Goal: Task Accomplishment & Management: Use online tool/utility

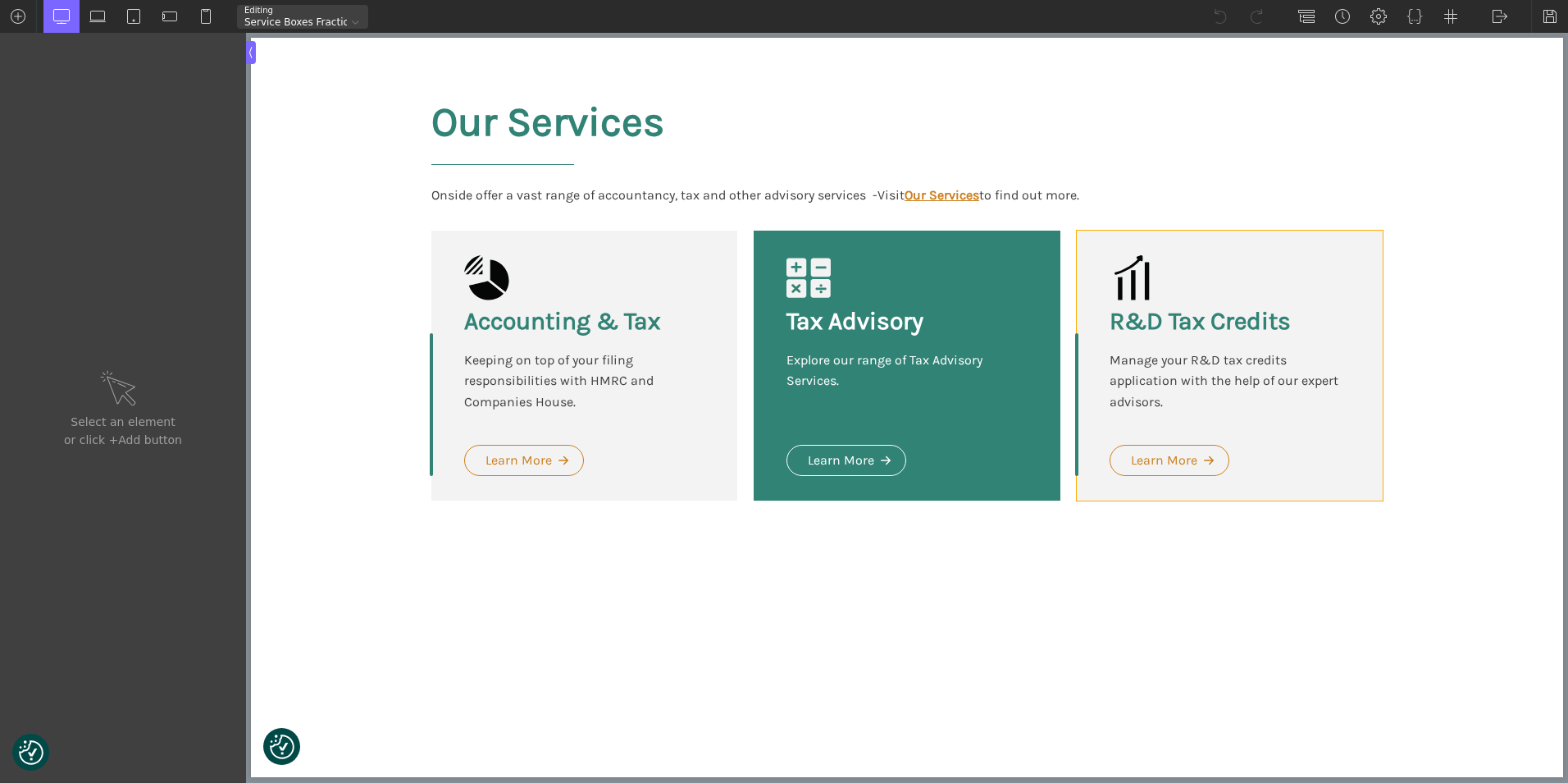
type input "headline-141-10"
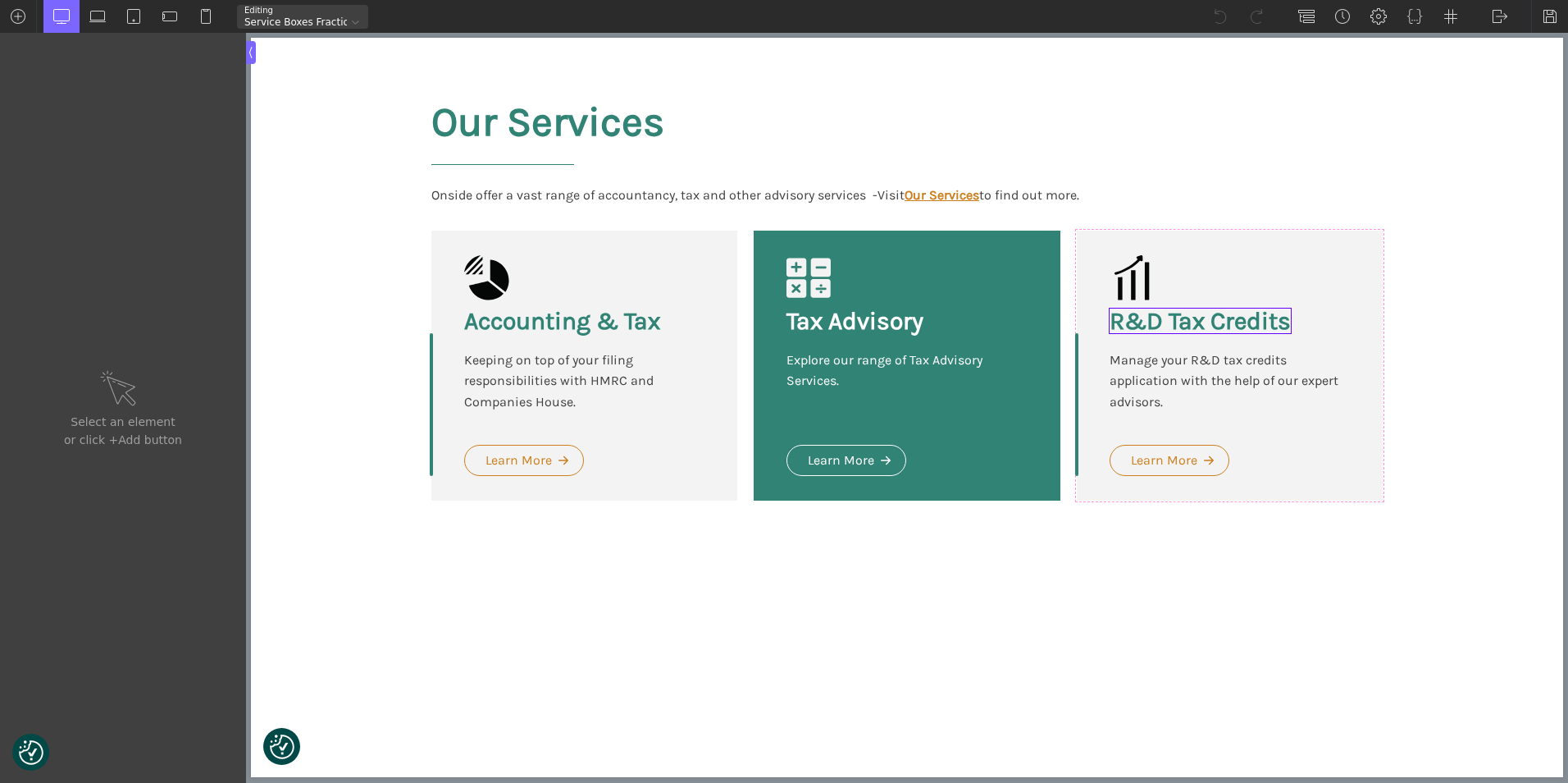
click at [1184, 330] on h3 "R&D Tax Credits" at bounding box center [1200, 321] width 181 height 25
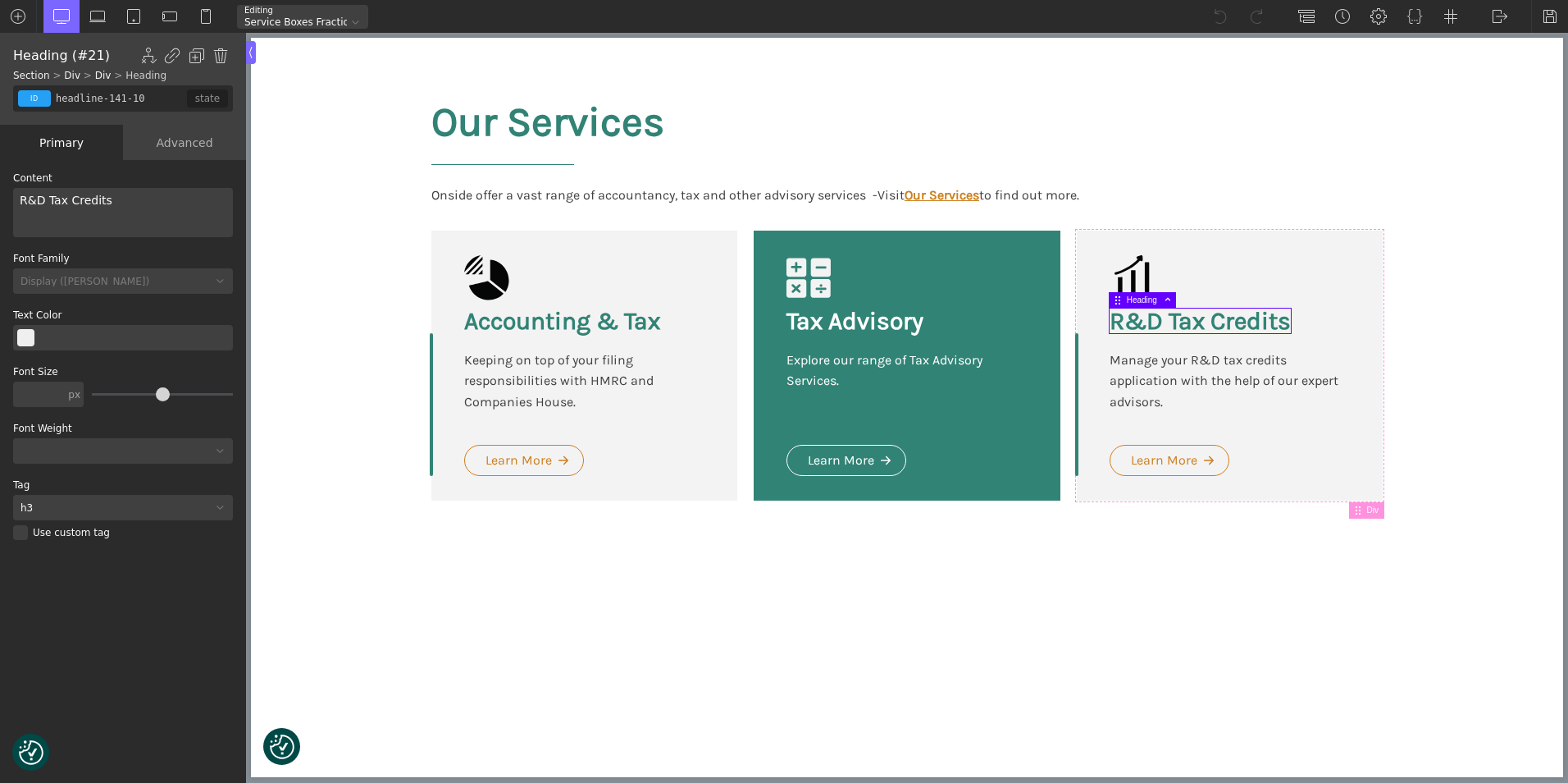
click at [1162, 322] on h3 "R&D Tax Credits" at bounding box center [1200, 321] width 181 height 25
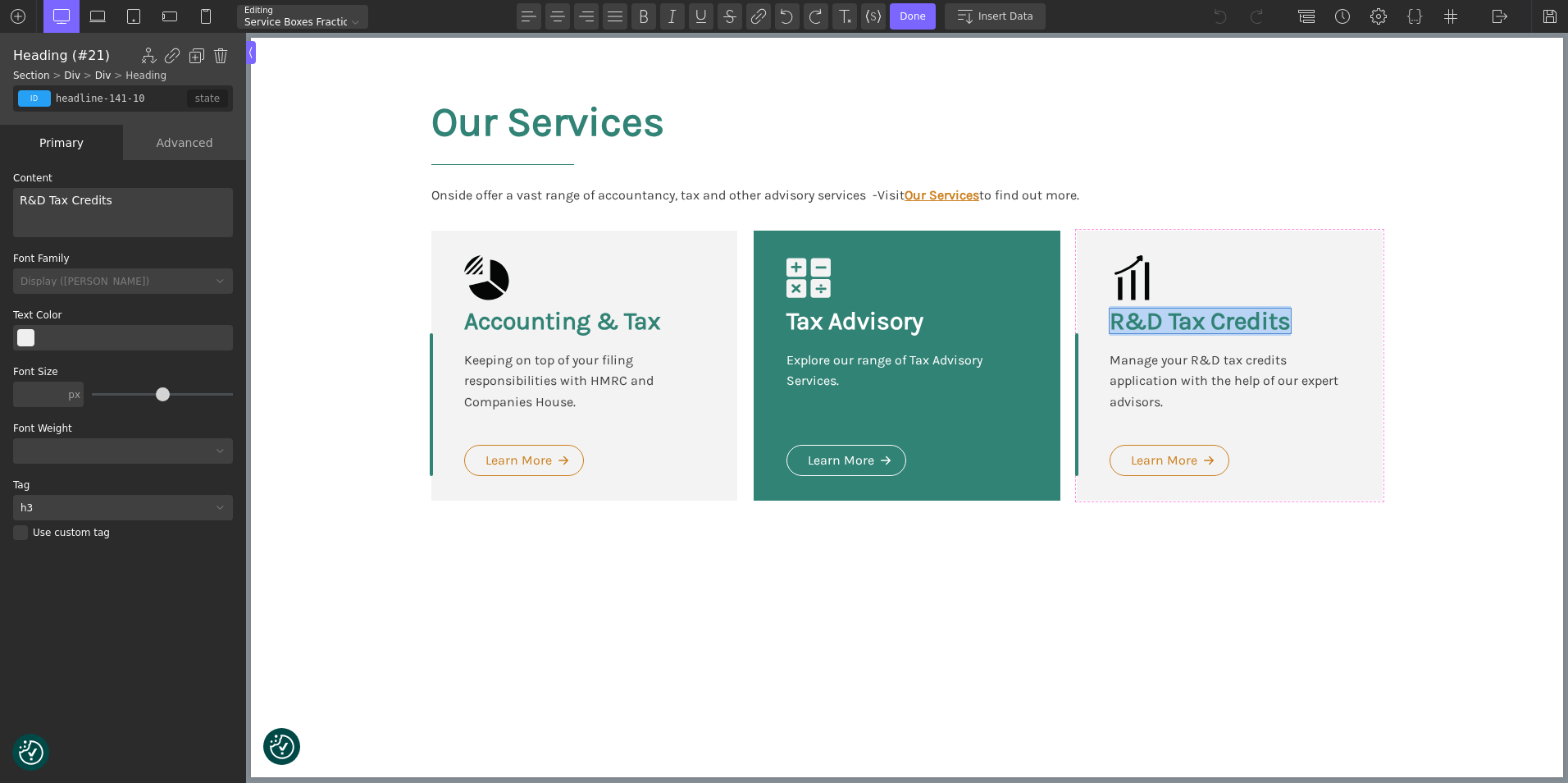
click at [1162, 322] on h3 "R&D Tax Credits" at bounding box center [1200, 321] width 181 height 25
click at [1135, 379] on div "Manage your R&D tax credits application with the help of our expert advisors." at bounding box center [1230, 381] width 240 height 63
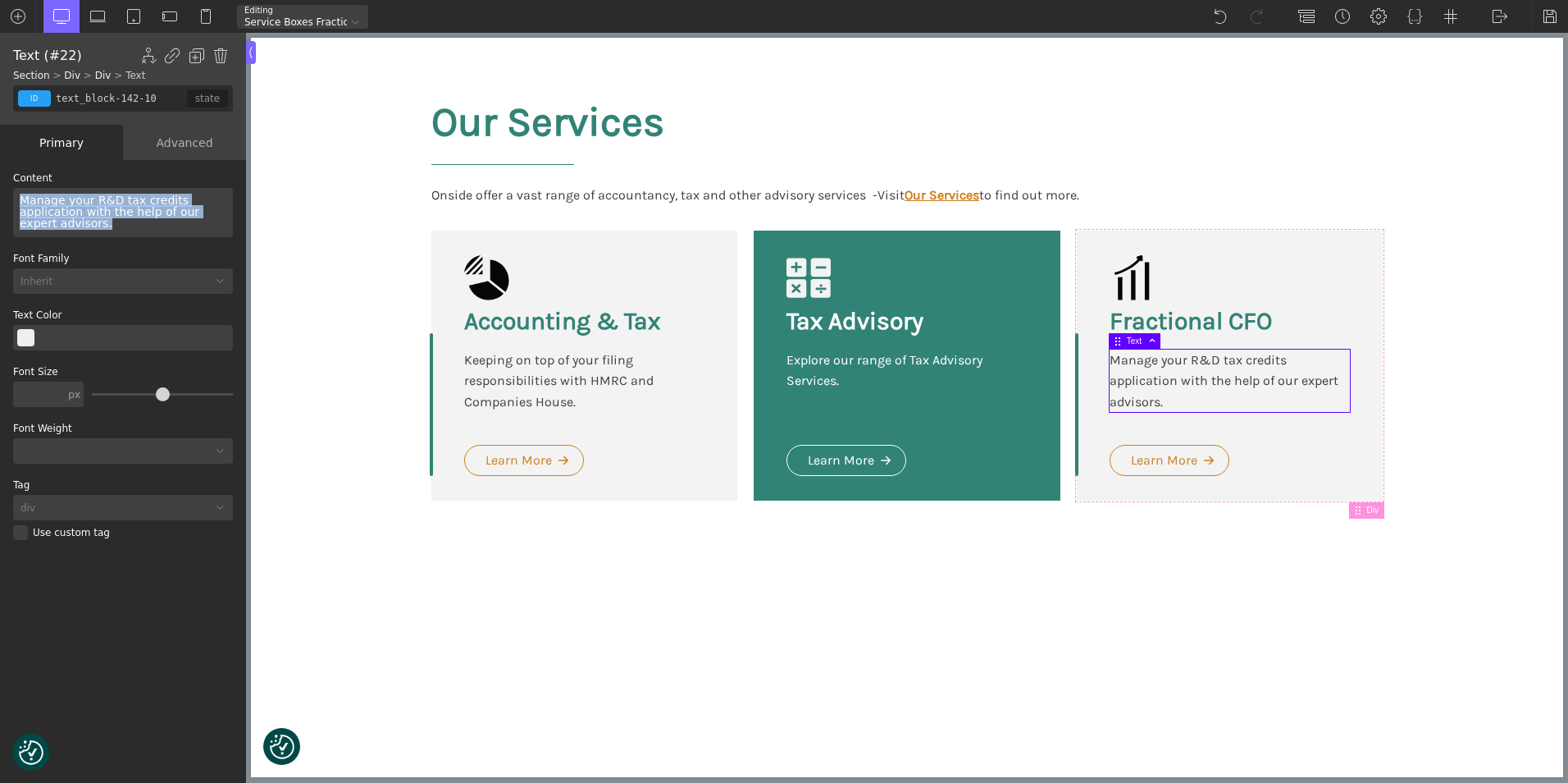
drag, startPoint x: 72, startPoint y: 232, endPoint x: -3, endPoint y: 195, distance: 83.6
click at [0, 195] on html "We value your privacy We use cookies to enhance your browsing experience, serve…" at bounding box center [784, 391] width 1568 height 783
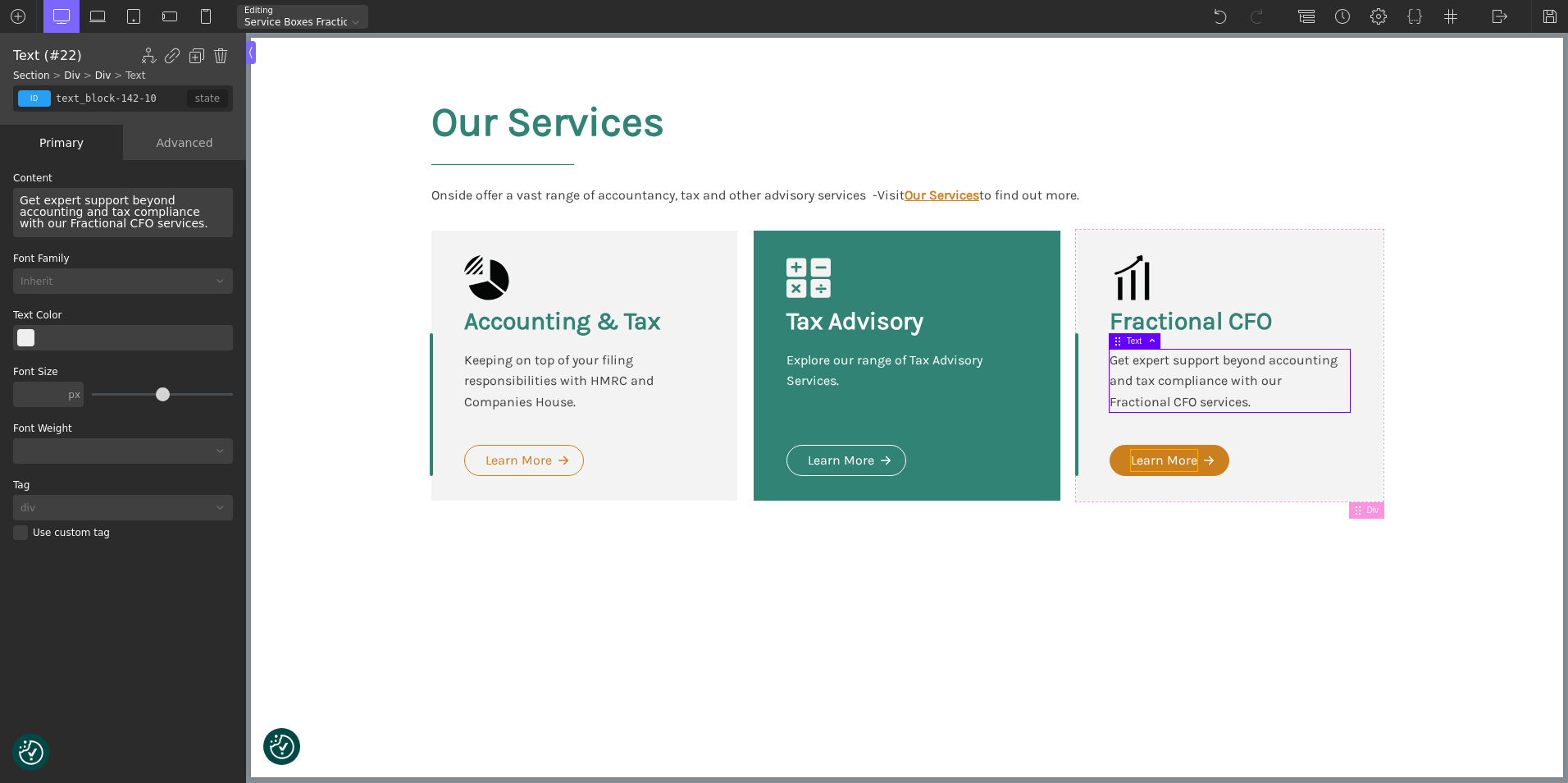
type input "text_block-144-10"
type input "oxel_icon_button_text"
click at [1180, 458] on div "Learn More" at bounding box center [1164, 460] width 66 height 21
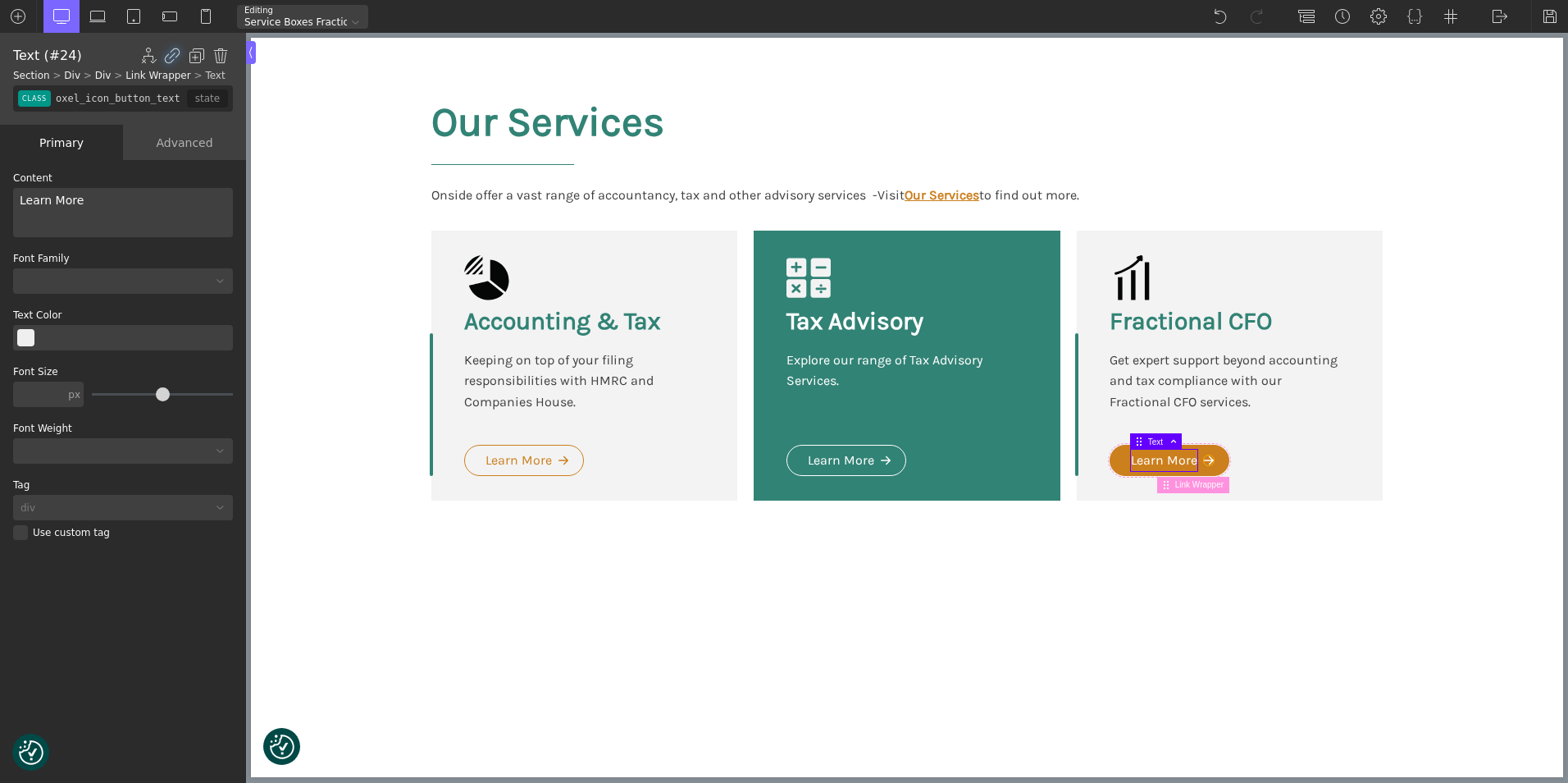
type input "fancy_icon-145-10"
type input "arrow"
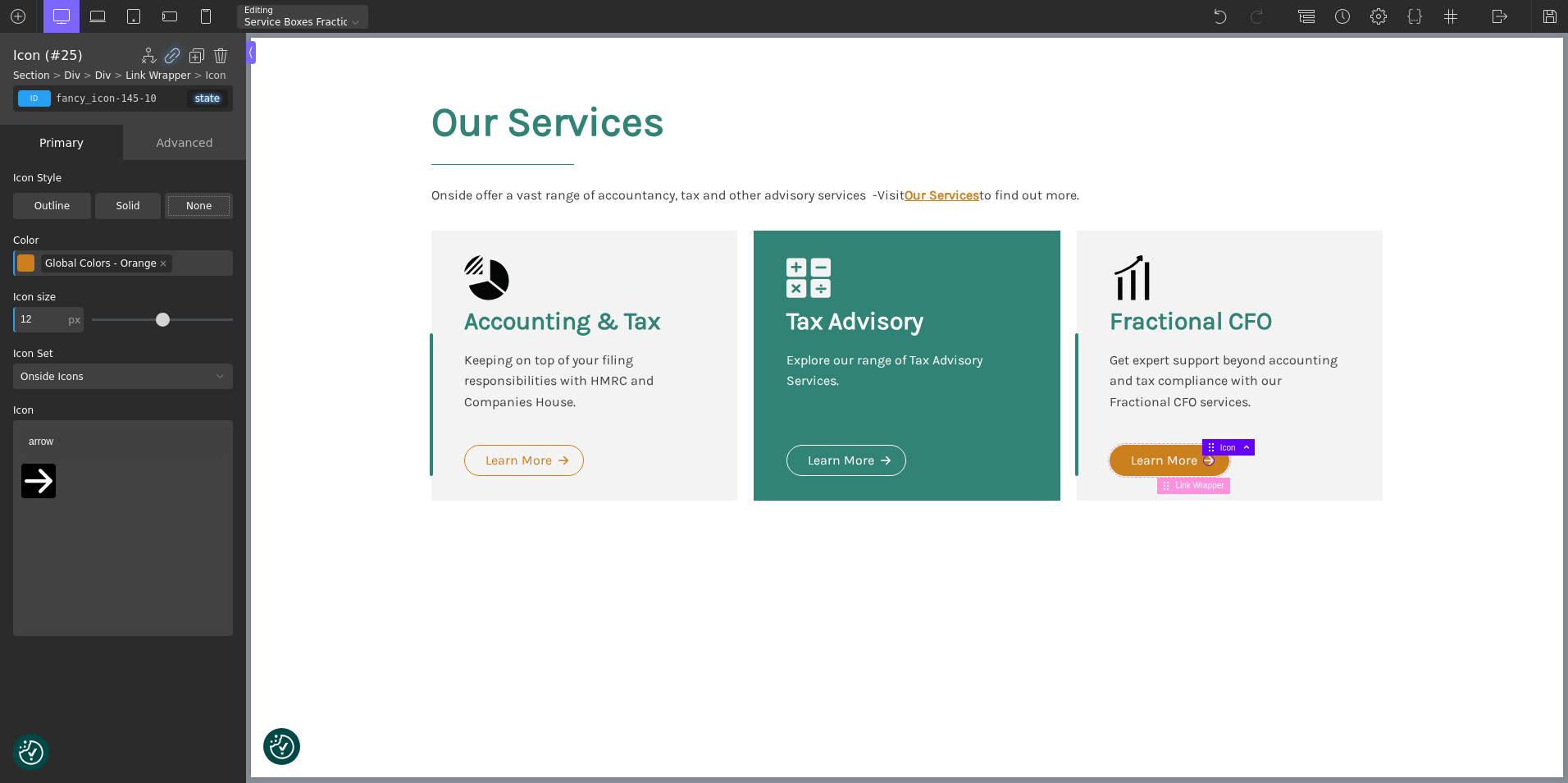
click at [1208, 458] on icon at bounding box center [1209, 460] width 10 height 10
type input "link-143-10"
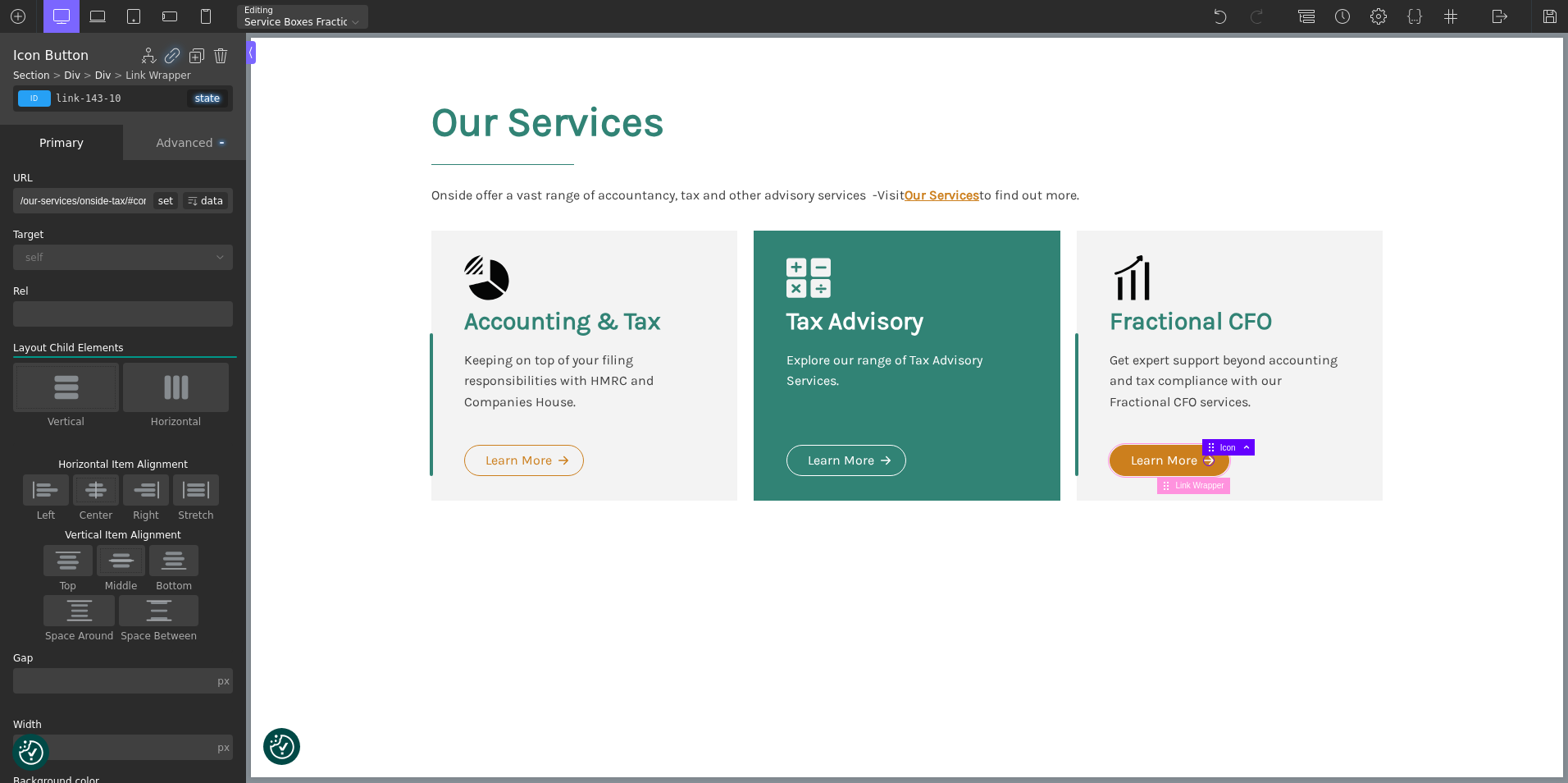
click at [1116, 458] on body "We value your privacy We use cookies to enhance your browsing experience, serve…" at bounding box center [906, 311] width 1312 height 549
click at [156, 202] on div "set" at bounding box center [166, 201] width 25 height 17
type input "/our-services/onside-tax/#core_accounting"
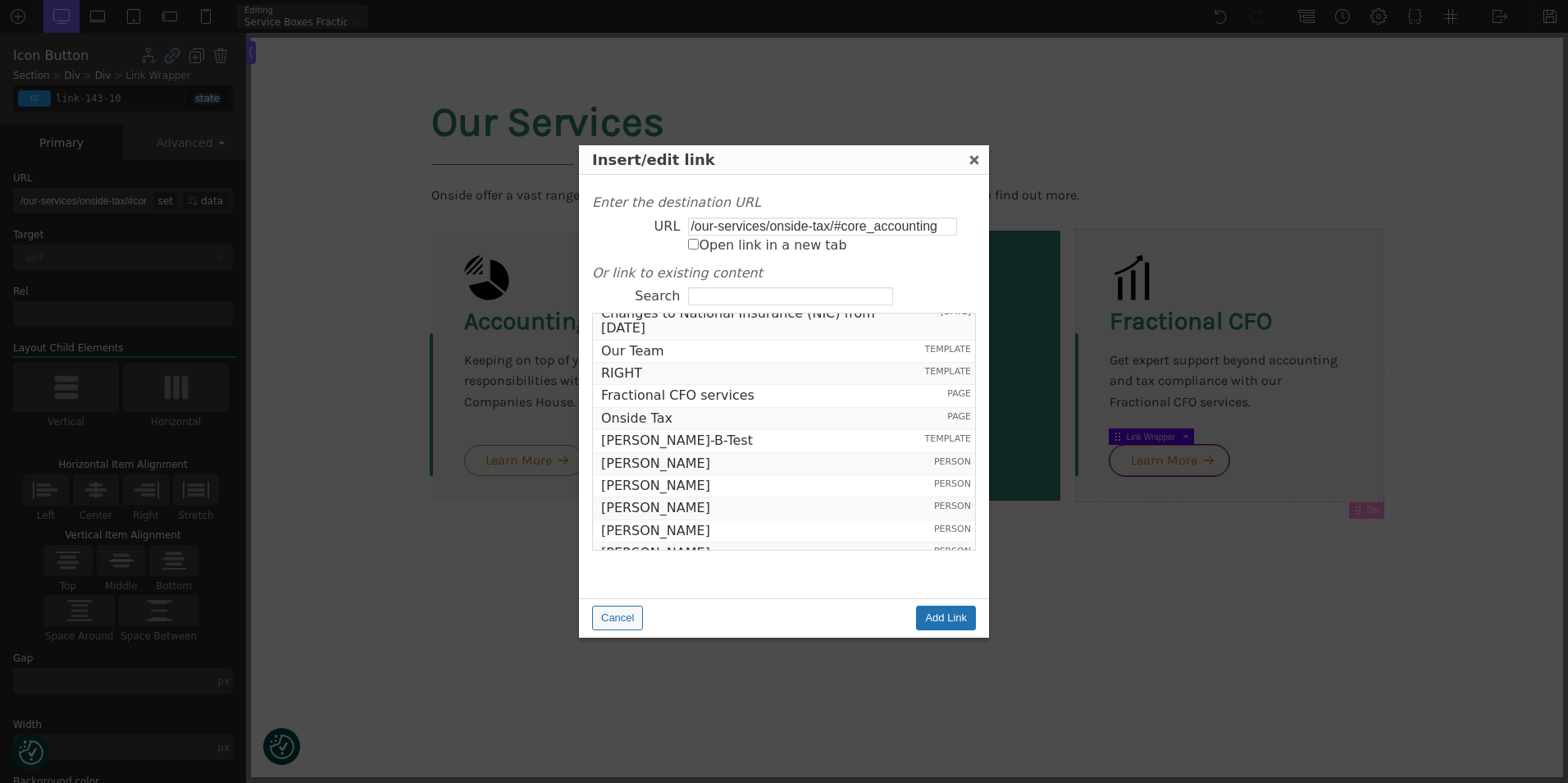
scroll to position [443, 0]
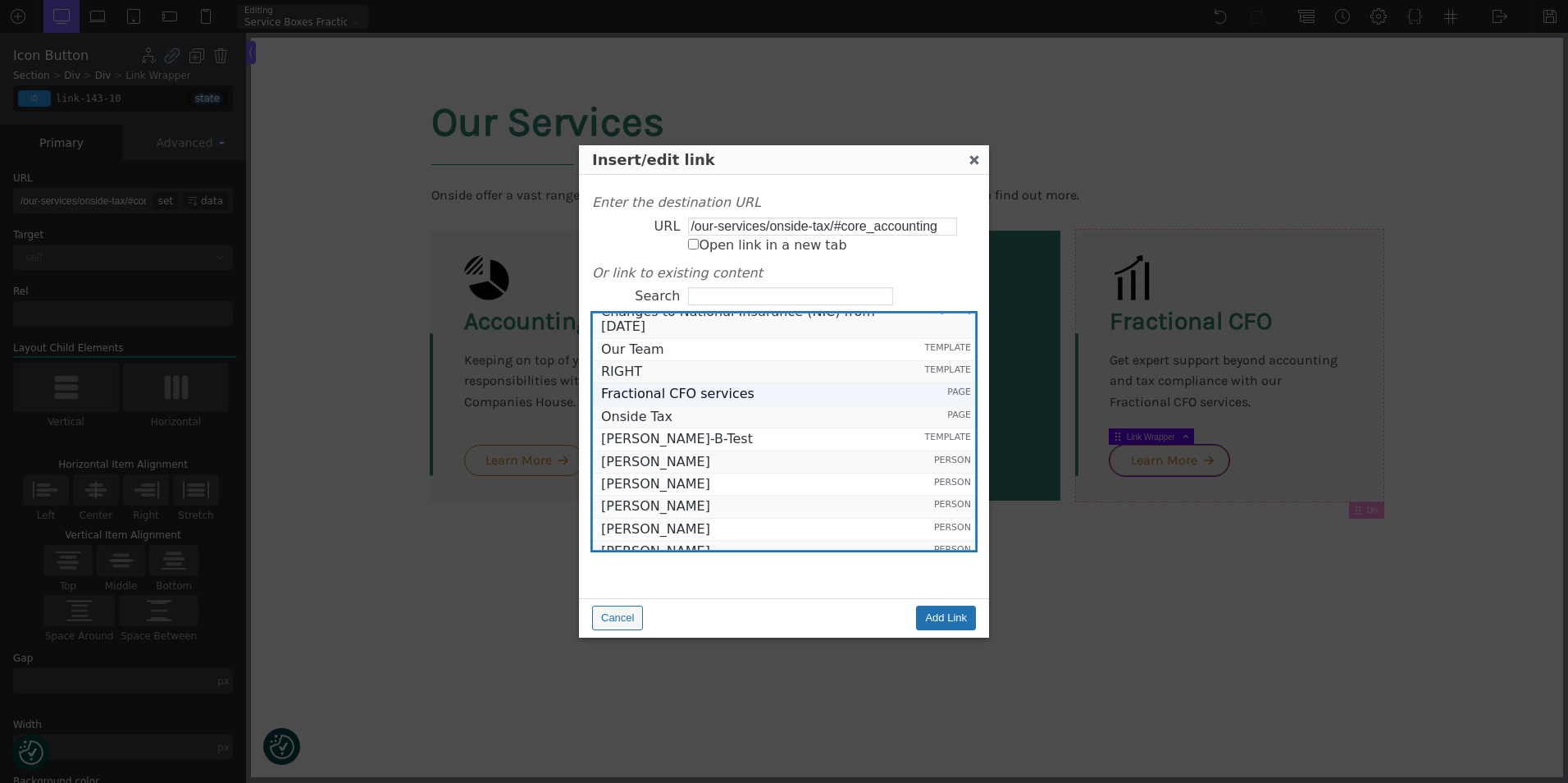
click at [706, 391] on span "Fractional CFO services" at bounding box center [758, 393] width 313 height 14
type input "https://onsideaccounting.com/our-services/finance-director-services/"
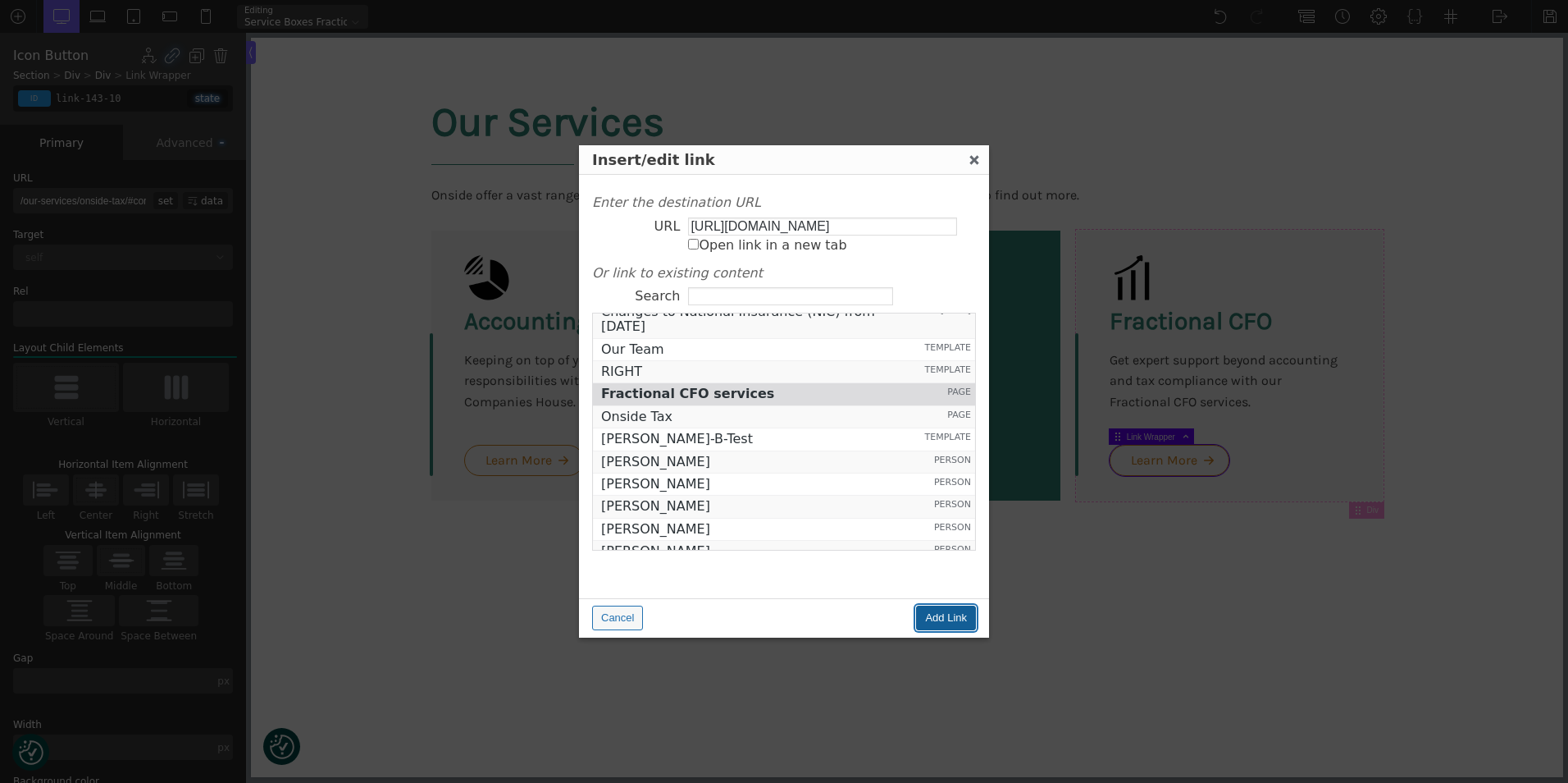
click at [950, 617] on input "Add Link" at bounding box center [946, 618] width 60 height 25
type input "https://onsideaccounting.com/our-services/finance-director-services/"
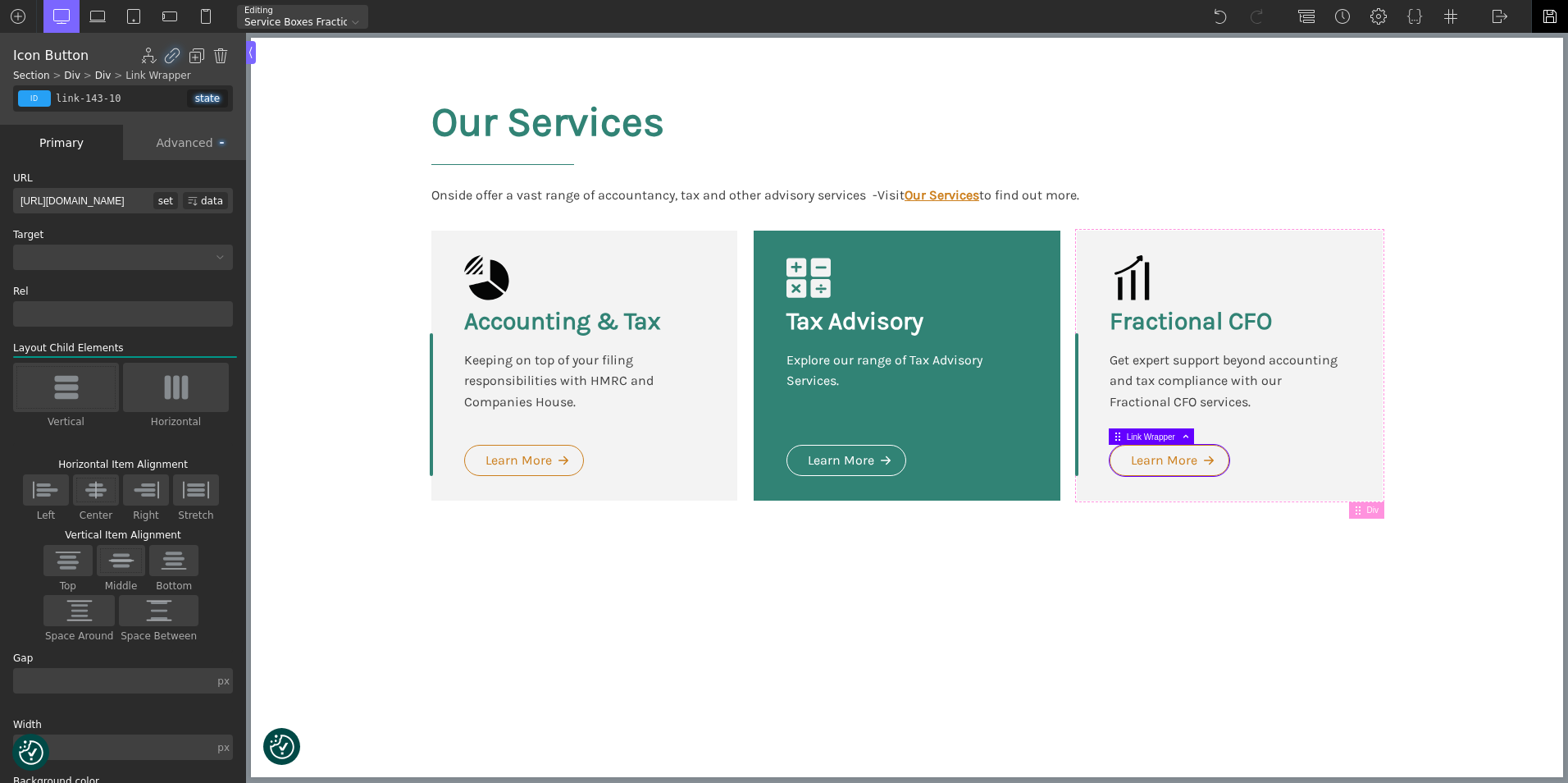
click at [1546, 14] on img at bounding box center [1550, 16] width 16 height 16
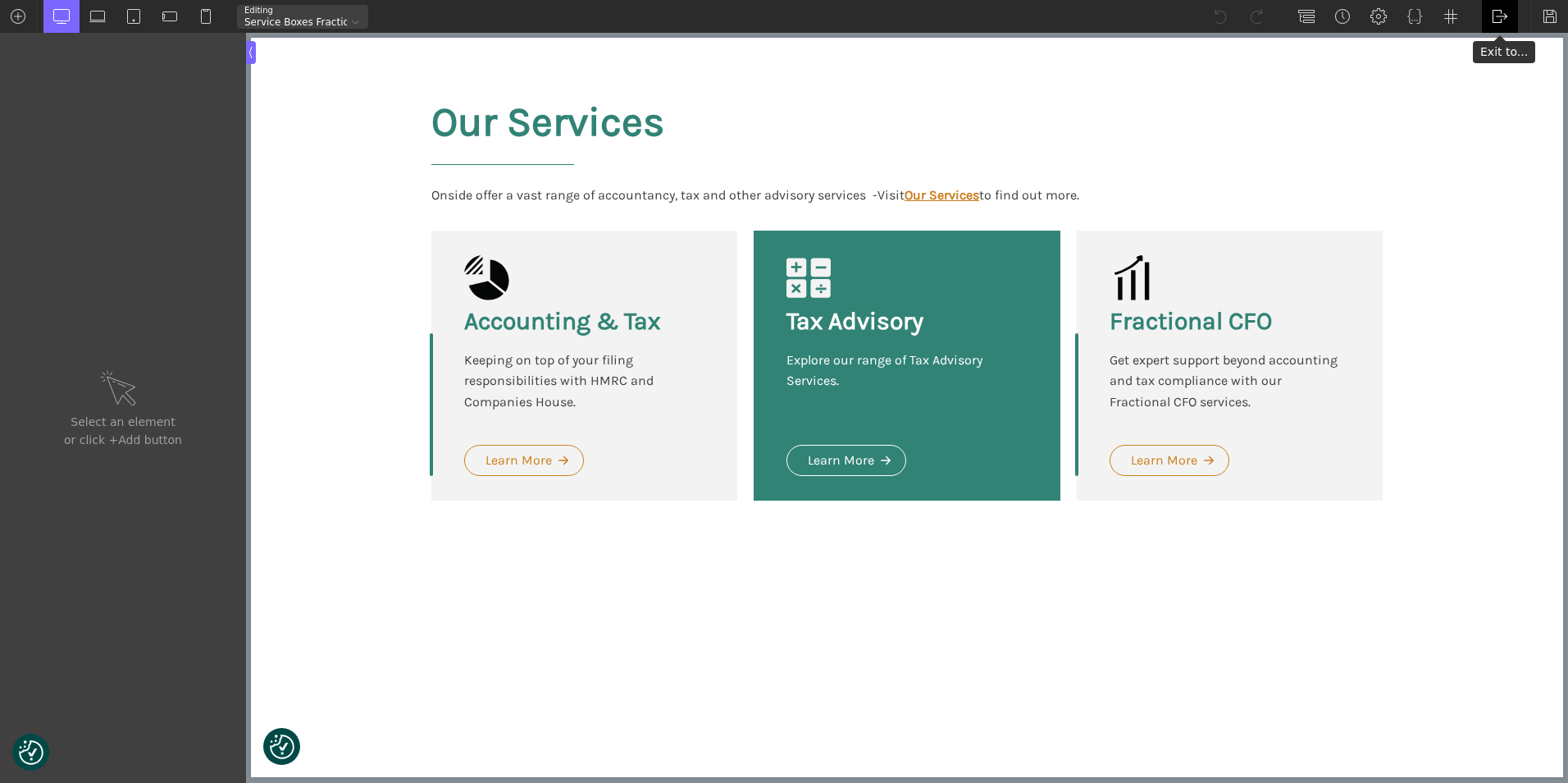
click at [1501, 9] on img at bounding box center [1500, 16] width 16 height 16
click at [1492, 41] on link "WP Admin" at bounding box center [1516, 42] width 70 height 26
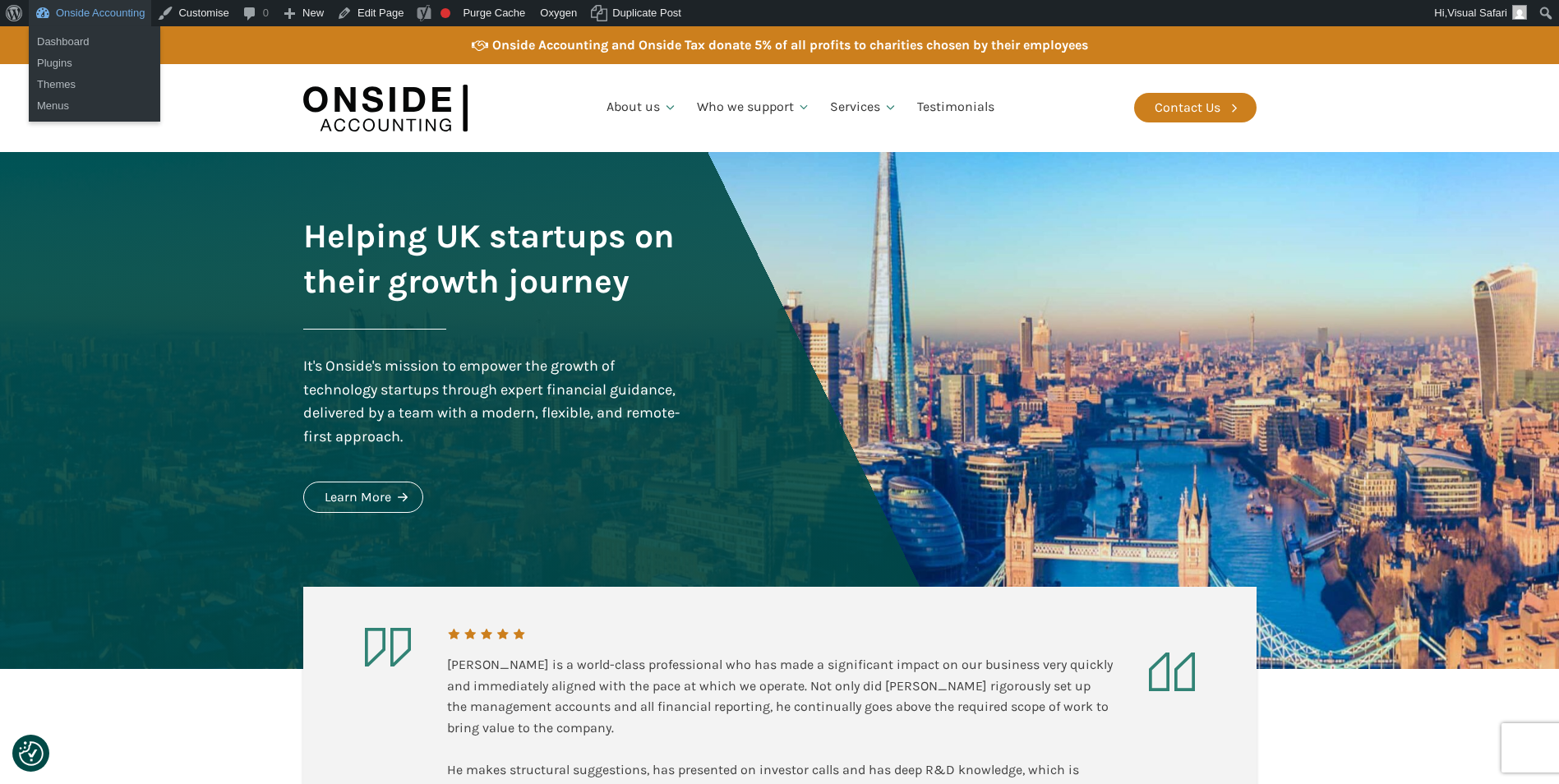
click at [64, 12] on link "Onside Accounting" at bounding box center [89, 13] width 122 height 26
click at [64, 41] on link "Dashboard" at bounding box center [94, 41] width 132 height 21
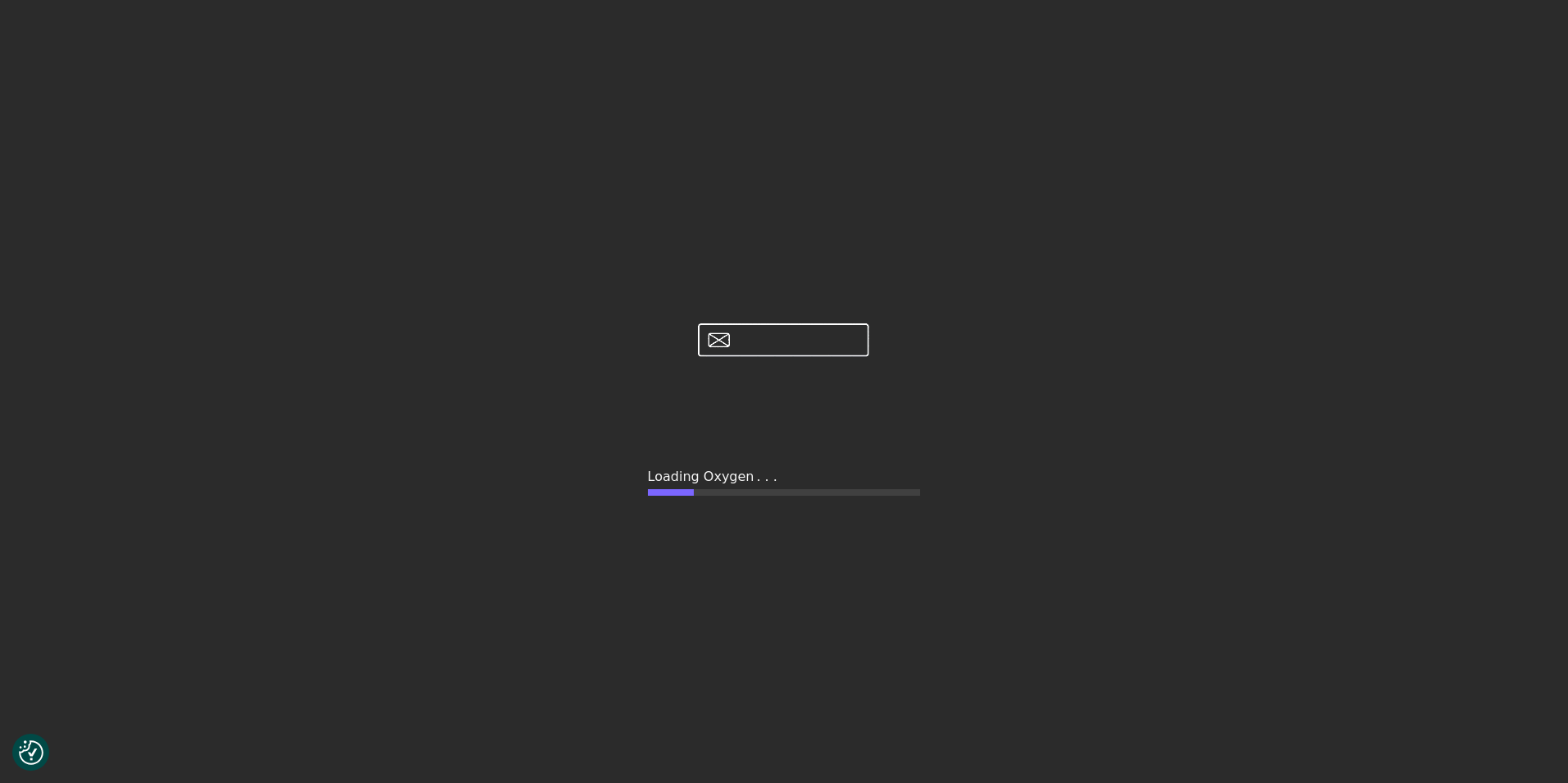
type input "false"
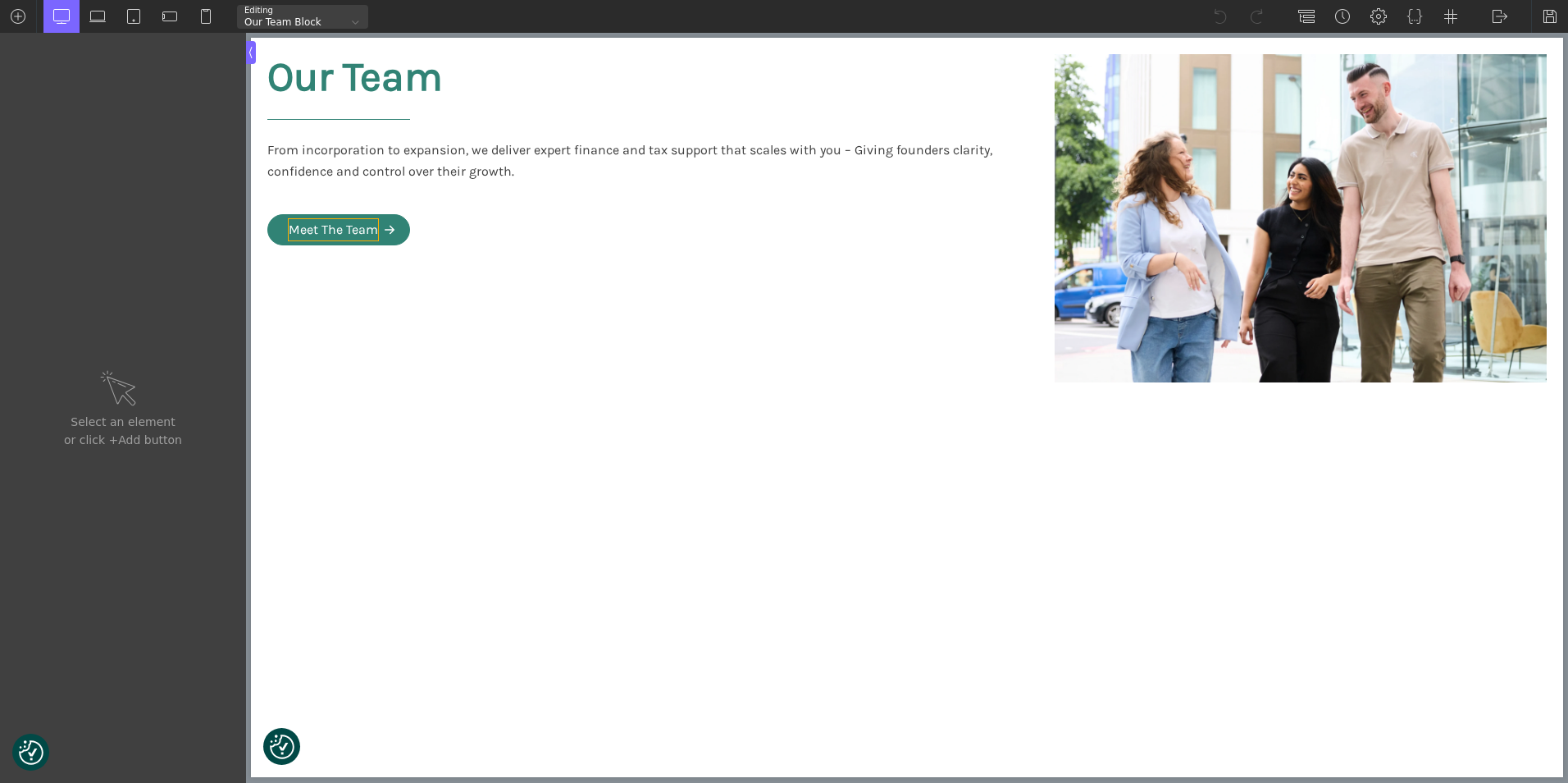
type input "text_block-425-564"
click at [326, 220] on div "Meet The Team" at bounding box center [333, 230] width 89 height 21
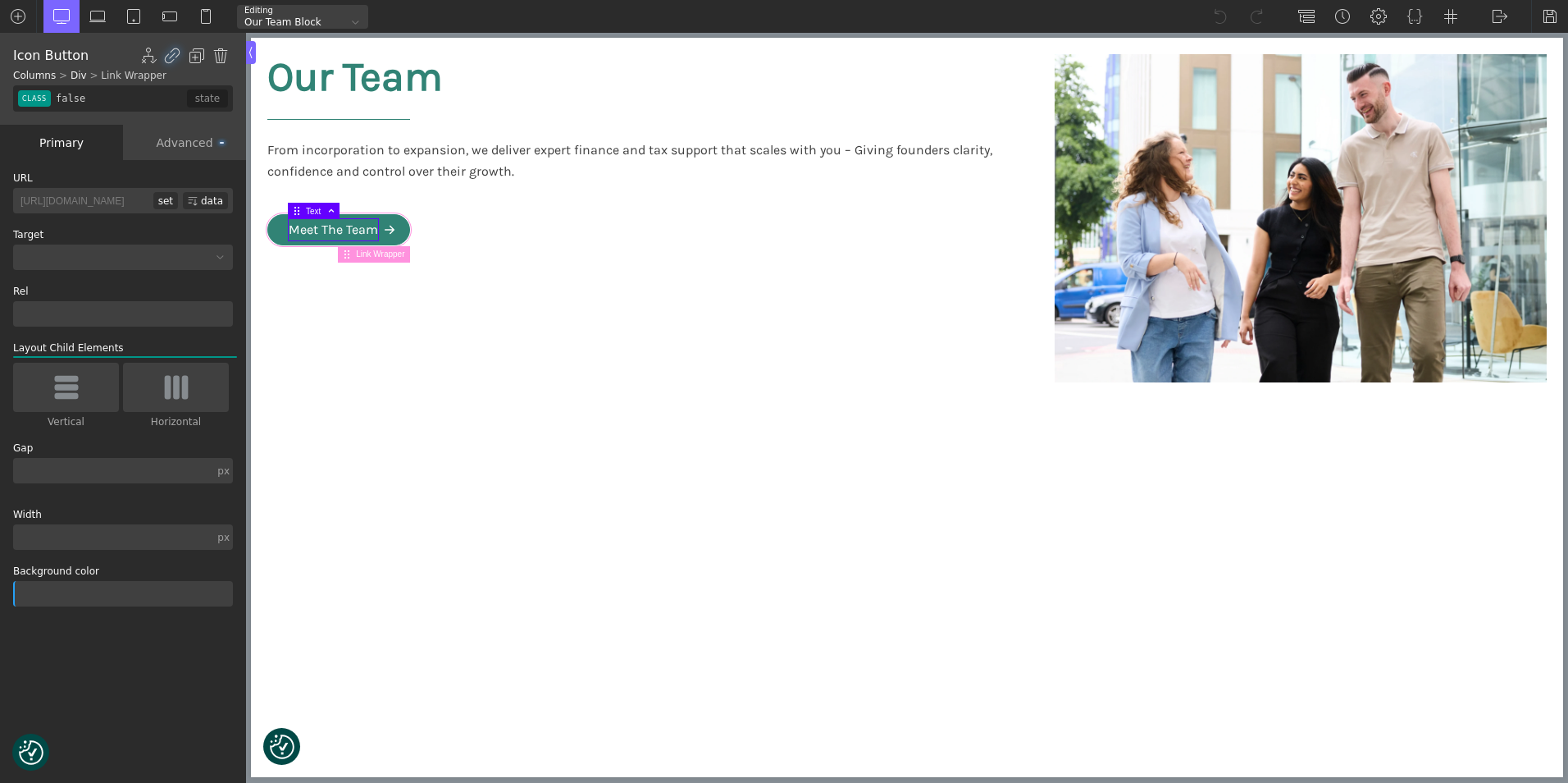
type input "white-svg-hover"
click at [277, 232] on link "Meet The Team" at bounding box center [338, 230] width 143 height 31
click at [192, 143] on div "Advanced" at bounding box center [184, 142] width 123 height 36
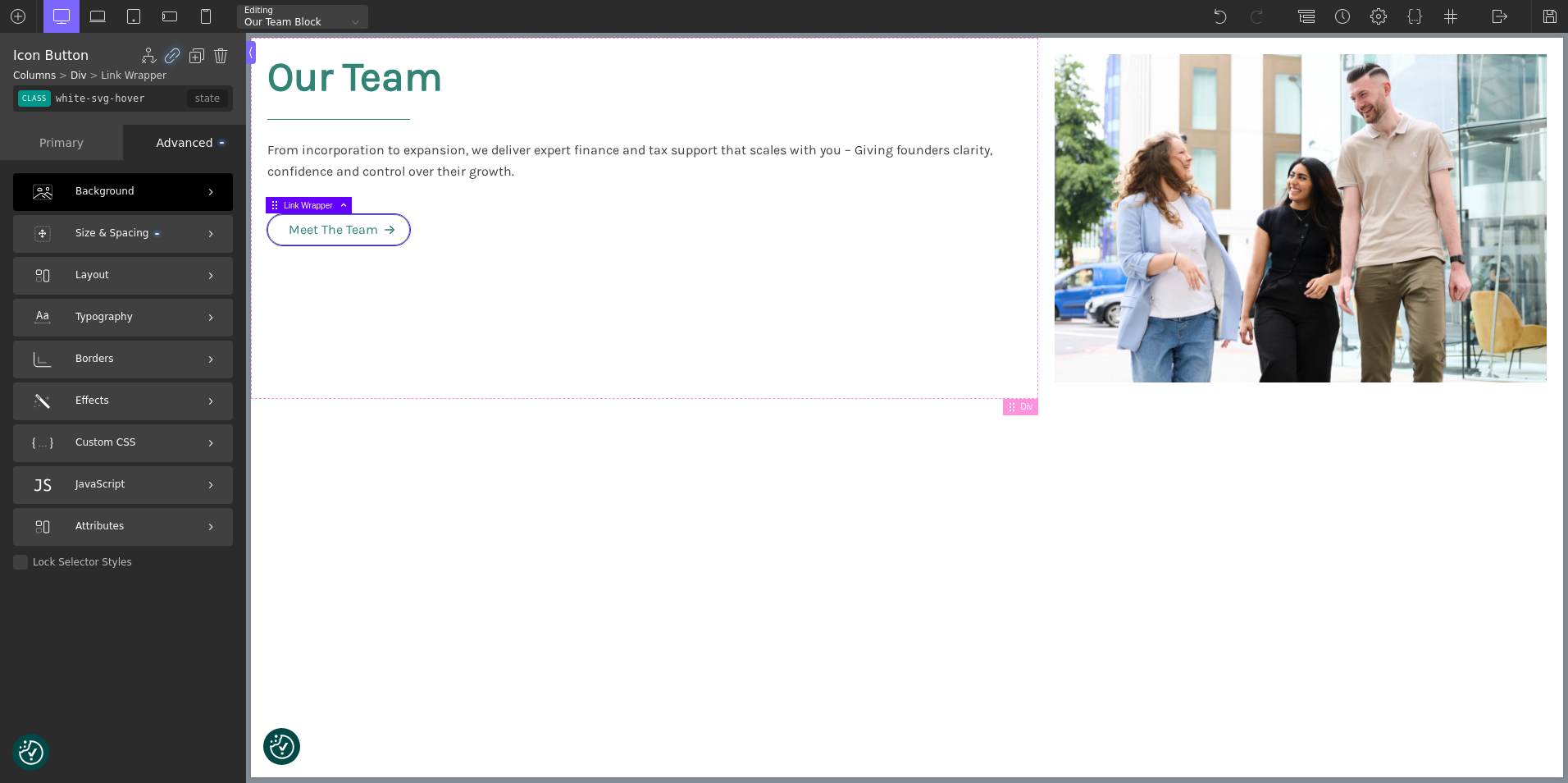
click at [109, 194] on span "Background" at bounding box center [105, 191] width 59 height 15
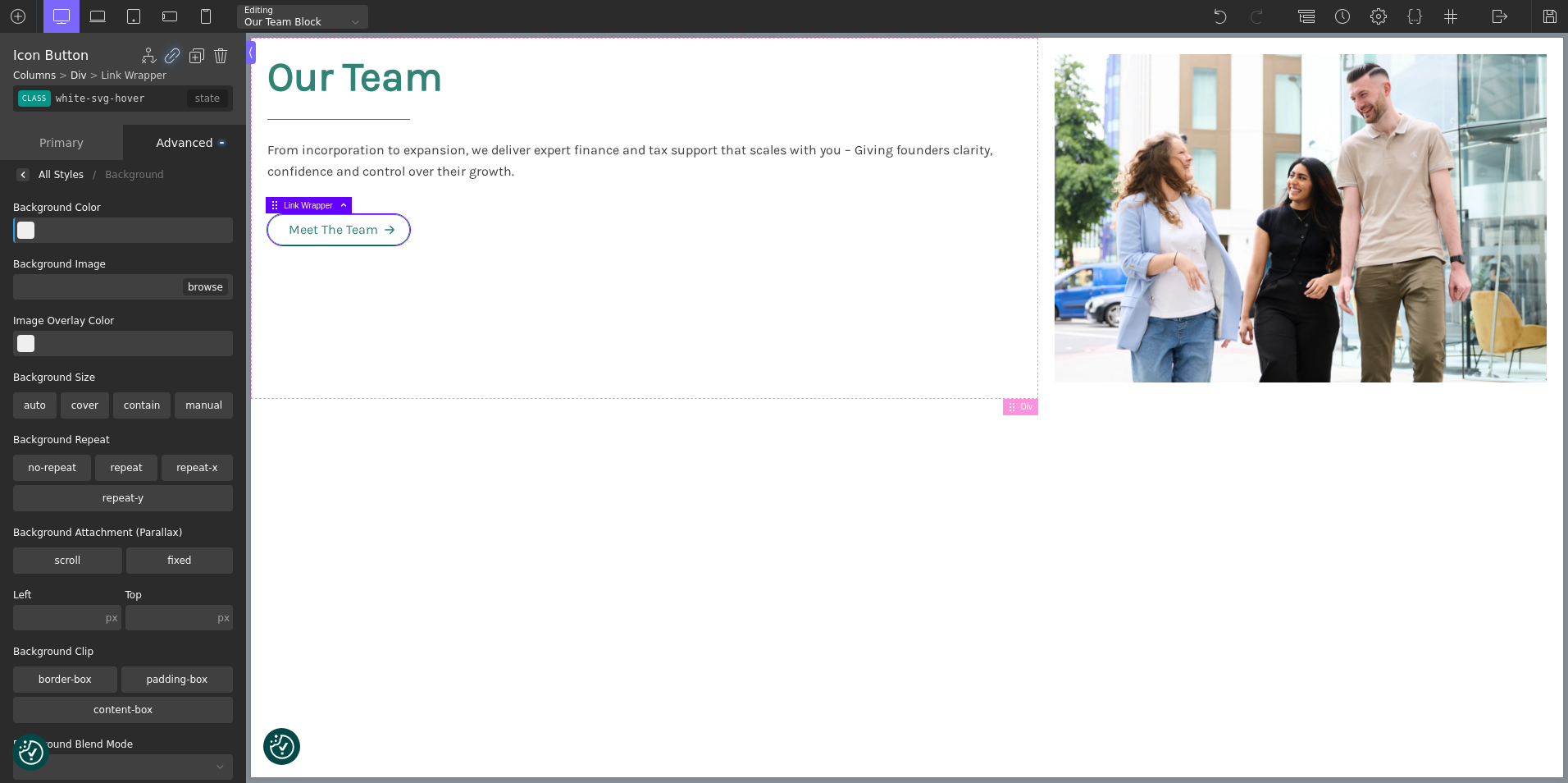
click at [47, 175] on div "All Styles" at bounding box center [60, 175] width 45 height 0
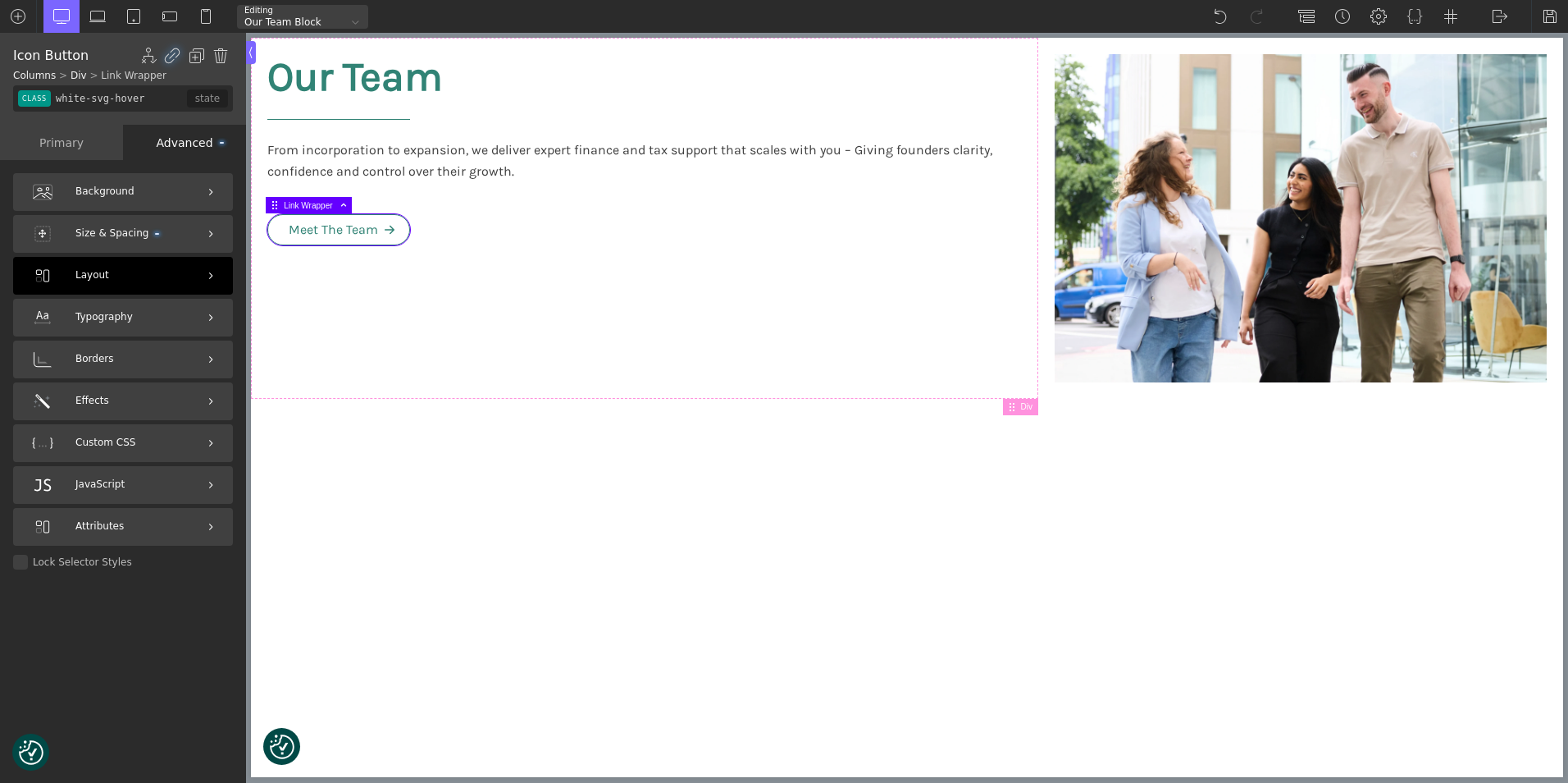
click at [98, 276] on span "Layout" at bounding box center [92, 275] width 34 height 15
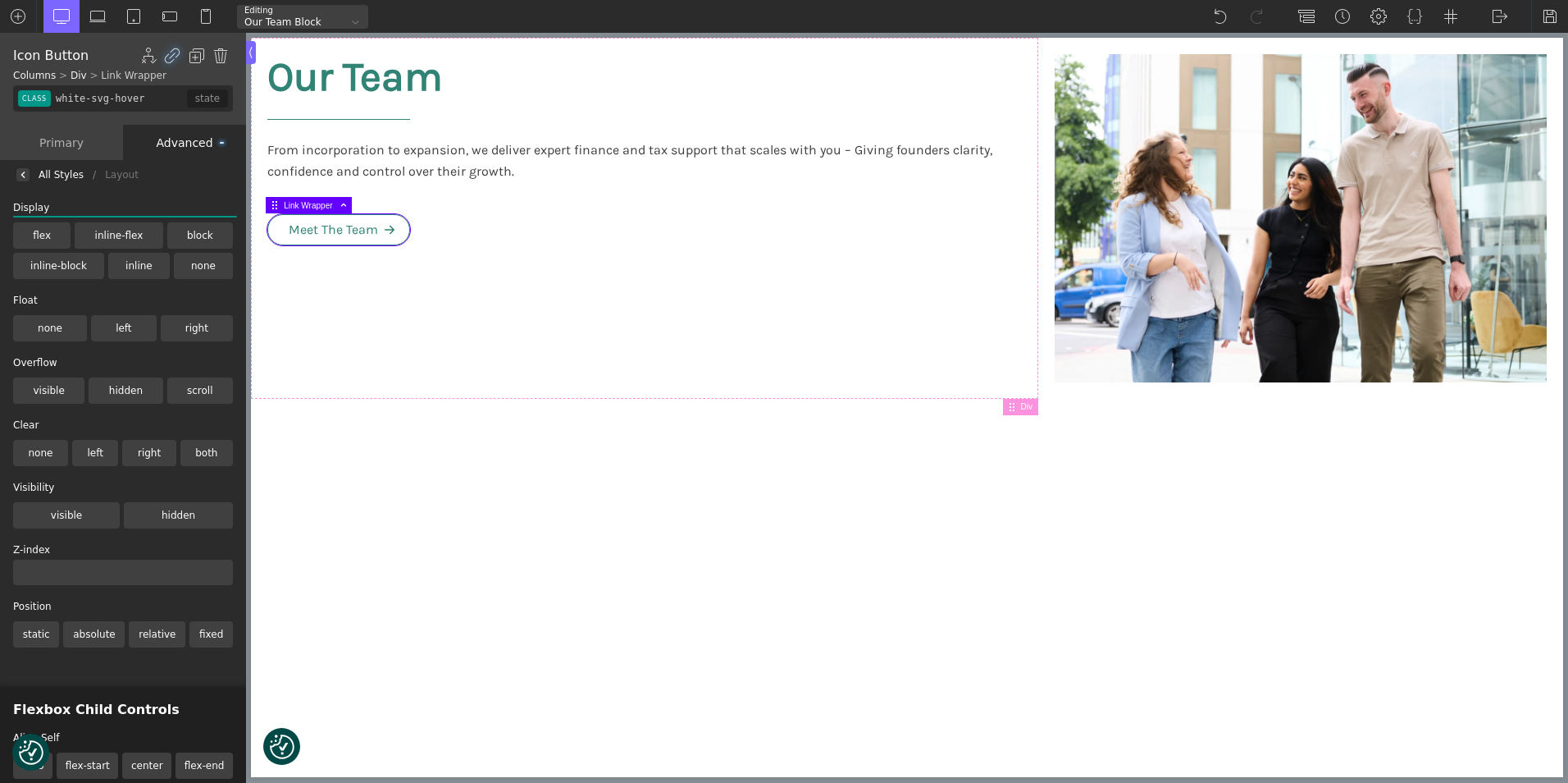
click at [59, 175] on div "All Styles" at bounding box center [60, 175] width 45 height 0
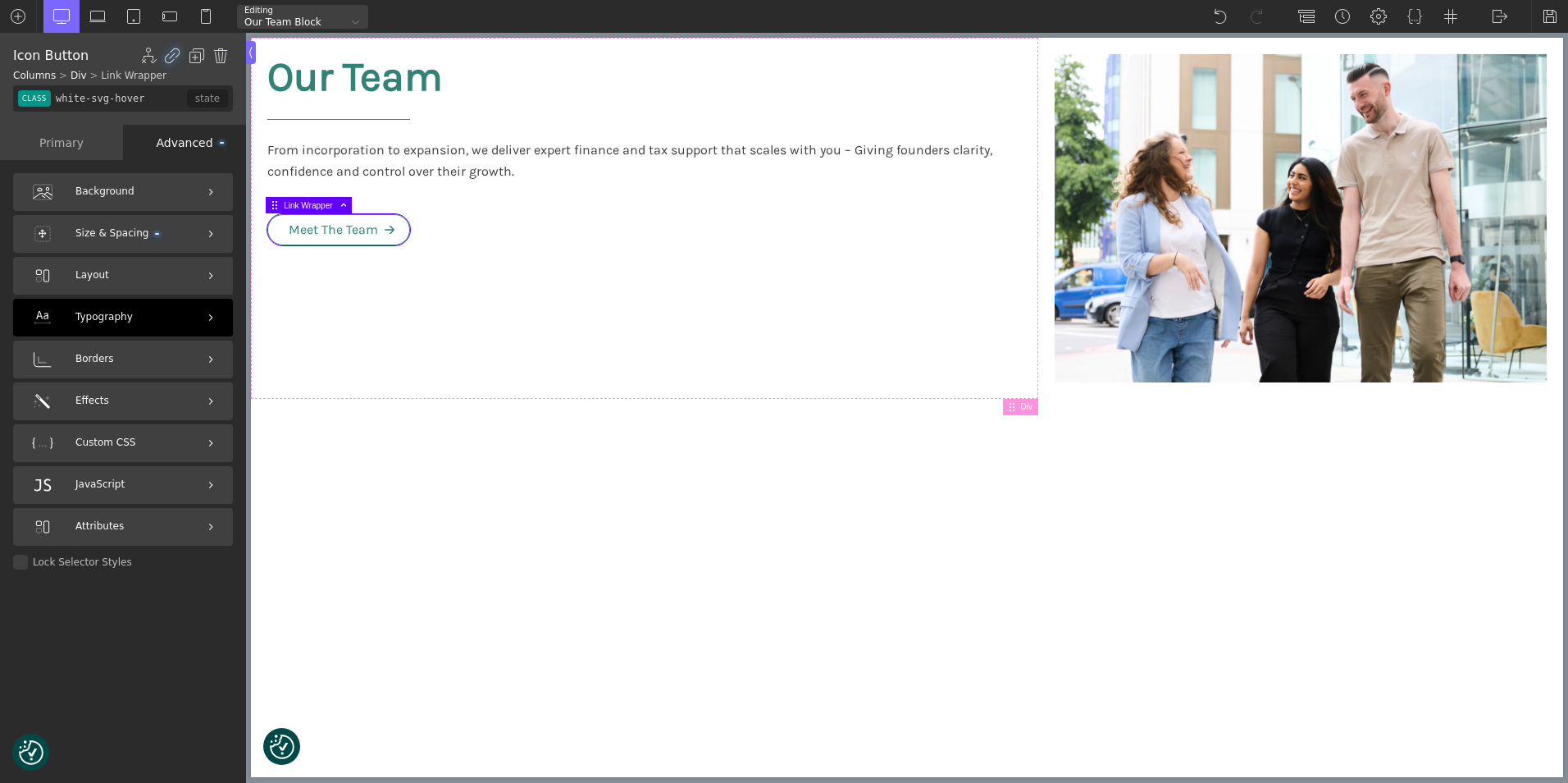
click at [111, 319] on span "Typography" at bounding box center [105, 317] width 58 height 15
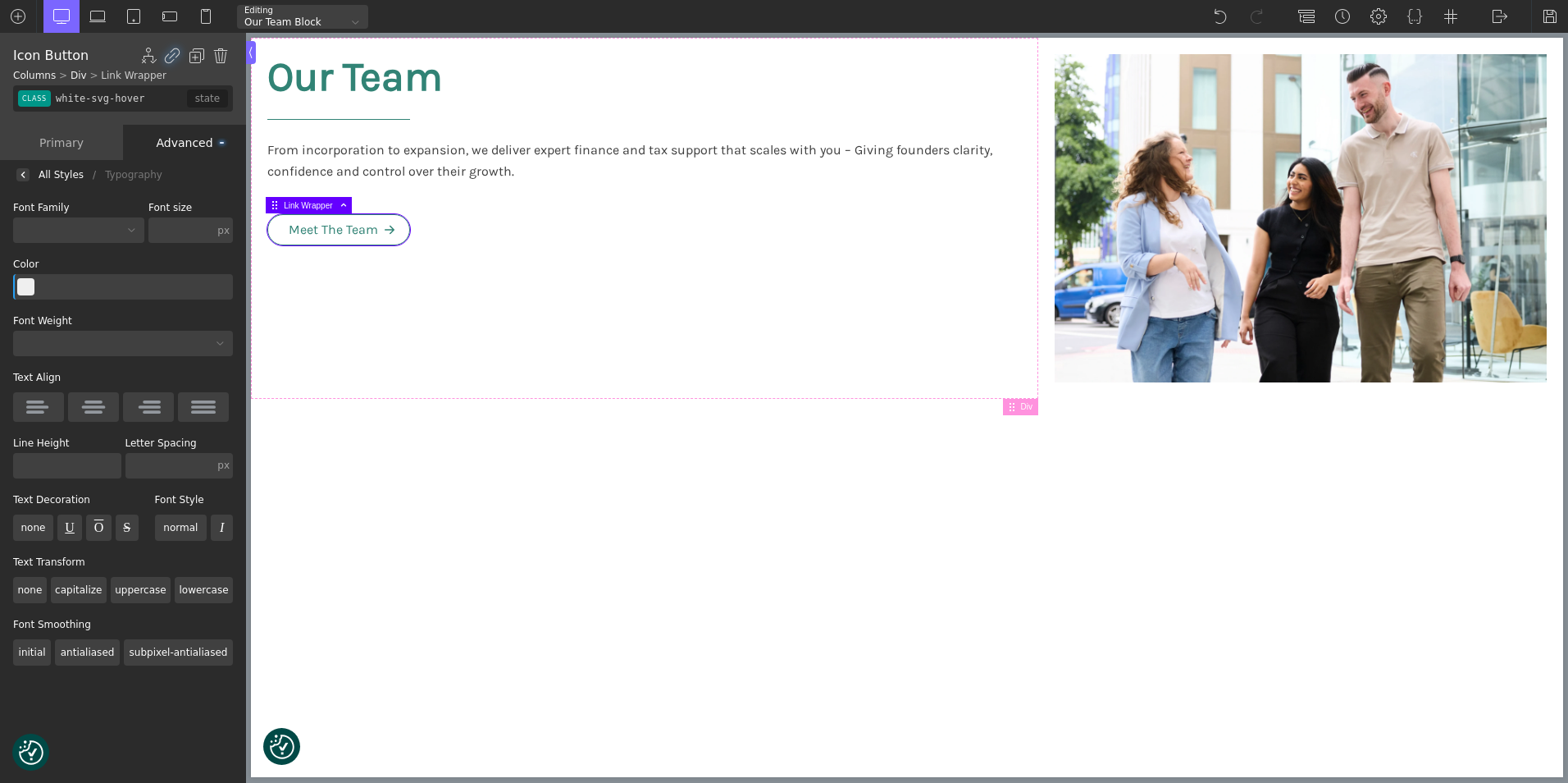
click at [50, 175] on div "All Styles" at bounding box center [60, 175] width 45 height 0
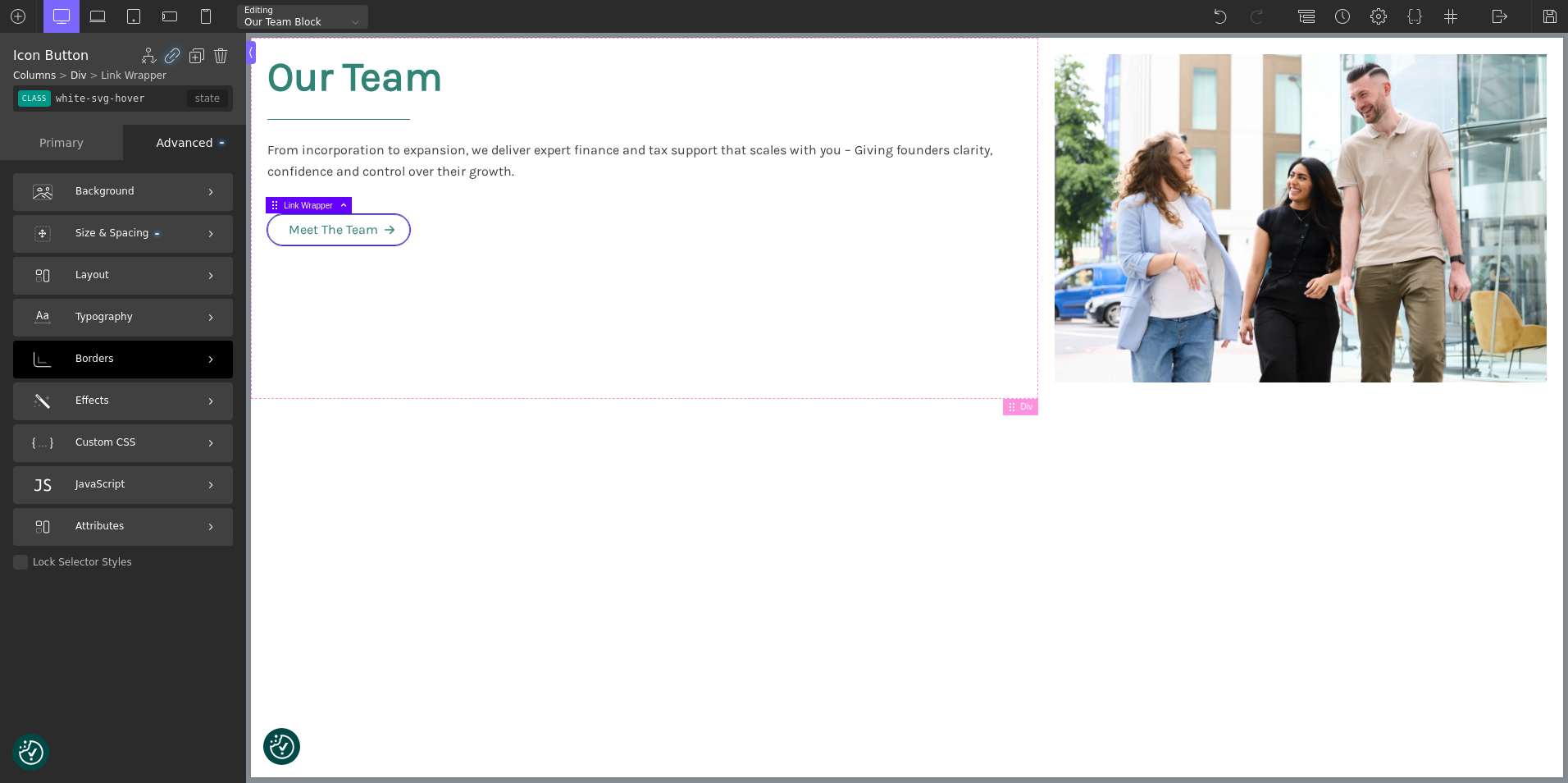
click at [106, 362] on span "Borders" at bounding box center [94, 359] width 37 height 15
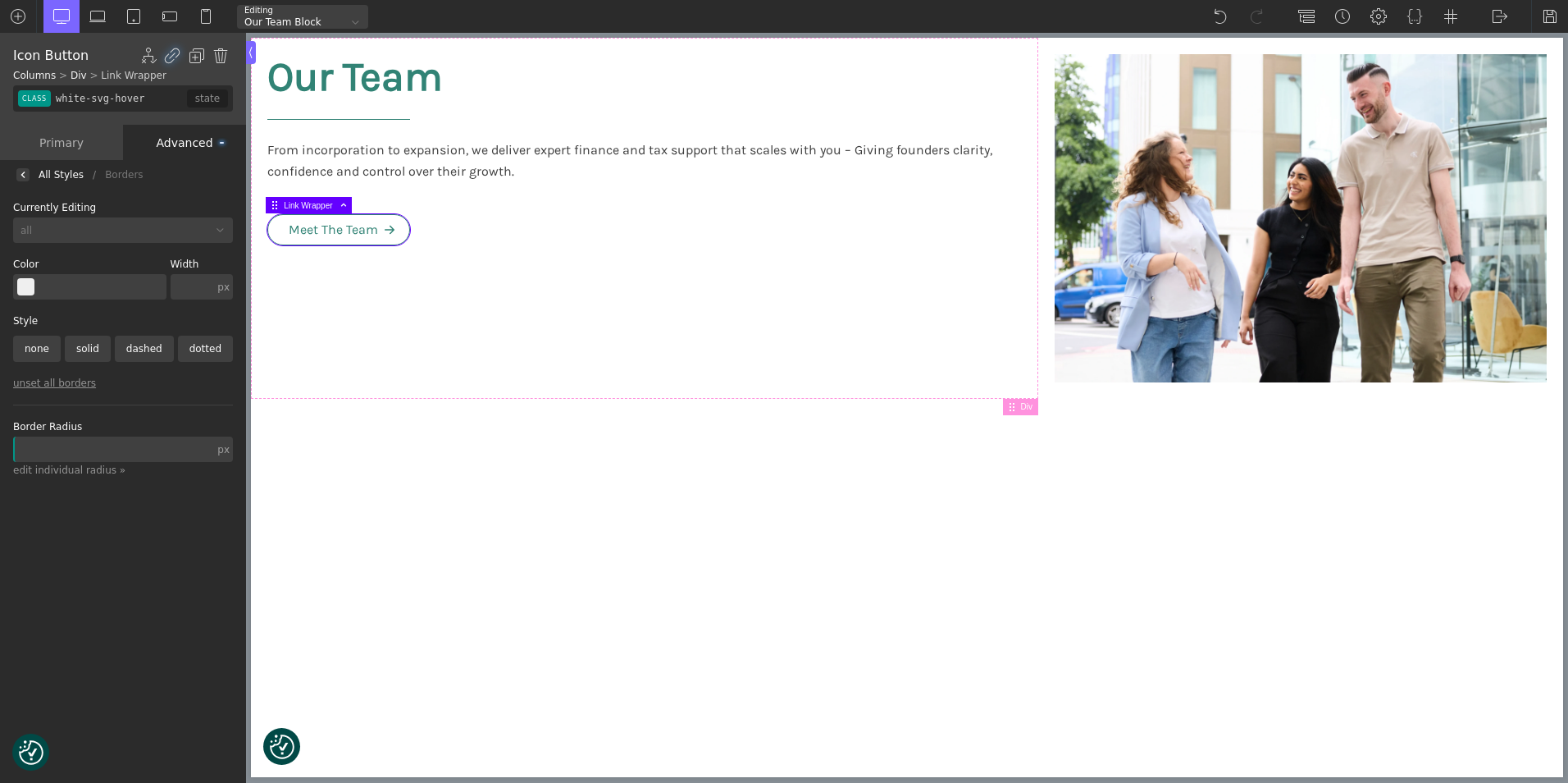
click at [54, 137] on div "Primary" at bounding box center [61, 142] width 123 height 36
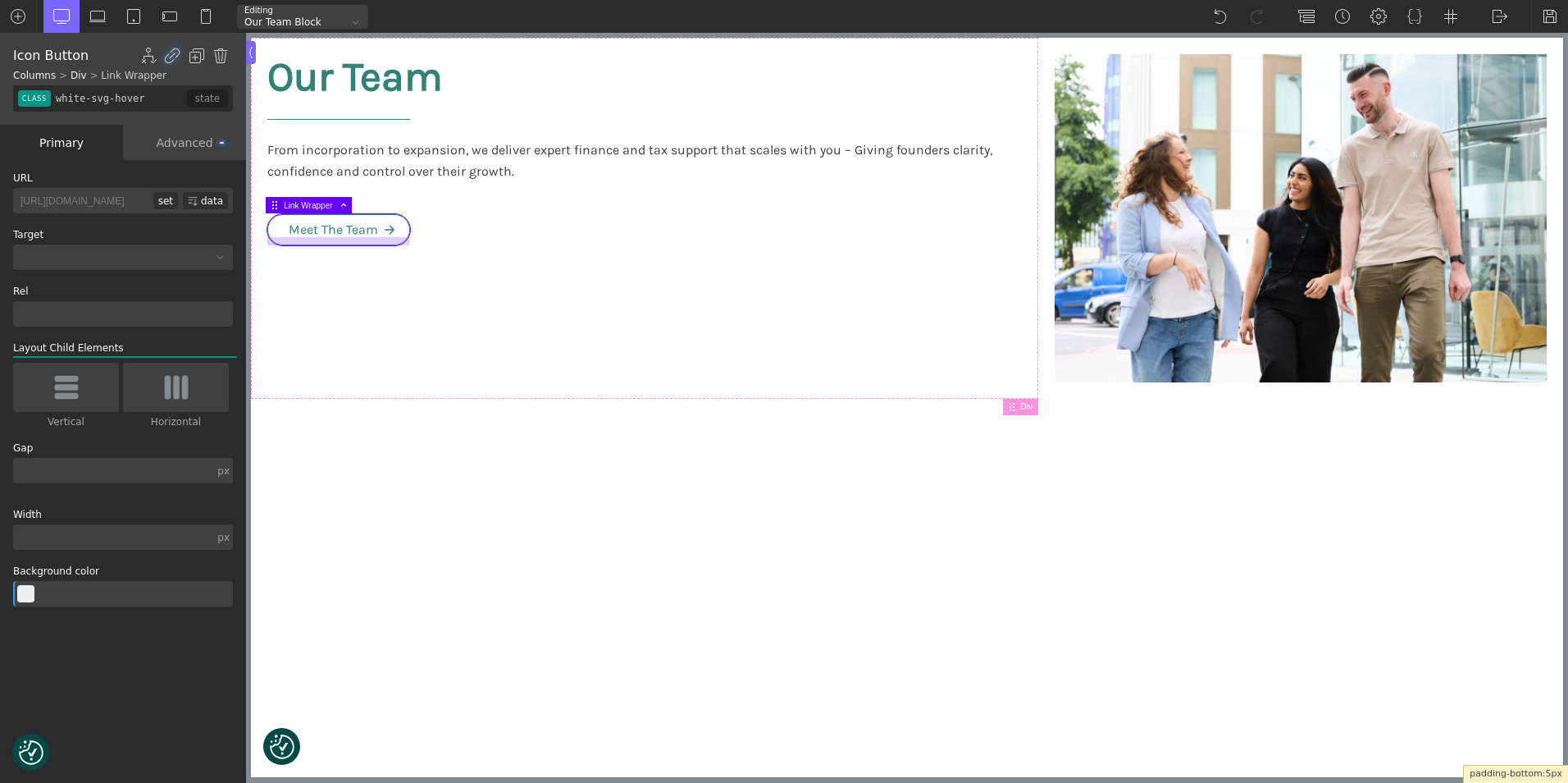
click at [398, 239] on div at bounding box center [338, 241] width 142 height 9
click at [401, 224] on div at bounding box center [401, 229] width 14 height 14
click at [304, 204] on span "Link Wrapper" at bounding box center [318, 206] width 67 height 9
click at [282, 233] on div at bounding box center [277, 229] width 20 height 14
type input "text_block-425-564"
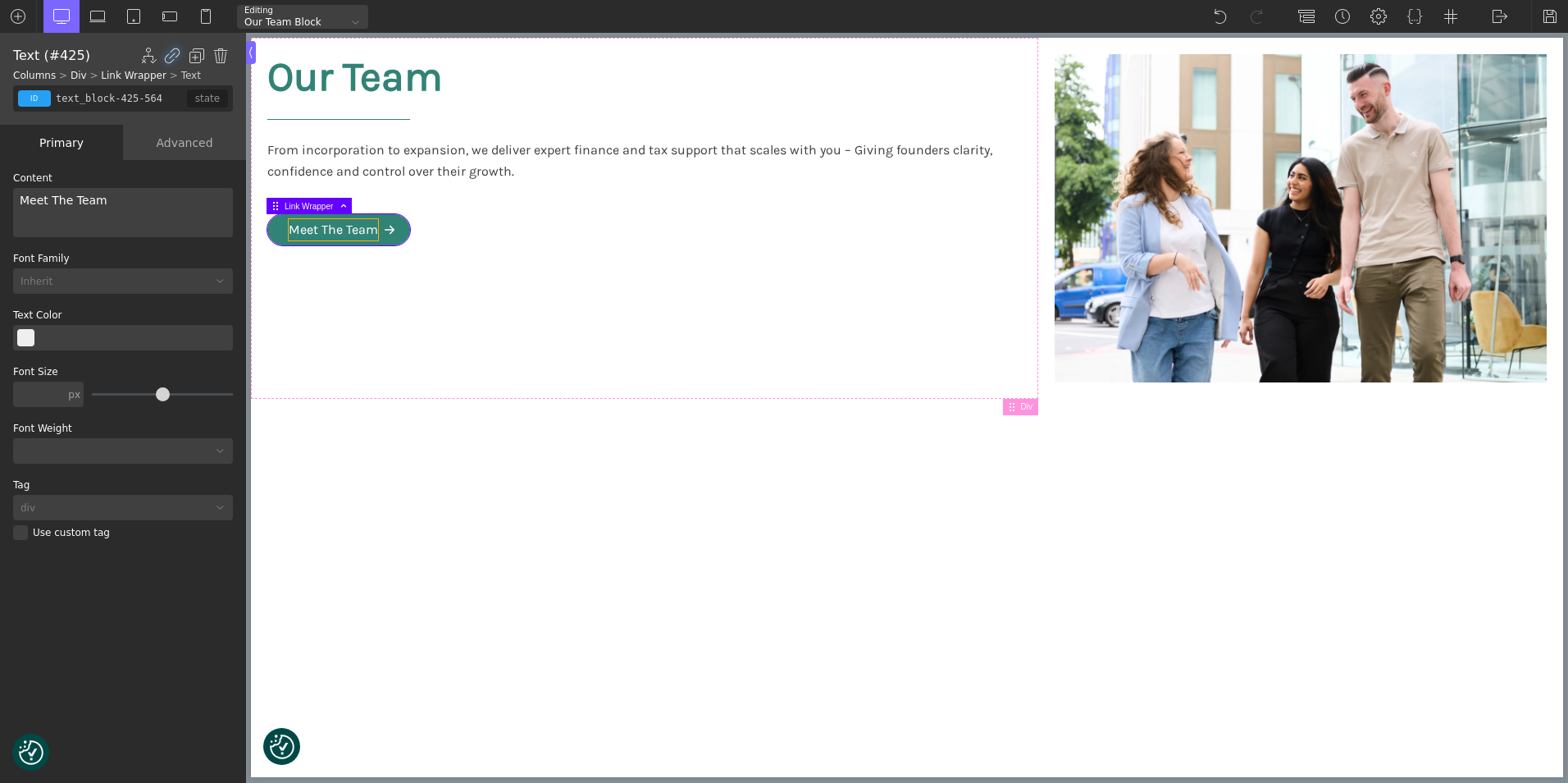
click at [328, 232] on div "Meet The Team" at bounding box center [333, 230] width 89 height 21
type input "white-svg-hover"
click at [273, 233] on body "We value your privacy We use cookies to enhance your browsing experience, serve…" at bounding box center [906, 218] width 1312 height 361
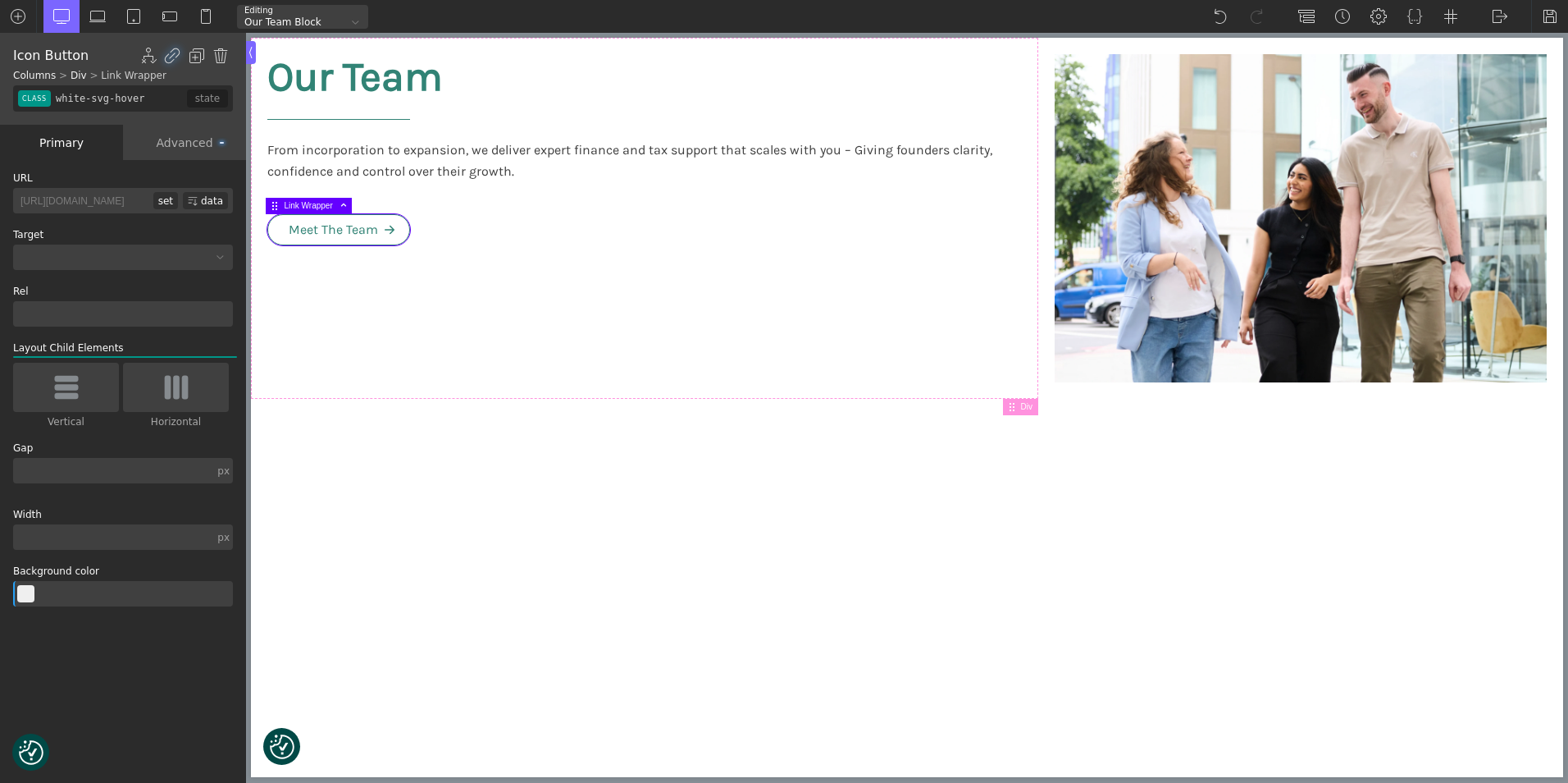
click at [286, 203] on span "Link Wrapper" at bounding box center [318, 205] width 67 height 9
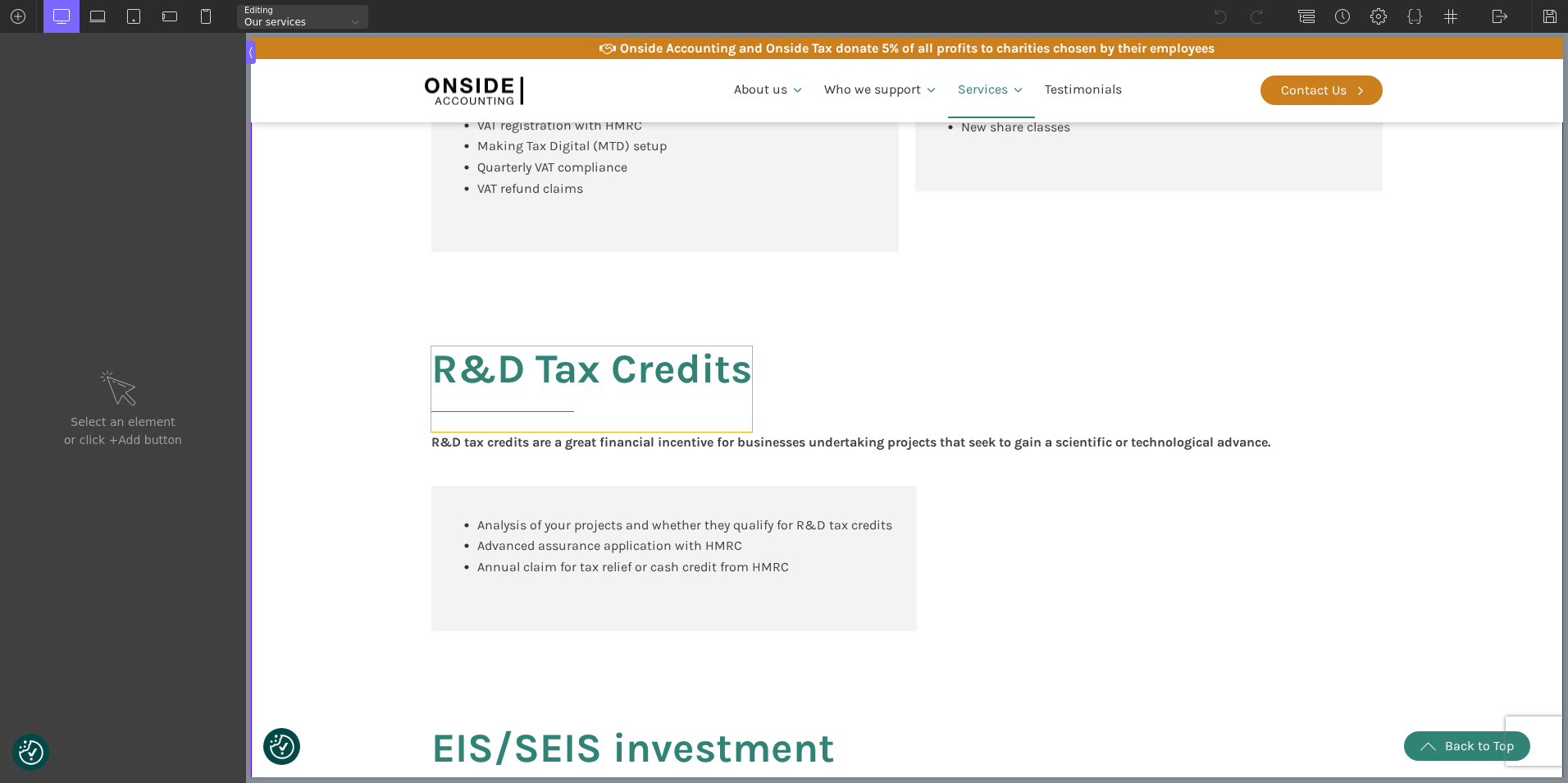
scroll to position [1149, 0]
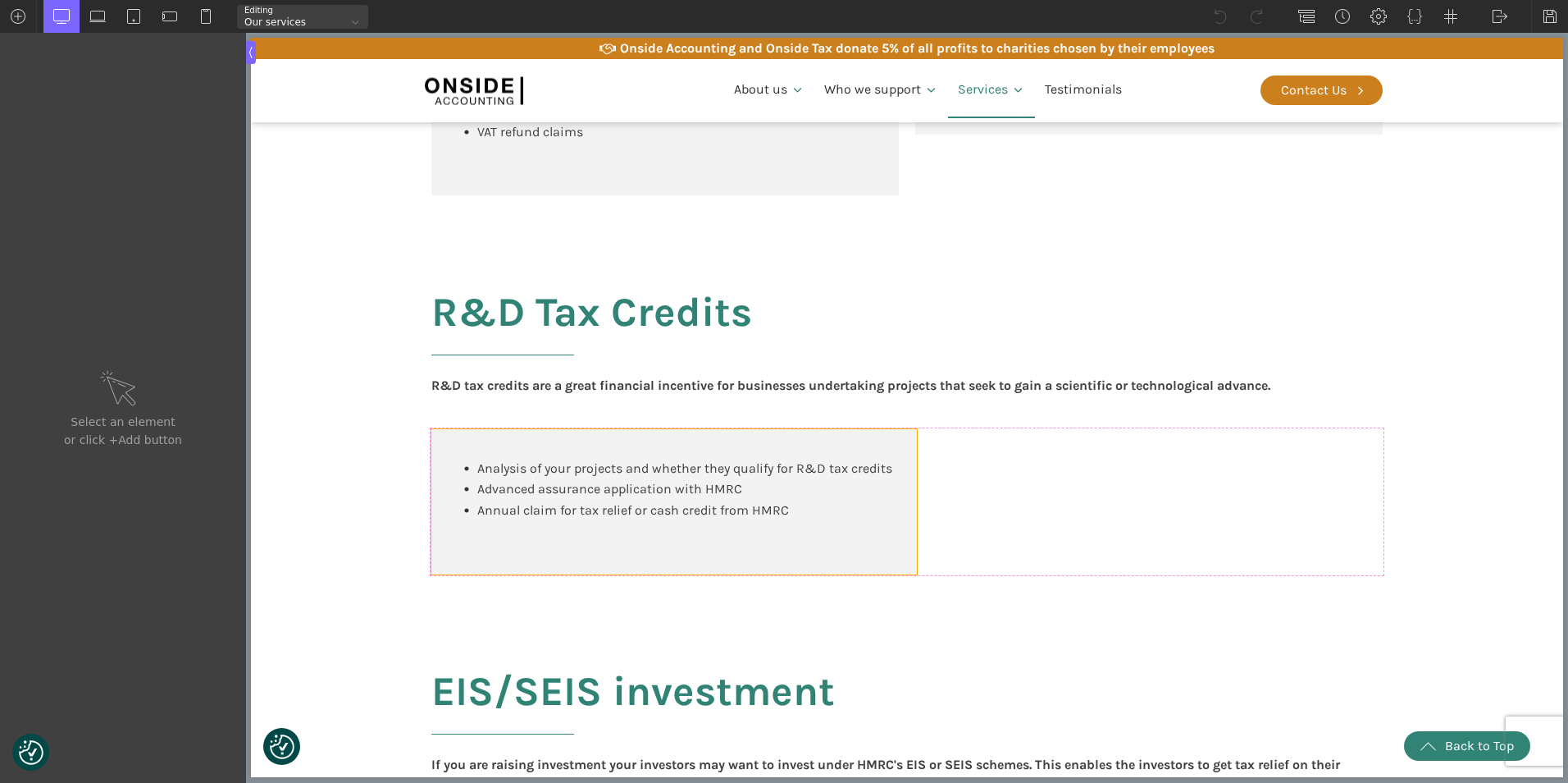
click at [566, 571] on body "We value your privacy We use cookies to enhance your browsing experience, serve…" at bounding box center [906, 653] width 1312 height 3529
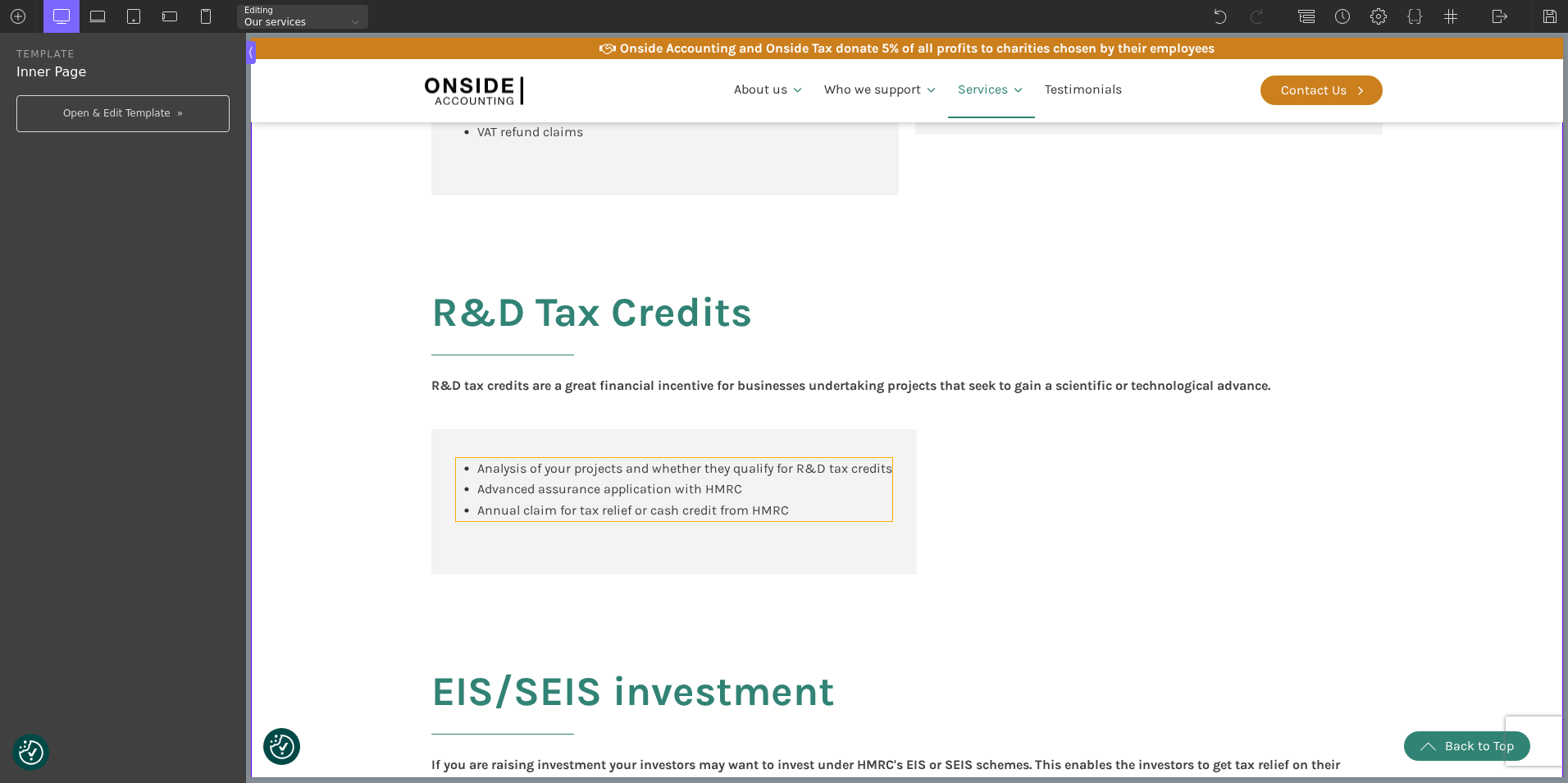
type input "div_block-412-137"
click at [821, 534] on body "We value your privacy We use cookies to enhance your browsing experience, serve…" at bounding box center [906, 653] width 1312 height 3529
type input "career-box"
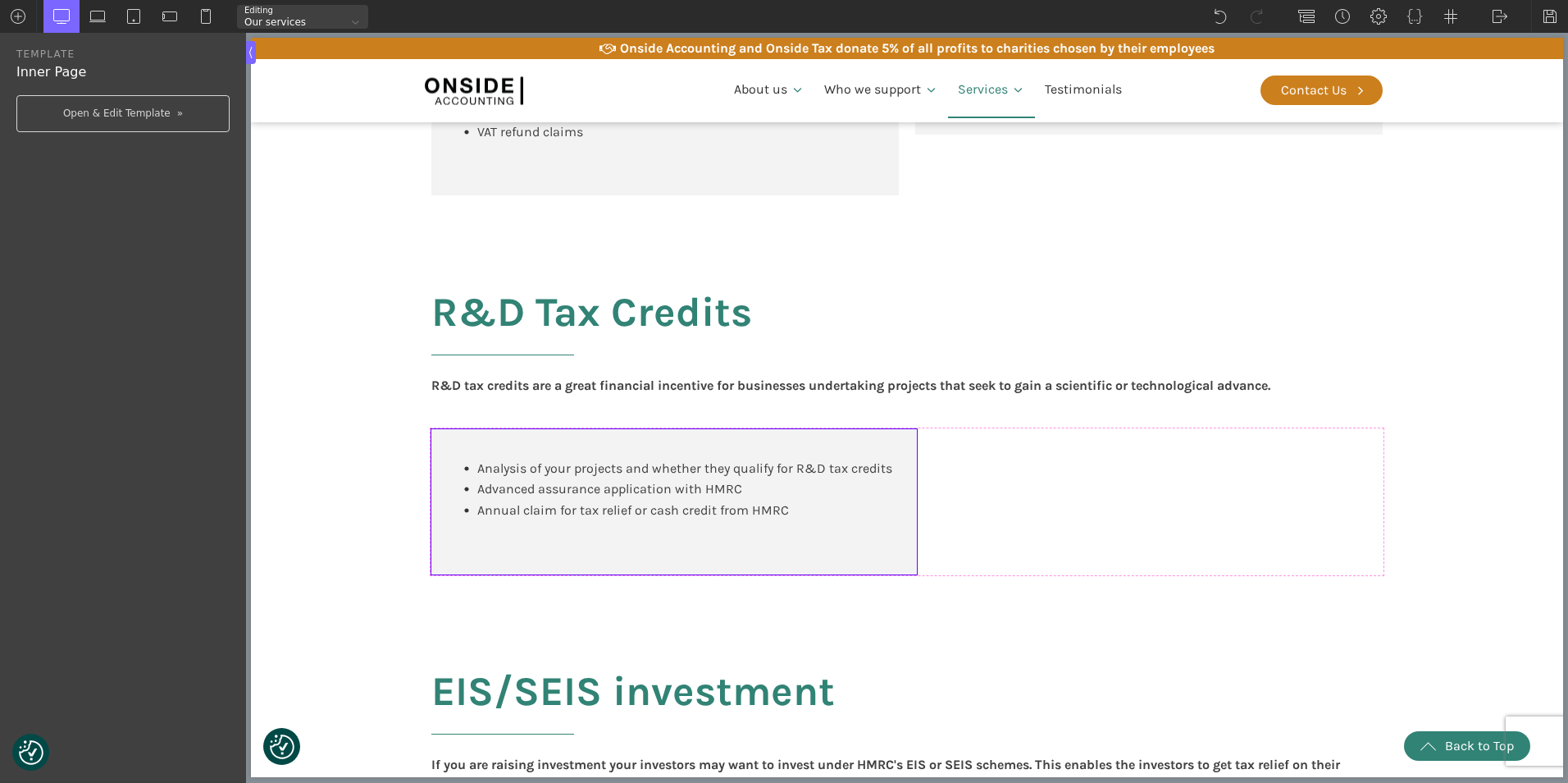
click at [787, 553] on body "We value your privacy We use cookies to enhance your browsing experience, serve…" at bounding box center [906, 653] width 1312 height 3529
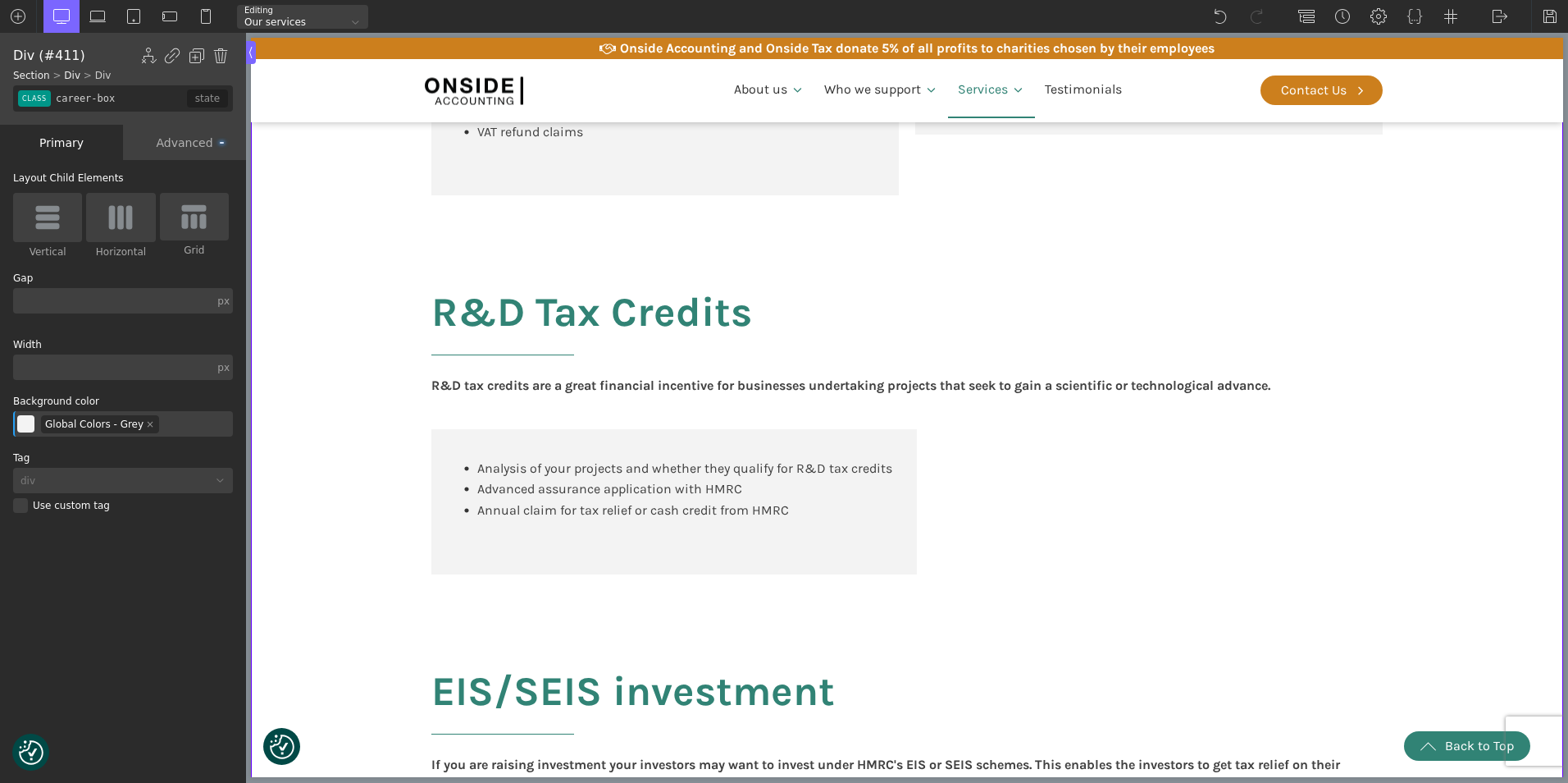
click at [565, 565] on body "We value your privacy We use cookies to enhance your browsing experience, serve…" at bounding box center [906, 653] width 1312 height 3529
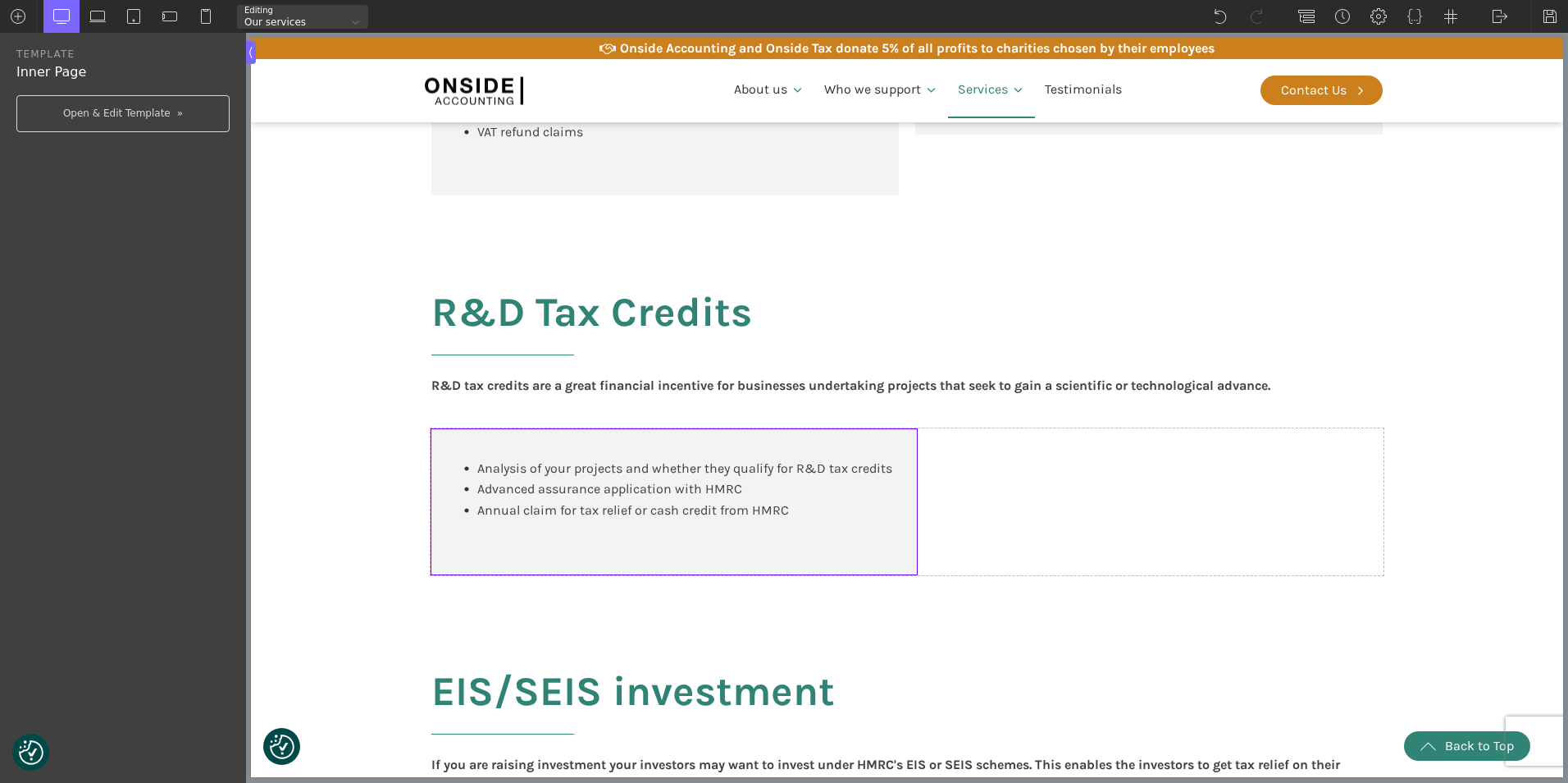
click at [482, 575] on div "Analysis of your projects and whether they qualify for R&D tax credits Advanced…" at bounding box center [674, 502] width 486 height 145
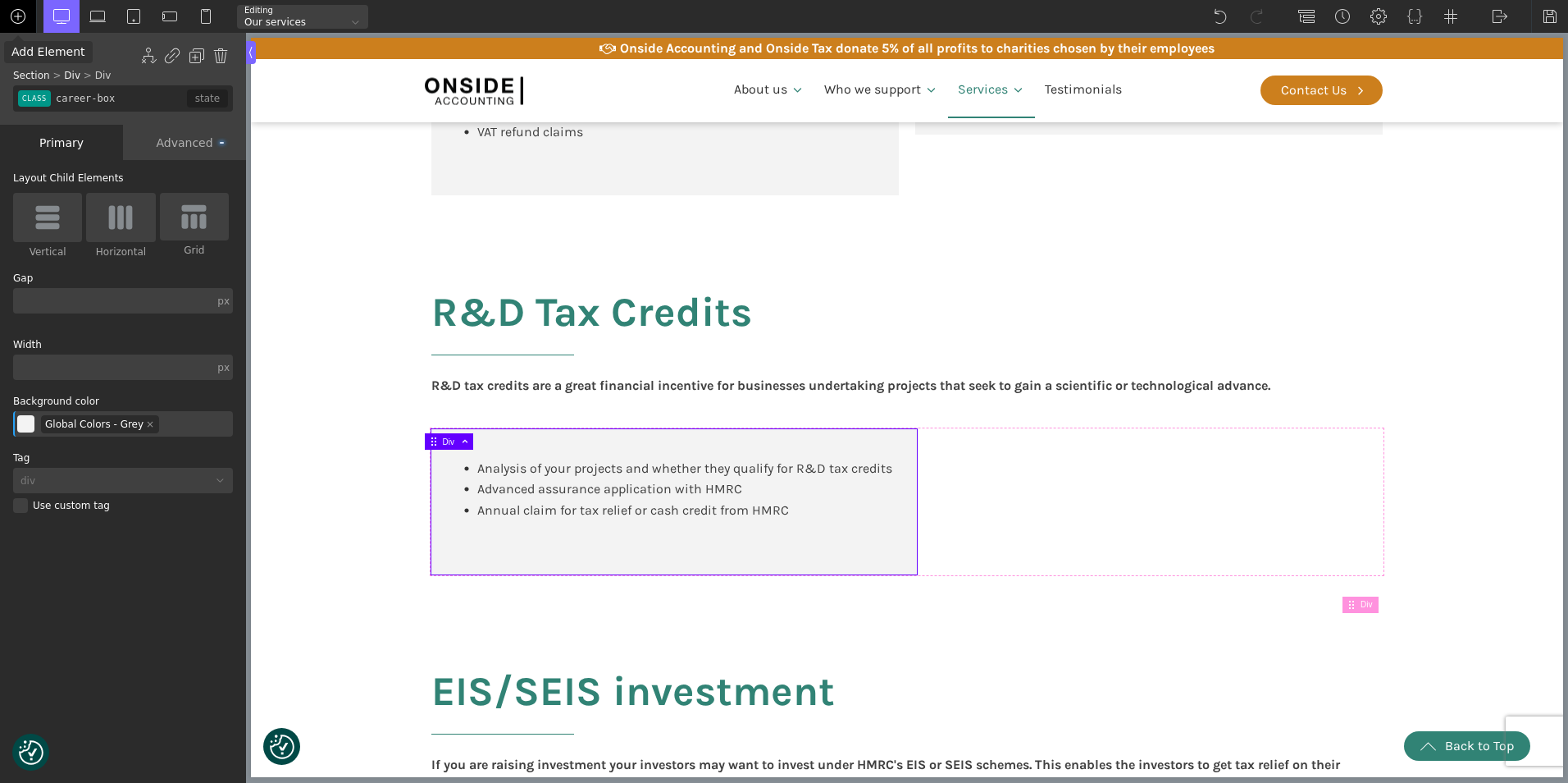
click at [15, 13] on img at bounding box center [17, 16] width 16 height 16
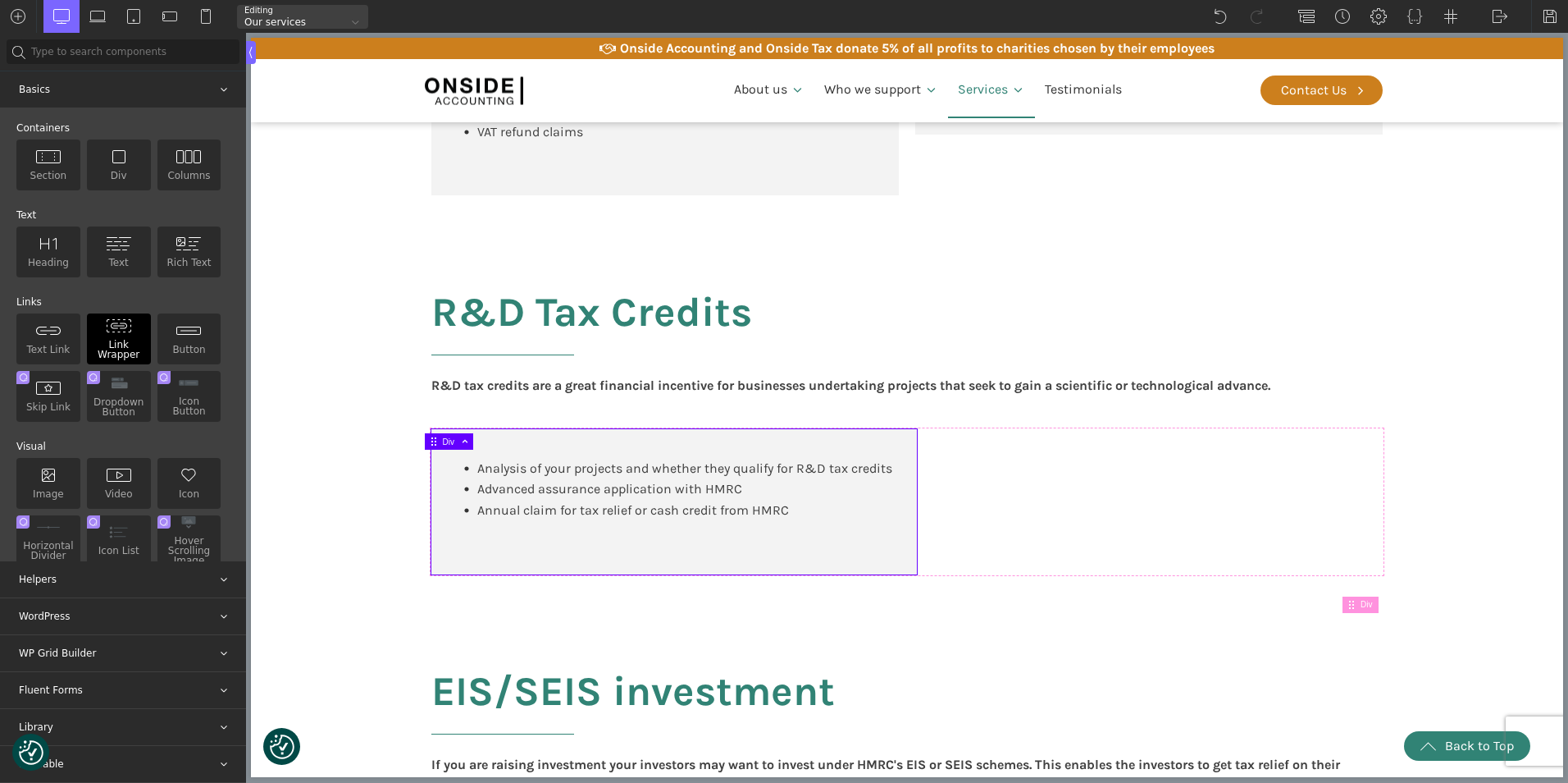
click at [115, 331] on img at bounding box center [118, 325] width 26 height 14
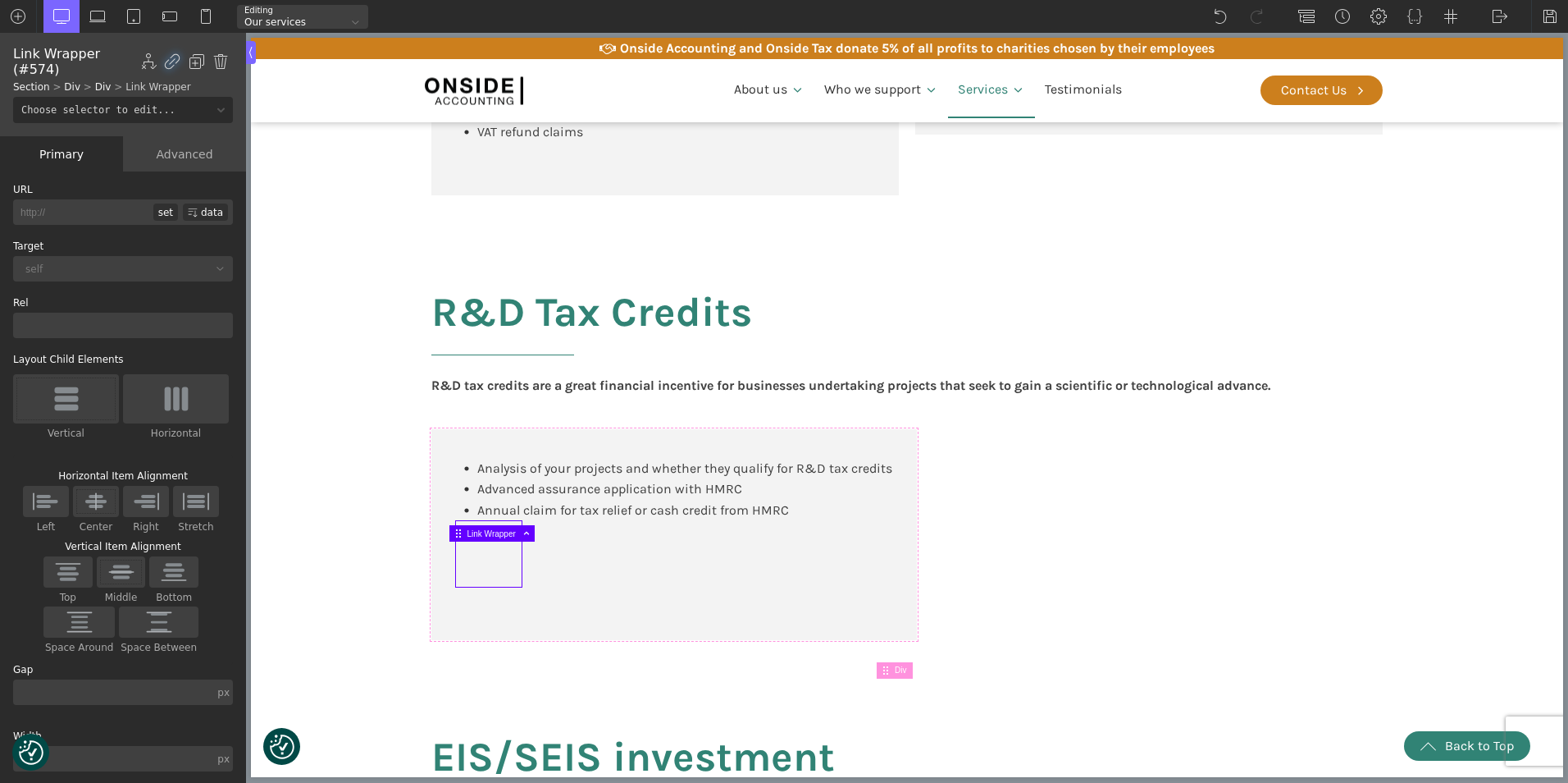
click at [474, 580] on link at bounding box center [489, 553] width 65 height 65
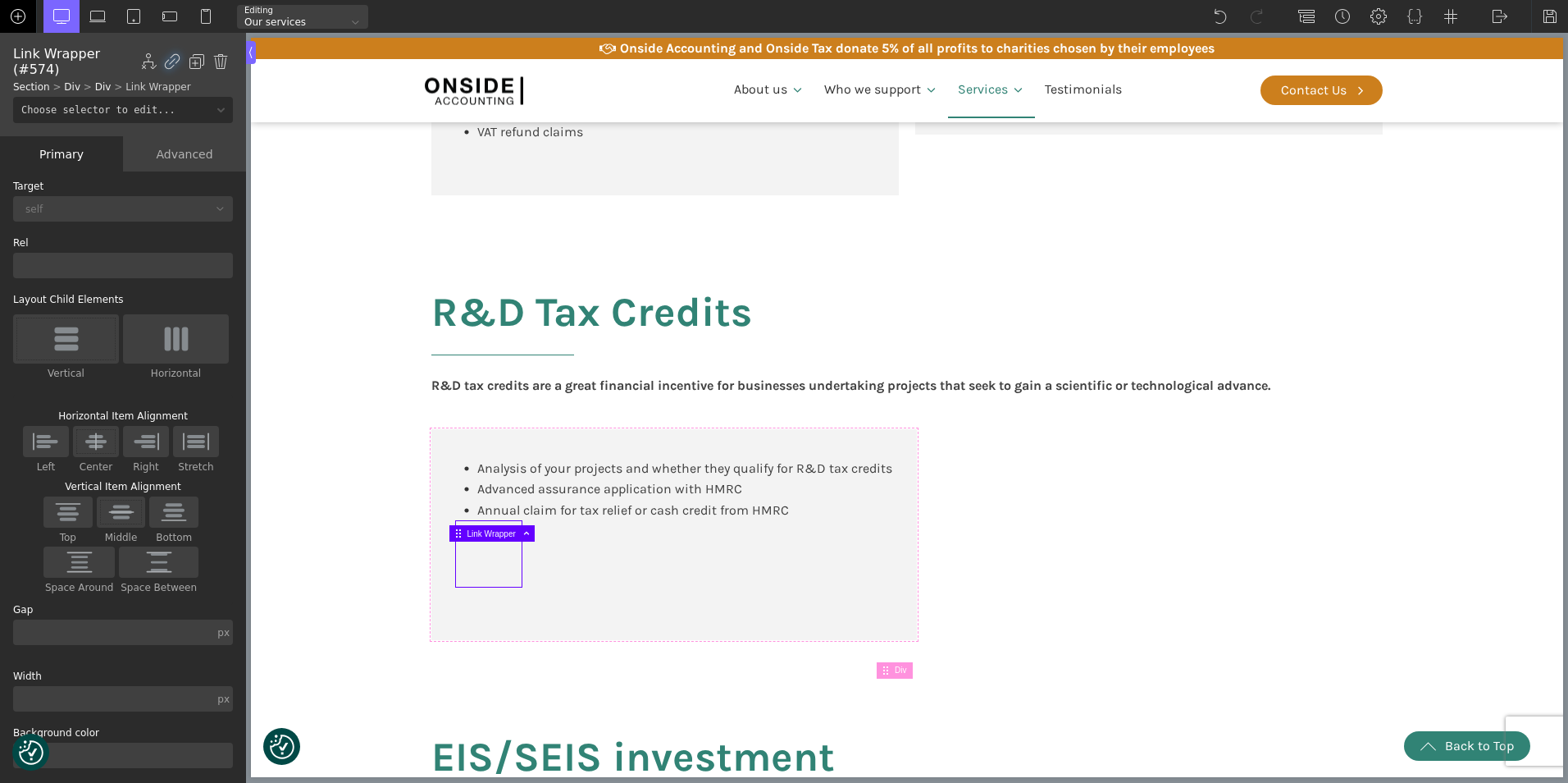
click at [19, 14] on img at bounding box center [17, 16] width 16 height 16
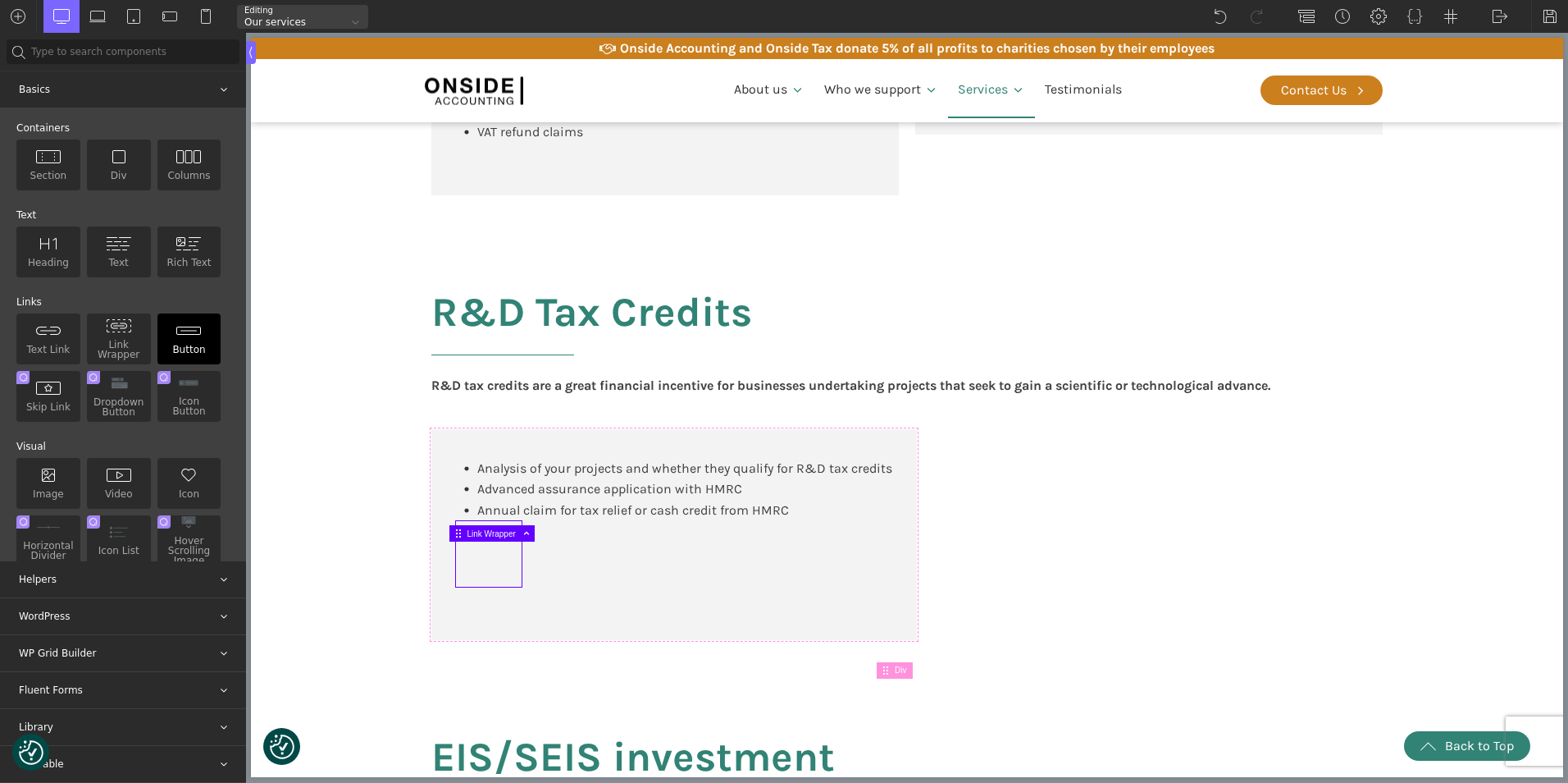
click at [181, 337] on img at bounding box center [188, 330] width 26 height 14
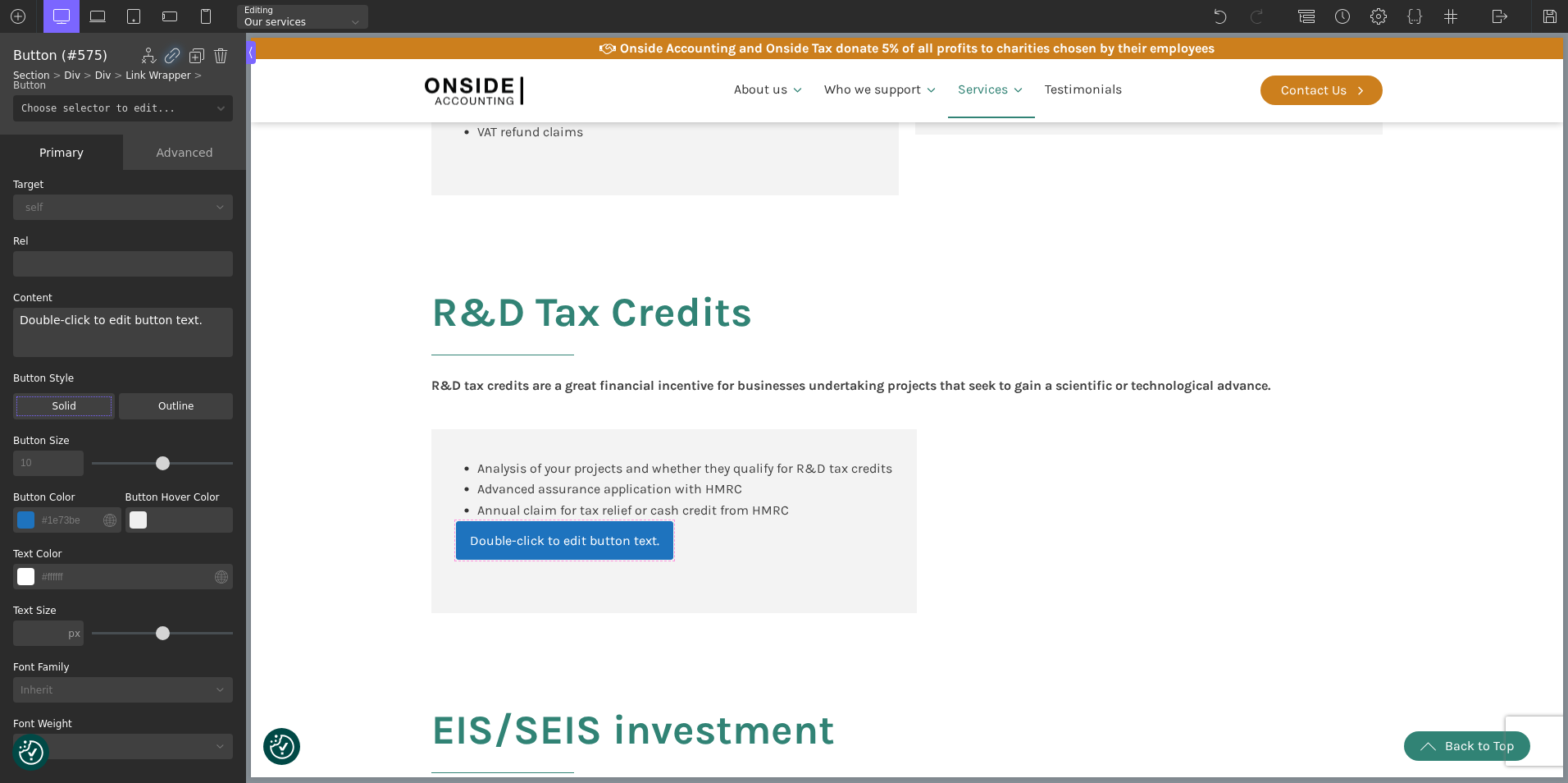
scroll to position [53, 0]
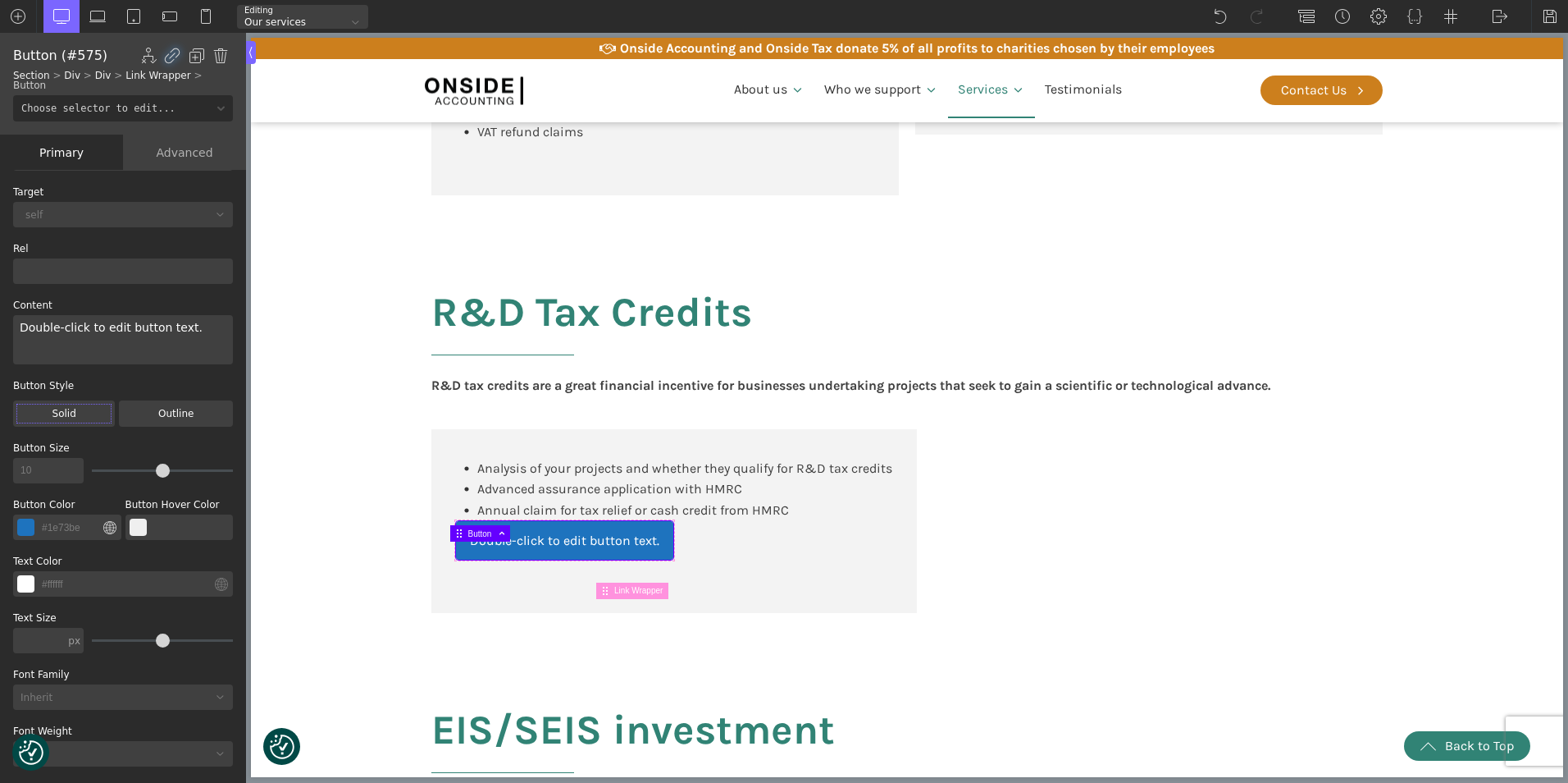
click at [104, 521] on img at bounding box center [110, 527] width 13 height 13
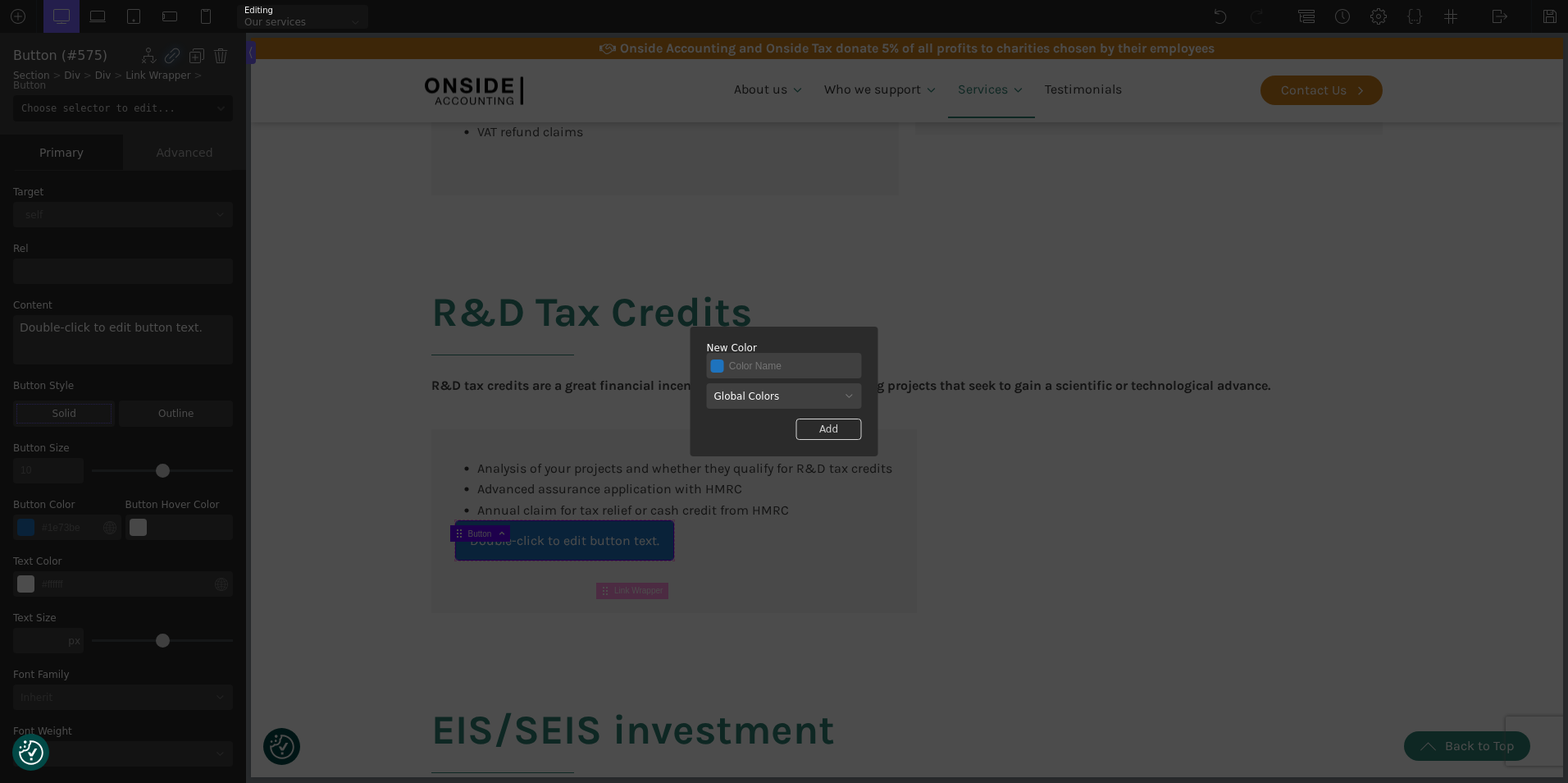
click at [762, 390] on div "Global Colors" at bounding box center [784, 396] width 155 height 25
click at [740, 463] on div "onside-accounting" at bounding box center [784, 461] width 155 height 19
click at [825, 429] on div "Add" at bounding box center [829, 429] width 65 height 21
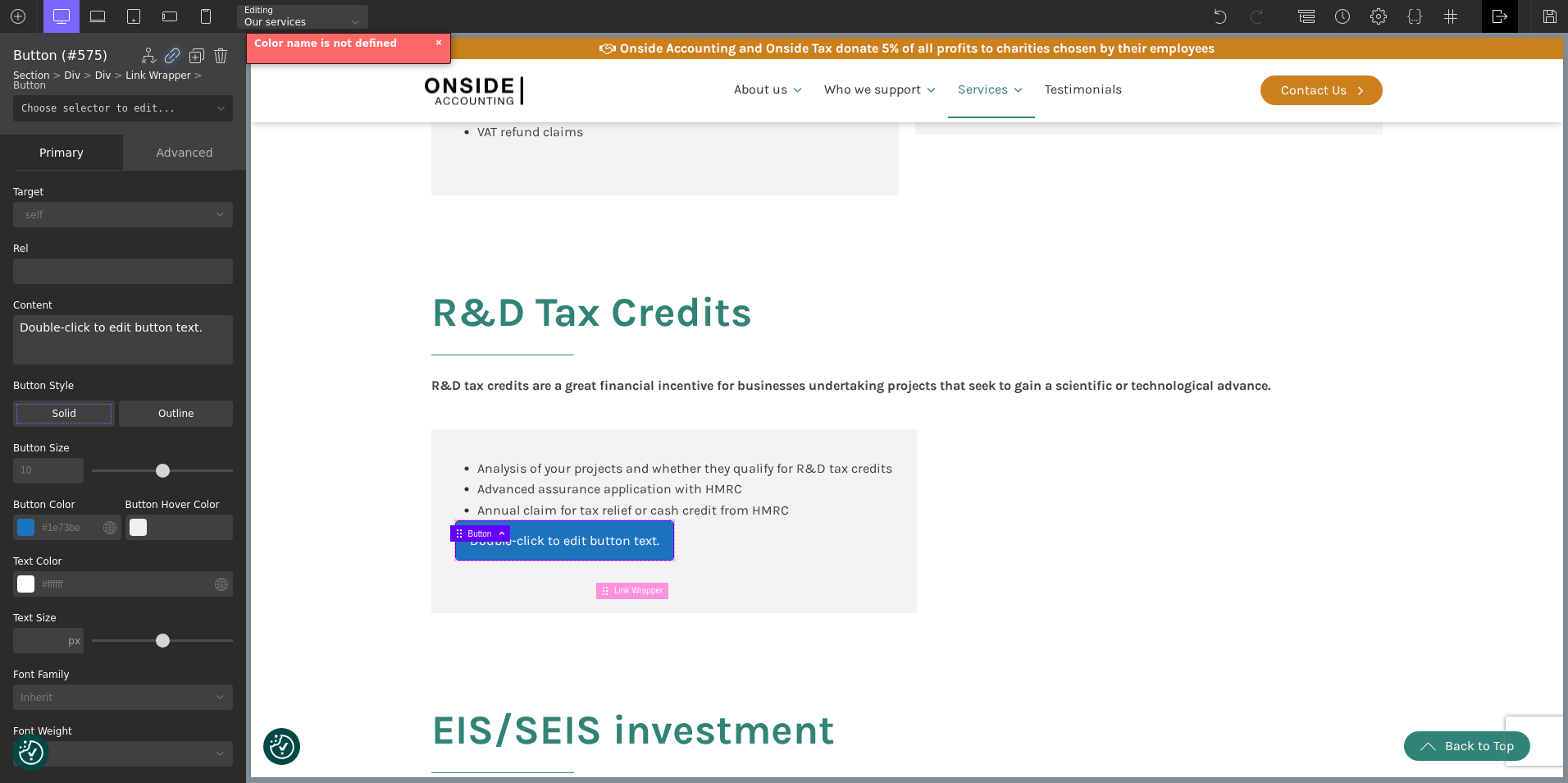
click at [1501, 20] on img at bounding box center [1500, 16] width 16 height 16
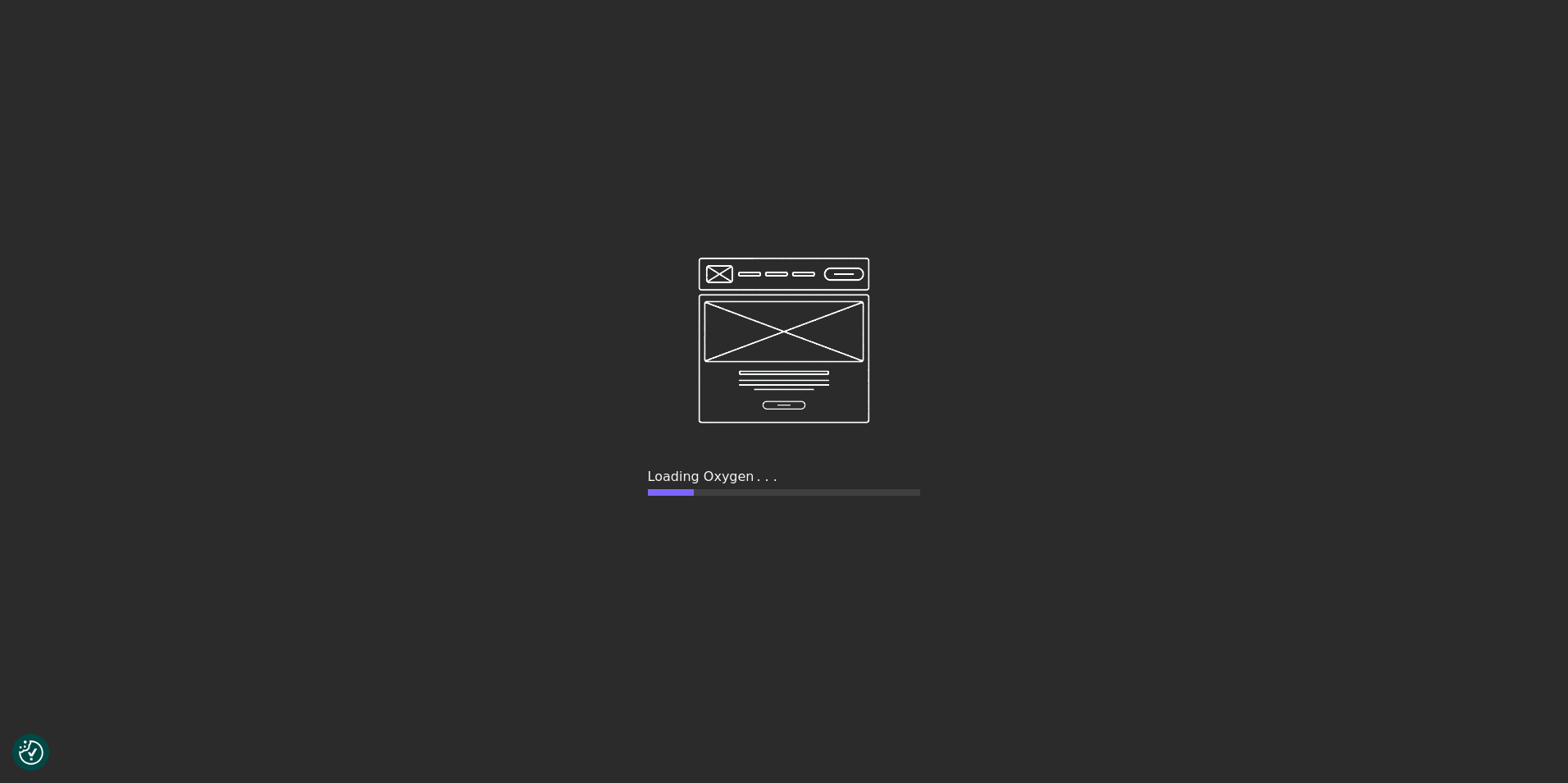
type input "false"
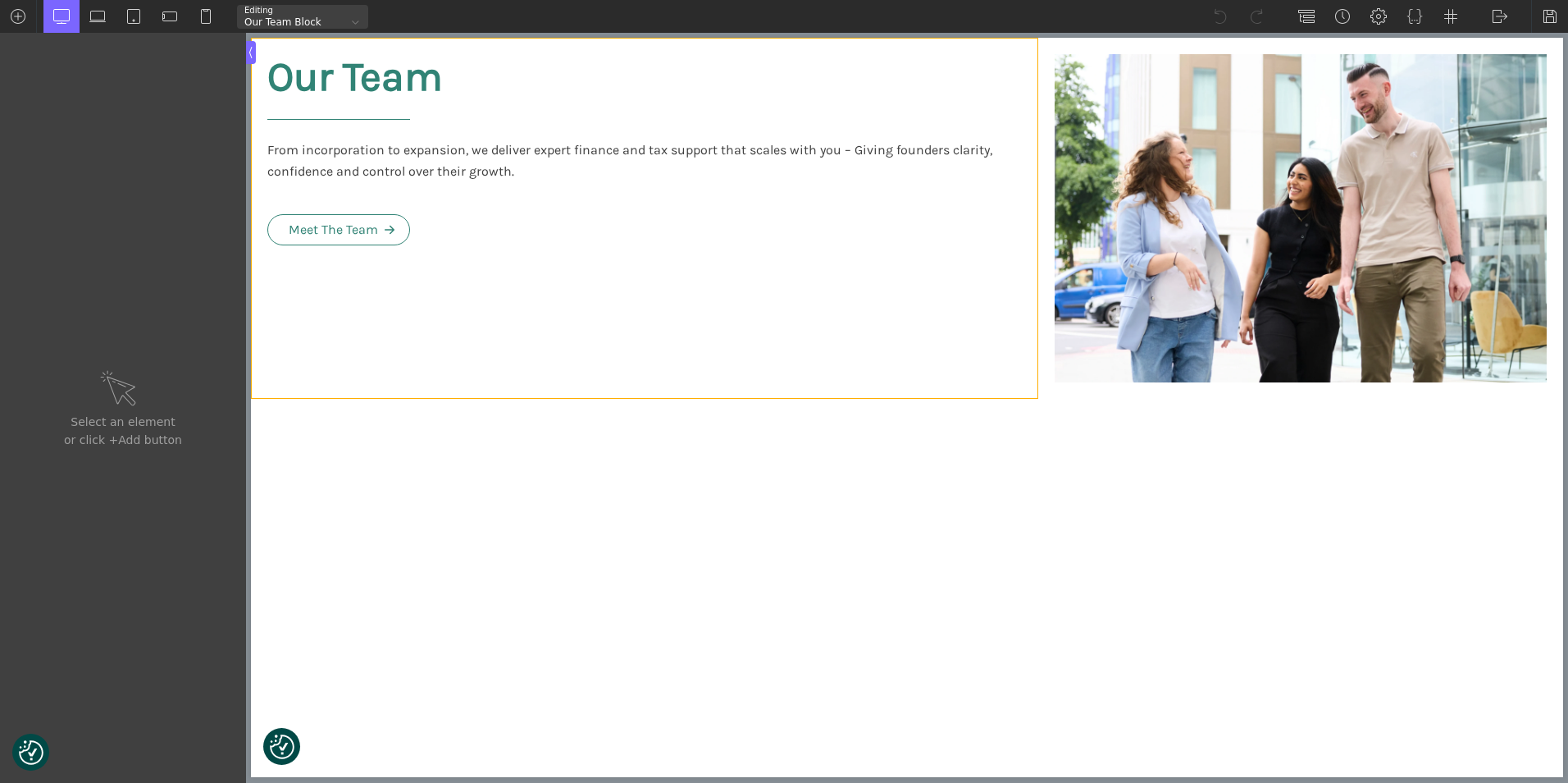
type input "div_block-3-564"
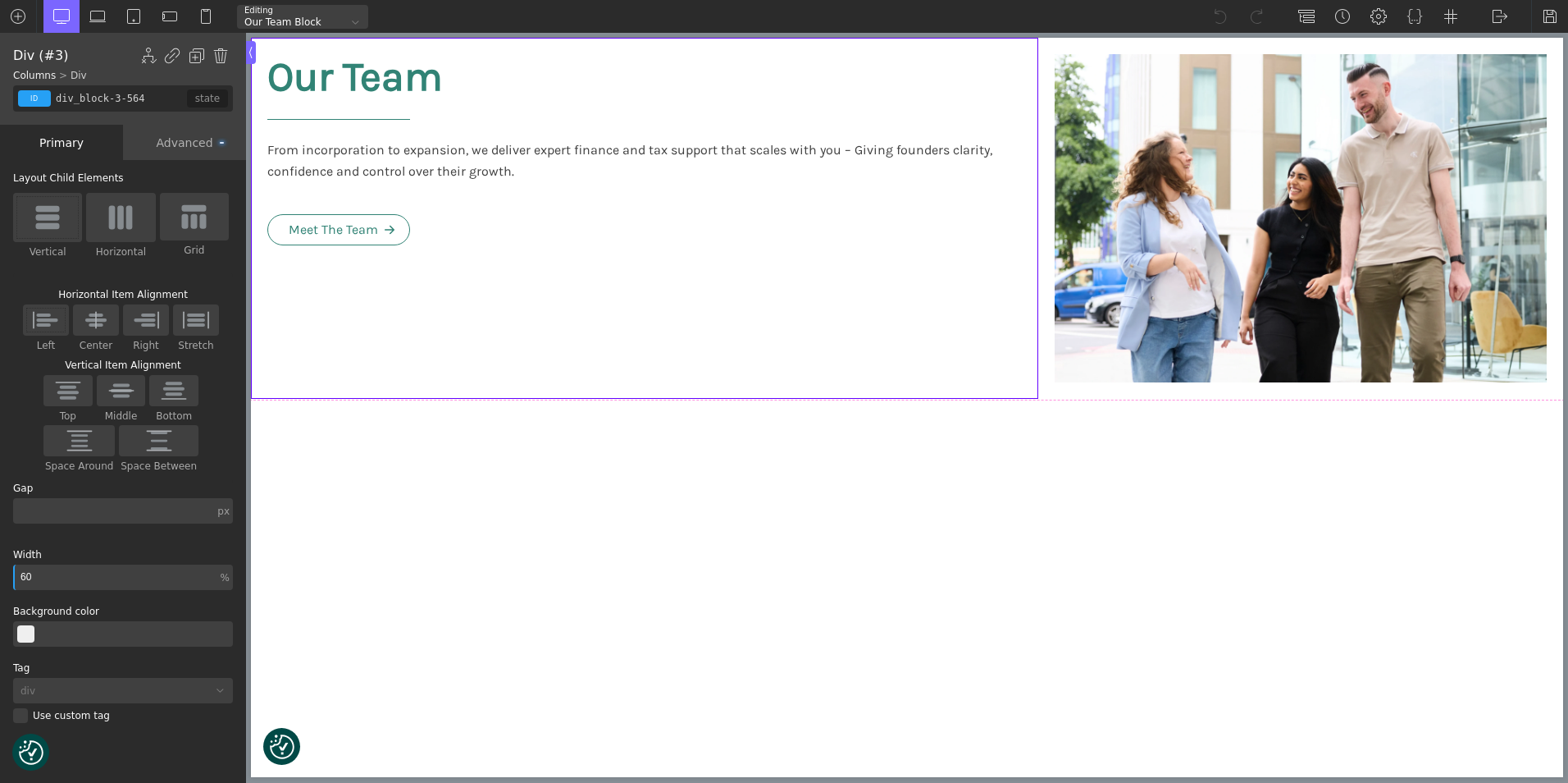
click at [625, 255] on div "Our Team From incorporation to expansion, we deliver expert finance and tax sup…" at bounding box center [644, 218] width 787 height 361
click at [1309, 17] on img at bounding box center [1306, 16] width 16 height 16
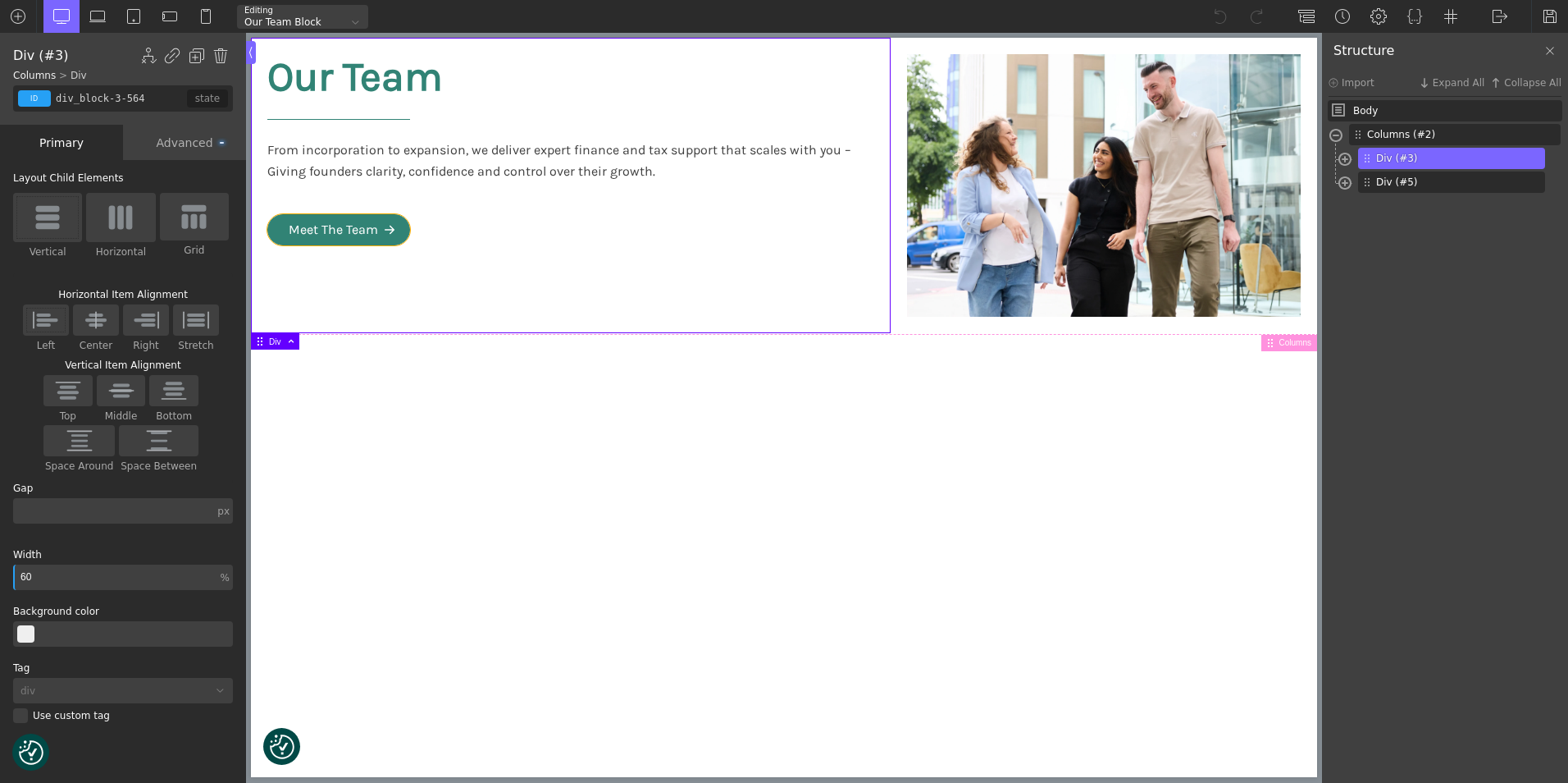
type input "white-svg-hover"
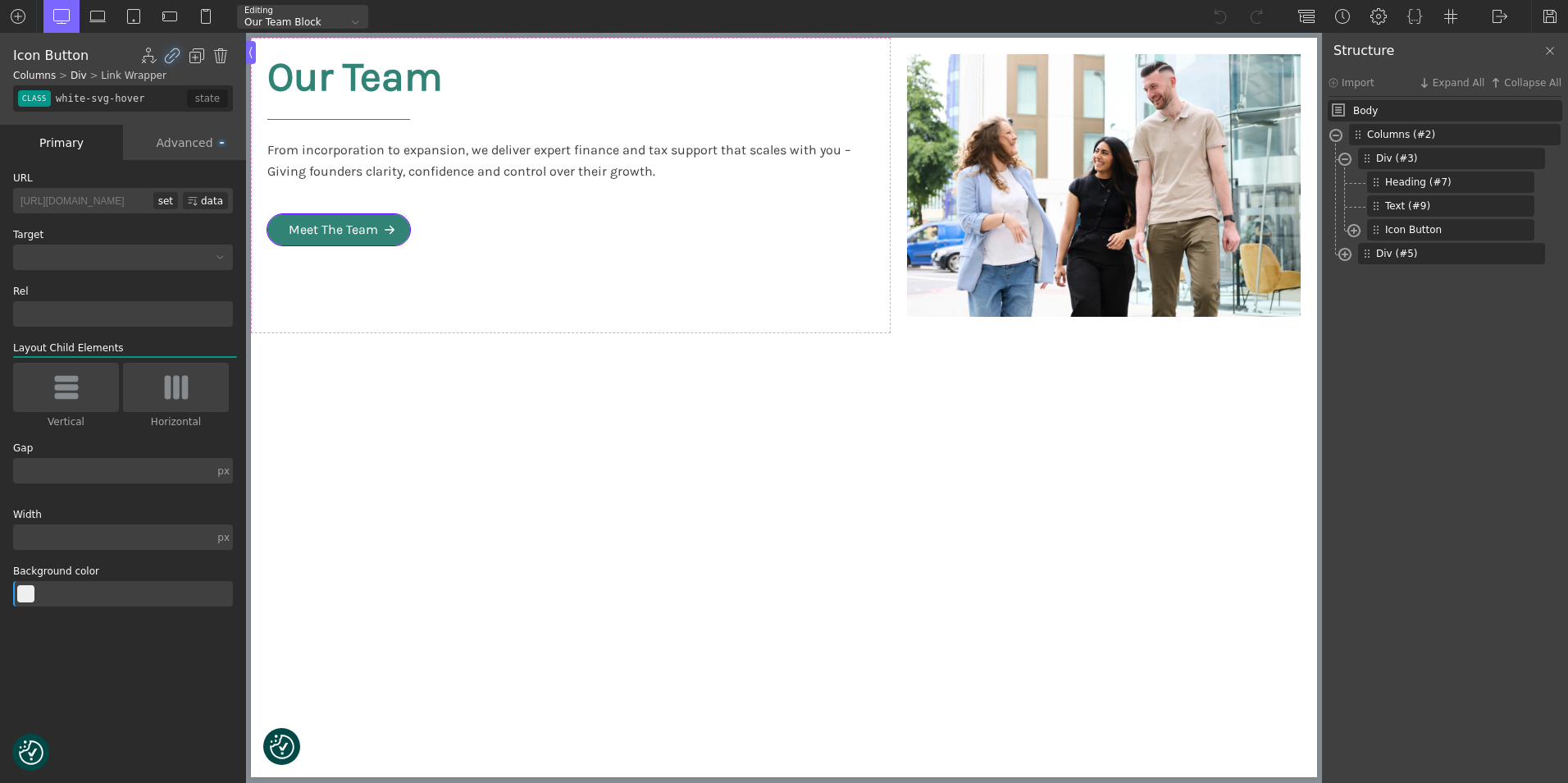
click at [391, 241] on body "We value your privacy We use cookies to enhance your browsing experience, serve…" at bounding box center [784, 184] width 1066 height 295
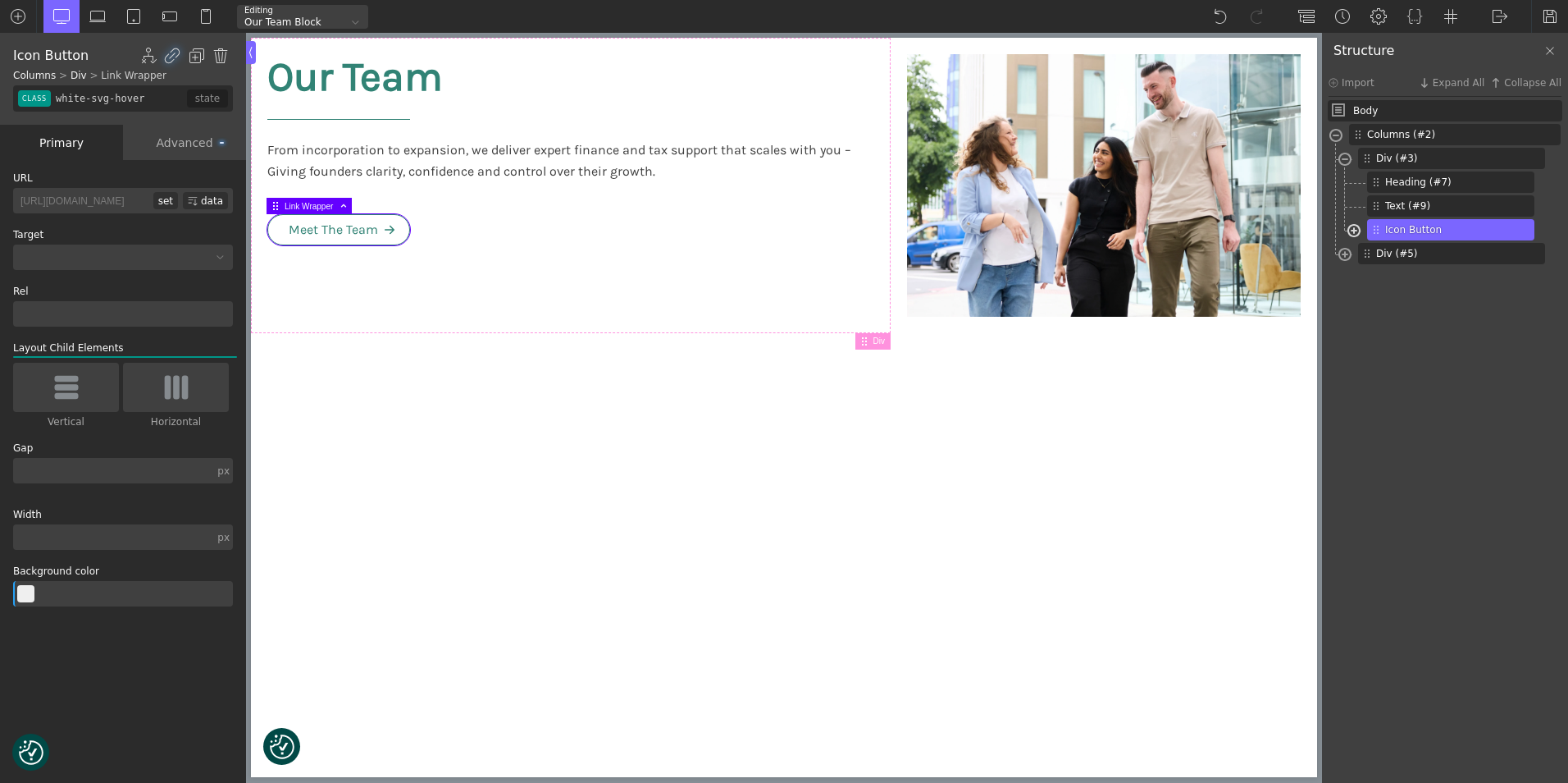
click at [1355, 230] on span at bounding box center [1354, 232] width 13 height 19
click at [1435, 276] on span "Icon (#426)" at bounding box center [1447, 277] width 106 height 14
type input "fancy_icon-426-564"
type input "false"
type input "arrow"
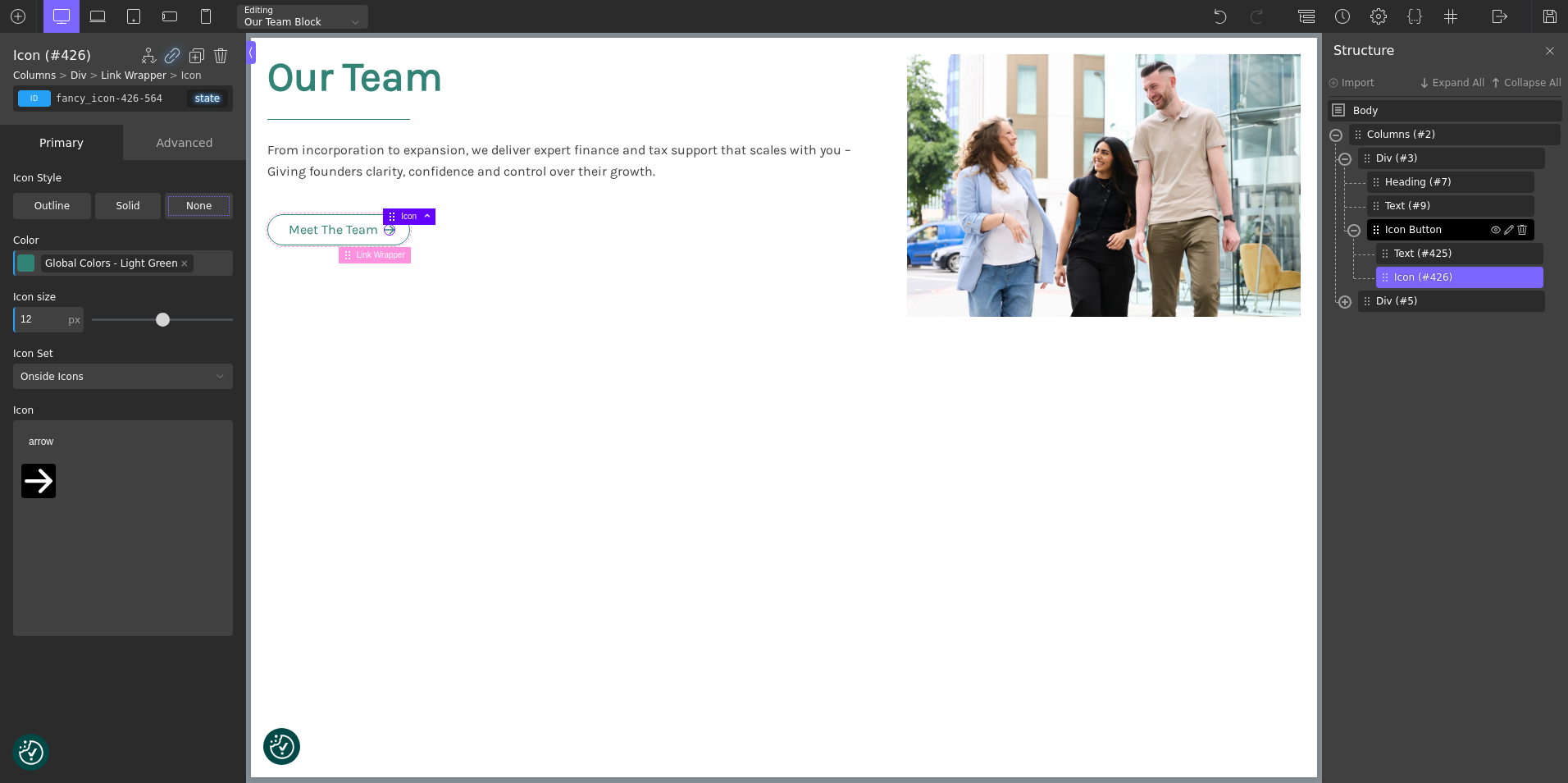
type input "white-svg-hover"
click at [1378, 231] on img at bounding box center [1376, 230] width 10 height 10
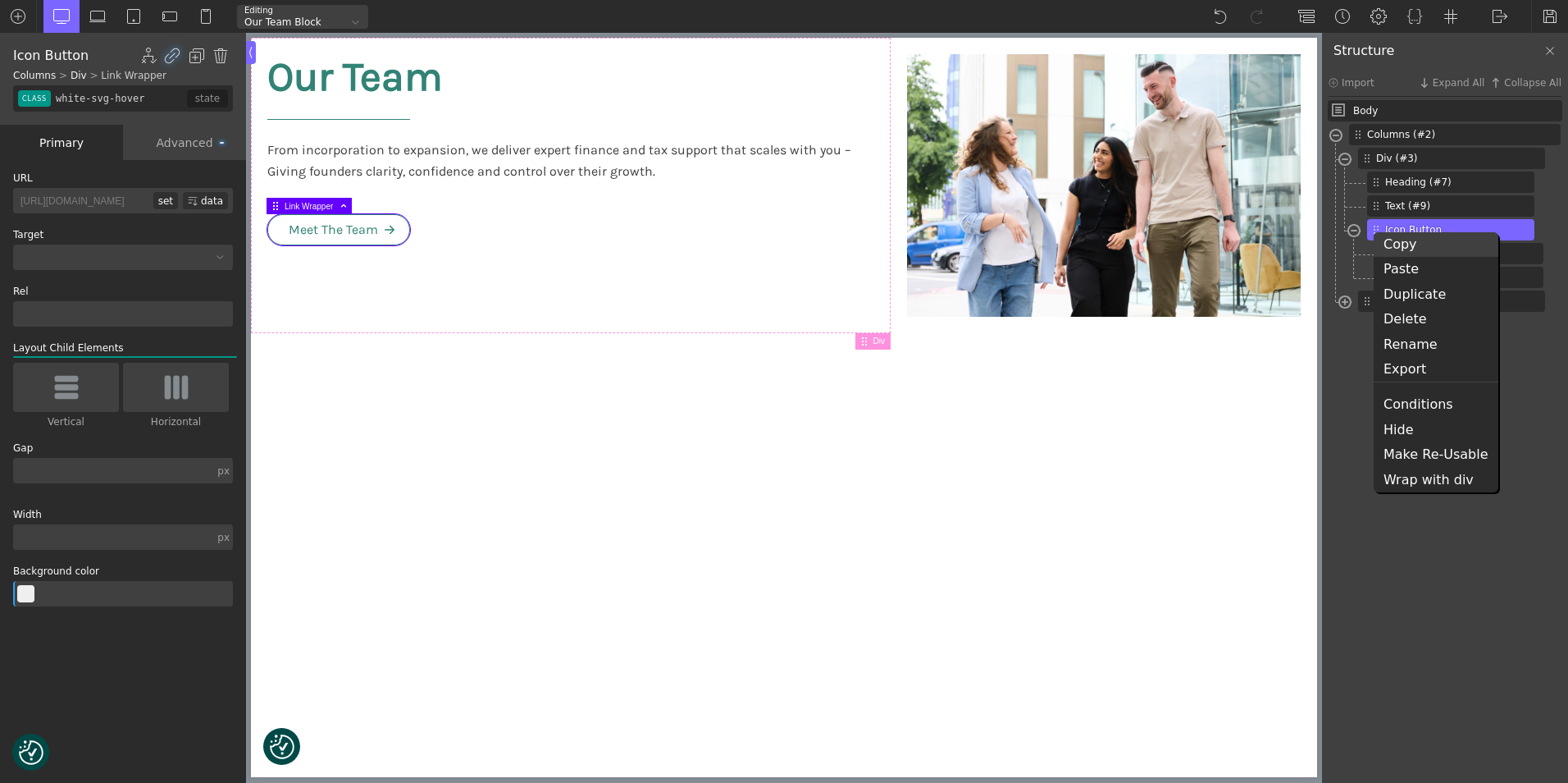
click at [1394, 245] on div "Copy" at bounding box center [1436, 245] width 125 height 25
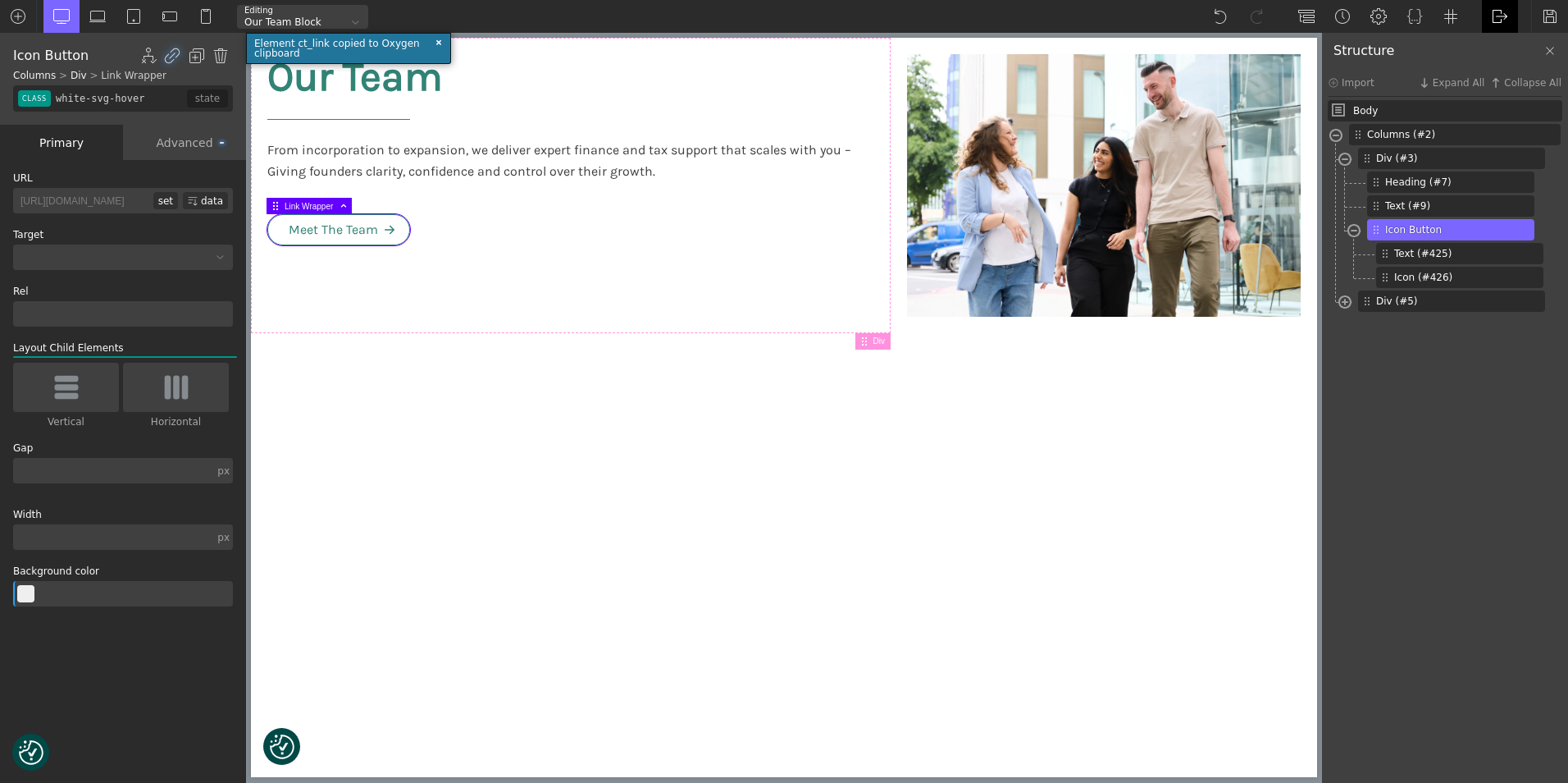
click at [1499, 12] on img at bounding box center [1500, 16] width 16 height 16
click at [1503, 27] on div "WP Admin Frontend Frontend" at bounding box center [1500, 16] width 36 height 33
click at [1503, 19] on img at bounding box center [1500, 16] width 16 height 16
click at [1503, 41] on link "WP Admin" at bounding box center [1516, 42] width 70 height 26
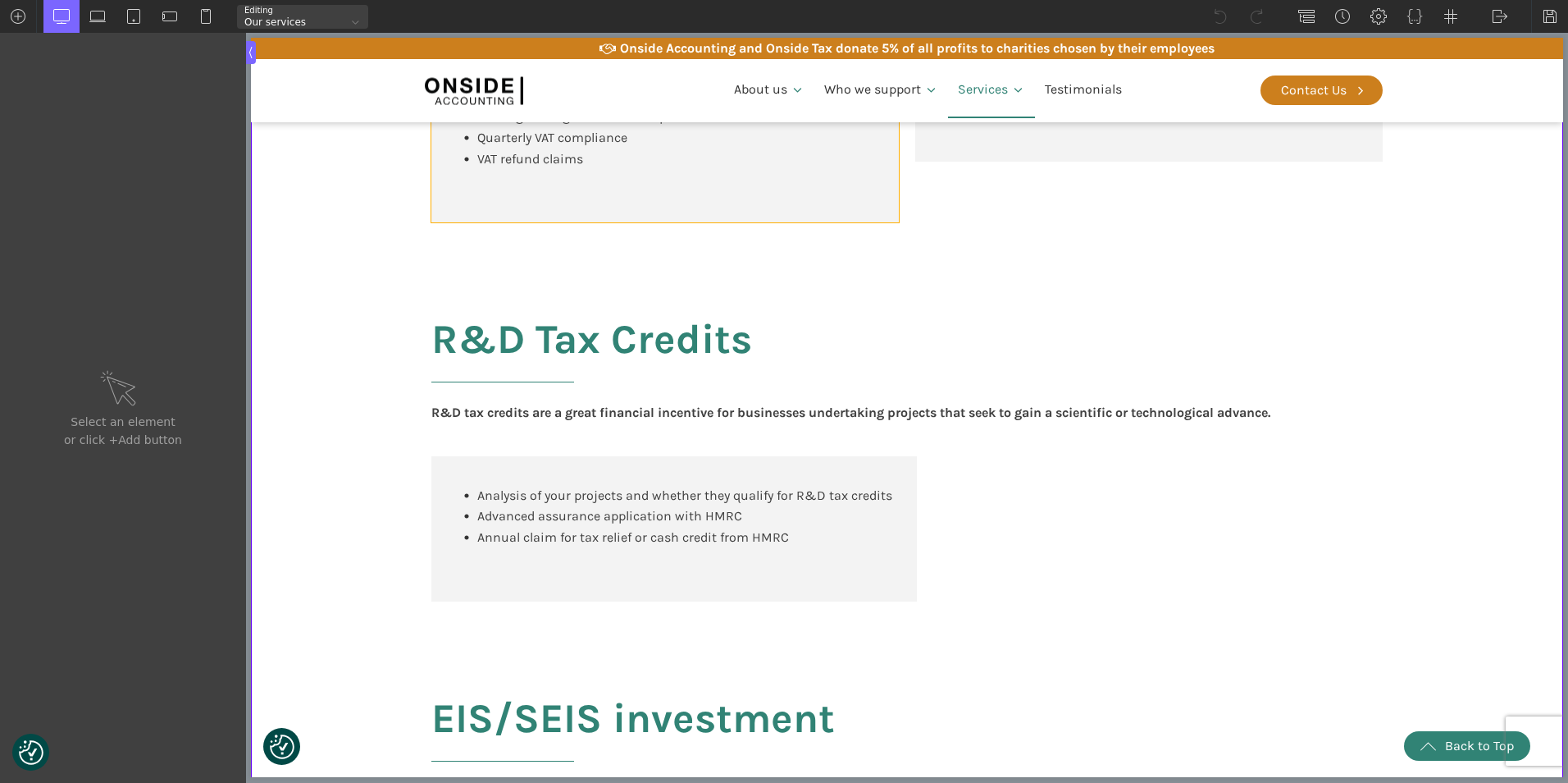
scroll to position [1149, 0]
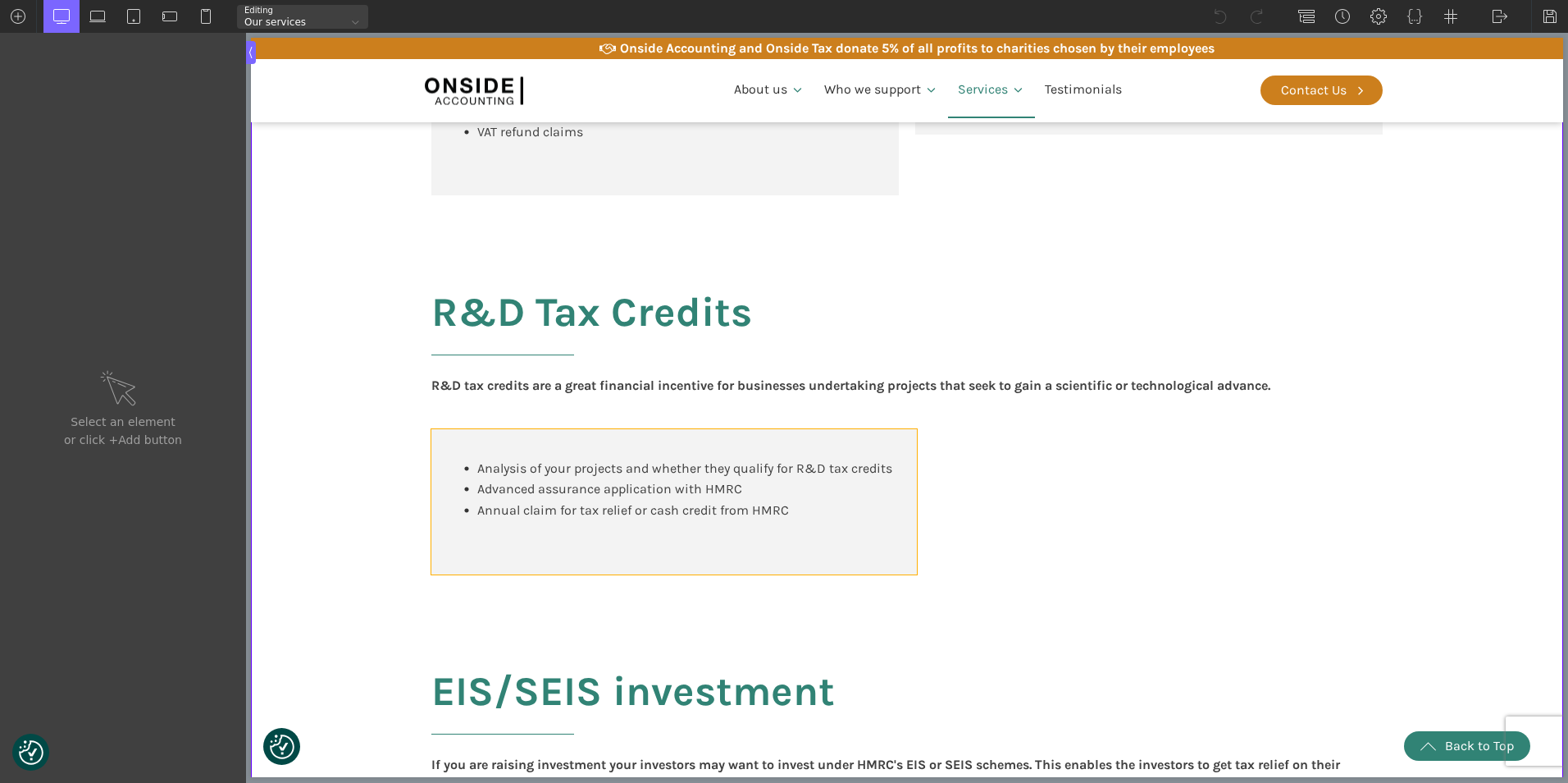
type input "career-box"
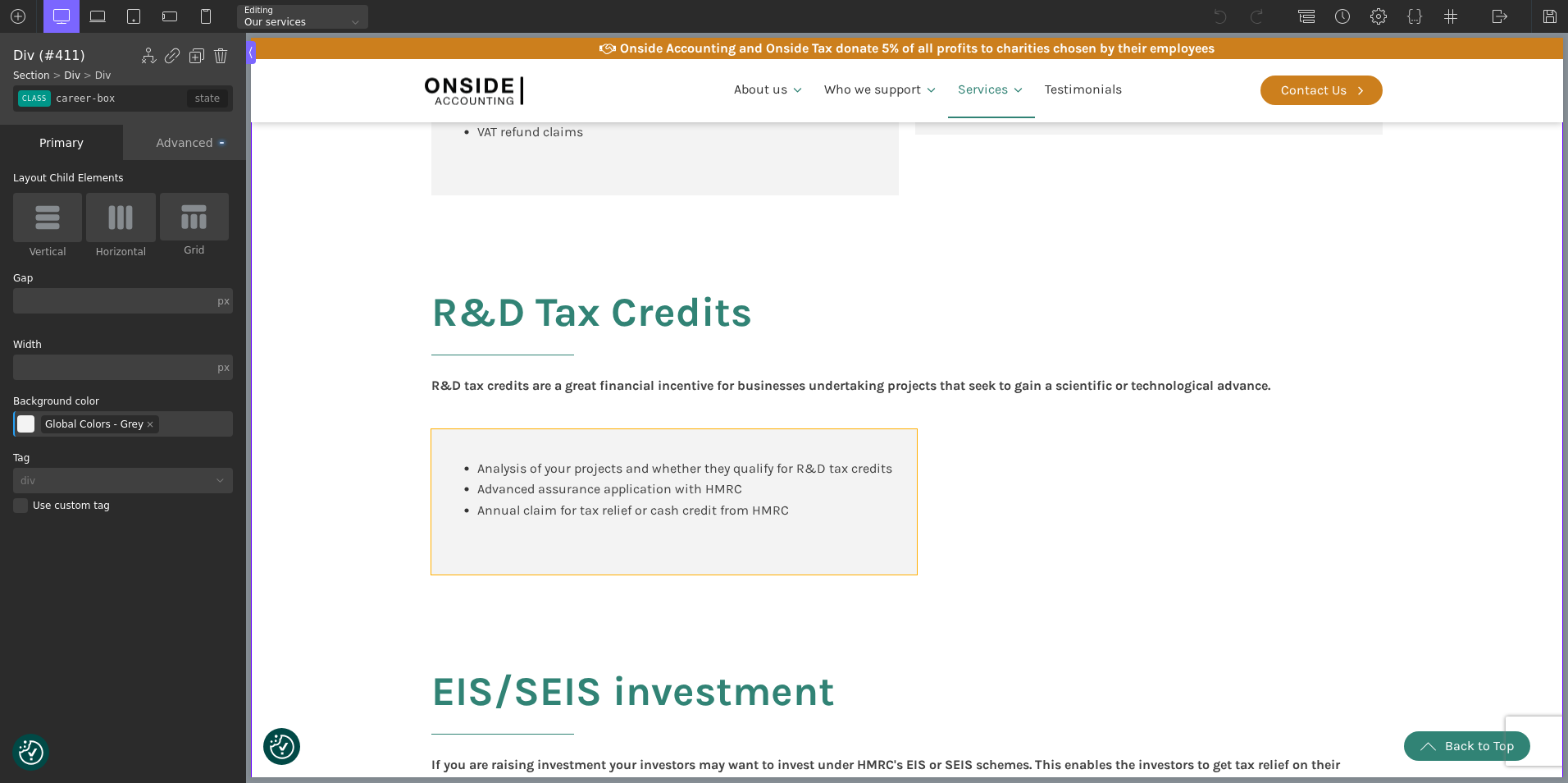
click at [571, 580] on body "We value your privacy We use cookies to enhance your browsing experience, serve…" at bounding box center [906, 653] width 1312 height 3529
click at [805, 548] on div "Analysis of your projects and whether they qualify for R&D tax credits Advanced…" at bounding box center [674, 502] width 486 height 145
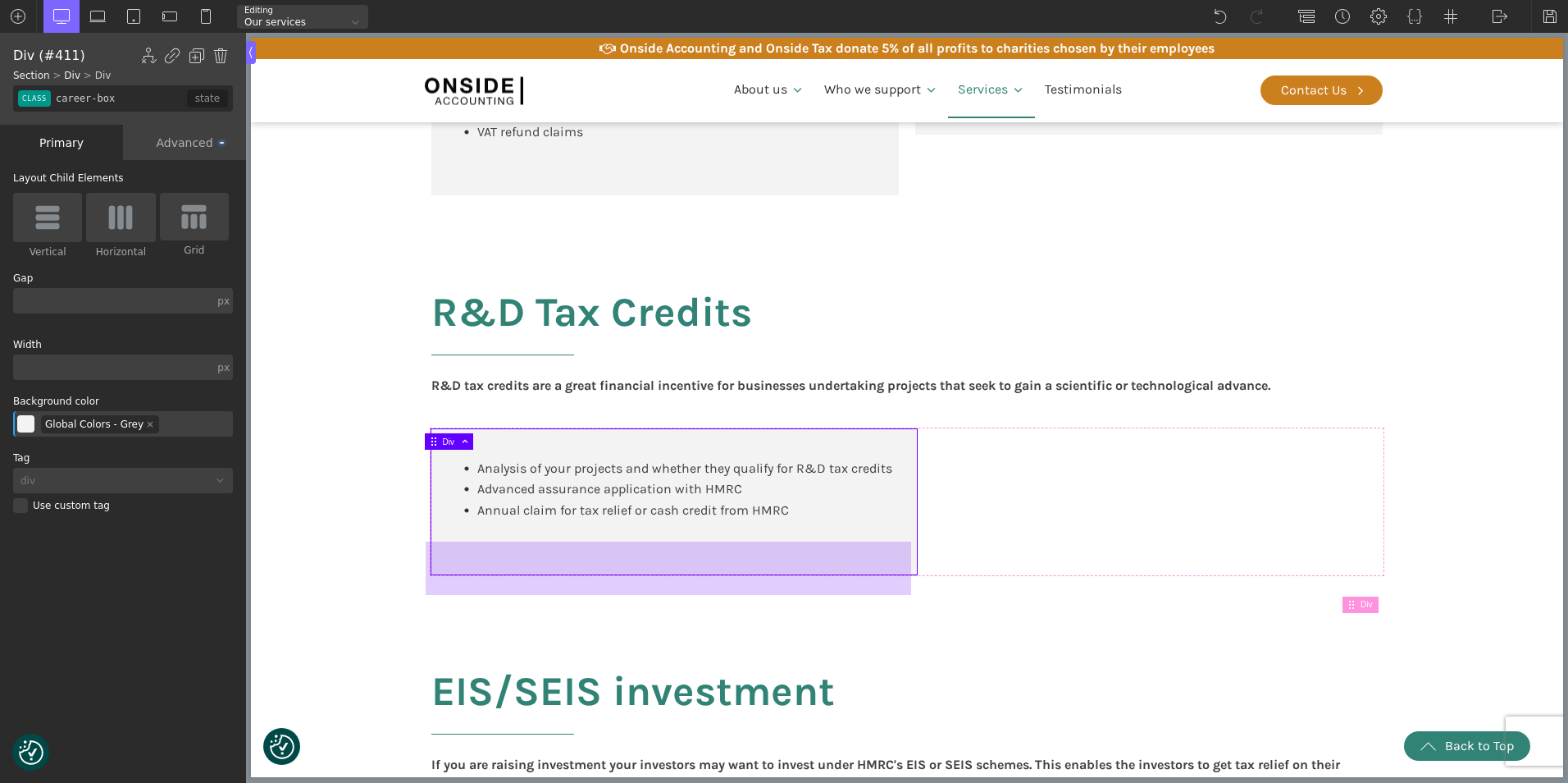
drag, startPoint x: 578, startPoint y: 556, endPoint x: 492, endPoint y: 565, distance: 86.5
click at [492, 565] on div at bounding box center [668, 569] width 486 height 54
click at [478, 553] on div at bounding box center [668, 569] width 486 height 54
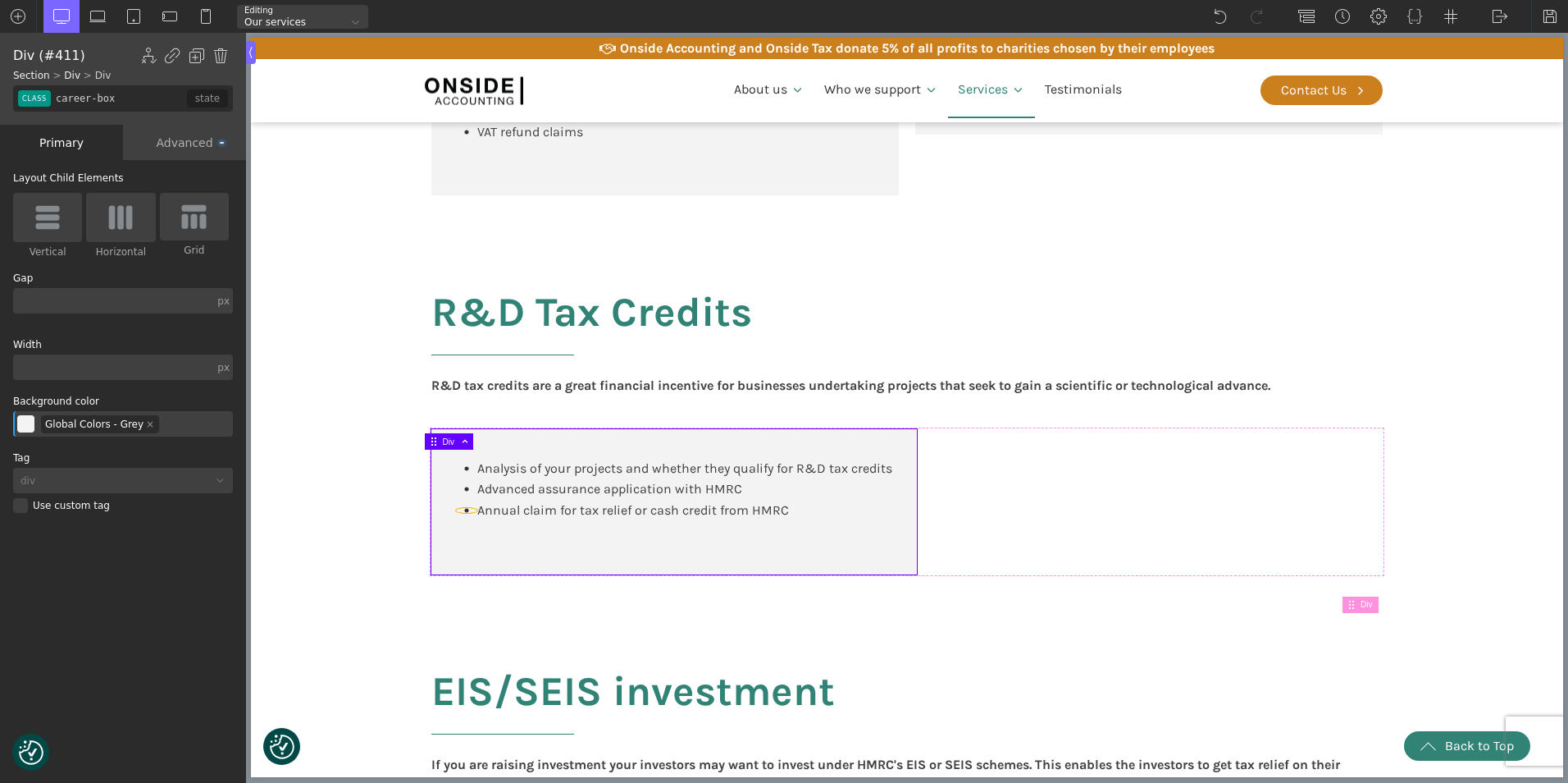
click at [464, 512] on use at bounding box center [466, 510] width 4 height 4
type input "fancy_icon-420-137"
type input "circle"
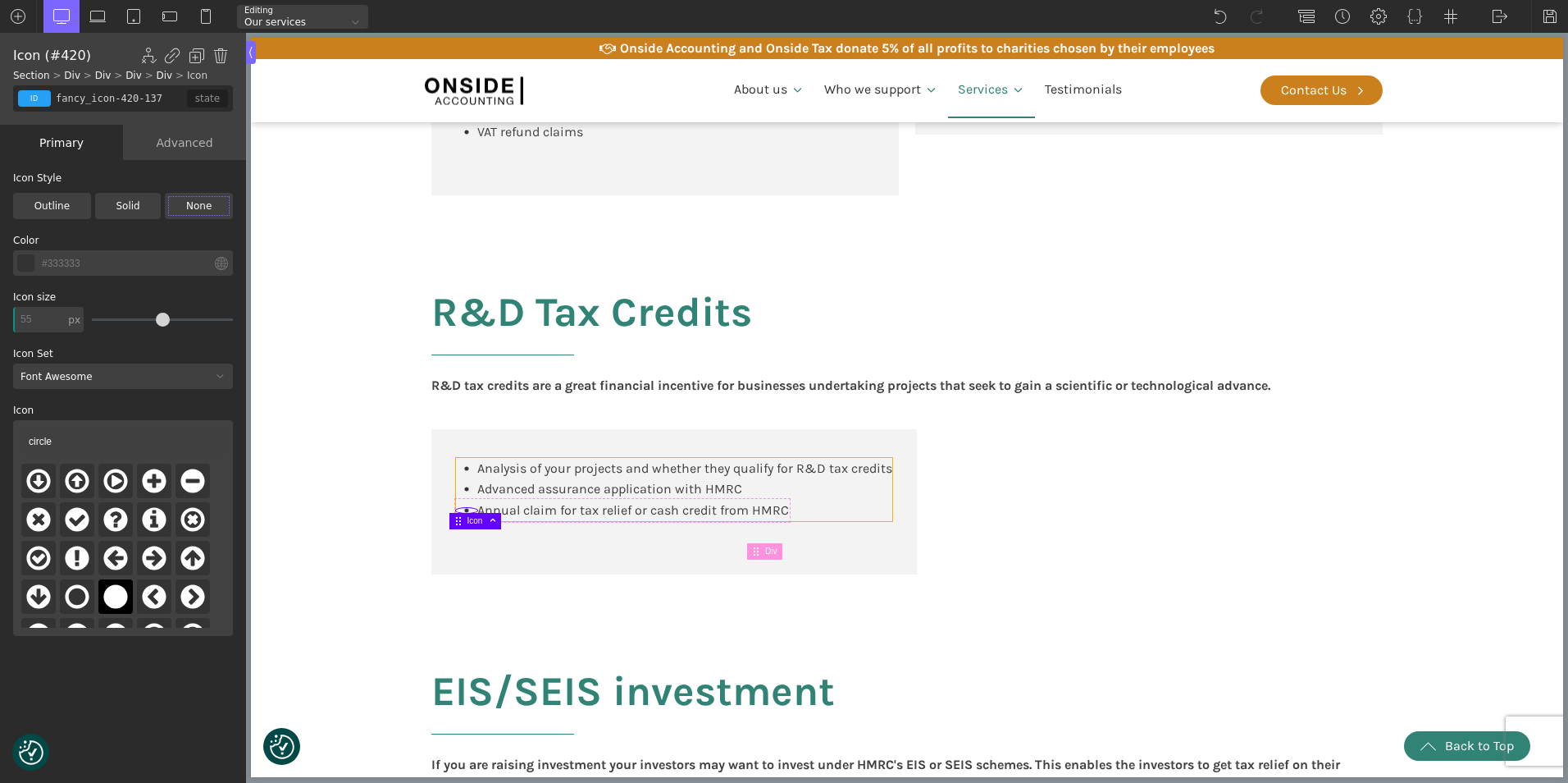
type input "div_block-412-137"
click at [808, 521] on div "Analysis of your projects and whether they qualify for R&D tax credits Advanced…" at bounding box center [674, 490] width 436 height 63
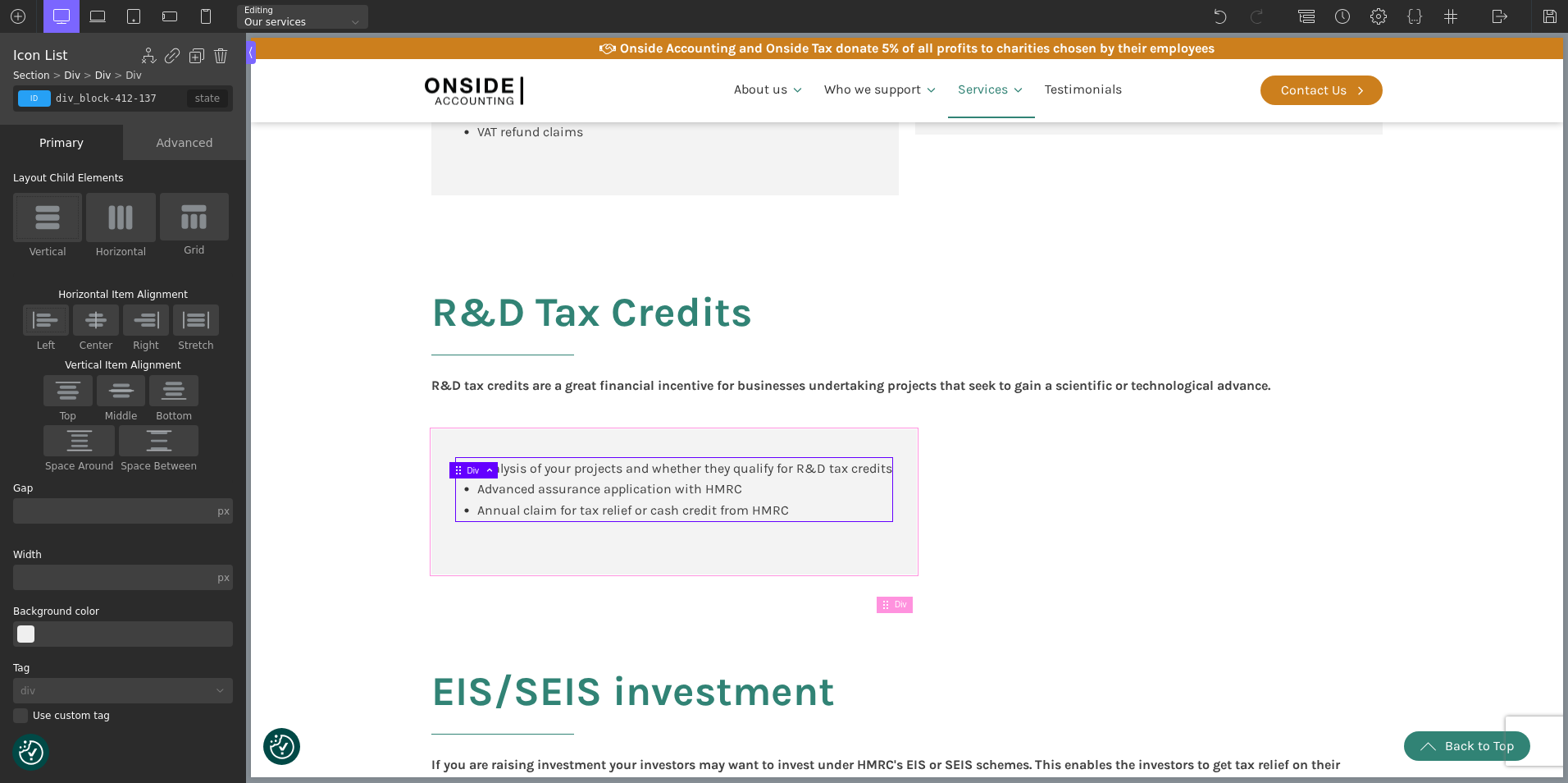
type input "career-box"
type input "color(10)"
click at [801, 555] on body "We value your privacy We use cookies to enhance your browsing experience, serve…" at bounding box center [906, 653] width 1312 height 3529
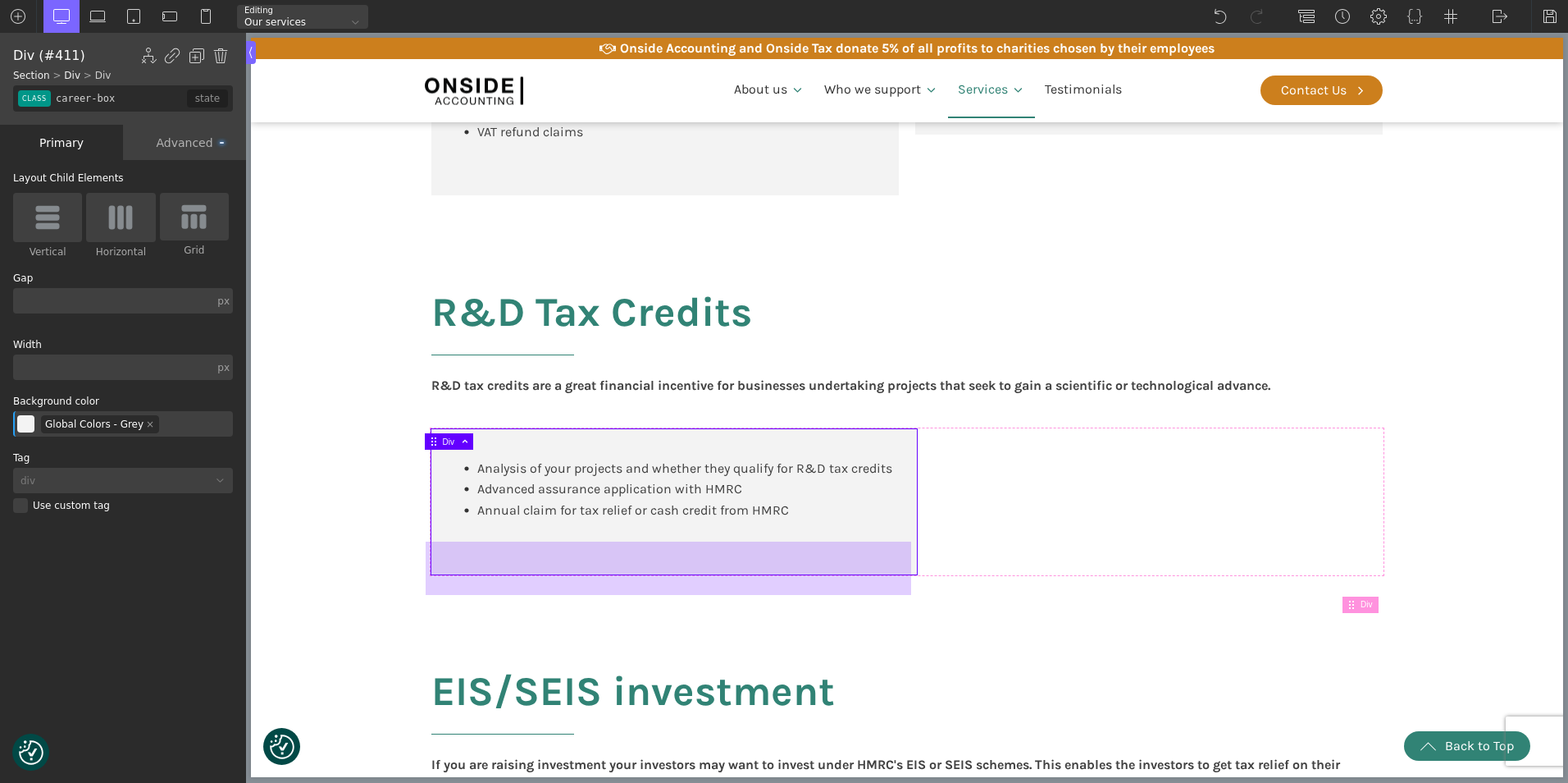
drag, startPoint x: 801, startPoint y: 555, endPoint x: 789, endPoint y: 561, distance: 13.4
click at [789, 561] on div at bounding box center [668, 569] width 486 height 54
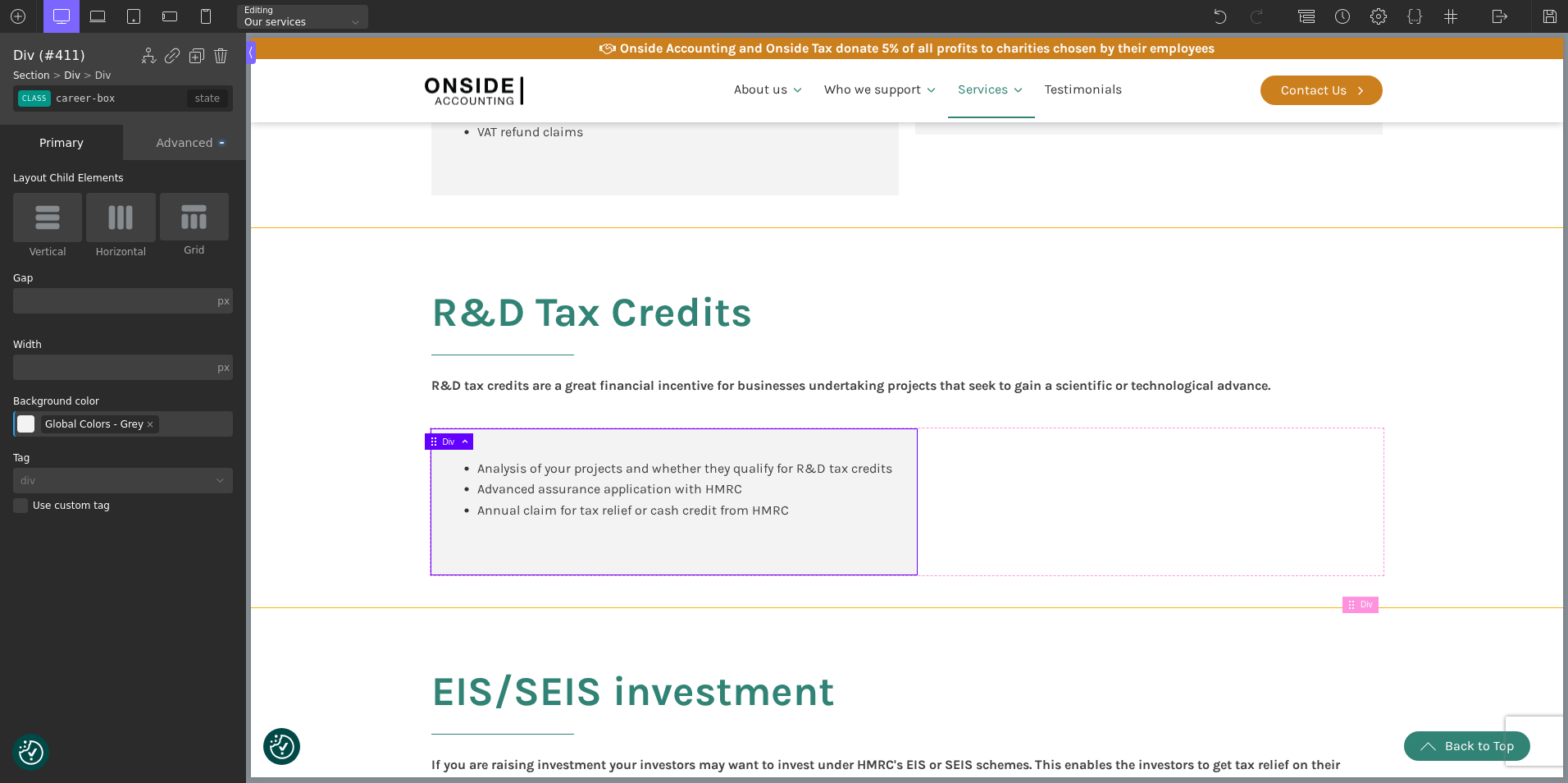
type input "rd_tax_credits"
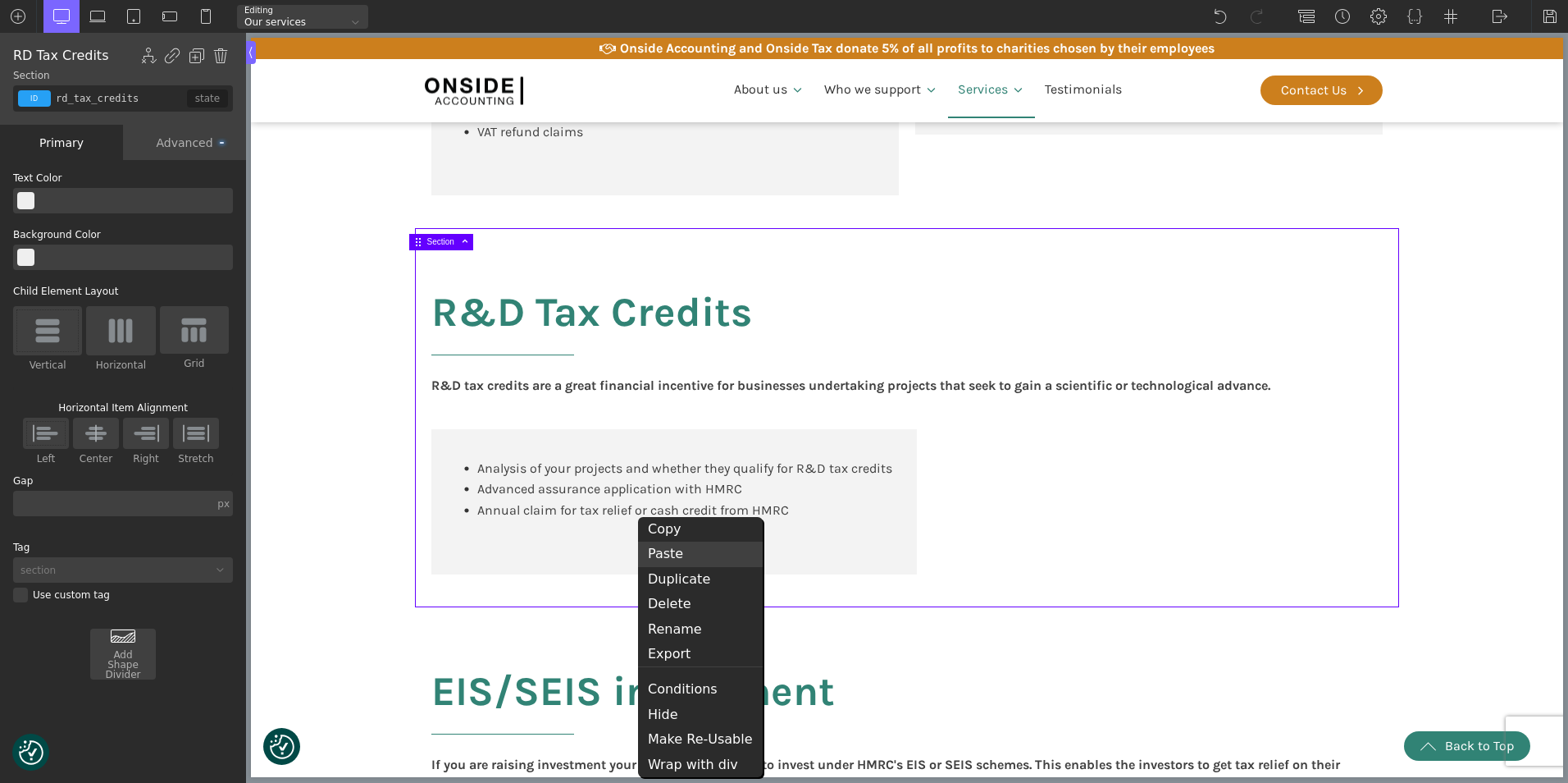
click at [669, 549] on div "Paste" at bounding box center [700, 554] width 125 height 25
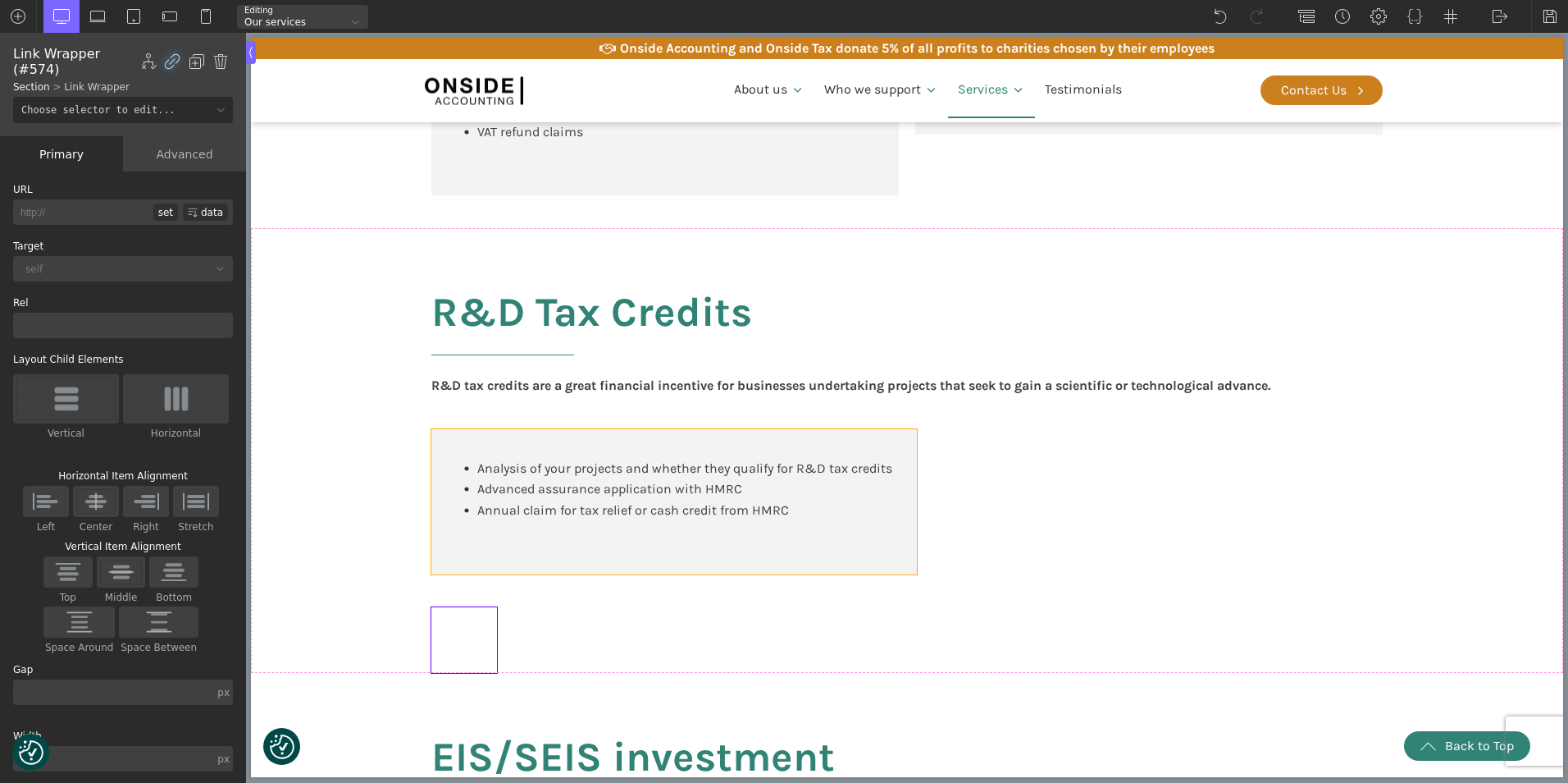
type input "https://onsideaccounting.com/our-team/"
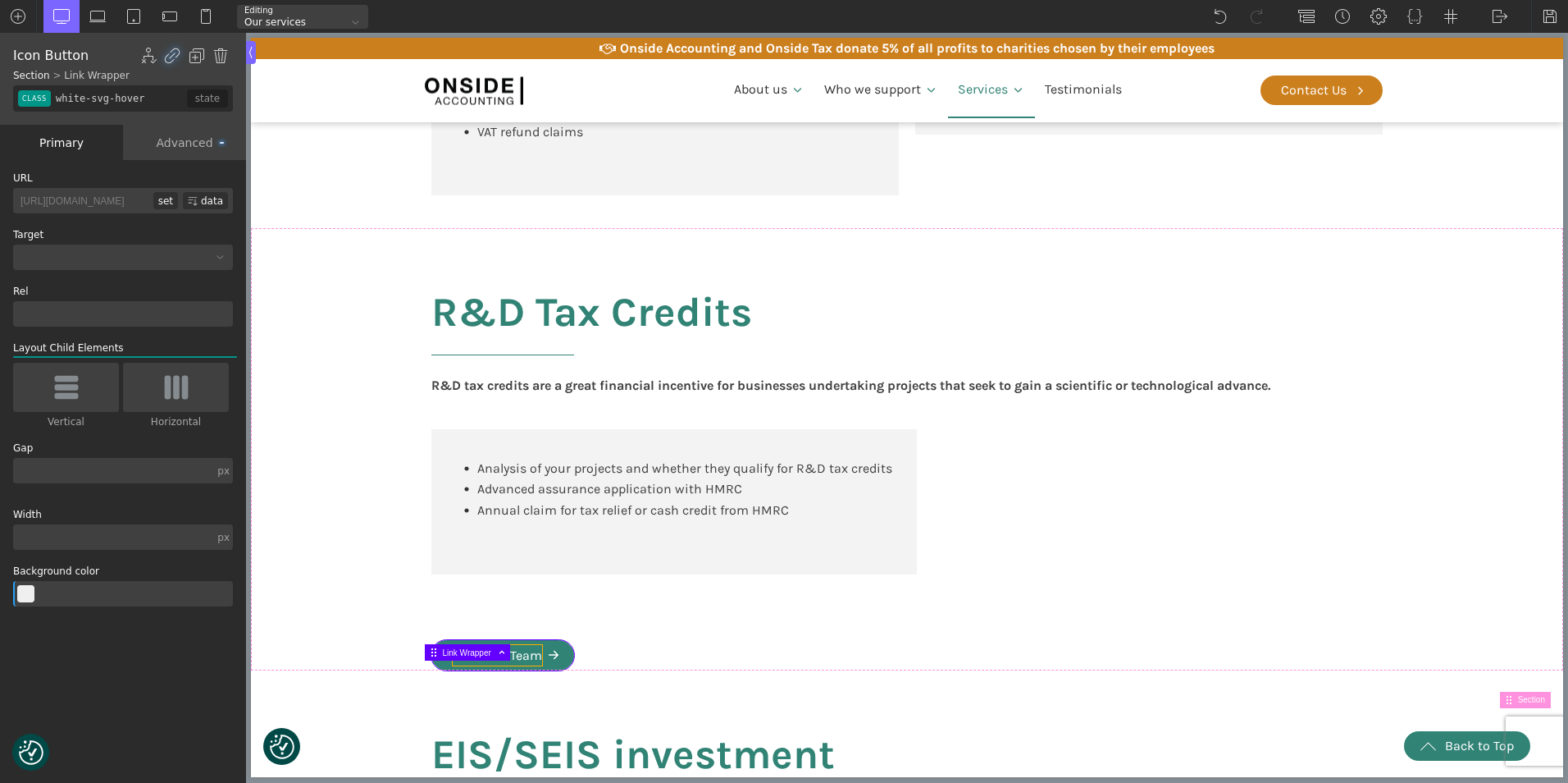
type input "text_block-576-137"
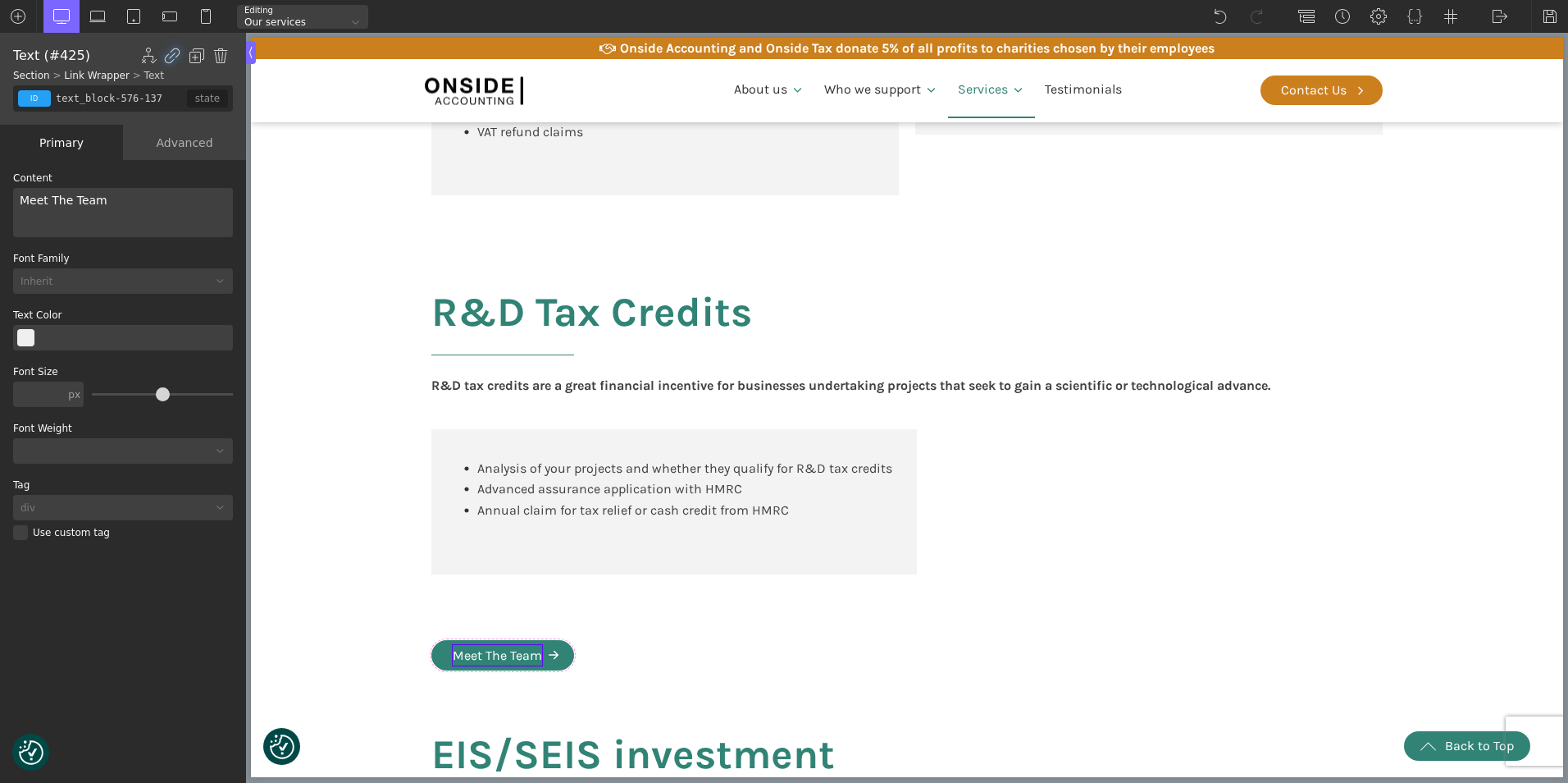
click at [519, 666] on div "Meet The Team" at bounding box center [496, 655] width 89 height 21
click at [515, 666] on div "Meet The Team" at bounding box center [496, 655] width 89 height 21
click at [102, 209] on div "Meet The Team" at bounding box center [123, 212] width 220 height 49
click at [102, 202] on div "Meet The Team" at bounding box center [123, 212] width 220 height 49
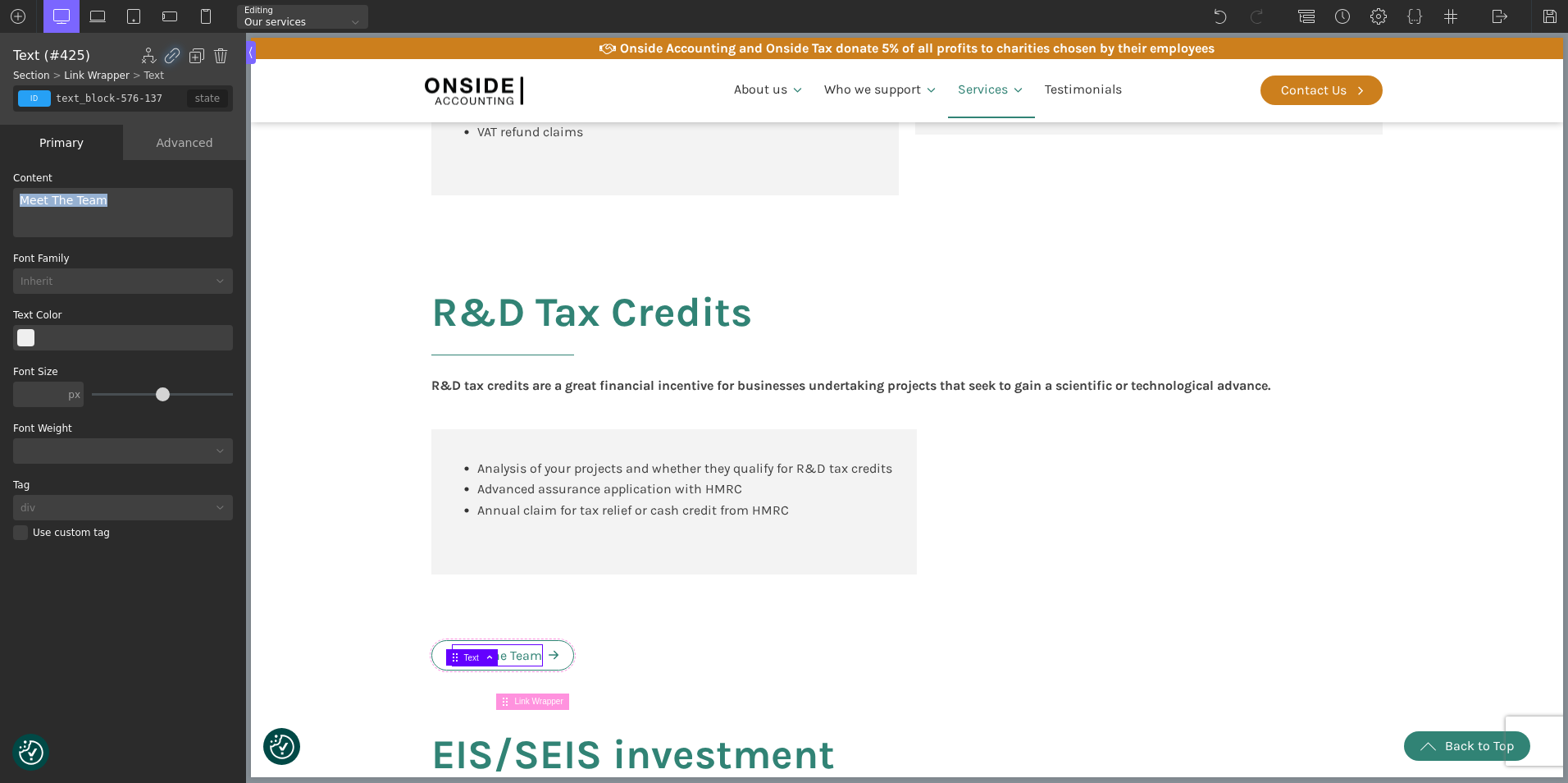
click at [102, 202] on div "Meet The Team" at bounding box center [123, 212] width 220 height 49
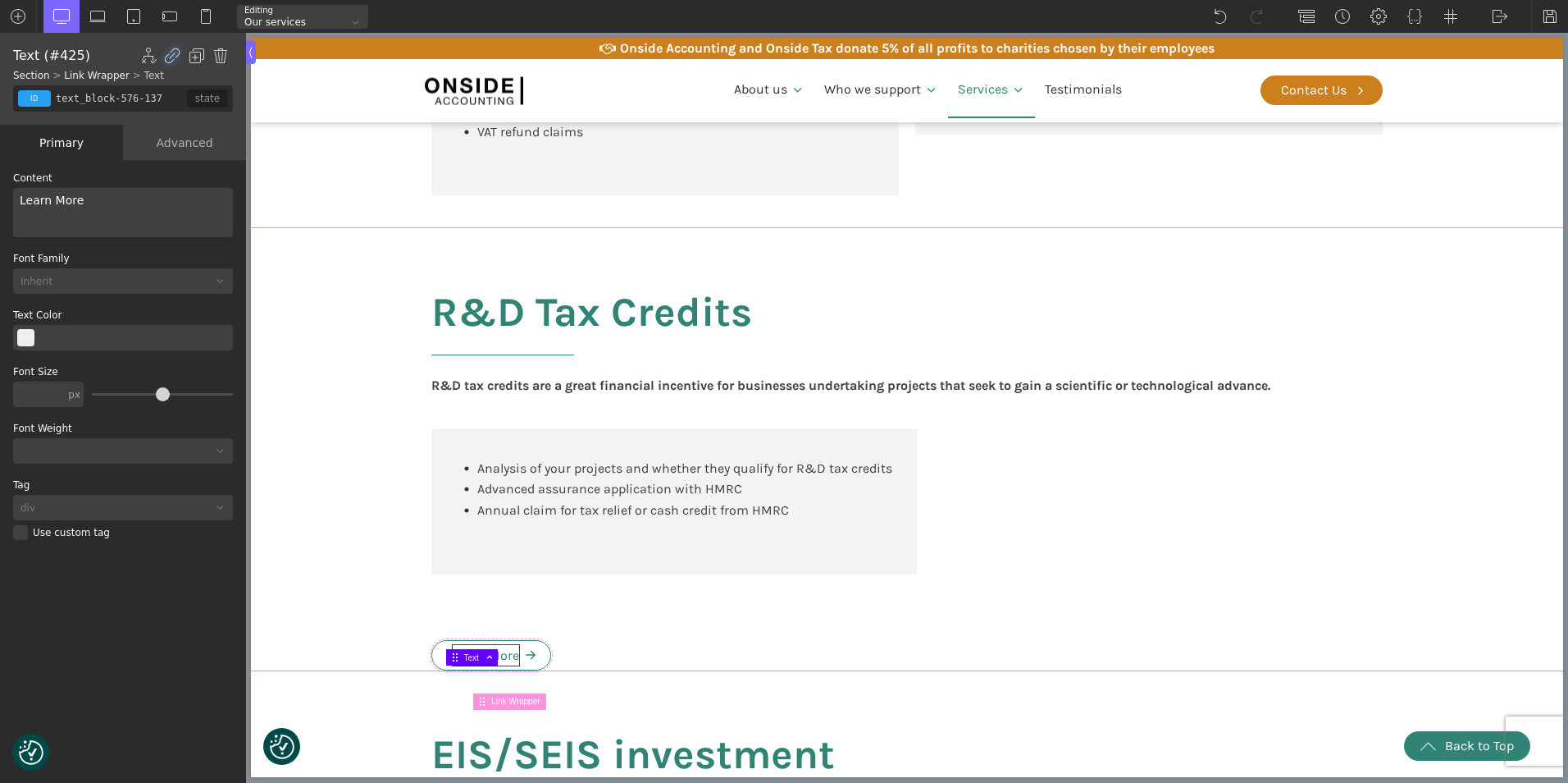
type input "rd_tax_credits"
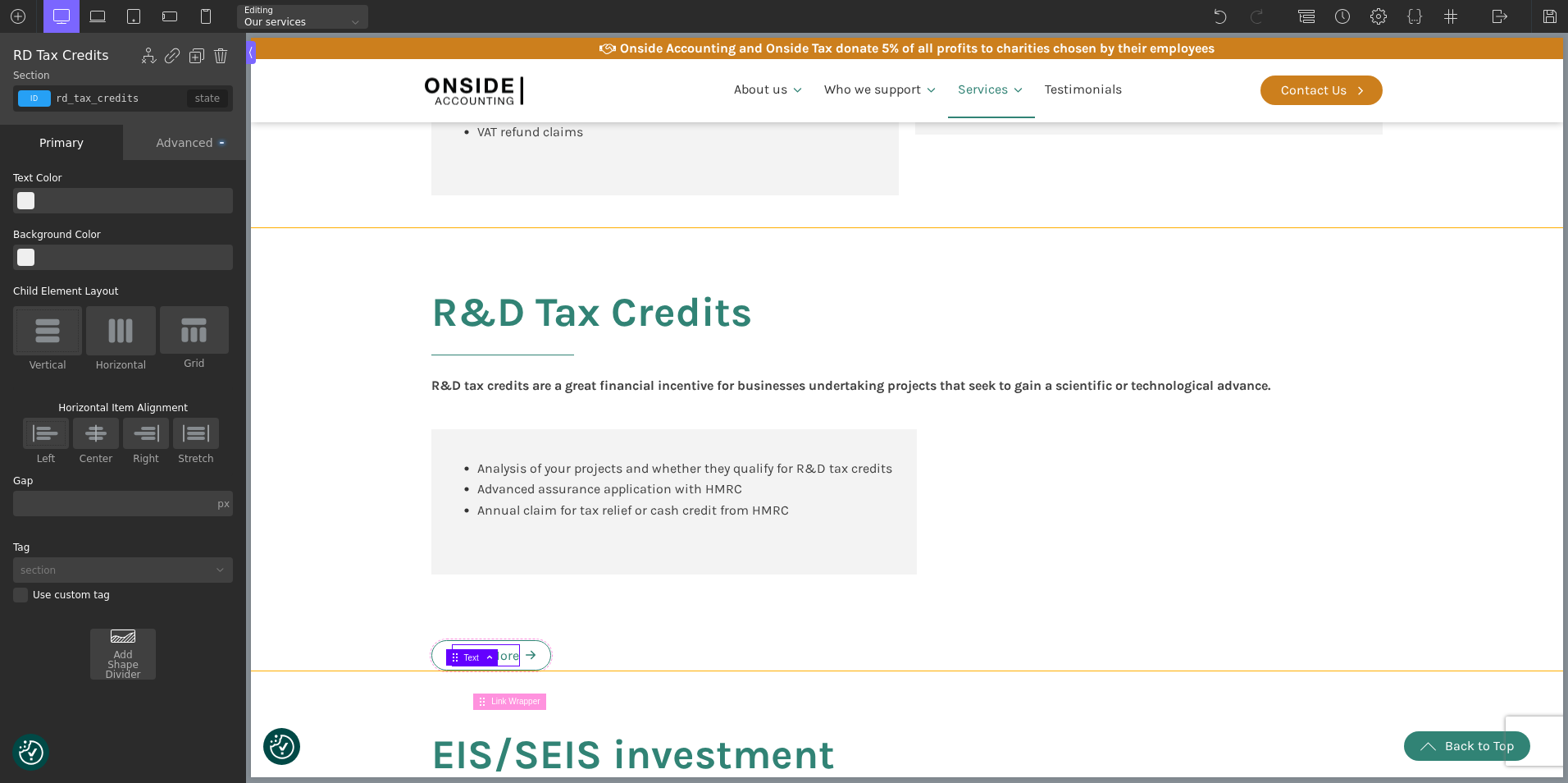
click at [601, 644] on div "R&D Tax Credits R&D tax credits are a great financial incentive for businesses …" at bounding box center [906, 449] width 984 height 442
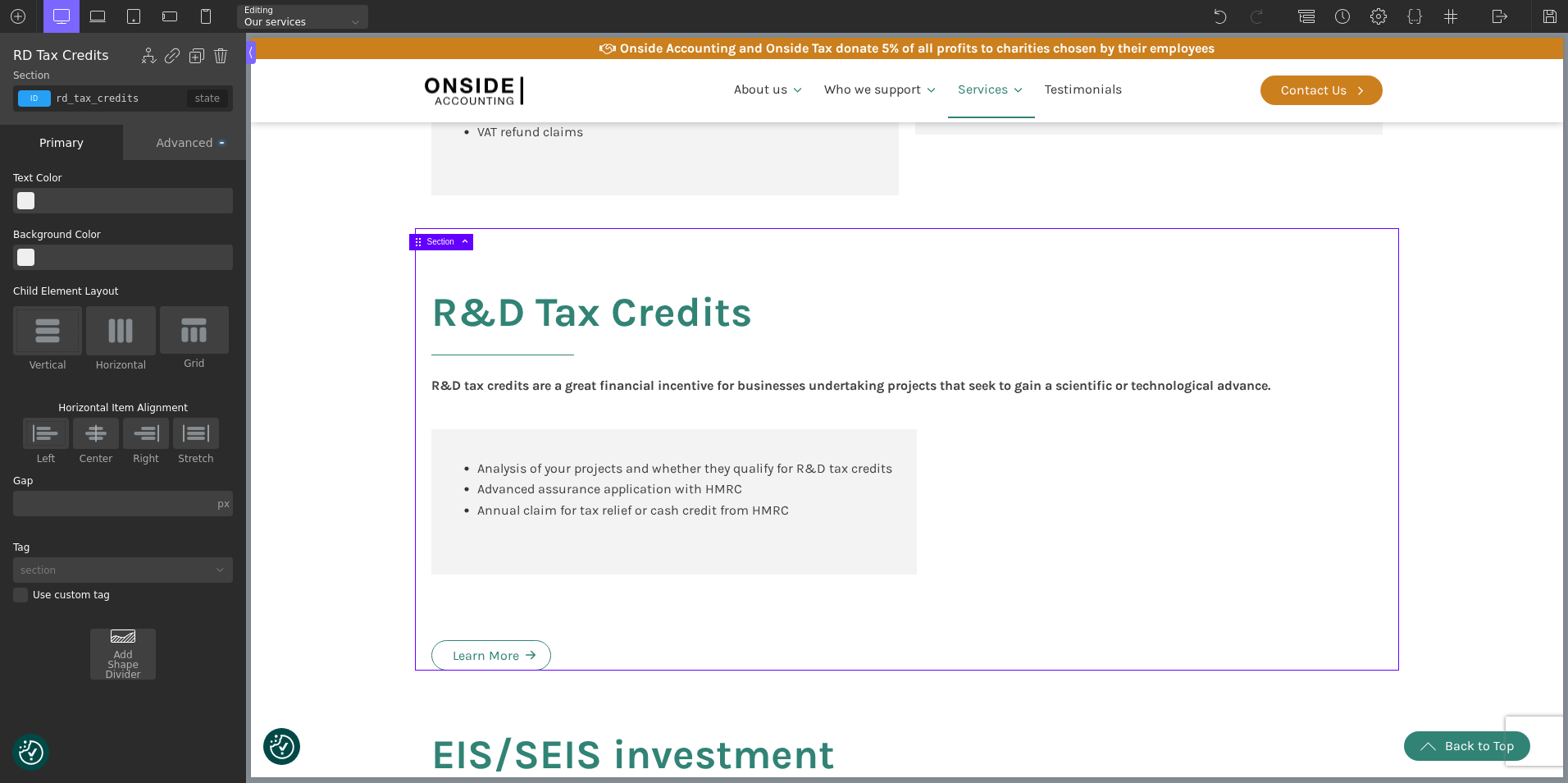
click at [515, 659] on div "R&D Tax Credits R&D tax credits are a great financial incentive for businesses …" at bounding box center [906, 449] width 984 height 442
click at [499, 655] on div "R&D Tax Credits R&D tax credits are a great financial incentive for businesses …" at bounding box center [906, 449] width 984 height 442
click at [495, 660] on div "R&D Tax Credits R&D tax credits are a great financial incentive for businesses …" at bounding box center [906, 449] width 984 height 442
click at [431, 672] on link "Learn More" at bounding box center [491, 655] width 120 height 31
type input "white-svg-hover"
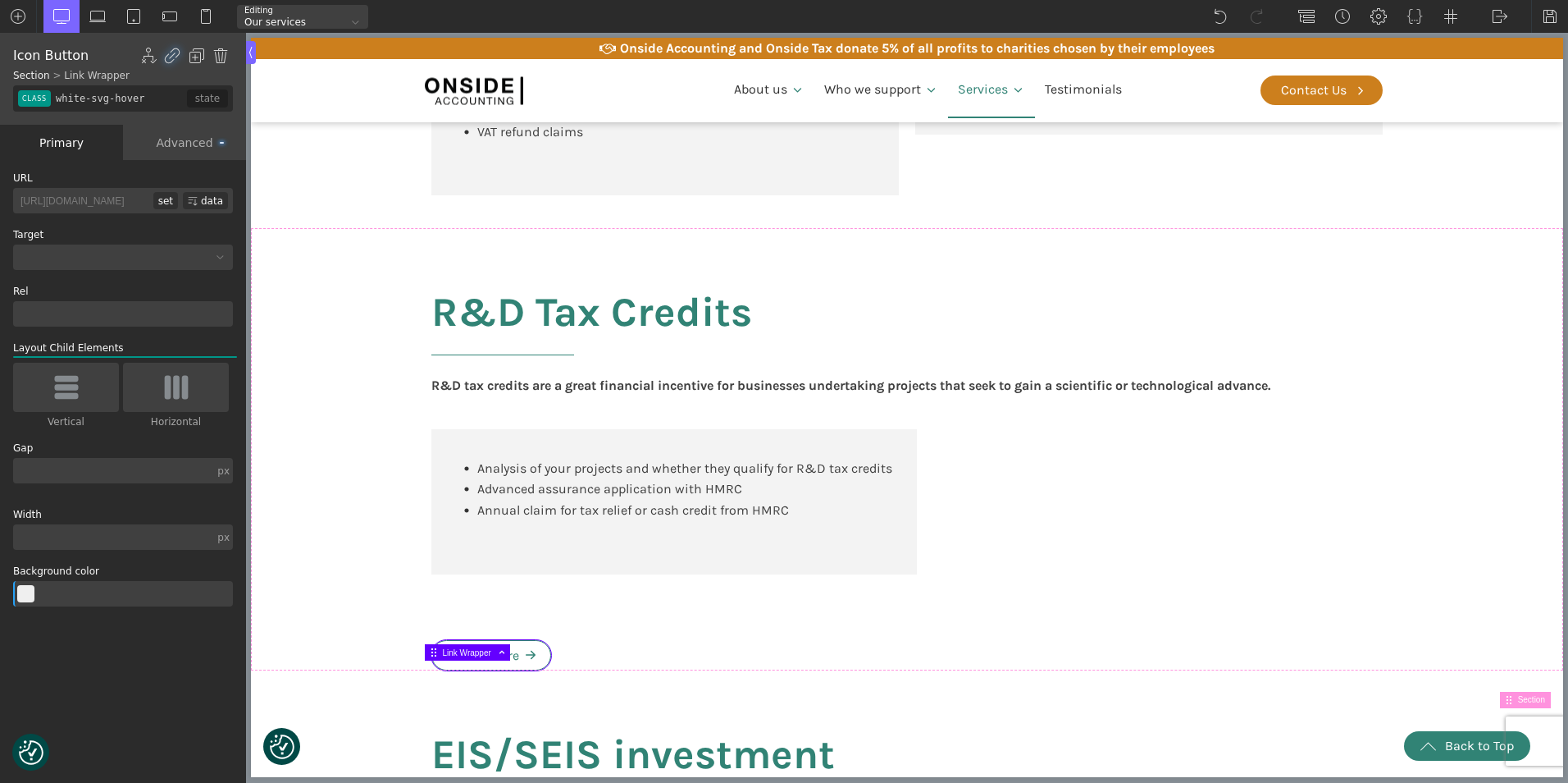
click at [197, 134] on div "Advanced" at bounding box center [184, 142] width 123 height 36
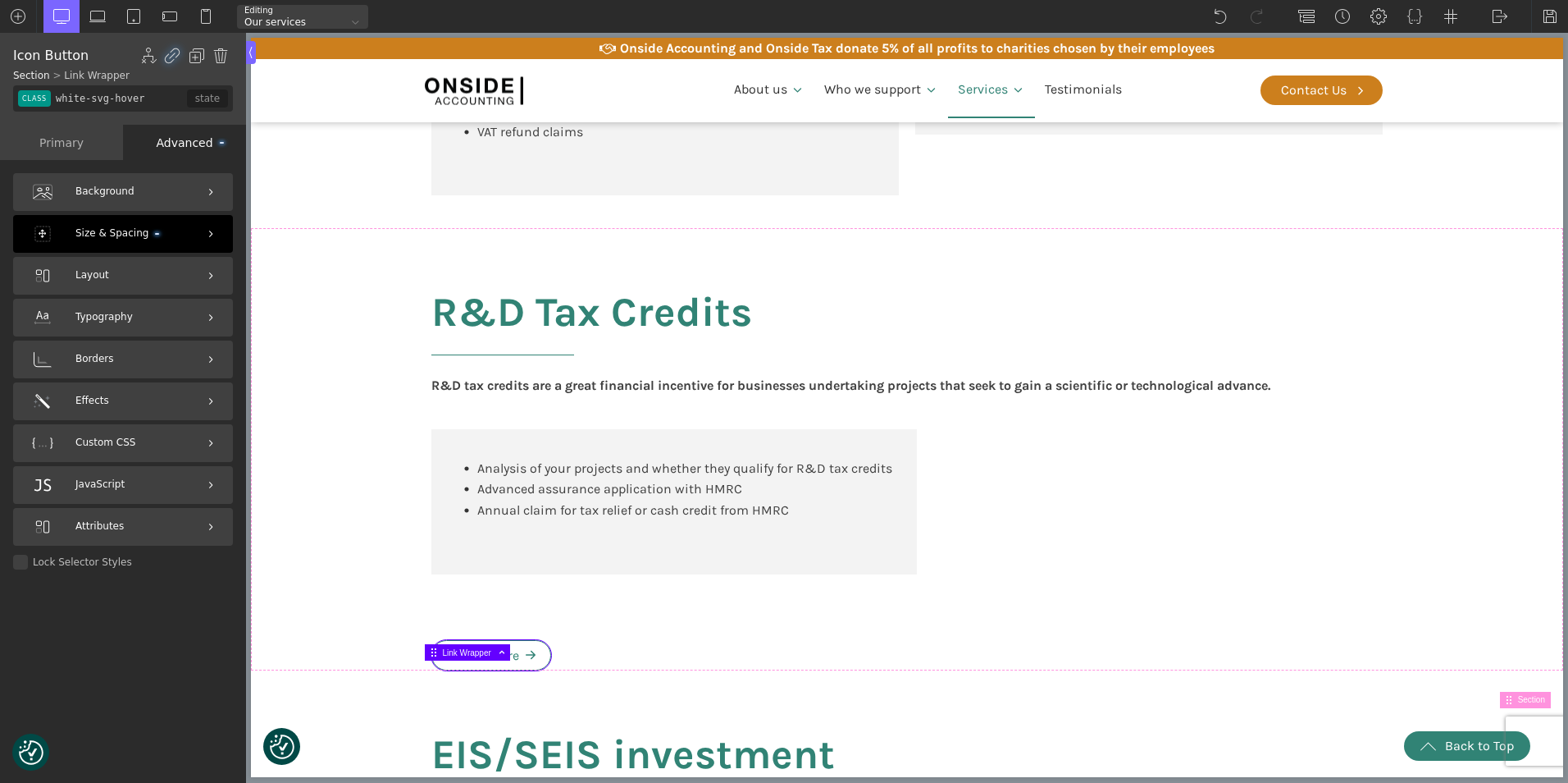
click at [152, 232] on div "Size & Spacing" at bounding box center [123, 233] width 220 height 37
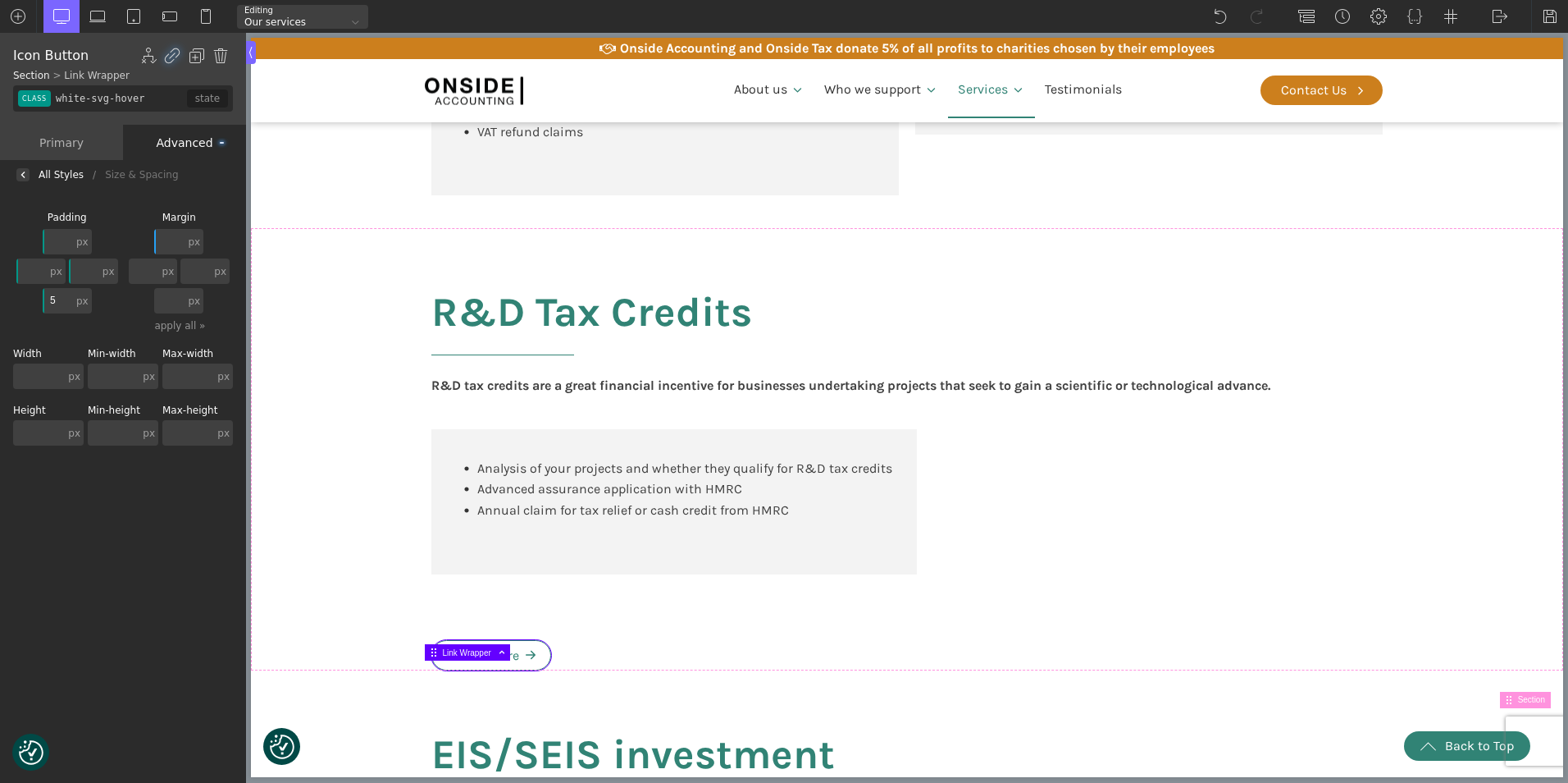
click at [179, 238] on input "text" at bounding box center [170, 241] width 31 height 25
click at [492, 633] on div at bounding box center [484, 644] width 120 height 33
drag, startPoint x: 492, startPoint y: 633, endPoint x: 492, endPoint y: 604, distance: 29.0
click at [492, 604] on body "We value your privacy We use cookies to enhance your browsing experience, serve…" at bounding box center [906, 686] width 1312 height 3593
drag, startPoint x: 496, startPoint y: 632, endPoint x: 520, endPoint y: 567, distance: 69.3
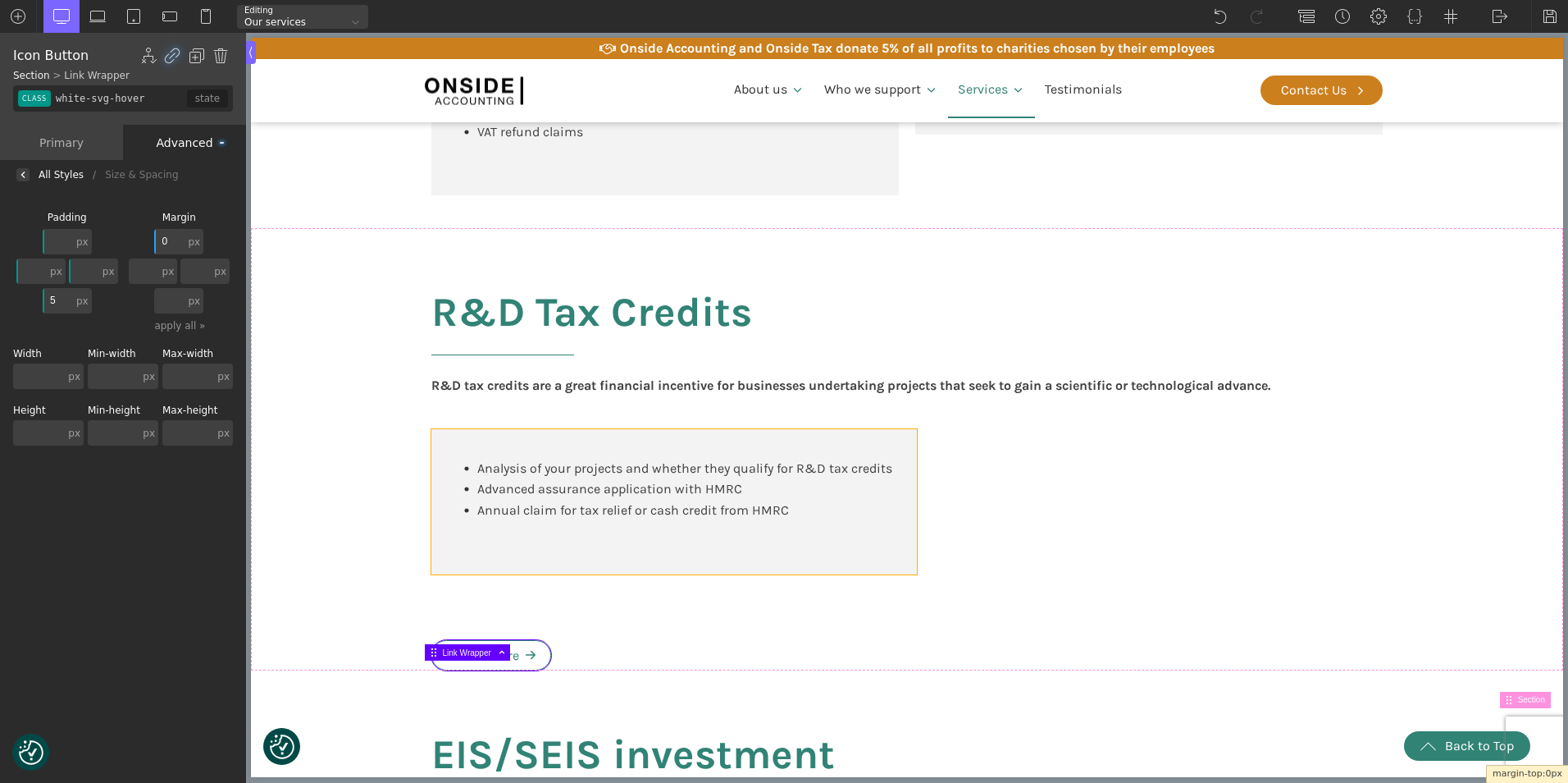
click at [523, 565] on body "We value your privacy We use cookies to enhance your browsing experience, serve…" at bounding box center [906, 686] width 1312 height 3593
drag, startPoint x: 538, startPoint y: 649, endPoint x: 540, endPoint y: 629, distance: 20.1
click at [540, 629] on div at bounding box center [484, 644] width 120 height 33
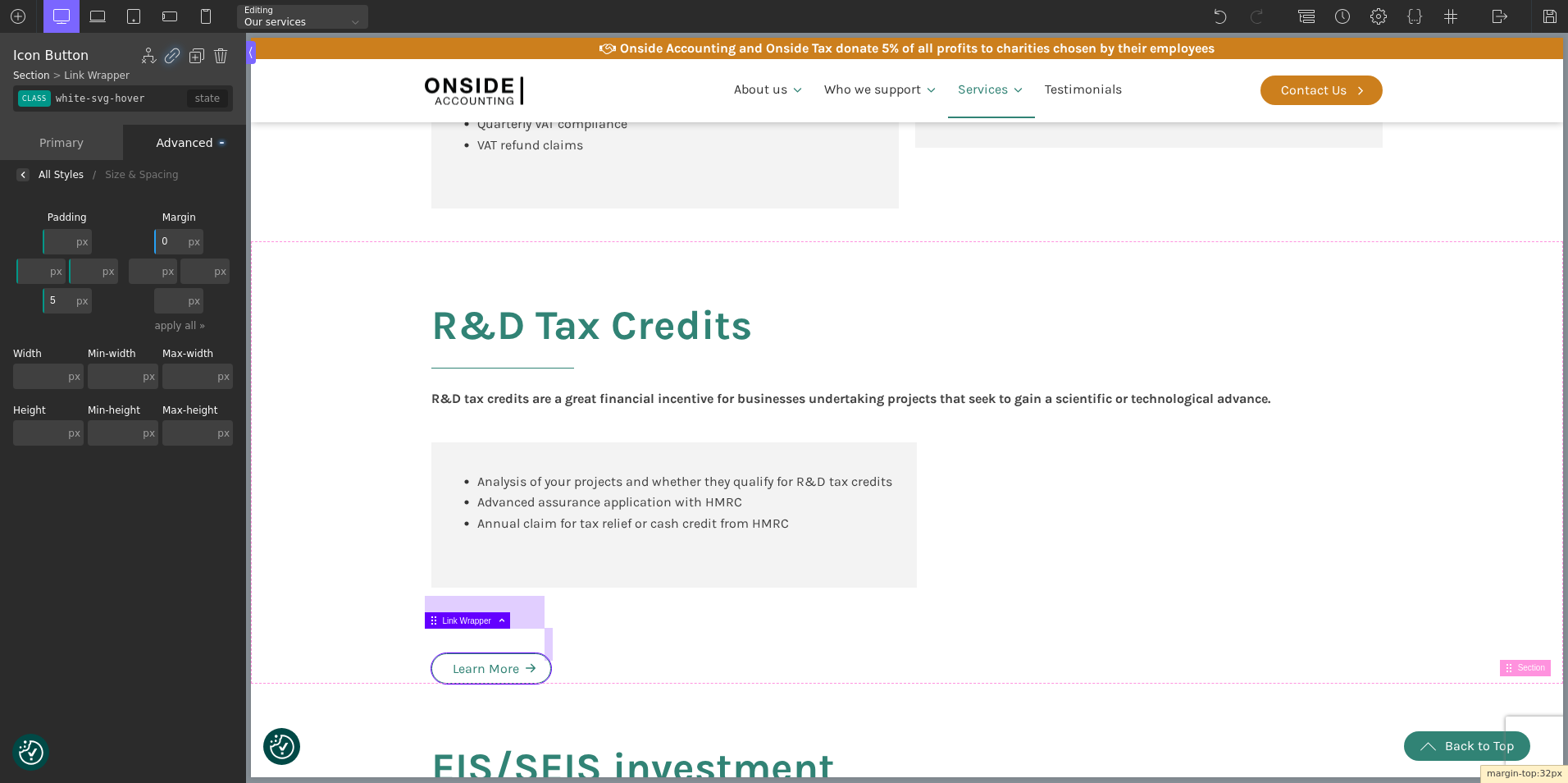
drag, startPoint x: 540, startPoint y: 629, endPoint x: 545, endPoint y: 655, distance: 26.5
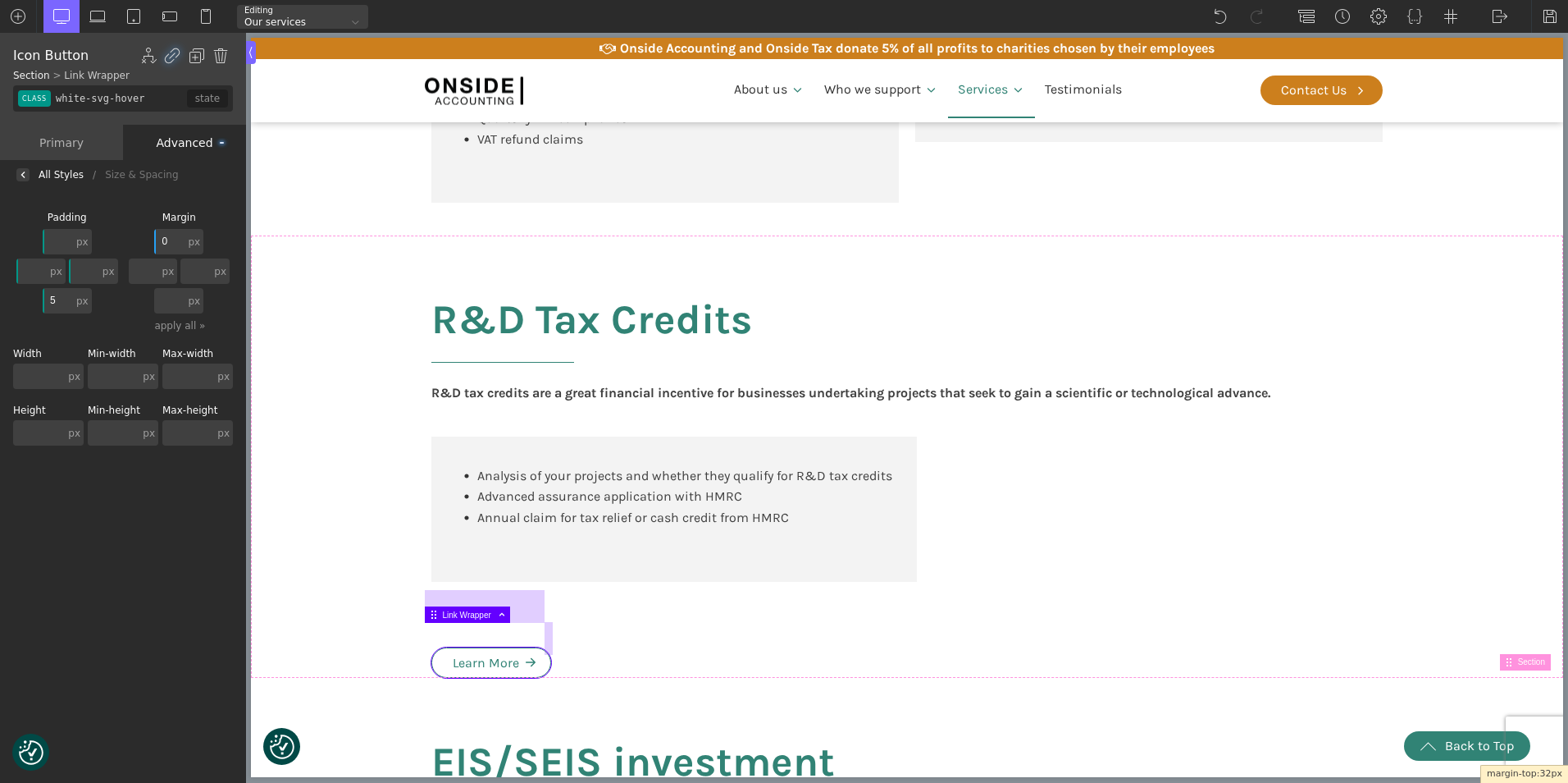
type input "32"
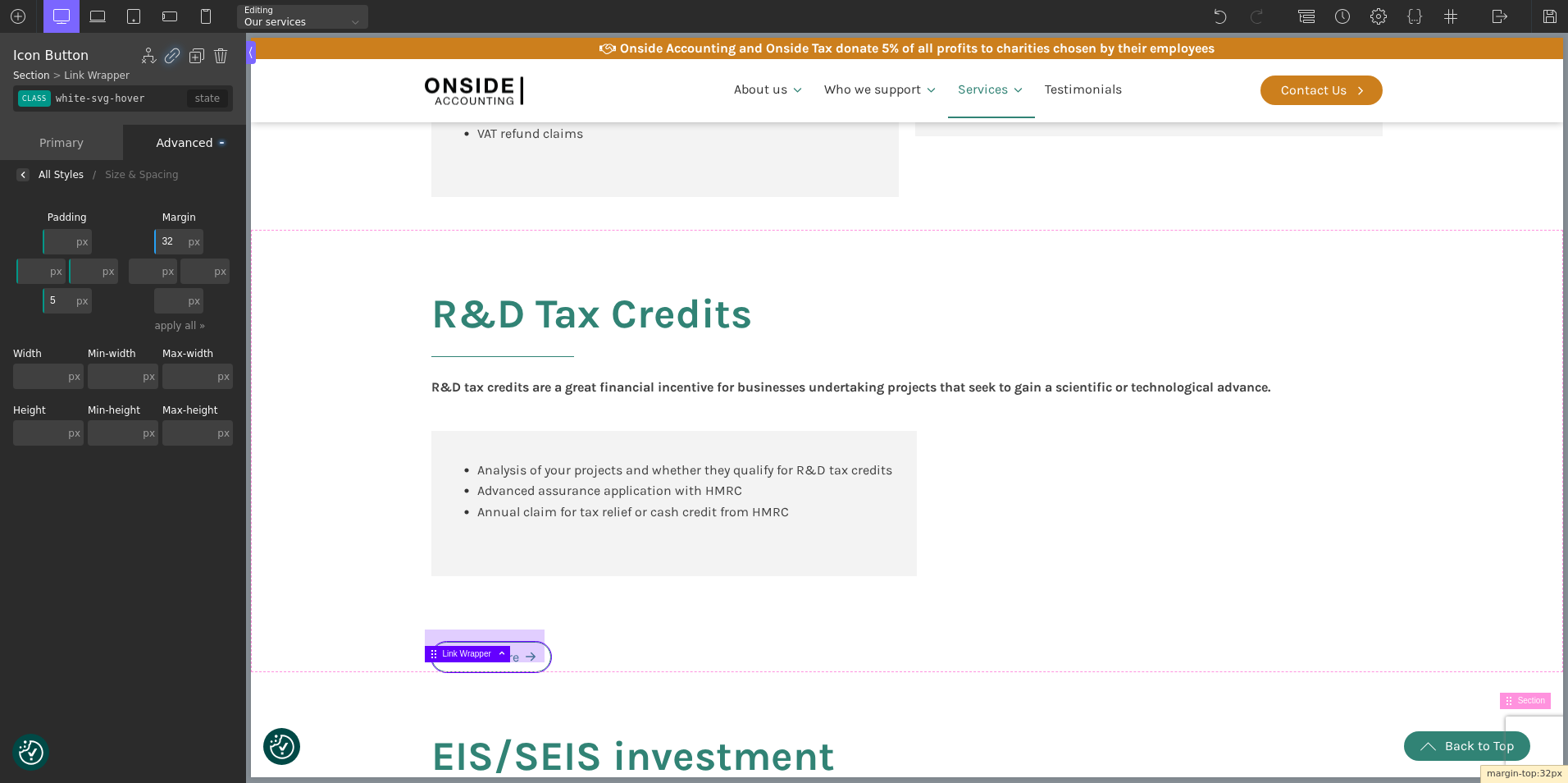
scroll to position [1254, 0]
type input "eis_seis"
type input "false"
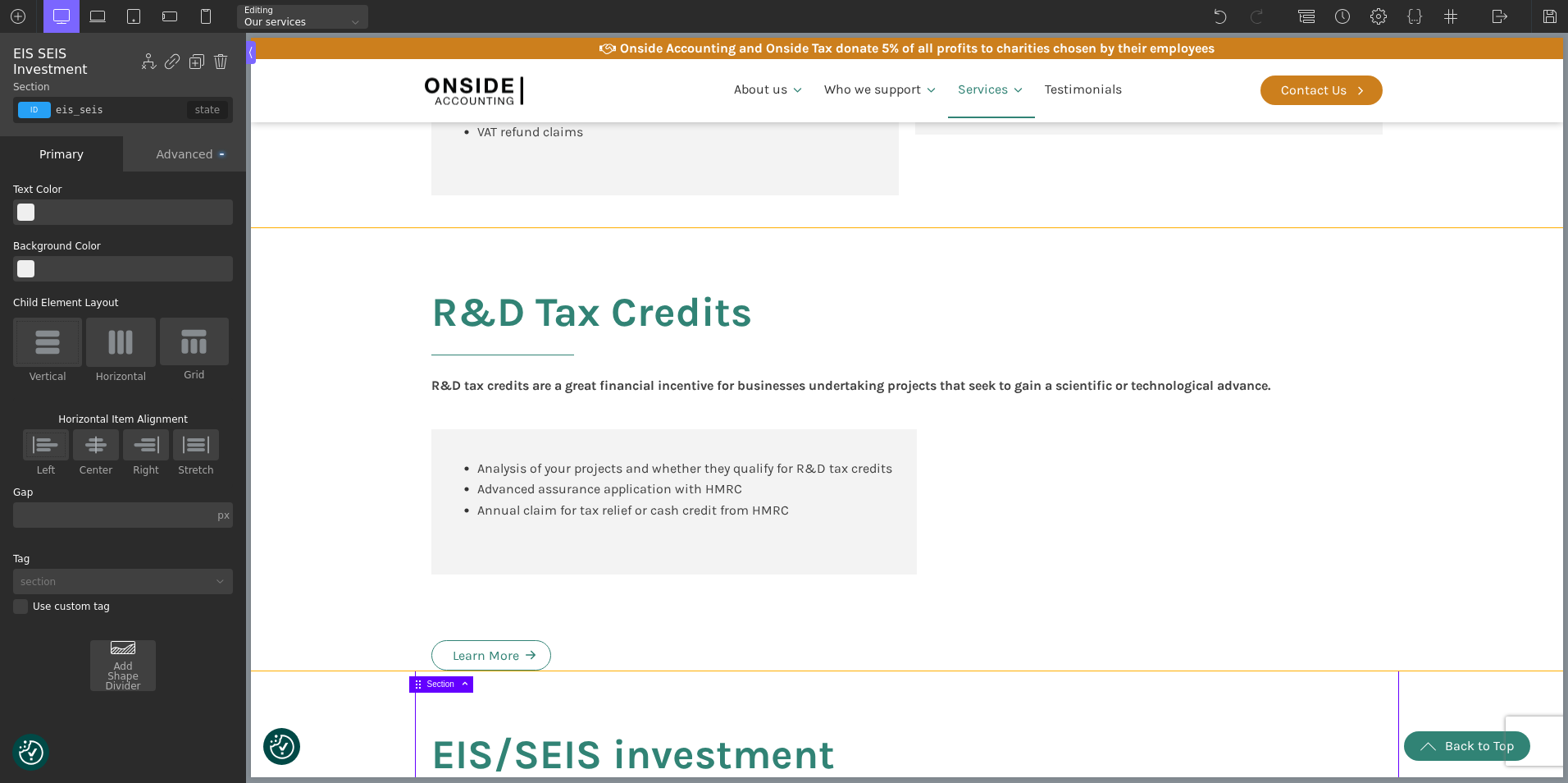
drag, startPoint x: 362, startPoint y: 693, endPoint x: 365, endPoint y: 663, distance: 30.1
click at [365, 663] on div "Services we provide To learn more about the services Onside Accounting provides…" at bounding box center [906, 230] width 1312 height 2480
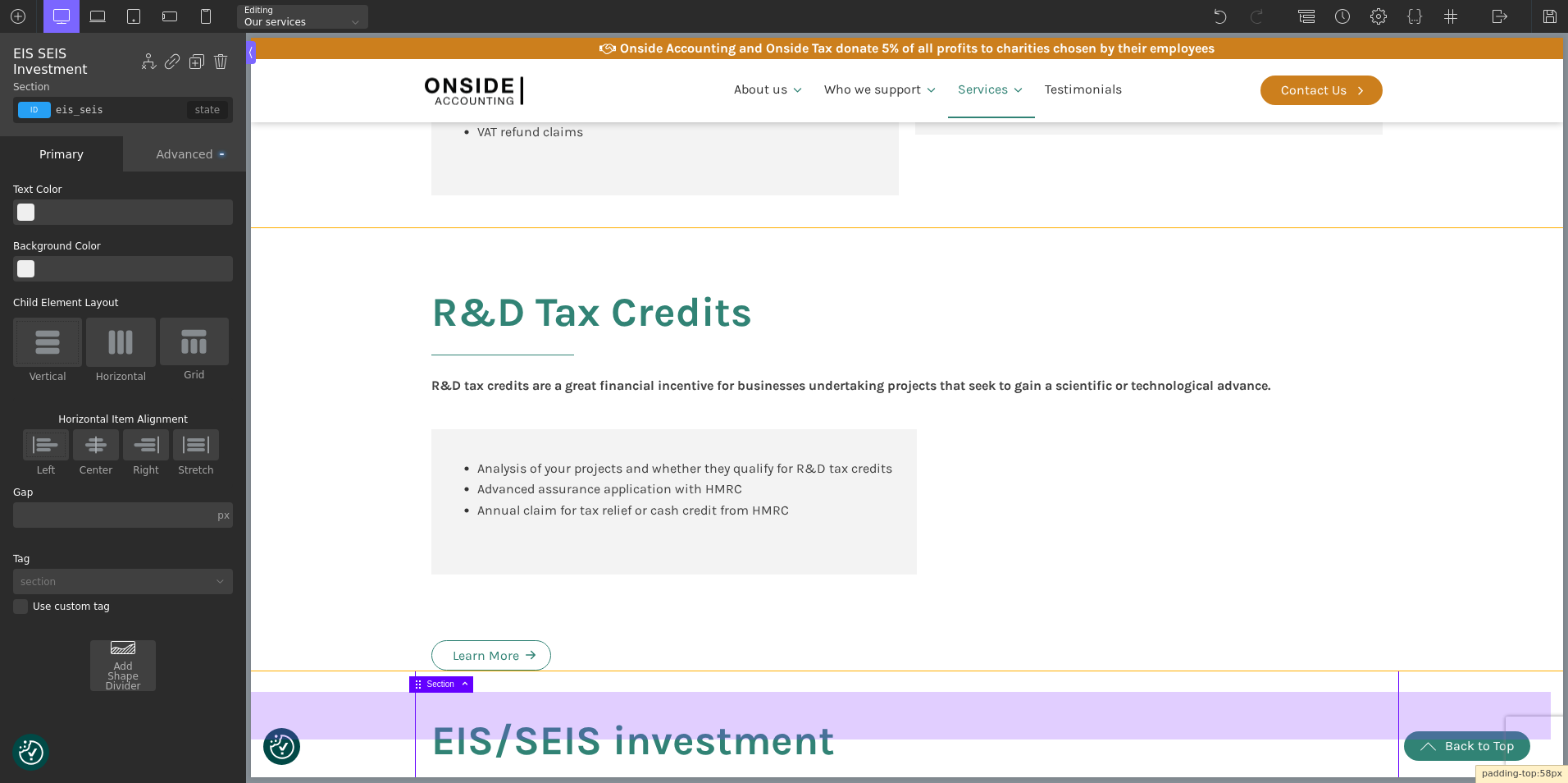
drag, startPoint x: 367, startPoint y: 694, endPoint x: 374, endPoint y: 679, distance: 16.6
click at [374, 679] on body "We value your privacy We use cookies to enhance your browsing experience, serve…" at bounding box center [906, 625] width 1312 height 3684
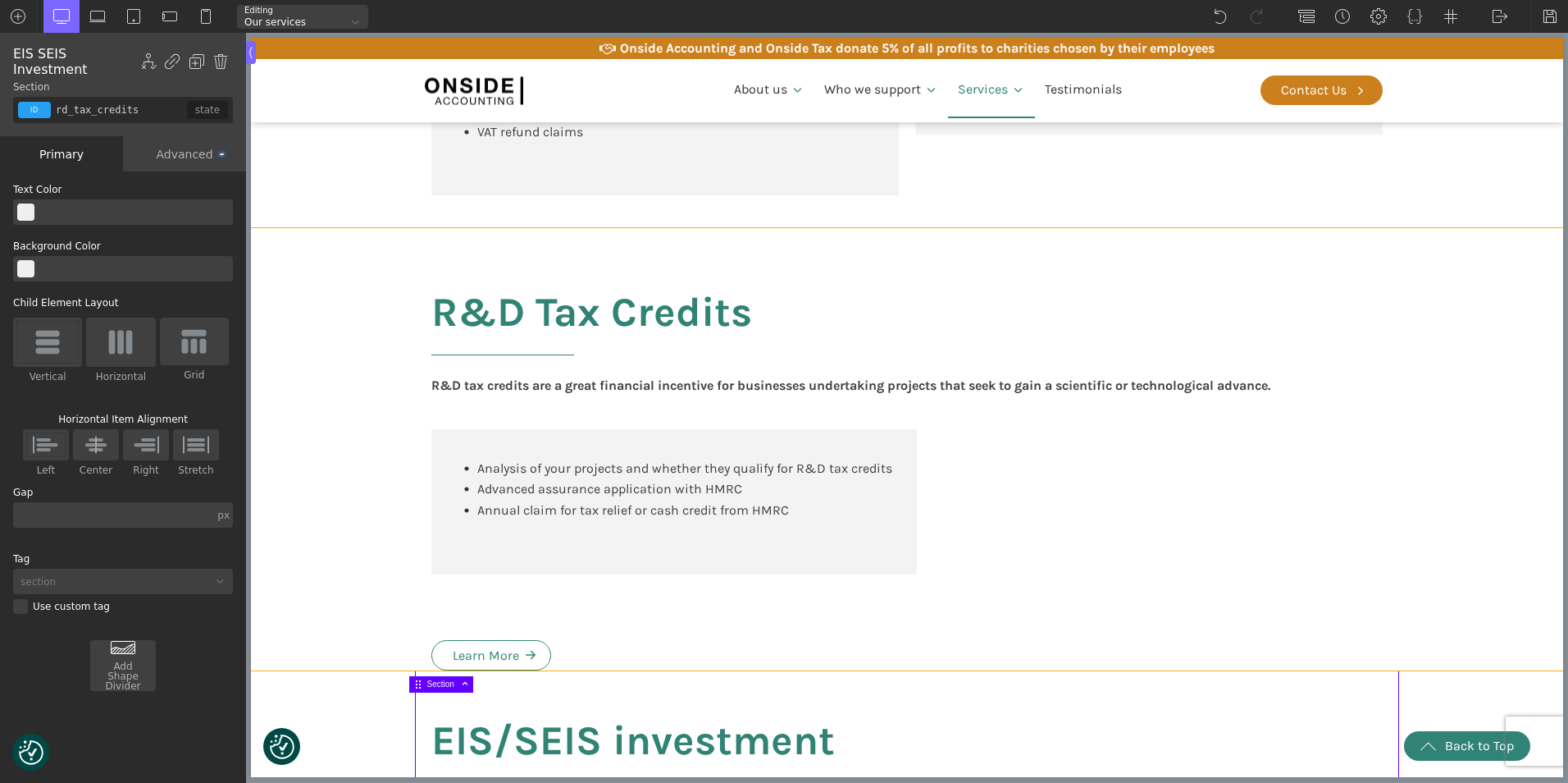
click at [507, 649] on div "R&D Tax Credits R&D tax credits are a great financial incentive for businesses …" at bounding box center [906, 449] width 984 height 442
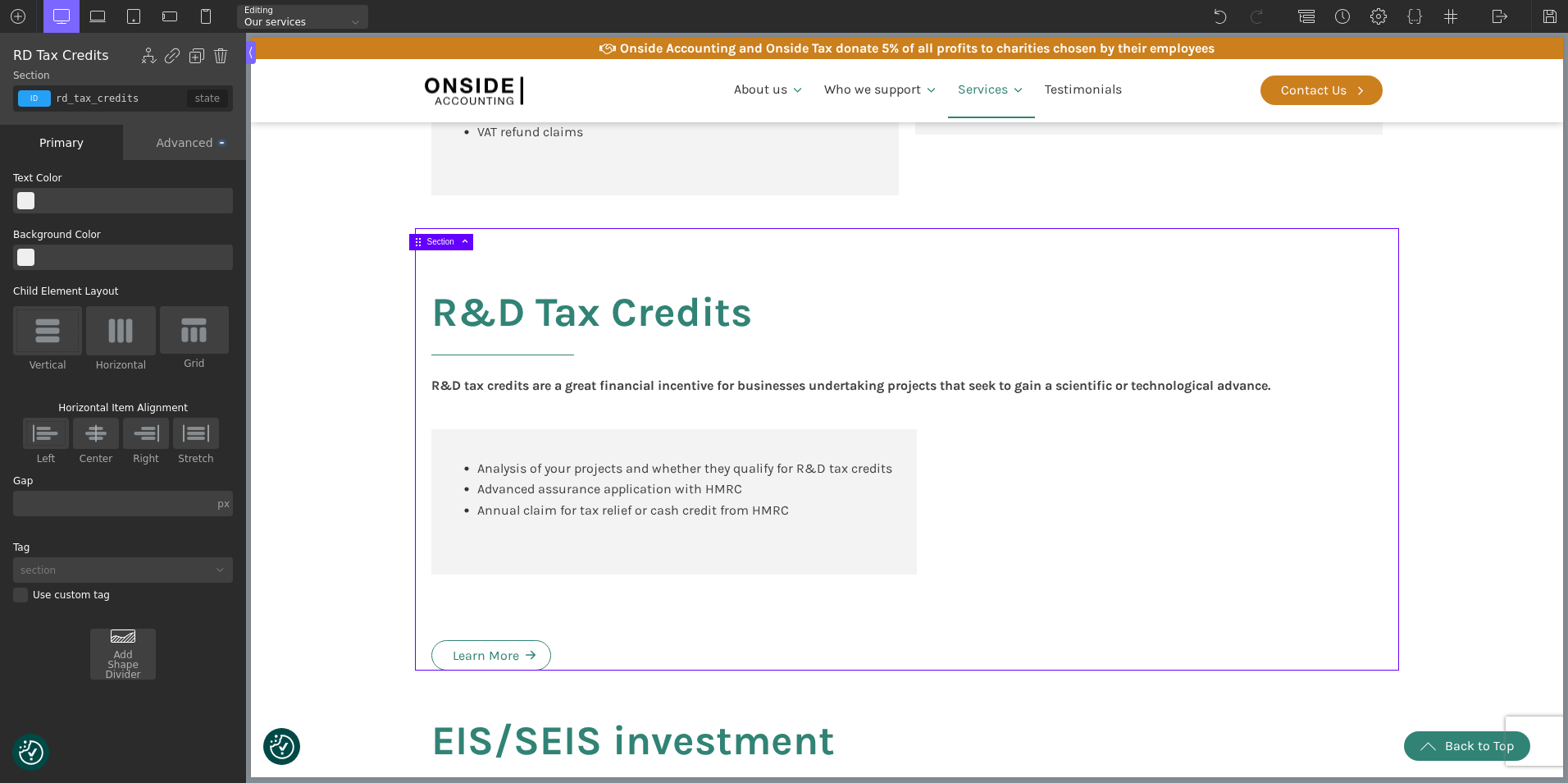
click at [480, 615] on div "R&D Tax Credits R&D tax credits are a great financial incentive for businesses …" at bounding box center [906, 449] width 984 height 442
click at [519, 608] on div "R&D Tax Credits R&D tax credits are a great financial incentive for businesses …" at bounding box center [906, 449] width 984 height 442
click at [519, 598] on div "R&D Tax Credits R&D tax credits are a great financial incentive for businesses …" at bounding box center [906, 449] width 984 height 442
click at [506, 610] on div "R&D Tax Credits R&D tax credits are a great financial incentive for businesses …" at bounding box center [906, 449] width 984 height 442
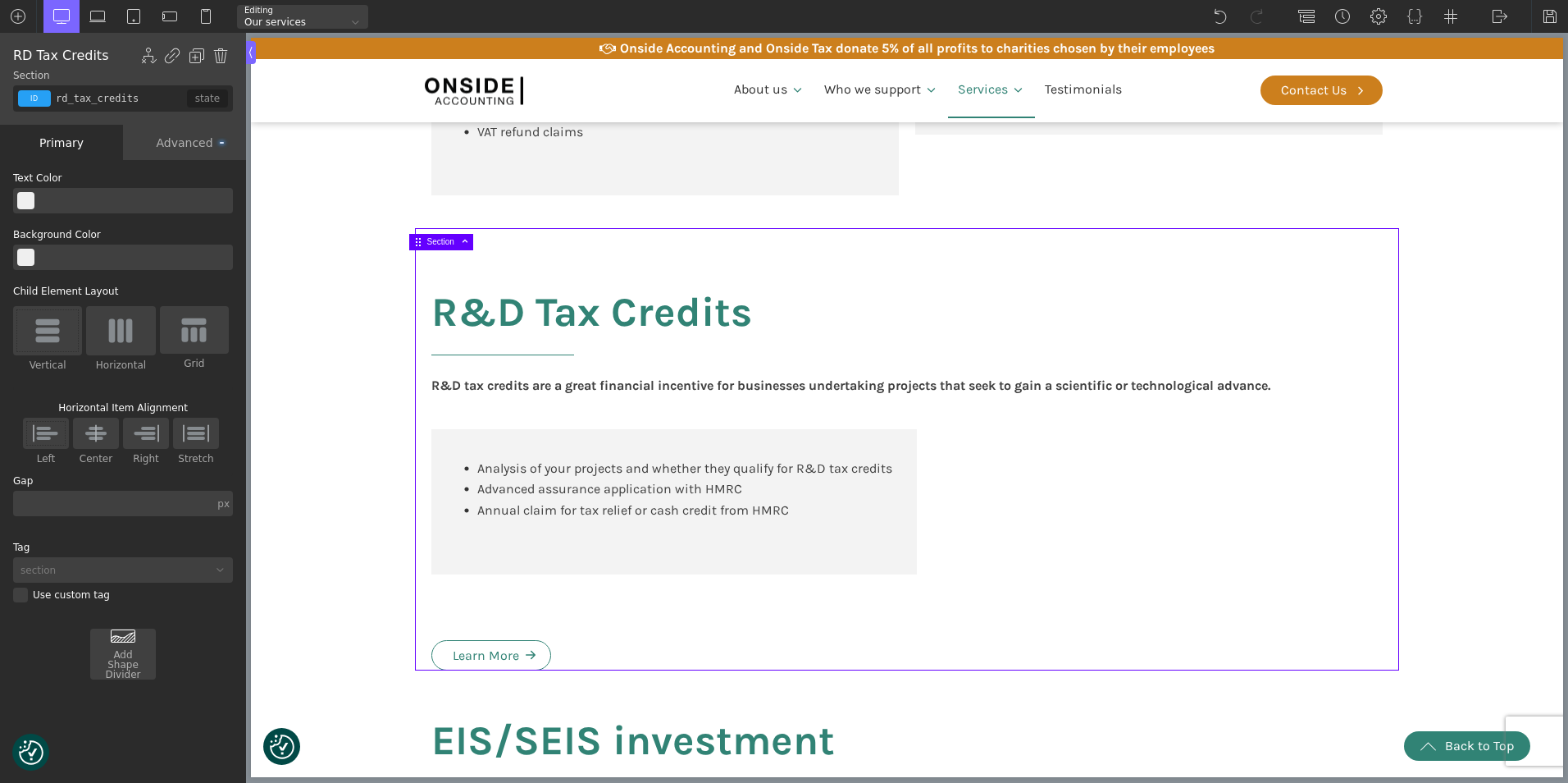
click at [514, 658] on div "R&D Tax Credits R&D tax credits are a great financial incentive for businesses …" at bounding box center [906, 449] width 984 height 442
click at [459, 656] on div "R&D Tax Credits R&D tax credits are a great financial incentive for businesses …" at bounding box center [906, 449] width 984 height 442
click at [441, 659] on div "R&D Tax Credits R&D tax credits are a great financial incentive for businesses …" at bounding box center [906, 449] width 984 height 442
click at [424, 655] on div "R&D Tax Credits R&D tax credits are a great financial incentive for businesses …" at bounding box center [906, 449] width 984 height 442
click at [424, 669] on div "R&D Tax Credits R&D tax credits are a great financial incentive for businesses …" at bounding box center [906, 449] width 984 height 442
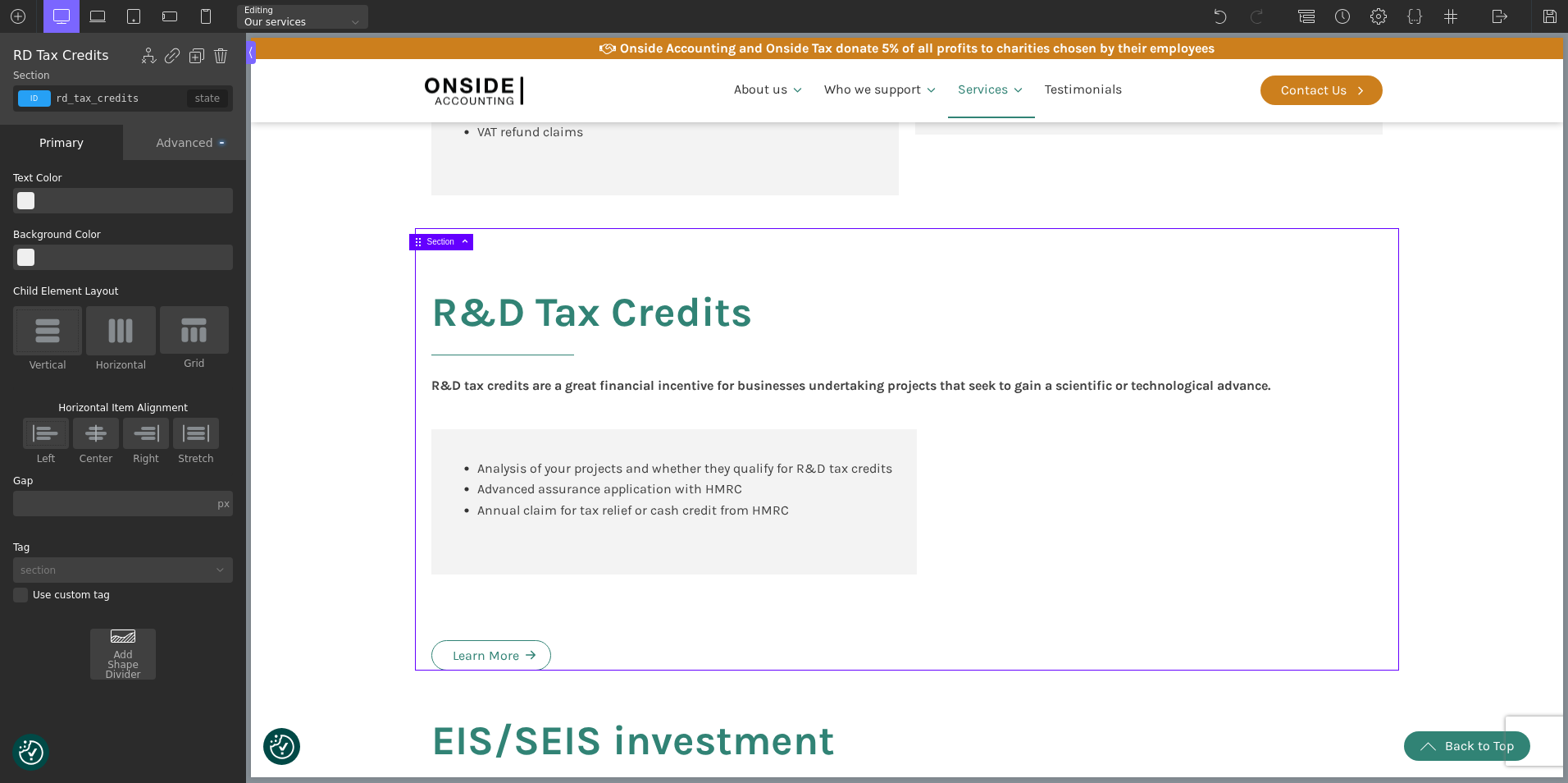
click at [423, 671] on div "R&D Tax Credits R&D tax credits are a great financial incentive for businesses …" at bounding box center [906, 449] width 984 height 442
click at [552, 671] on div "R&D Tax Credits R&D tax credits are a great financial incentive for businesses …" at bounding box center [906, 449] width 984 height 442
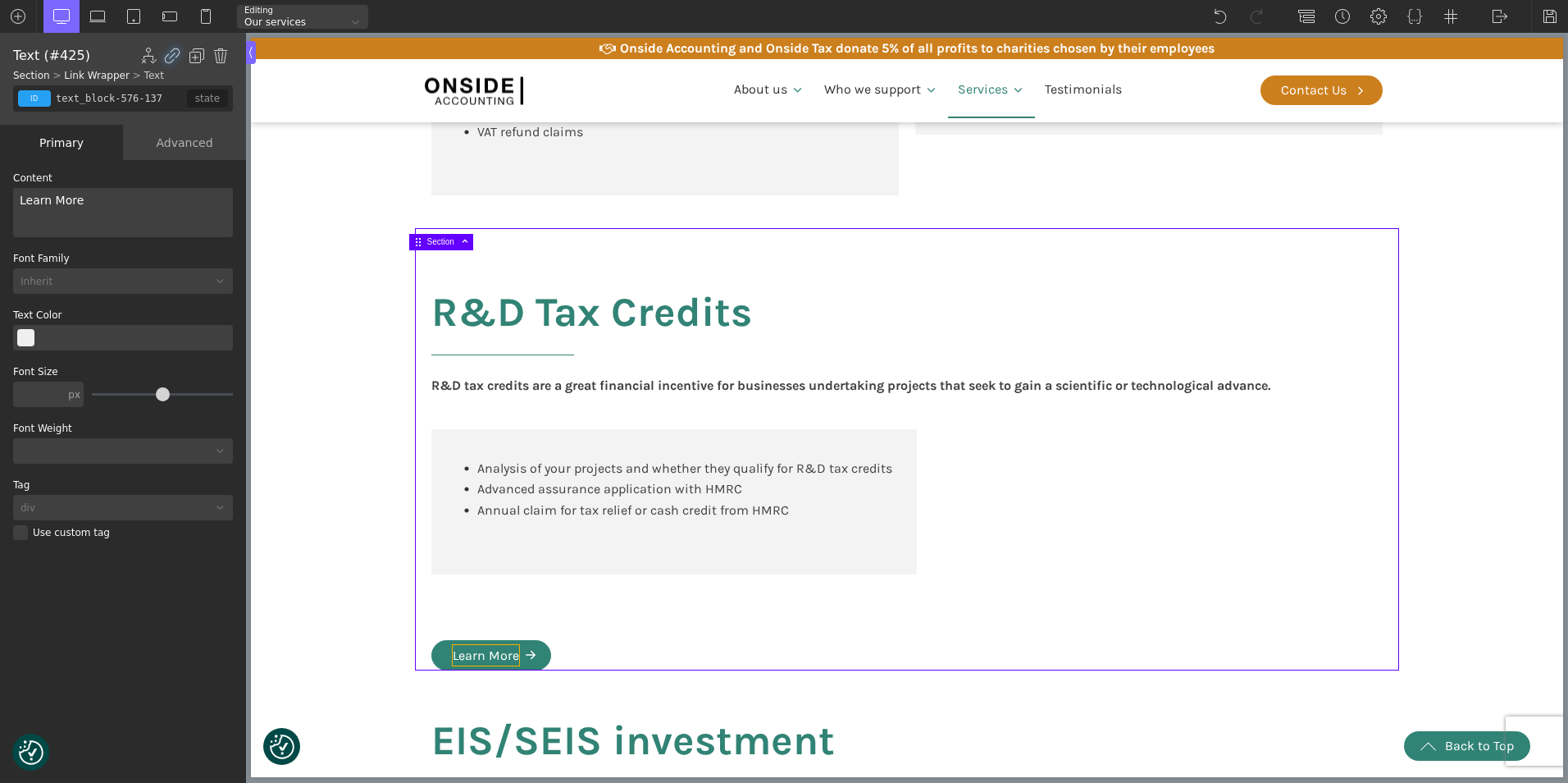
click at [493, 666] on div "Learn More" at bounding box center [485, 655] width 66 height 21
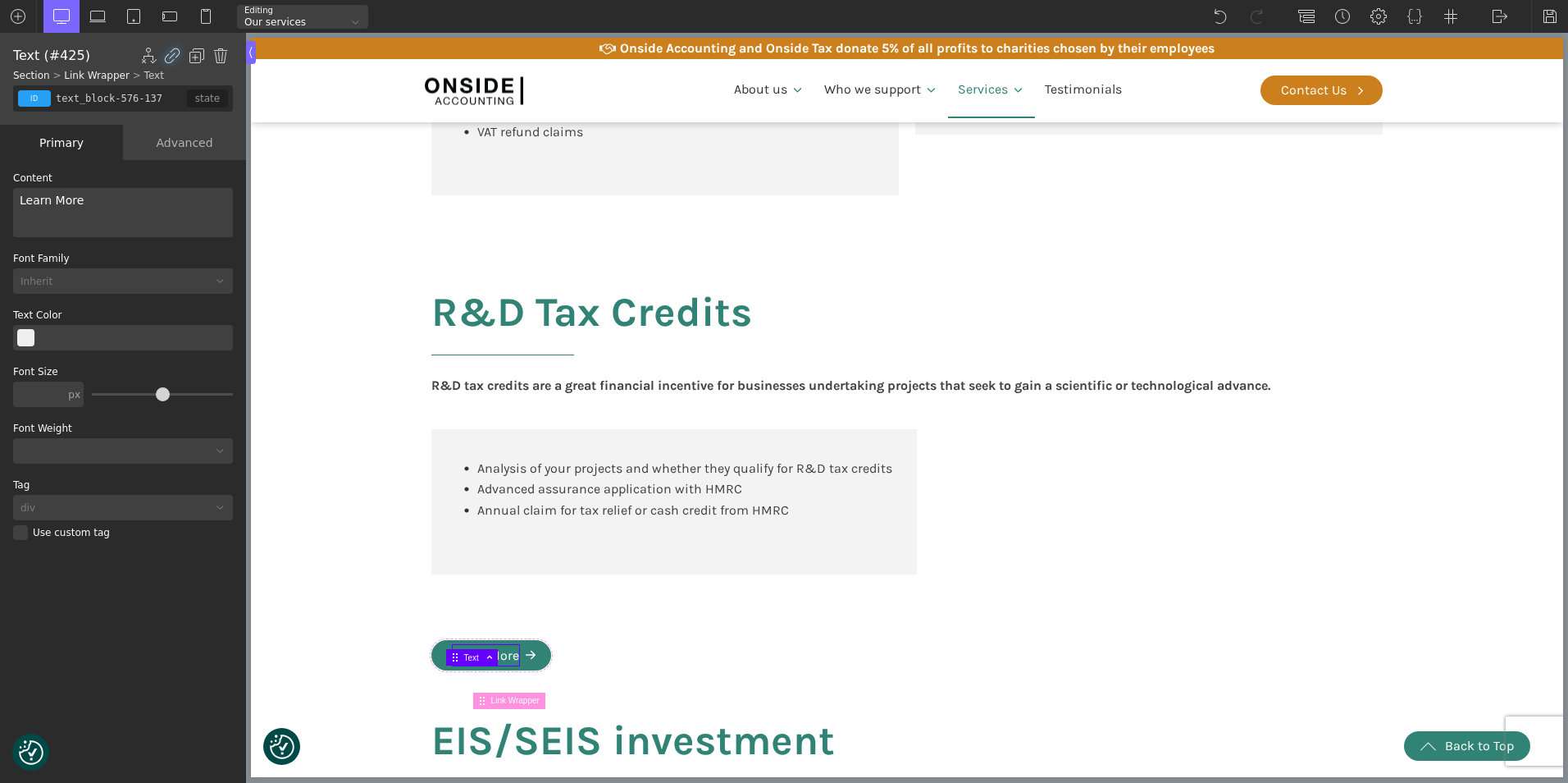
click at [470, 666] on div "Learn More" at bounding box center [485, 655] width 66 height 21
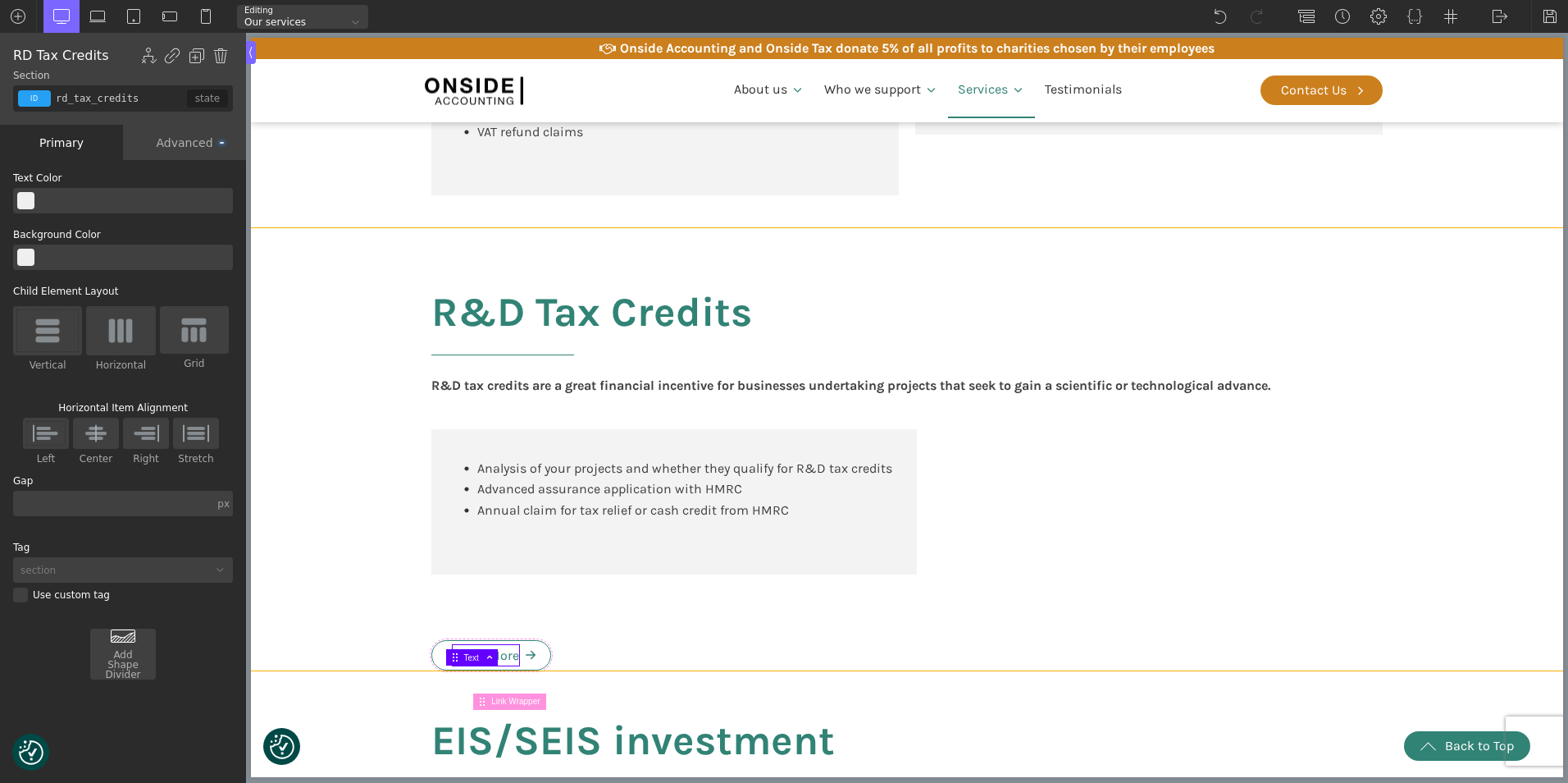
click at [562, 655] on div "R&D Tax Credits R&D tax credits are a great financial incentive for businesses …" at bounding box center [906, 449] width 984 height 442
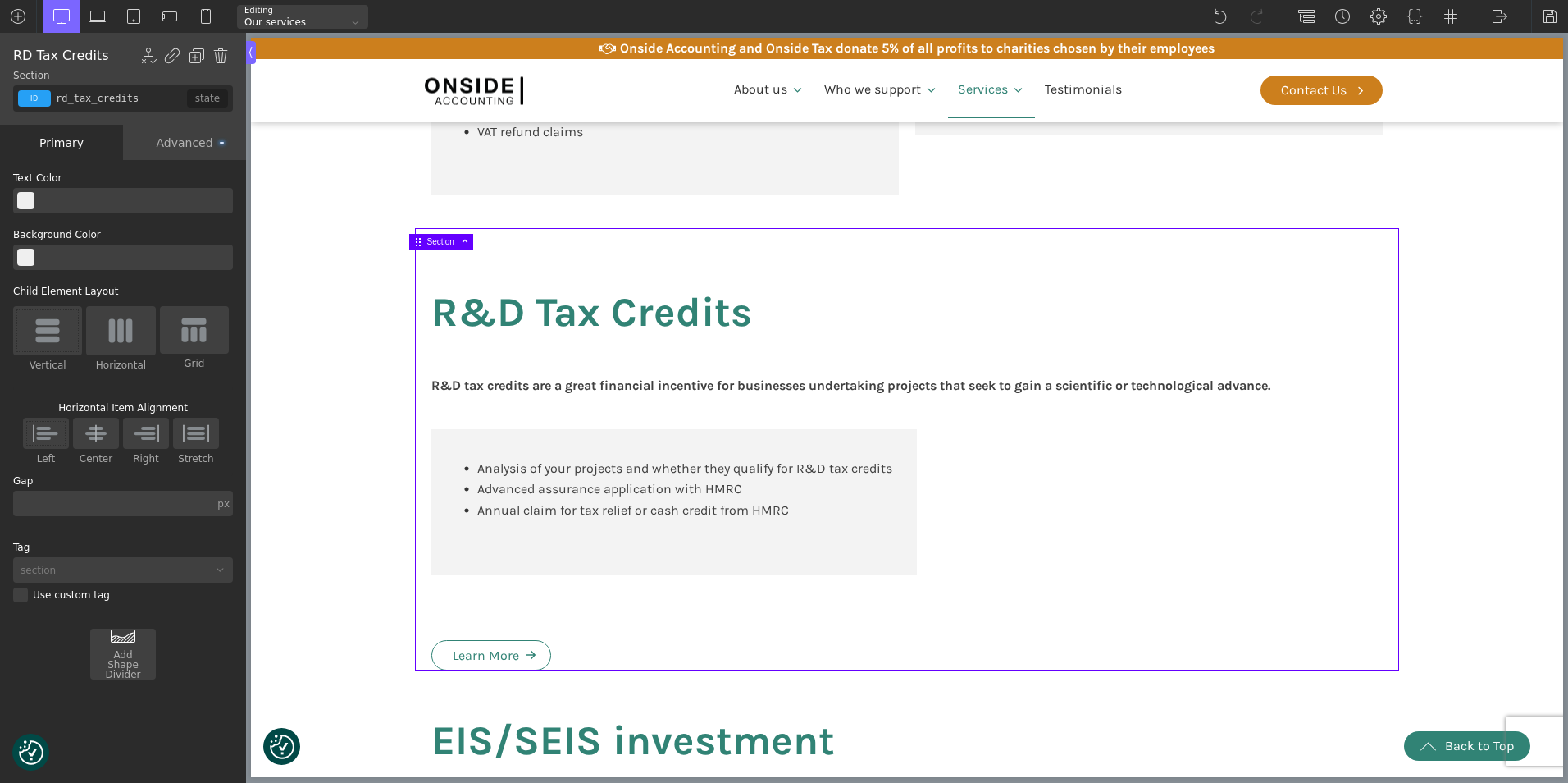
click at [537, 658] on div "R&D Tax Credits R&D tax credits are a great financial incentive for businesses …" at bounding box center [906, 449] width 984 height 442
click at [521, 658] on div "R&D Tax Credits R&D tax credits are a great financial incentive for businesses …" at bounding box center [906, 449] width 984 height 442
click at [508, 624] on div "R&D Tax Credits R&D tax credits are a great financial incentive for businesses …" at bounding box center [906, 449] width 984 height 442
type input "div_block-411-137"
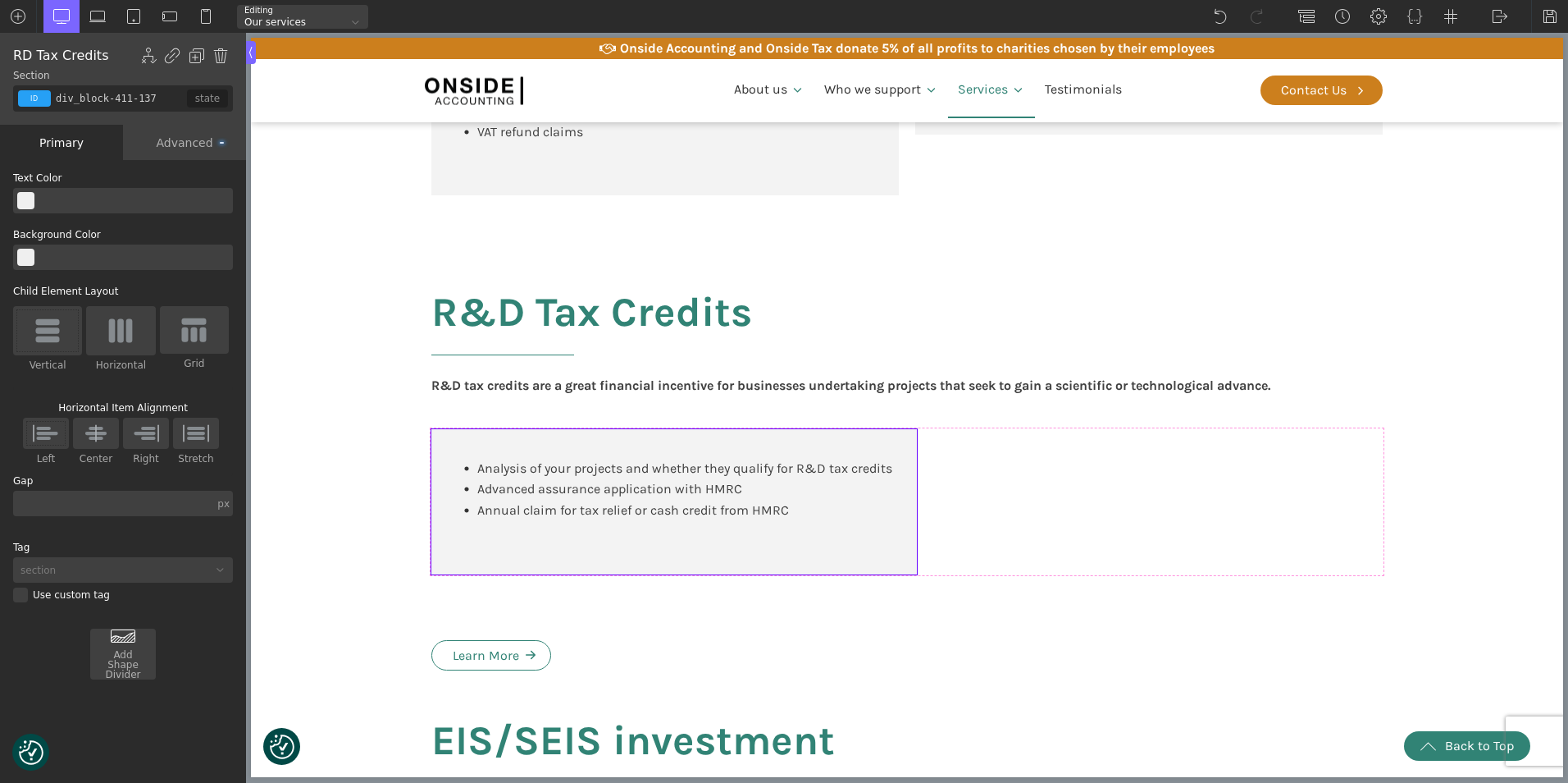
click at [553, 584] on body "We value your privacy We use cookies to enhance your browsing experience, serve…" at bounding box center [906, 625] width 1312 height 3684
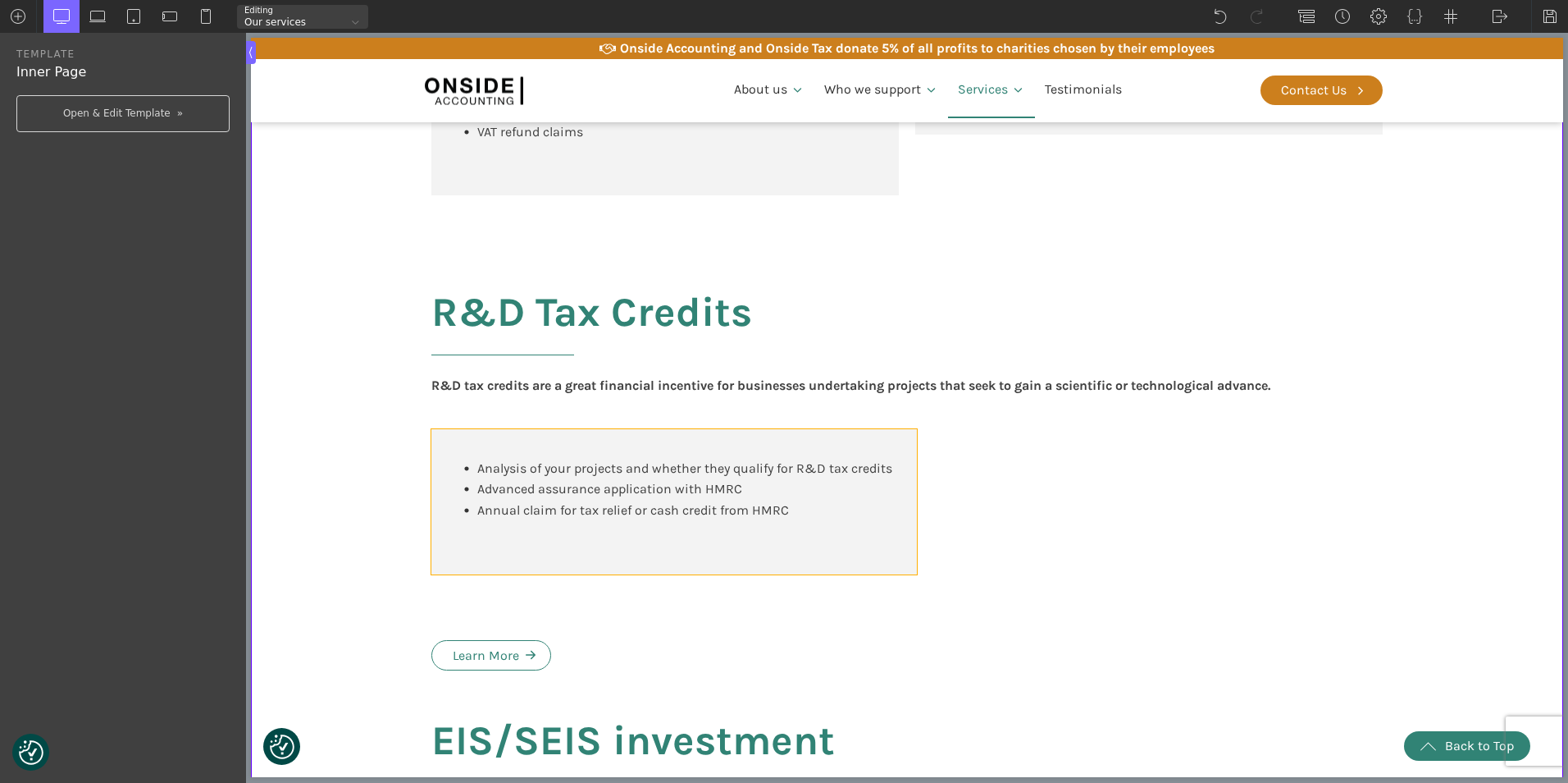
type input "div_block-411-137"
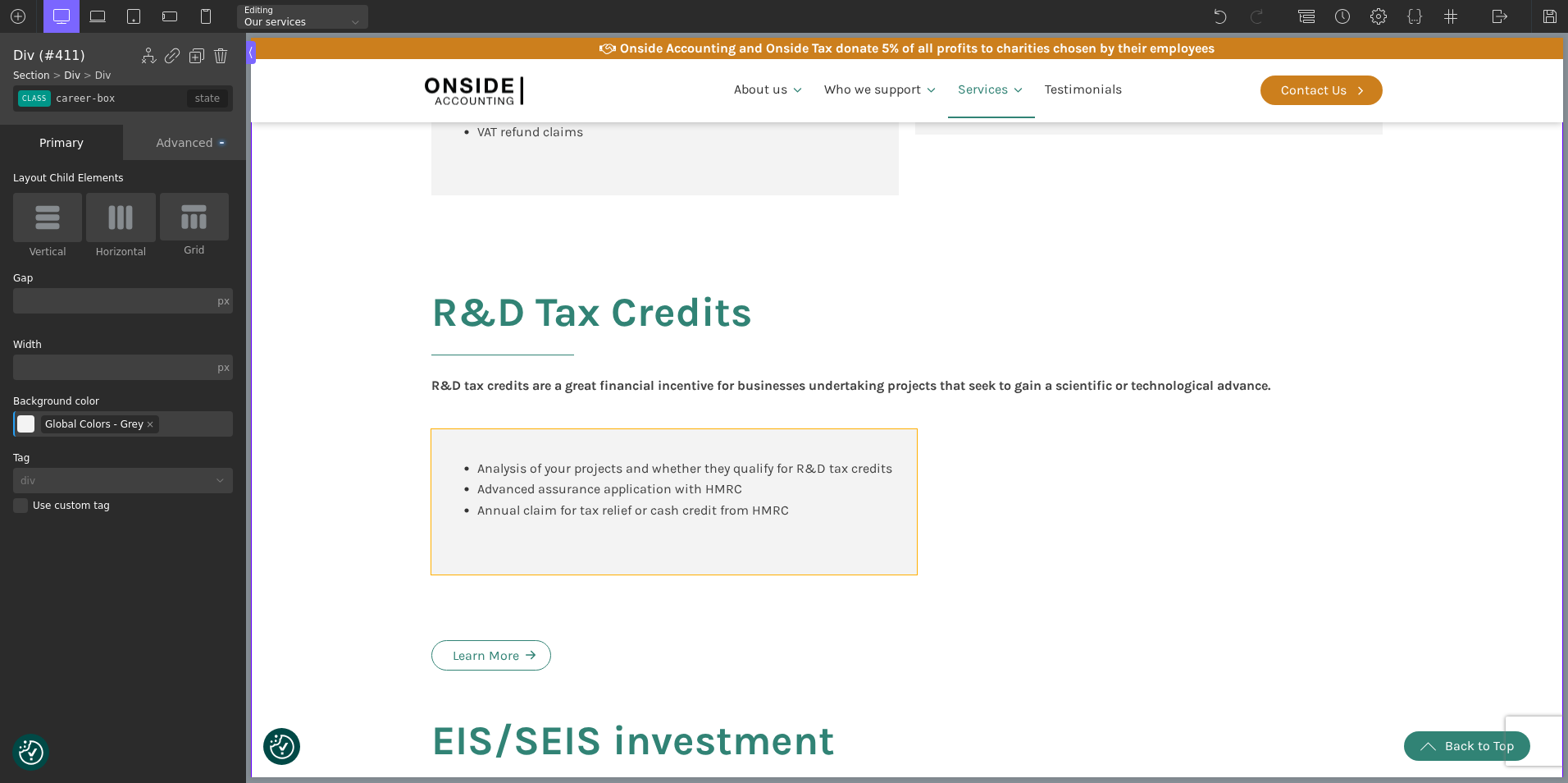
click at [556, 594] on body "We value your privacy We use cookies to enhance your browsing experience, serve…" at bounding box center [906, 625] width 1312 height 3684
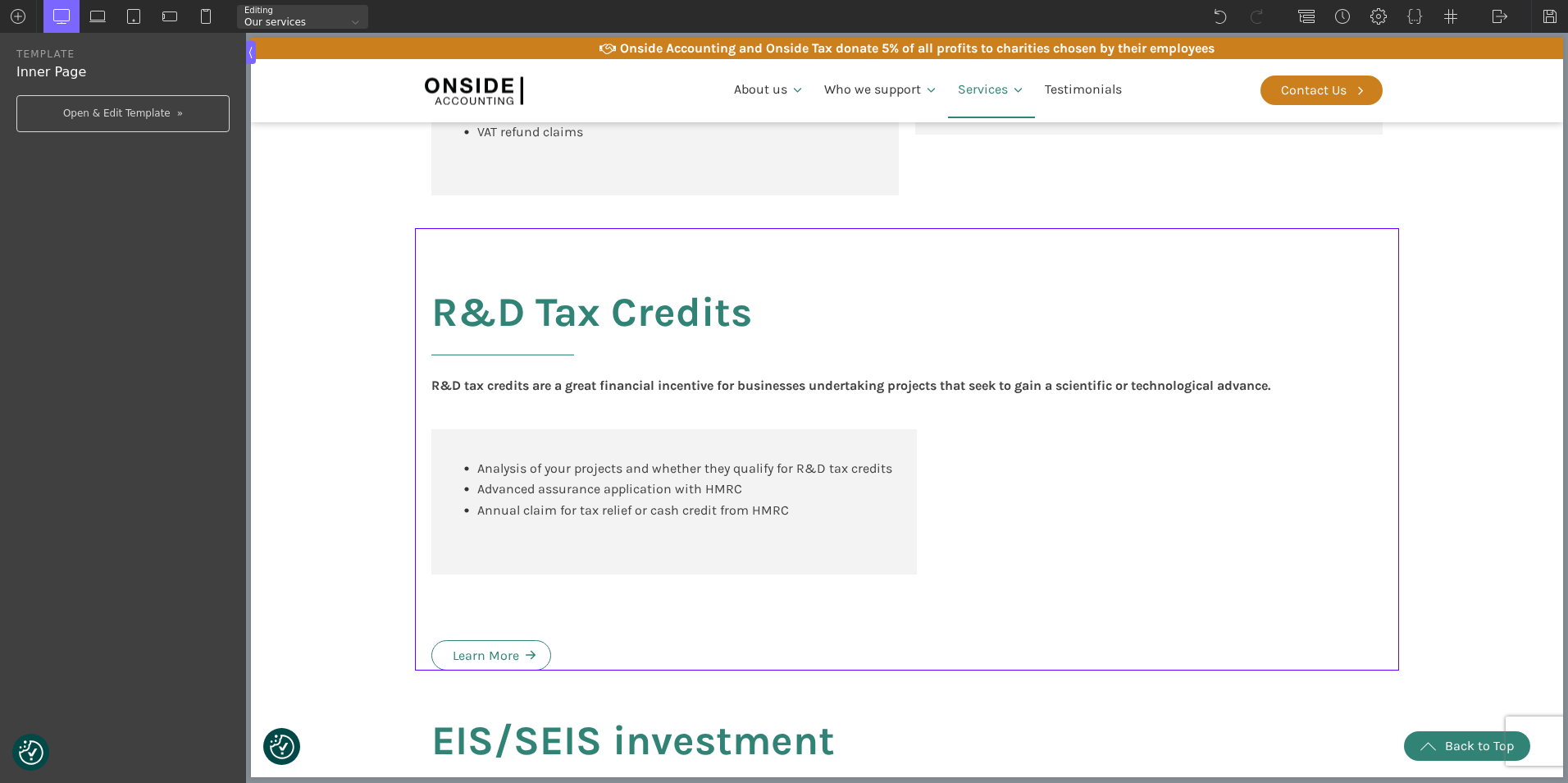
click at [556, 597] on div "R&D Tax Credits R&D tax credits are a great financial incentive for businesses …" at bounding box center [906, 449] width 984 height 442
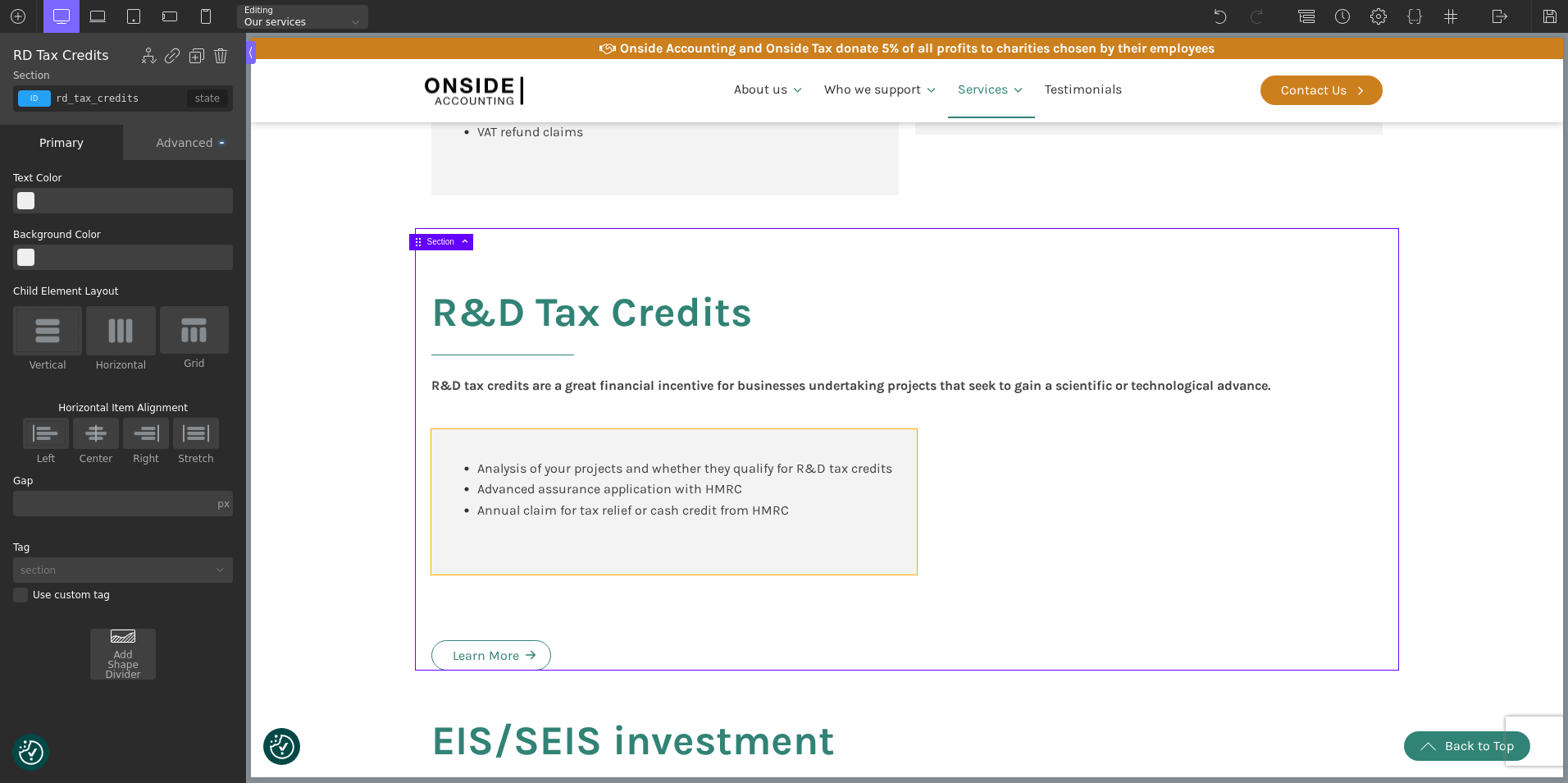
type input "div_block-411-137"
type input "career-box"
click at [557, 575] on div "Analysis of your projects and whether they qualify for R&D tax credits Advanced…" at bounding box center [674, 502] width 486 height 145
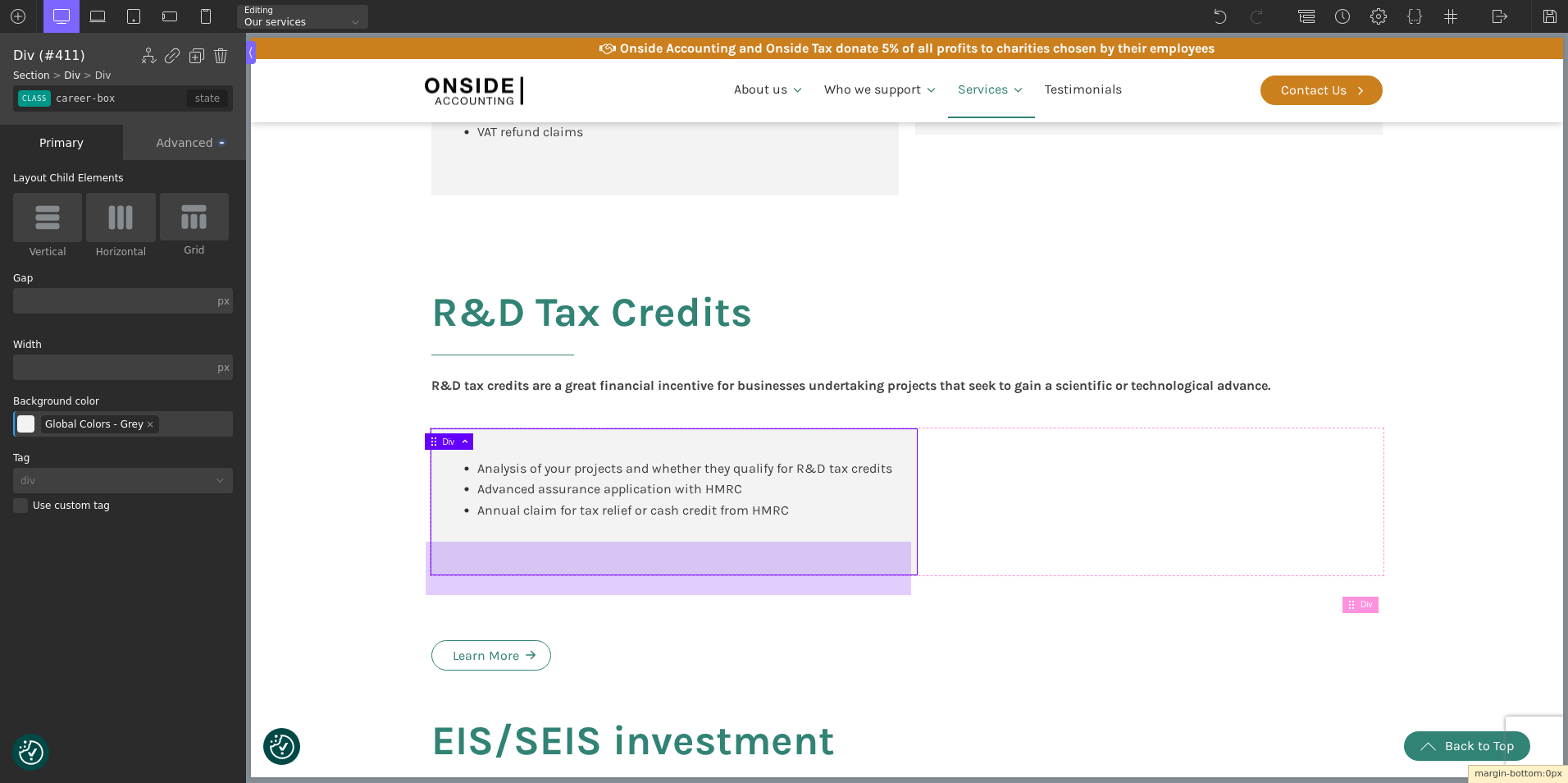
drag, startPoint x: 555, startPoint y: 596, endPoint x: 559, endPoint y: 553, distance: 43.2
drag, startPoint x: 590, startPoint y: 596, endPoint x: 591, endPoint y: 569, distance: 27.0
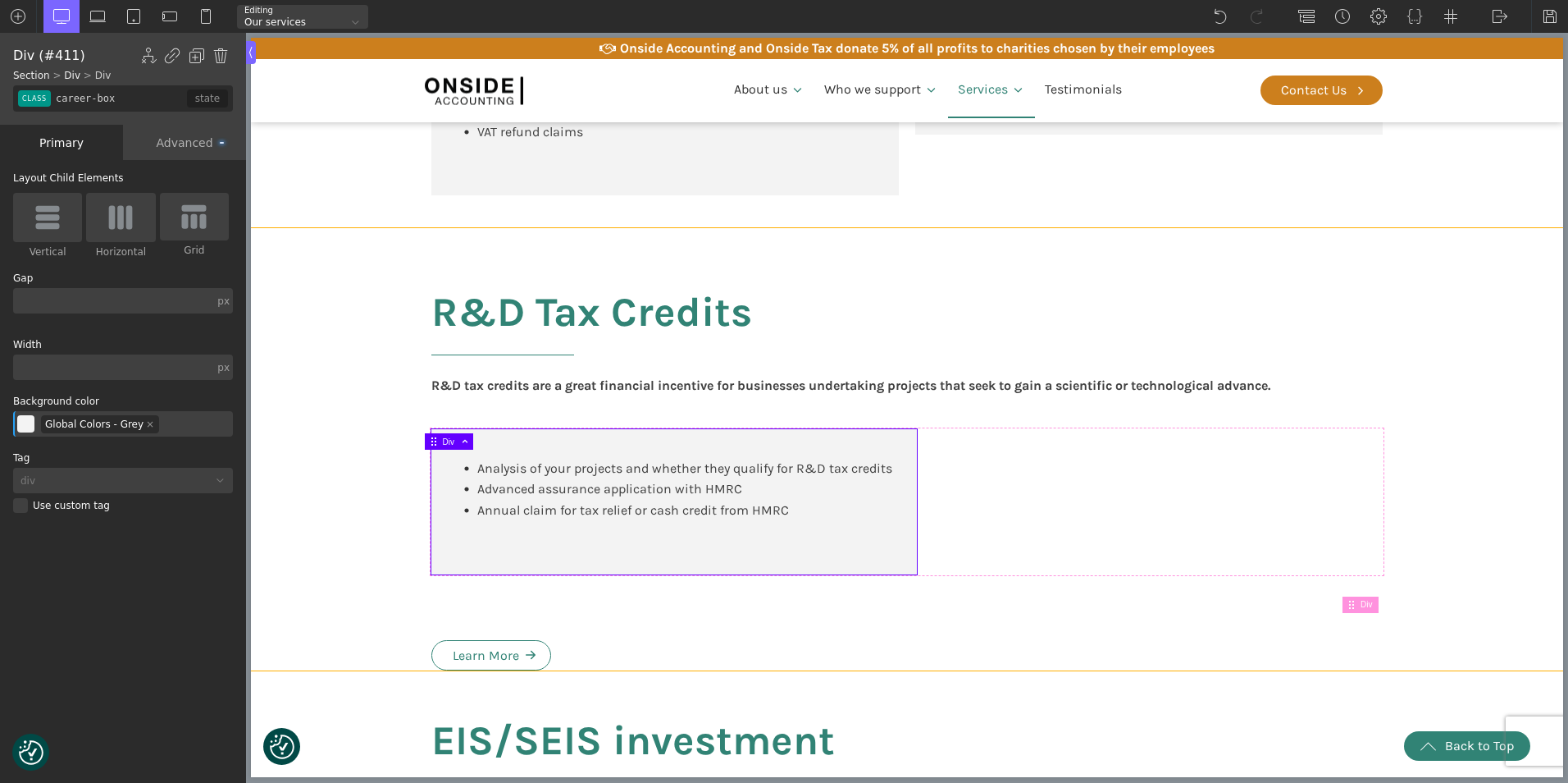
type input "rd_tax_credits"
click at [545, 667] on div "R&D Tax Credits R&D tax credits are a great financial incentive for businesses …" at bounding box center [906, 449] width 984 height 442
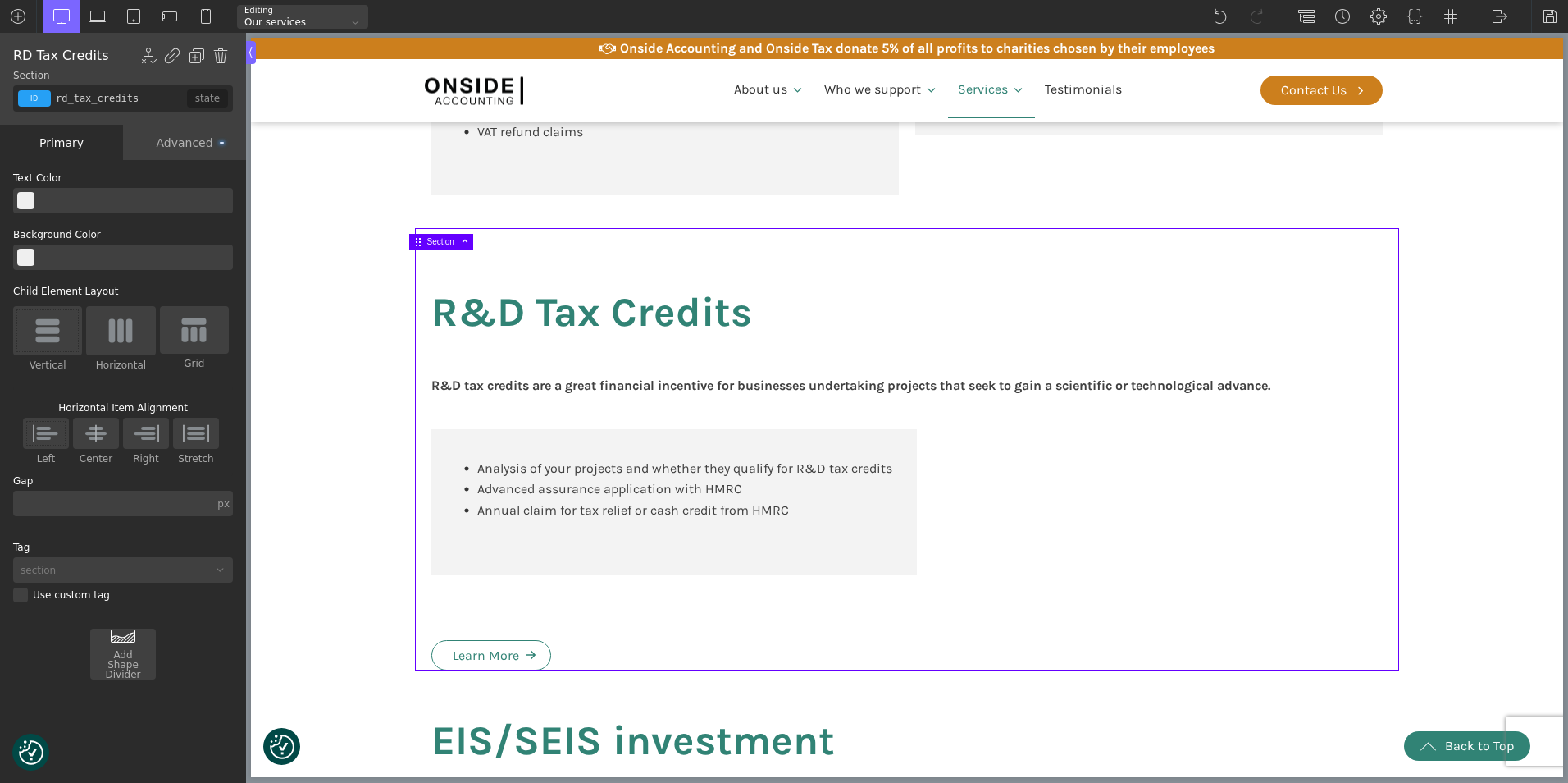
click at [545, 669] on div "R&D Tax Credits R&D tax credits are a great financial incentive for businesses …" at bounding box center [906, 449] width 984 height 442
drag, startPoint x: 461, startPoint y: 649, endPoint x: 447, endPoint y: 649, distance: 14.0
click at [460, 648] on div "R&D Tax Credits R&D tax credits are a great financial incentive for businesses …" at bounding box center [906, 449] width 984 height 442
click at [431, 655] on div "R&D Tax Credits R&D tax credits are a great financial incentive for businesses …" at bounding box center [906, 449] width 984 height 442
click at [431, 663] on link "Learn More" at bounding box center [491, 655] width 120 height 31
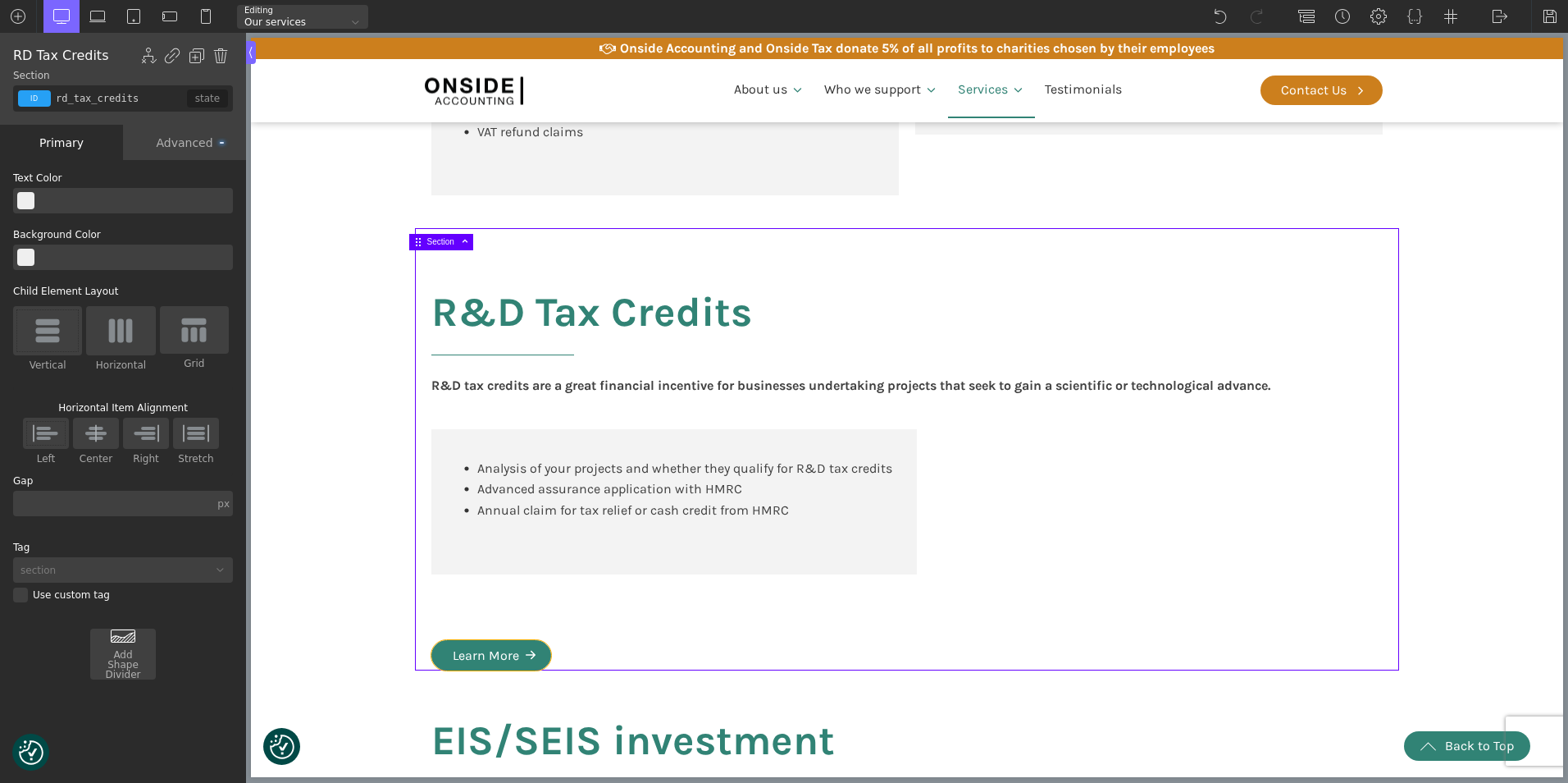
type input "white-svg-hover"
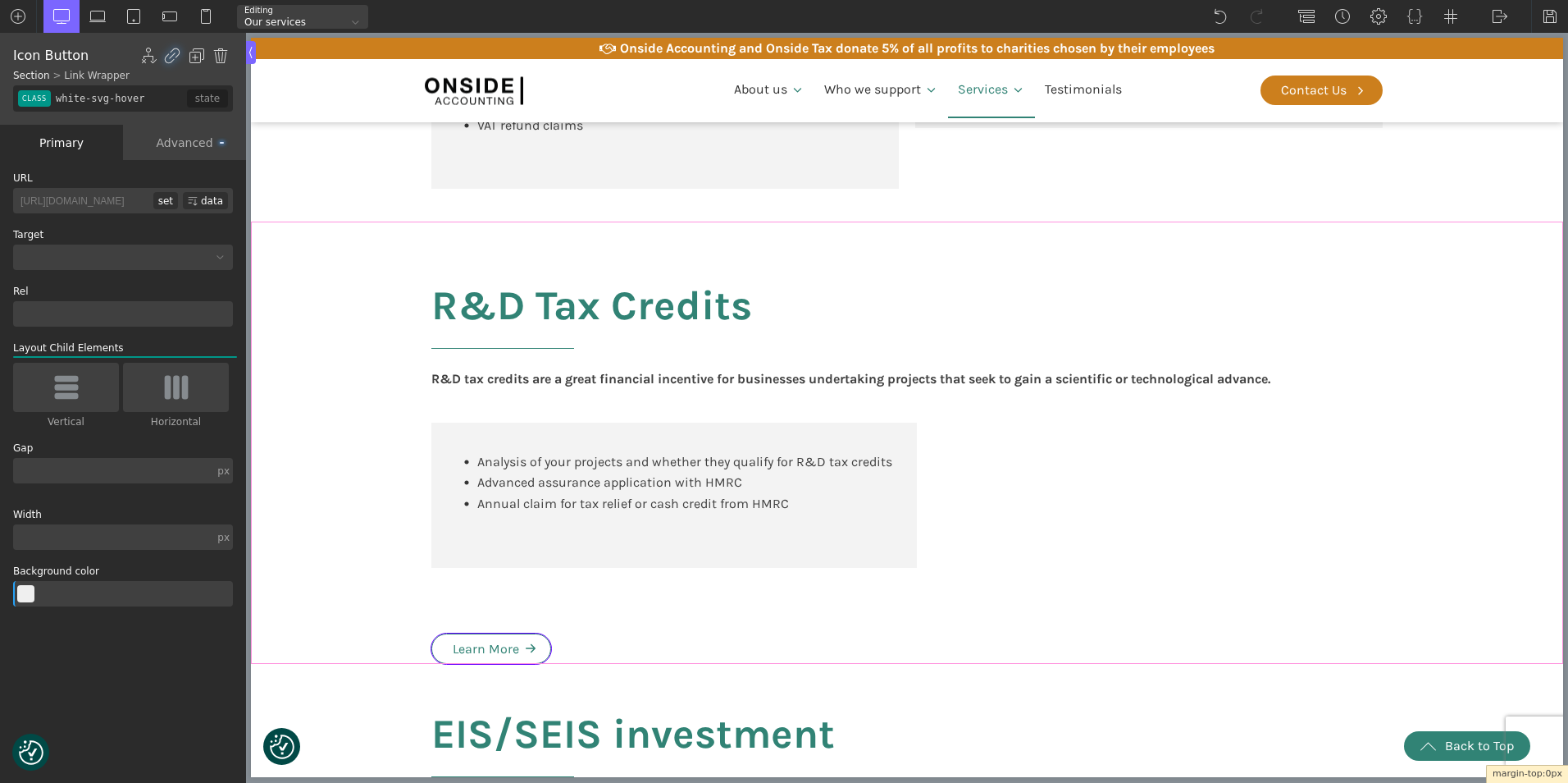
scroll to position [1149, 0]
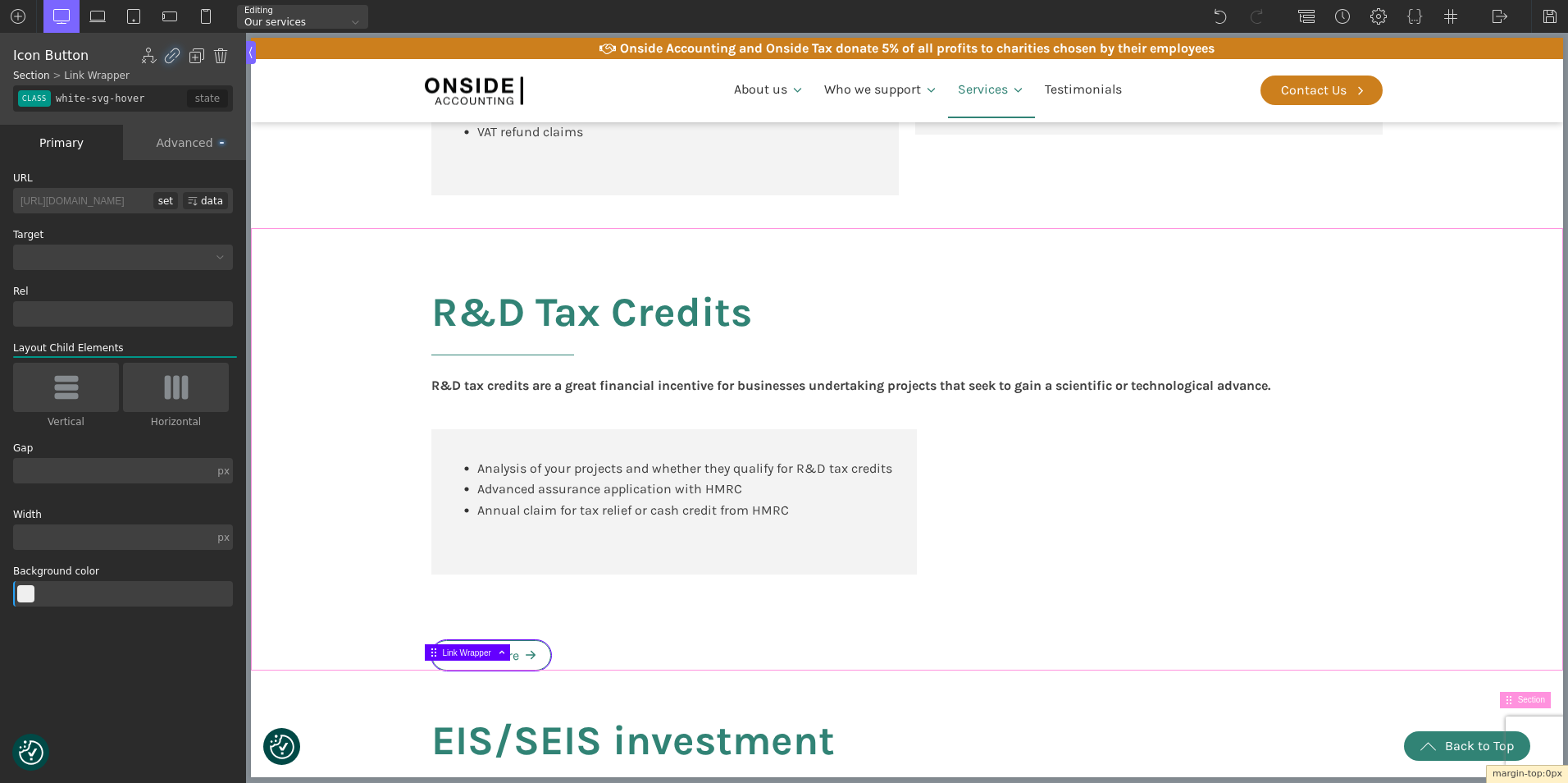
drag, startPoint x: 460, startPoint y: 637, endPoint x: 486, endPoint y: 606, distance: 40.5
click at [486, 606] on body "We value your privacy We use cookies to enhance your browsing experience, serve…" at bounding box center [906, 678] width 1312 height 3579
click at [617, 625] on div "R&D Tax Credits R&D tax credits are a great financial incentive for businesses …" at bounding box center [906, 449] width 984 height 442
type input "rd_tax_credits"
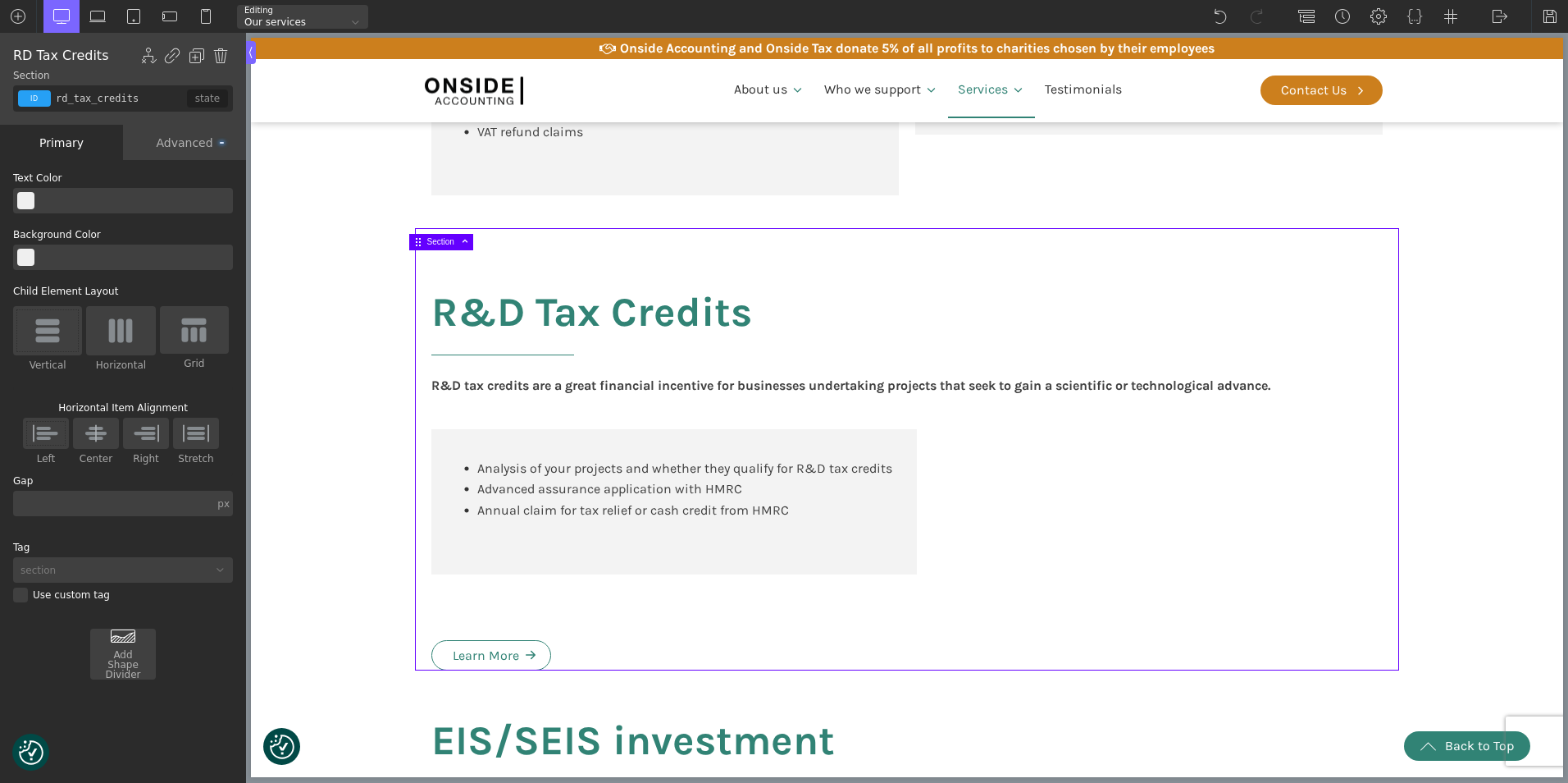
click at [539, 626] on div "R&D Tax Credits R&D tax credits are a great financial incentive for businesses …" at bounding box center [906, 449] width 984 height 442
click at [174, 136] on div "Advanced" at bounding box center [184, 142] width 123 height 36
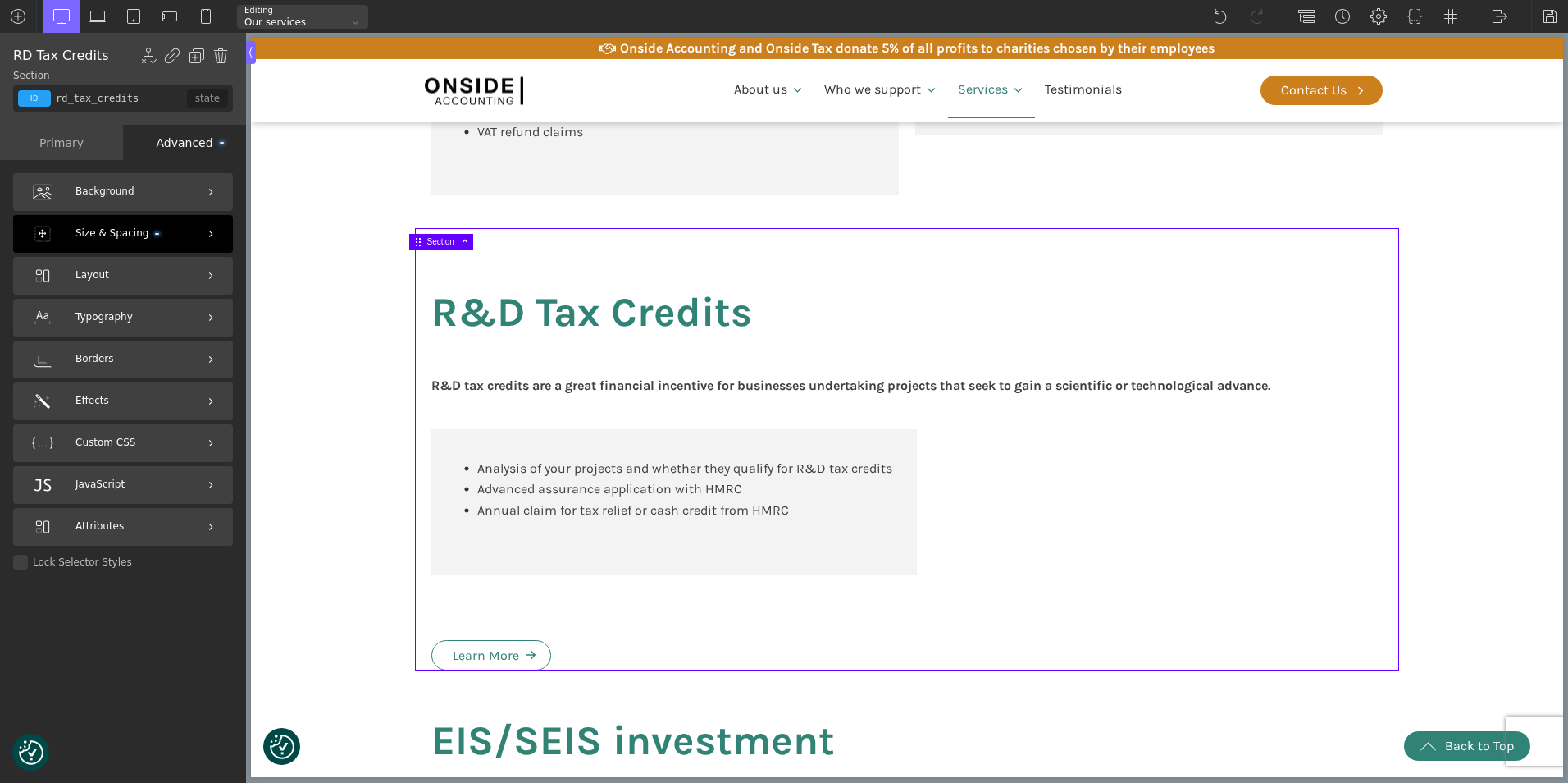
click at [136, 227] on span "Size & Spacing" at bounding box center [117, 233] width 84 height 15
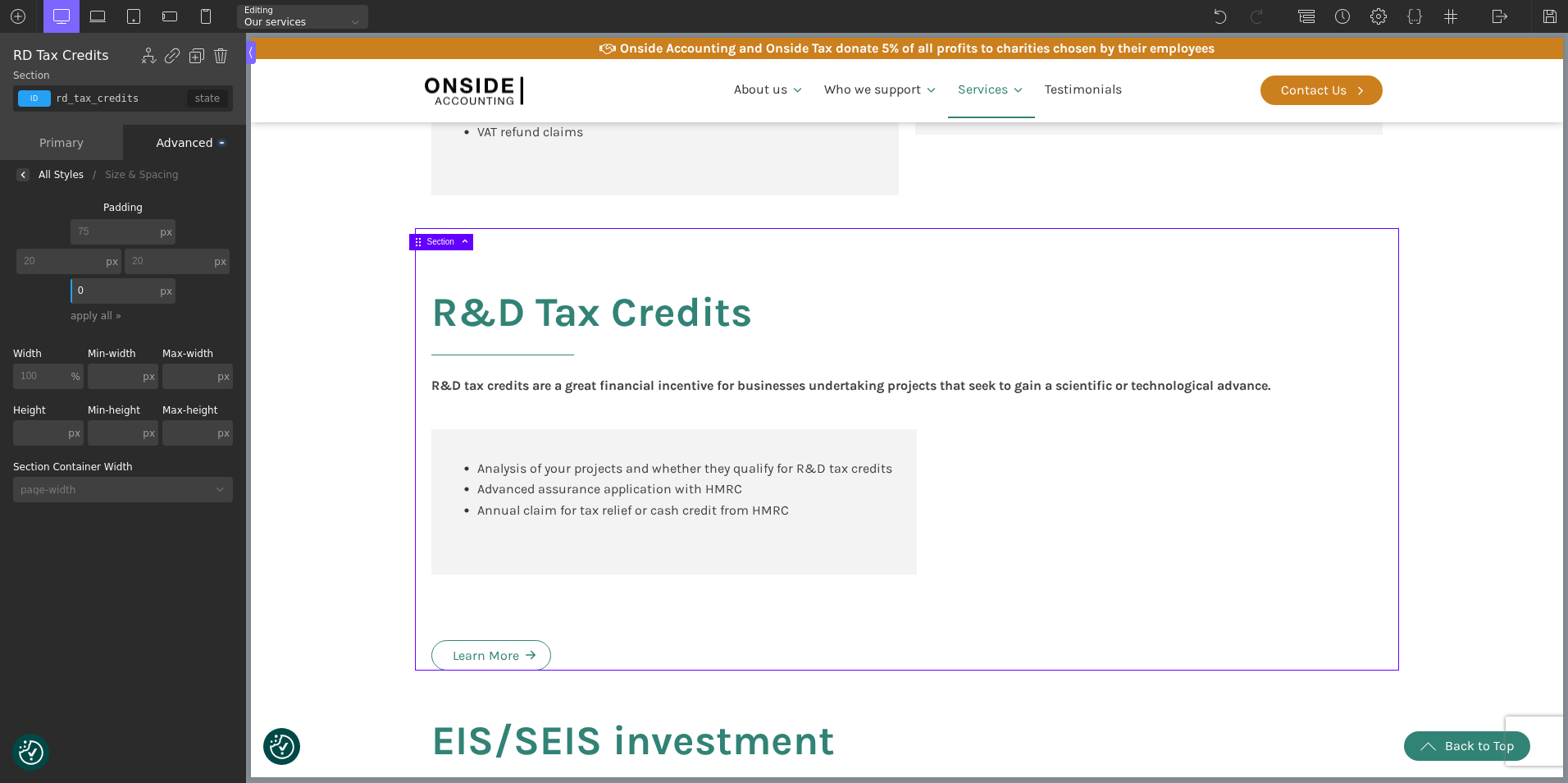
click at [117, 228] on input "75" at bounding box center [113, 232] width 86 height 25
click at [66, 175] on div "All Styles" at bounding box center [60, 175] width 45 height 0
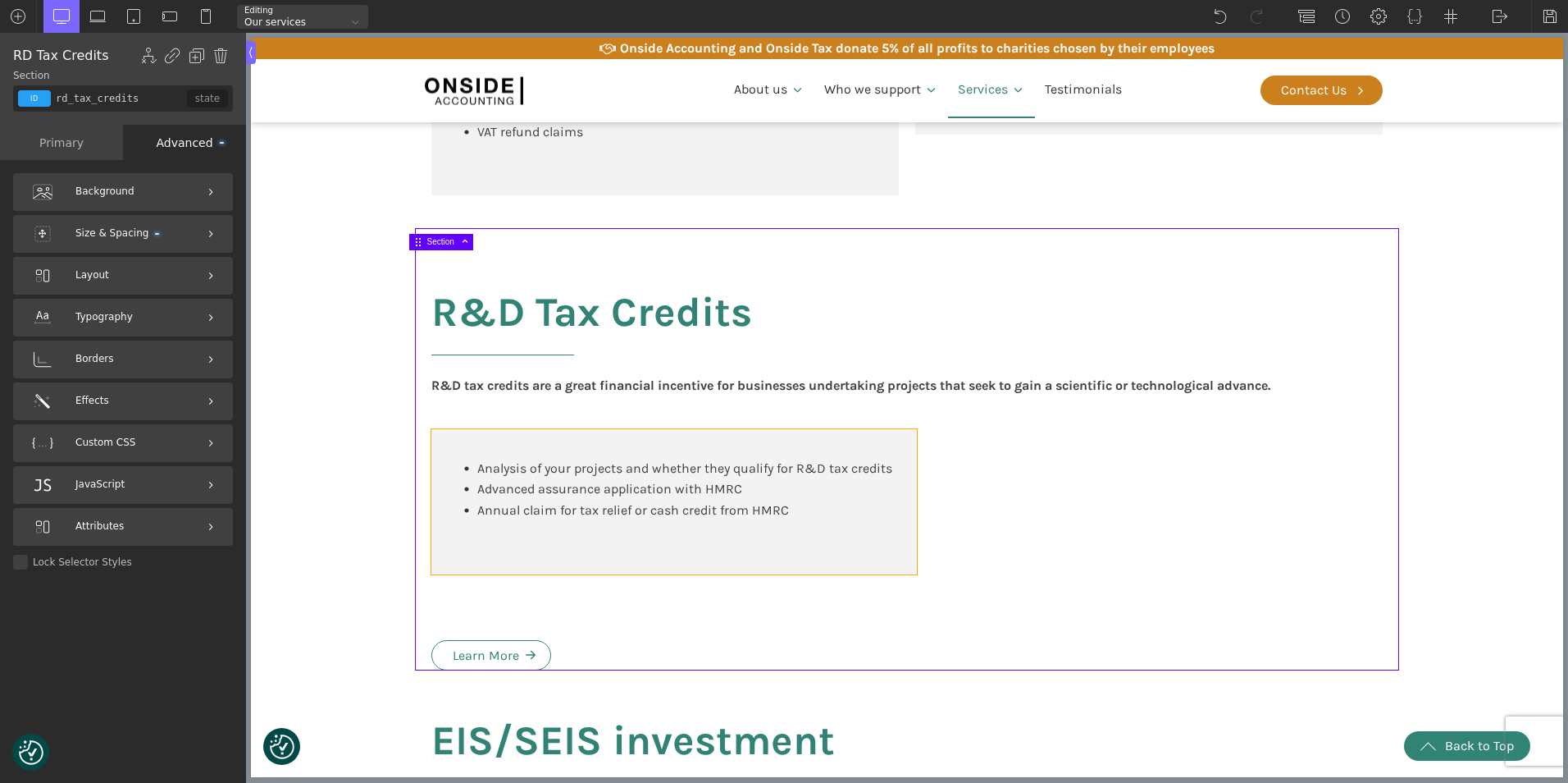
drag, startPoint x: 451, startPoint y: 567, endPoint x: 452, endPoint y: 576, distance: 9.1
click at [452, 568] on div "Analysis of your projects and whether they qualify for R&D tax credits Advanced…" at bounding box center [674, 502] width 486 height 145
type input "career-box"
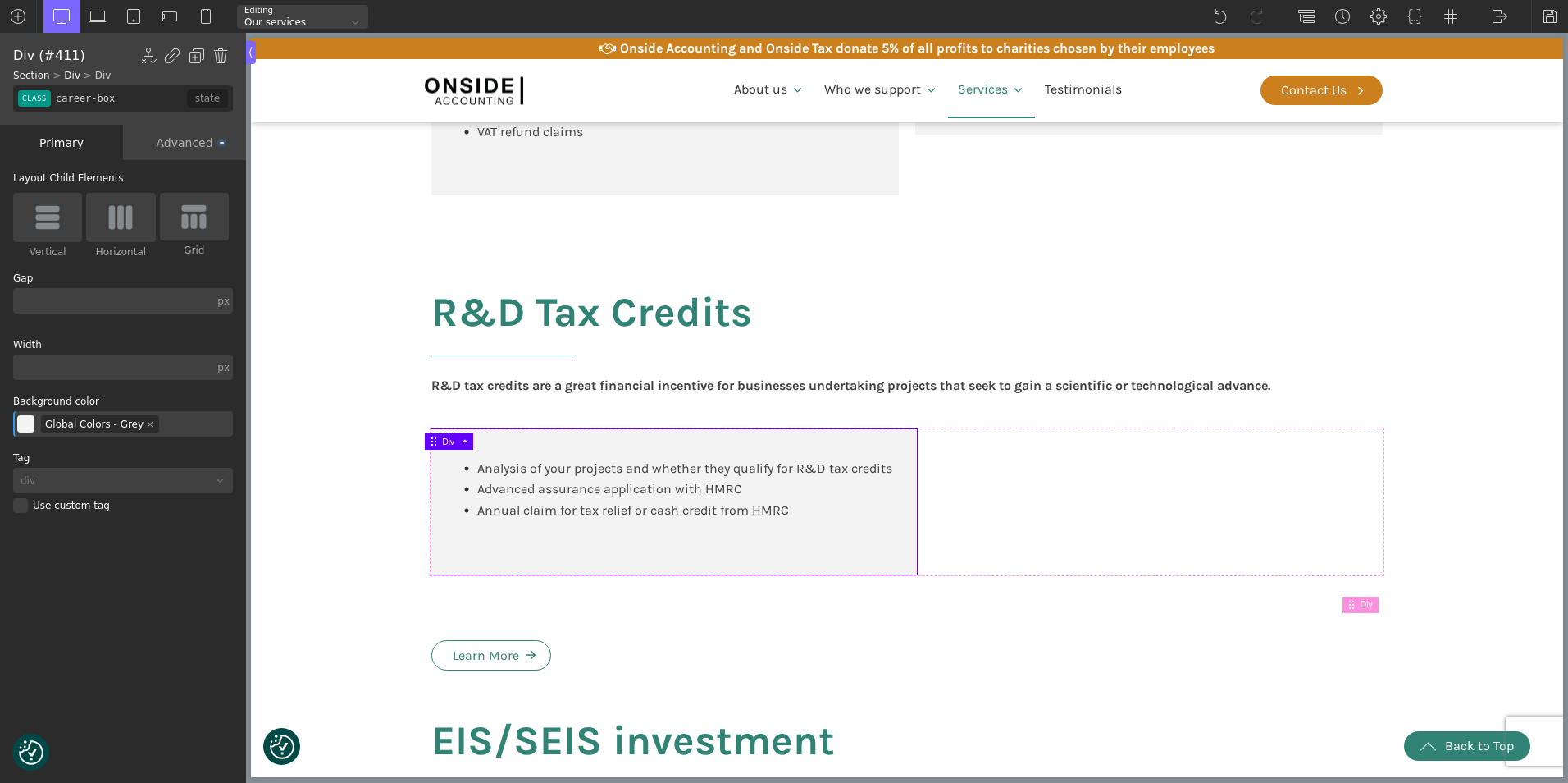
click at [471, 604] on div "R&D Tax Credits R&D tax credits are a great financial incentive for businesses …" at bounding box center [906, 449] width 984 height 442
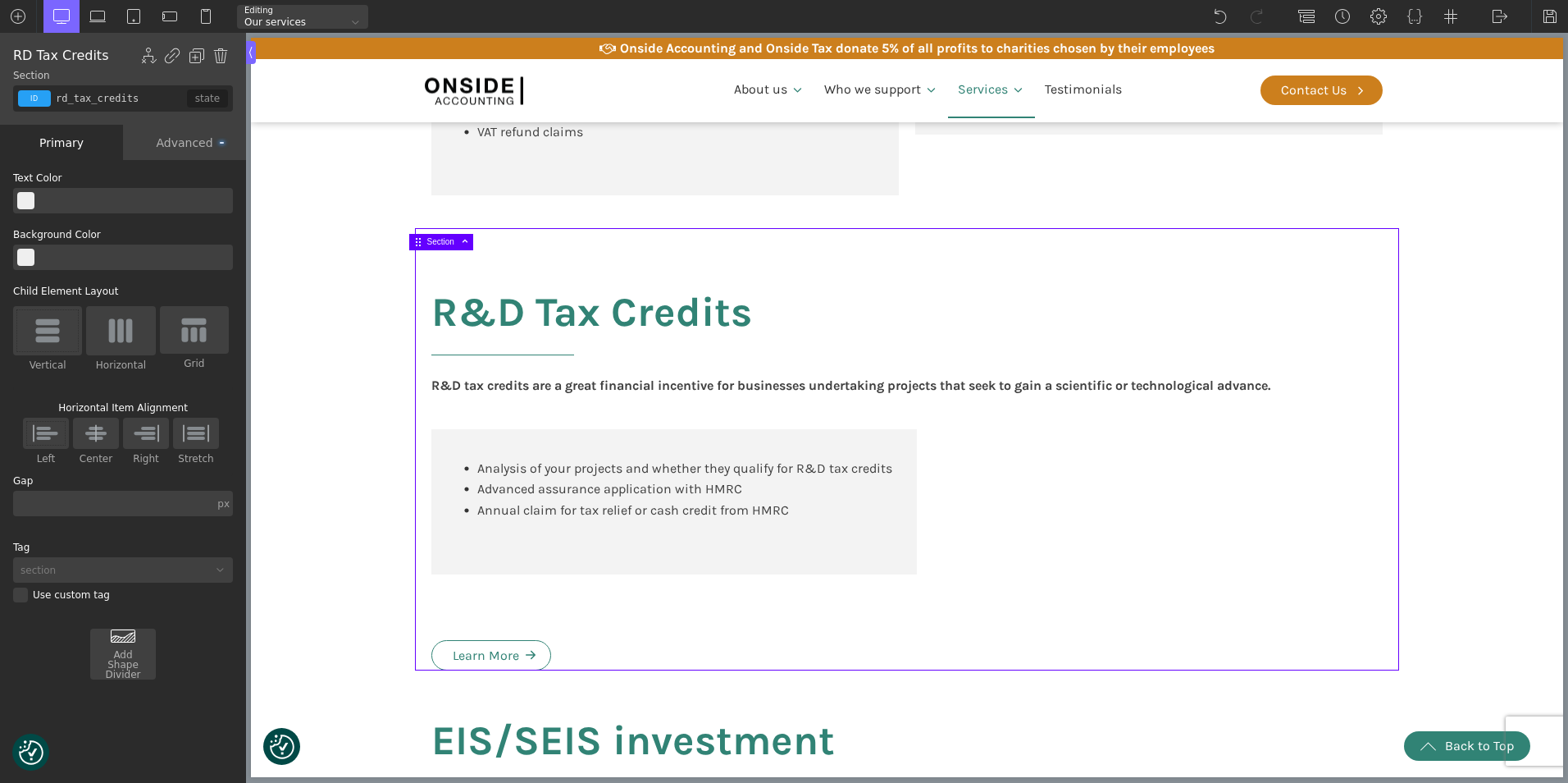
click at [470, 635] on div "R&D Tax Credits R&D tax credits are a great financial incentive for businesses …" at bounding box center [906, 449] width 984 height 442
click at [423, 671] on div "R&D Tax Credits R&D tax credits are a great financial incentive for businesses …" at bounding box center [906, 449] width 984 height 442
type input "link-575-137"
type input "white-svg-hover"
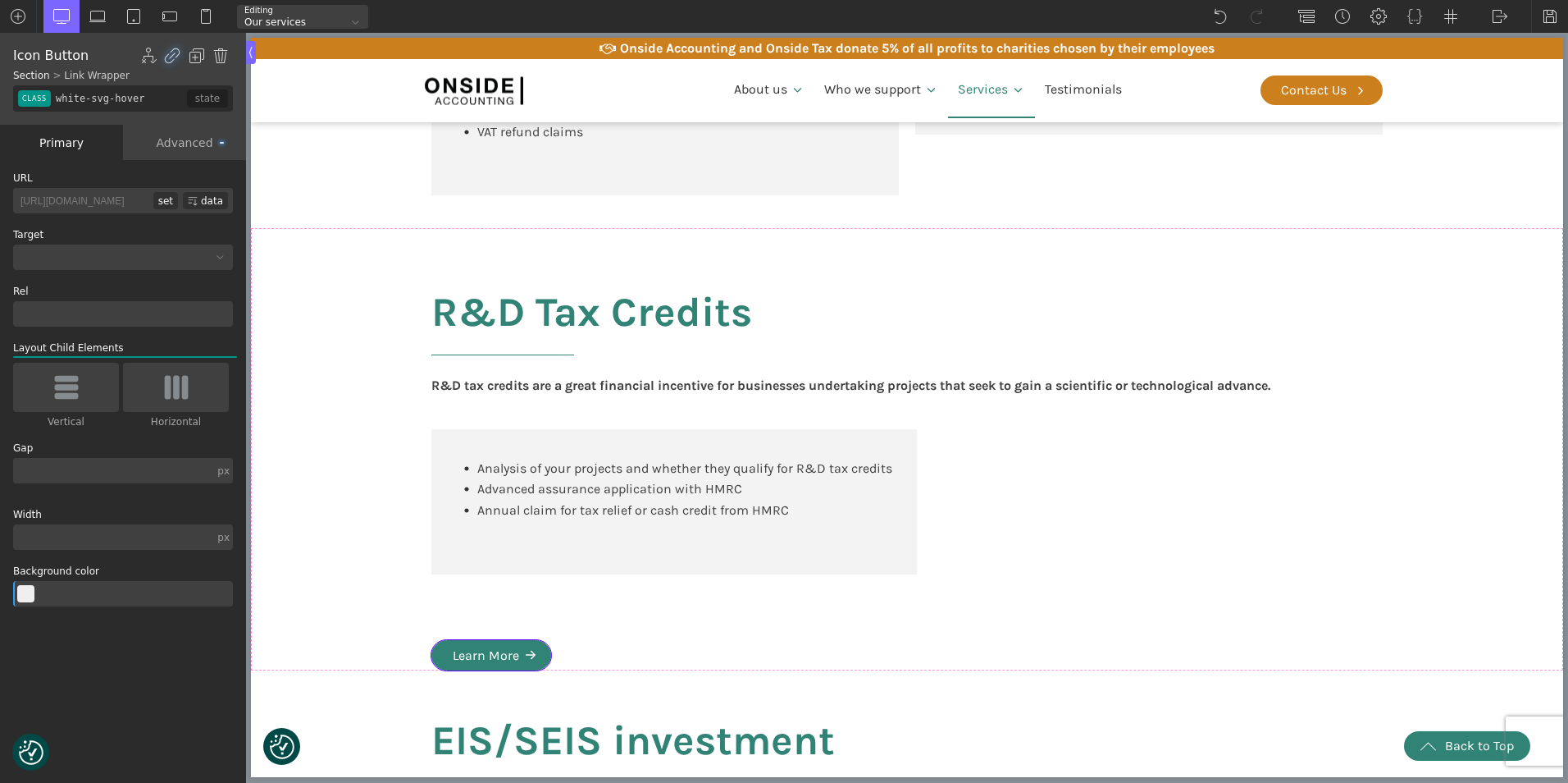
click at [425, 677] on body "We value your privacy We use cookies to enhance your browsing experience, serve…" at bounding box center [906, 678] width 1312 height 3579
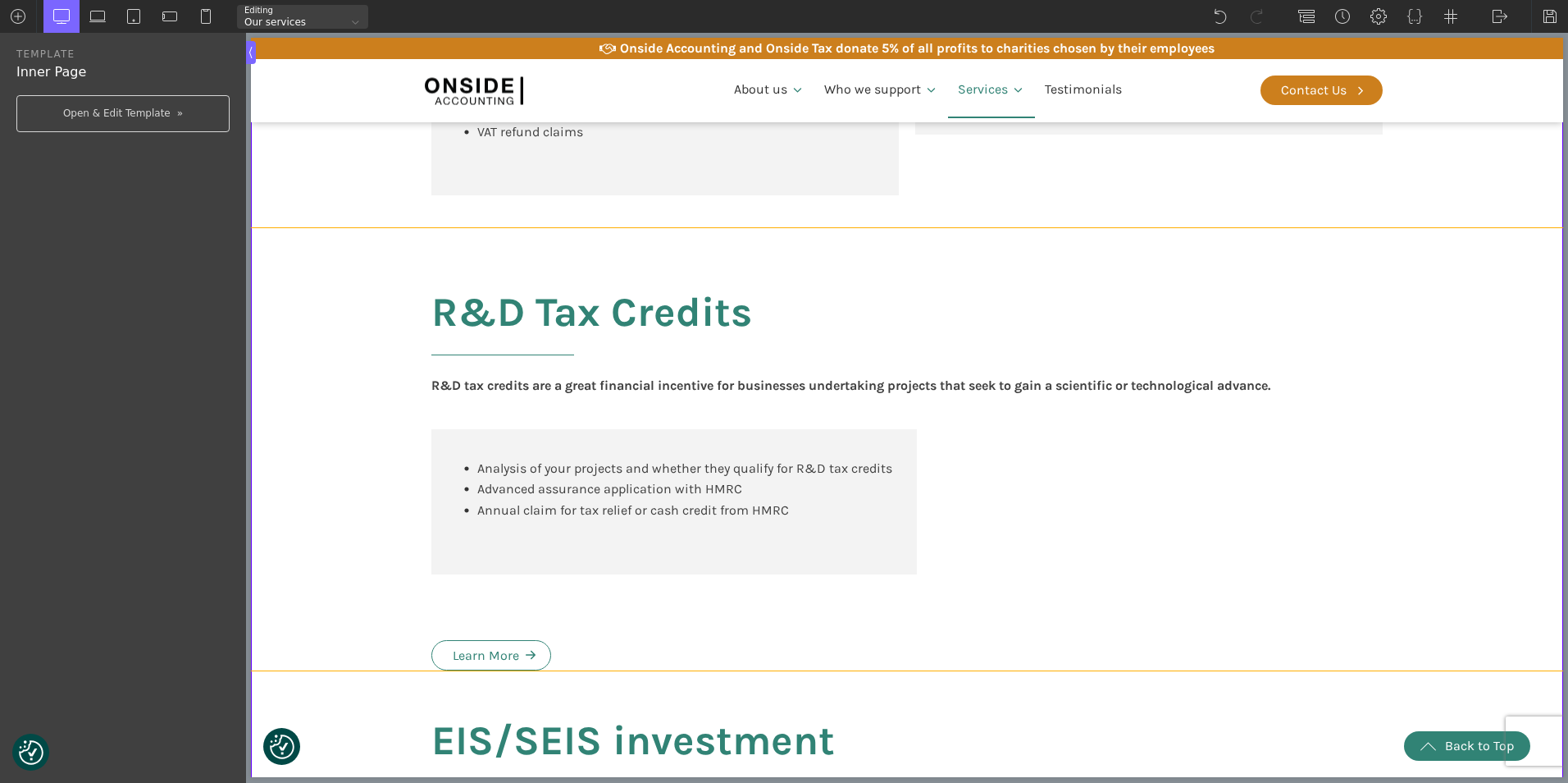
type input "rd_tax_credits"
type input "false"
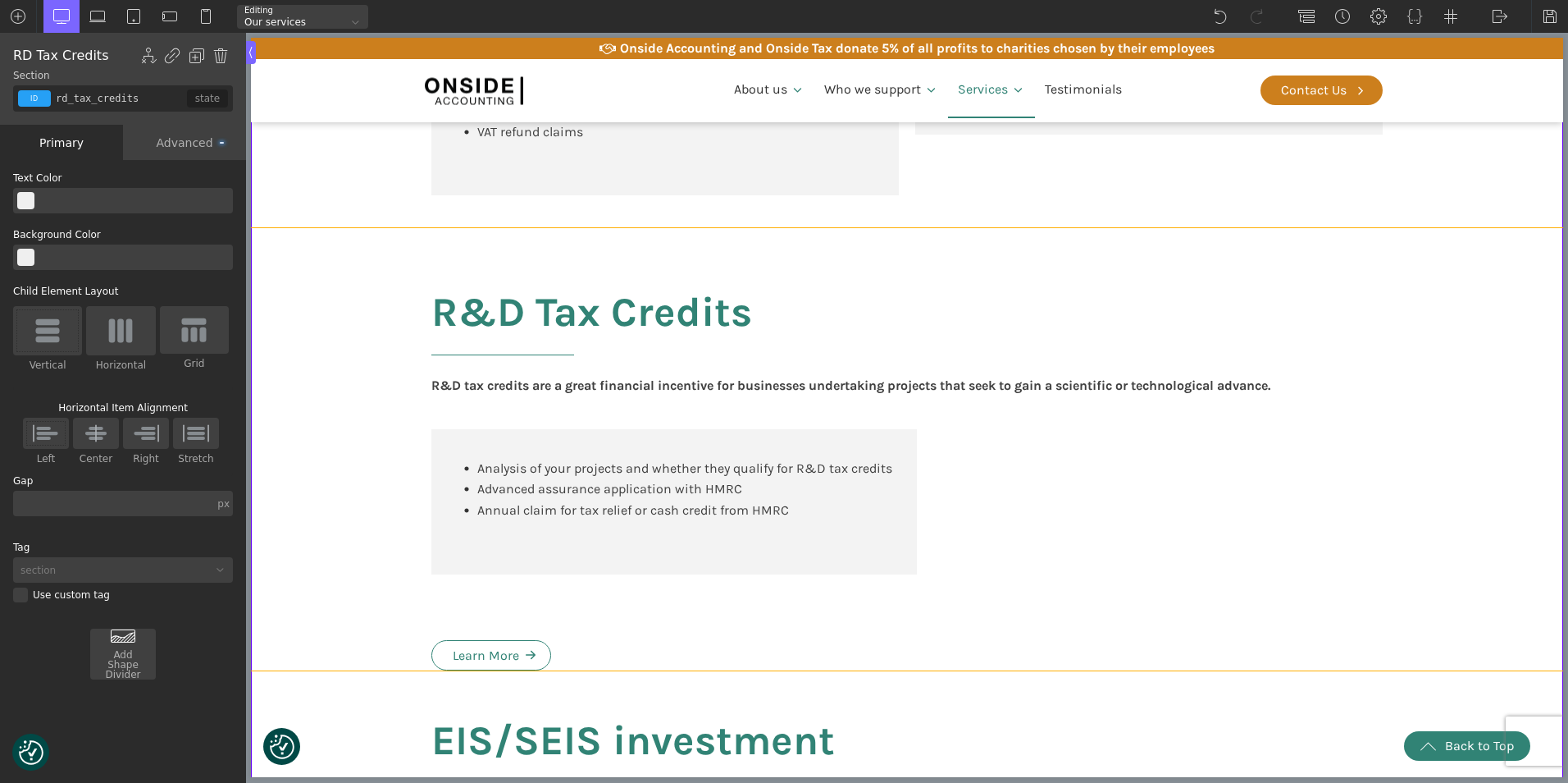
click at [436, 648] on div "R&D Tax Credits R&D tax credits are a great financial incentive for businesses …" at bounding box center [906, 449] width 984 height 442
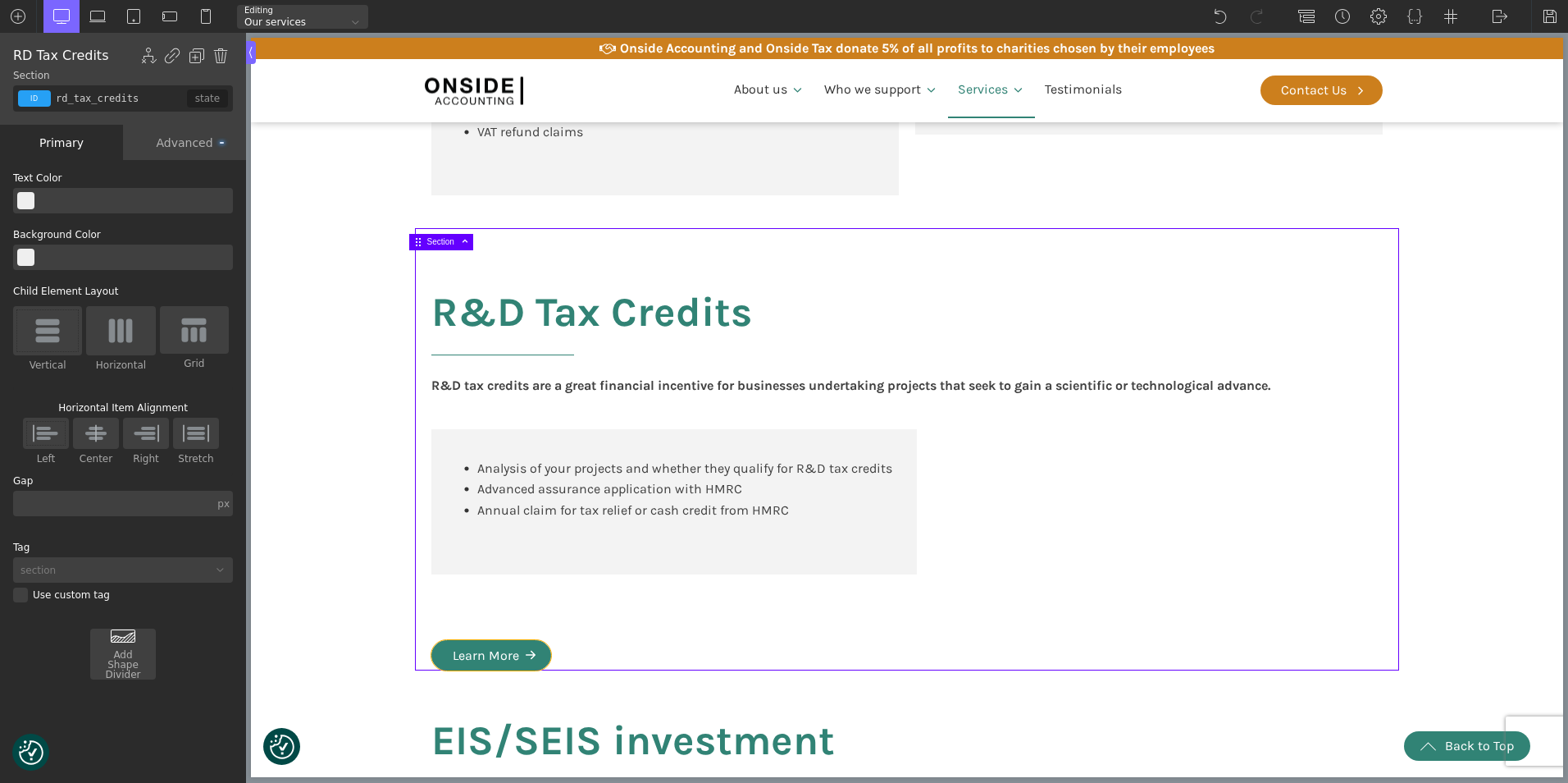
type input "link-575-137"
type input "white-svg-hover"
click at [446, 662] on link "Learn More" at bounding box center [491, 655] width 120 height 31
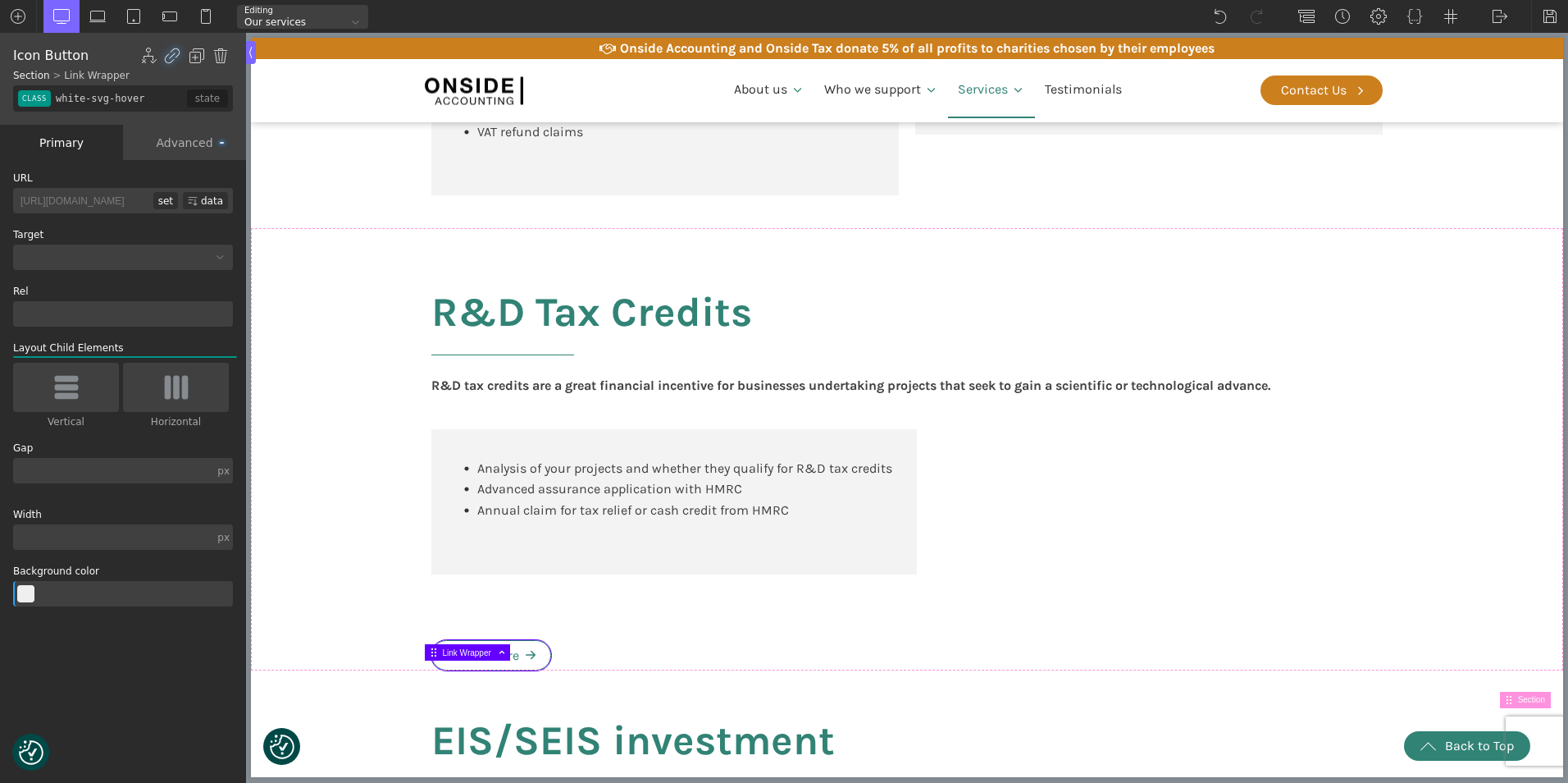
click at [457, 650] on span "Link Wrapper" at bounding box center [476, 652] width 67 height 9
click at [156, 143] on div "Advanced" at bounding box center [184, 142] width 123 height 36
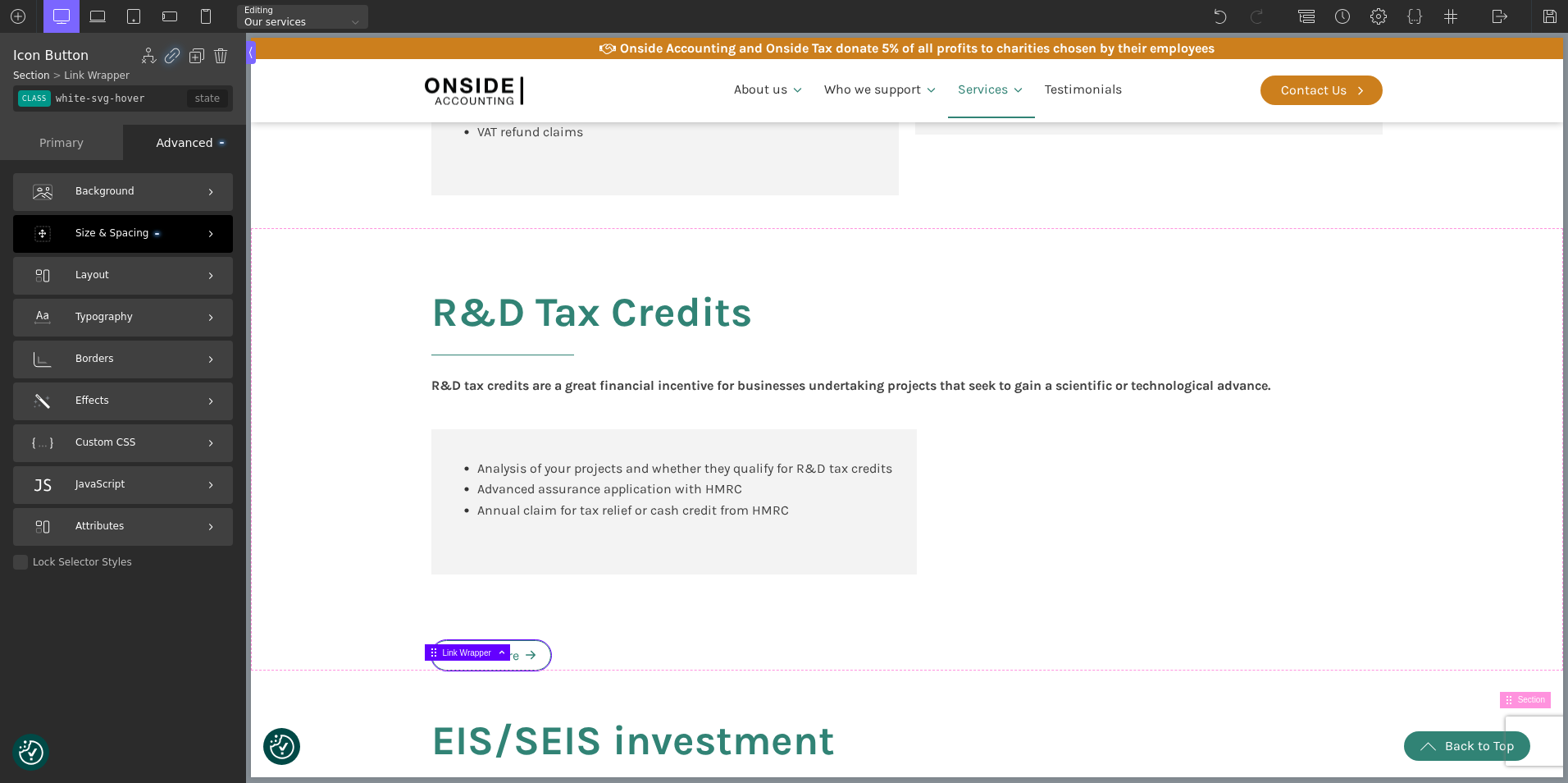
click at [125, 239] on span "Size & Spacing" at bounding box center [117, 233] width 84 height 15
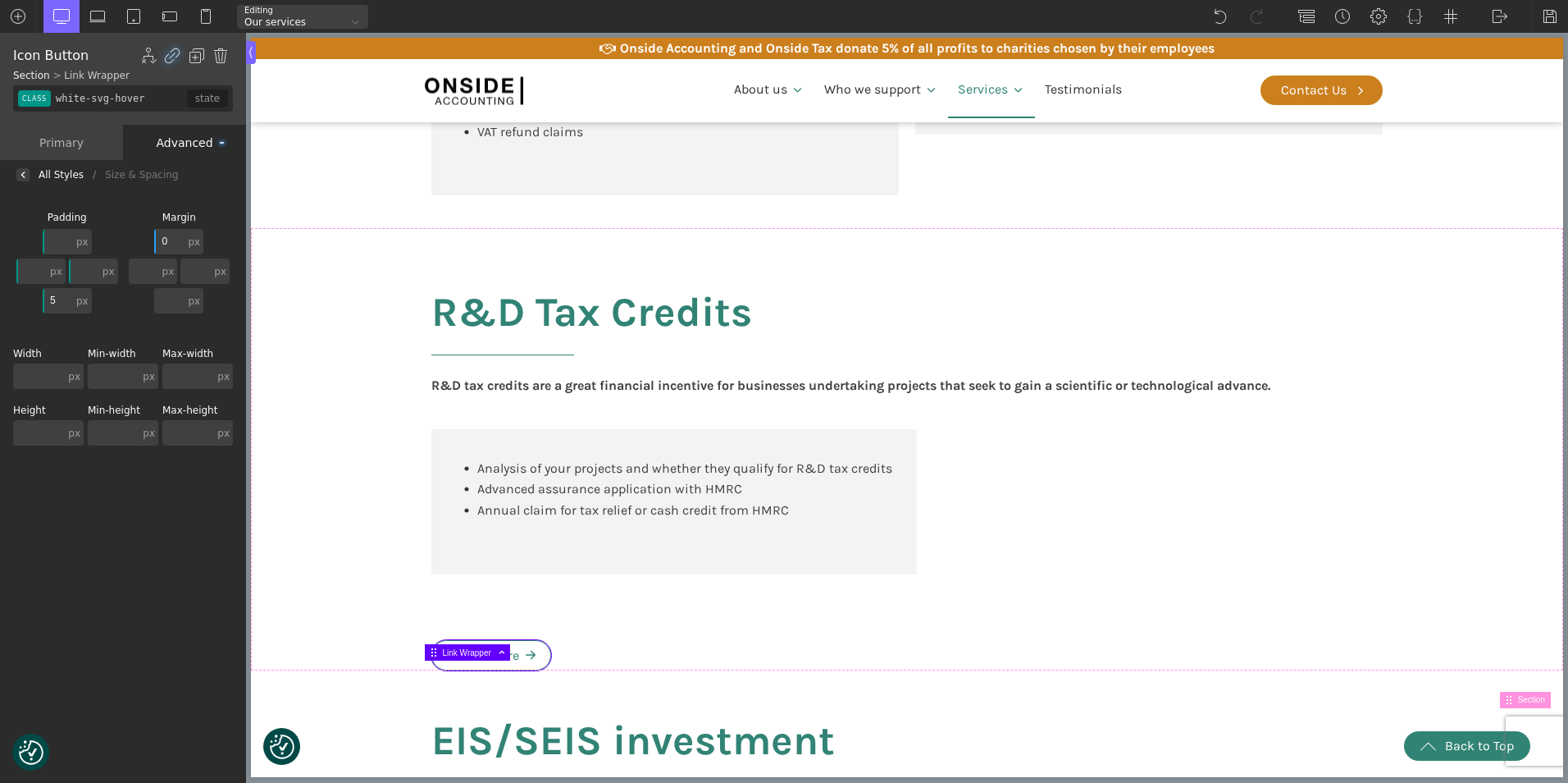
click at [174, 242] on input "0" at bounding box center [170, 241] width 31 height 25
click at [59, 302] on input "5" at bounding box center [58, 301] width 31 height 25
click at [31, 310] on div "px px % em rem auto vw vh none px px % em rem auto vw vh none px px % em rem au…" at bounding box center [67, 280] width 109 height 105
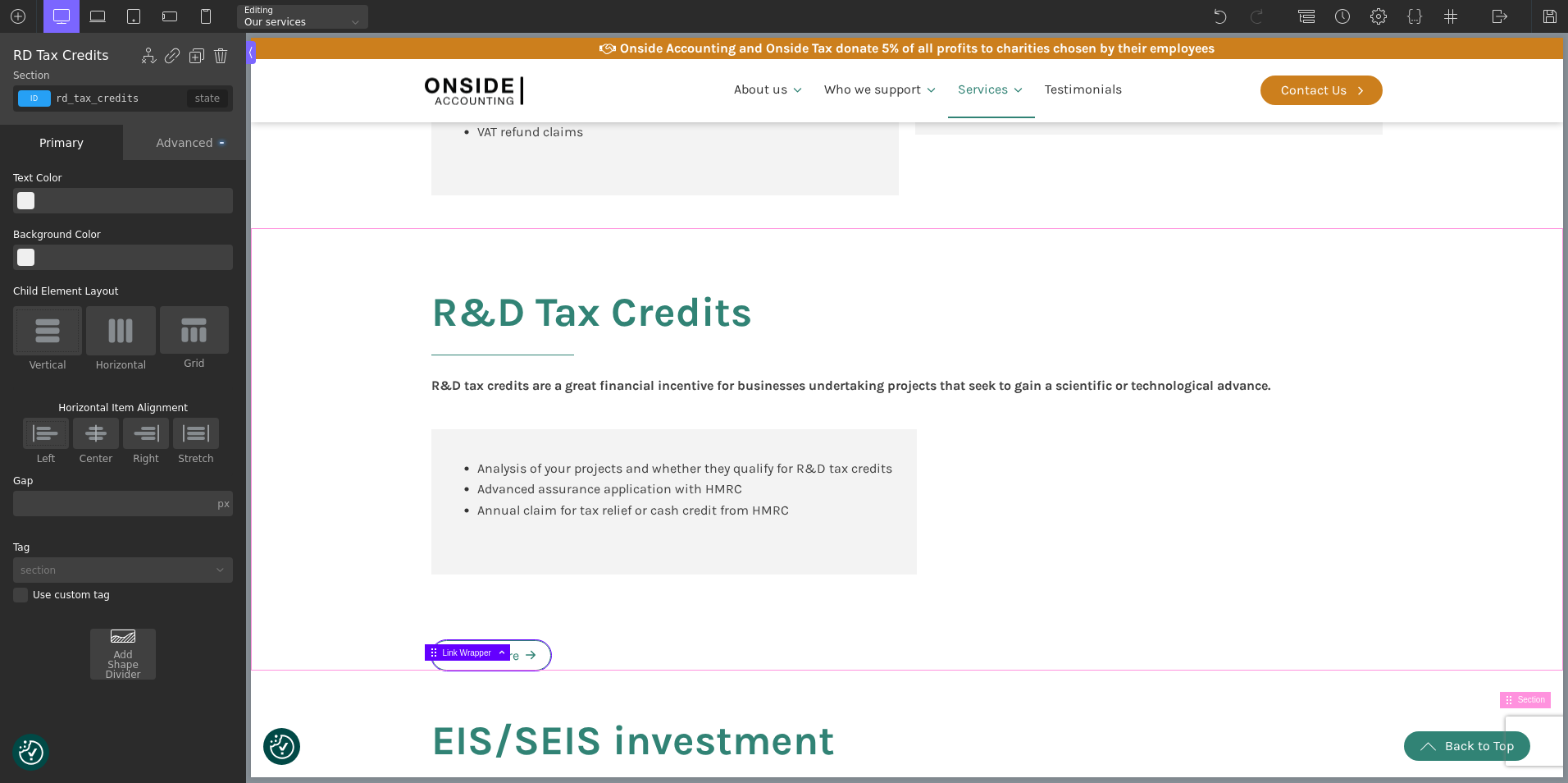
click at [456, 622] on div "R&D Tax Credits R&D tax credits are a great financial incentive for businesses …" at bounding box center [906, 449] width 984 height 442
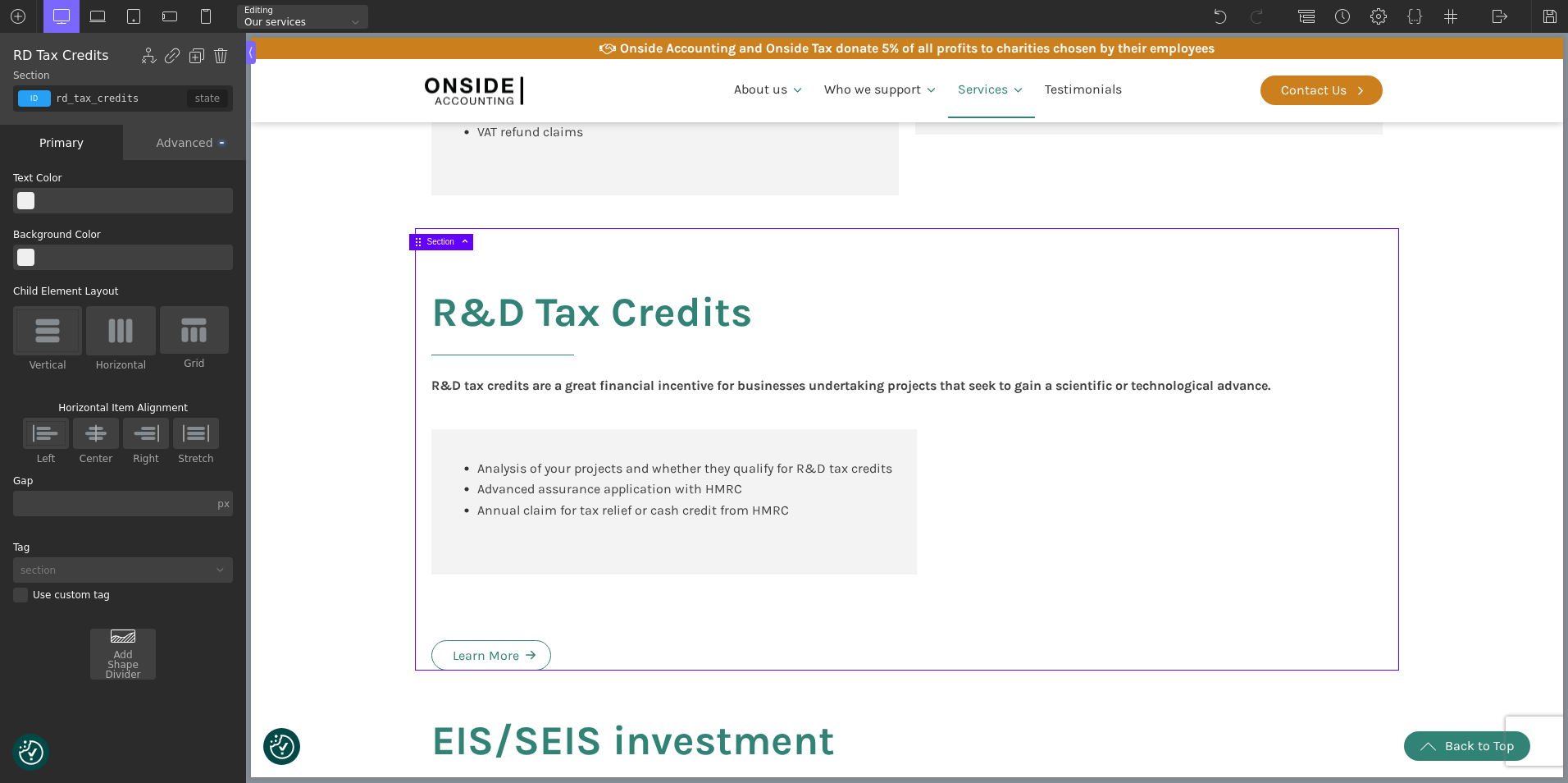
click at [441, 627] on div "R&D Tax Credits R&D tax credits are a great financial incentive for businesses …" at bounding box center [906, 449] width 984 height 442
click at [188, 147] on div "Advanced" at bounding box center [184, 142] width 123 height 36
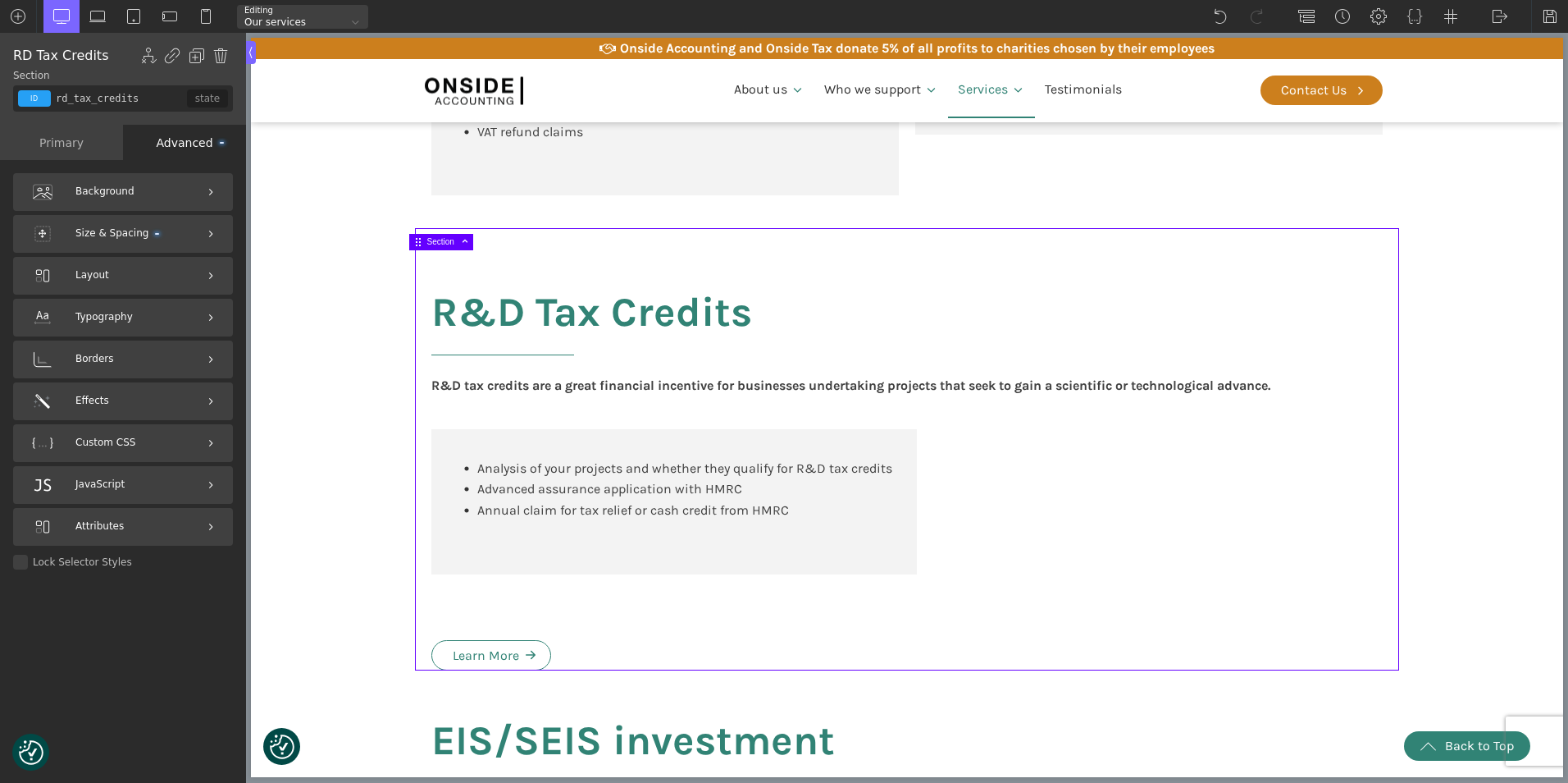
click at [466, 624] on div "R&D Tax Credits R&D tax credits are a great financial incentive for businesses …" at bounding box center [906, 449] width 984 height 442
click at [446, 648] on div "R&D Tax Credits R&D tax credits are a great financial incentive for businesses …" at bounding box center [906, 449] width 984 height 442
type input "div_block-411-137"
type input "career-box"
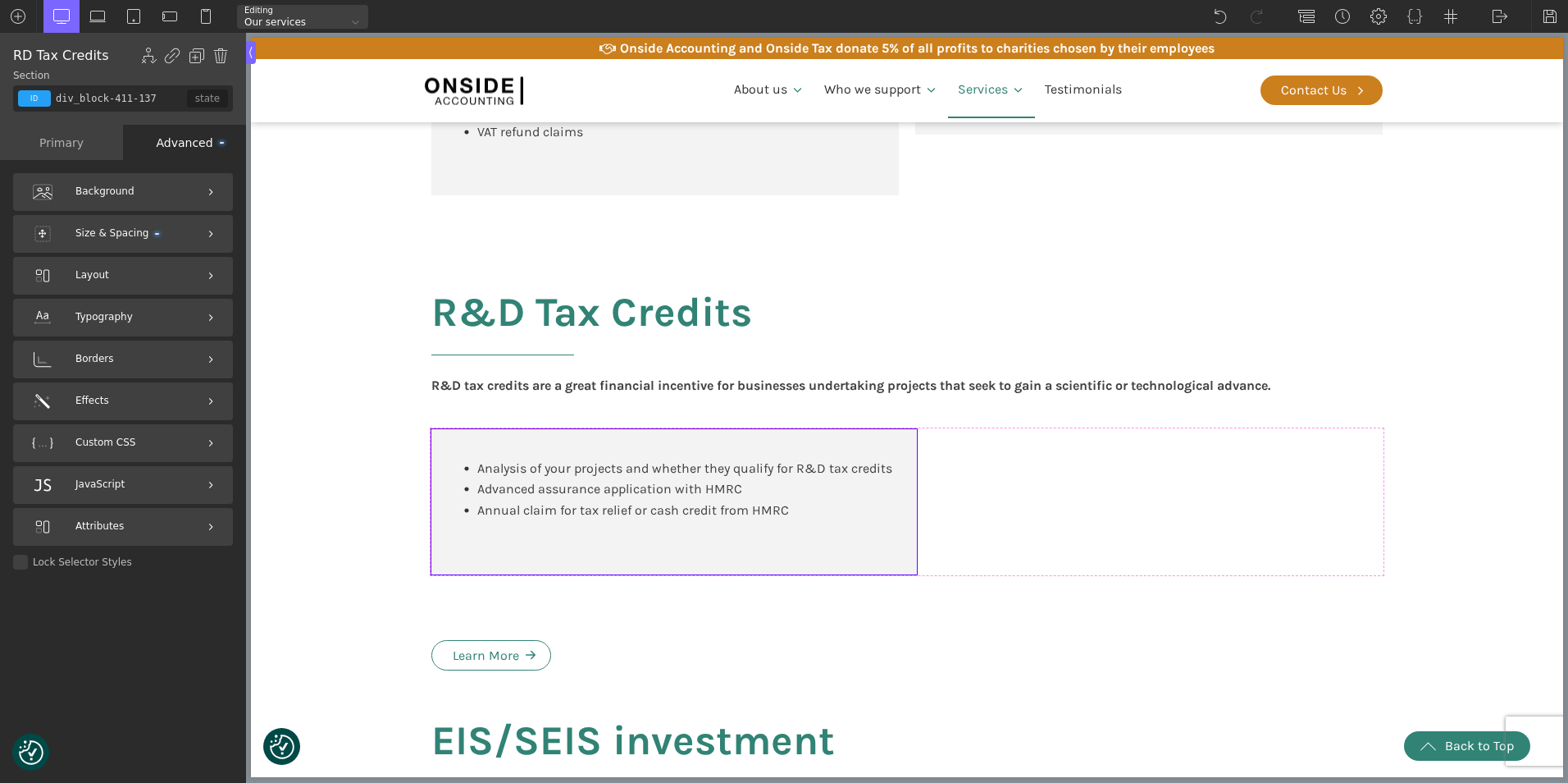
click at [498, 575] on div "Analysis of your projects and whether they qualify for R&D tax credits Advanced…" at bounding box center [674, 502] width 486 height 145
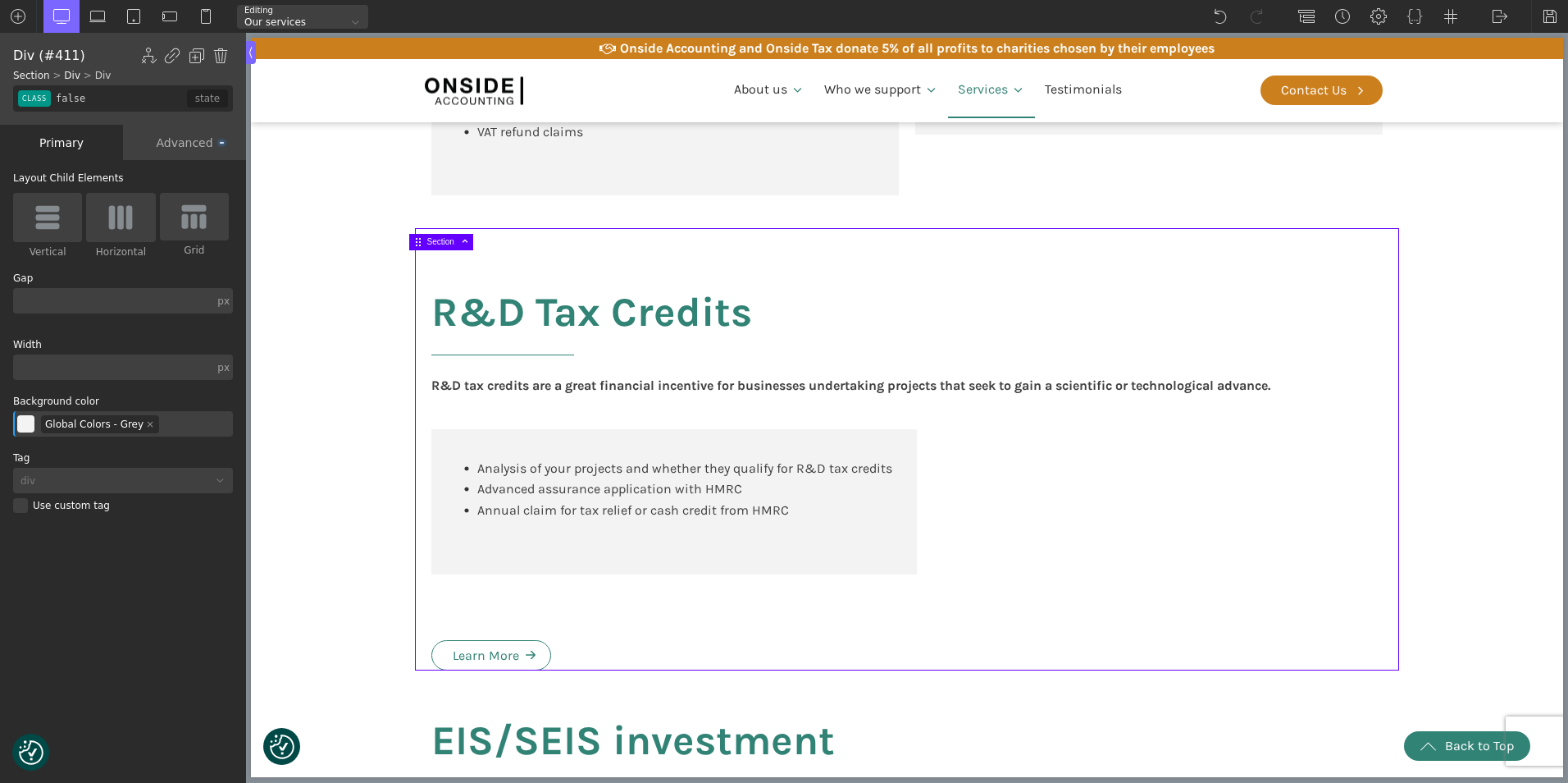
click at [567, 622] on div "R&D Tax Credits R&D tax credits are a great financial incentive for businesses …" at bounding box center [906, 449] width 984 height 442
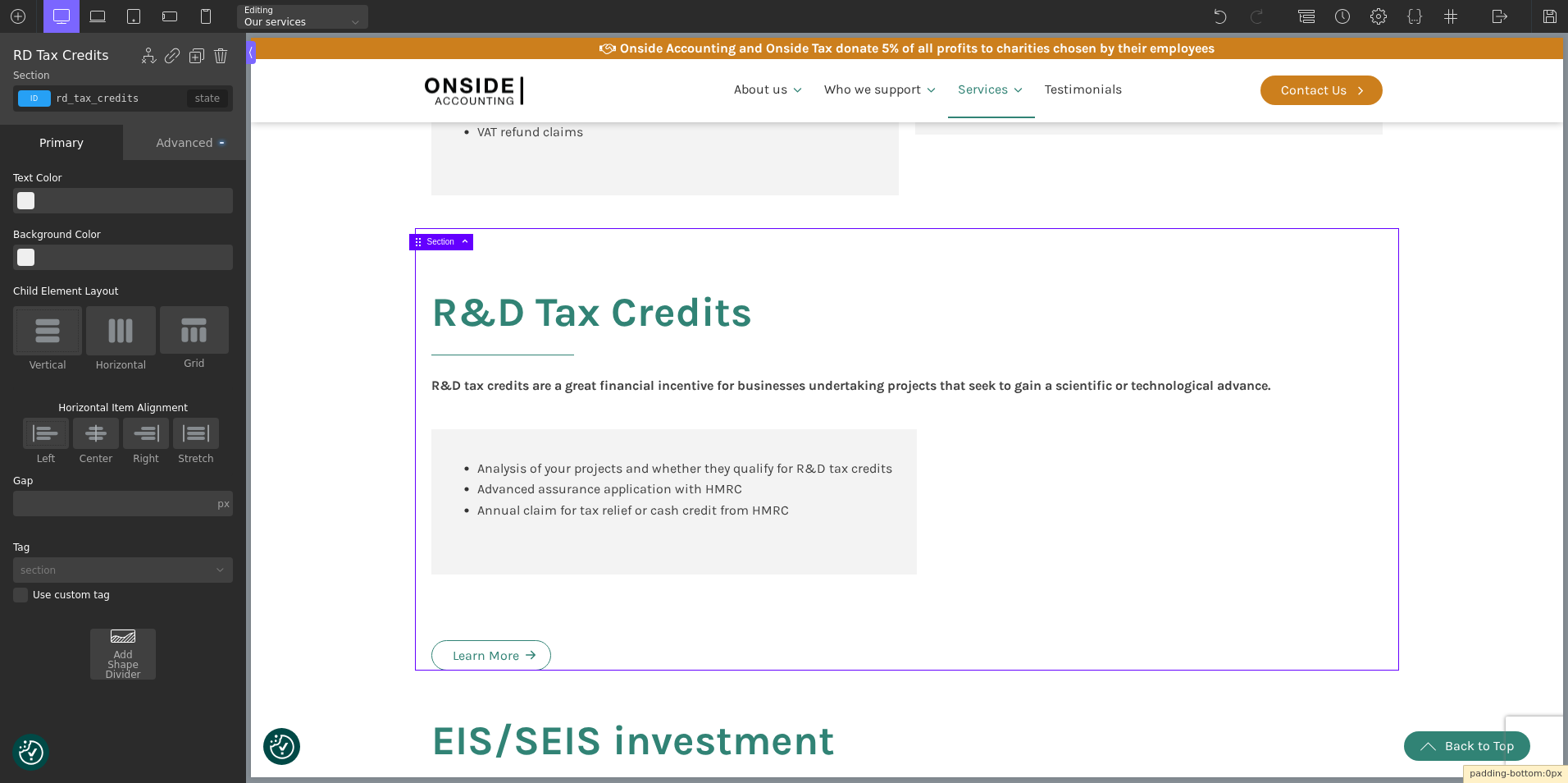
drag, startPoint x: 565, startPoint y: 689, endPoint x: 565, endPoint y: 664, distance: 25.0
click at [565, 664] on body "We value your privacy We use cookies to enhance your browsing experience, serve…" at bounding box center [906, 678] width 1312 height 3579
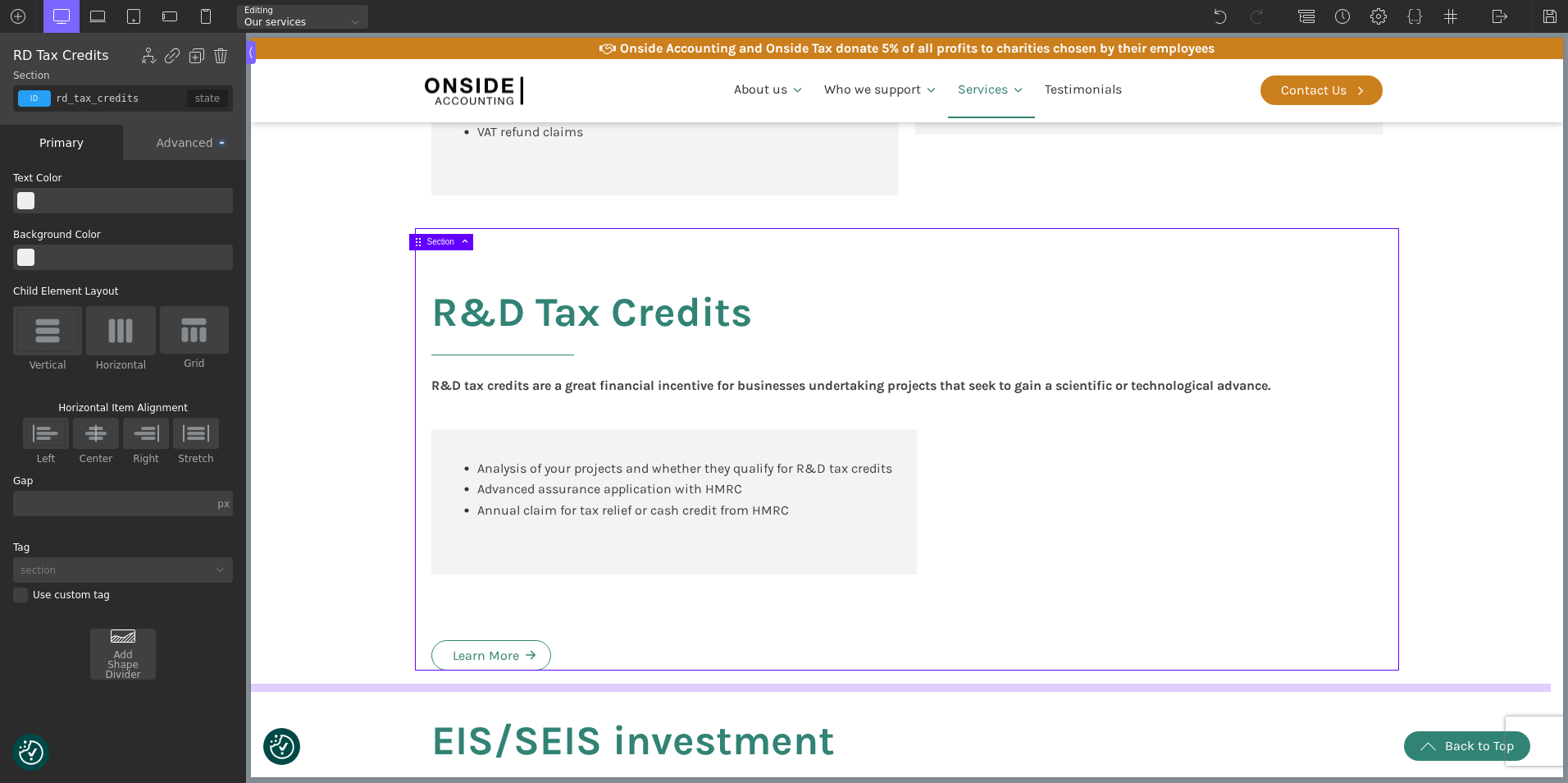
type input "eis_seis"
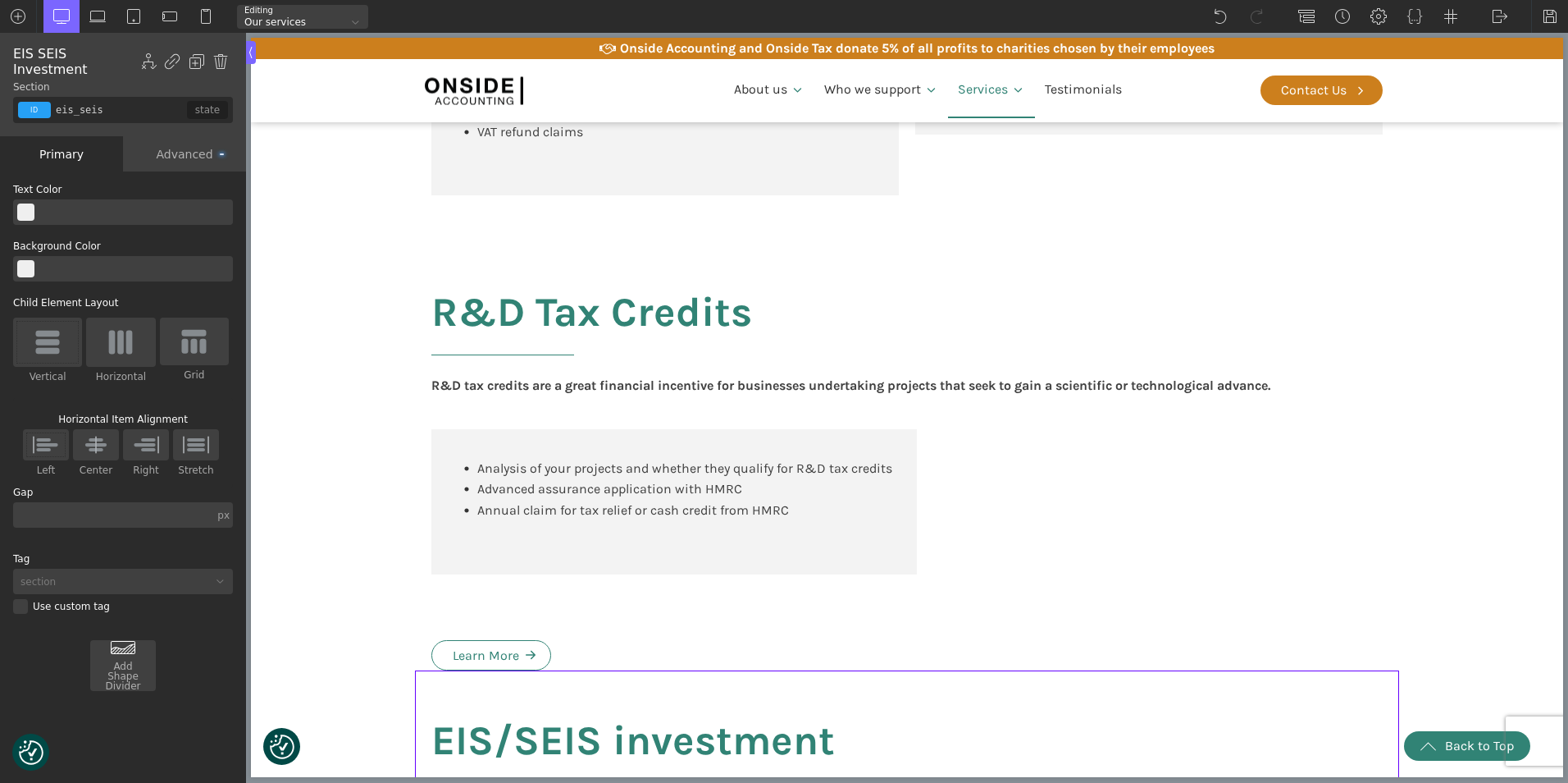
click at [557, 692] on body "We value your privacy We use cookies to enhance your browsing experience, serve…" at bounding box center [906, 678] width 1312 height 3579
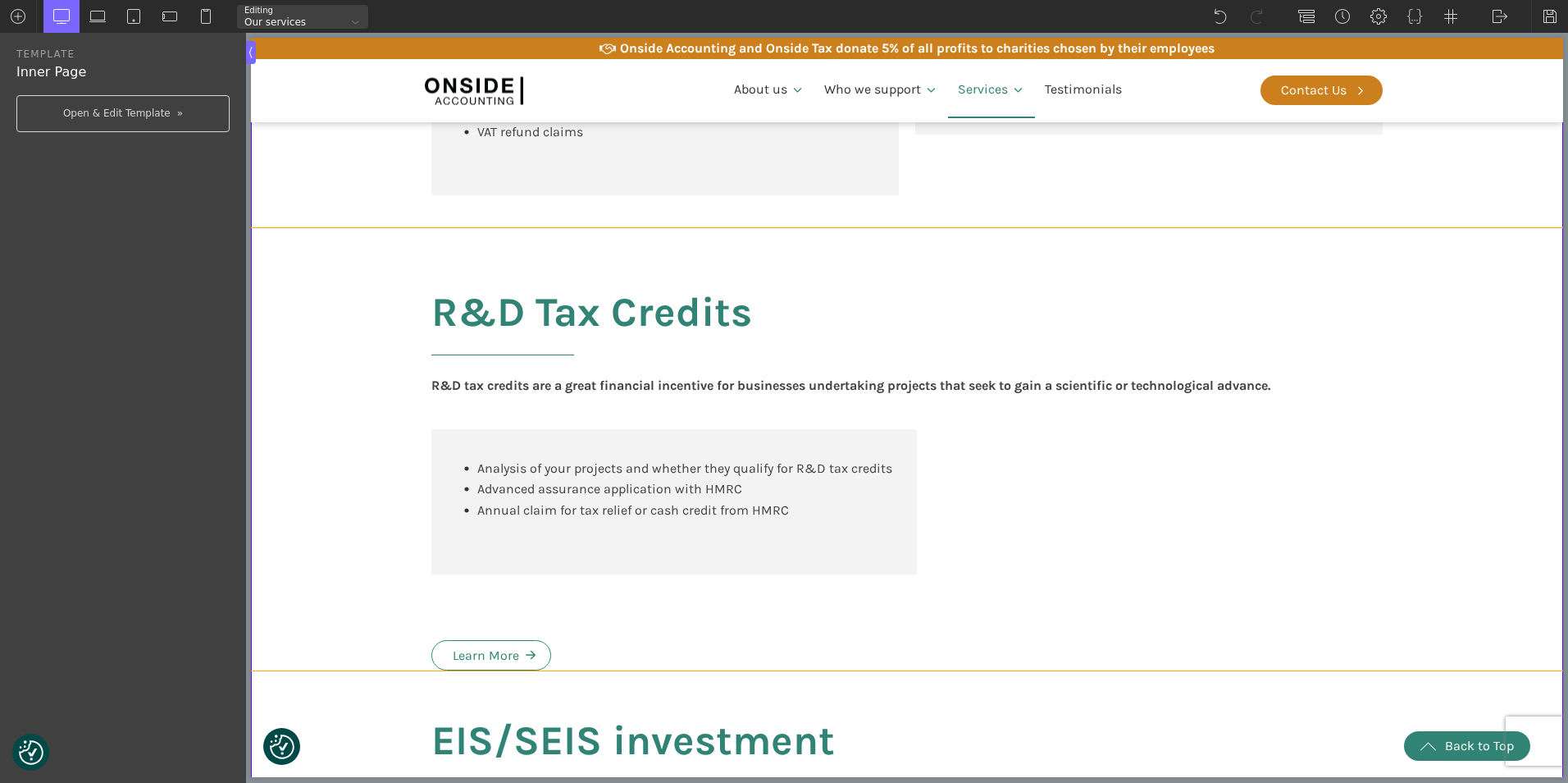
type input "rd_tax_credits"
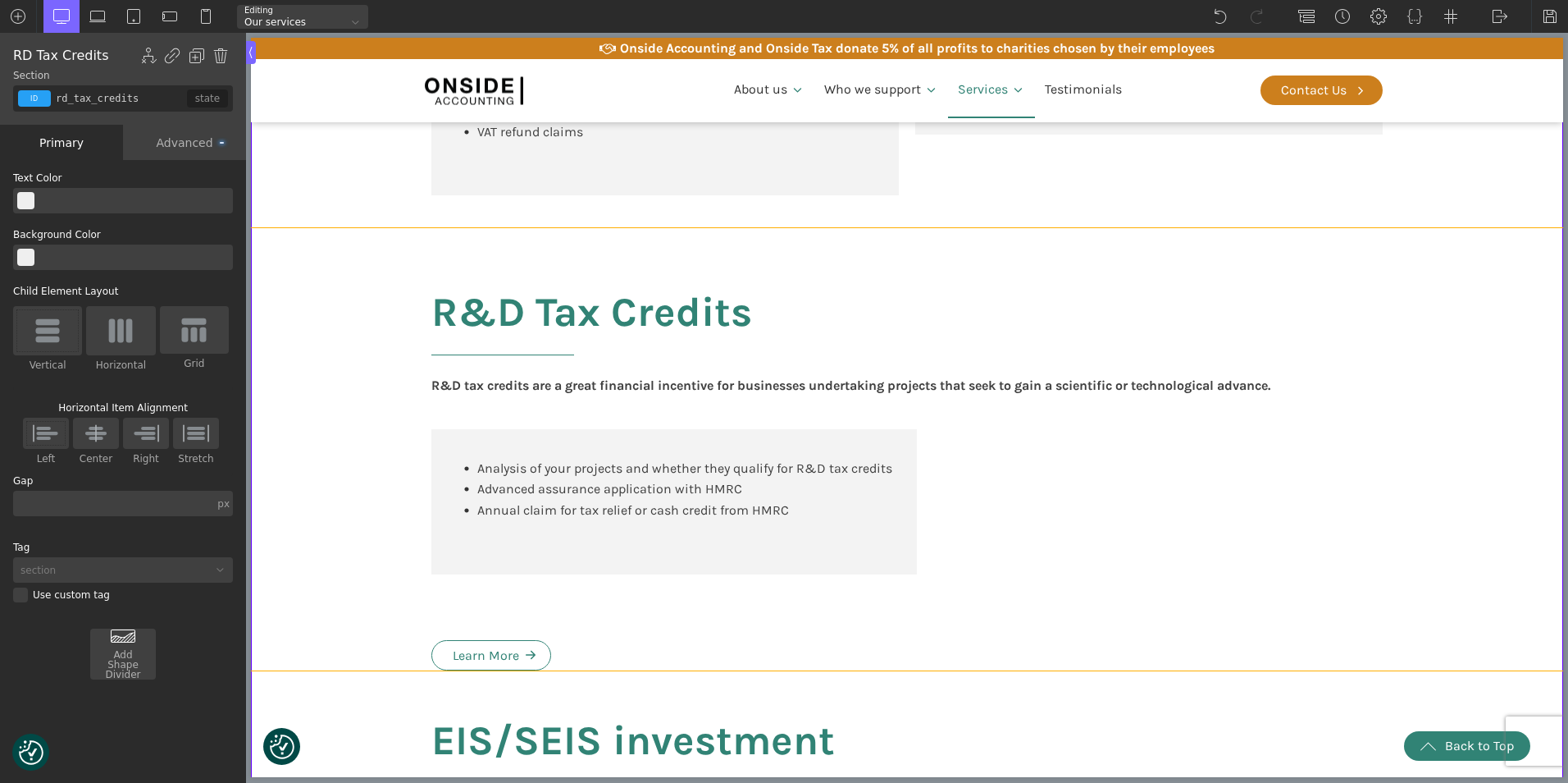
click at [559, 684] on body "We value your privacy We use cookies to enhance your browsing experience, serve…" at bounding box center [906, 678] width 1312 height 3579
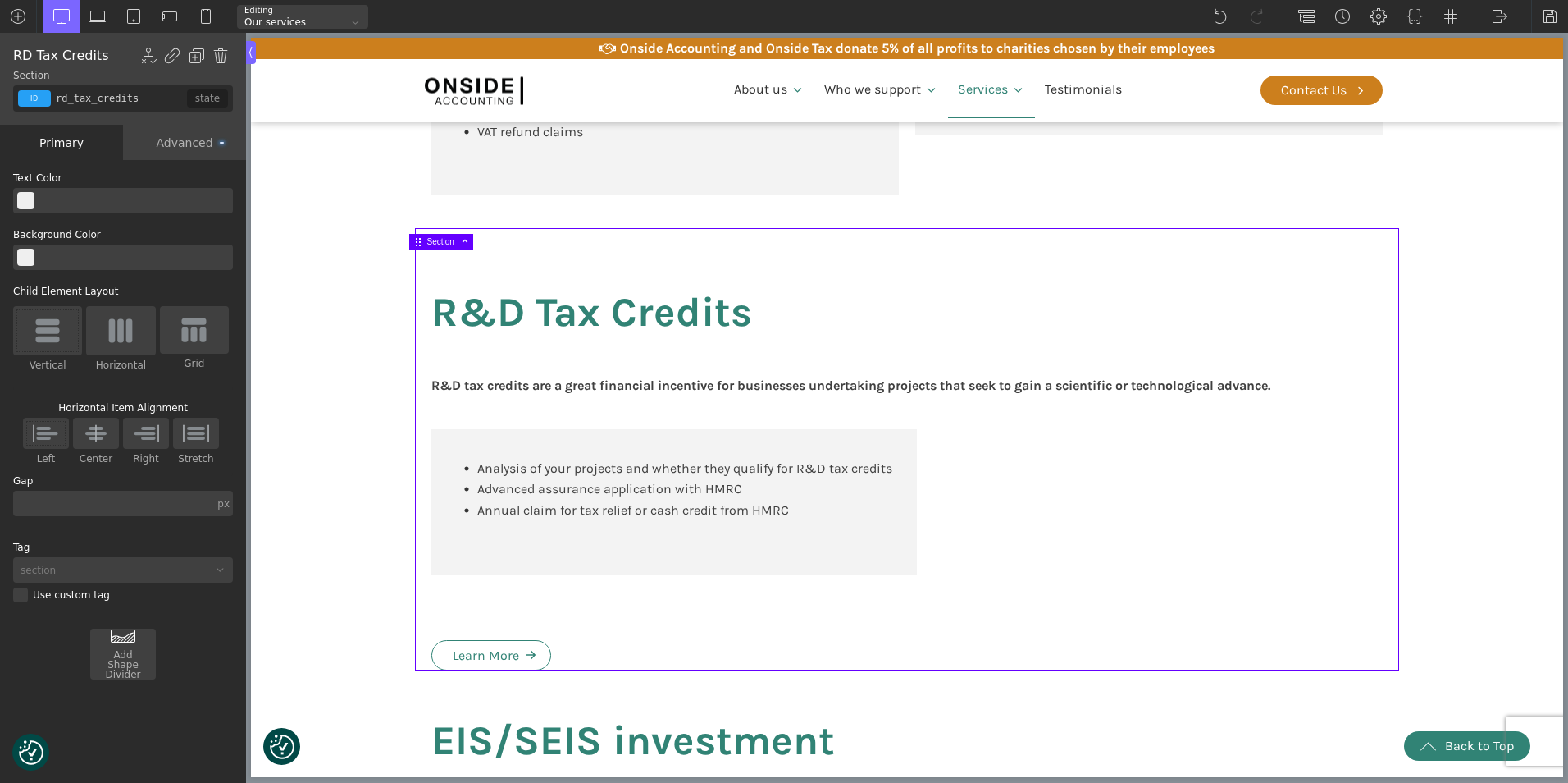
drag, startPoint x: 554, startPoint y: 690, endPoint x: 563, endPoint y: 605, distance: 85.5
click at [563, 605] on div "R&D Tax Credits R&D tax credits are a great financial incentive for businesses …" at bounding box center [906, 449] width 984 height 442
drag, startPoint x: 362, startPoint y: 691, endPoint x: 373, endPoint y: 677, distance: 17.8
click at [373, 677] on body "We value your privacy We use cookies to enhance your browsing experience, serve…" at bounding box center [906, 678] width 1312 height 3579
click at [467, 628] on div "R&D Tax Credits R&D tax credits are a great financial incentive for businesses …" at bounding box center [906, 449] width 984 height 442
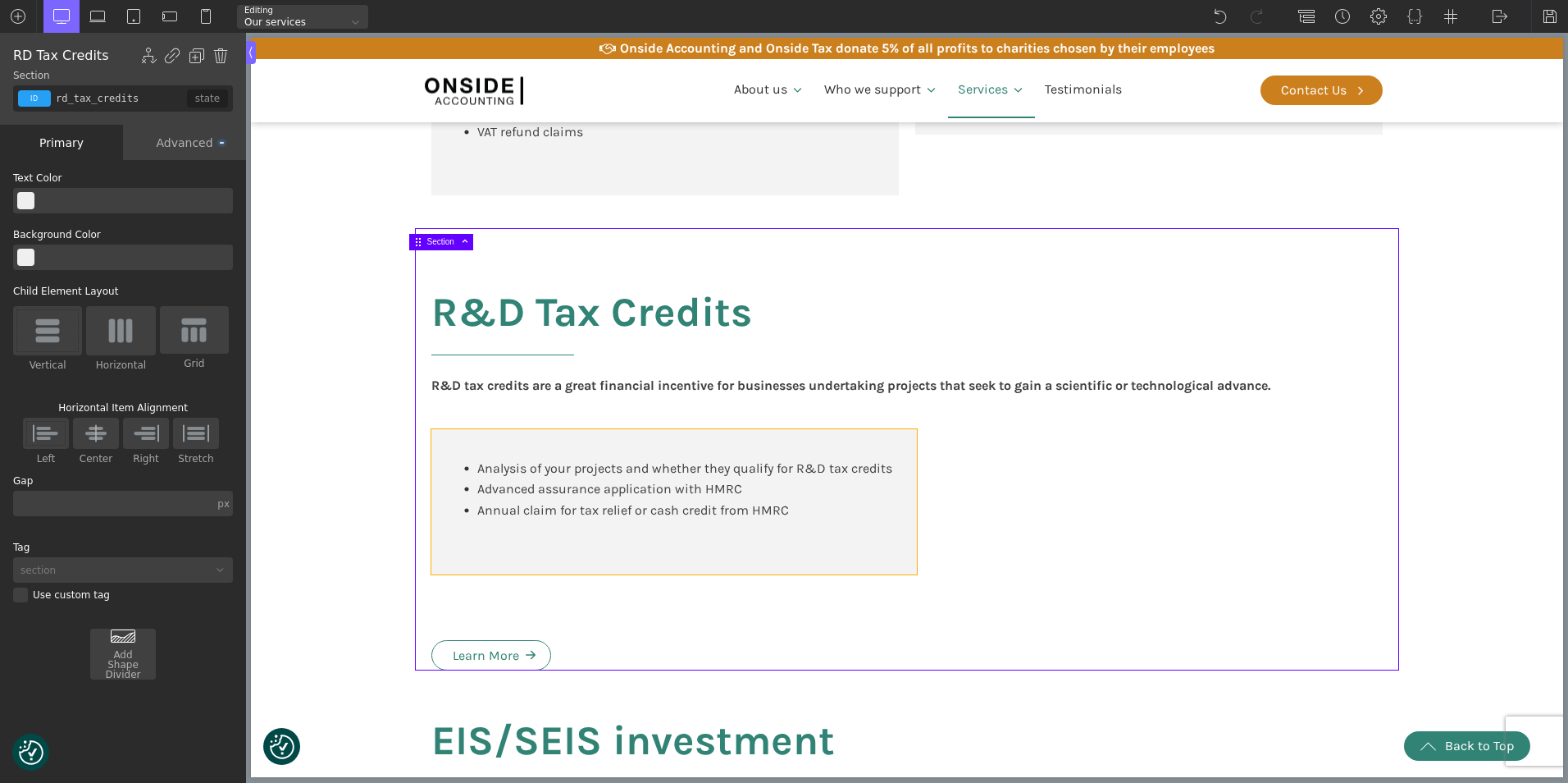
type input "div_block-410-137"
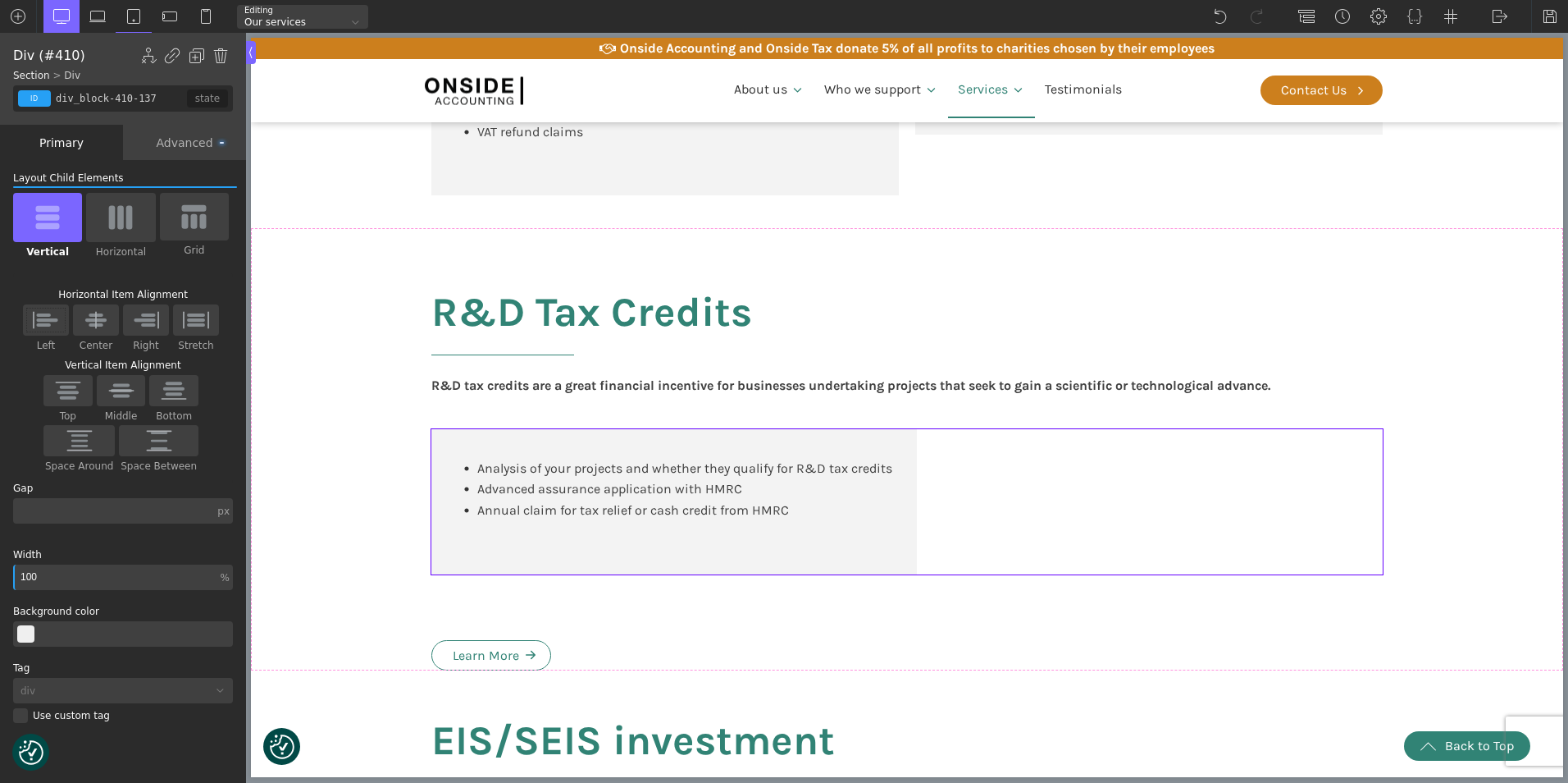
click at [940, 552] on div "Analysis of your projects and whether they qualify for R&D tax credits Advanced…" at bounding box center [906, 502] width 952 height 145
drag, startPoint x: 918, startPoint y: 591, endPoint x: 917, endPoint y: 535, distance: 56.0
click at [917, 535] on body "We value your privacy We use cookies to enhance your browsing experience, serve…" at bounding box center [906, 678] width 1312 height 3579
click at [175, 149] on div "Advanced" at bounding box center [184, 142] width 123 height 36
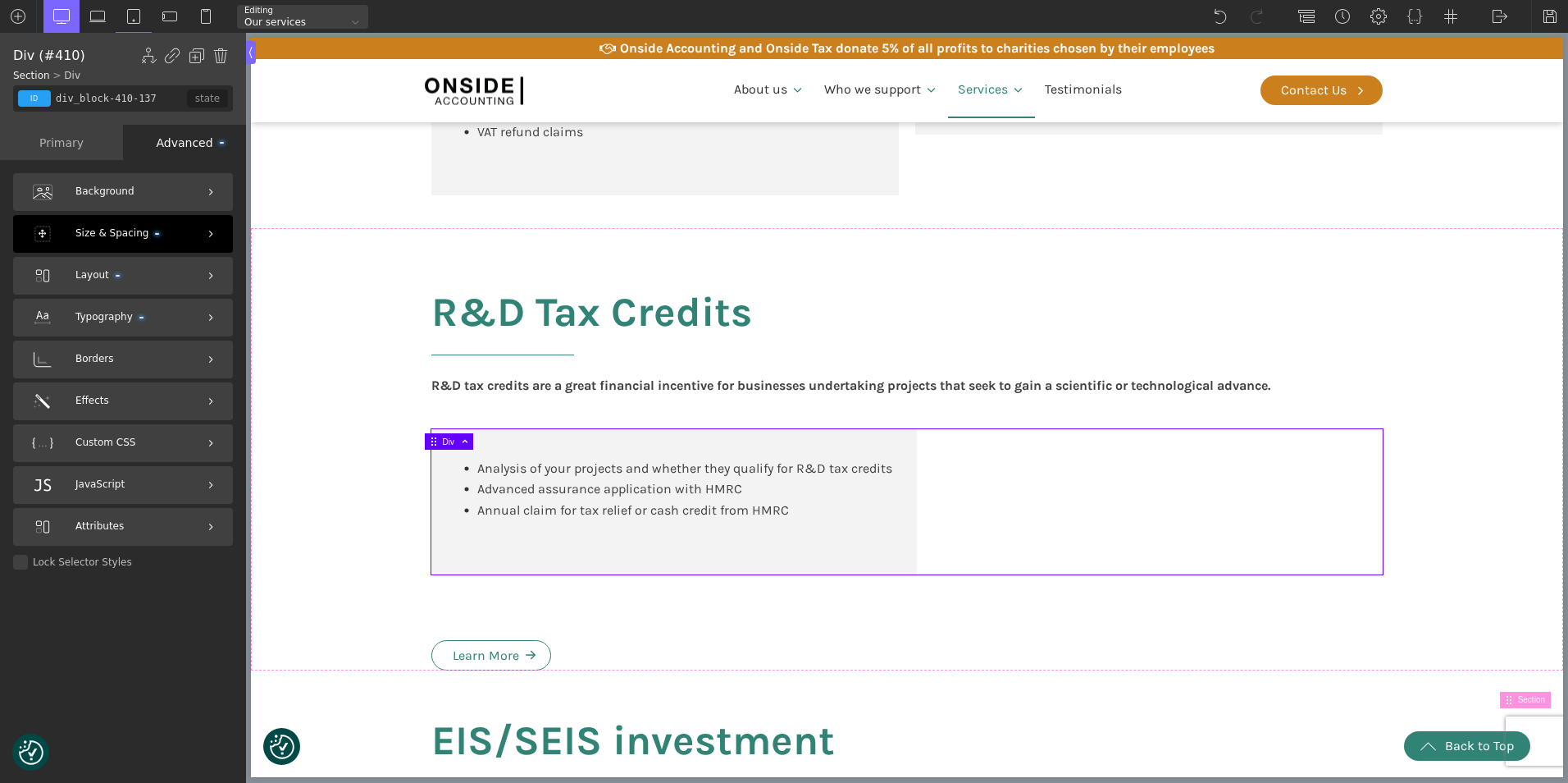
click at [155, 224] on div "Size & Spacing" at bounding box center [123, 233] width 220 height 37
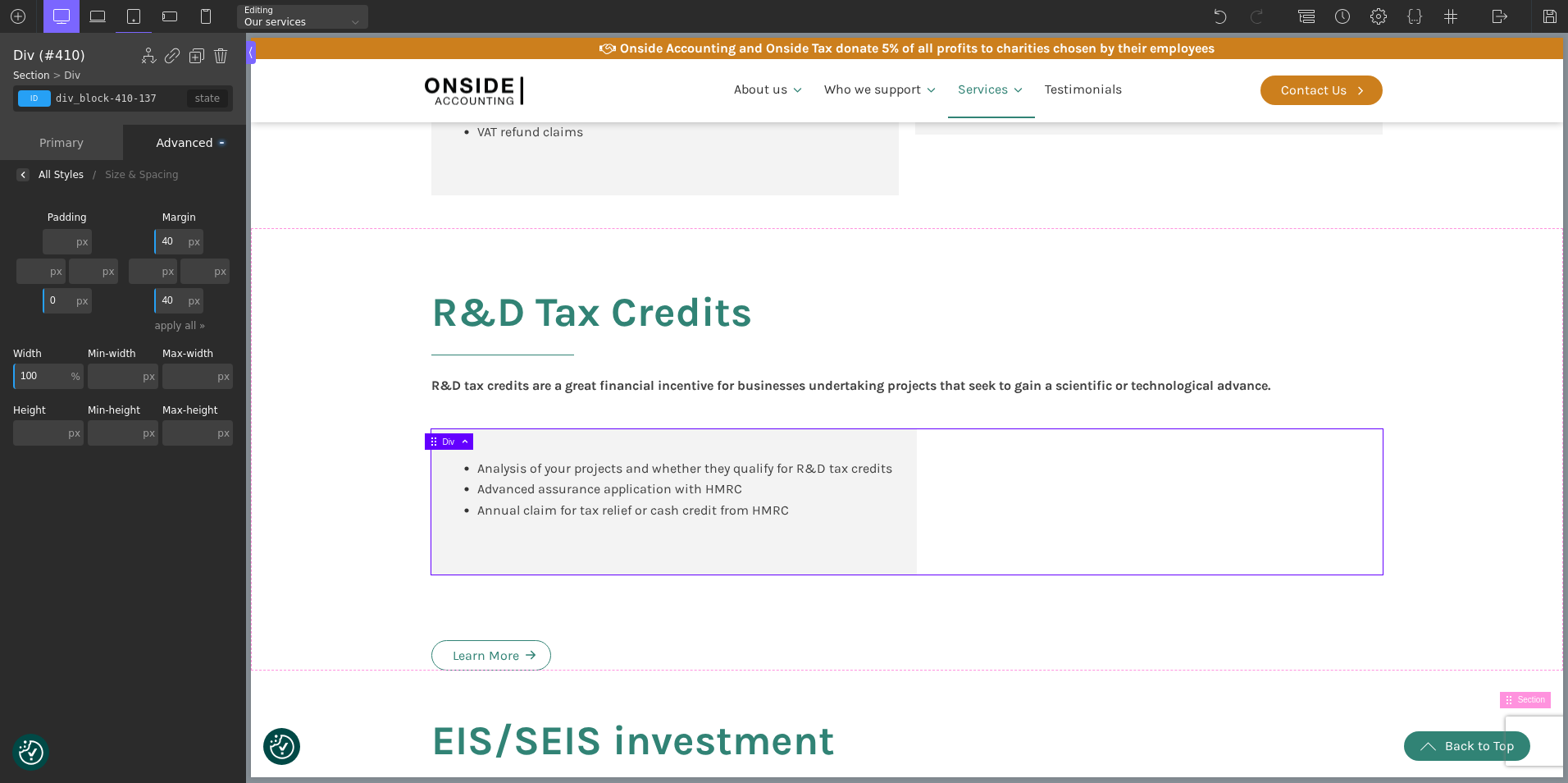
click at [173, 237] on input "40" at bounding box center [170, 241] width 31 height 25
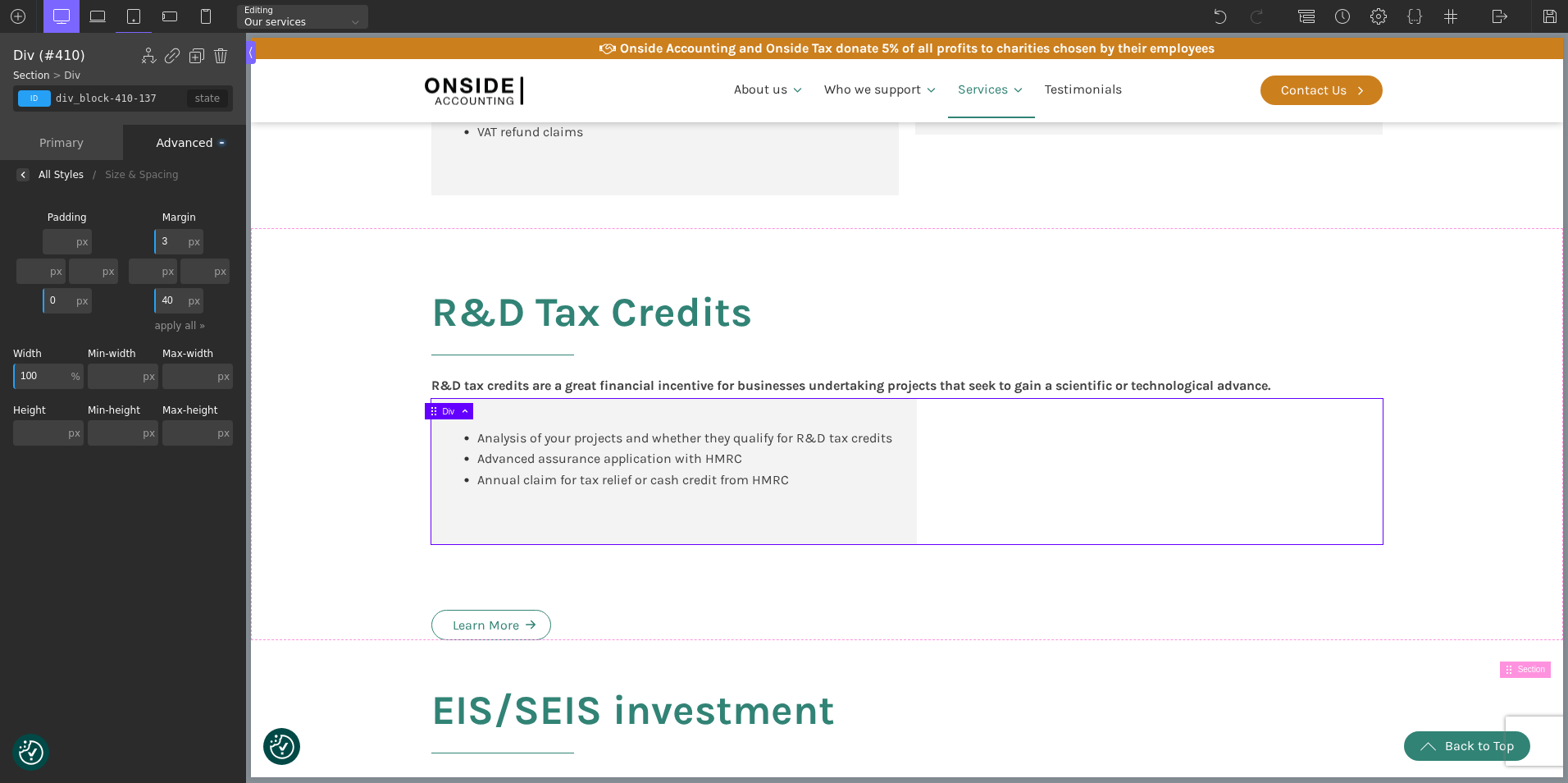
type input "40"
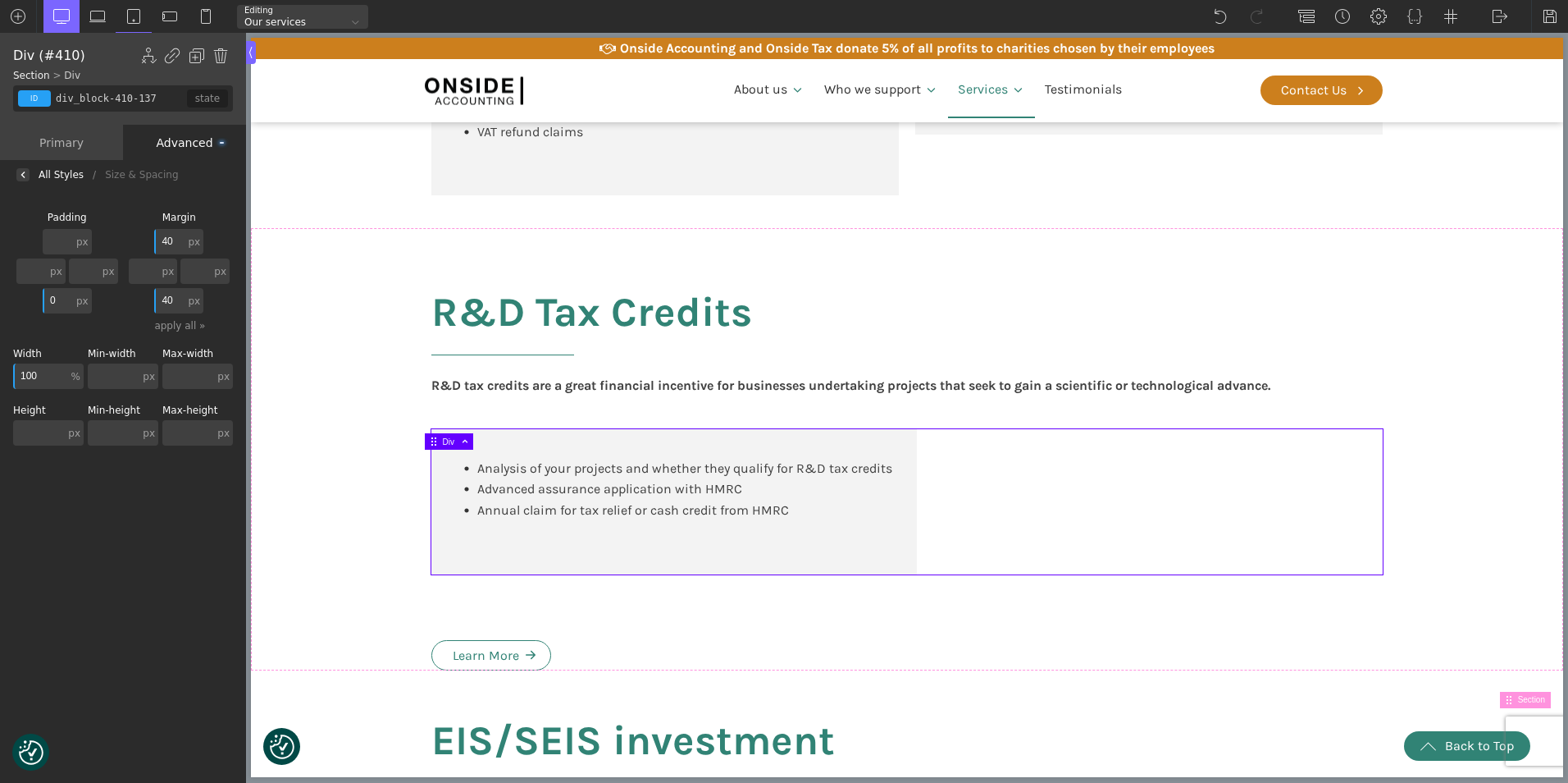
click at [172, 303] on input "40" at bounding box center [170, 301] width 31 height 25
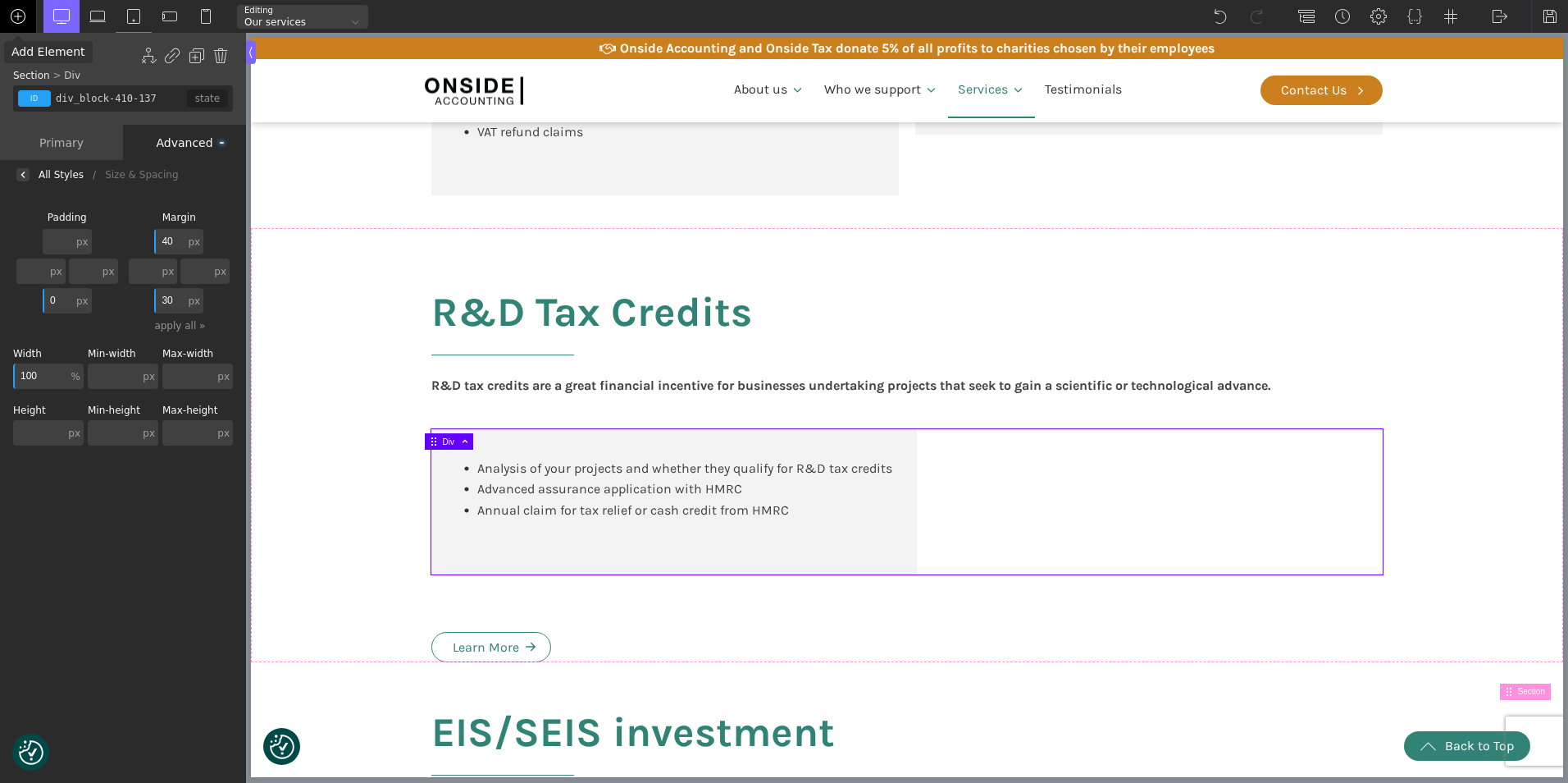
type input "3"
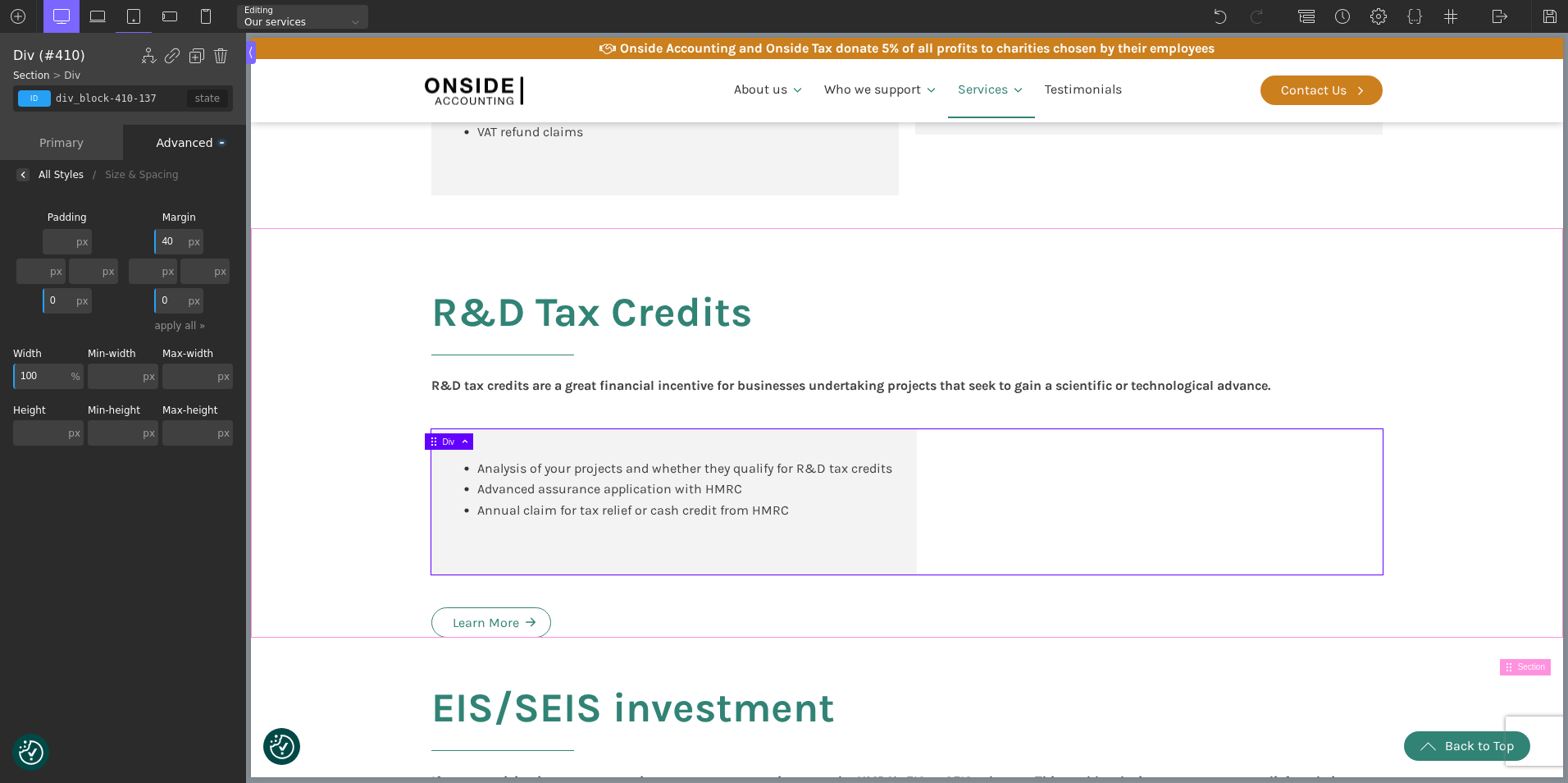
type input "0"
click at [219, 574] on div "Background Size & Spacing Padding px px % em rem auto vw vh none px px % em rem…" at bounding box center [123, 487] width 246 height 597
type input "career-box"
type input "color(10)"
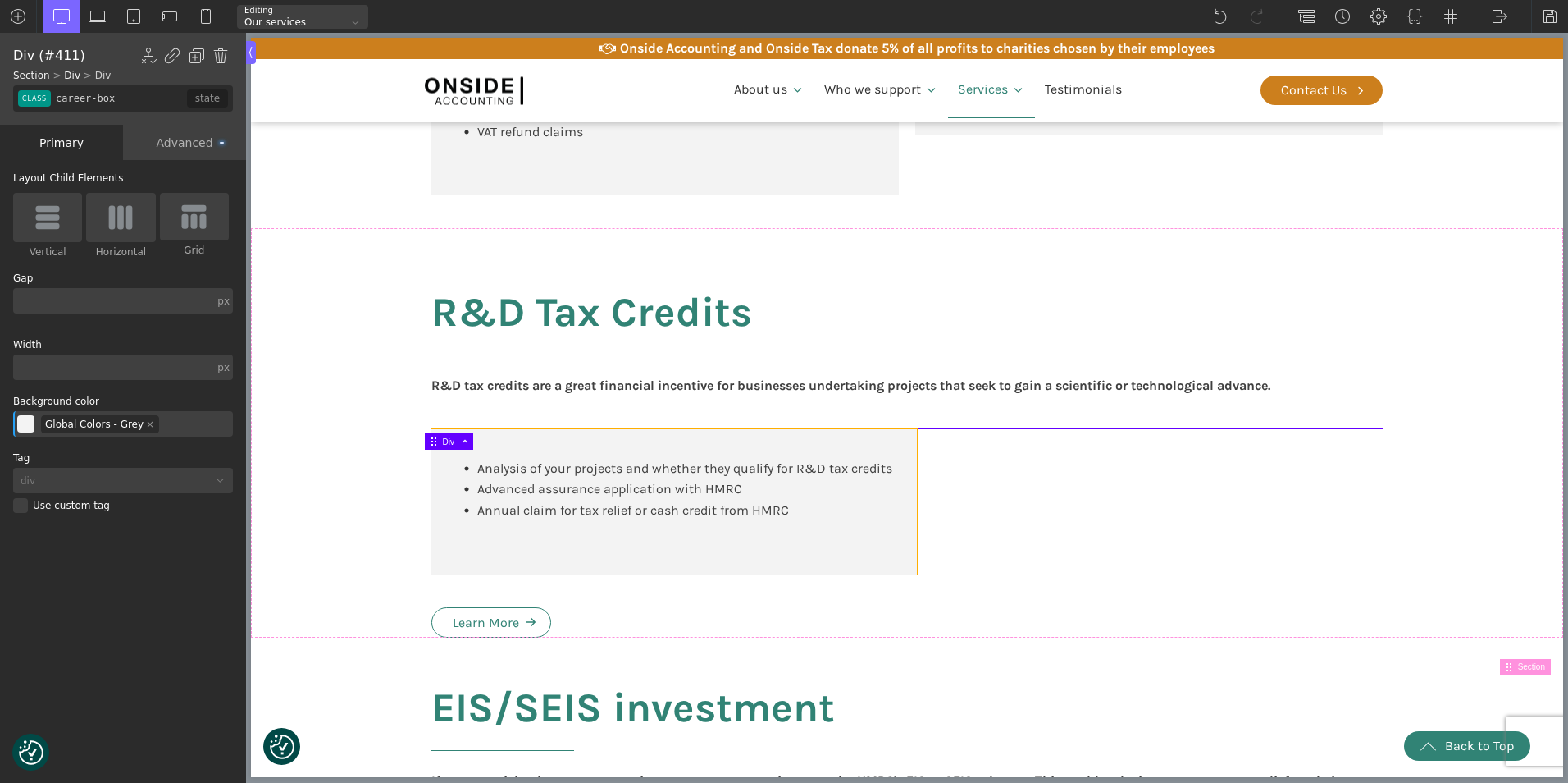
click at [527, 553] on body "We value your privacy We use cookies to enhance your browsing experience, serve…" at bounding box center [906, 662] width 1312 height 3546
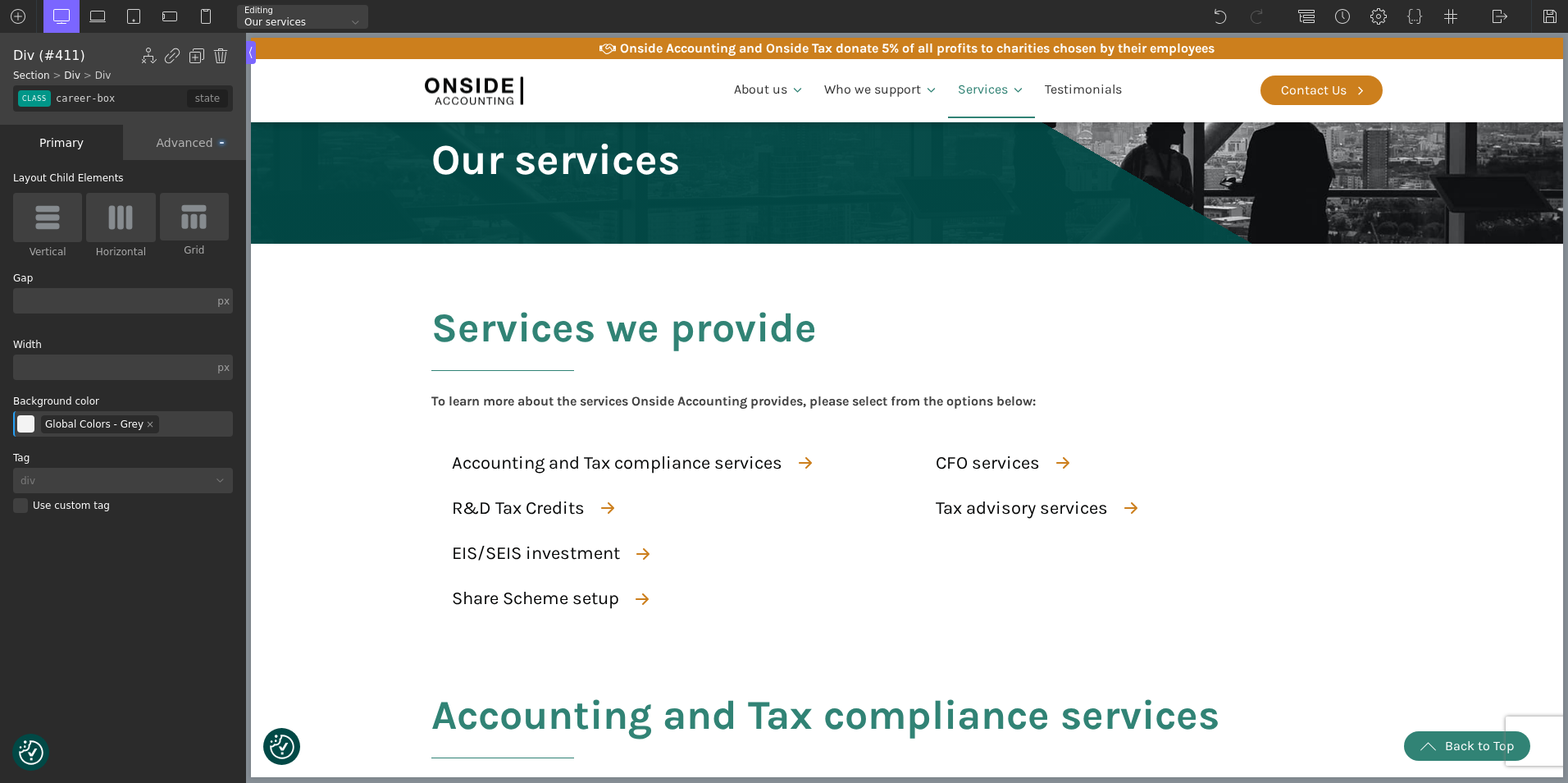
scroll to position [1149, 0]
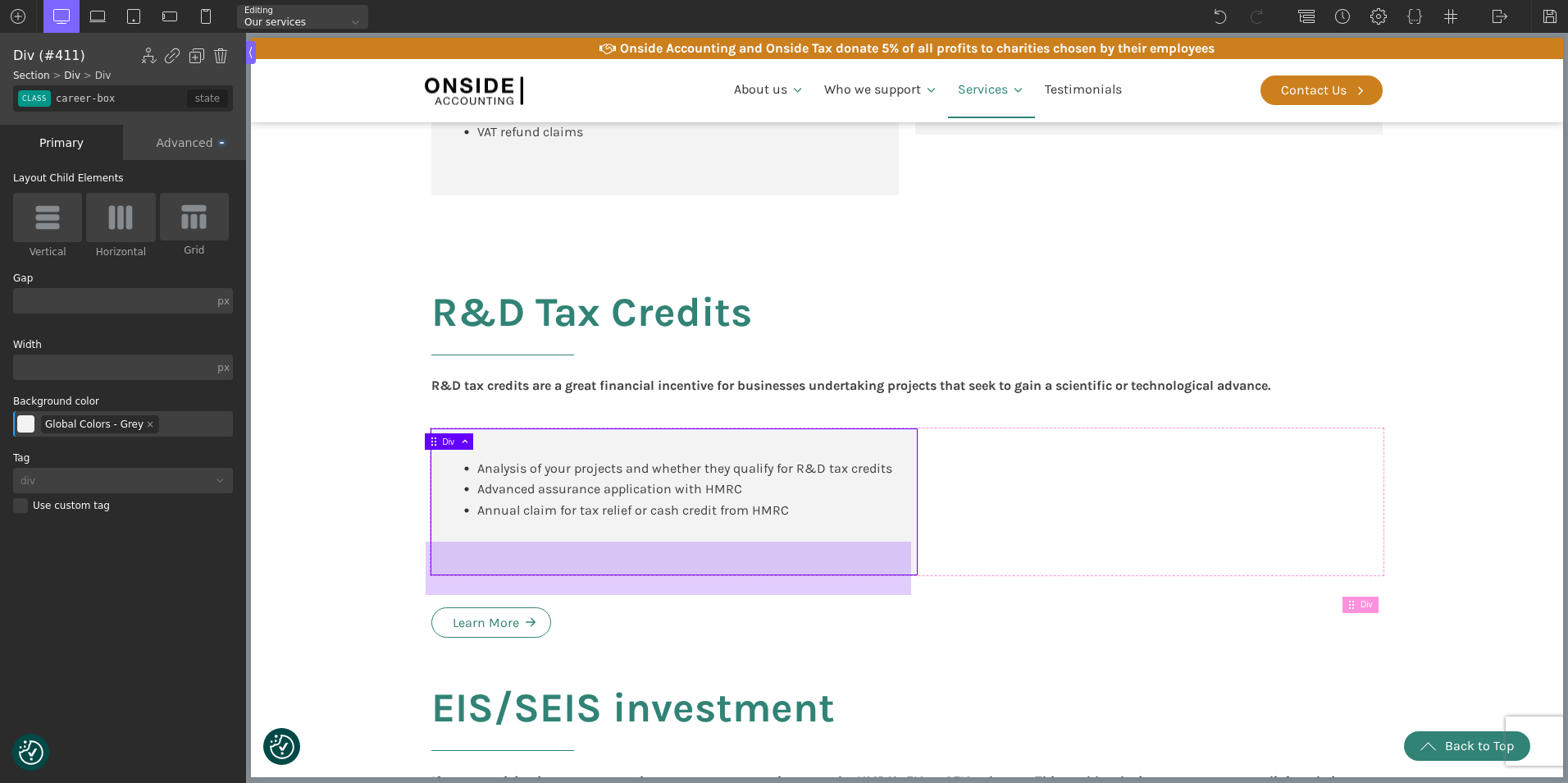
click at [778, 564] on div at bounding box center [668, 569] width 486 height 54
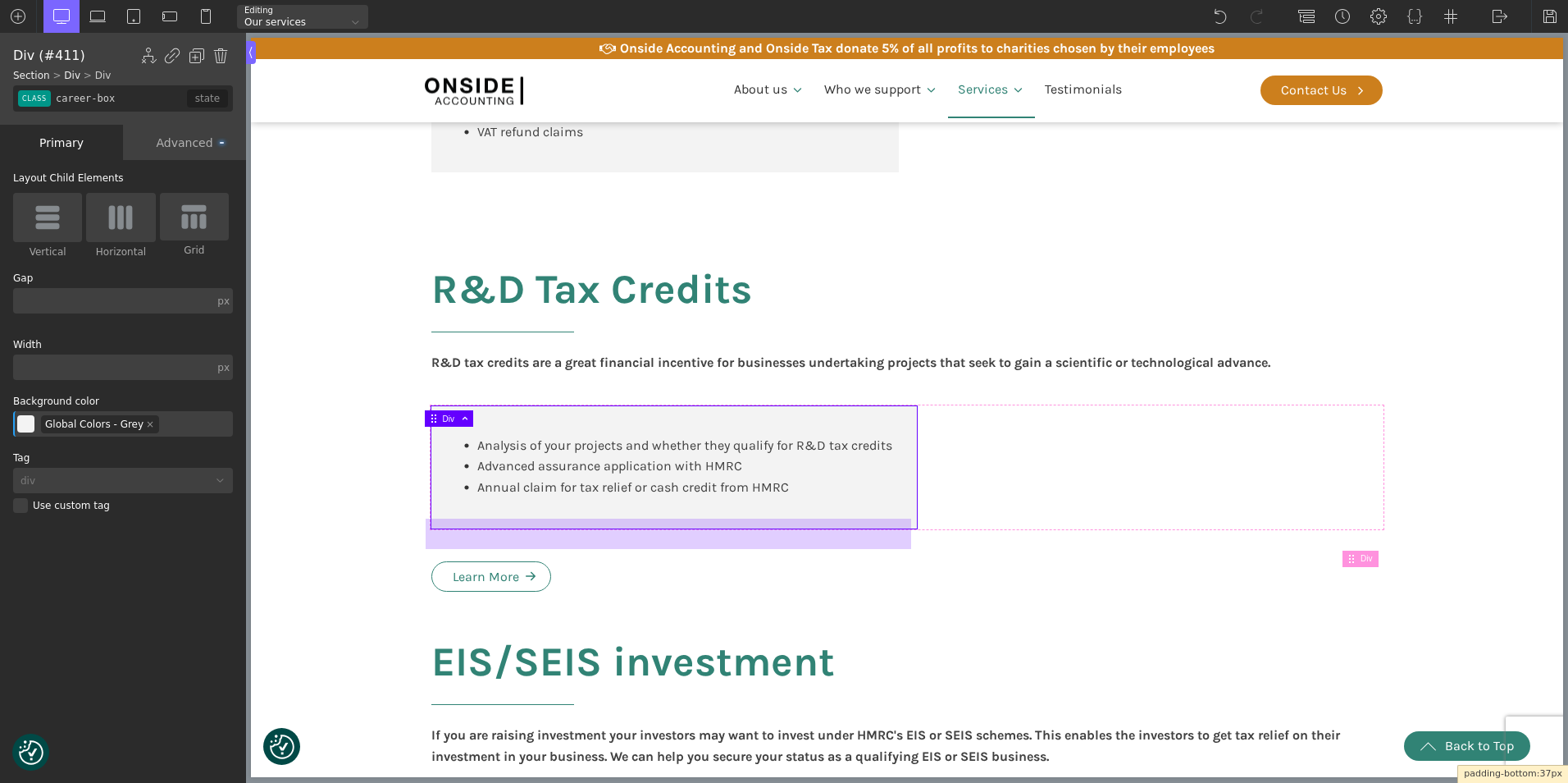
drag, startPoint x: 778, startPoint y: 564, endPoint x: 778, endPoint y: 541, distance: 23.0
click at [778, 541] on div at bounding box center [668, 534] width 486 height 31
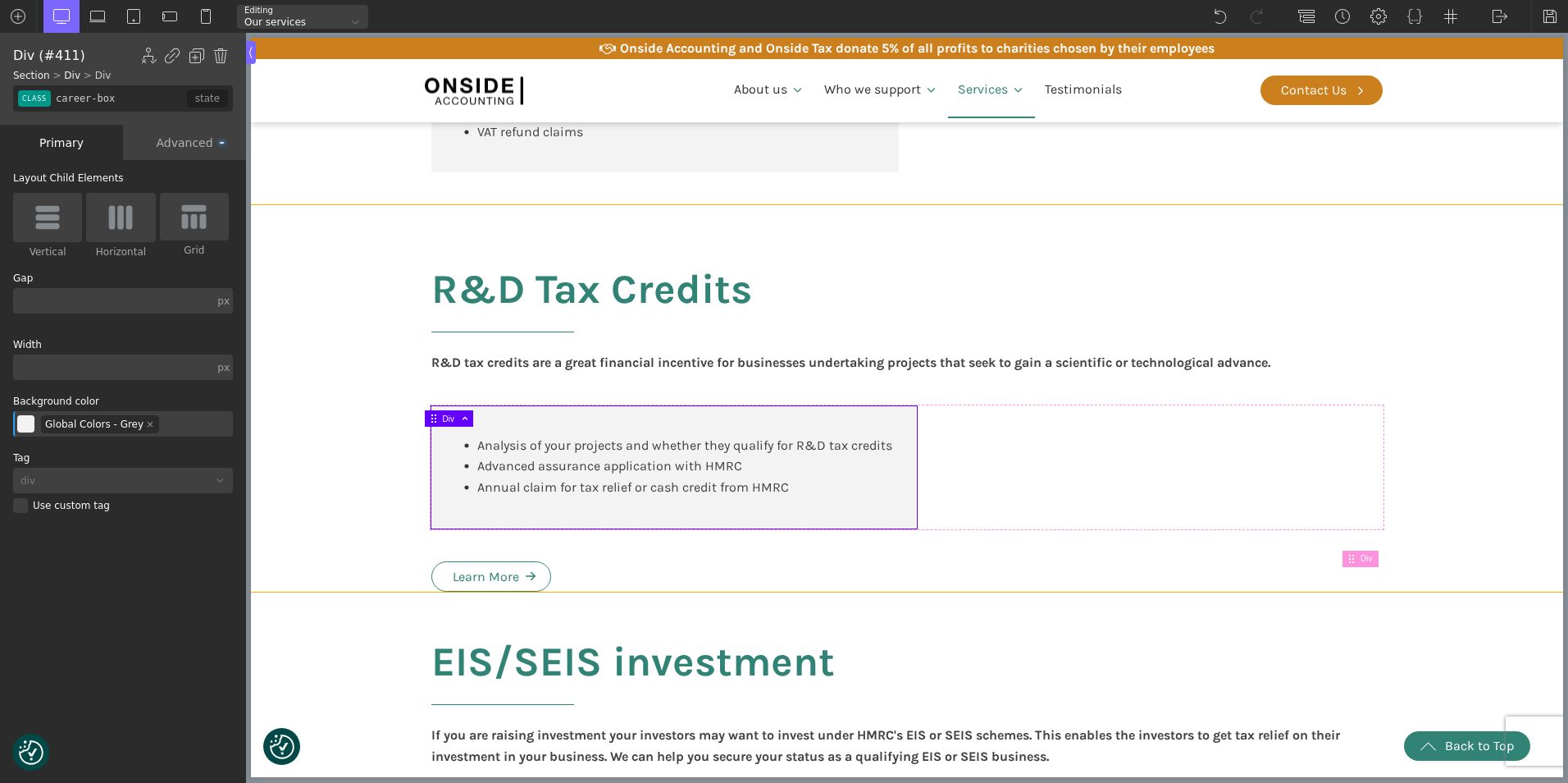
click at [903, 645] on div "EIS/SEIS investment If you are raising investment your investors may want to in…" at bounding box center [906, 784] width 984 height 384
type input "eis_seis"
type input "false"
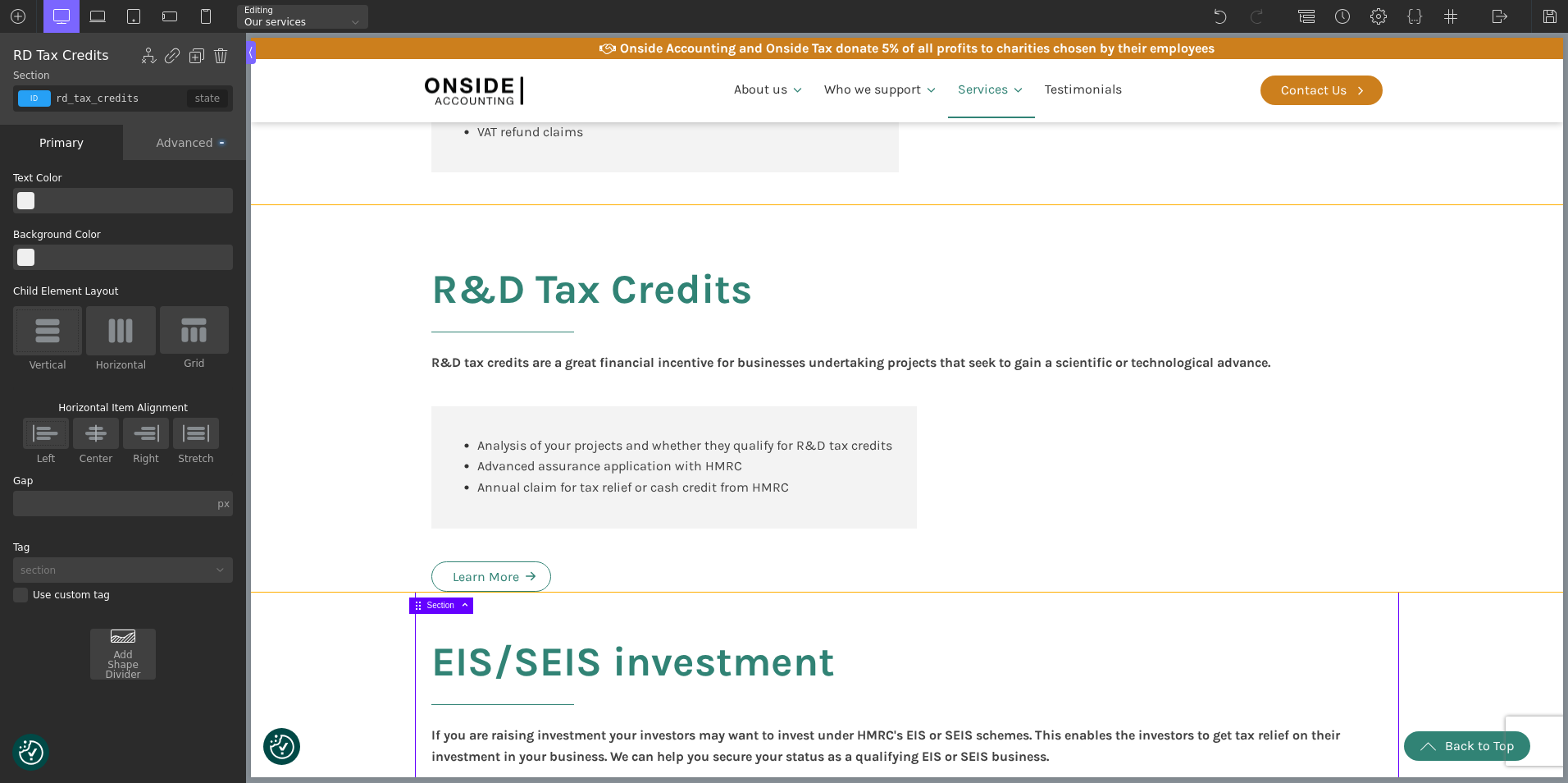
click at [351, 555] on section "R&D Tax Credits R&D tax credits are a great financial incentive for businesses …" at bounding box center [906, 399] width 1312 height 386
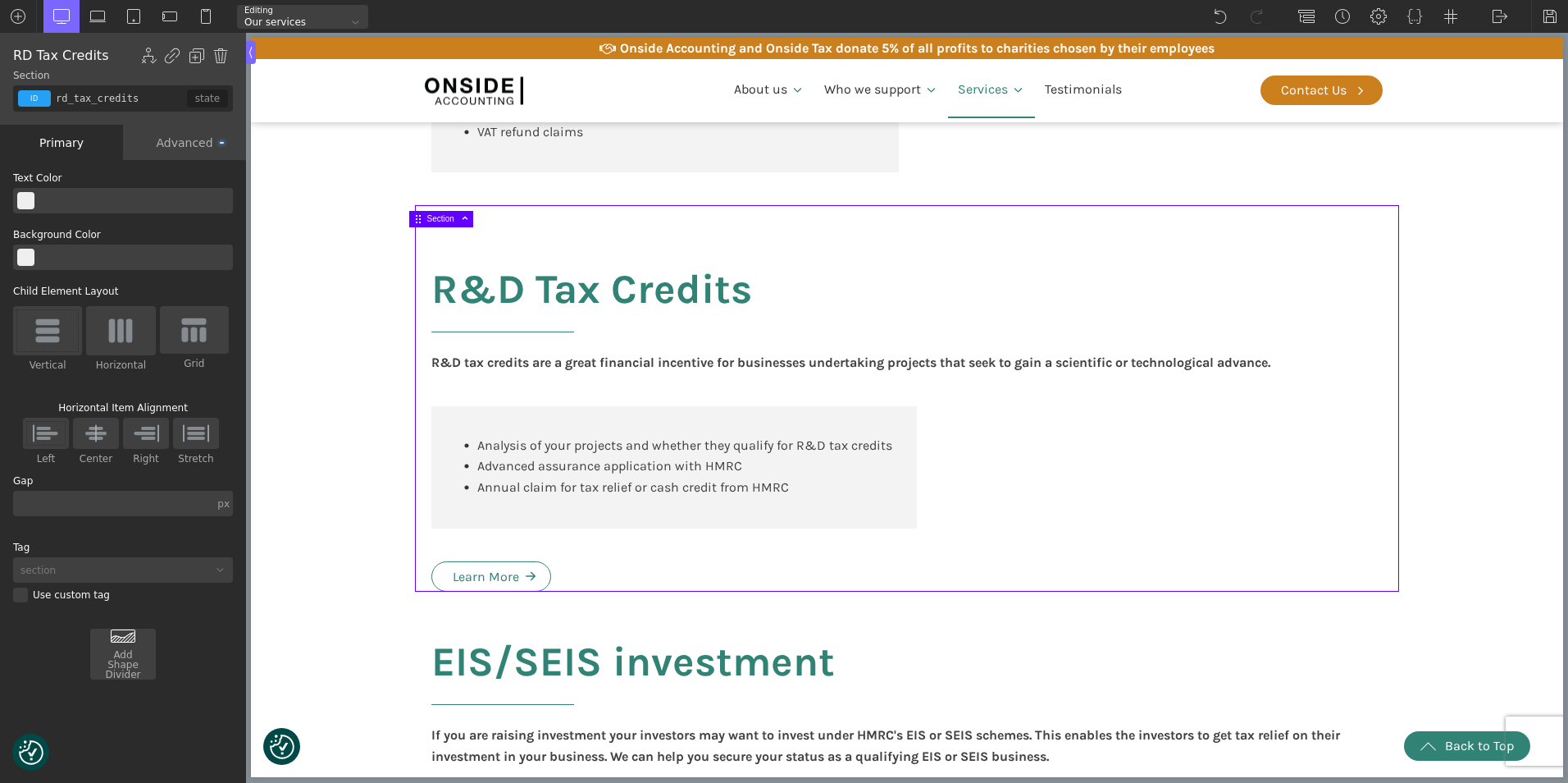
click at [248, 644] on div "0 100 200 300 400 500 600 700 800 900 1000 1100 1200 1300 1400 1500 1600 1700 1…" at bounding box center [906, 408] width 1322 height 752
type input "text_block-576-137"
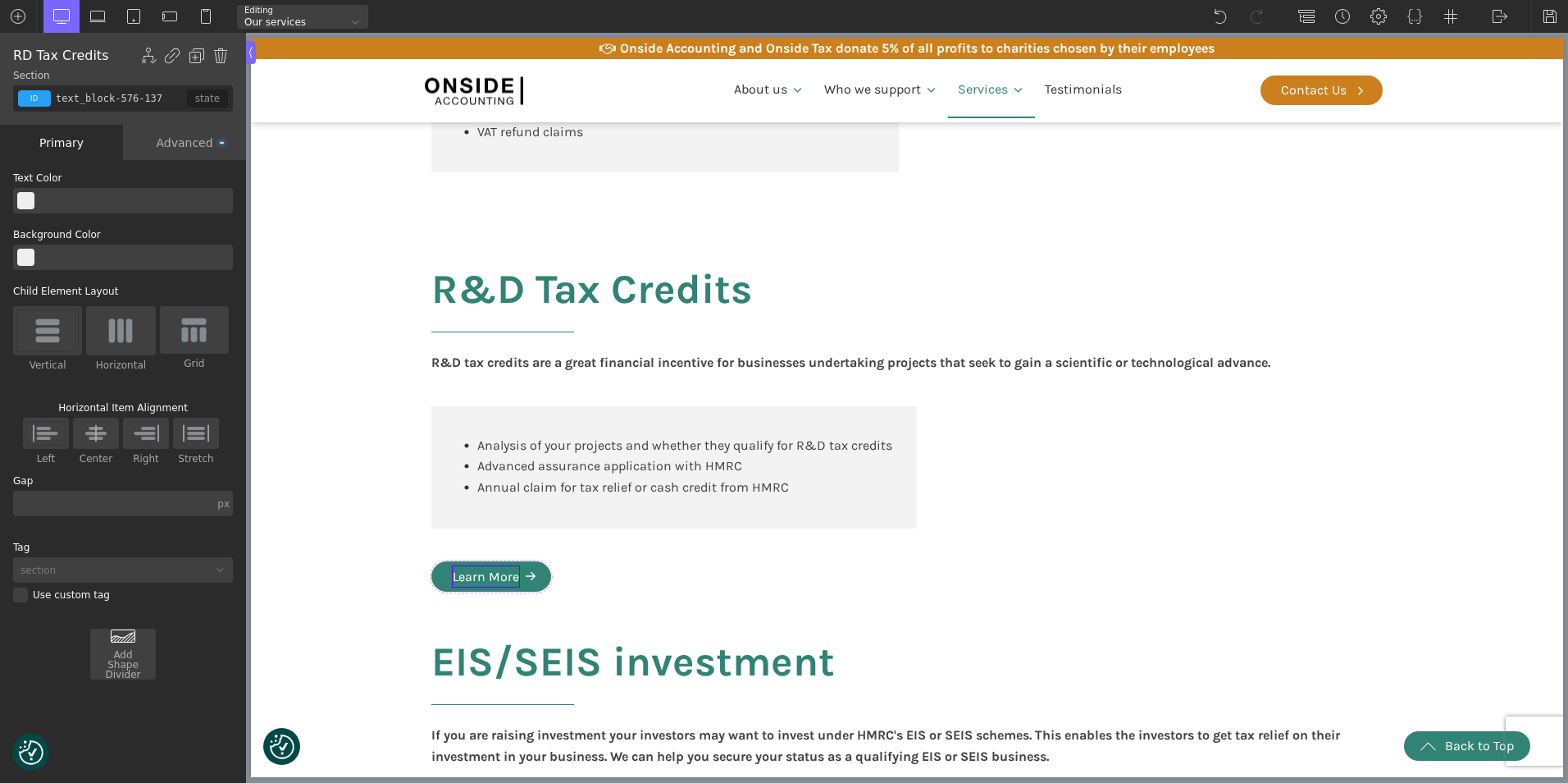
click at [489, 587] on div "Learn More" at bounding box center [485, 576] width 66 height 21
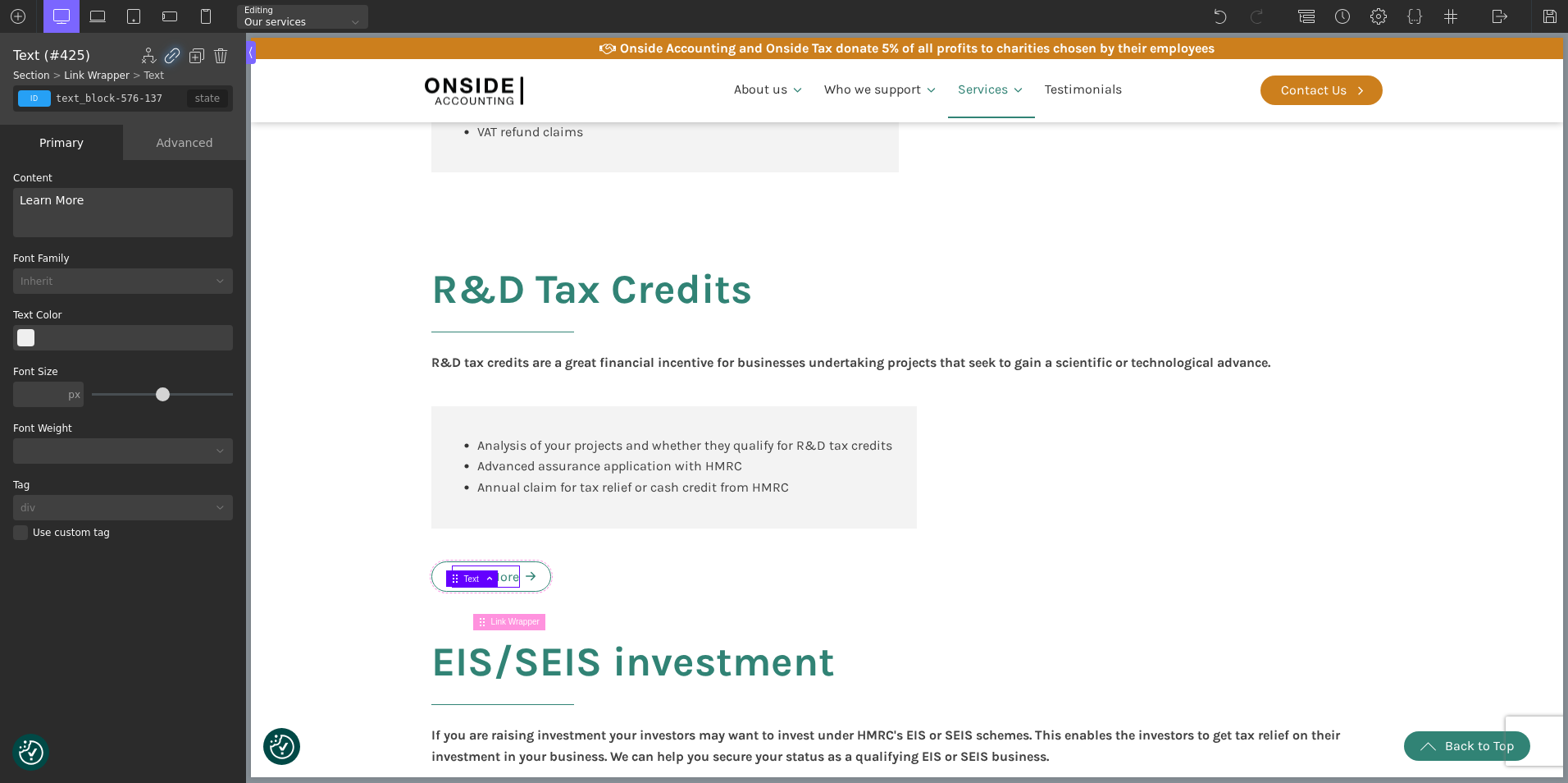
click at [172, 54] on img at bounding box center [172, 56] width 16 height 16
type input "white-svg-hover"
type input "https://onsideaccounting.com/our-team/"
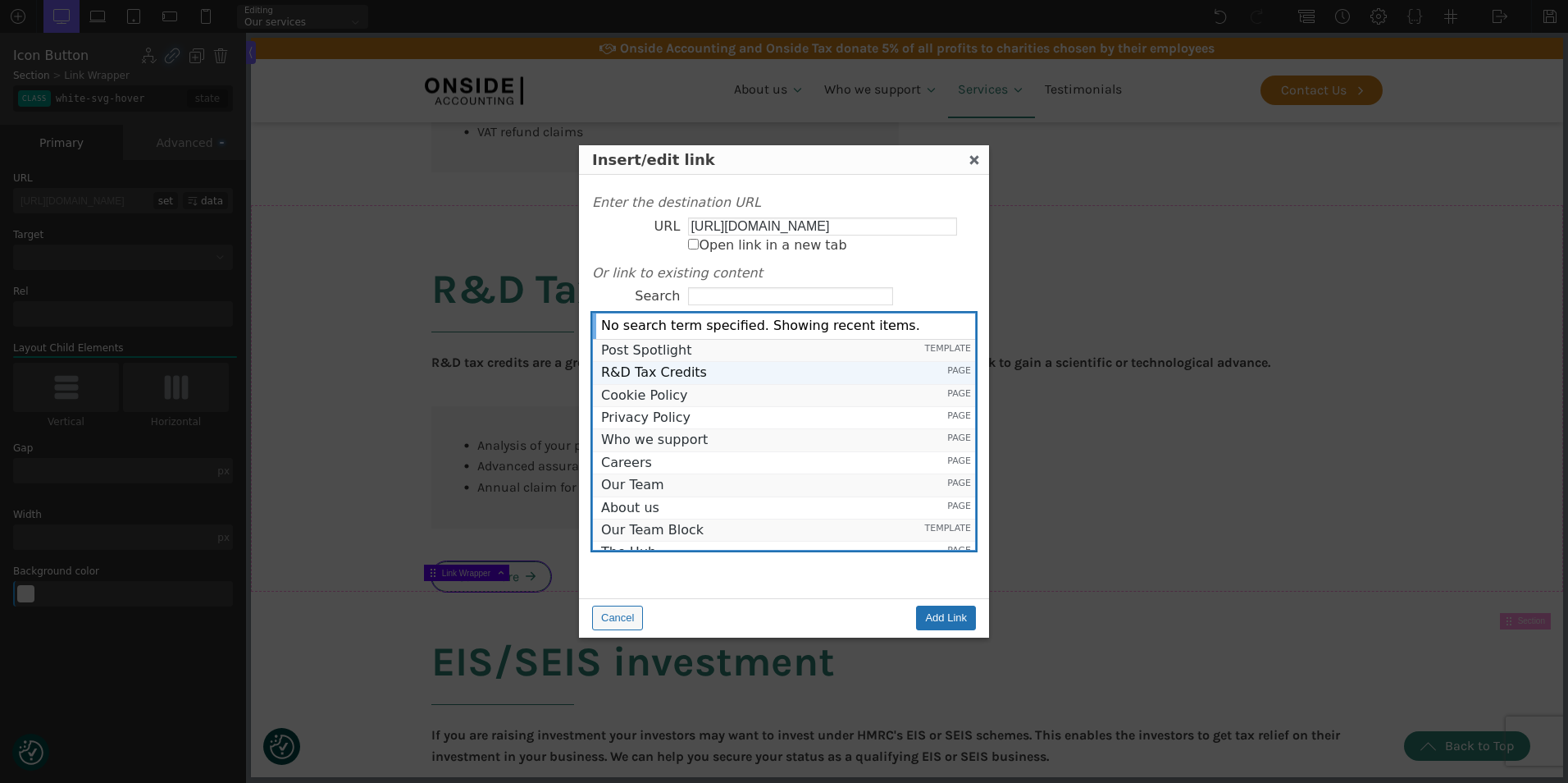
click at [674, 370] on span "R&D Tax Credits" at bounding box center [758, 372] width 313 height 14
type input "https://onsideaccounting.com/our-services/rd-tax-credits/"
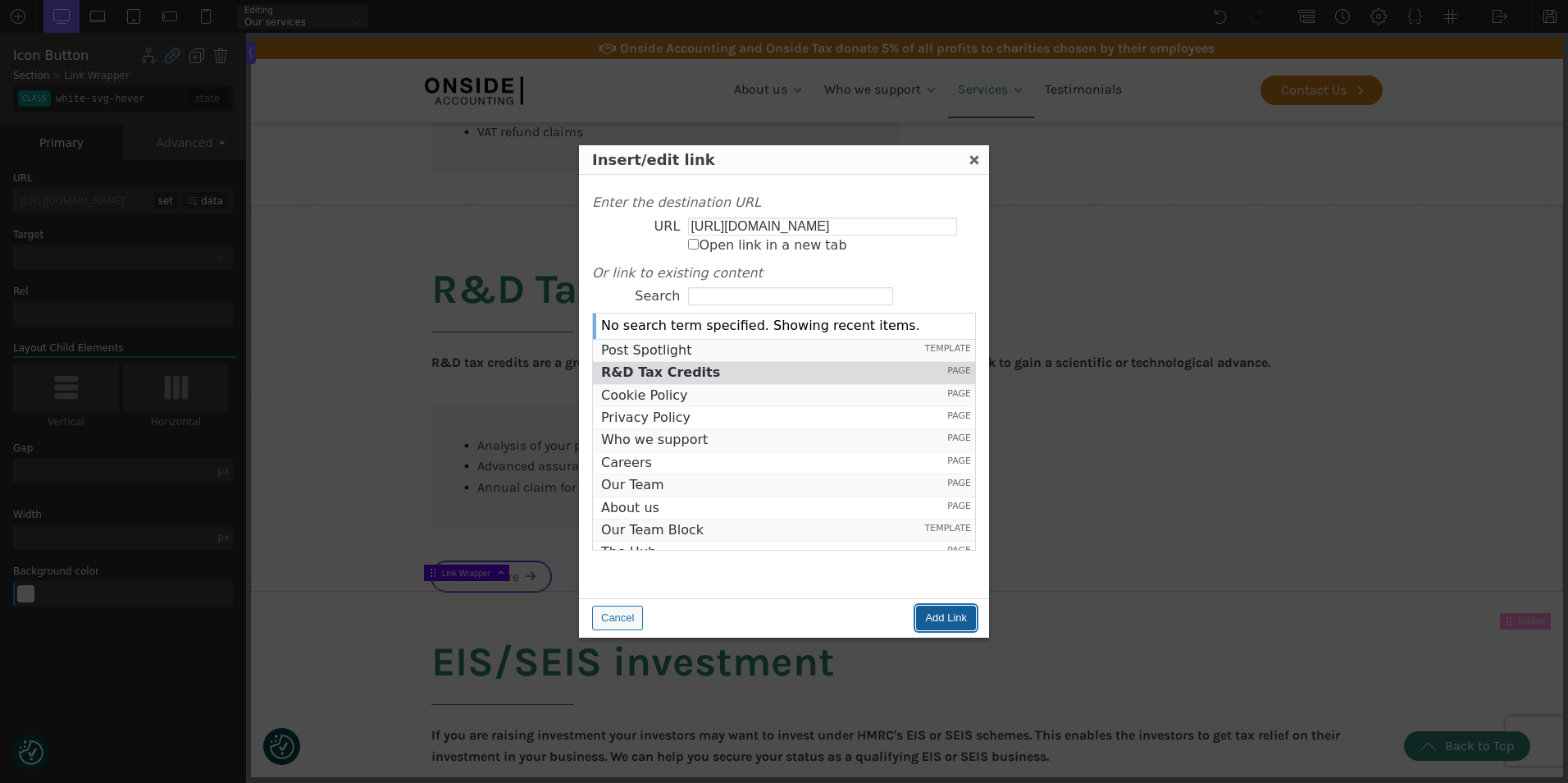
click at [962, 619] on input "Add Link" at bounding box center [946, 618] width 60 height 25
type input "https://onsideaccounting.com/our-services/rd-tax-credits/"
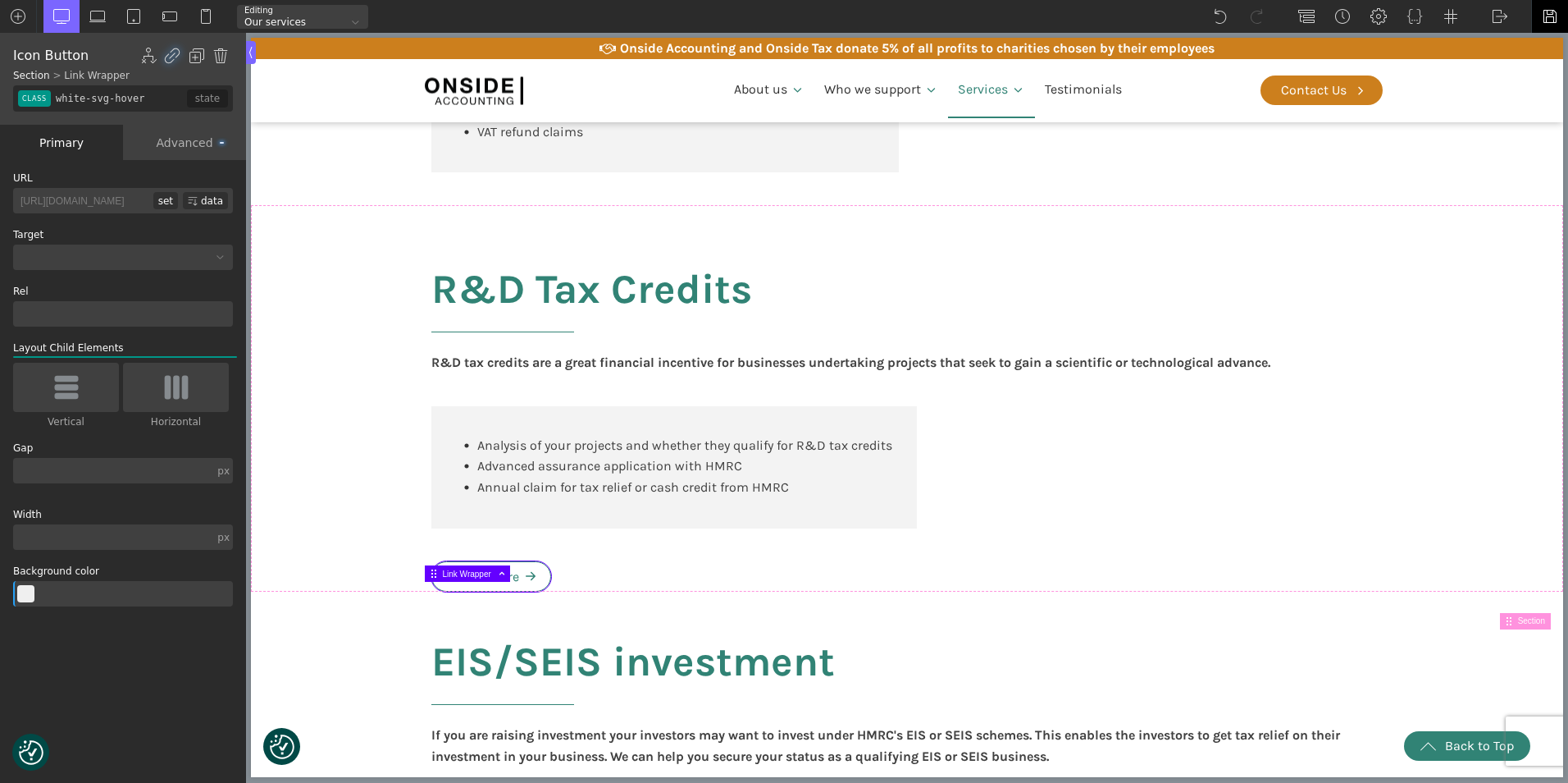
click at [1549, 12] on img at bounding box center [1550, 16] width 16 height 16
click at [1553, 12] on img at bounding box center [1550, 16] width 16 height 16
click at [1496, 18] on img at bounding box center [1500, 16] width 16 height 16
click at [1505, 45] on link "WP Admin" at bounding box center [1516, 42] width 70 height 26
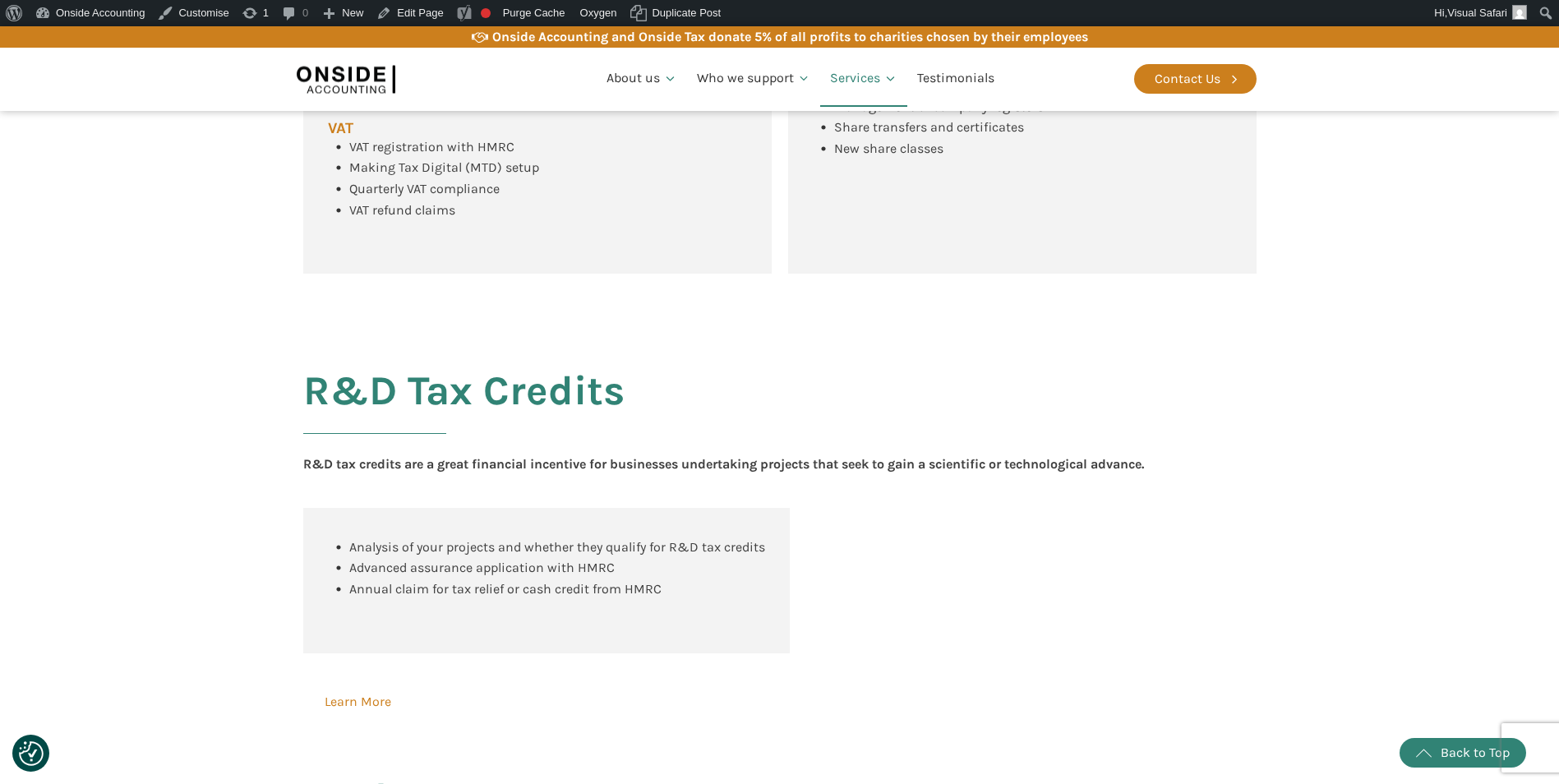
scroll to position [1232, 0]
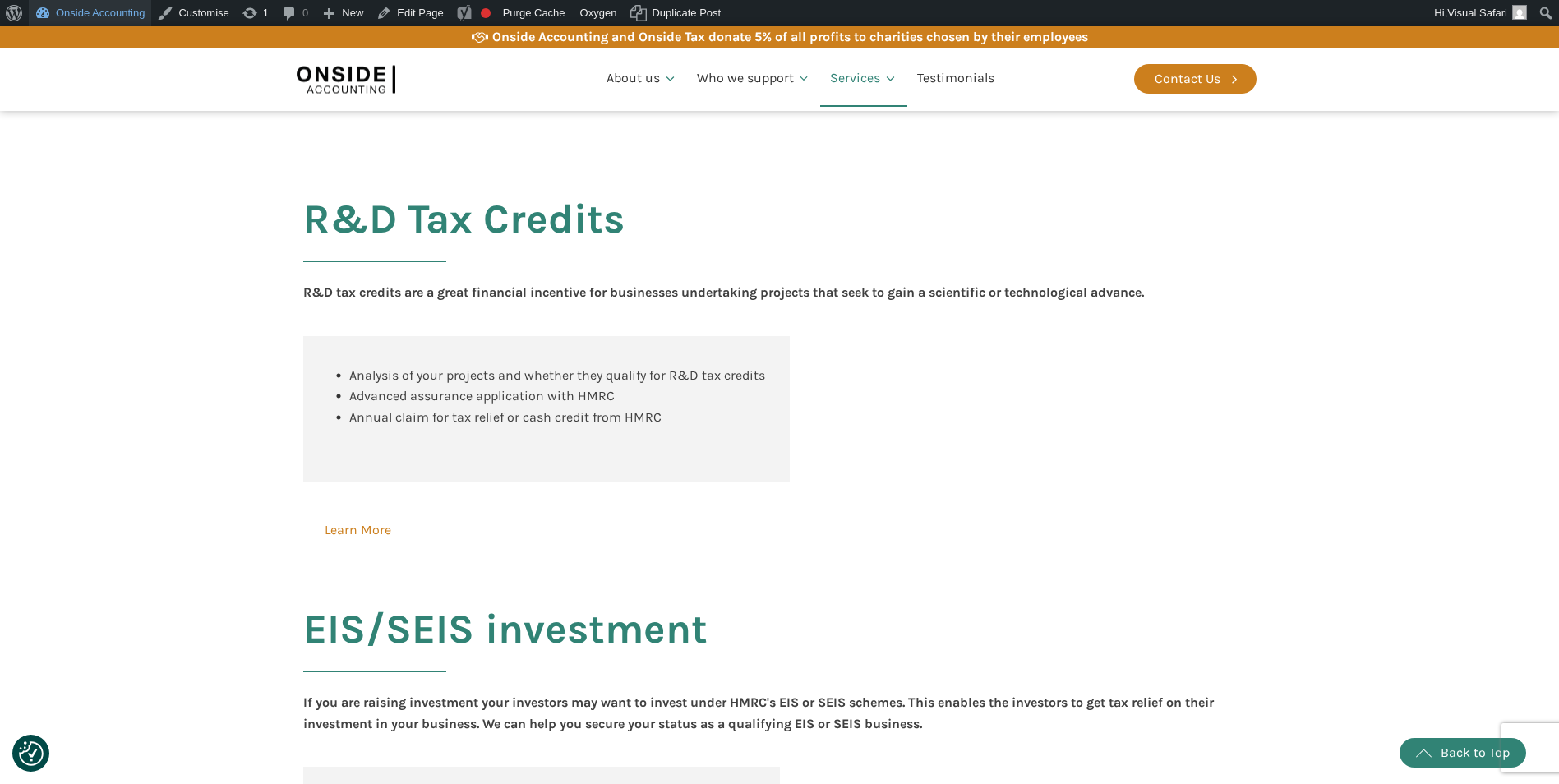
click at [70, 18] on link "Onside Accounting" at bounding box center [89, 13] width 122 height 26
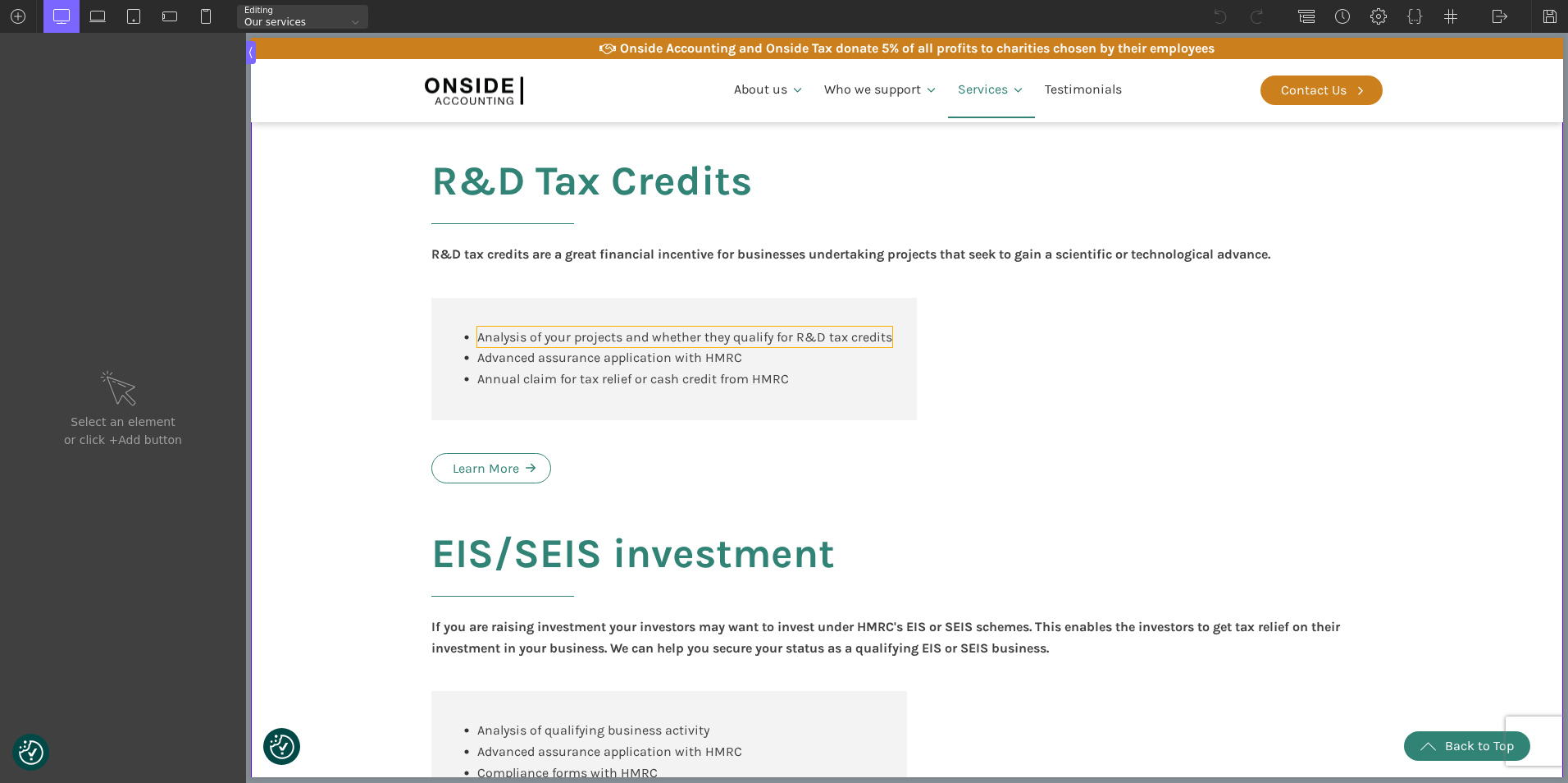
scroll to position [1312, 0]
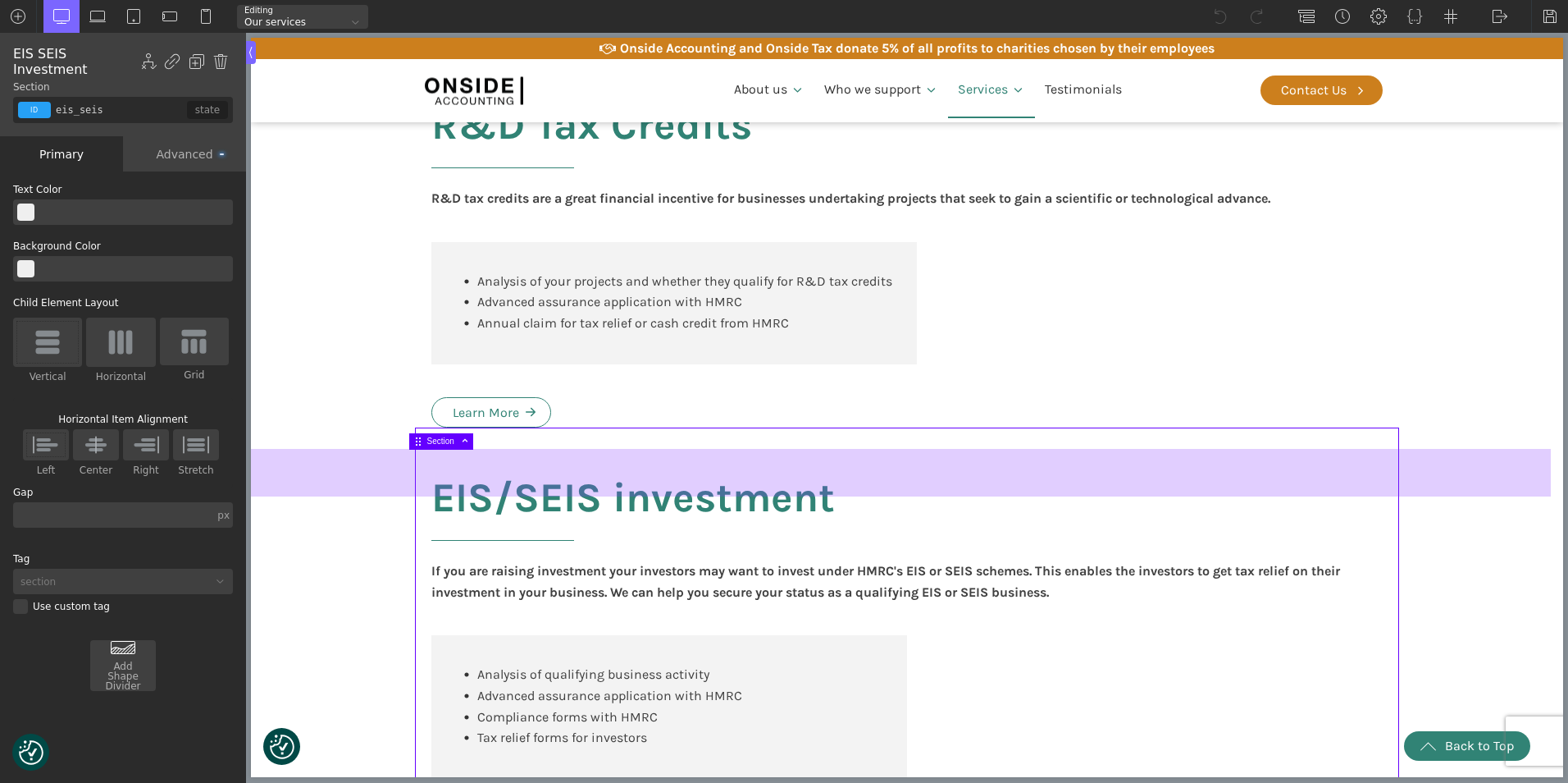
drag, startPoint x: 364, startPoint y: 448, endPoint x: 363, endPoint y: 477, distance: 29.0
click at [363, 477] on body "We value your privacy We use cookies to enhance your browsing experience, serve…" at bounding box center [906, 453] width 1312 height 3455
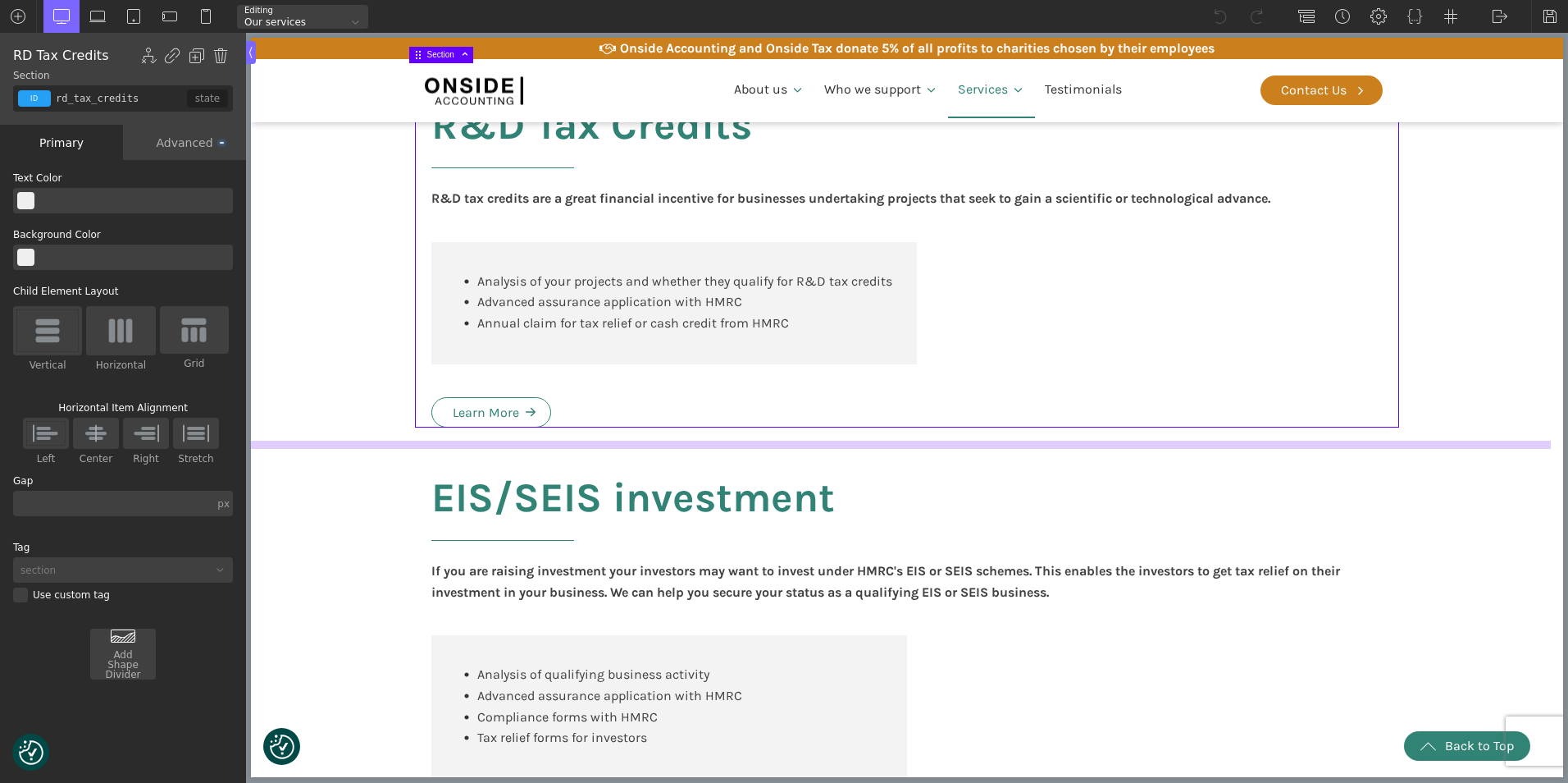
click at [409, 447] on body "We value your privacy We use cookies to enhance your browsing experience, serve…" at bounding box center [906, 453] width 1312 height 3455
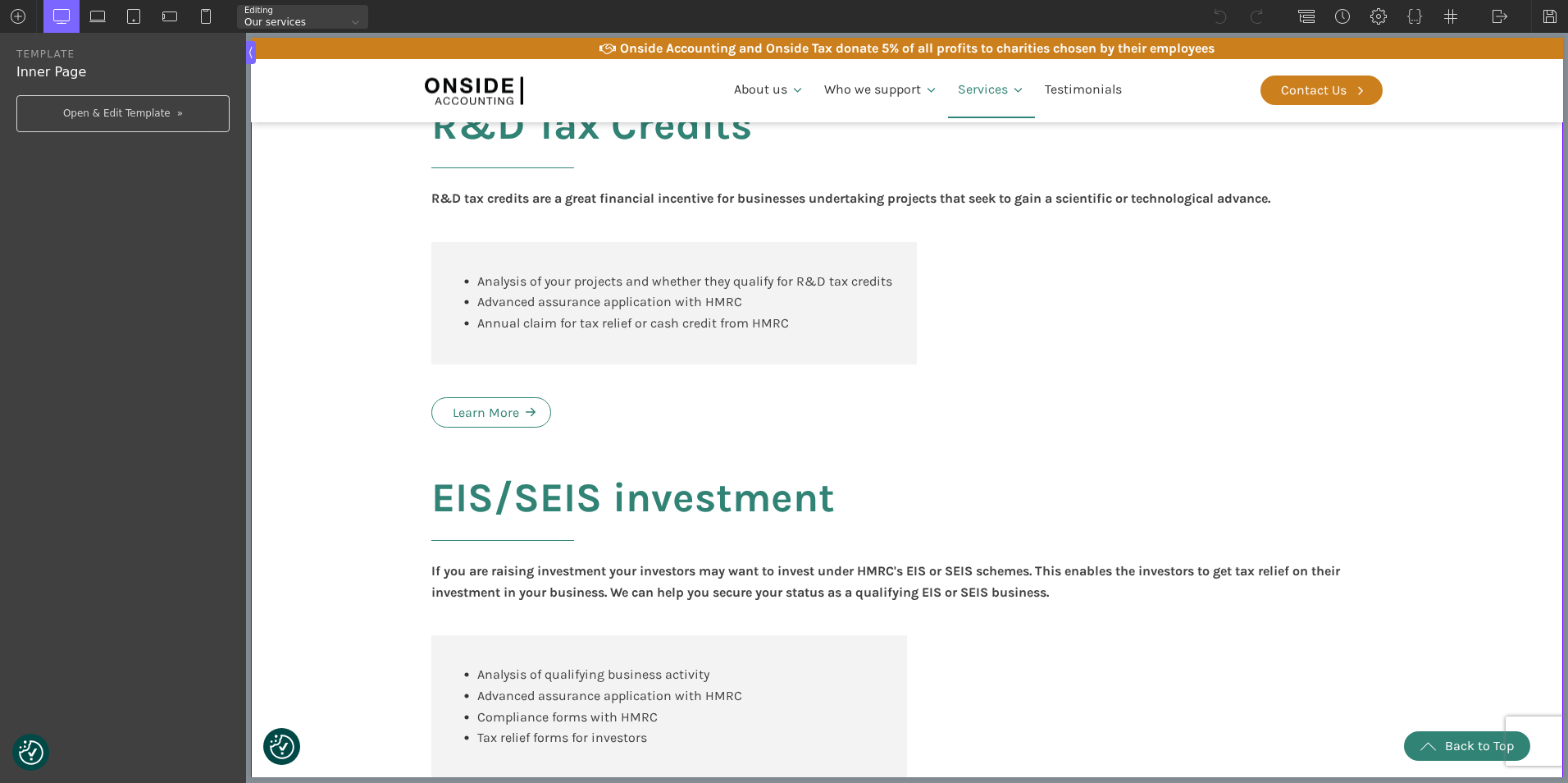
type input "rd_tax_credits"
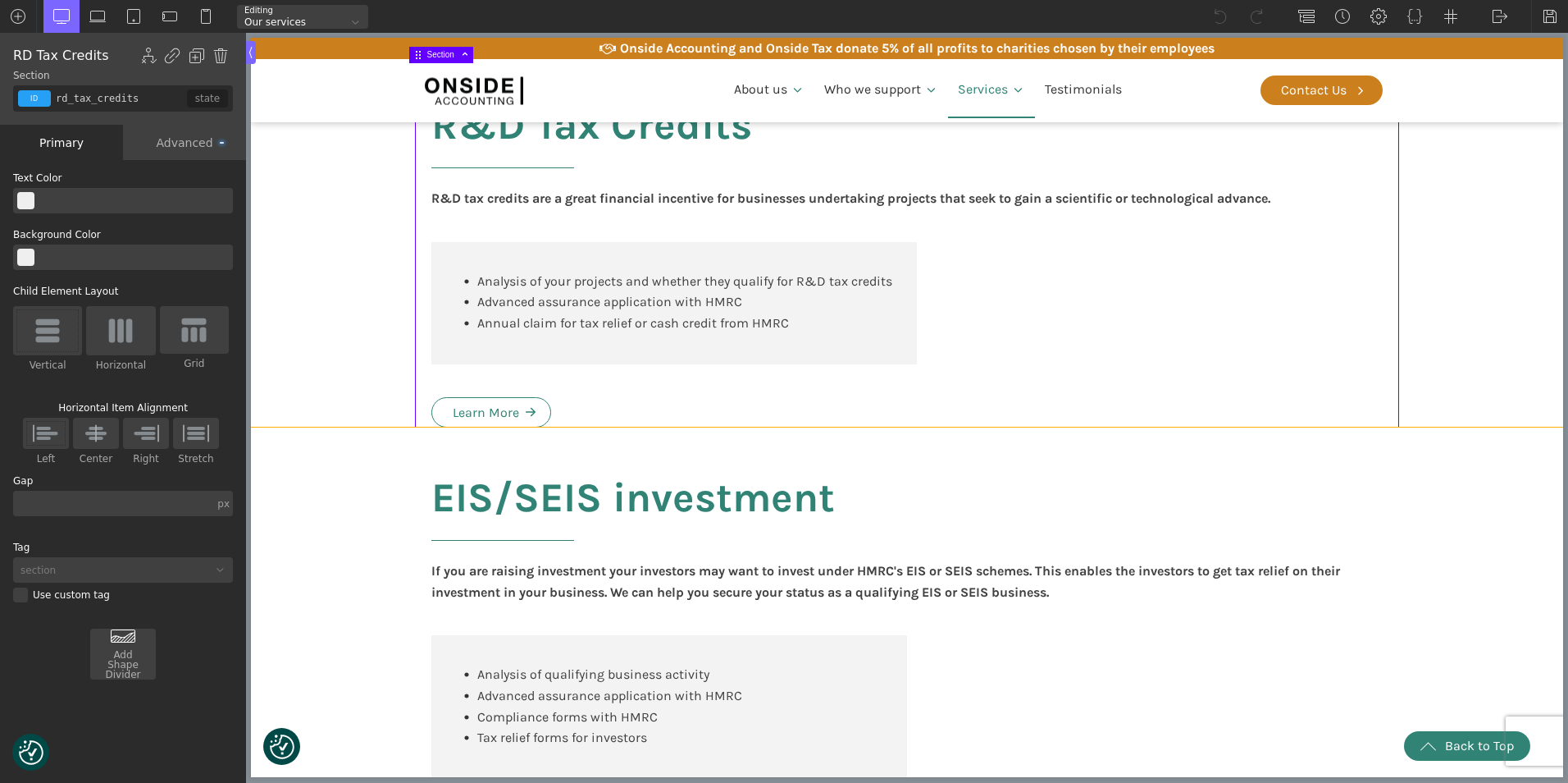
drag, startPoint x: 409, startPoint y: 447, endPoint x: 409, endPoint y: 481, distance: 34.0
click at [409, 481] on div "Services we provide To learn more about the services Onside Accounting provides…" at bounding box center [906, 48] width 1312 height 2236
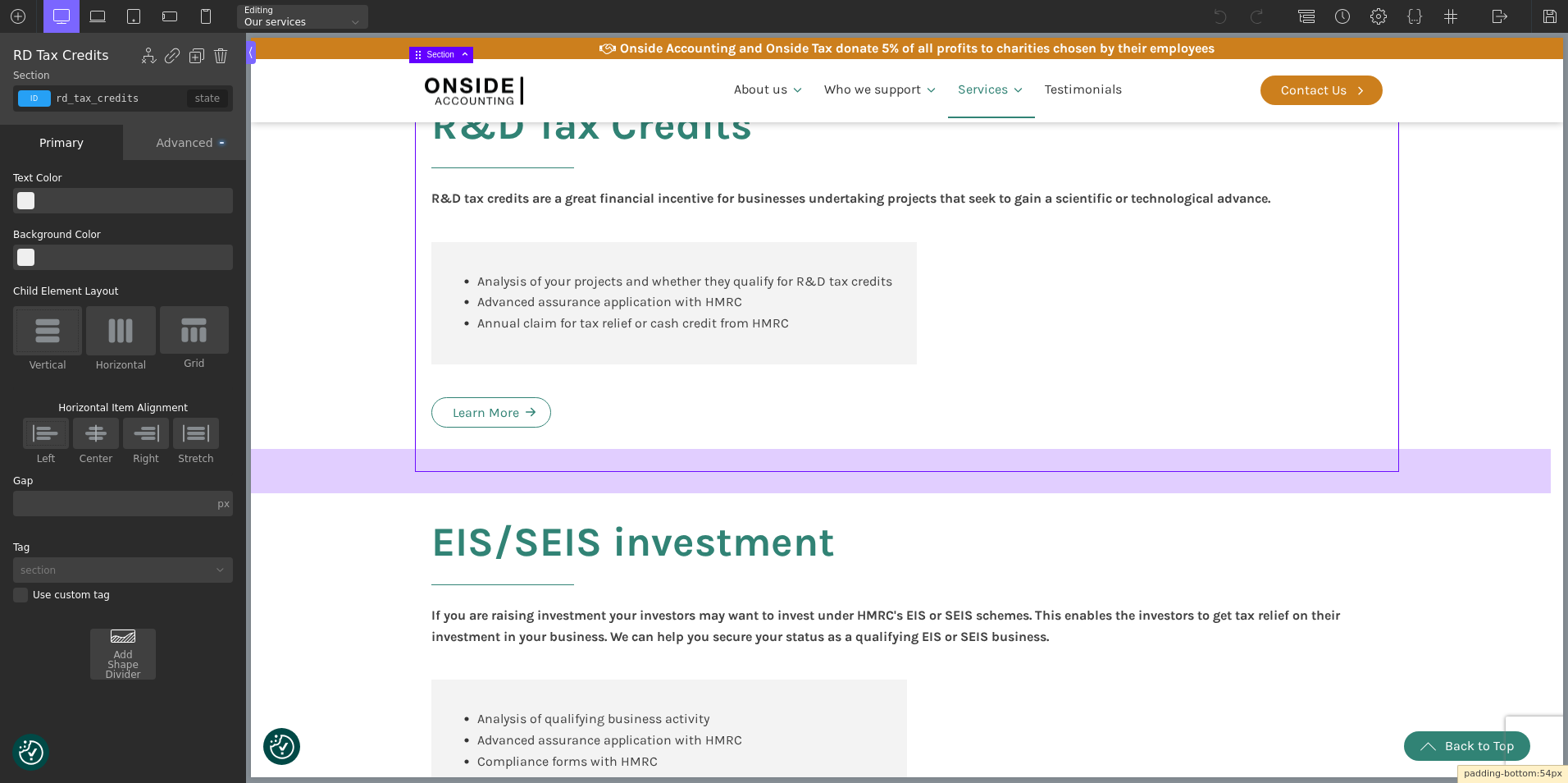
drag, startPoint x: 609, startPoint y: 445, endPoint x: 604, endPoint y: 489, distance: 44.3
click at [604, 489] on div at bounding box center [901, 471] width 1300 height 44
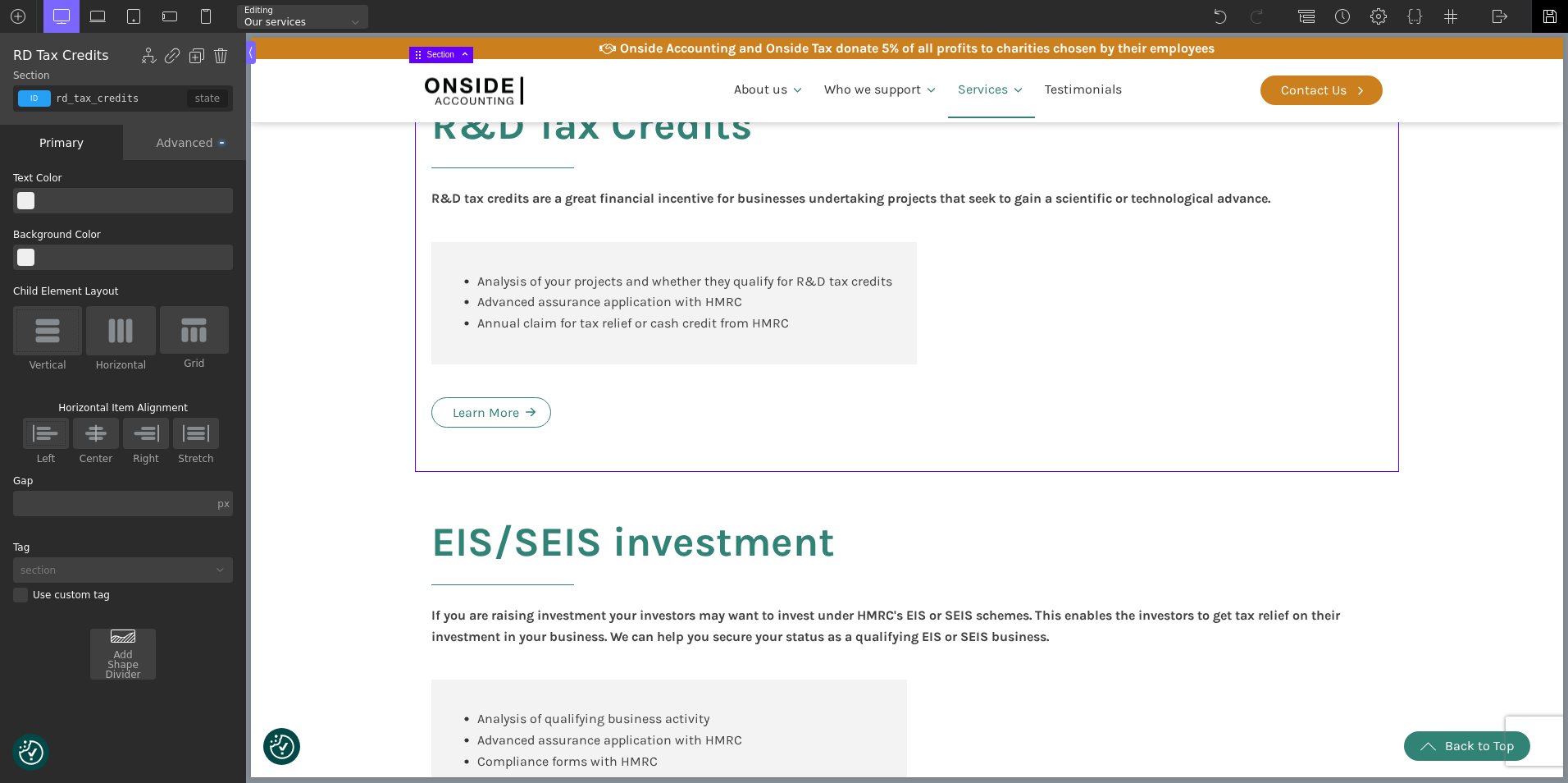
click at [1551, 14] on img at bounding box center [1550, 16] width 16 height 16
click at [1501, 417] on section "R&D Tax Credits R&D tax credits are a great financial incentive for businesses …" at bounding box center [906, 257] width 1312 height 430
type input "white-svg-hover"
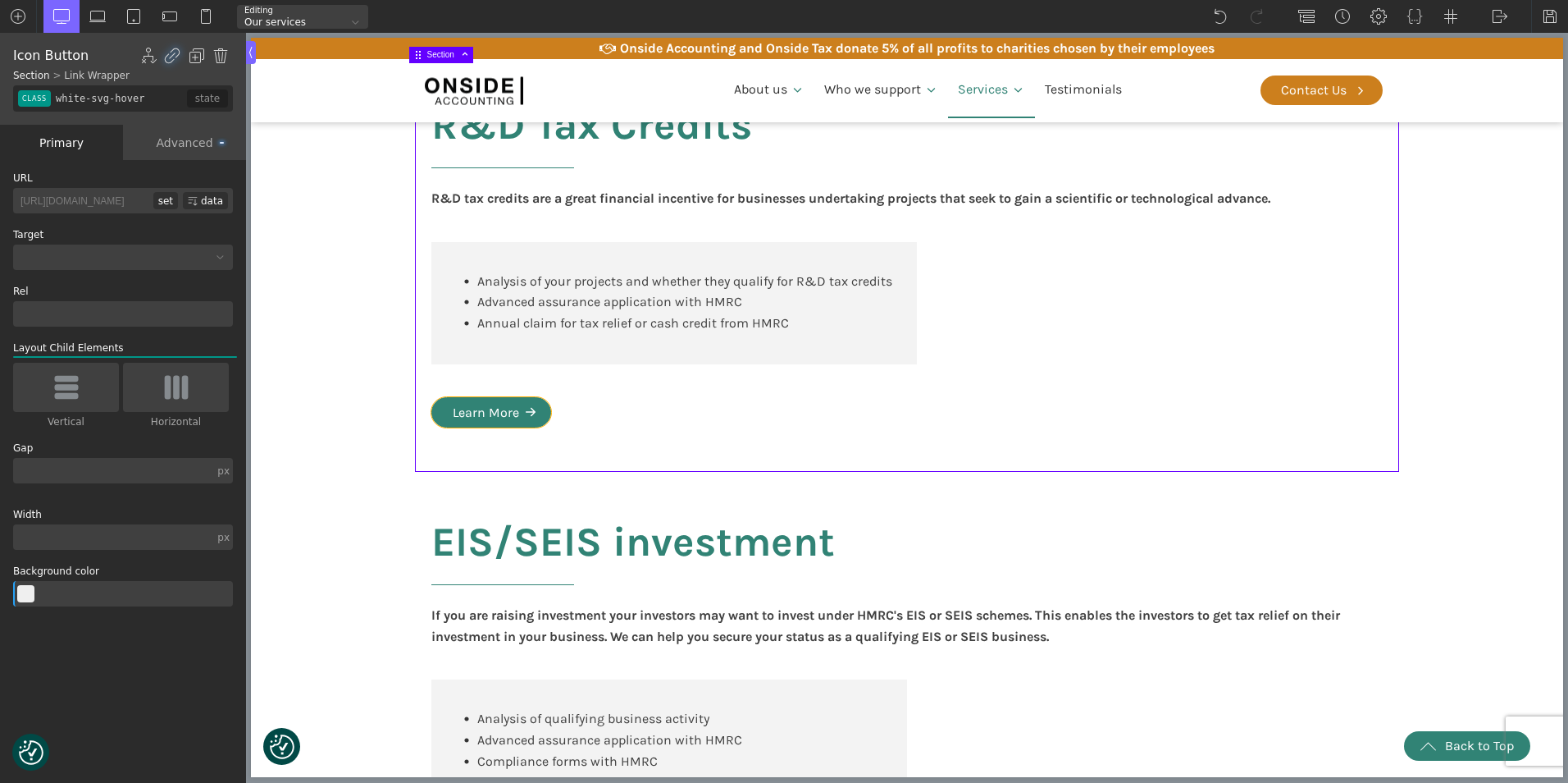
click at [430, 441] on body "We value your privacy We use cookies to enhance your browsing experience, serve…" at bounding box center [906, 475] width 1312 height 3499
click at [518, 418] on body "We value your privacy We use cookies to enhance your browsing experience, serve…" at bounding box center [906, 475] width 1312 height 3499
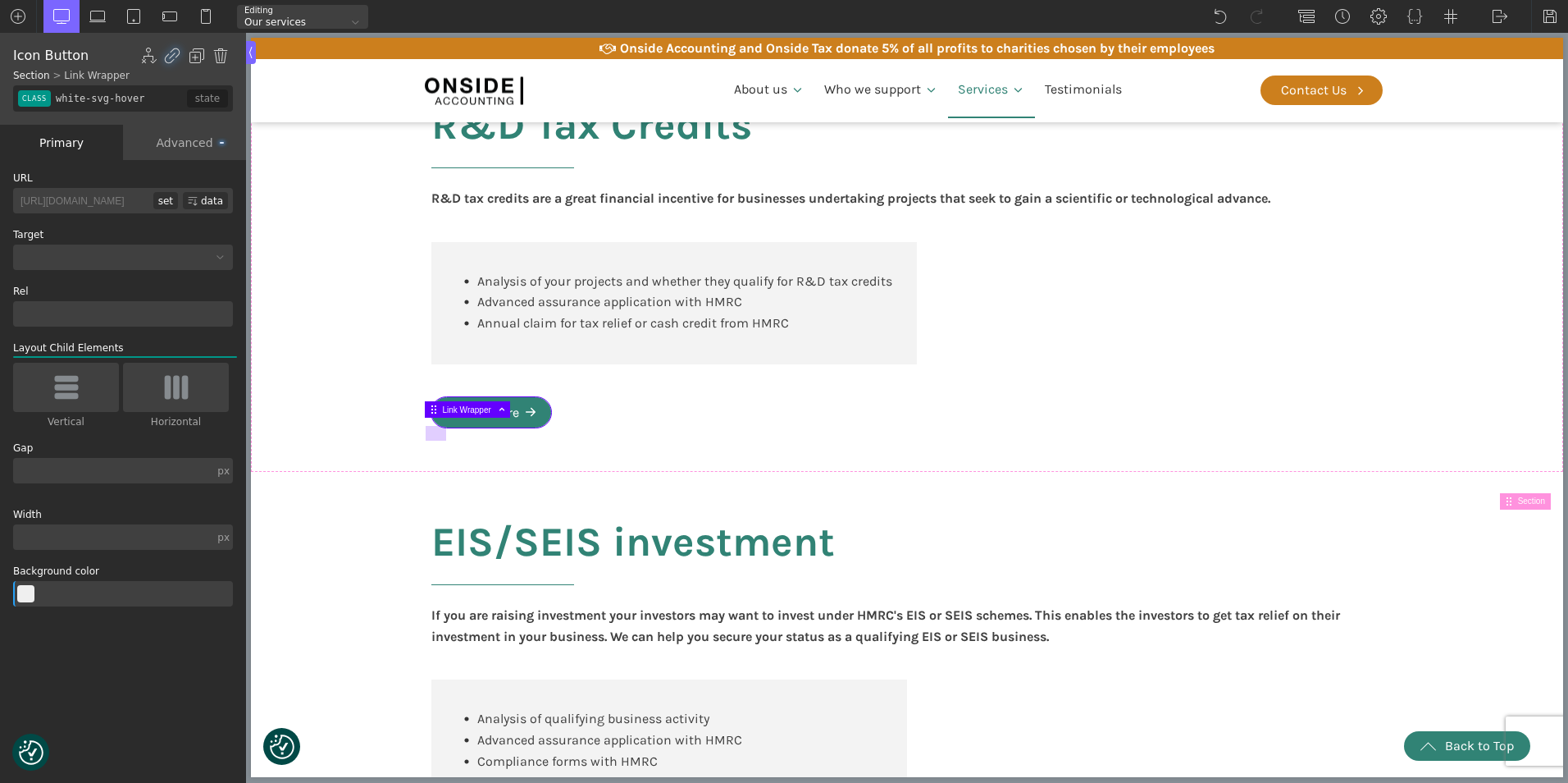
click at [429, 430] on body "We value your privacy We use cookies to enhance your browsing experience, serve…" at bounding box center [906, 475] width 1312 height 3499
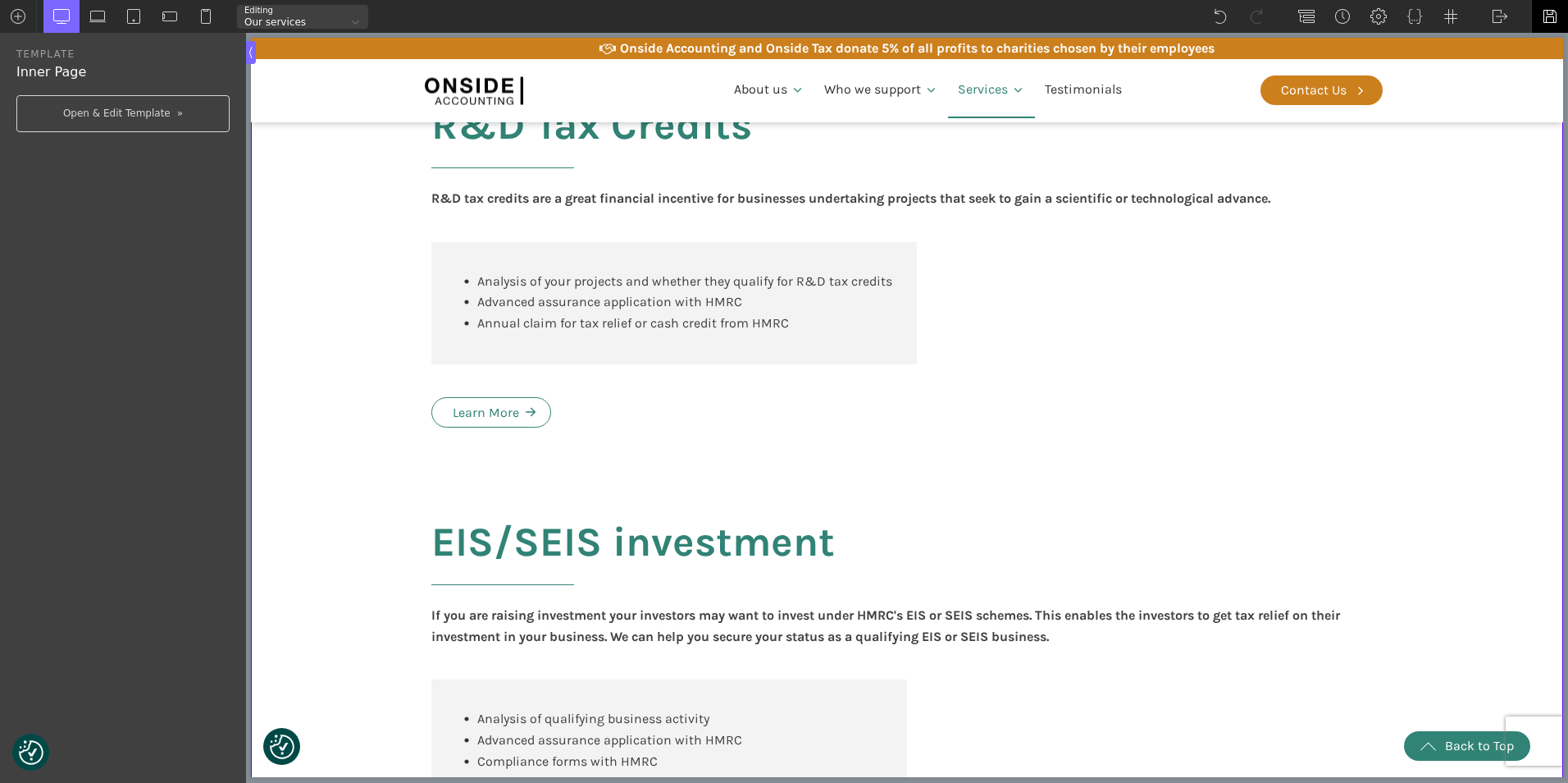
click at [1552, 19] on img at bounding box center [1550, 16] width 16 height 16
click at [1494, 16] on img at bounding box center [1500, 16] width 16 height 16
click at [1498, 37] on link "WP Admin" at bounding box center [1516, 42] width 70 height 26
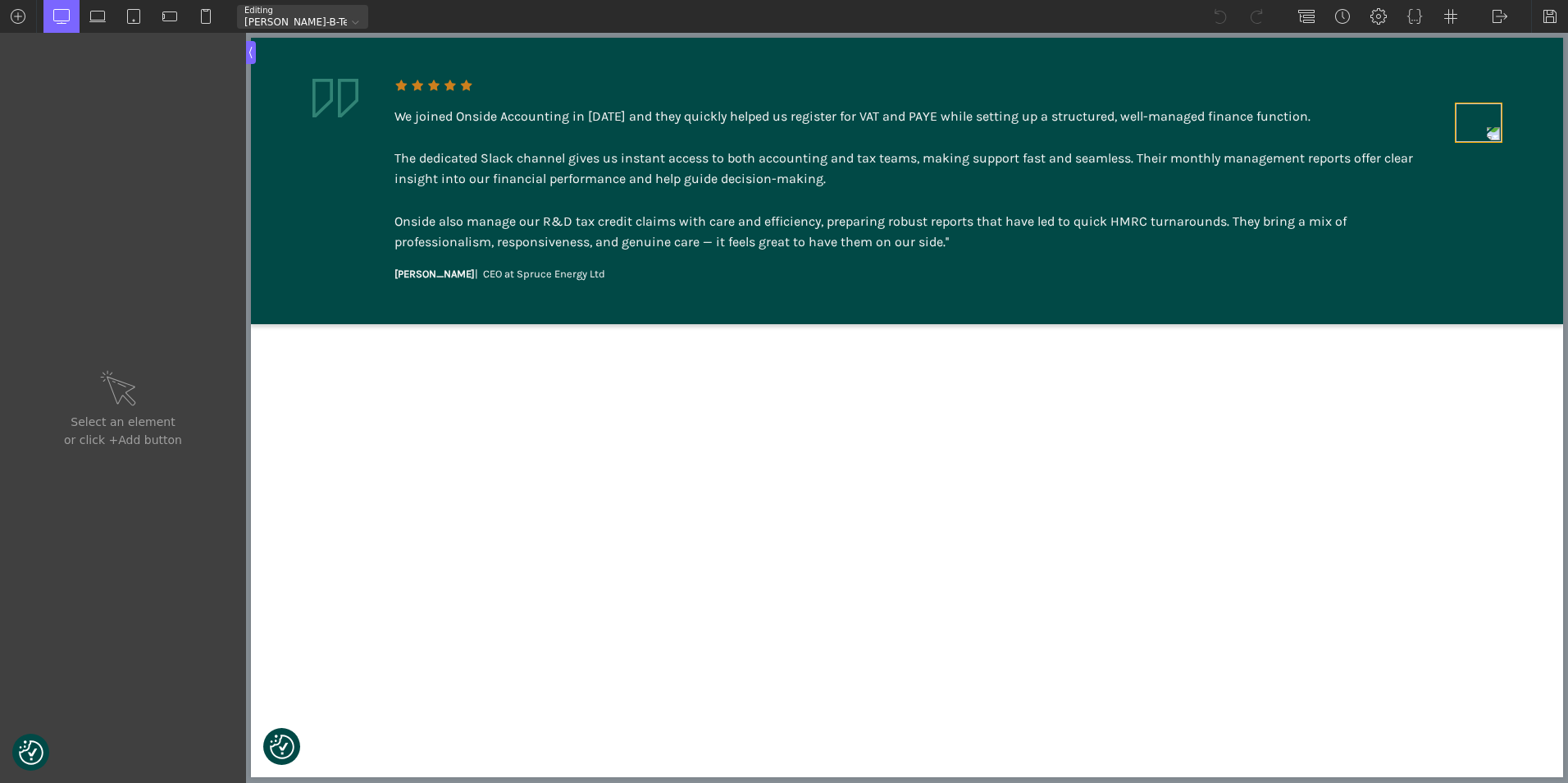
type input "image-162-122"
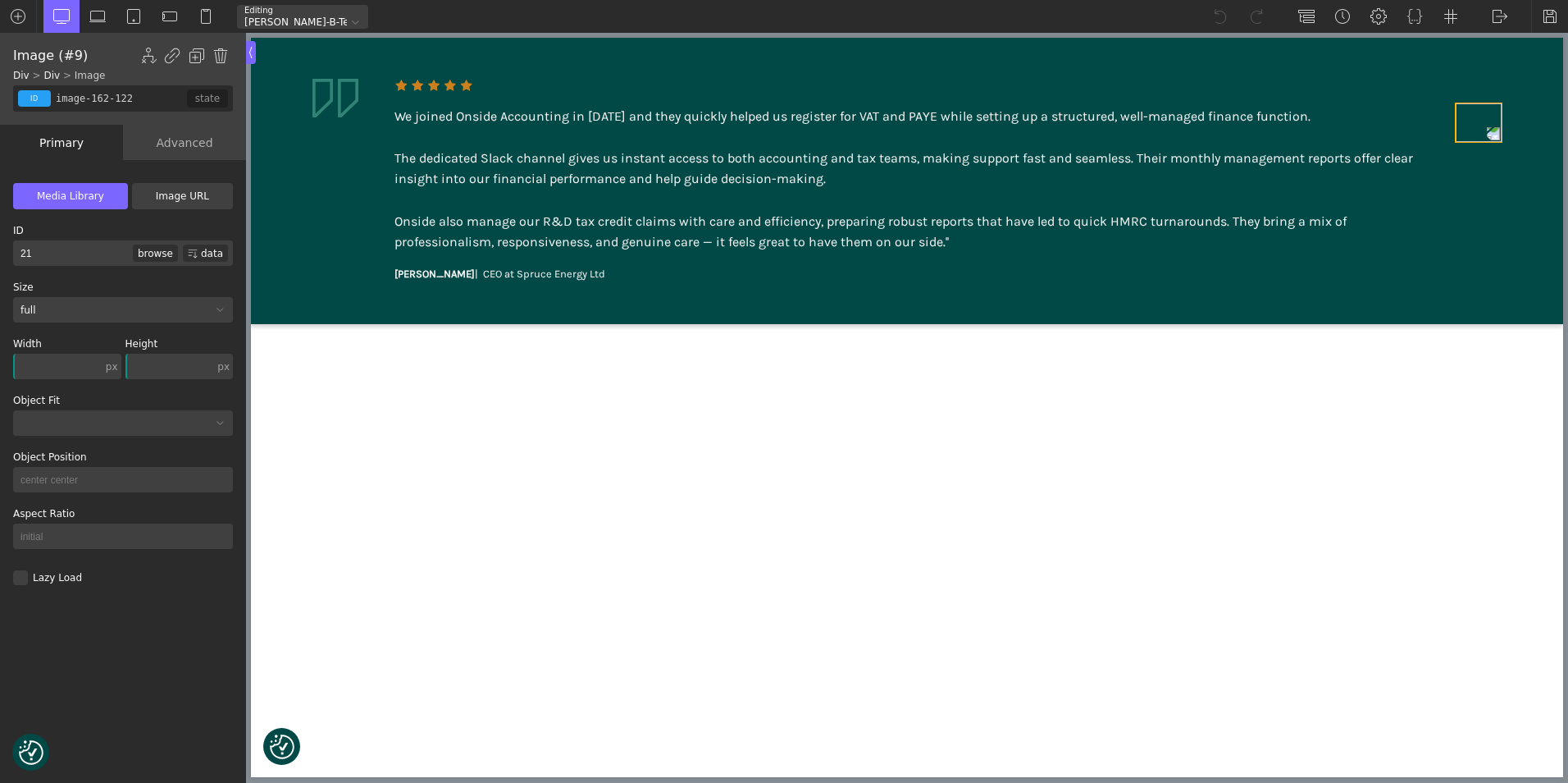
click at [1480, 139] on img at bounding box center [1479, 123] width 46 height 38
click at [1397, 324] on html "We value your privacy We use cookies to enhance your browsing experience, serve…" at bounding box center [906, 181] width 1312 height 286
click at [189, 142] on div "Advanced" at bounding box center [184, 142] width 123 height 36
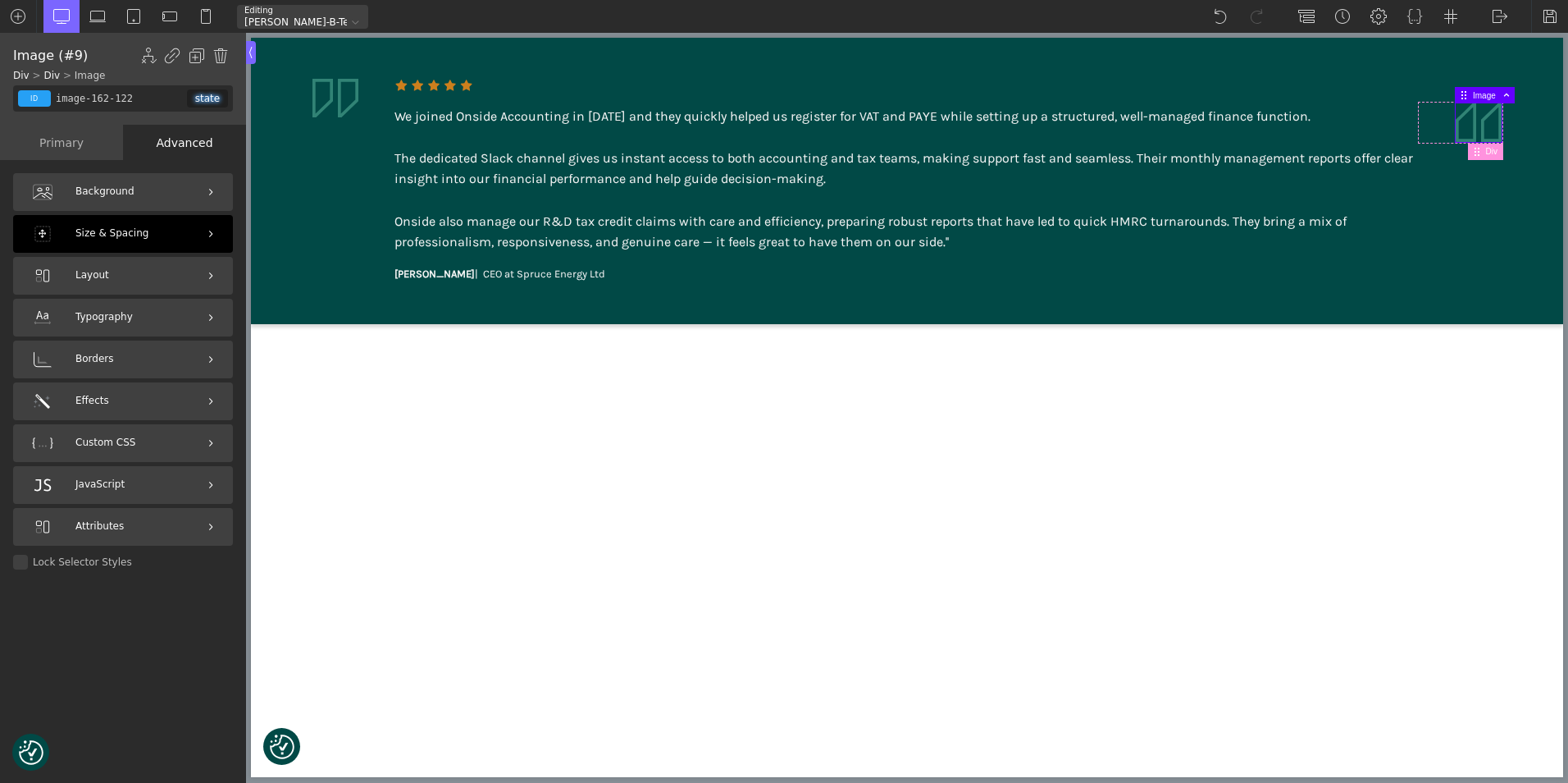
click at [151, 233] on div "Size & Spacing" at bounding box center [123, 233] width 220 height 37
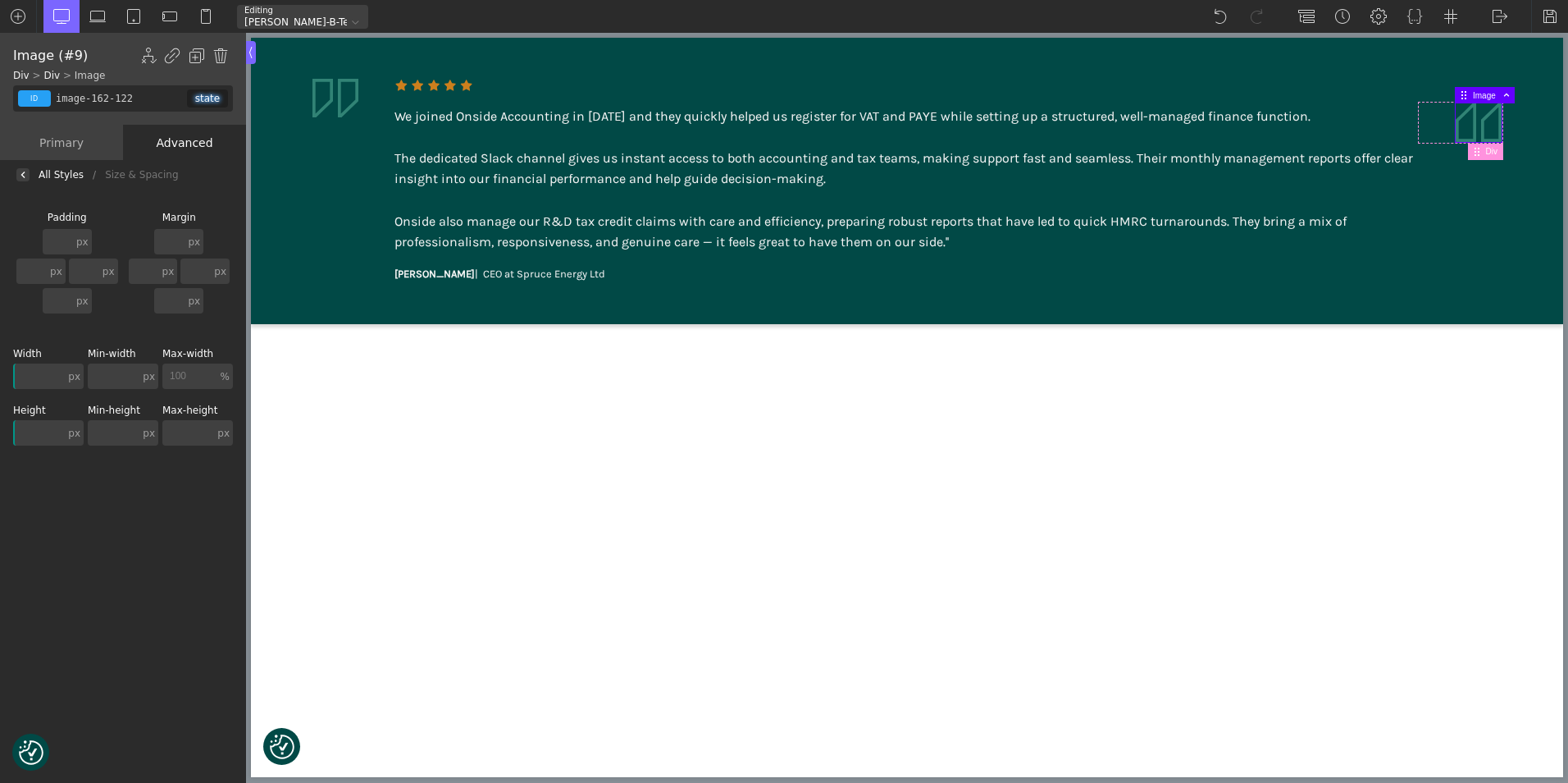
click at [391, 324] on html "We value your privacy We use cookies to enhance your browsing experience, serve…" at bounding box center [906, 181] width 1312 height 286
click at [183, 235] on input "text" at bounding box center [170, 241] width 31 height 25
type input "150"
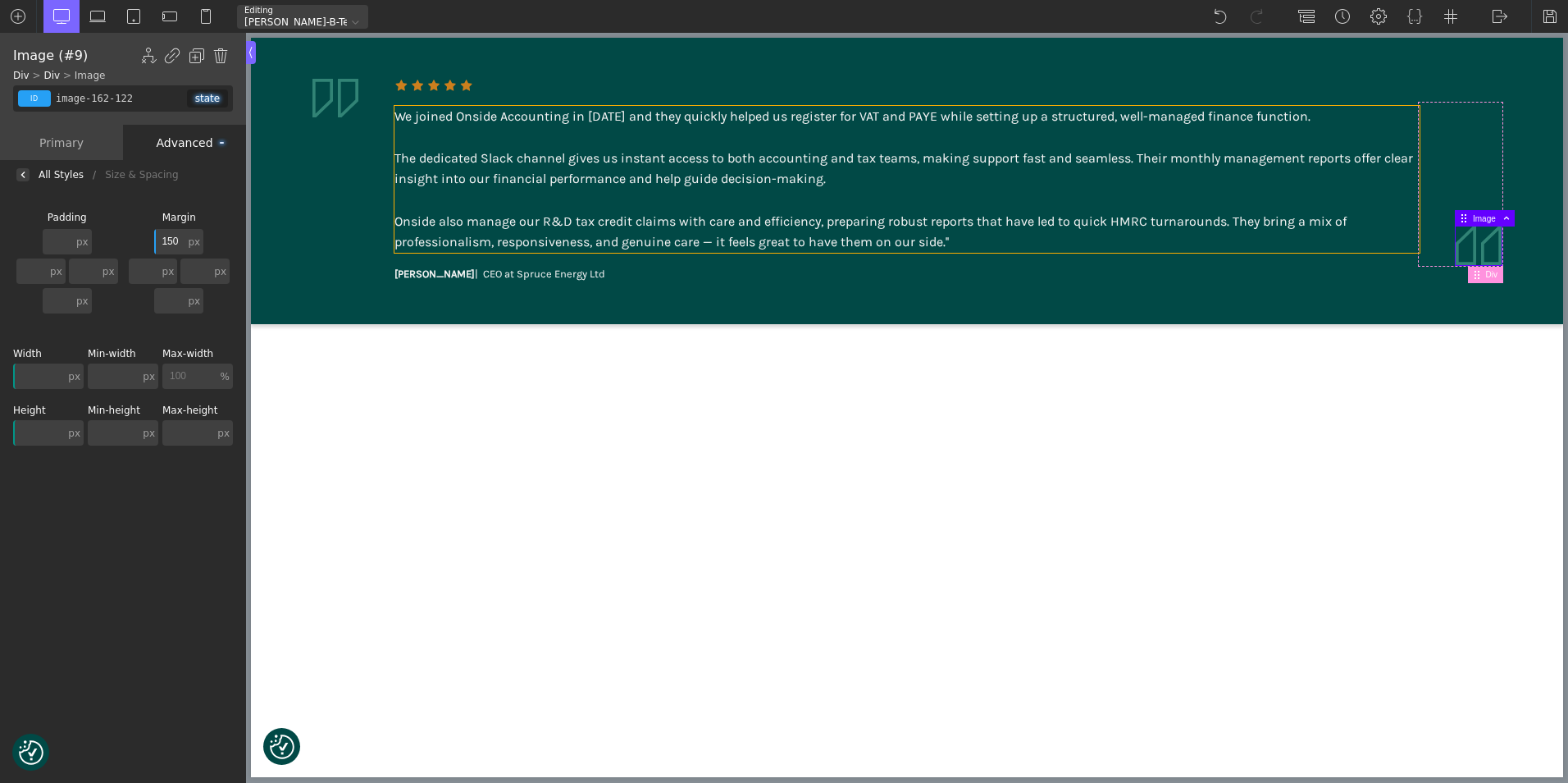
click at [417, 120] on div "We joined Onside Accounting in 2023 and they quickly helped us register for VAT…" at bounding box center [907, 179] width 1025 height 147
type input "text_block-159-122"
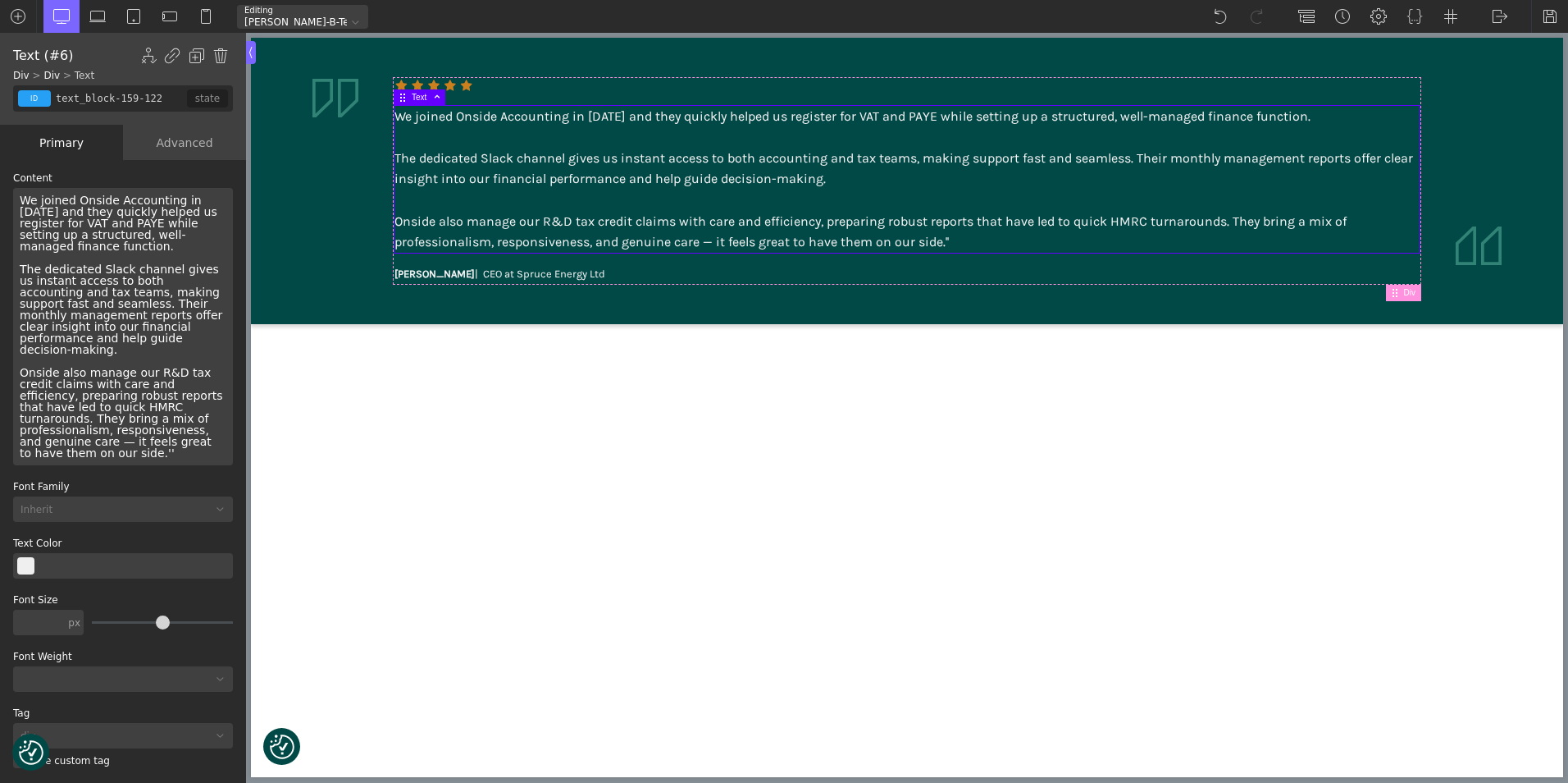
click at [397, 116] on div "We joined Onside Accounting in 2023 and they quickly helped us register for VAT…" at bounding box center [907, 179] width 1025 height 147
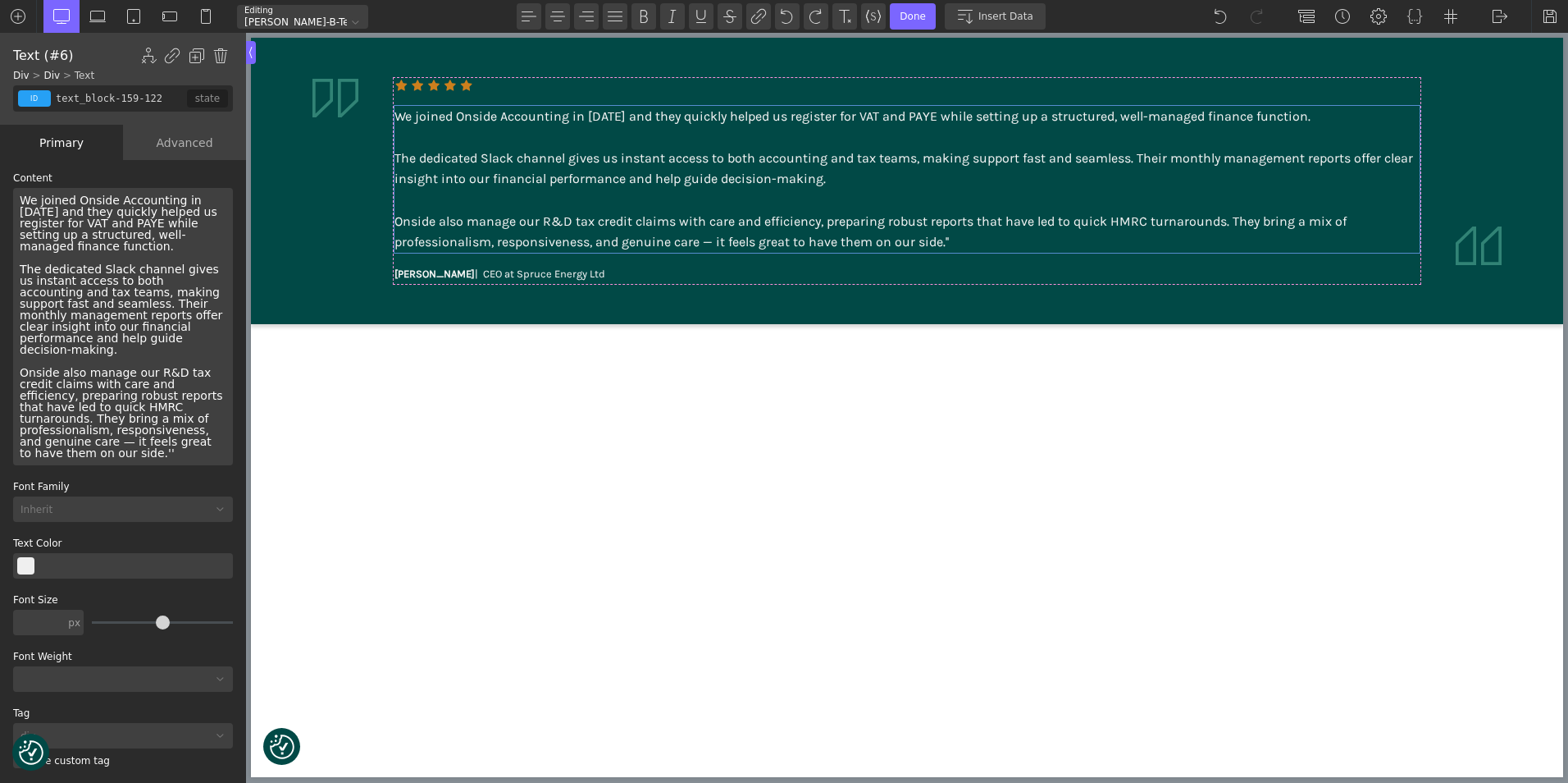
click at [20, 199] on div "We joined Onside Accounting in 2023 and they quickly helped us register for VAT…" at bounding box center [123, 327] width 220 height 278
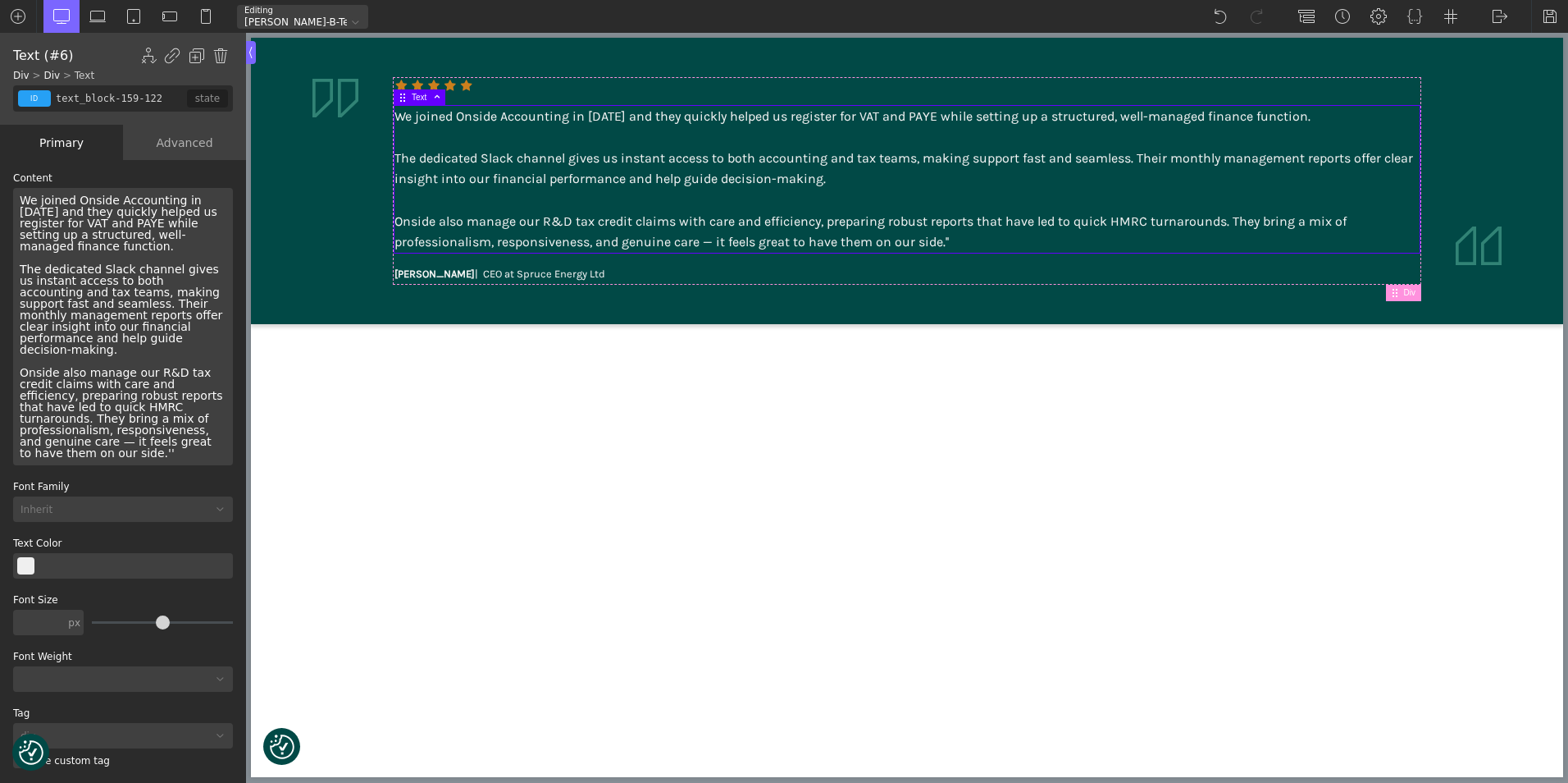
click at [15, 196] on div "We joined Onside Accounting in 2023 and they quickly helped us register for VAT…" at bounding box center [123, 327] width 220 height 278
click at [398, 324] on html "We value your privacy We use cookies to enhance your browsing experience, serve…" at bounding box center [906, 181] width 1312 height 286
click at [1546, 14] on img at bounding box center [1550, 16] width 16 height 16
click at [1495, 17] on img at bounding box center [1500, 16] width 16 height 16
click at [1497, 42] on link "WP Admin" at bounding box center [1516, 42] width 70 height 26
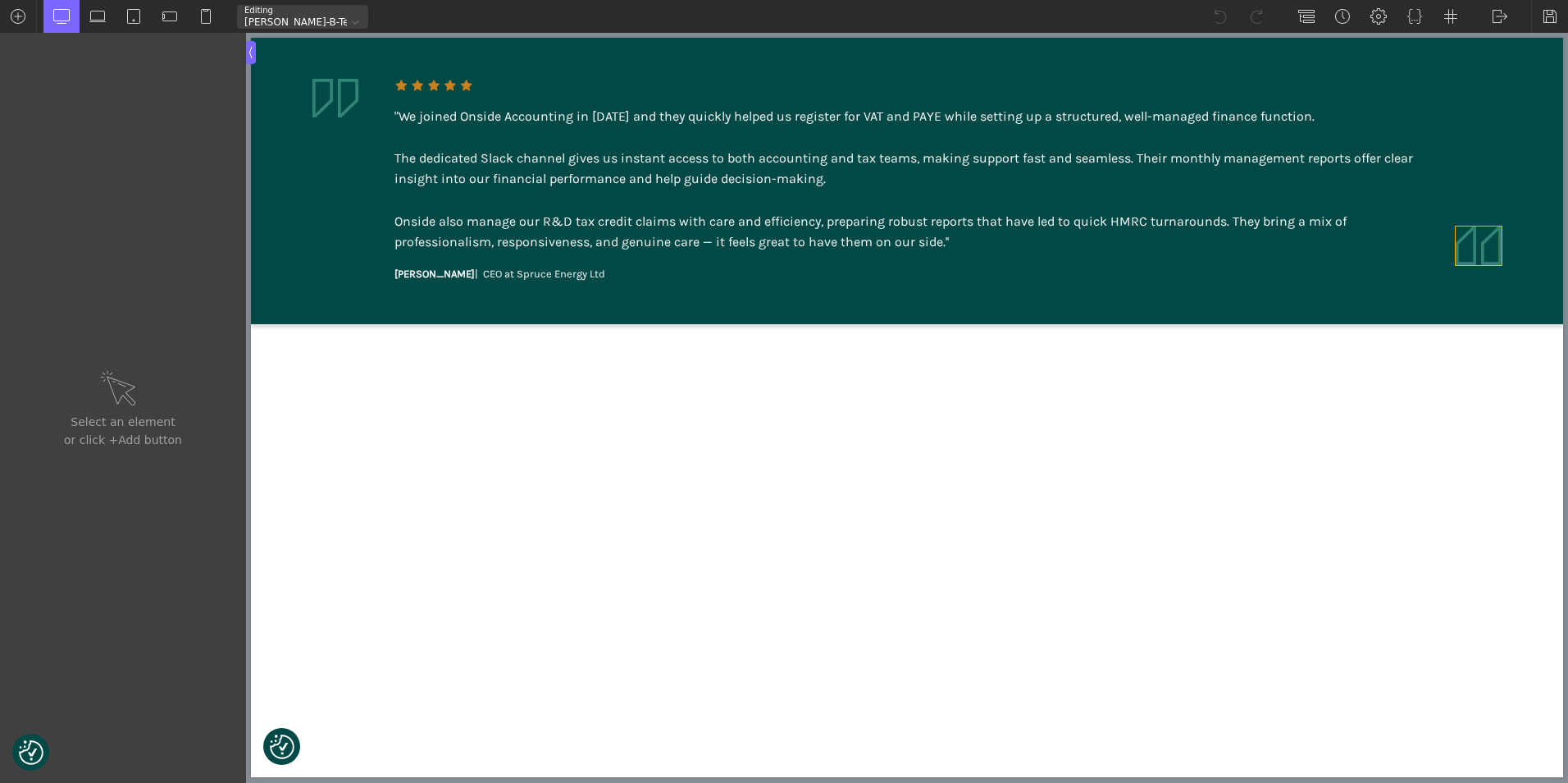
type input "image-162-122"
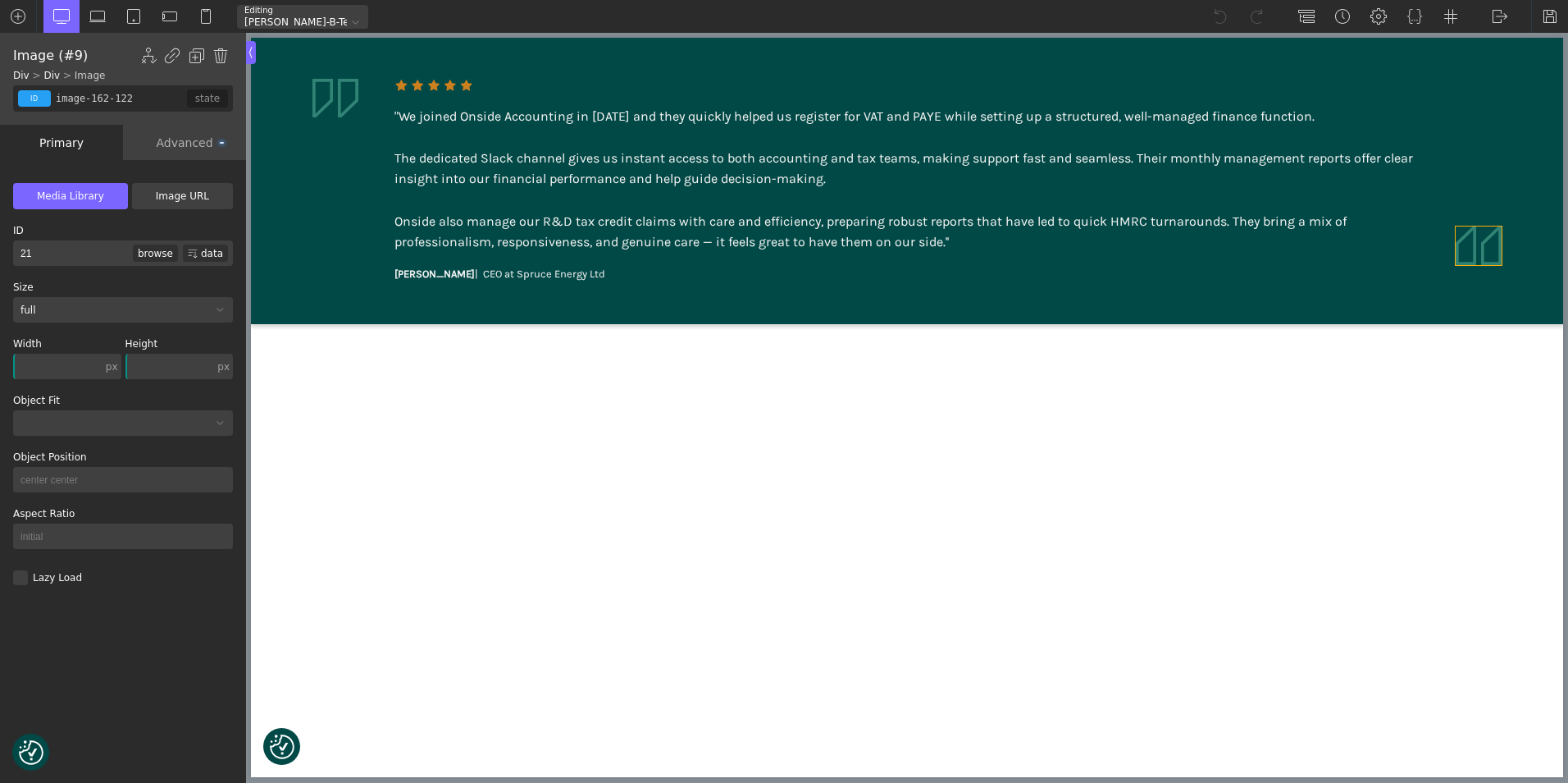
click at [1474, 261] on img at bounding box center [1479, 246] width 46 height 38
click at [179, 365] on input "text" at bounding box center [170, 366] width 89 height 25
type input "auto"
click at [181, 379] on div "Width px px % em rem auto vw vh none Height auto px % em rem auto vw vh none" at bounding box center [125, 362] width 224 height 47
click at [324, 324] on html "We value your privacy We use cookies to enhance your browsing experience, serve…" at bounding box center [906, 181] width 1312 height 286
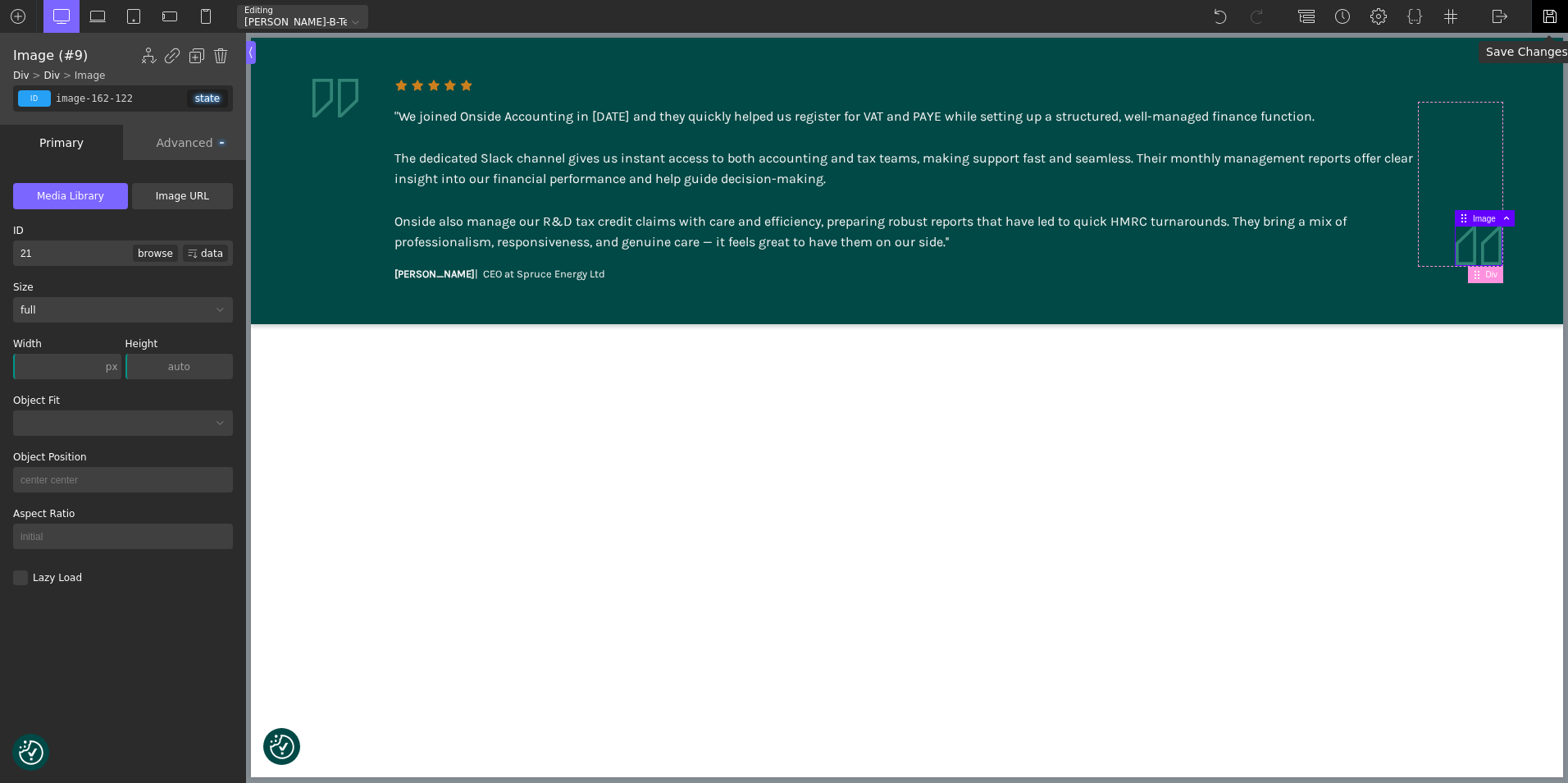
click at [1550, 18] on img at bounding box center [1550, 16] width 16 height 16
click at [189, 151] on div "Advanced" at bounding box center [184, 142] width 123 height 36
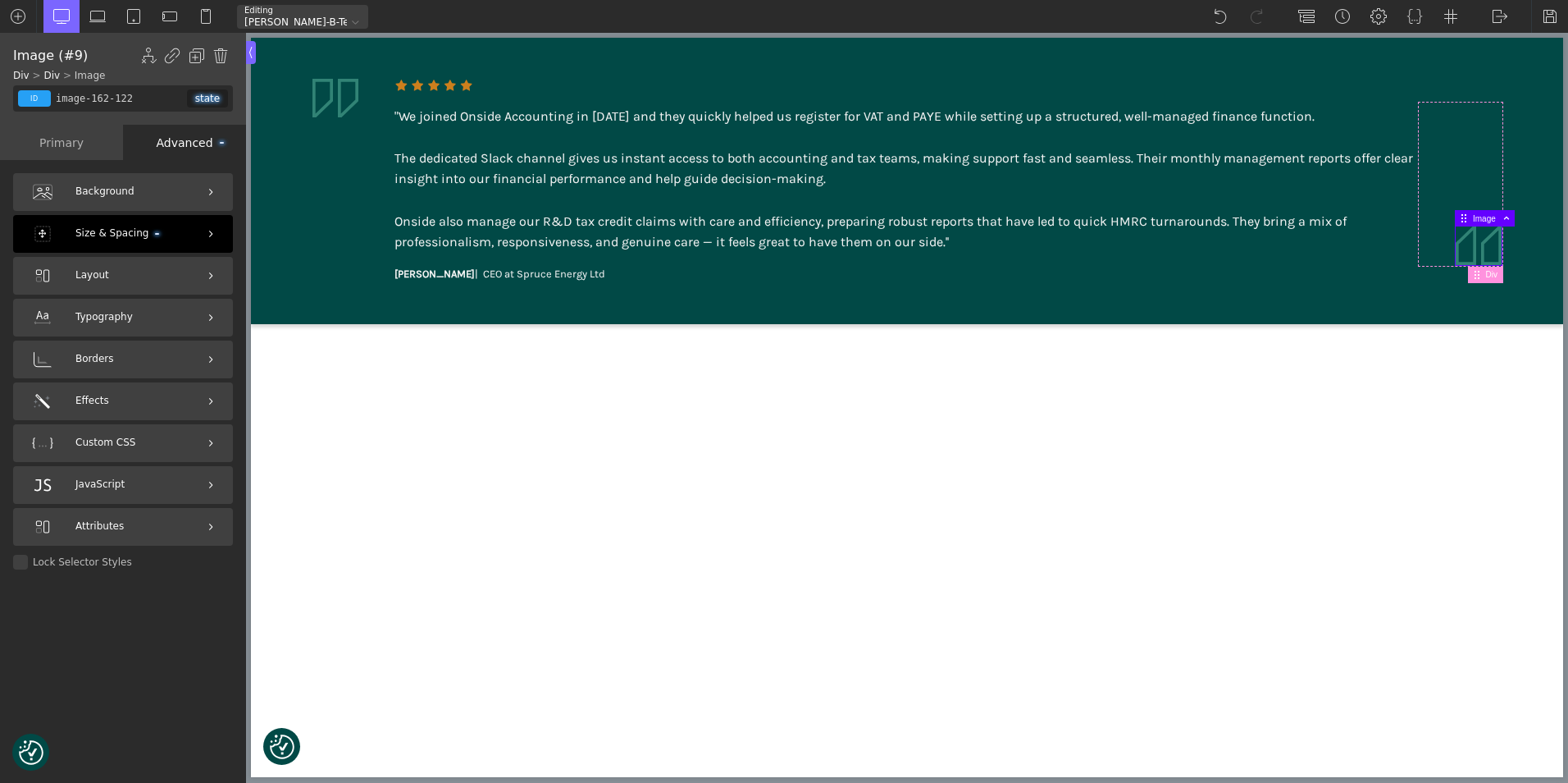
click at [155, 232] on div "Size & Spacing" at bounding box center [123, 233] width 220 height 37
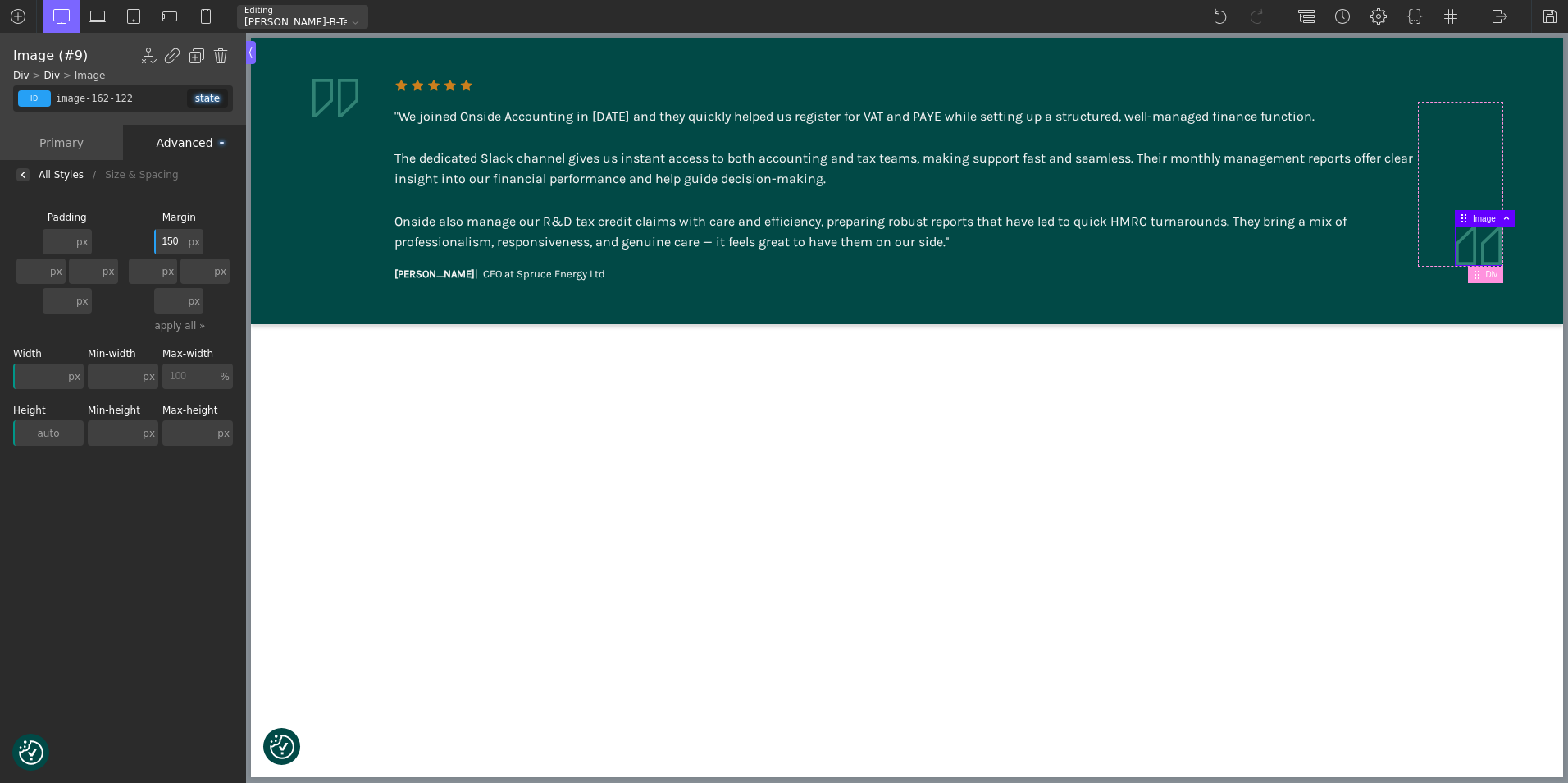
click at [175, 236] on input "150" at bounding box center [170, 241] width 31 height 25
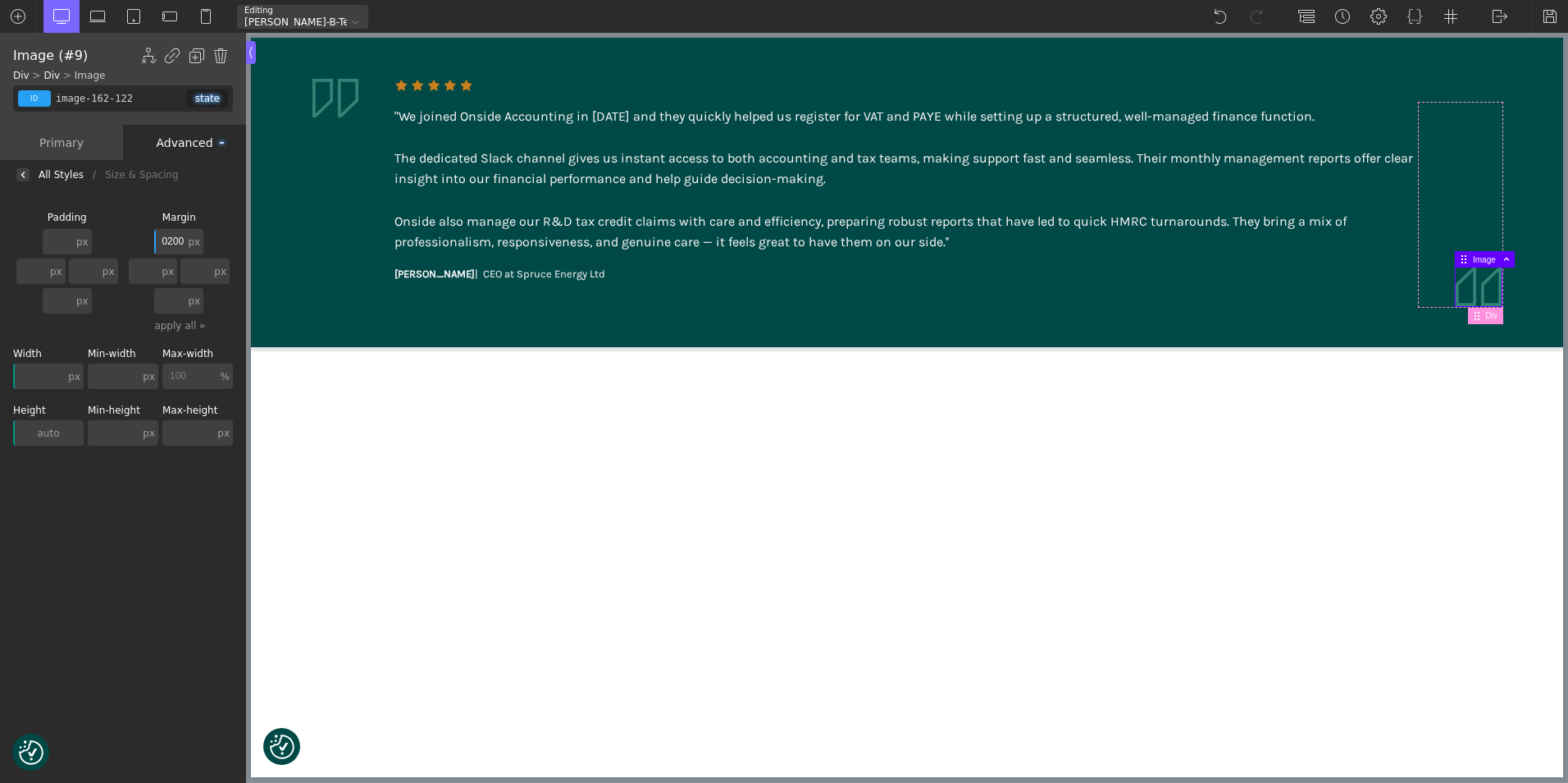
click at [170, 240] on input "0200" at bounding box center [170, 241] width 31 height 25
type input "200"
click at [1557, 17] on img at bounding box center [1550, 16] width 16 height 16
click at [1493, 14] on img at bounding box center [1500, 16] width 16 height 16
click at [1499, 42] on link "WP Admin" at bounding box center [1516, 42] width 70 height 26
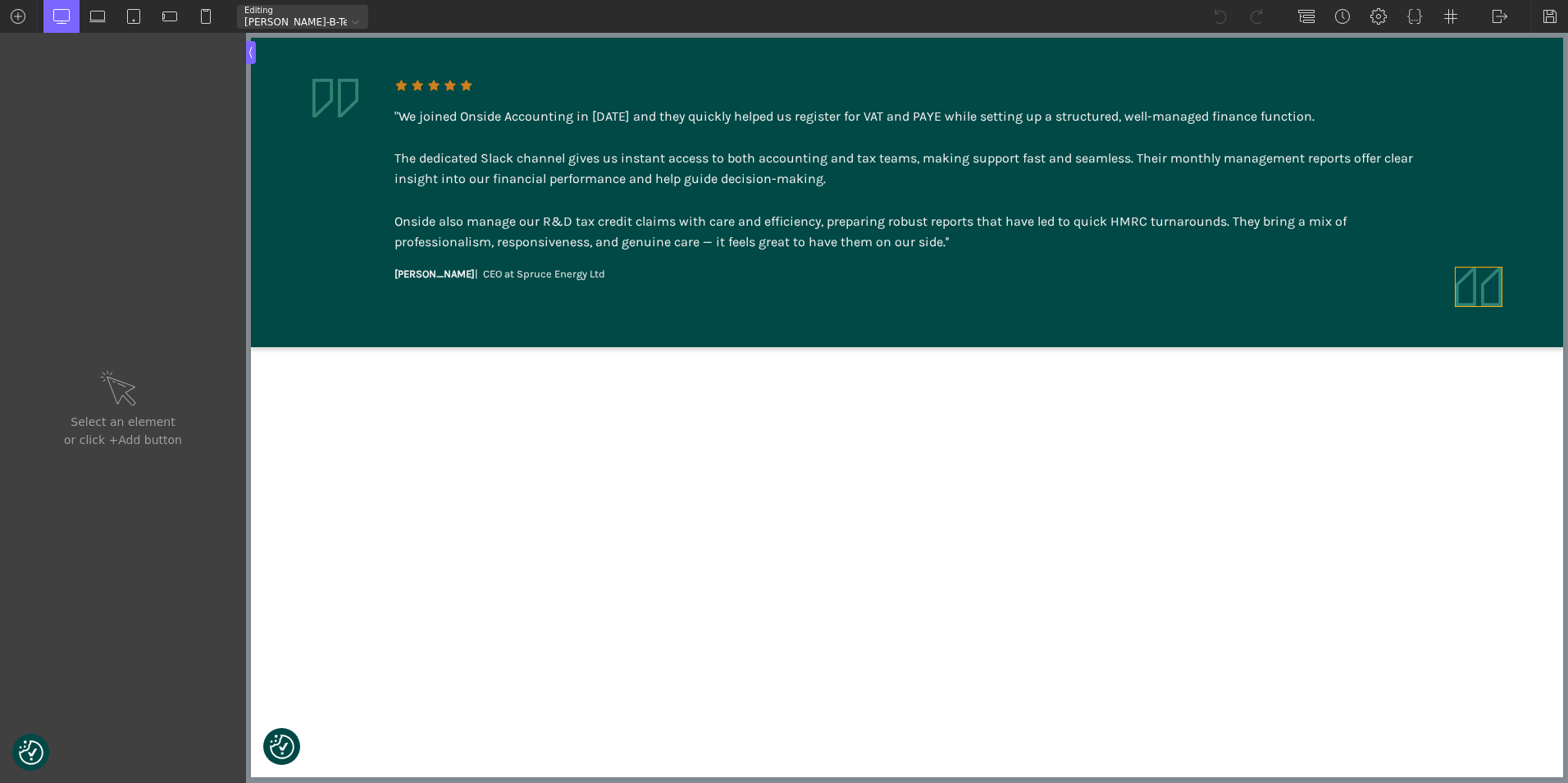
type input "image-162-122"
click at [1480, 287] on img at bounding box center [1479, 286] width 46 height 38
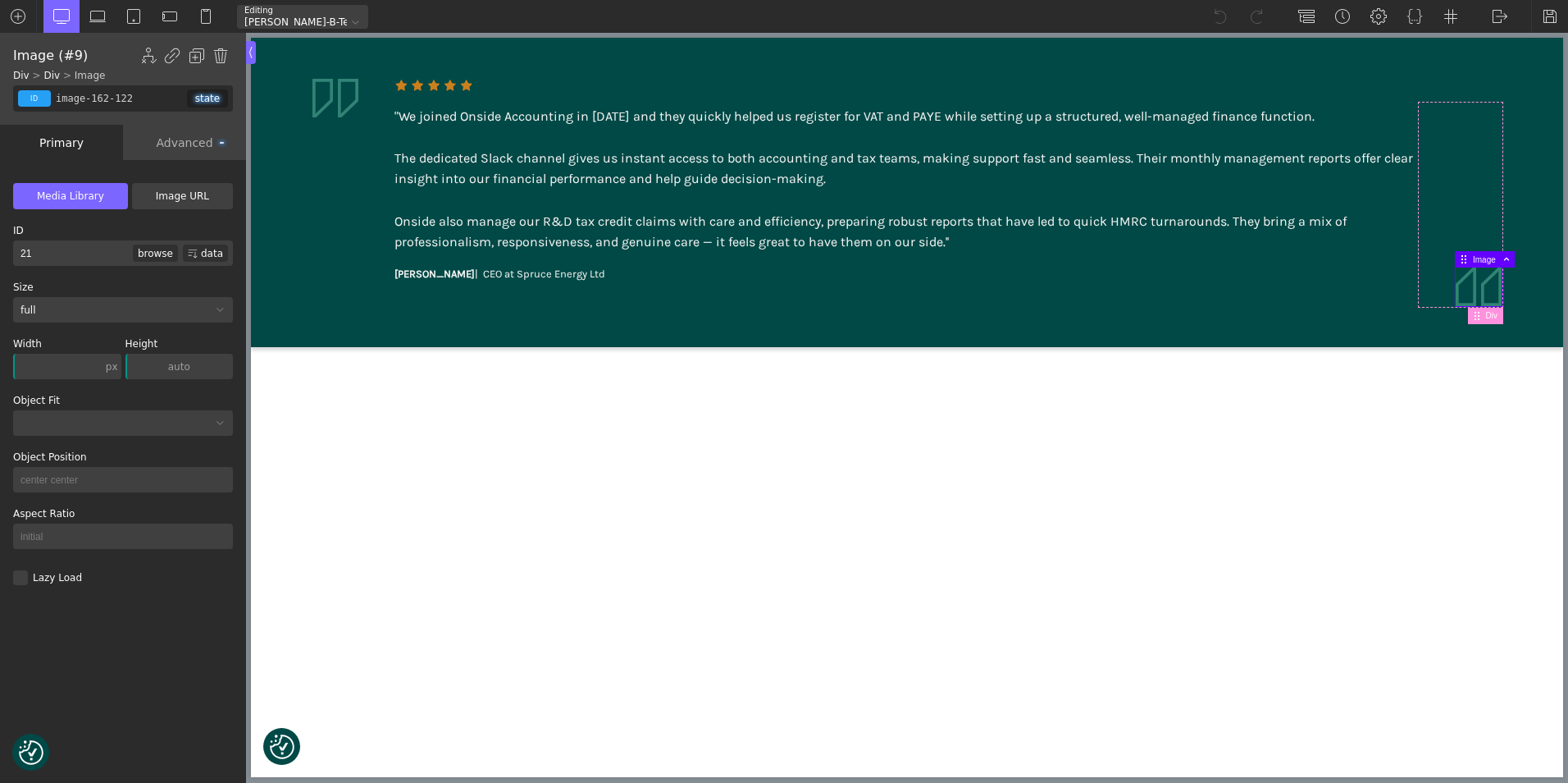
click at [185, 145] on div "Advanced" at bounding box center [184, 142] width 123 height 36
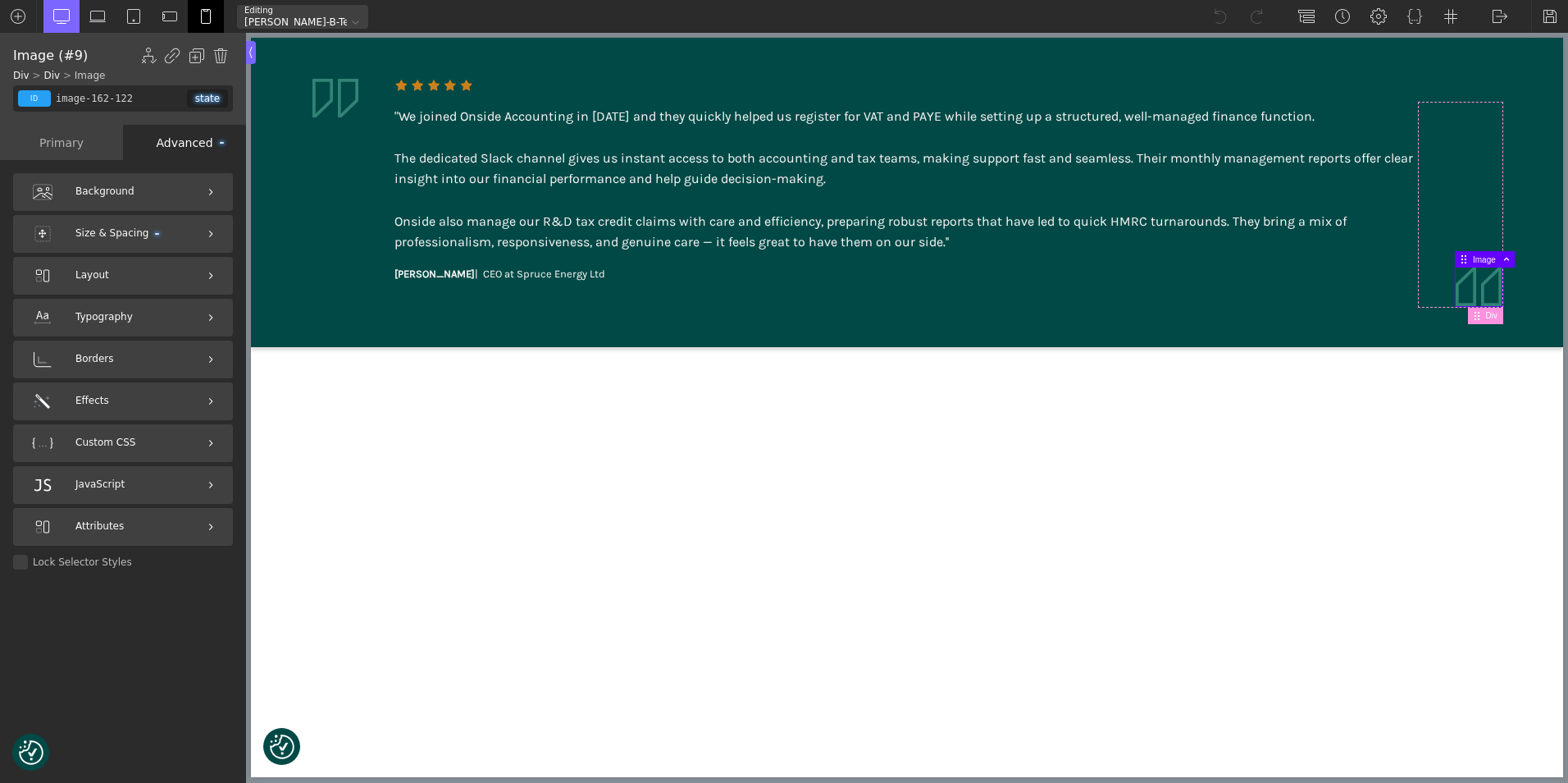
click at [205, 18] on img at bounding box center [205, 16] width 16 height 16
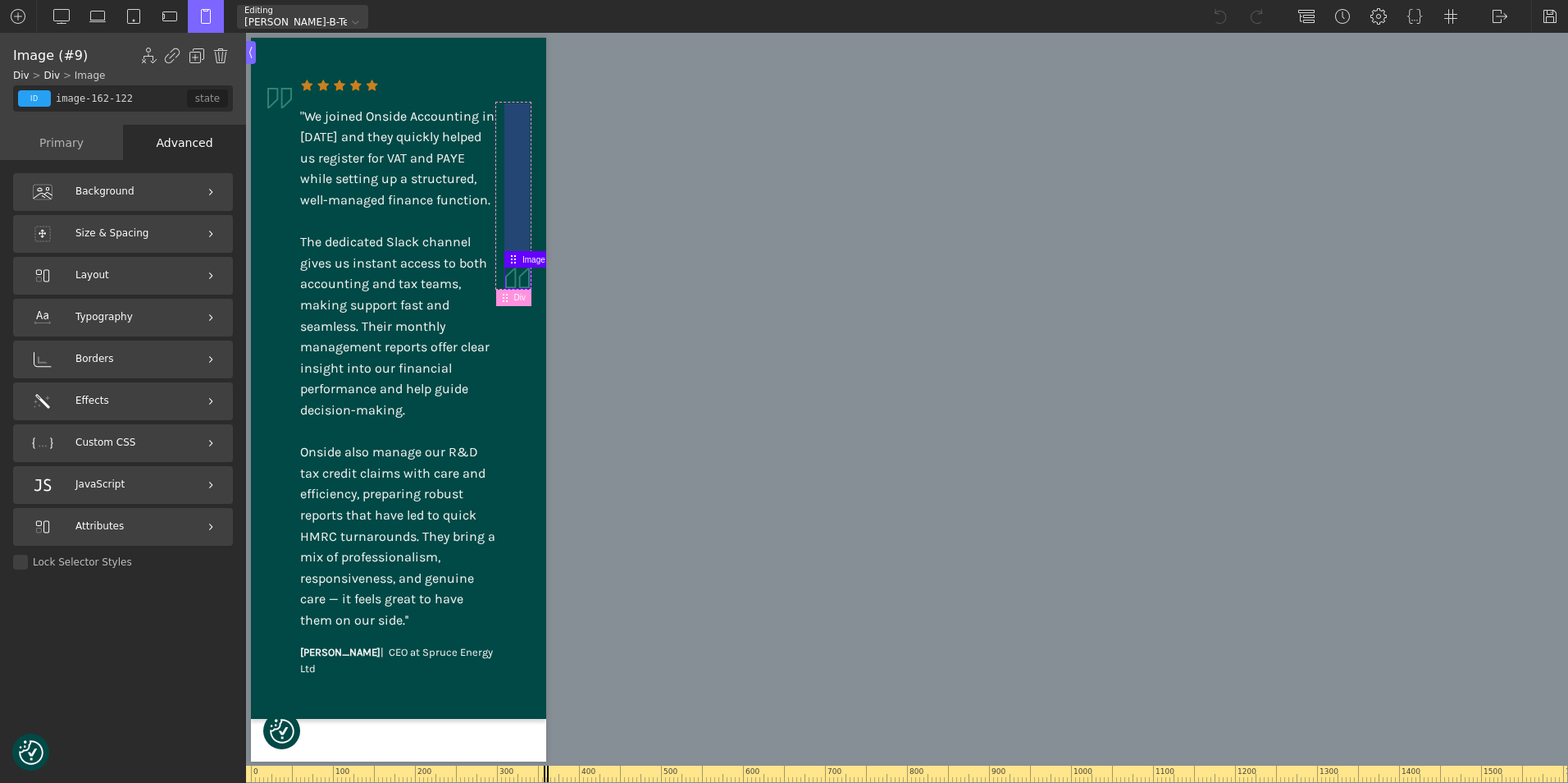
click at [520, 212] on div at bounding box center [517, 185] width 25 height 164
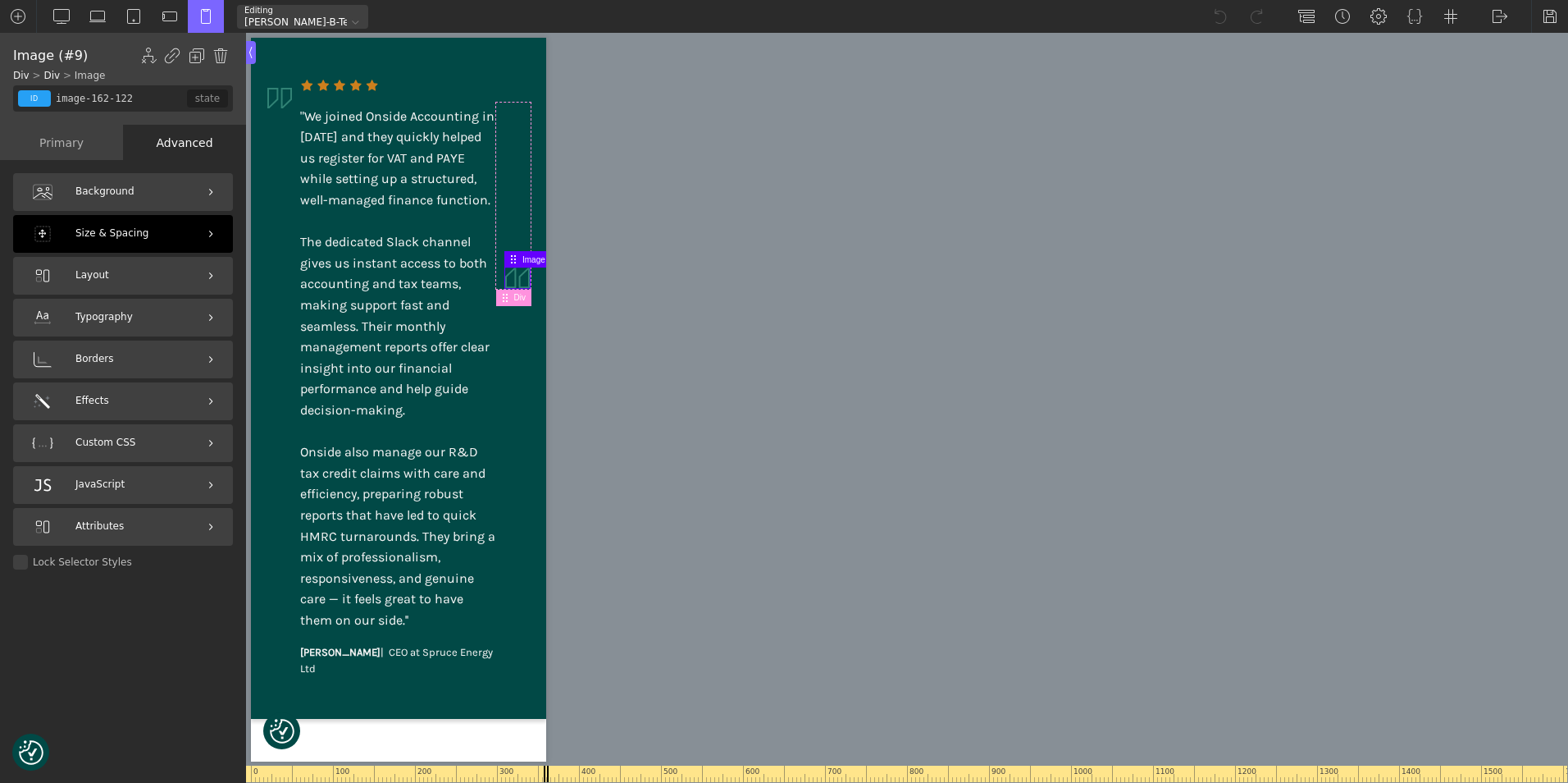
click at [160, 232] on div "Size & Spacing" at bounding box center [123, 233] width 220 height 37
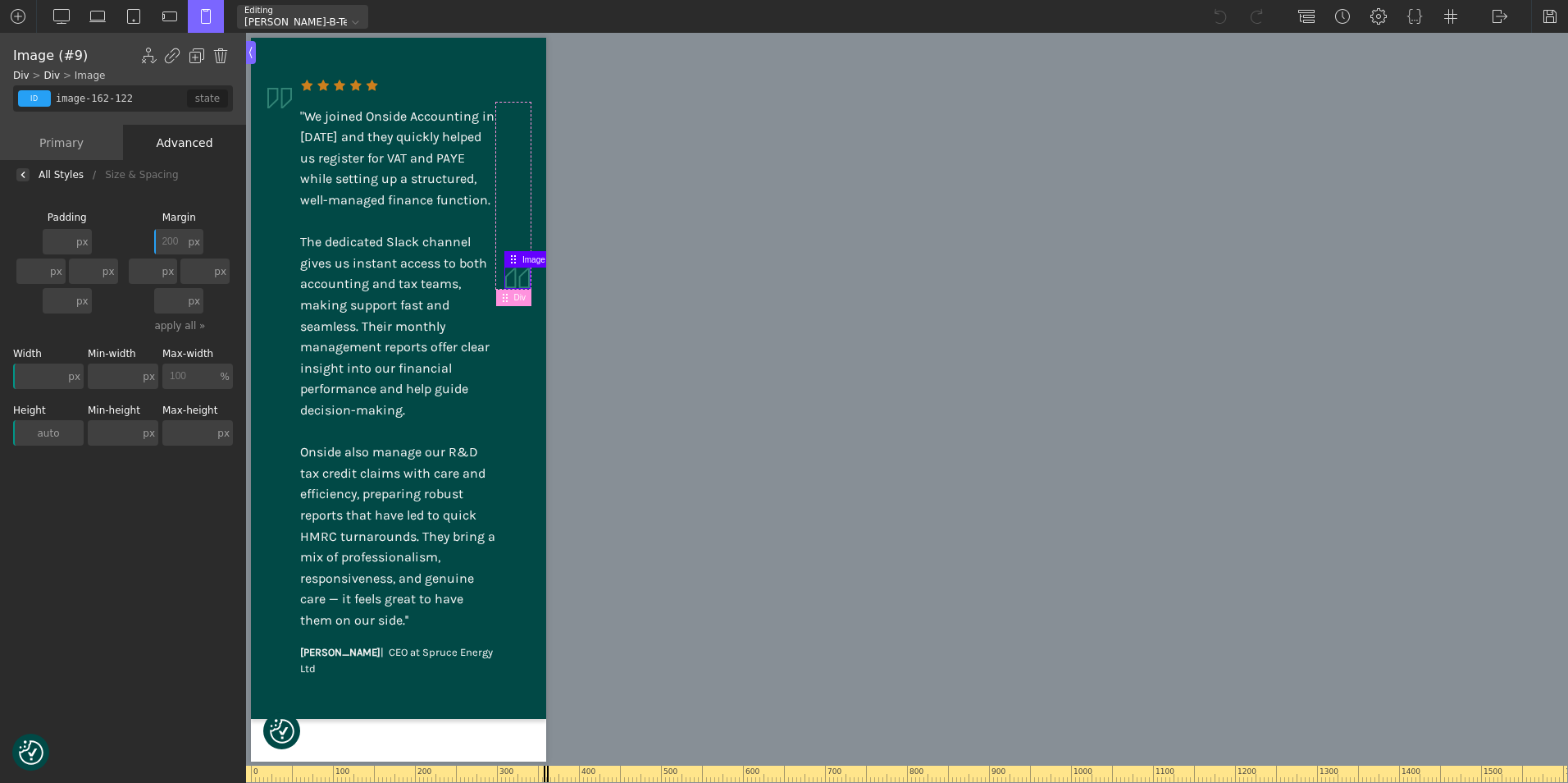
click at [177, 241] on input "200" at bounding box center [170, 241] width 31 height 25
drag, startPoint x: 168, startPoint y: 239, endPoint x: 178, endPoint y: 239, distance: 10.0
click at [178, 239] on input "600" at bounding box center [170, 241] width 31 height 25
click at [159, 239] on input "20" at bounding box center [170, 241] width 31 height 25
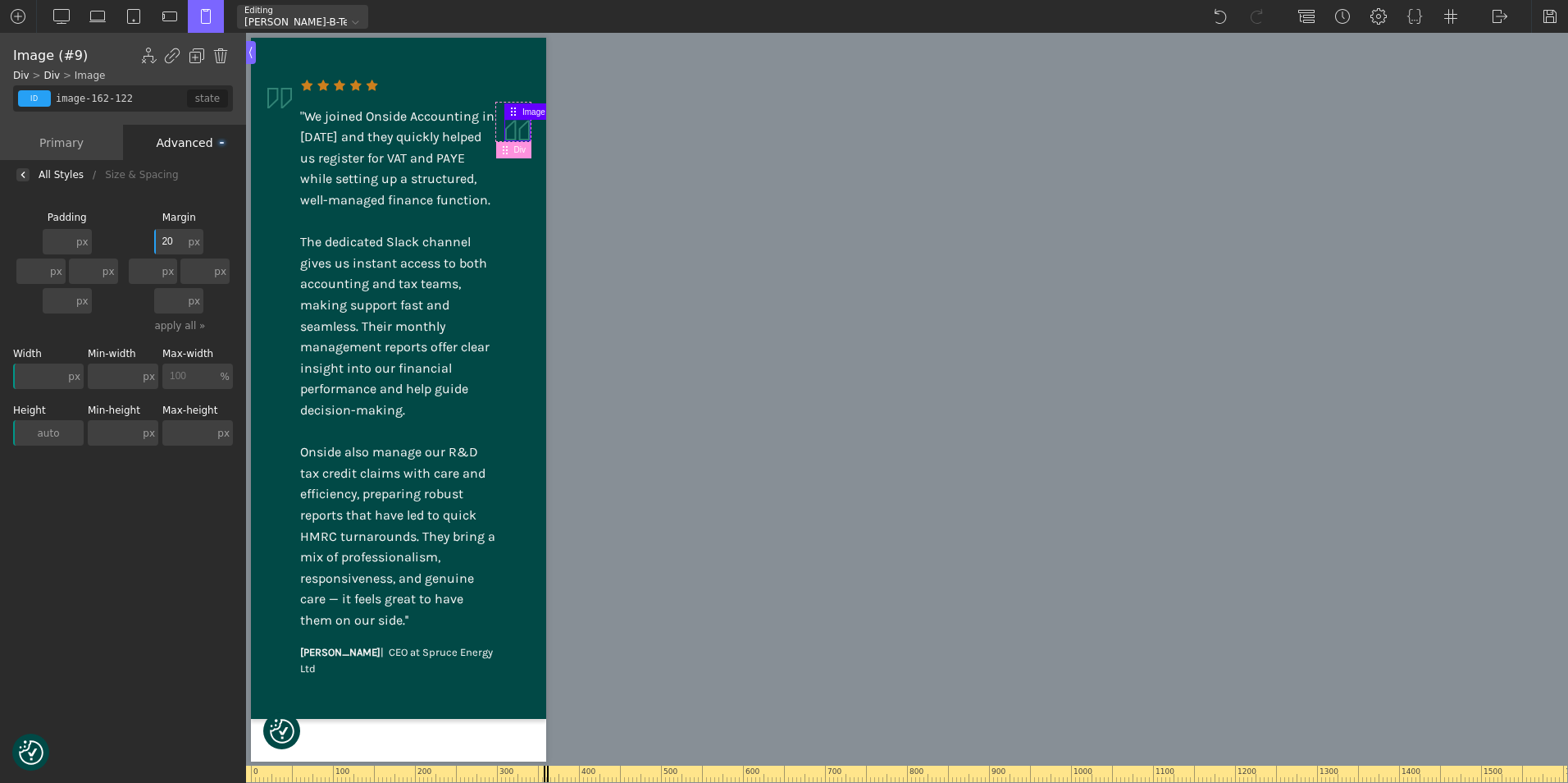
click at [169, 237] on input "20" at bounding box center [170, 241] width 31 height 25
click at [654, 520] on div "0 100 200 300 400 500 600 700 800 900 1000 1100 1200 1300 1400 1500 1600 1700 1…" at bounding box center [906, 407] width 1322 height 750
click at [595, 681] on div "0 100 200 300 400 500 600 700 800 900 1000 1100 1200 1300 1400 1500 1600 1700 1…" at bounding box center [906, 407] width 1322 height 750
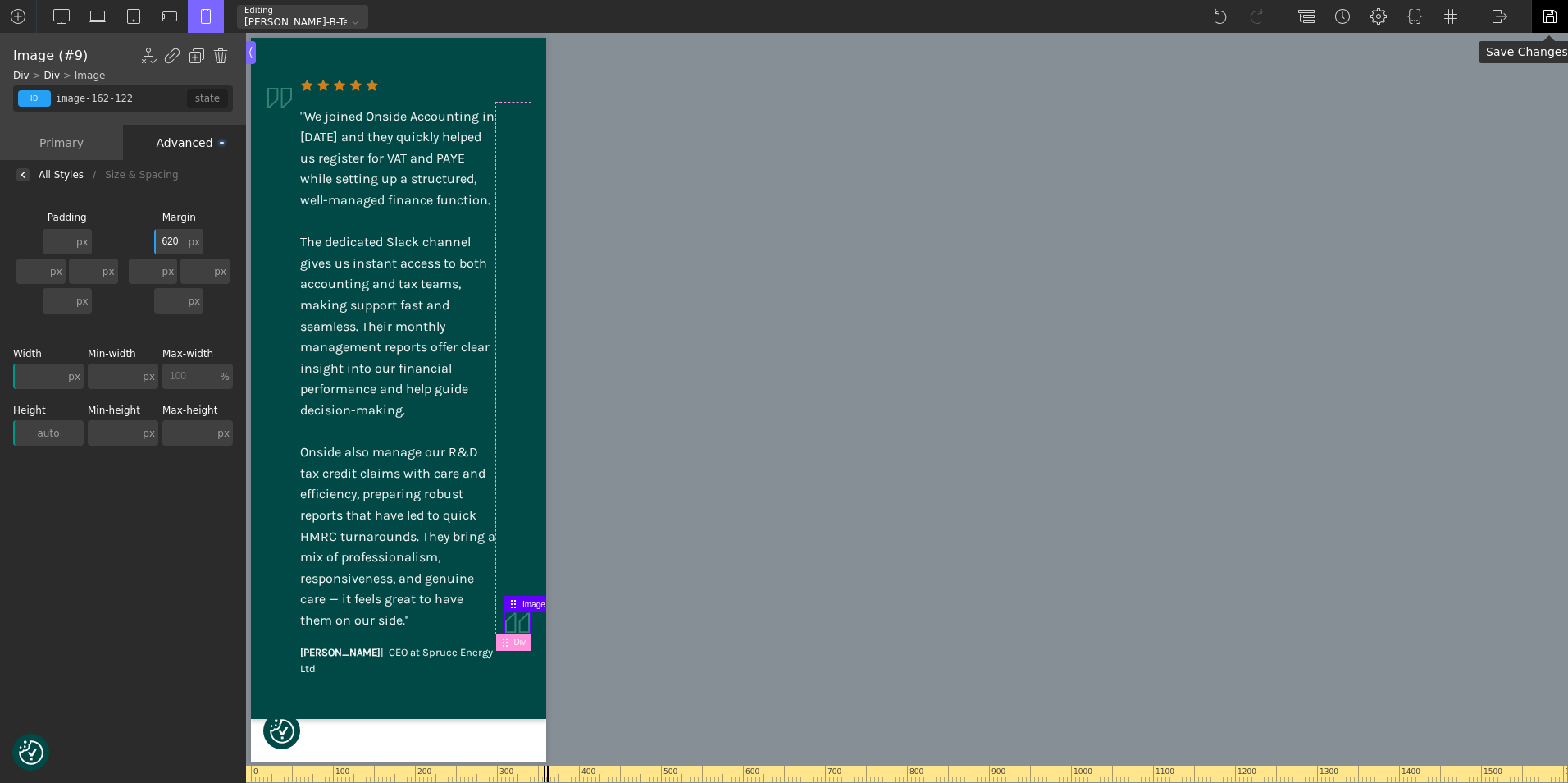
click at [1552, 14] on img at bounding box center [1550, 16] width 16 height 16
click at [170, 14] on img at bounding box center [169, 16] width 16 height 16
type input "200"
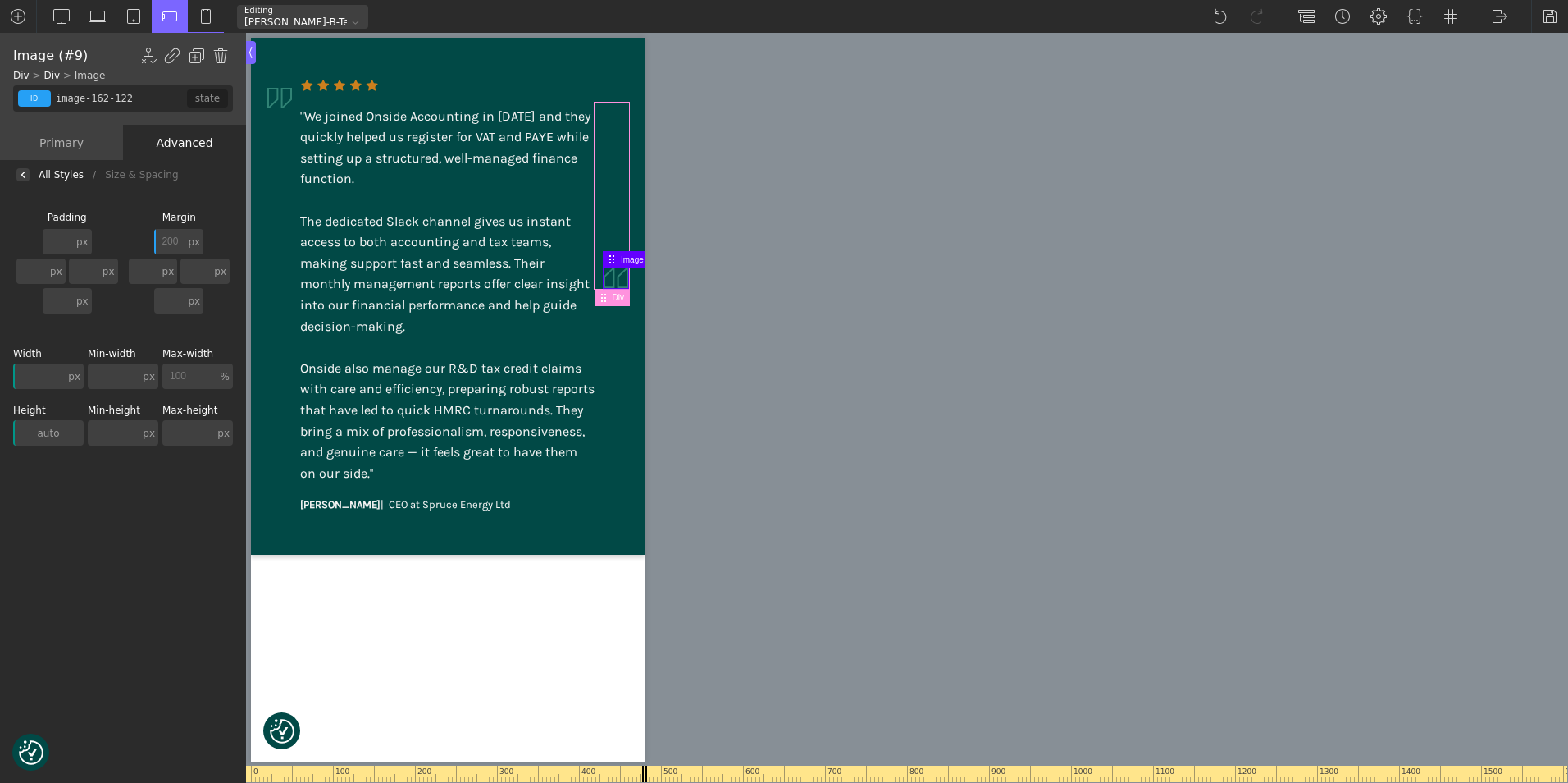
click at [598, 224] on div at bounding box center [612, 196] width 33 height 184
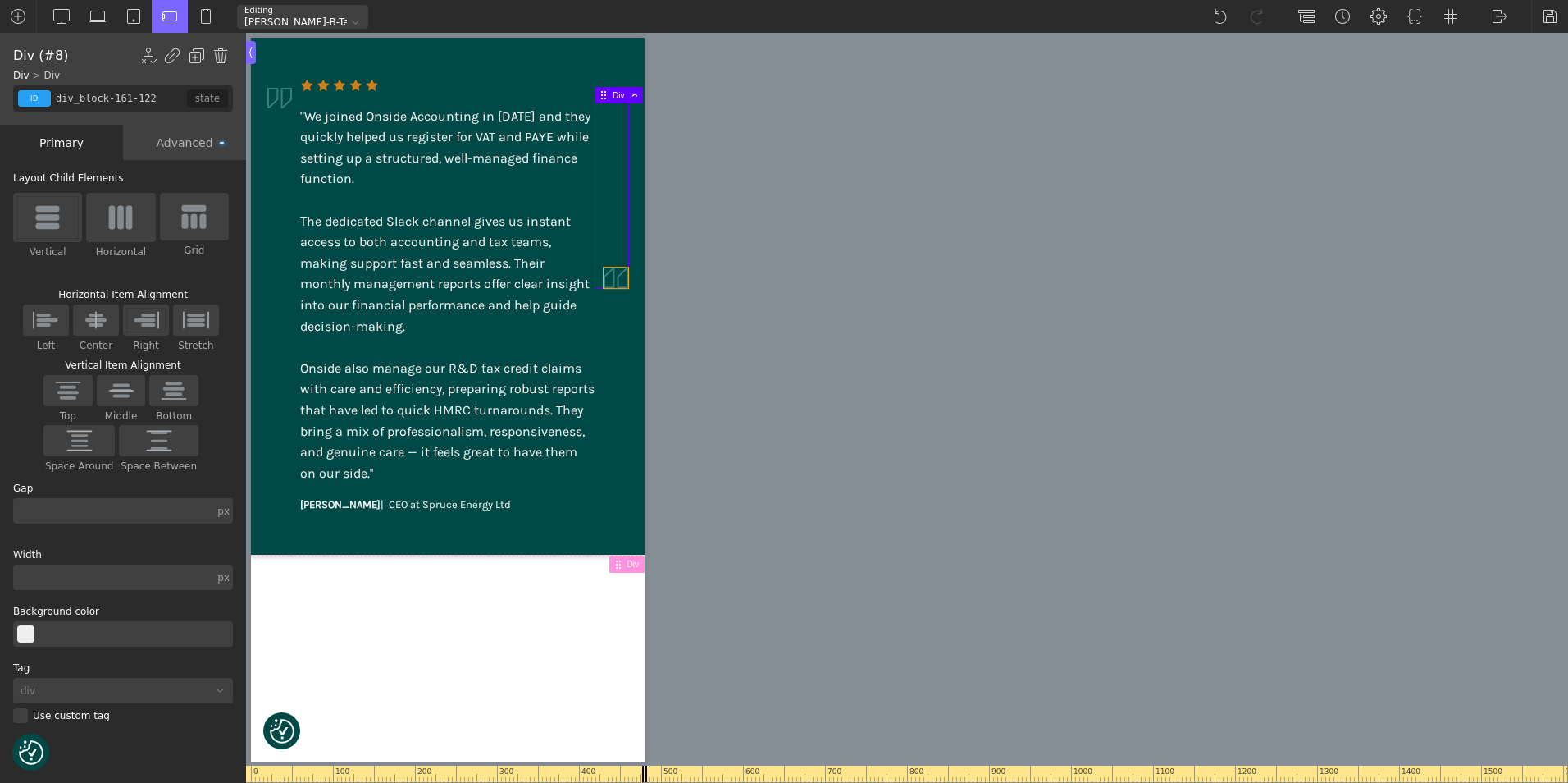
type input "image-162-122"
click at [615, 270] on img at bounding box center [616, 277] width 25 height 20
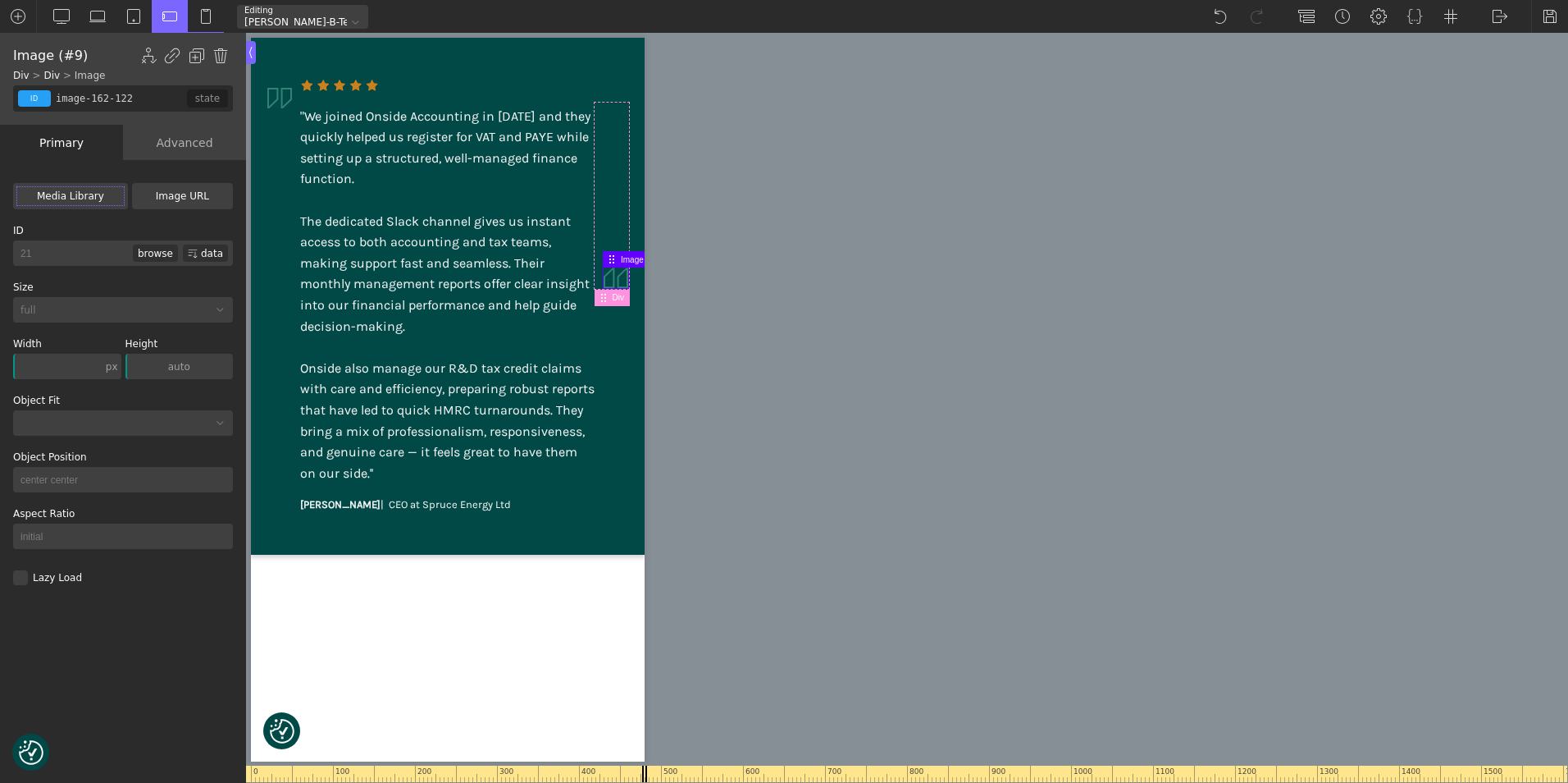
click at [186, 144] on div "Advanced" at bounding box center [184, 142] width 123 height 36
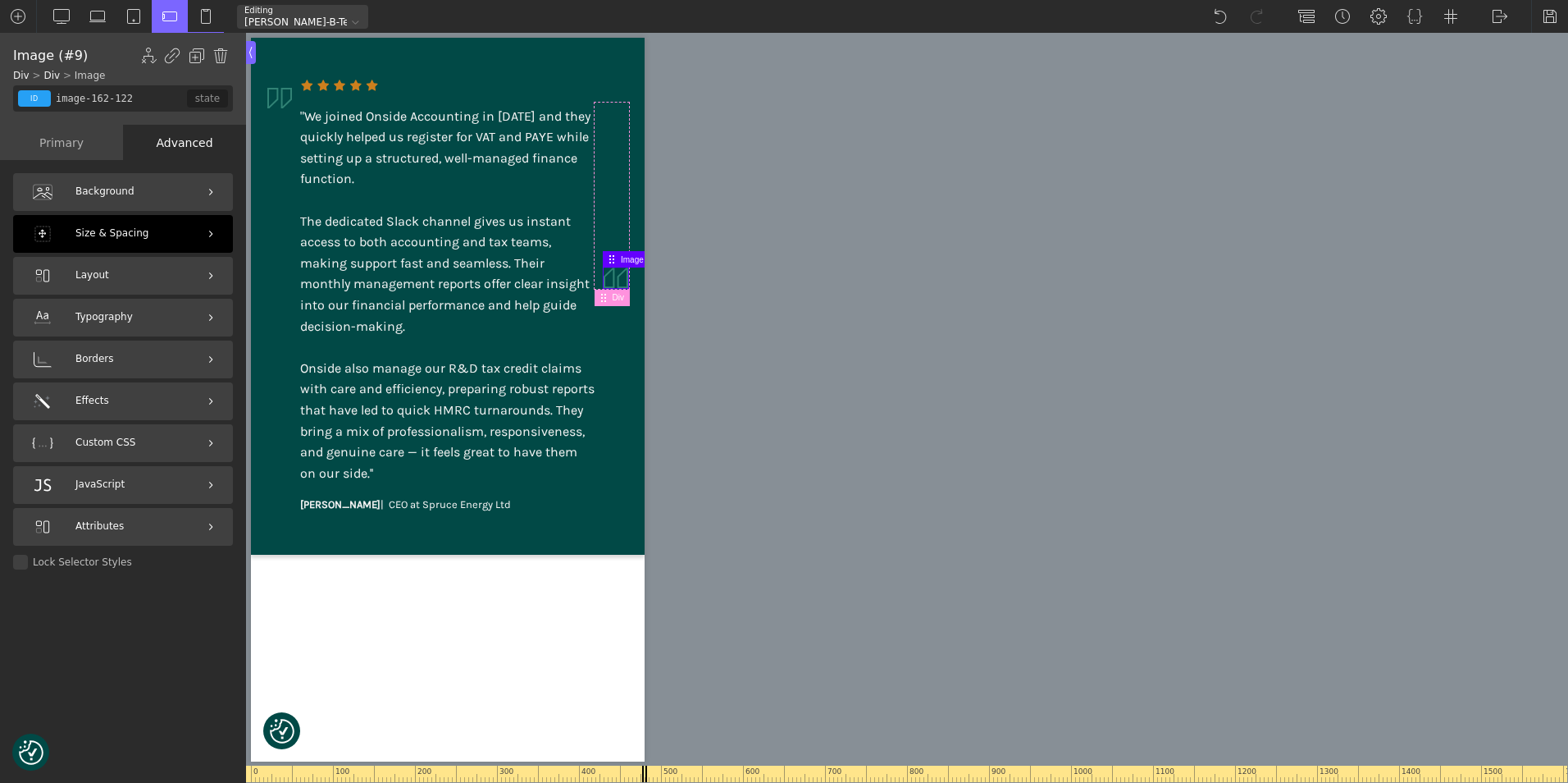
click at [175, 234] on div "Size & Spacing" at bounding box center [123, 233] width 220 height 37
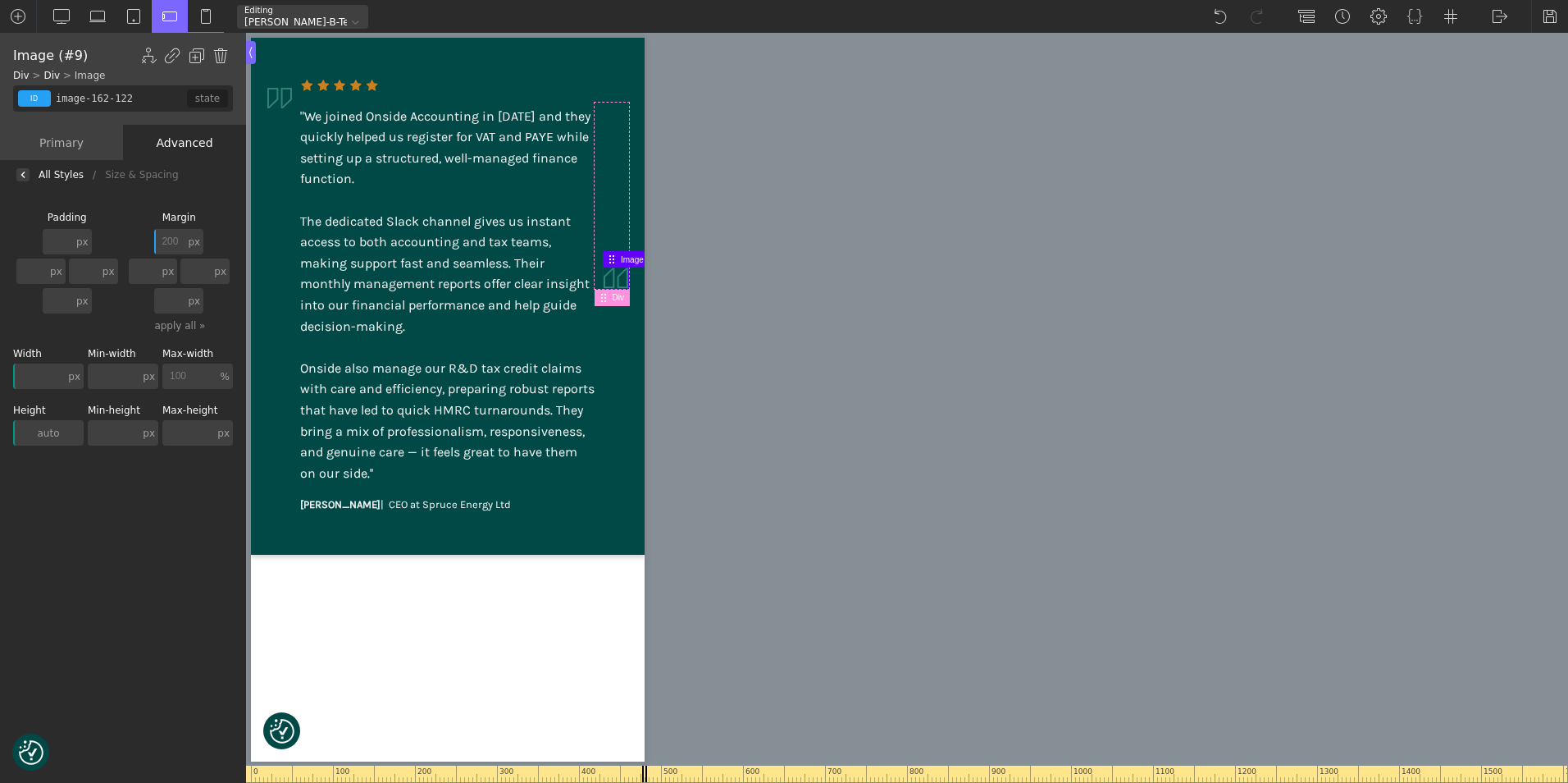
click at [180, 236] on input "200" at bounding box center [170, 241] width 31 height 25
type input "3"
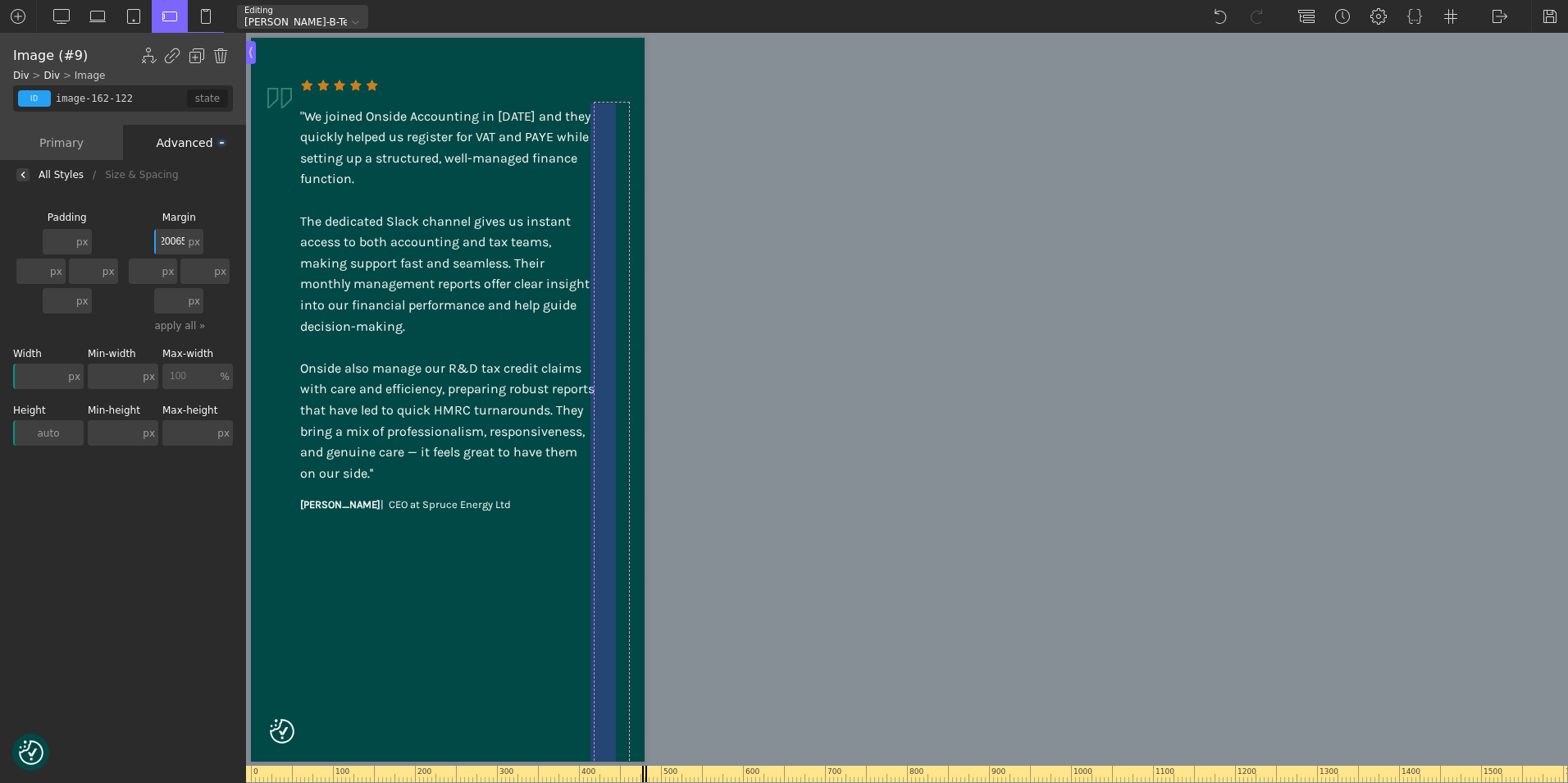
scroll to position [0, 9]
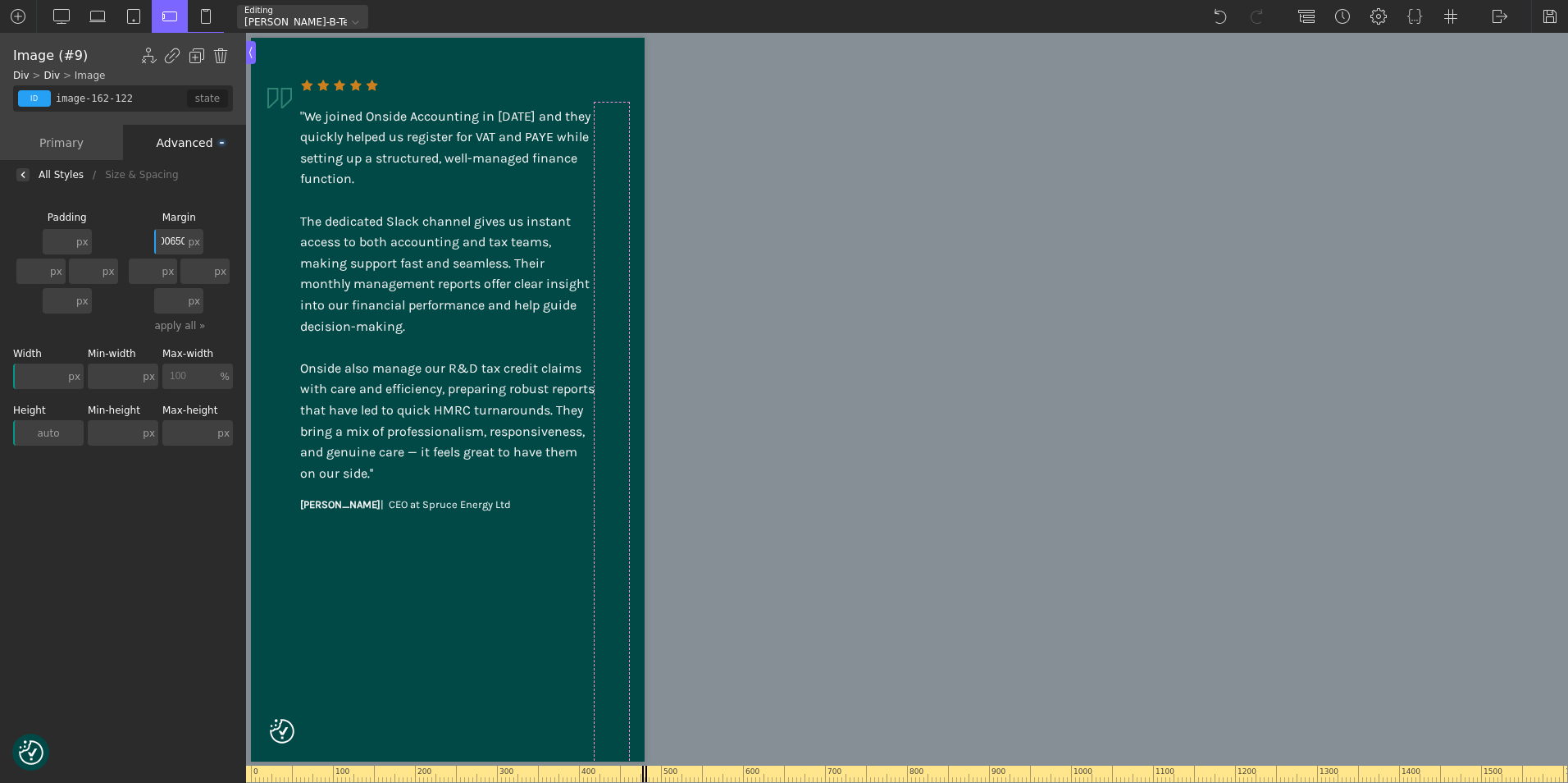
click at [180, 236] on input "200650" at bounding box center [170, 241] width 31 height 25
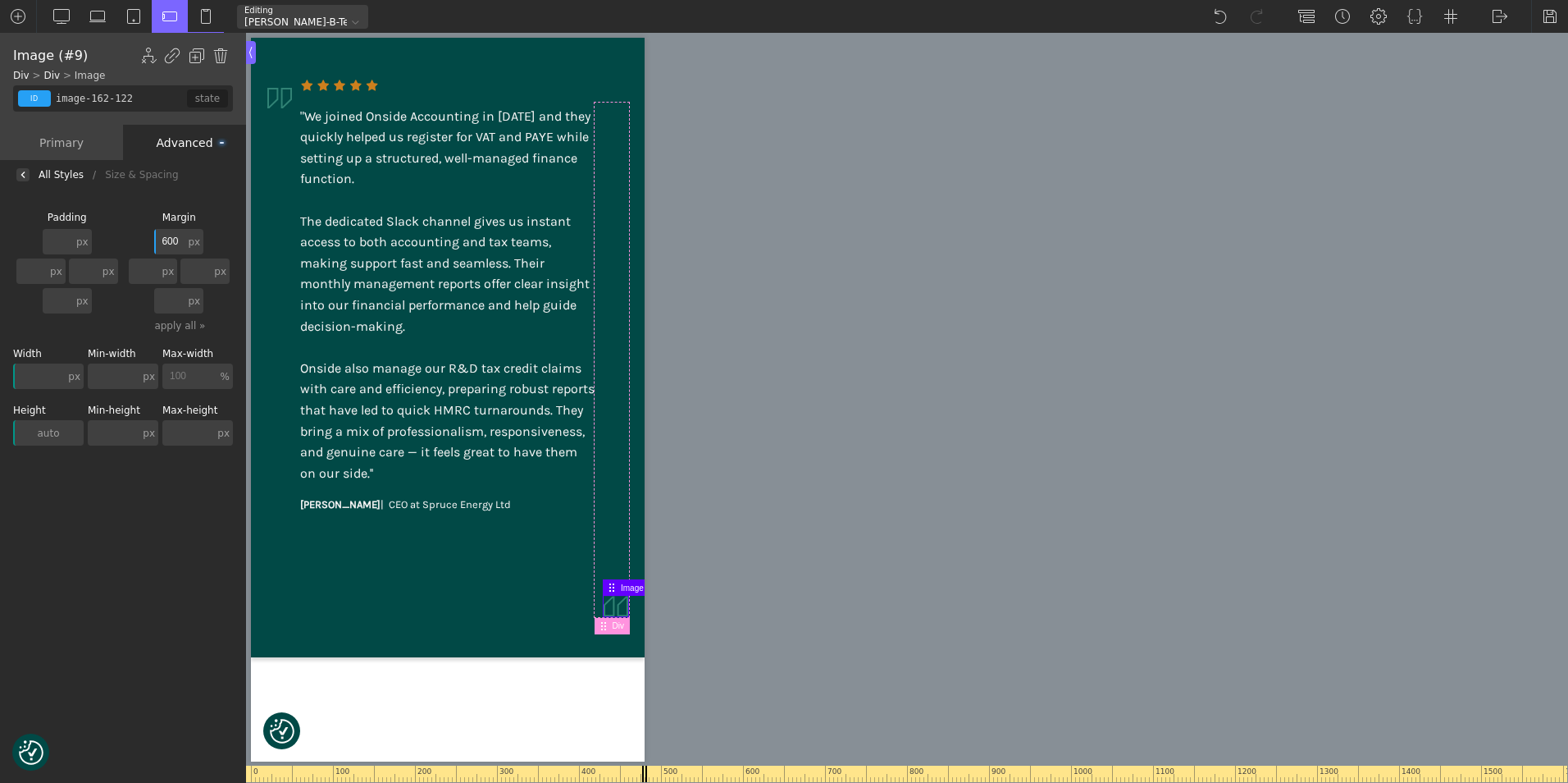
click at [180, 236] on input "600" at bounding box center [170, 241] width 31 height 25
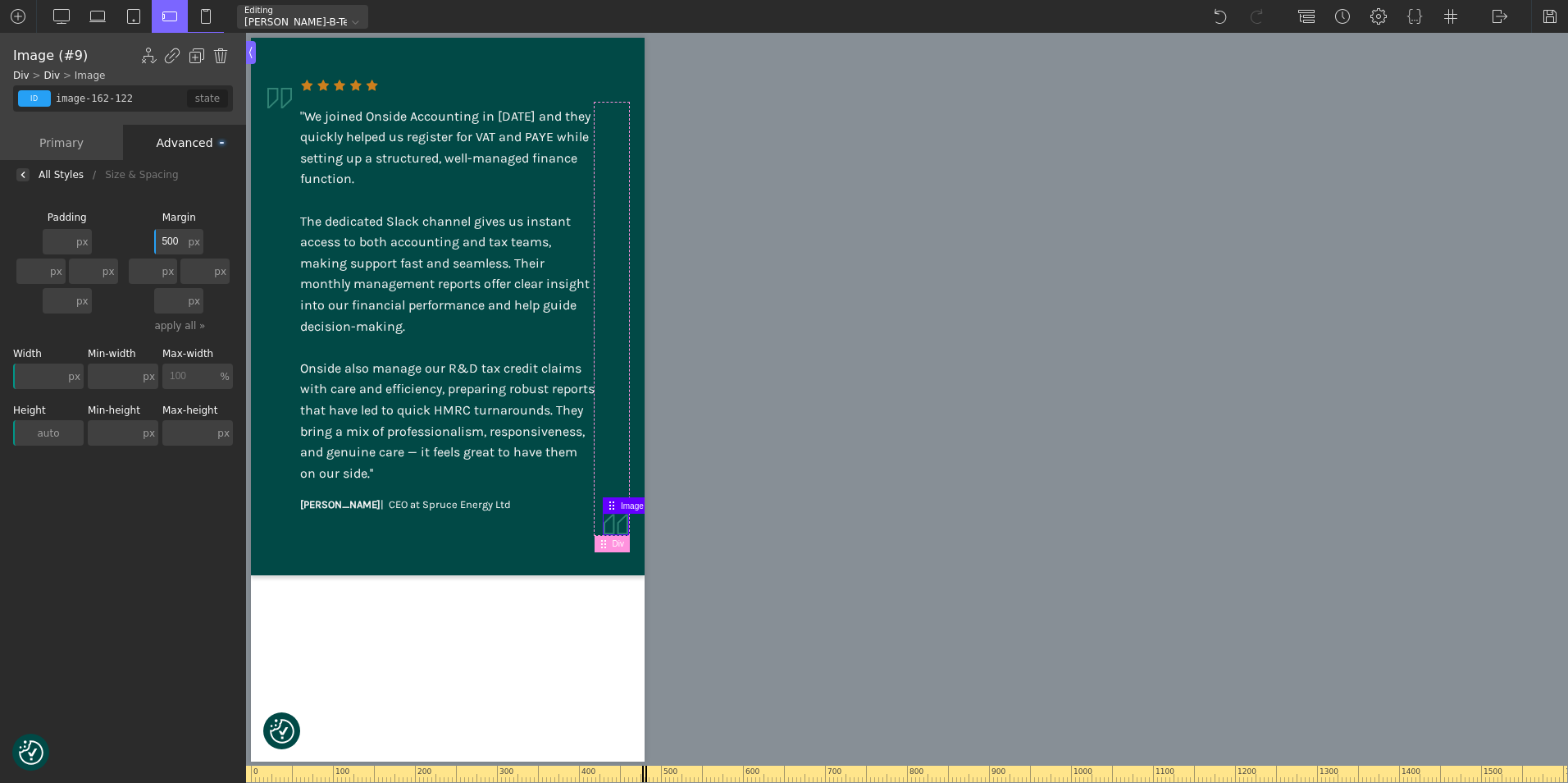
click at [180, 237] on input "500" at bounding box center [170, 241] width 31 height 25
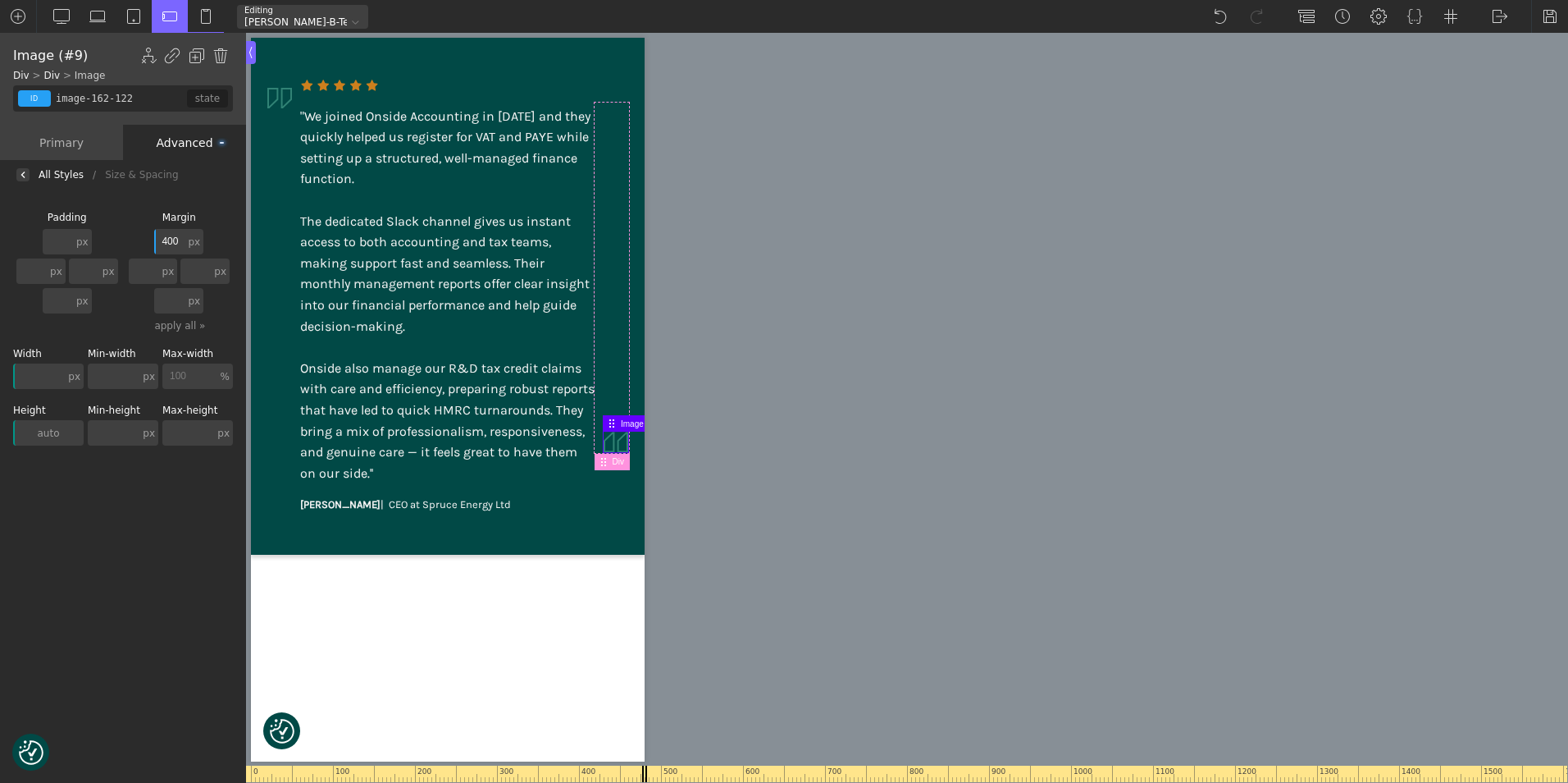
click at [180, 237] on input "400" at bounding box center [170, 241] width 31 height 25
click at [180, 237] on input "450" at bounding box center [170, 241] width 31 height 25
click at [205, 18] on img at bounding box center [205, 16] width 16 height 16
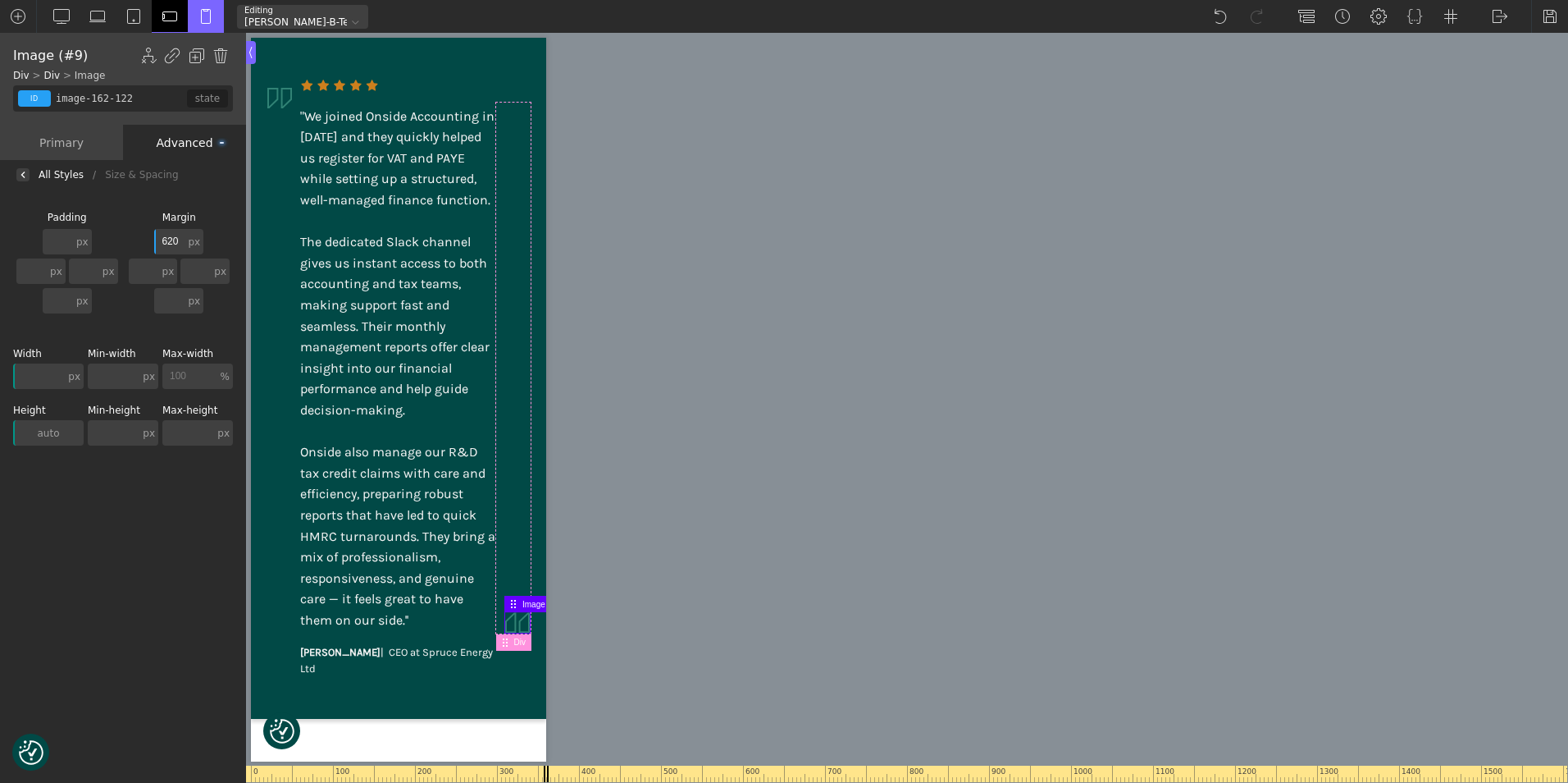
click at [168, 15] on img at bounding box center [169, 16] width 16 height 16
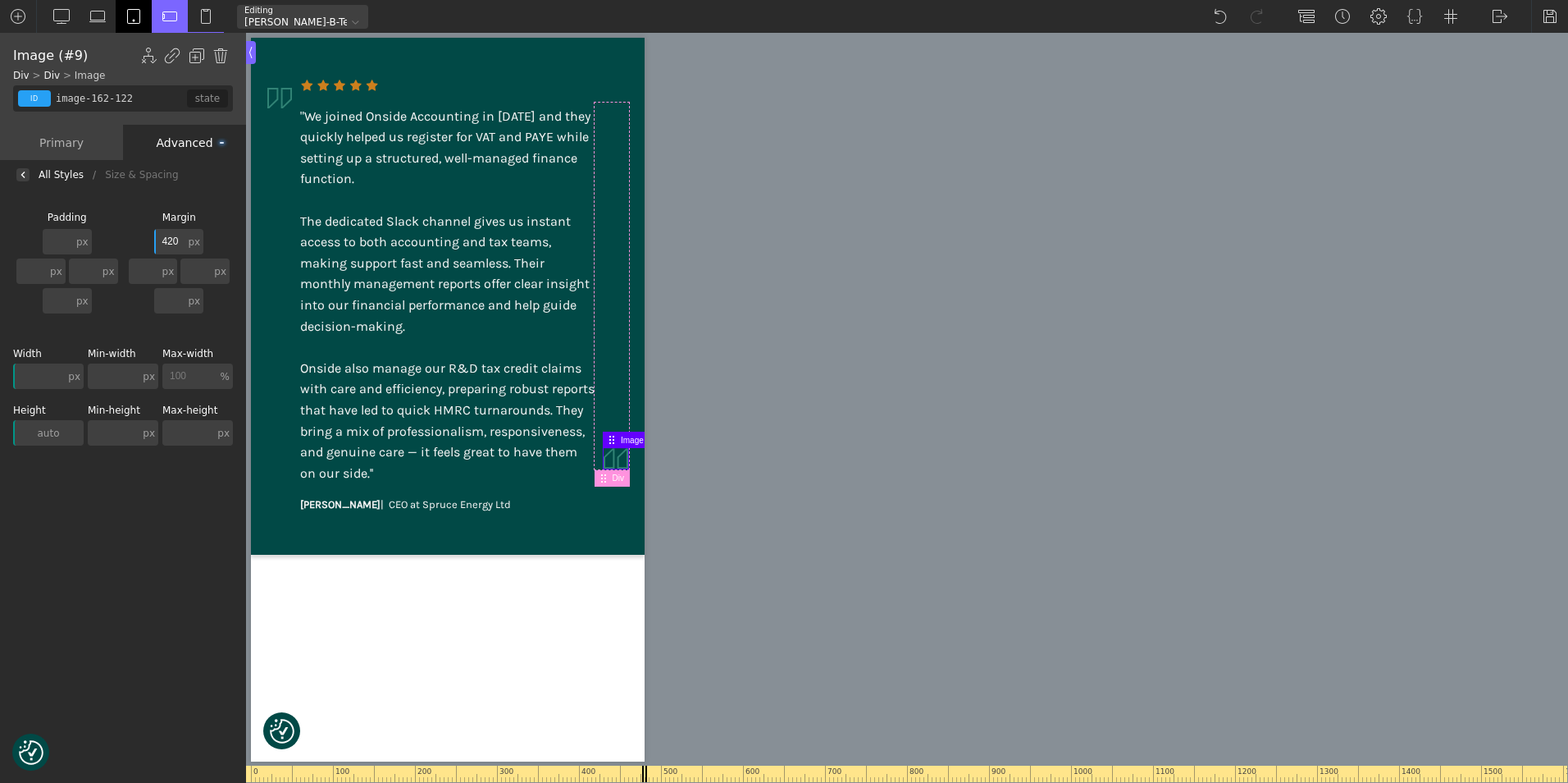
click at [137, 16] on img at bounding box center [133, 16] width 16 height 16
type input "200"
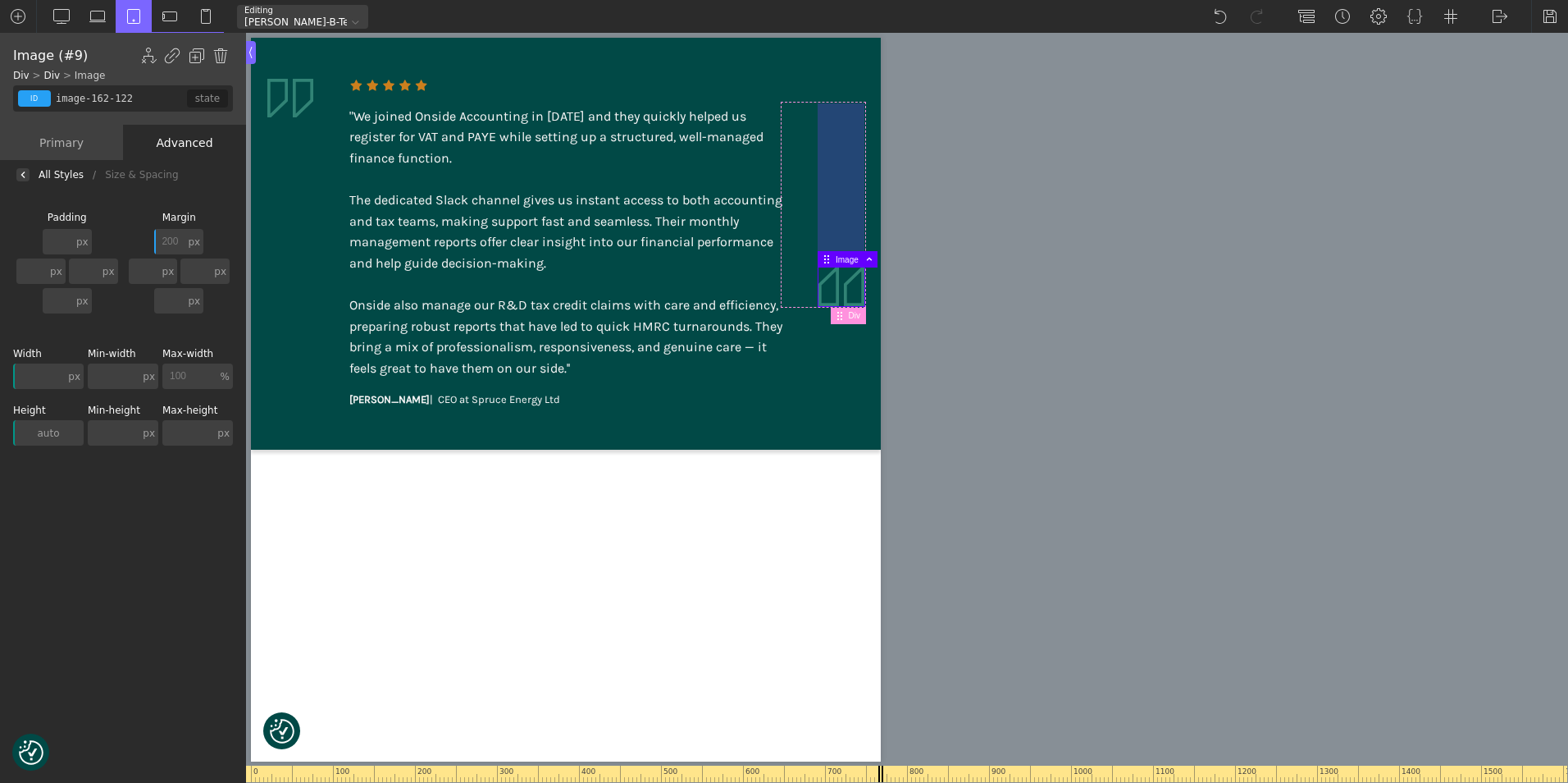
click at [821, 161] on div at bounding box center [840, 185] width 47 height 164
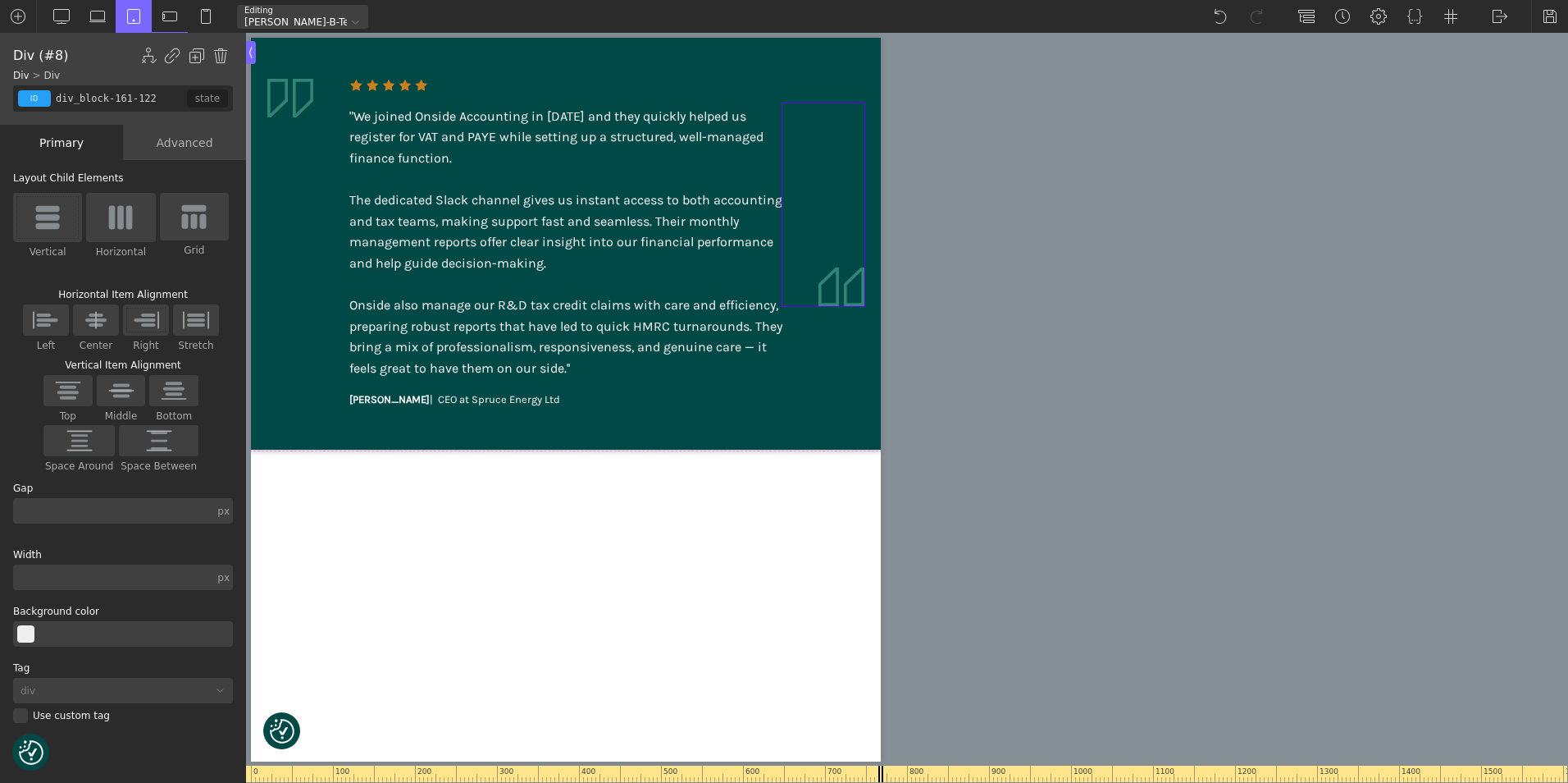
click at [792, 180] on div at bounding box center [823, 205] width 82 height 203
click at [846, 120] on div at bounding box center [823, 205] width 82 height 203
click at [852, 148] on div at bounding box center [823, 205] width 82 height 203
type input "image-162-122"
click at [853, 294] on img at bounding box center [841, 286] width 46 height 38
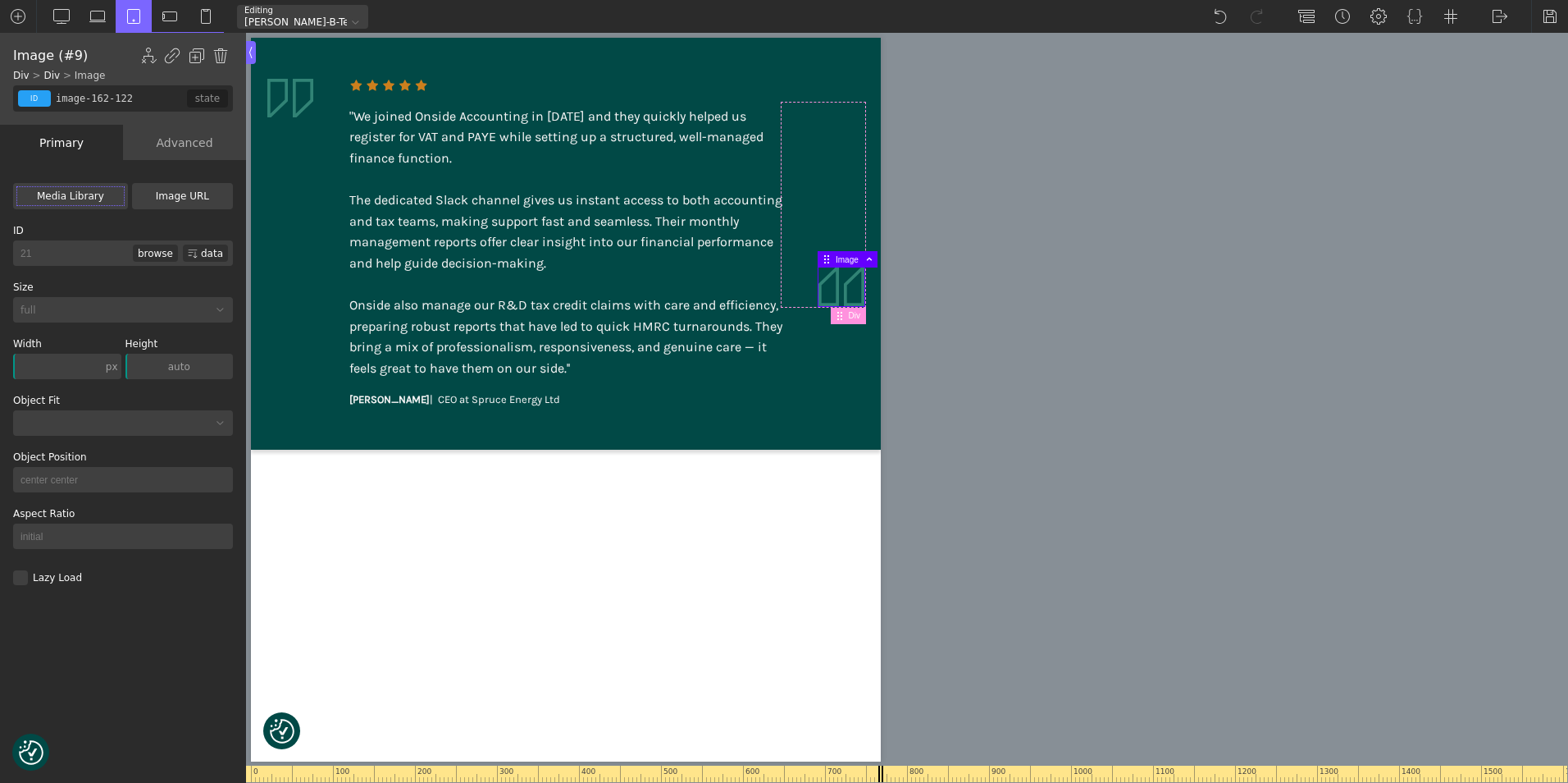
click at [195, 142] on div "Advanced" at bounding box center [184, 142] width 123 height 36
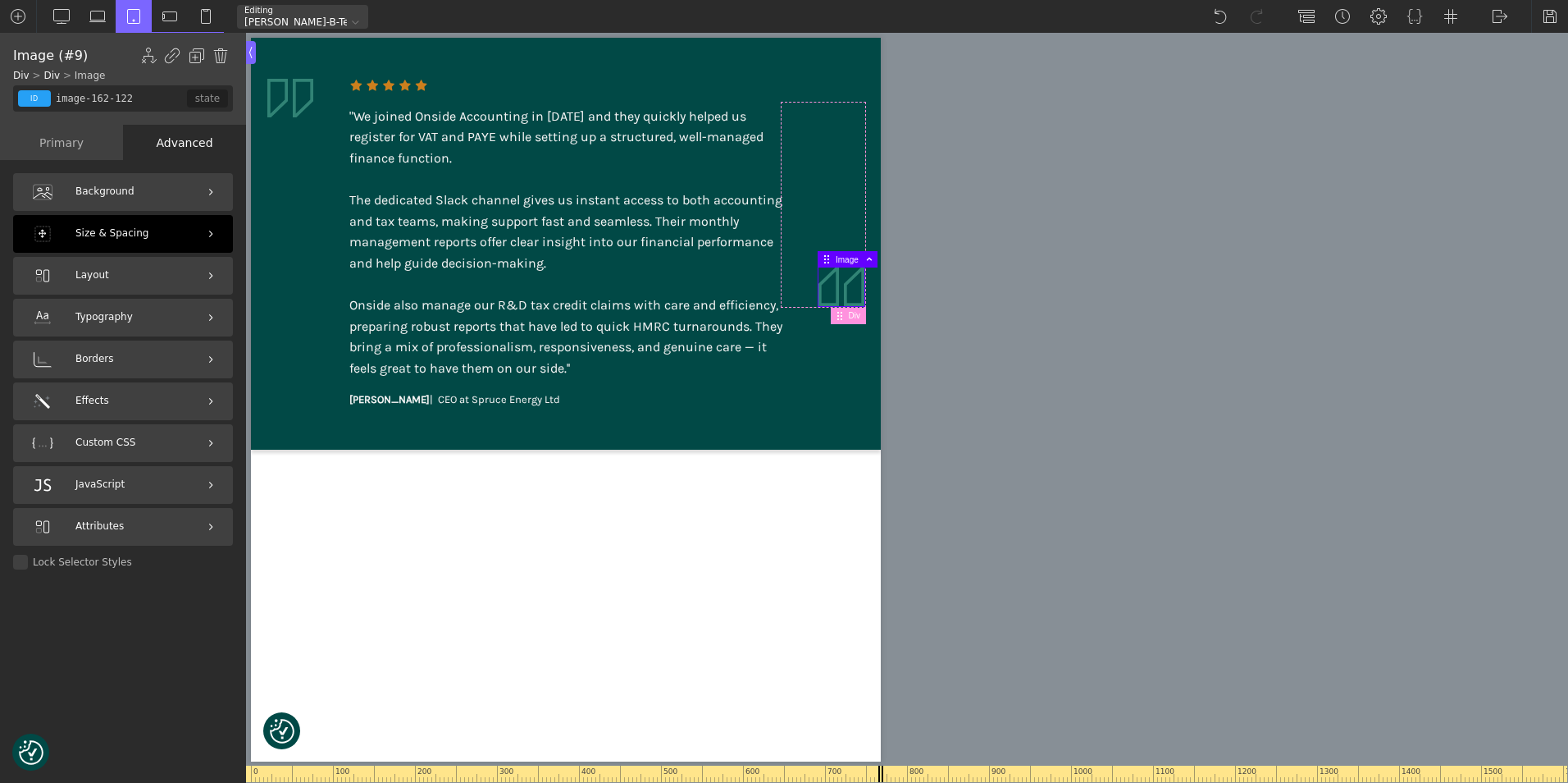
click at [160, 226] on div "Size & Spacing" at bounding box center [123, 233] width 220 height 37
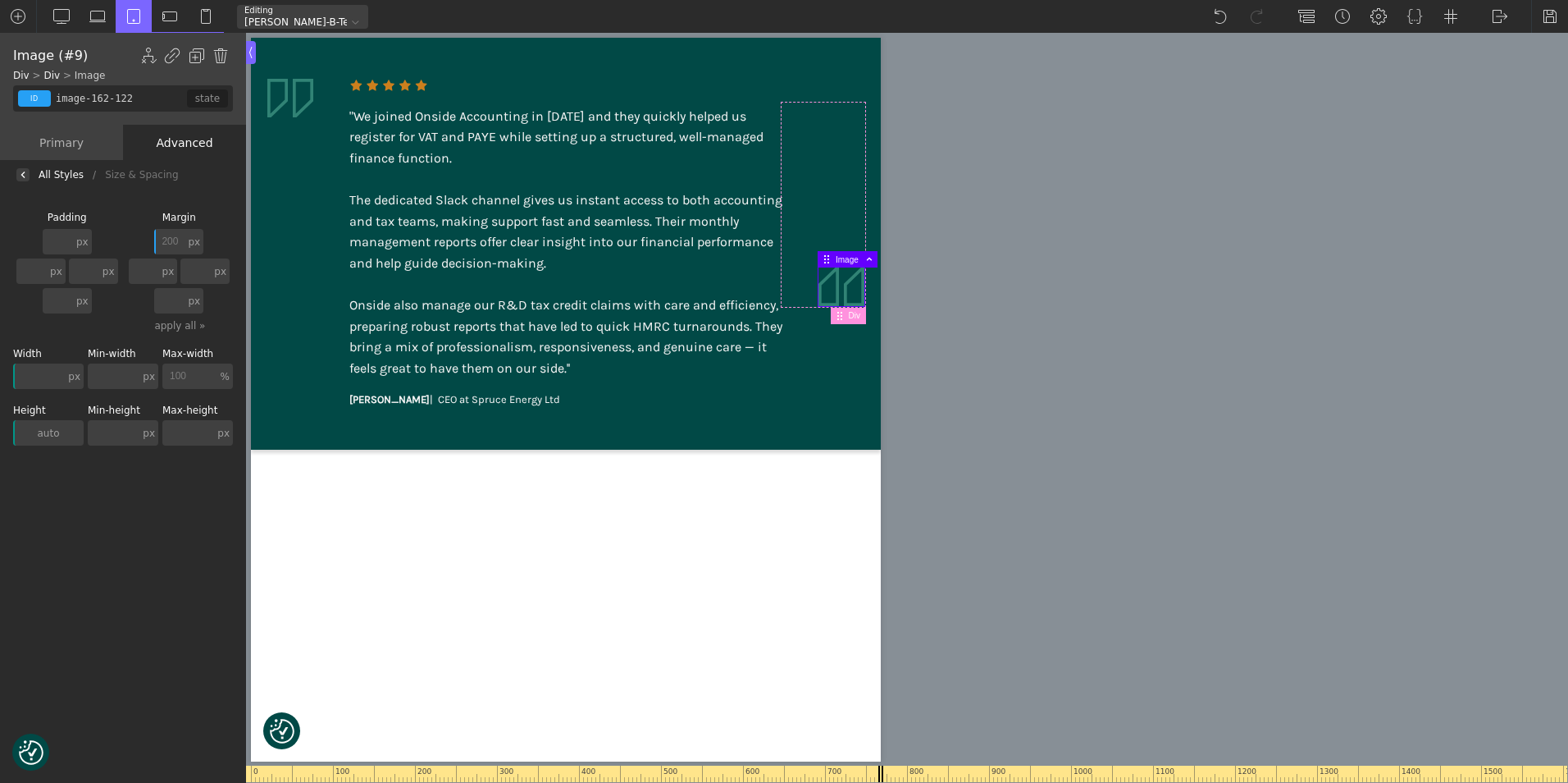
click at [177, 239] on input "200" at bounding box center [170, 241] width 31 height 25
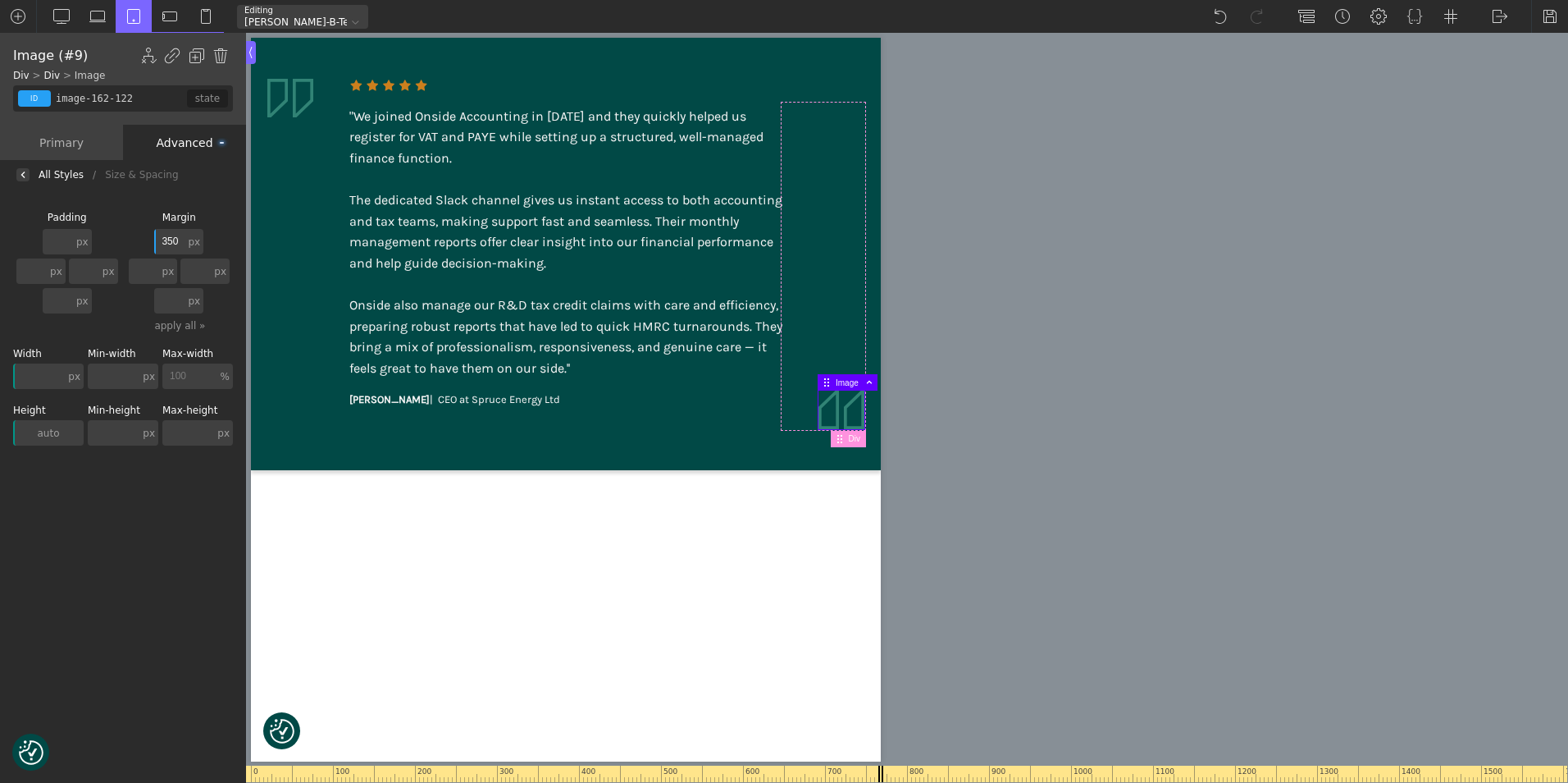
click at [177, 239] on input "350" at bounding box center [170, 241] width 31 height 25
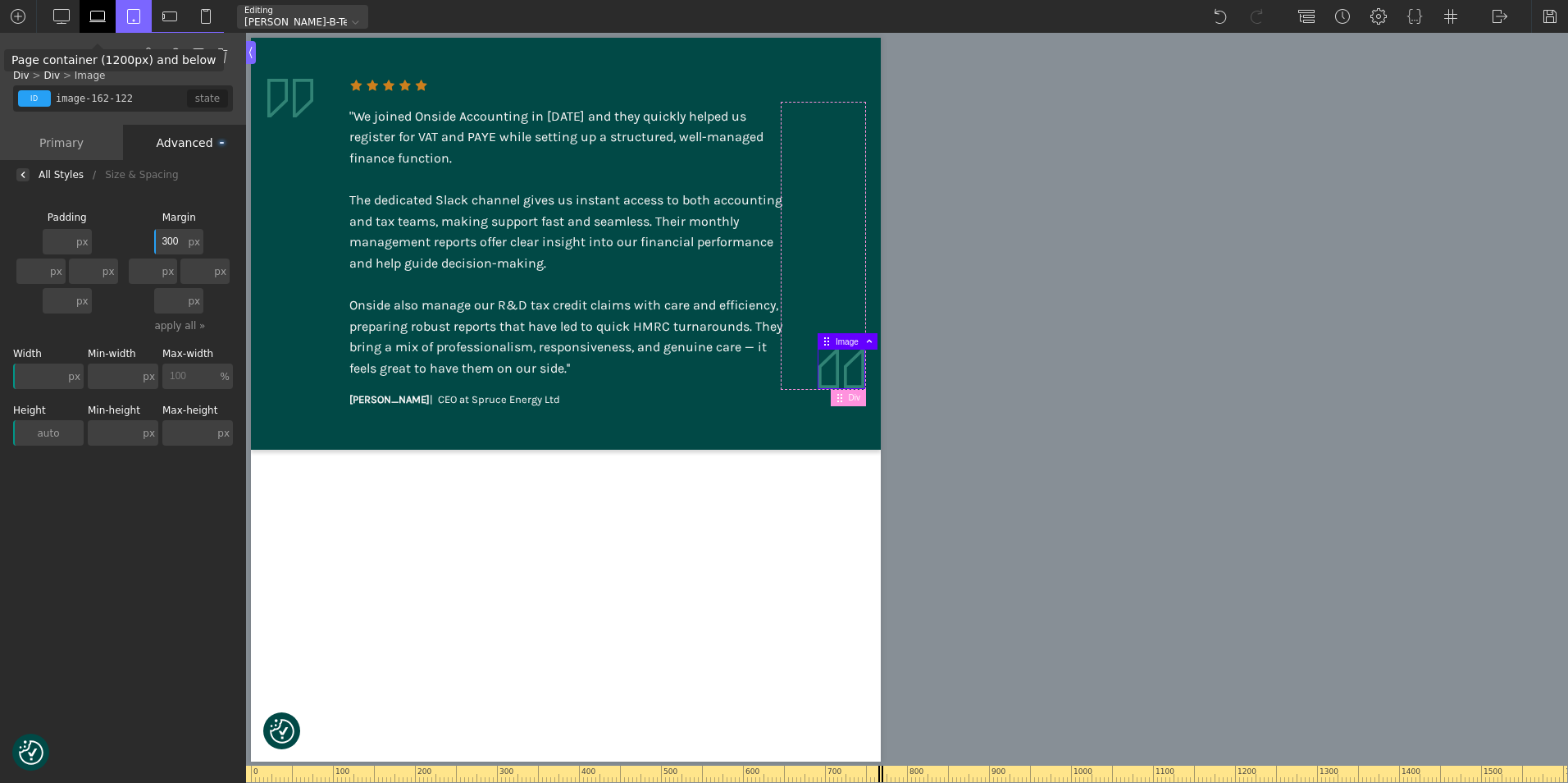
click at [93, 14] on img at bounding box center [97, 16] width 16 height 16
type input "200"
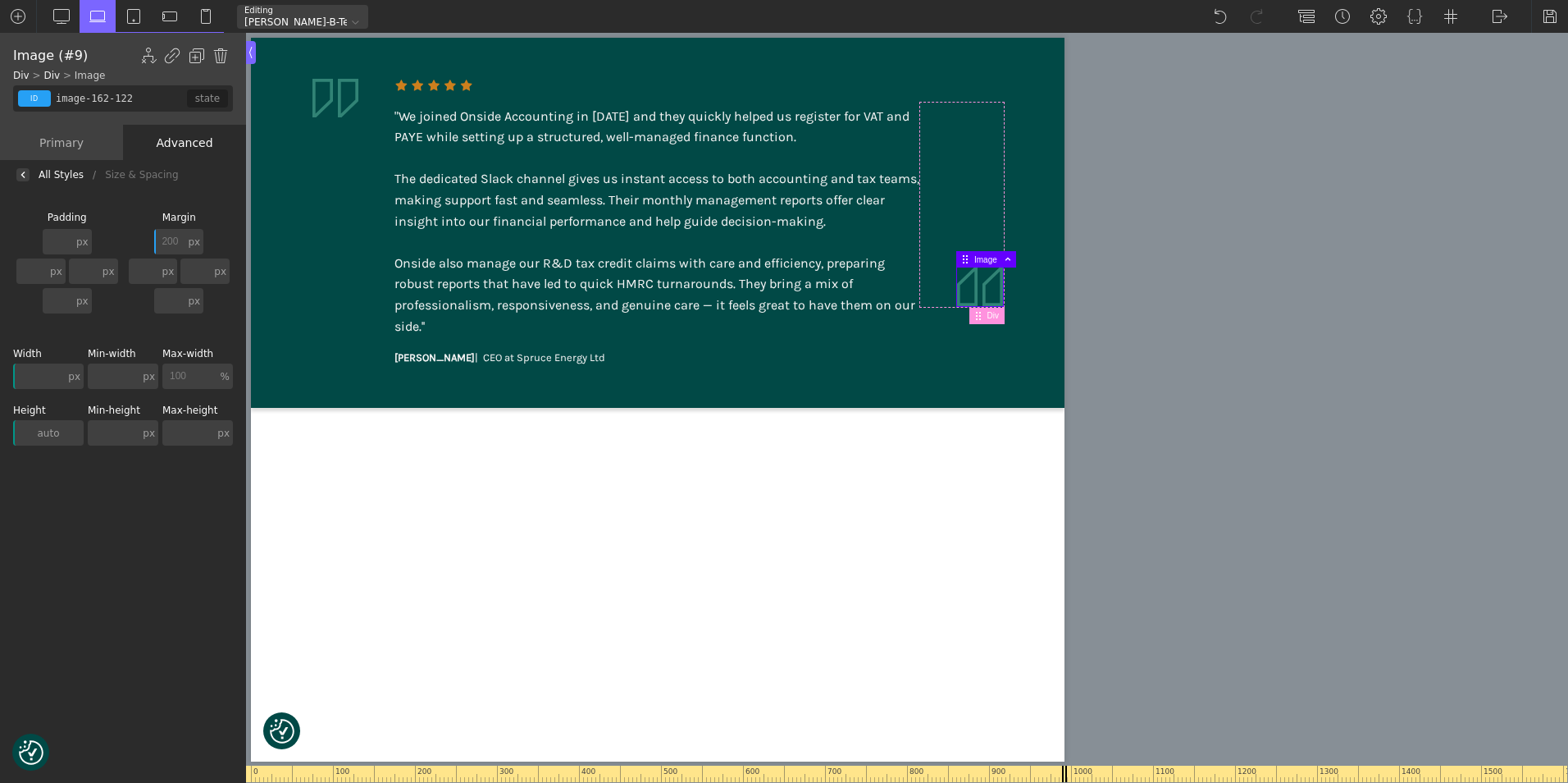
click at [1000, 291] on img at bounding box center [980, 286] width 46 height 38
click at [967, 301] on img at bounding box center [980, 286] width 46 height 38
click at [955, 301] on div at bounding box center [953, 287] width 9 height 40
type input "6"
click at [177, 239] on input "200" at bounding box center [170, 241] width 31 height 25
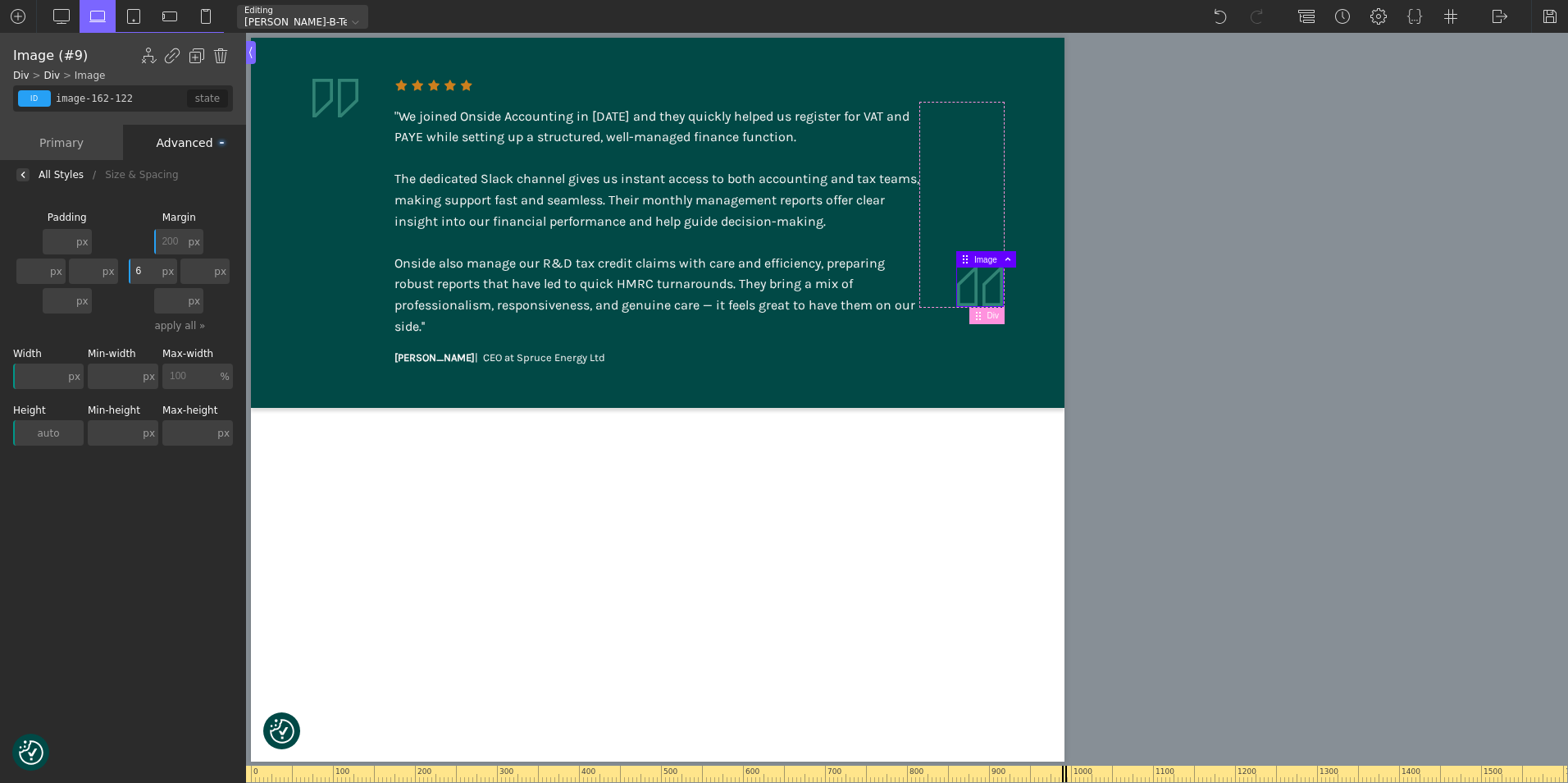
click at [179, 239] on input "200" at bounding box center [170, 241] width 31 height 25
click at [60, 18] on img at bounding box center [61, 16] width 16 height 16
type input "200"
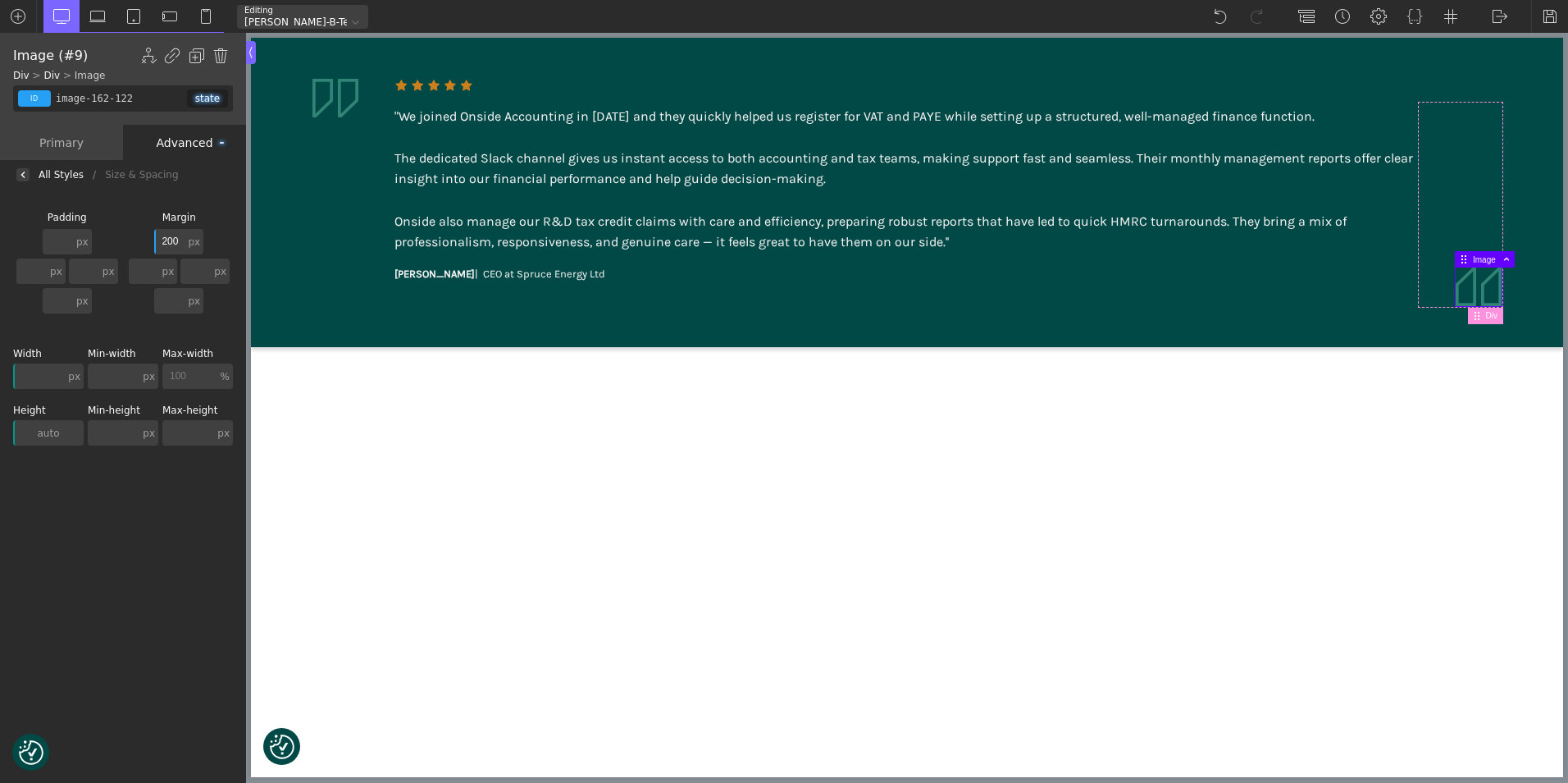
click at [1472, 293] on img at bounding box center [1479, 286] width 46 height 38
click at [169, 233] on input "200" at bounding box center [170, 241] width 31 height 25
click at [169, 232] on input "200" at bounding box center [170, 241] width 31 height 25
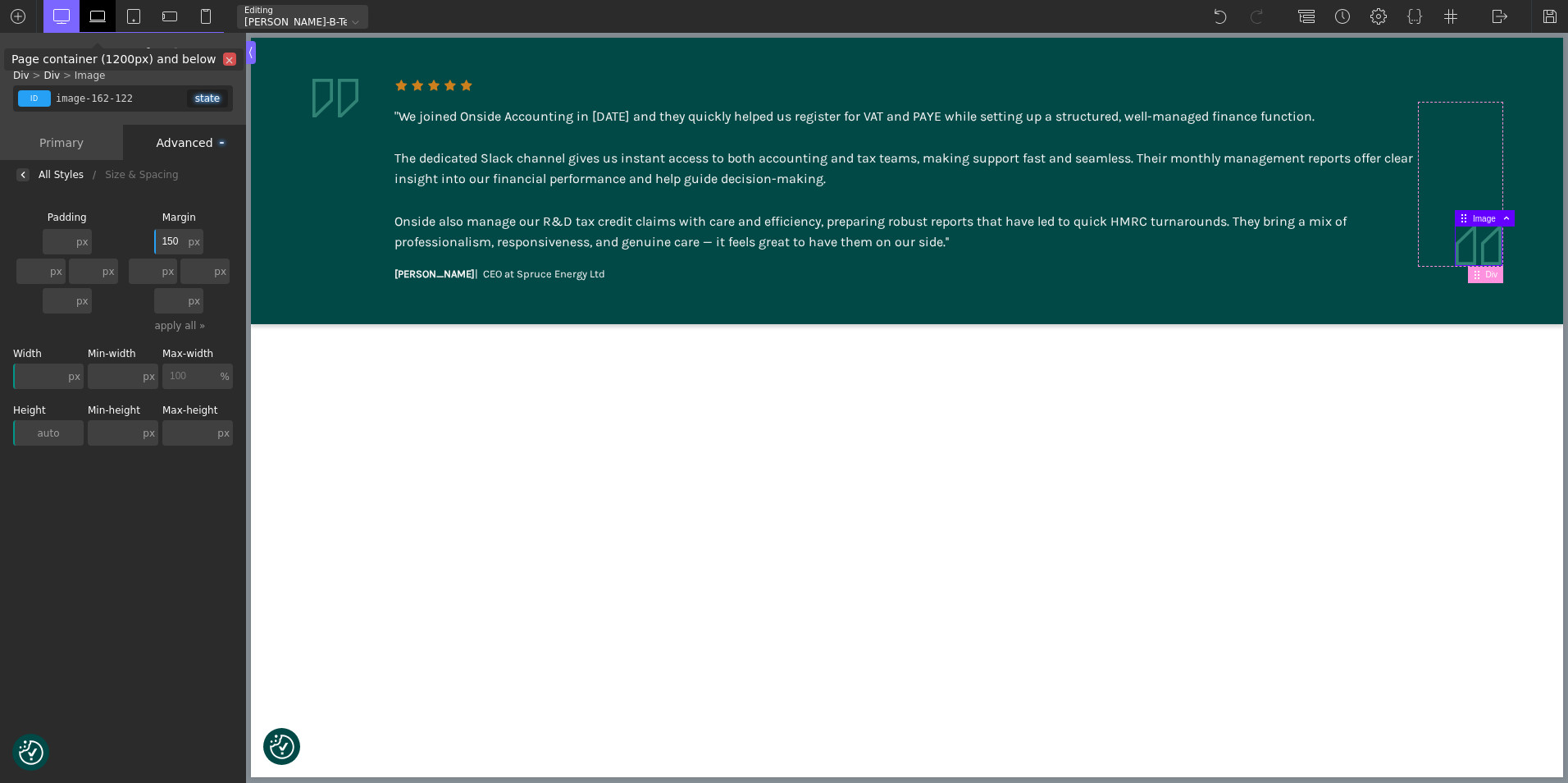
click at [101, 17] on img at bounding box center [97, 16] width 16 height 16
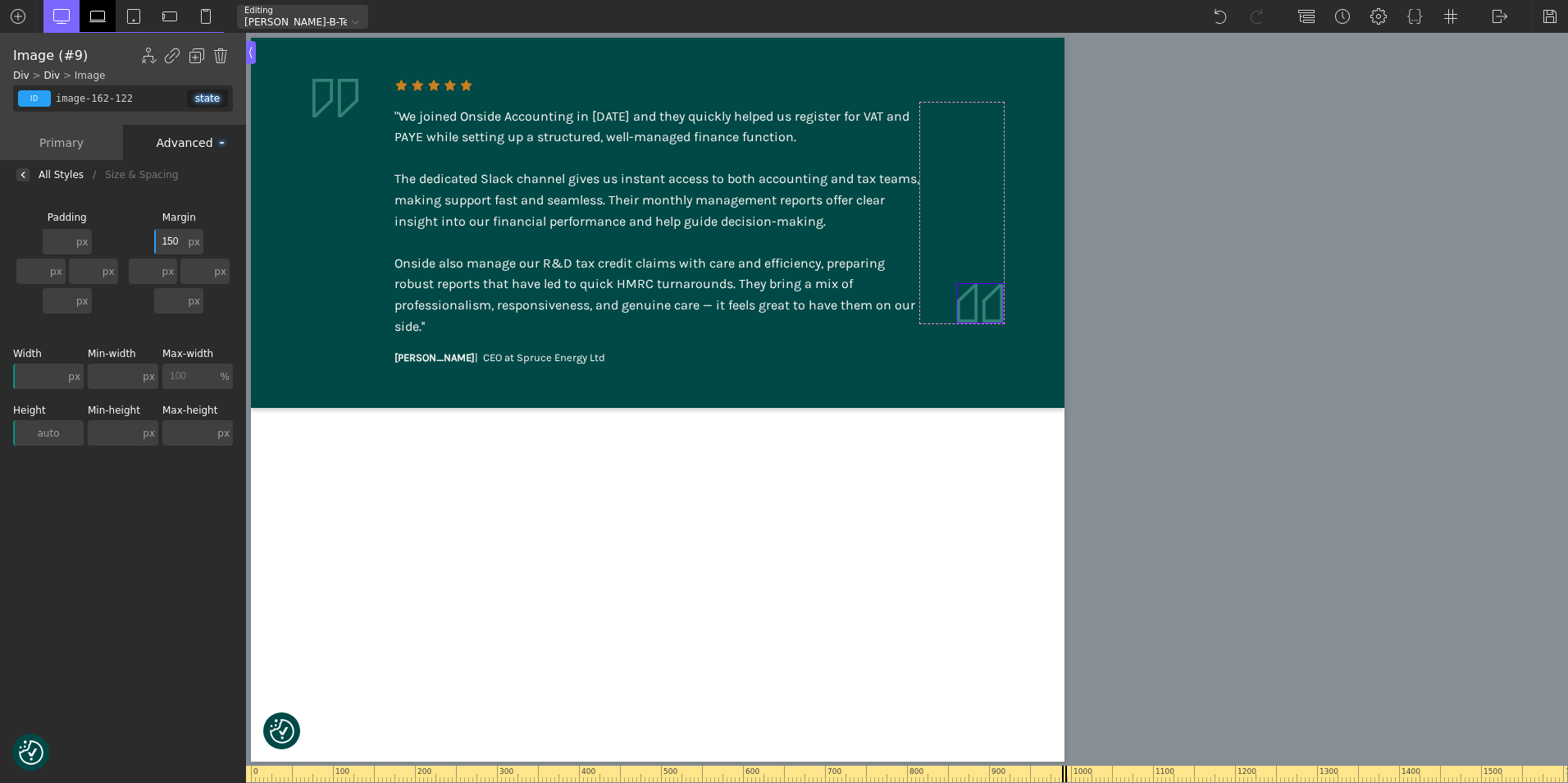
type input "220"
type input "6"
click at [137, 25] on div at bounding box center [133, 15] width 36 height 32
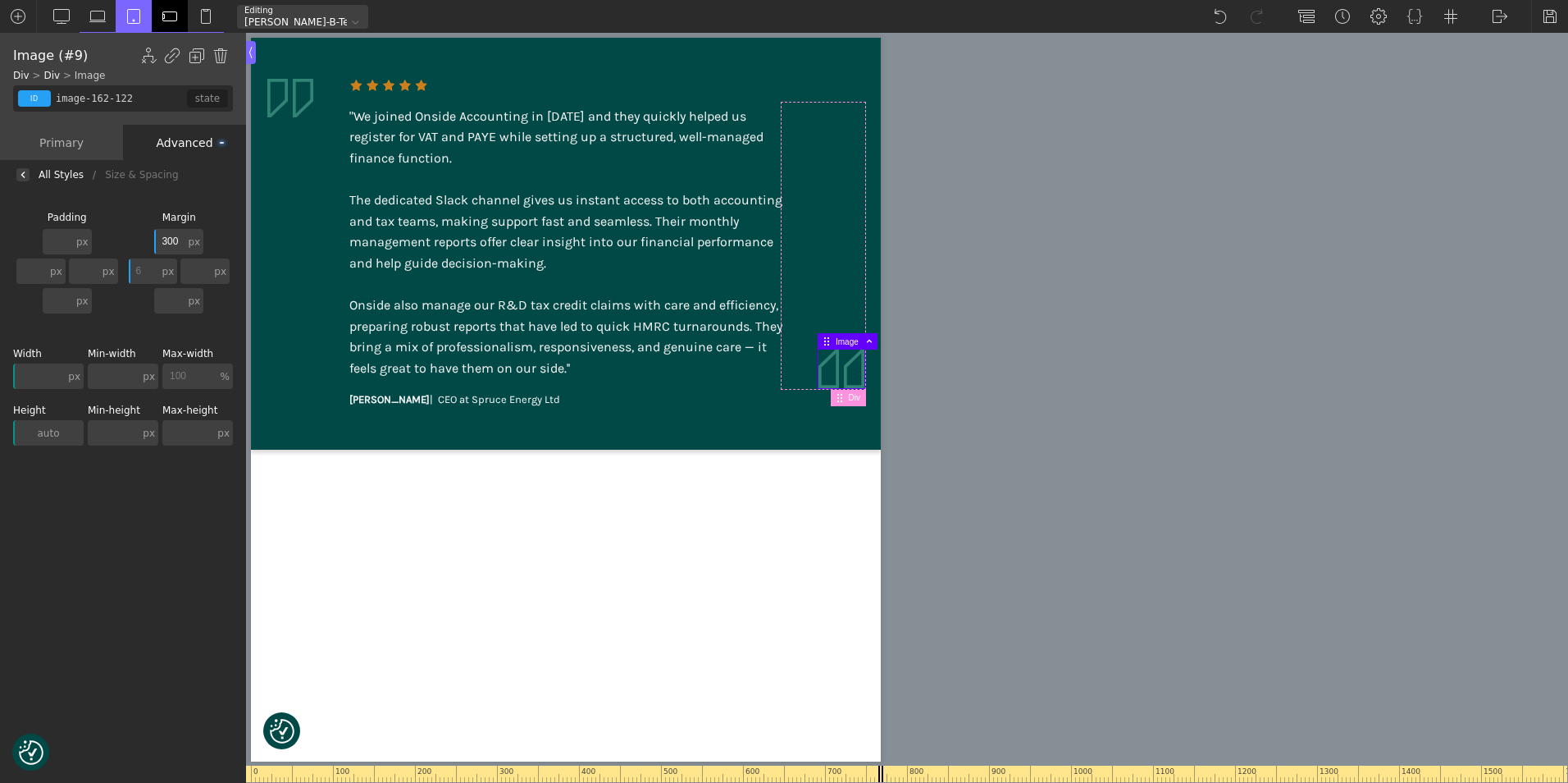
click at [176, 18] on img at bounding box center [169, 16] width 16 height 16
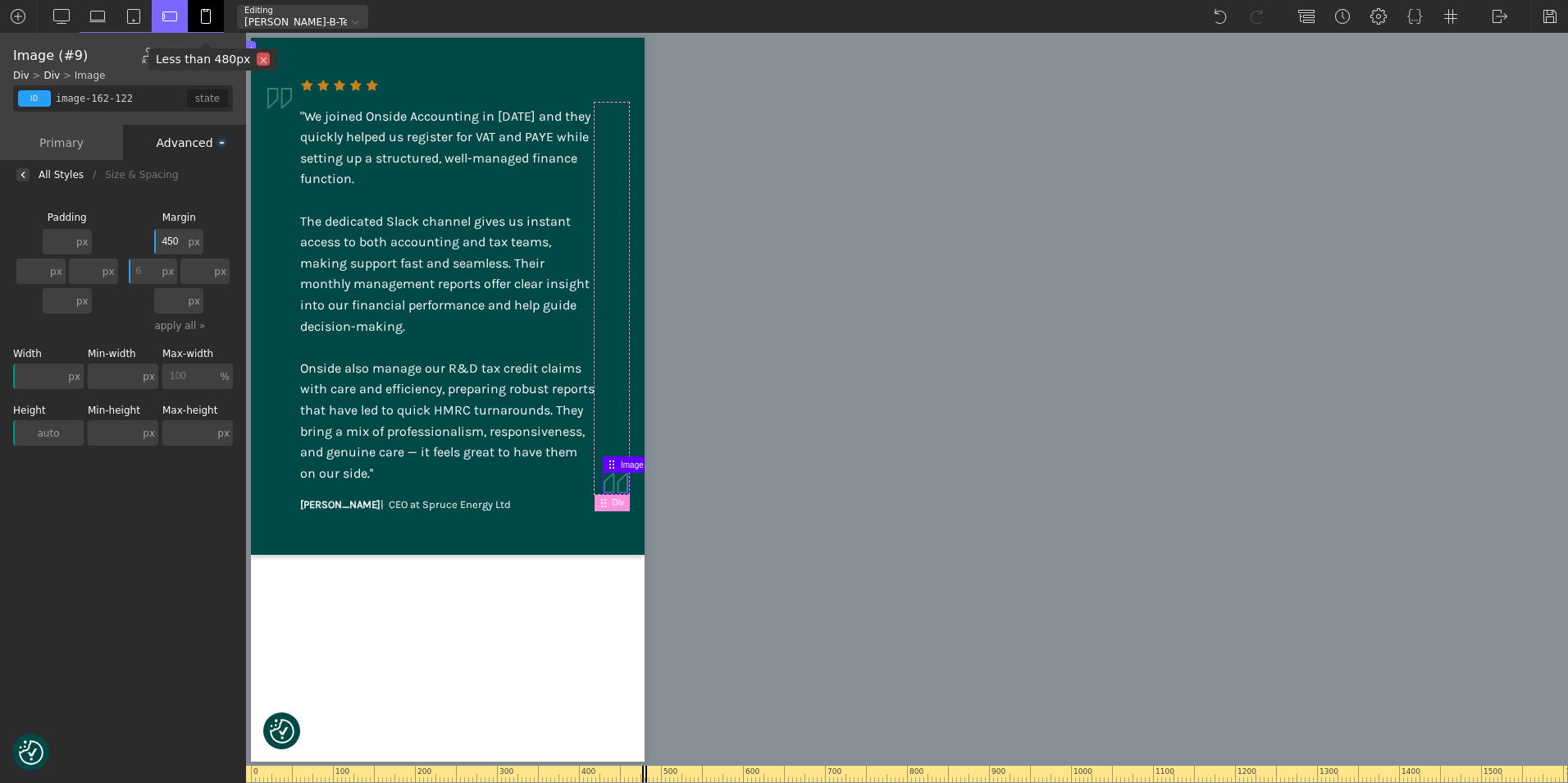
click at [206, 19] on img at bounding box center [205, 16] width 16 height 16
type input "620"
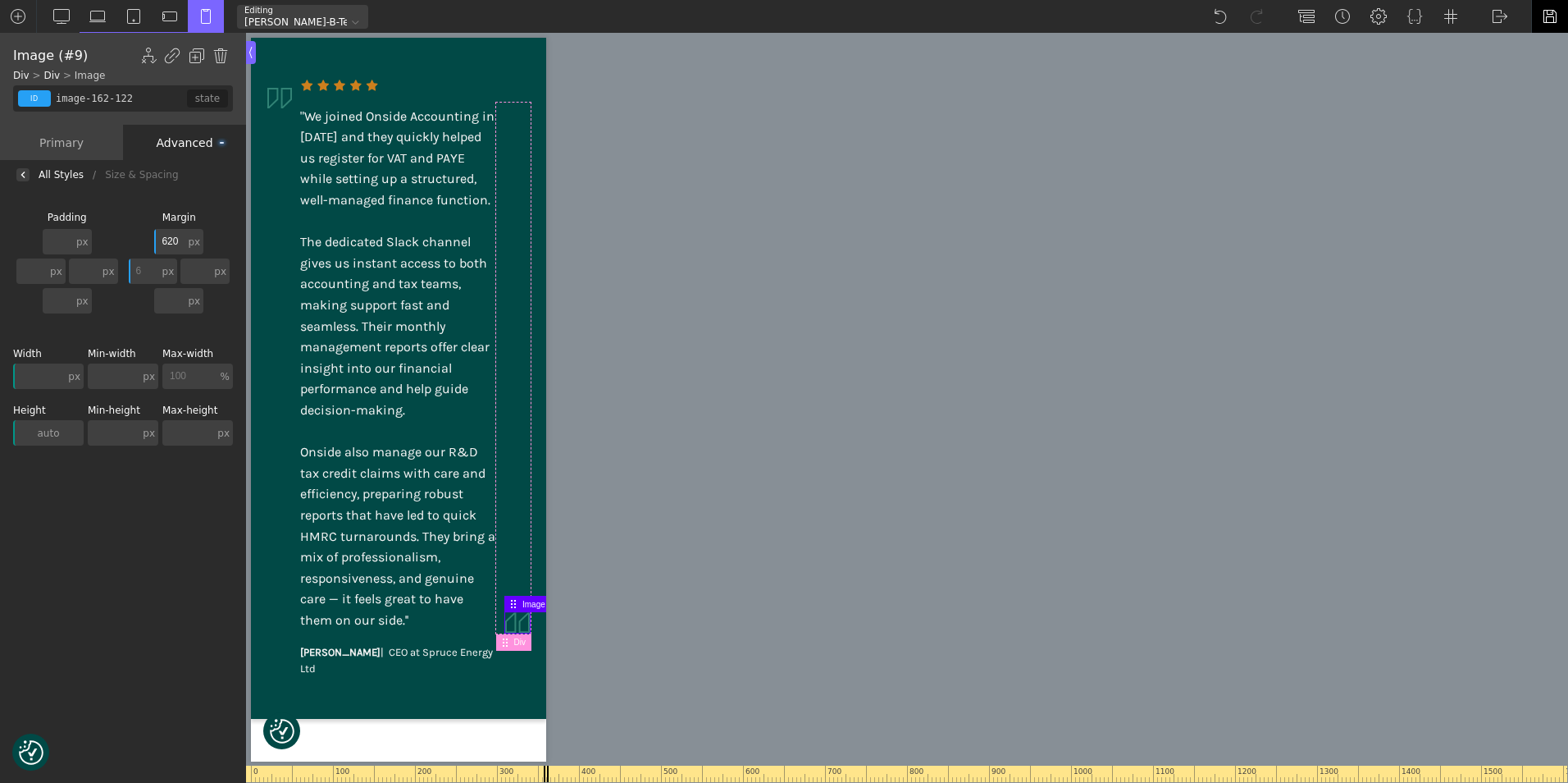
click at [1558, 13] on div at bounding box center [1550, 16] width 36 height 33
click at [1495, 17] on img at bounding box center [1500, 16] width 16 height 16
click at [1497, 43] on link "WP Admin" at bounding box center [1516, 42] width 70 height 26
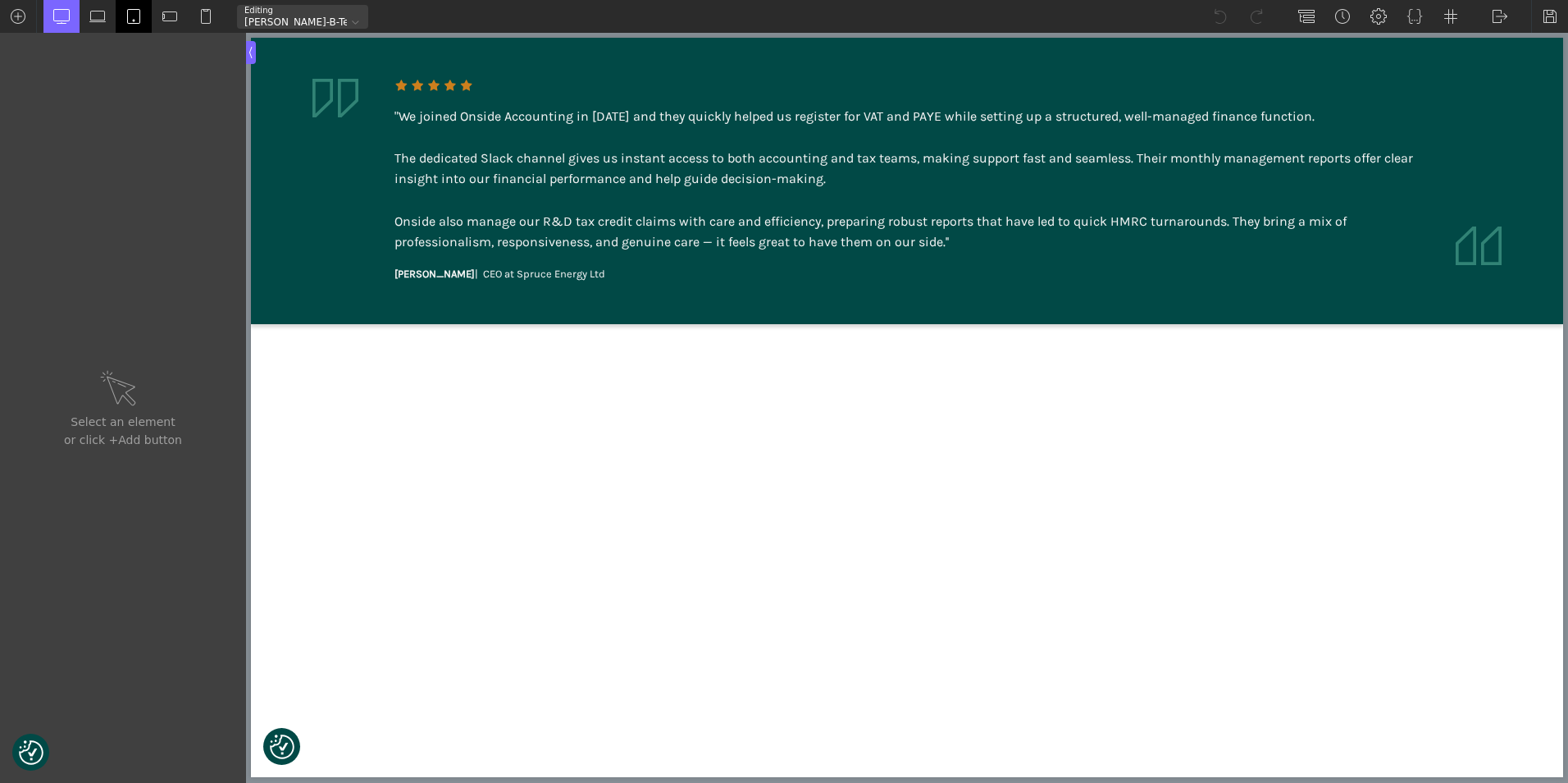
click at [137, 19] on img at bounding box center [133, 16] width 16 height 16
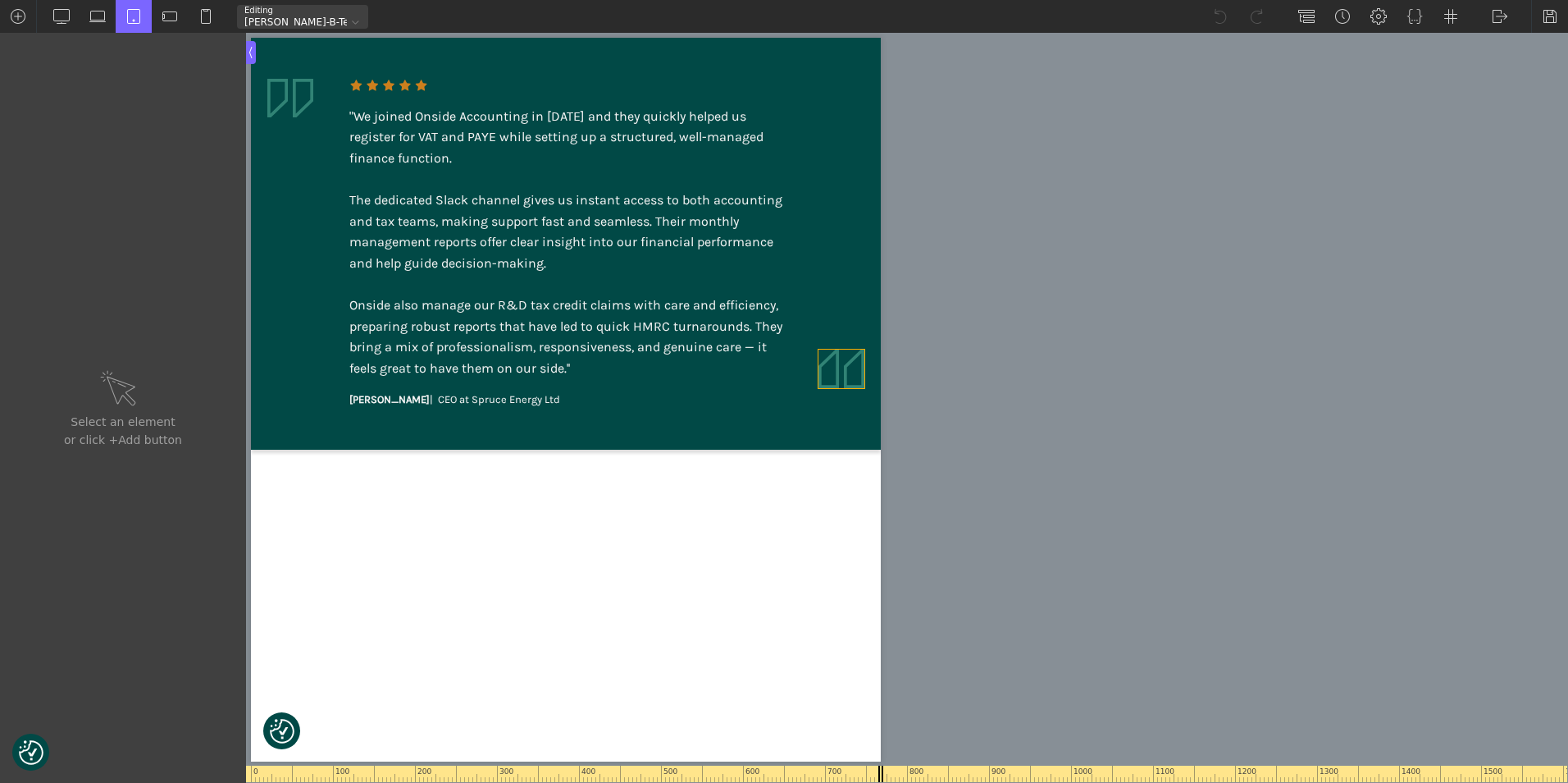
type input "image-162-122"
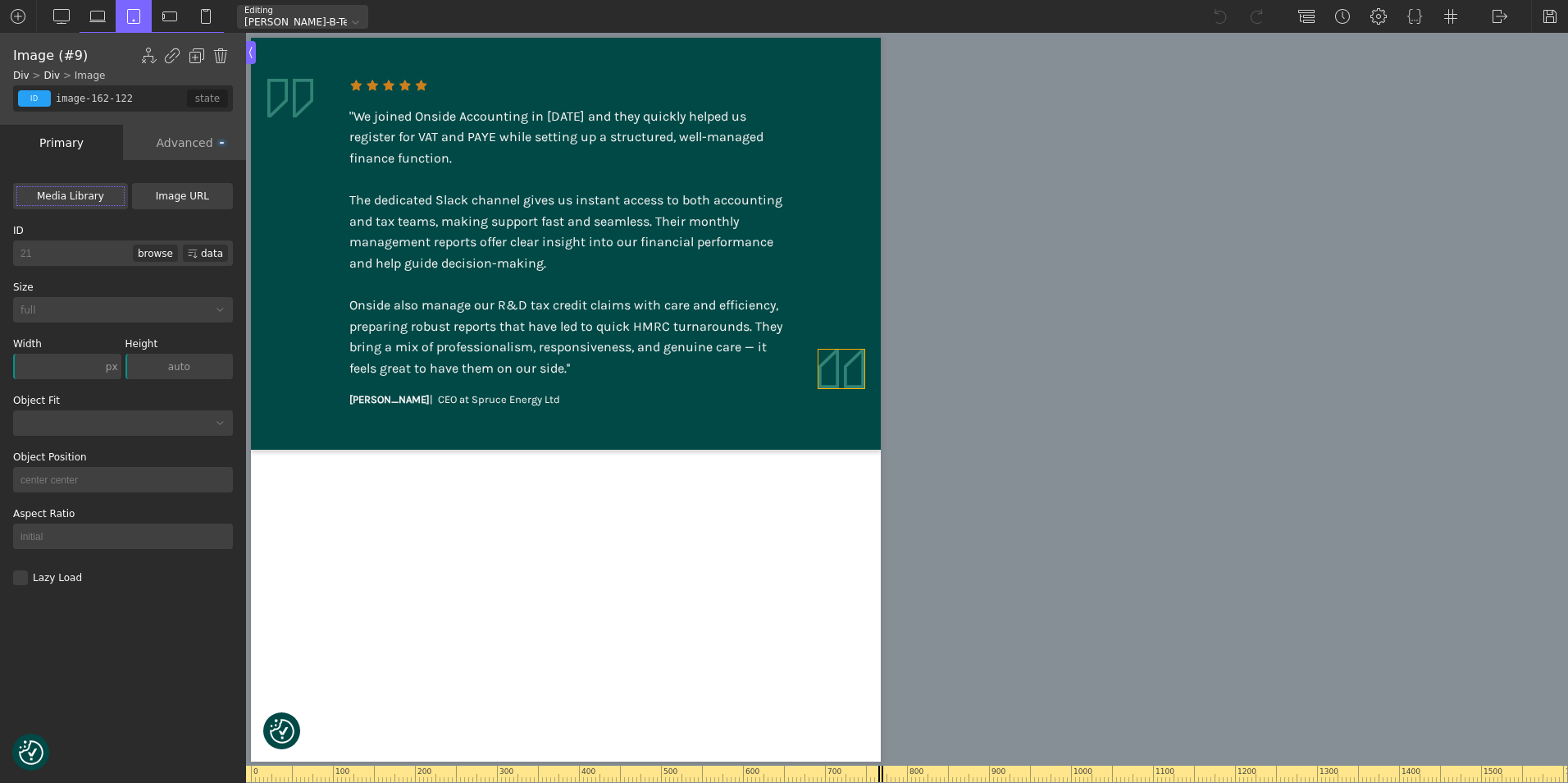
click at [827, 379] on img at bounding box center [841, 369] width 46 height 38
click at [203, 13] on img at bounding box center [205, 16] width 16 height 16
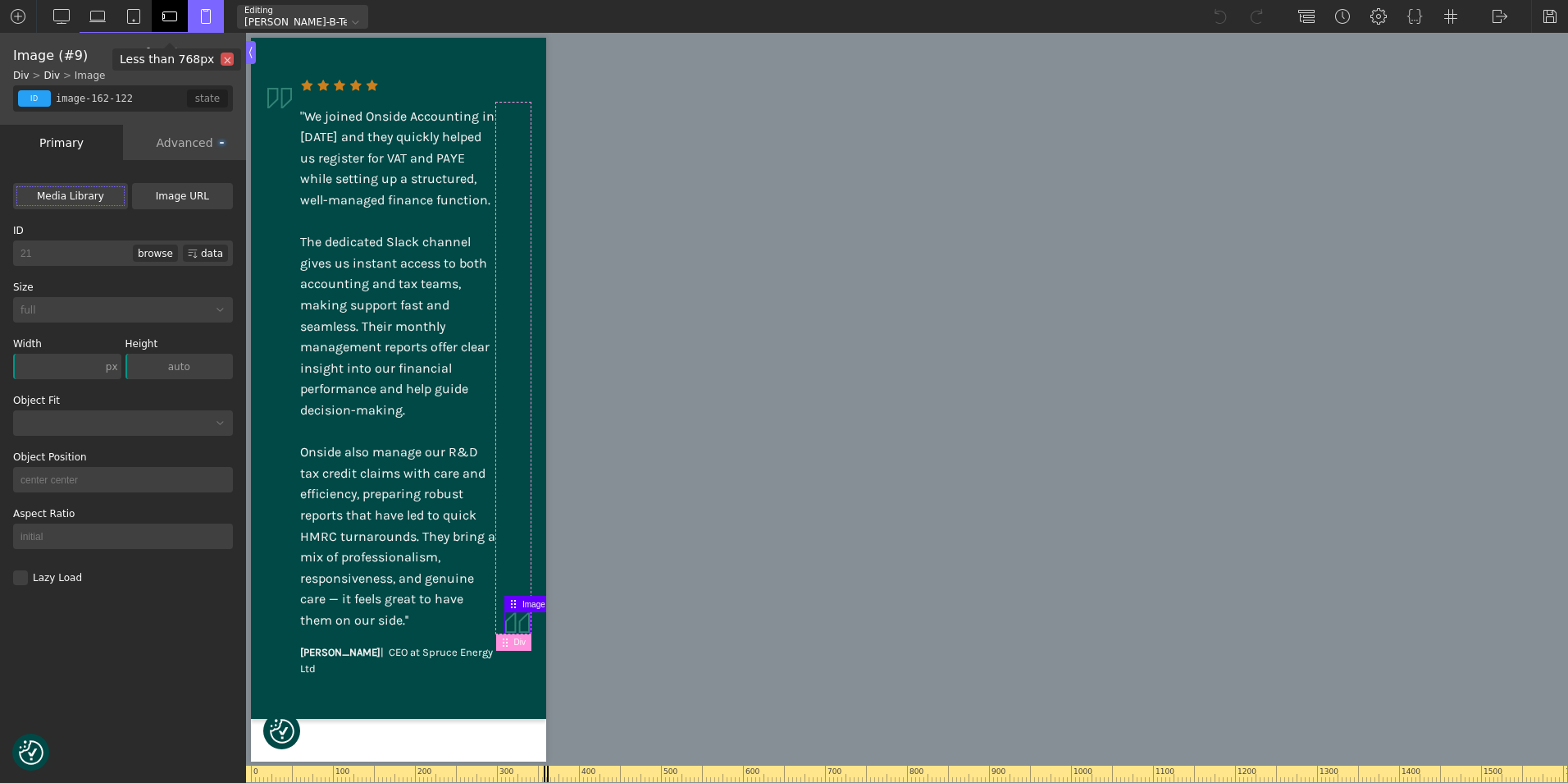
click at [165, 13] on img at bounding box center [169, 16] width 16 height 16
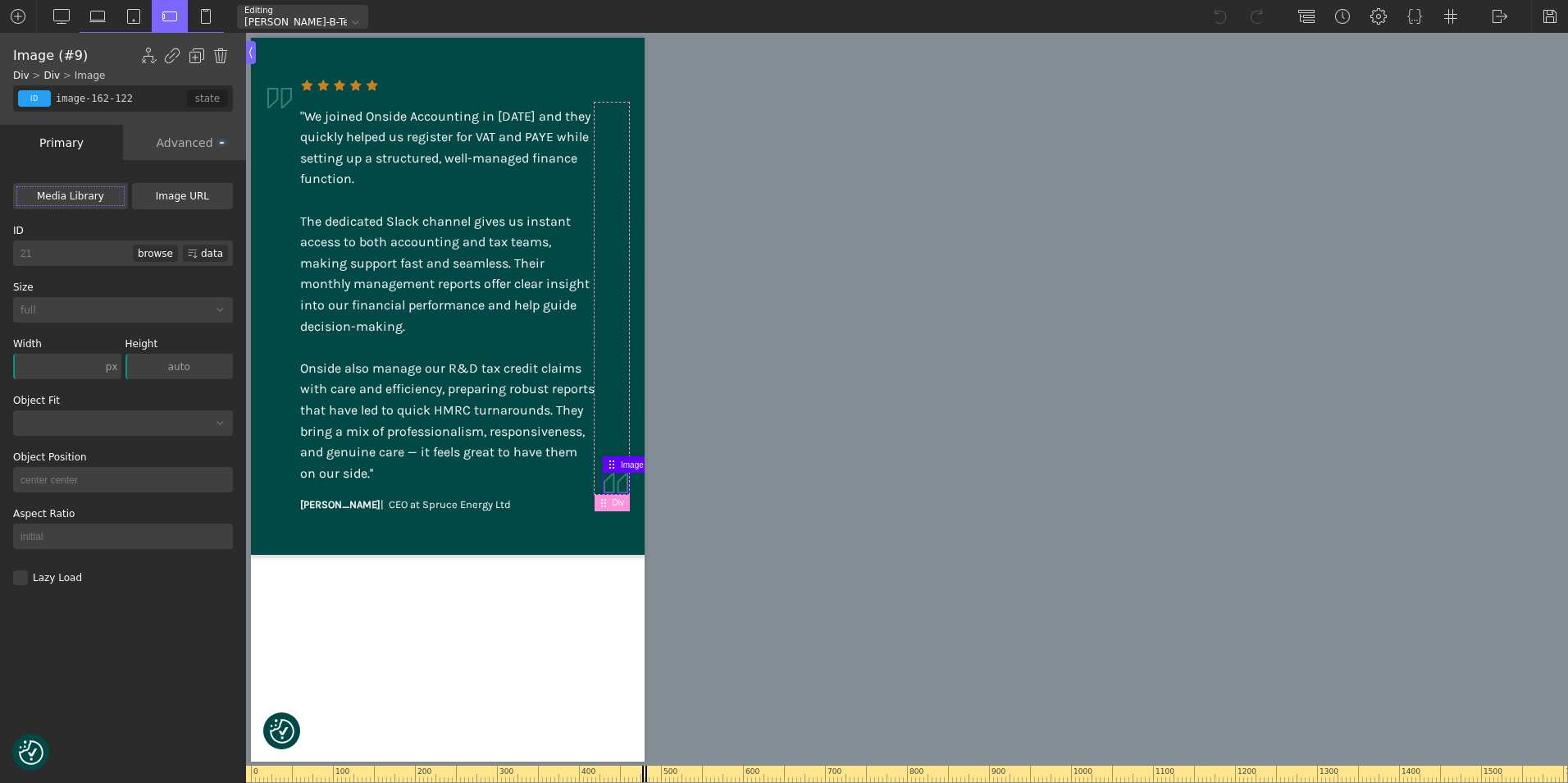
click at [611, 492] on img at bounding box center [616, 482] width 25 height 20
click at [164, 136] on div "Advanced" at bounding box center [184, 142] width 123 height 36
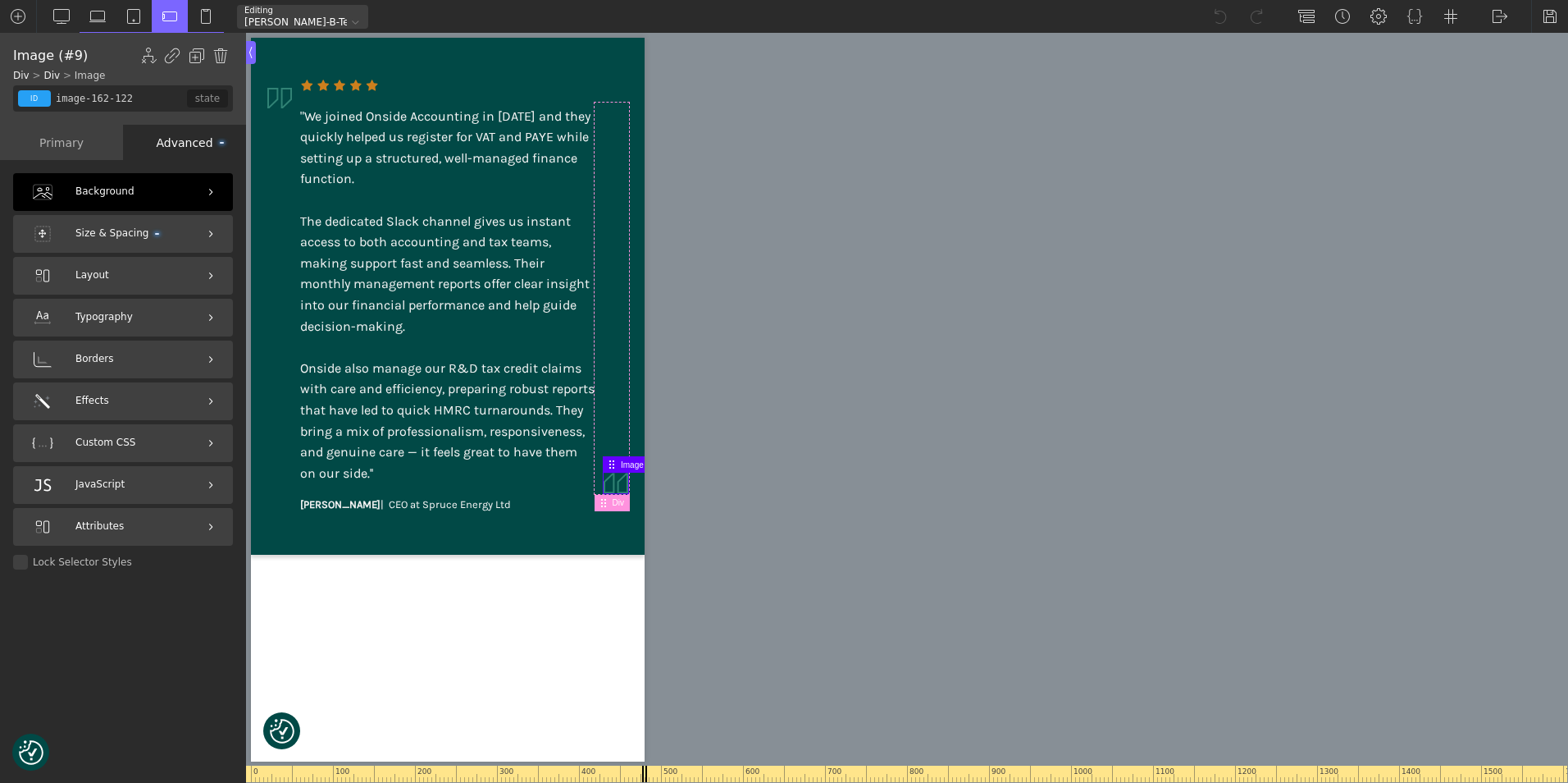
click at [170, 190] on div "Background" at bounding box center [123, 191] width 220 height 37
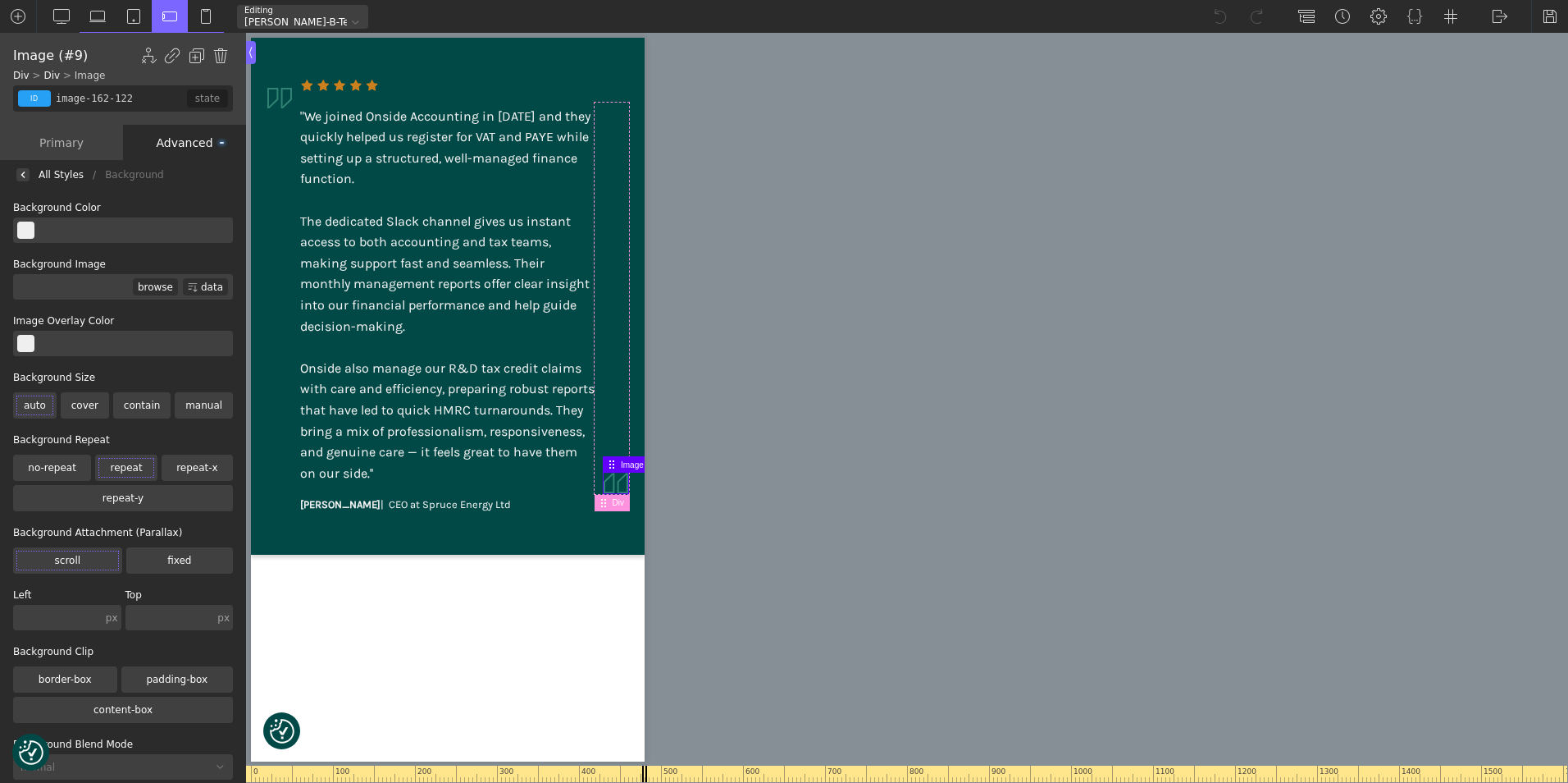
click at [192, 135] on div "Advanced" at bounding box center [184, 142] width 123 height 36
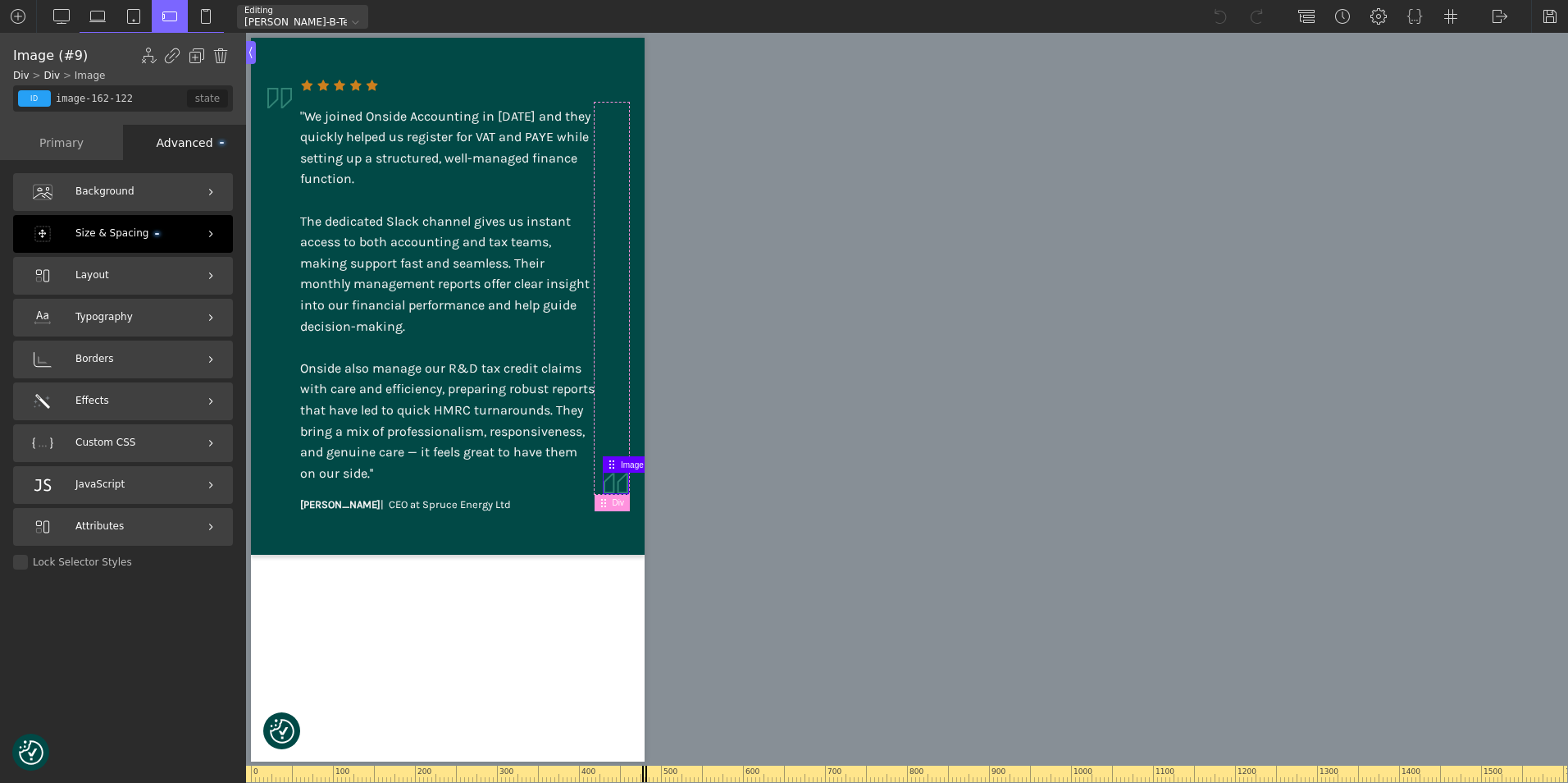
click at [171, 233] on div "Size & Spacing" at bounding box center [123, 233] width 220 height 37
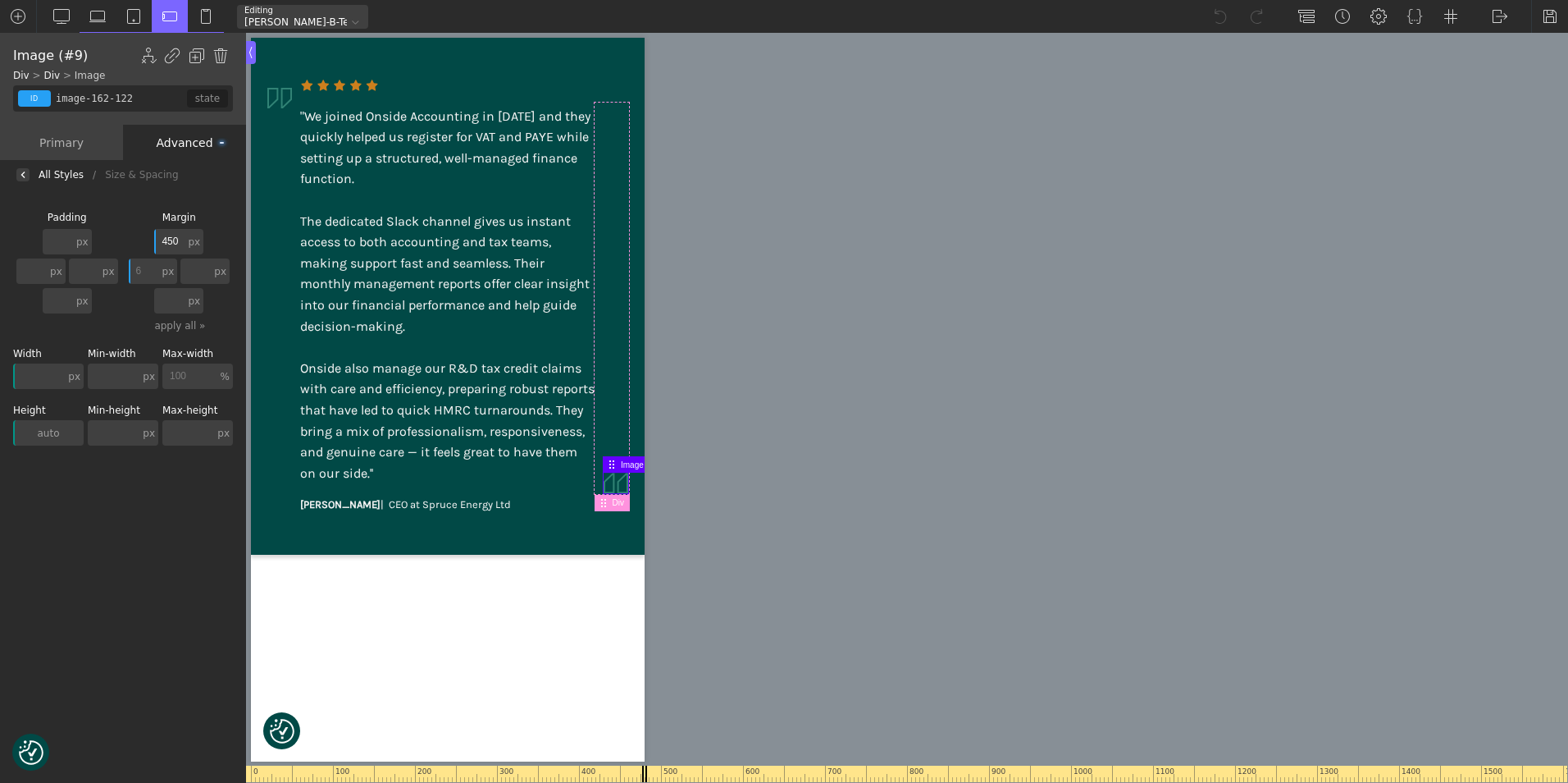
click at [166, 239] on input "450" at bounding box center [170, 241] width 31 height 25
click at [171, 238] on input "400" at bounding box center [170, 241] width 31 height 25
click at [169, 241] on input "2" at bounding box center [170, 241] width 31 height 25
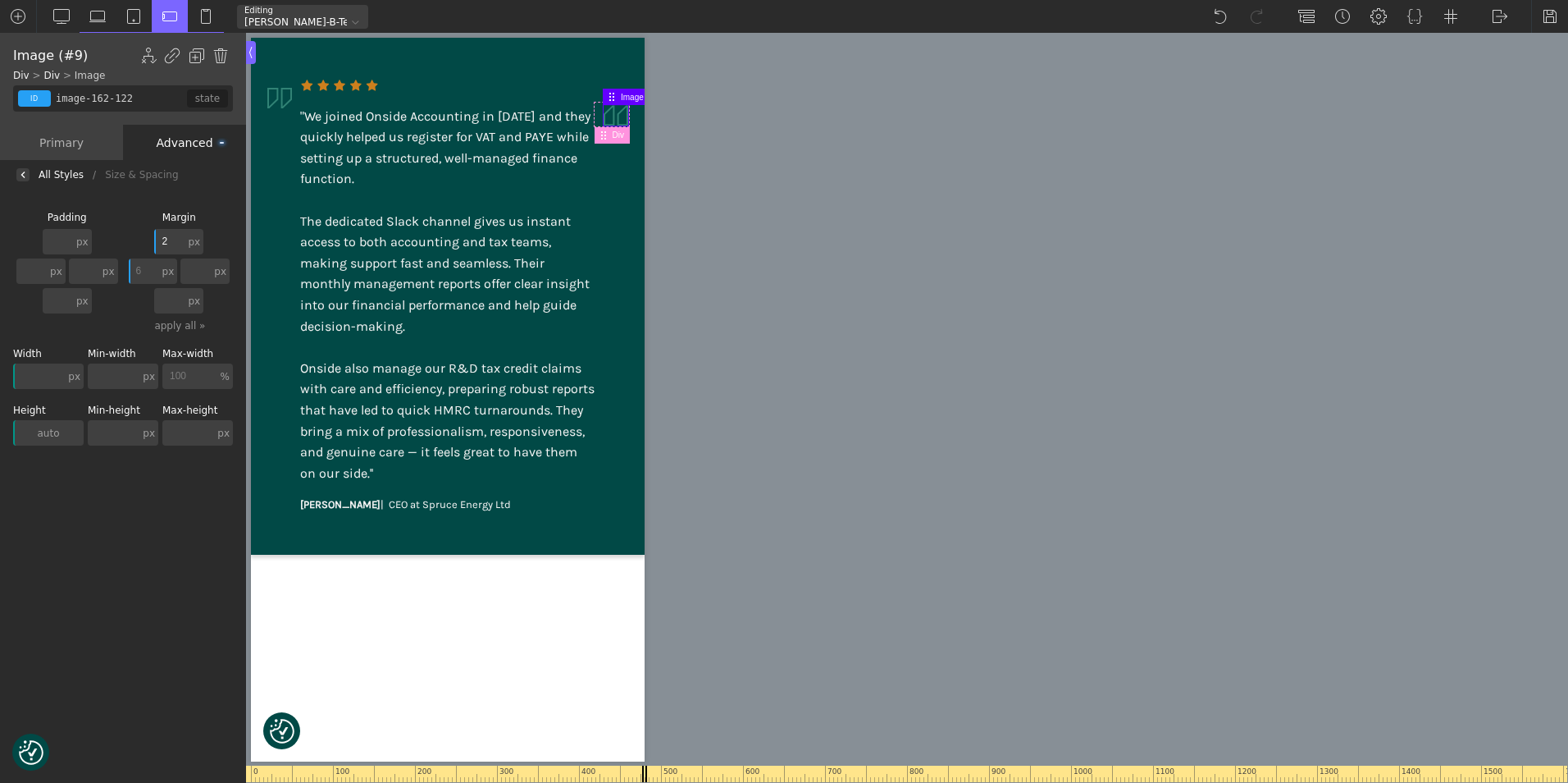
click at [169, 241] on input "2" at bounding box center [170, 241] width 31 height 25
click at [1553, 14] on img at bounding box center [1550, 16] width 16 height 16
click at [101, 17] on img at bounding box center [97, 16] width 16 height 16
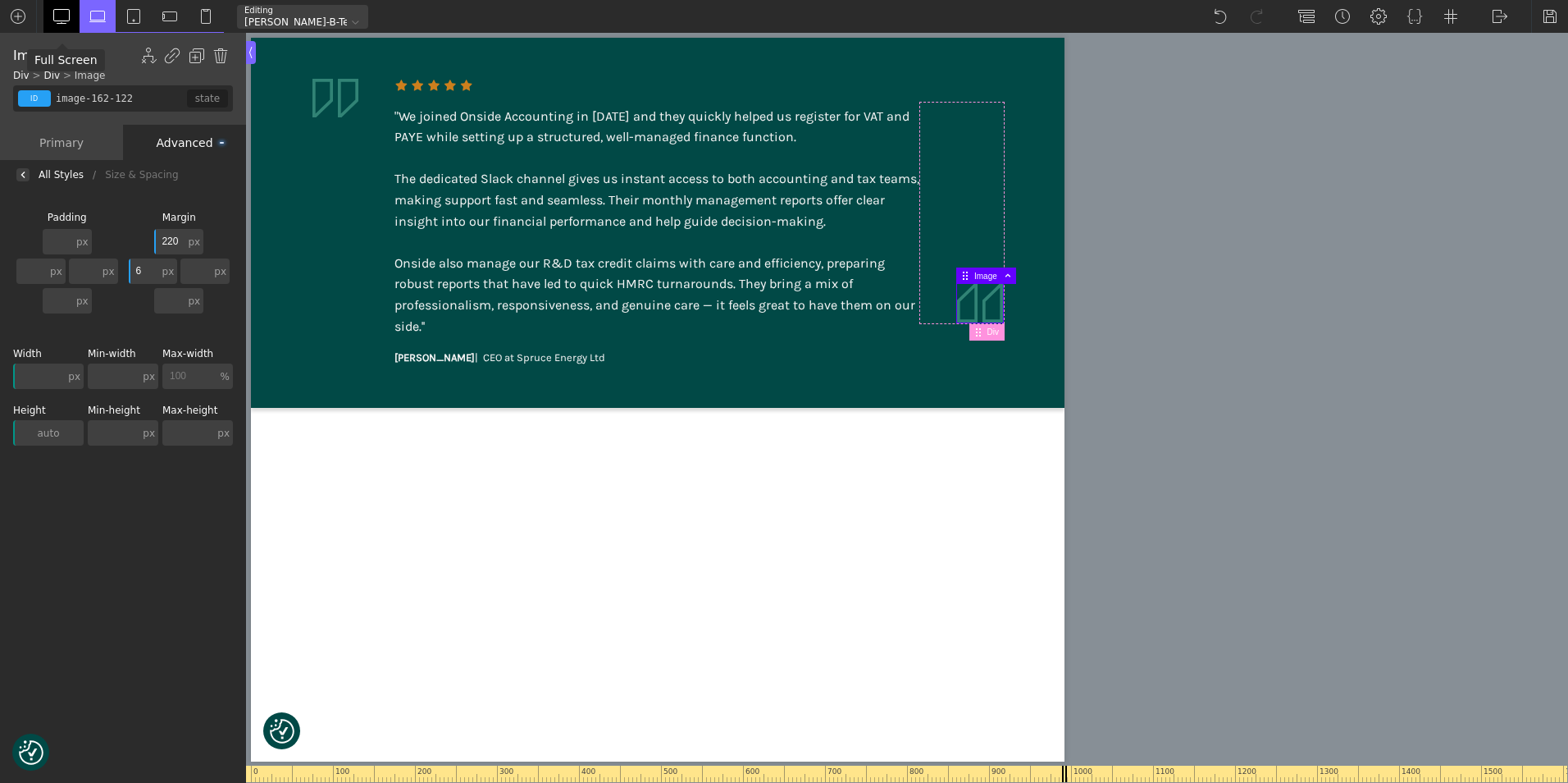
click at [65, 12] on img at bounding box center [61, 16] width 16 height 16
type input "150"
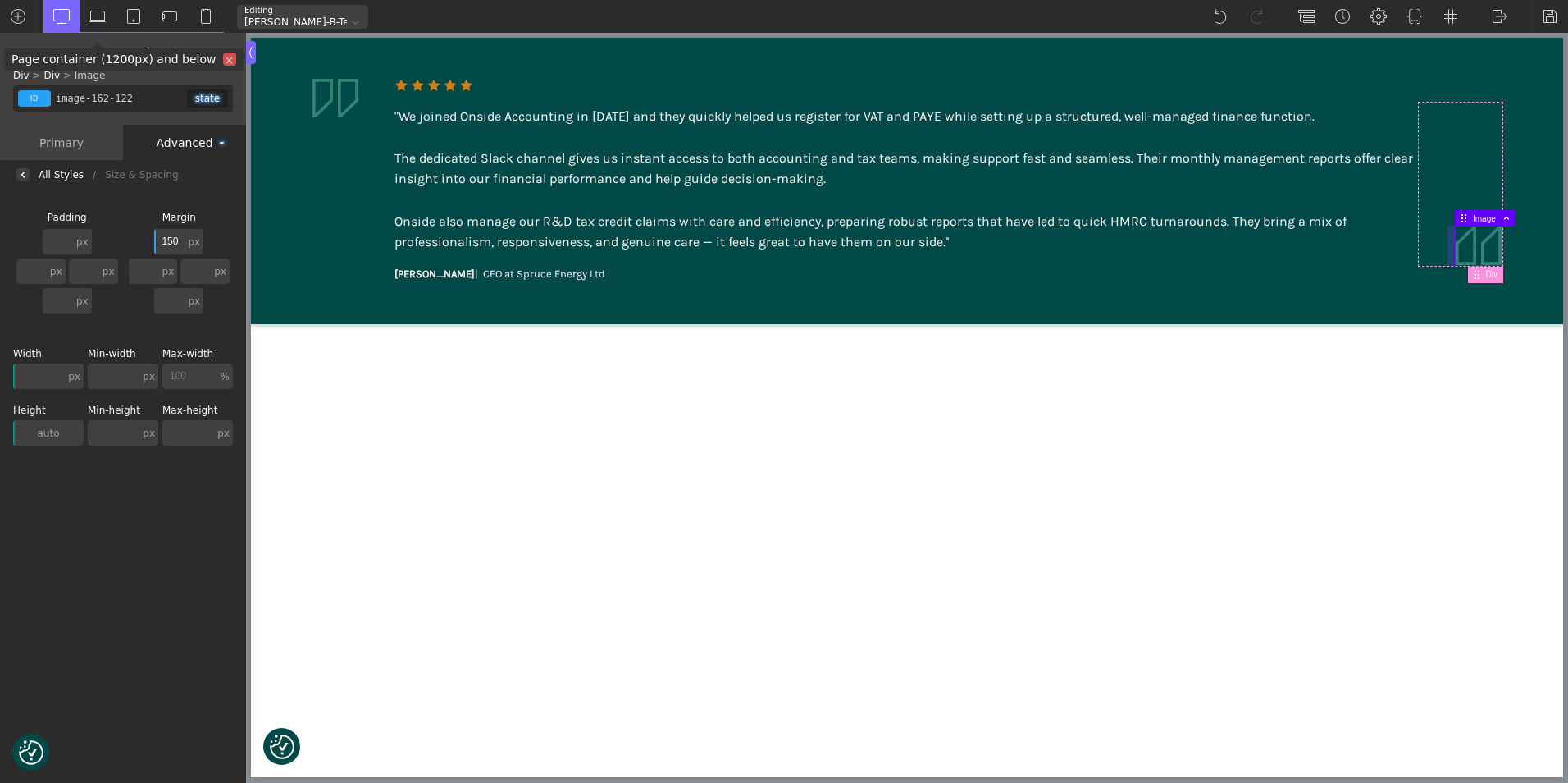
click at [1451, 245] on div at bounding box center [1451, 246] width 9 height 40
type input "0"
click at [1540, 14] on div at bounding box center [1550, 16] width 36 height 33
click at [1503, 19] on img at bounding box center [1500, 16] width 16 height 16
click at [1497, 40] on link "WP Admin" at bounding box center [1516, 42] width 70 height 26
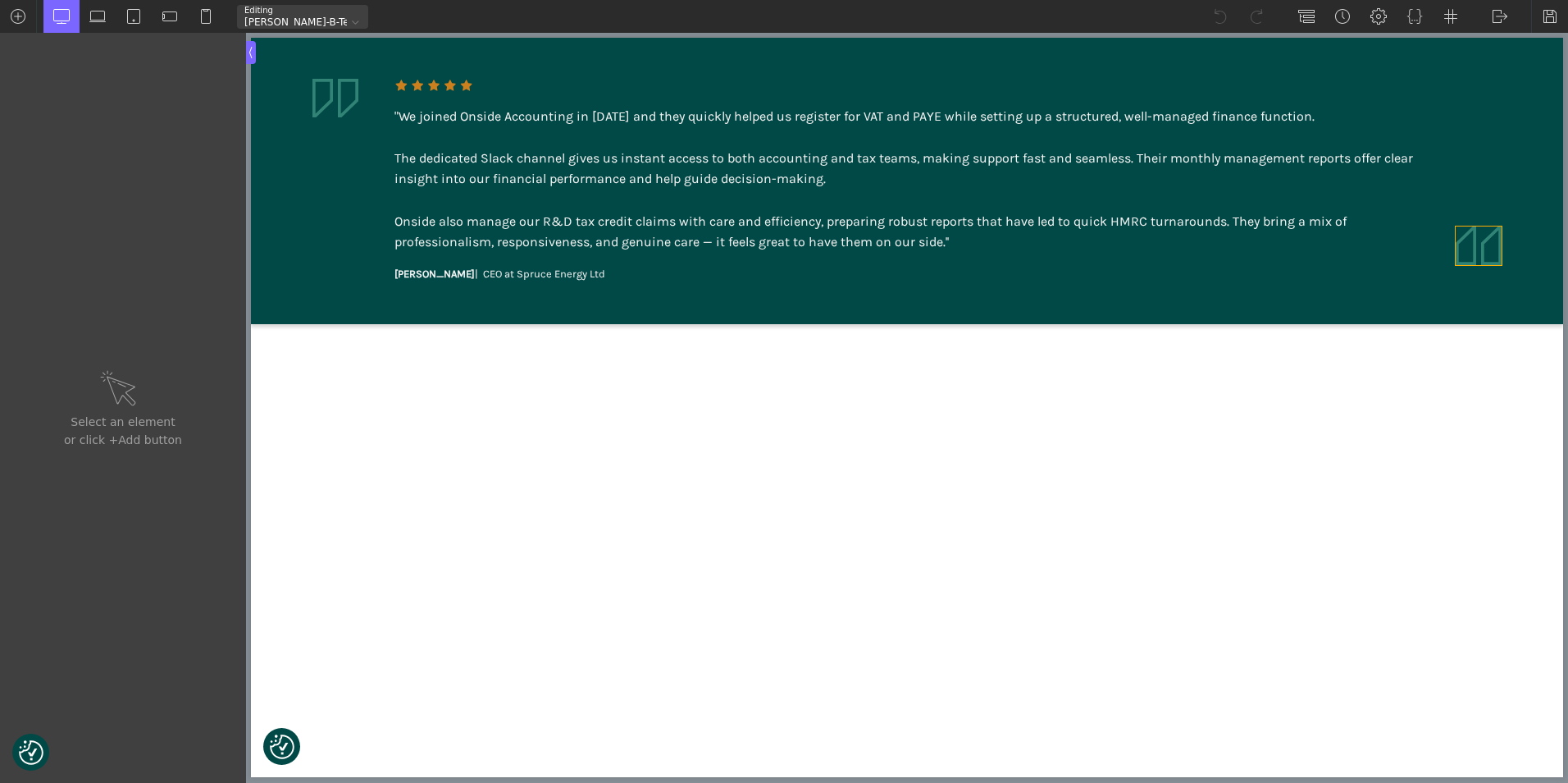
type input "image-162-122"
click at [1486, 244] on img at bounding box center [1479, 246] width 46 height 38
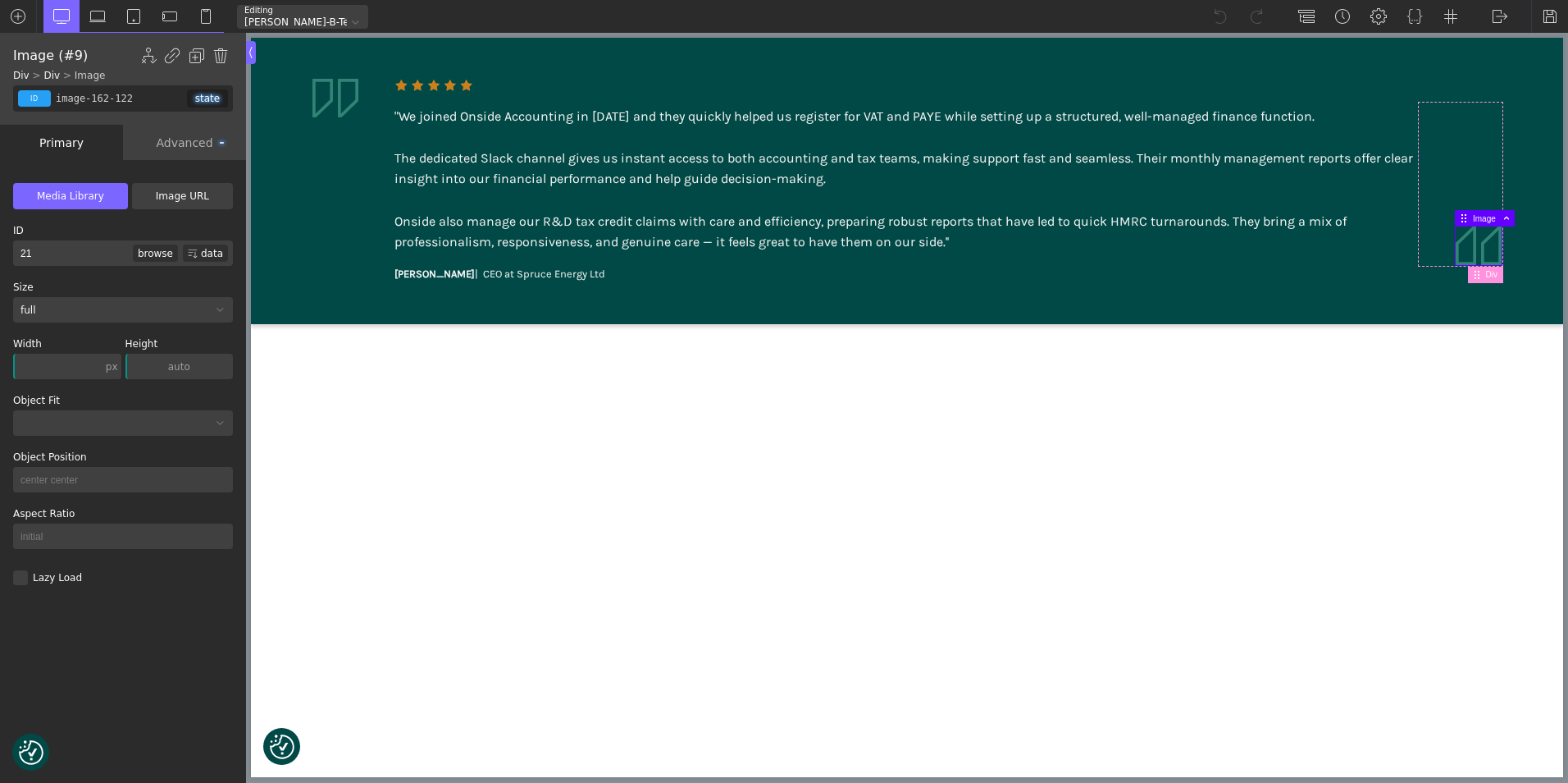
click at [190, 143] on div "Advanced" at bounding box center [184, 142] width 123 height 36
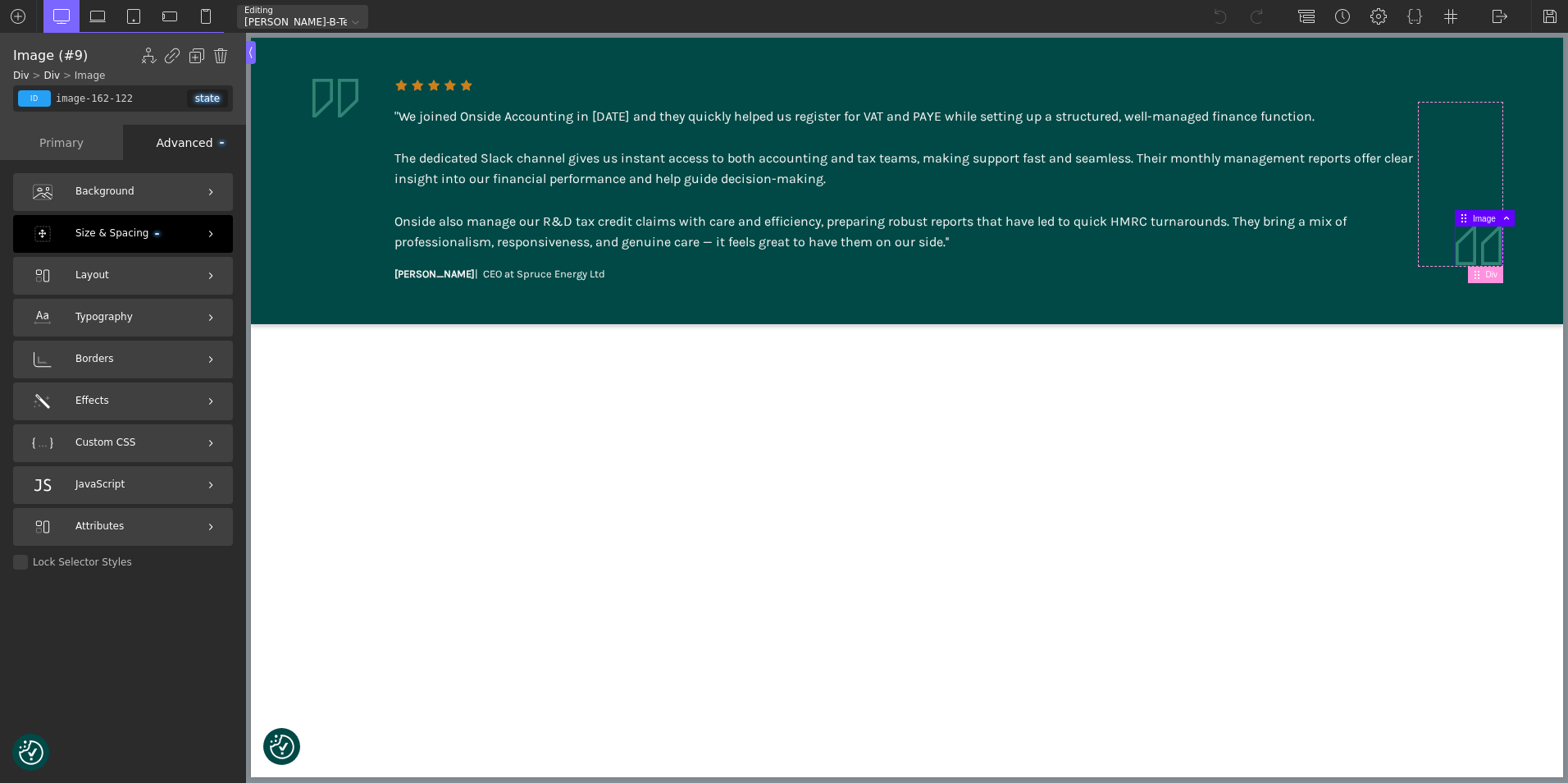
click at [163, 231] on div "Size & Spacing" at bounding box center [123, 233] width 220 height 37
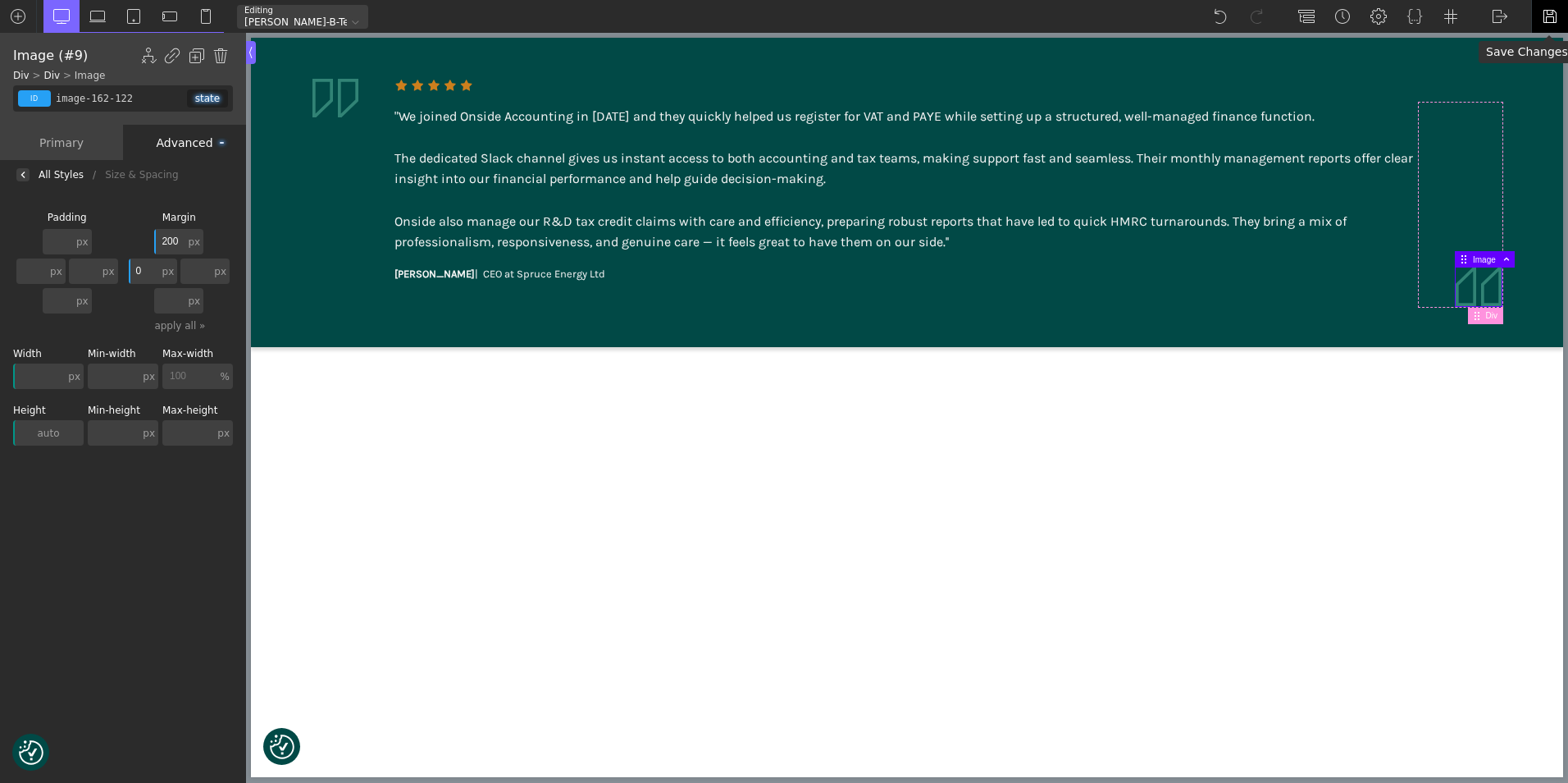
type input "200"
click at [1544, 14] on img at bounding box center [1550, 16] width 16 height 16
click at [1497, 15] on img at bounding box center [1500, 16] width 16 height 16
click at [1495, 37] on link "WP Admin" at bounding box center [1516, 42] width 70 height 26
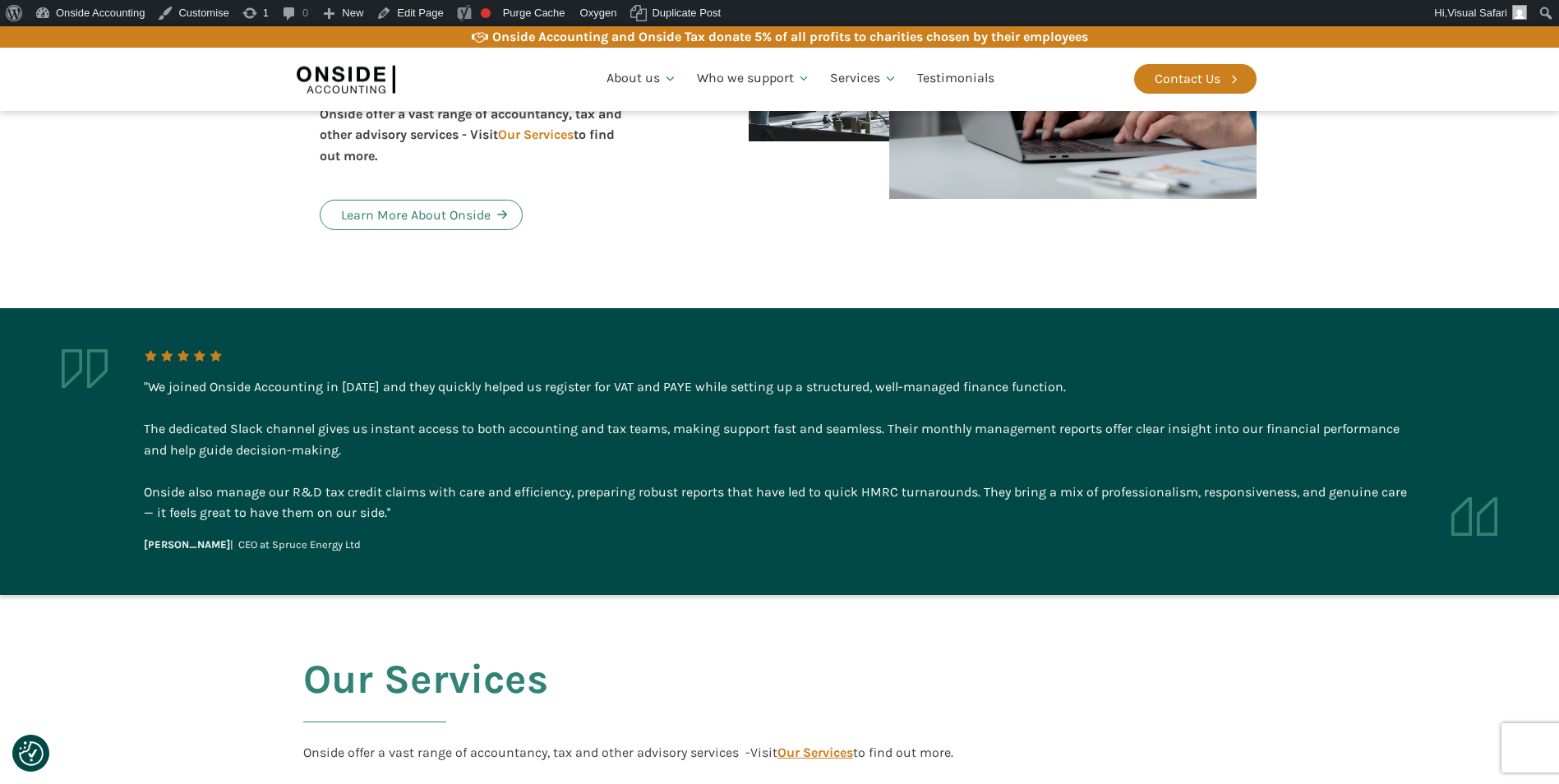
scroll to position [1068, 0]
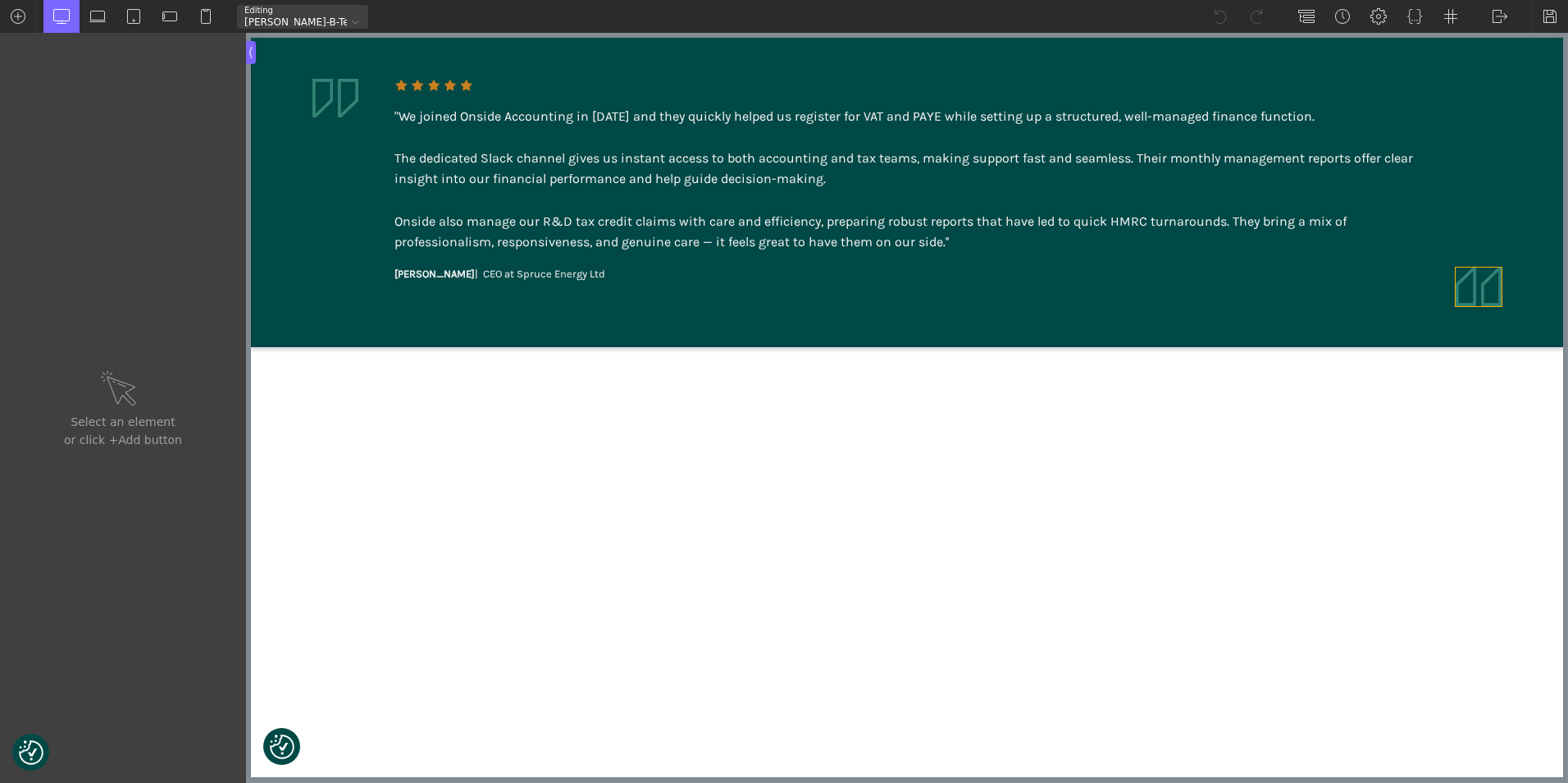
type input "image-162-122"
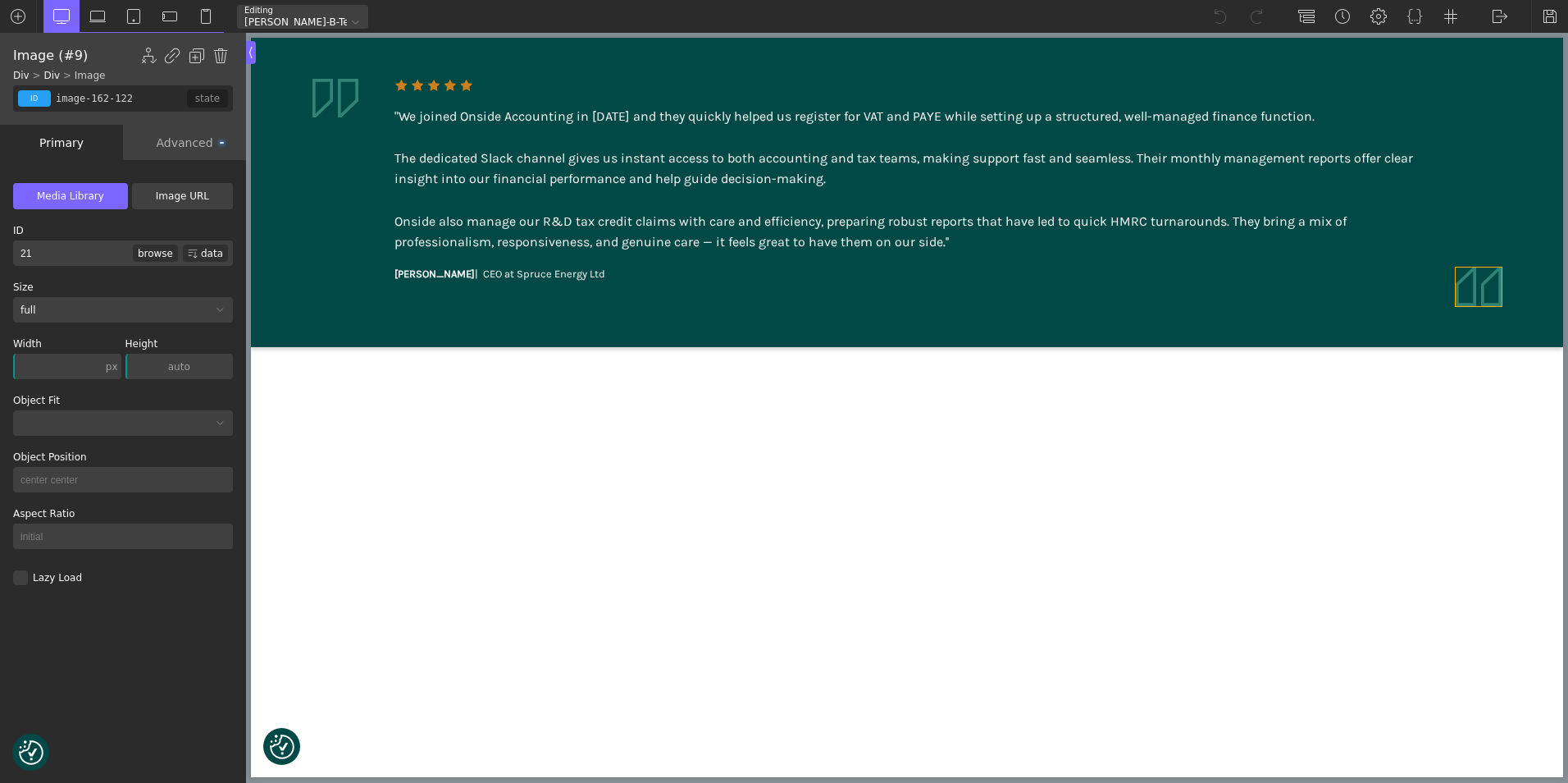
click at [1464, 283] on img at bounding box center [1479, 286] width 46 height 38
click at [203, 150] on div "Advanced" at bounding box center [184, 142] width 123 height 36
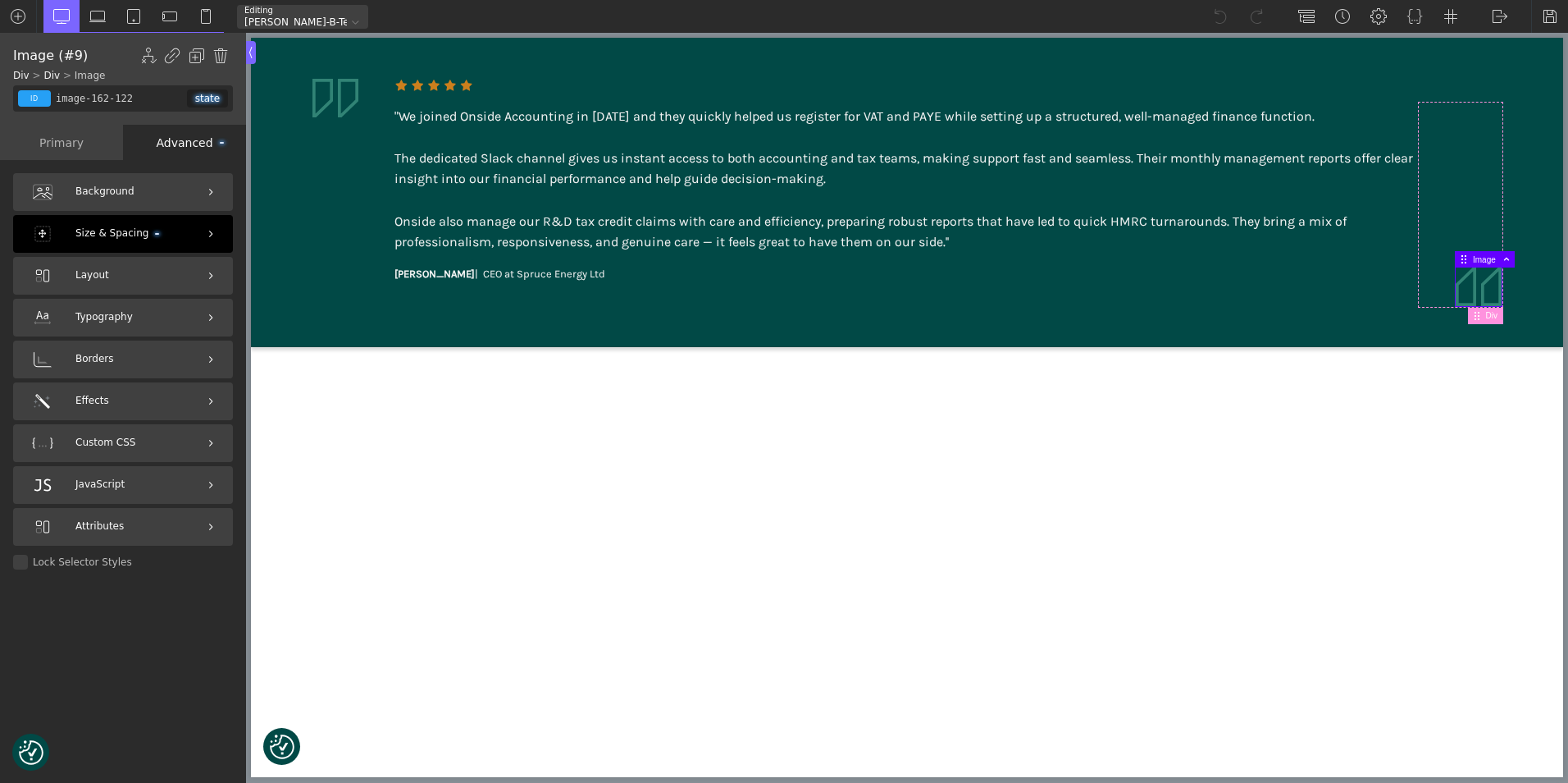
click at [164, 233] on div "Size & Spacing" at bounding box center [123, 233] width 220 height 37
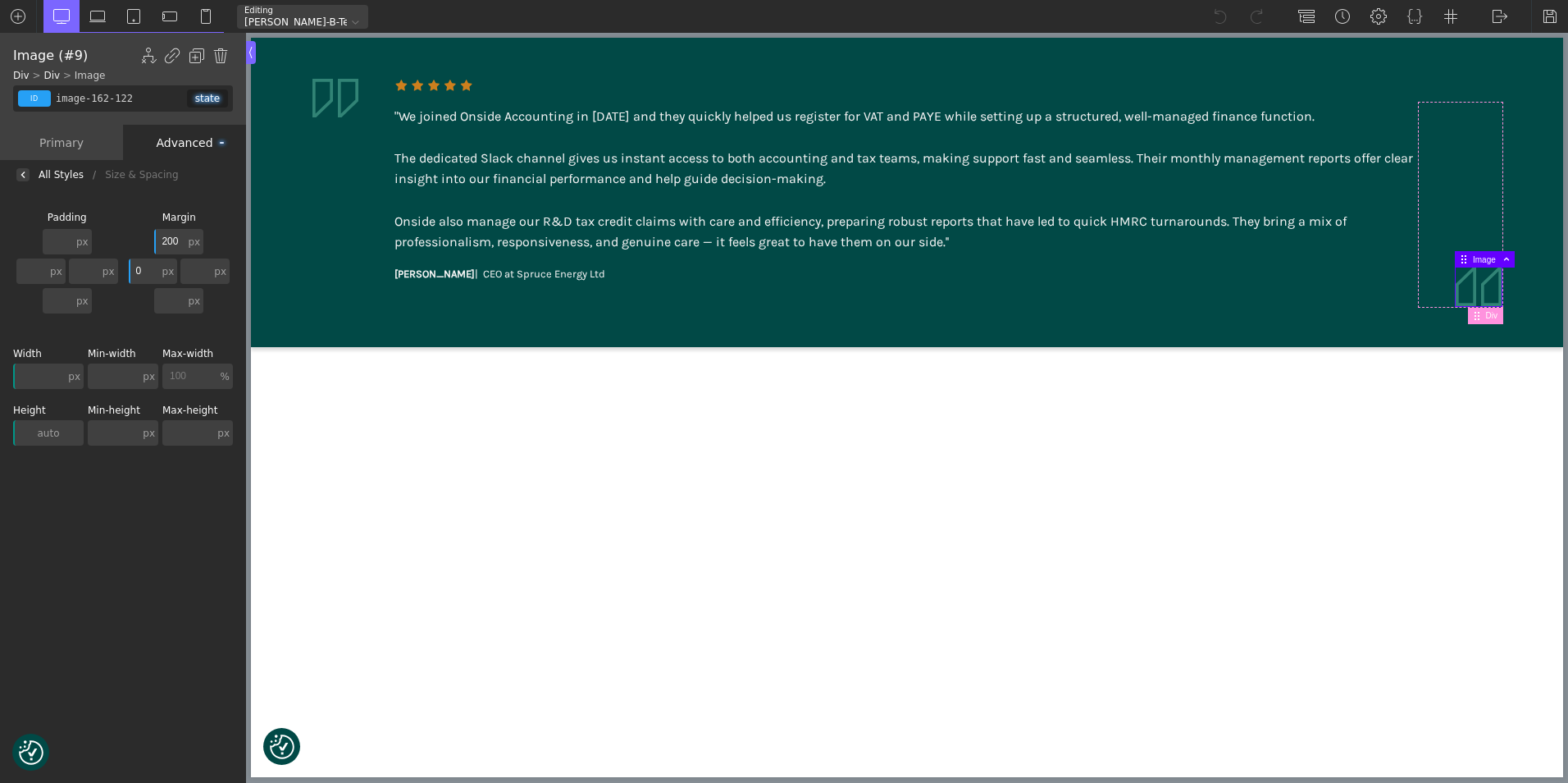
click at [164, 238] on input "200" at bounding box center [170, 241] width 31 height 25
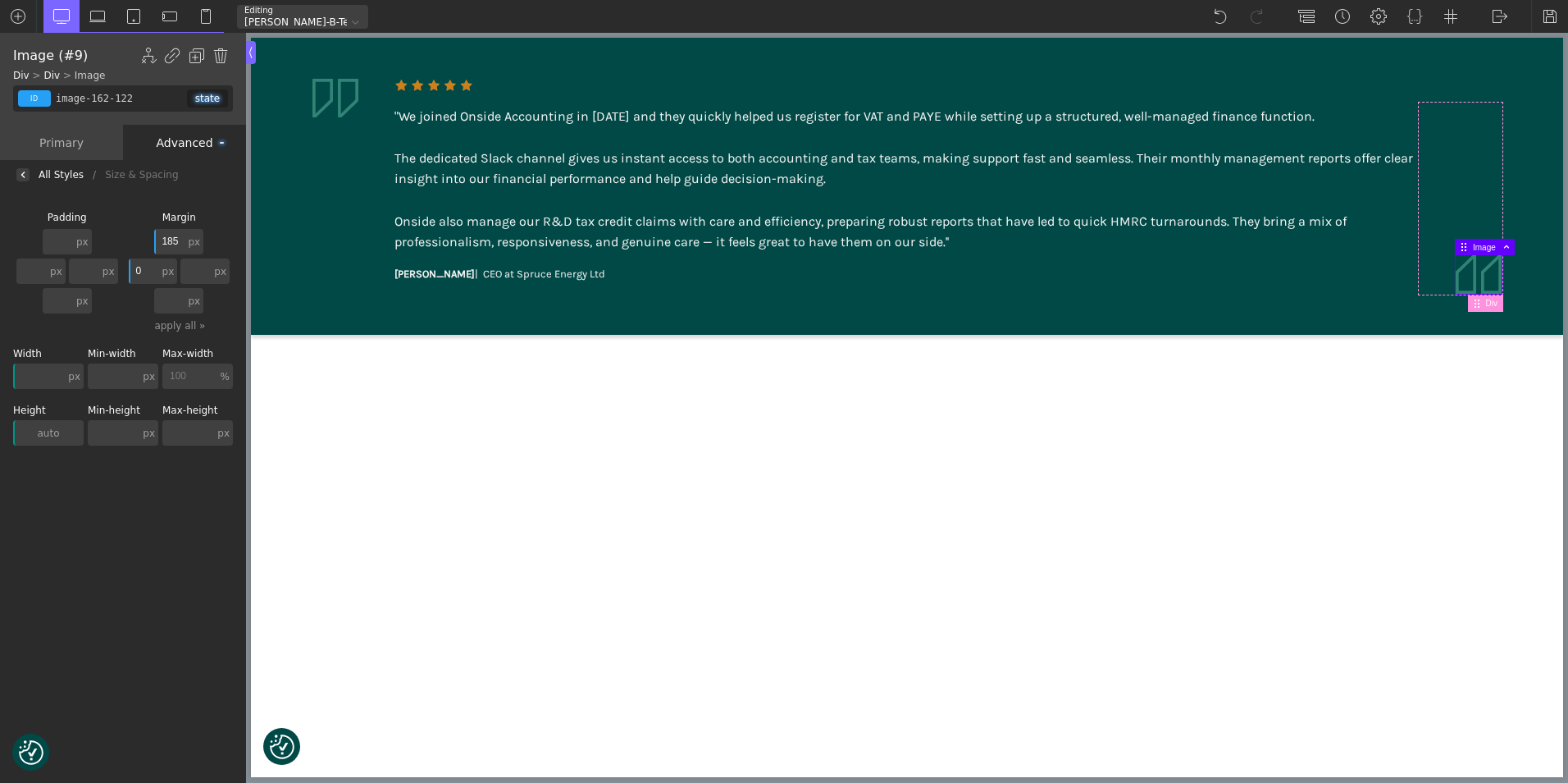
click at [167, 242] on input "185" at bounding box center [170, 241] width 31 height 25
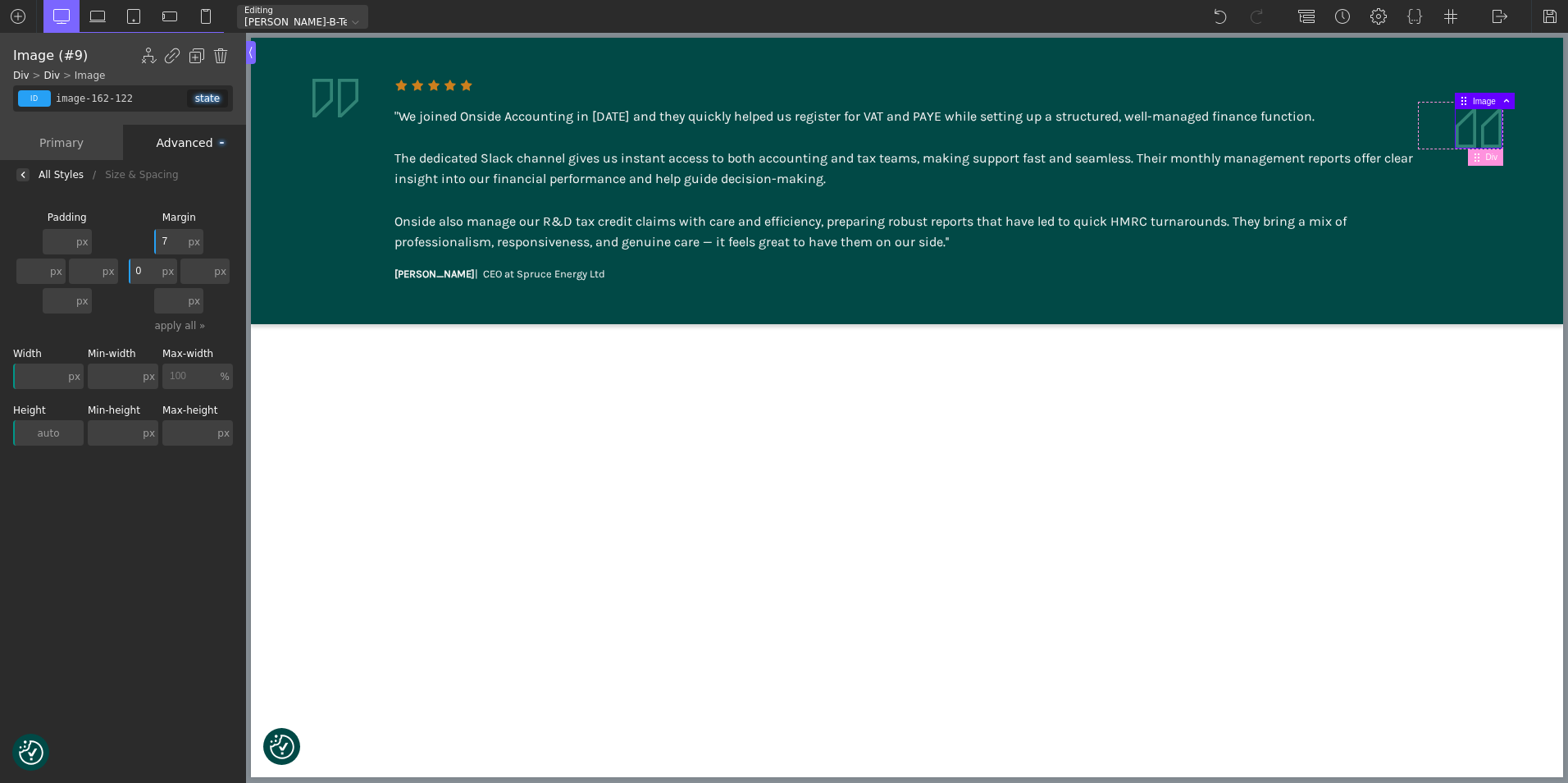
click at [163, 245] on input "7" at bounding box center [170, 241] width 31 height 25
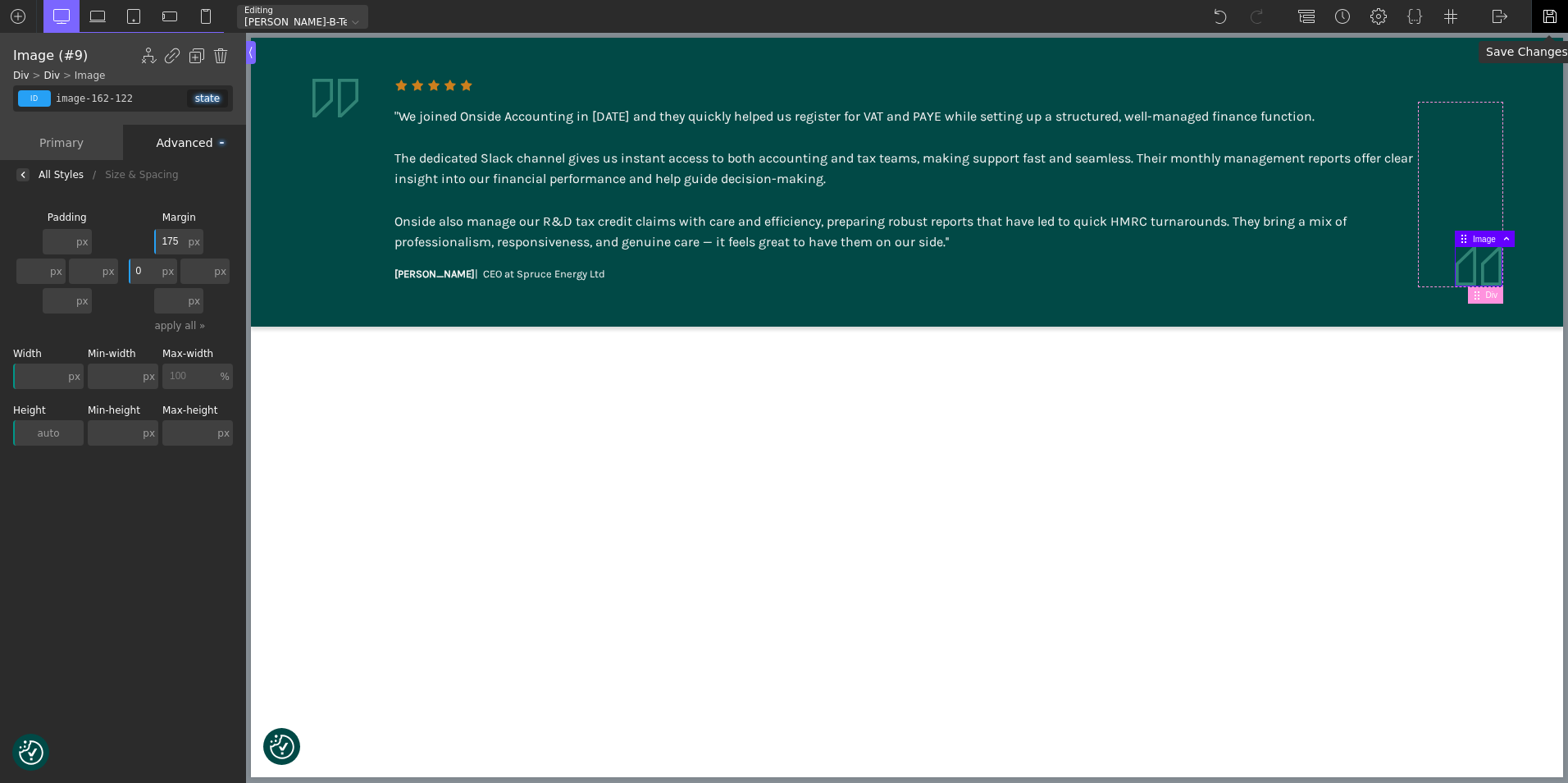
type input "175"
click at [1555, 15] on img at bounding box center [1550, 16] width 16 height 16
click at [1497, 14] on img at bounding box center [1500, 16] width 16 height 16
click at [1498, 38] on link "WP Admin" at bounding box center [1516, 42] width 70 height 26
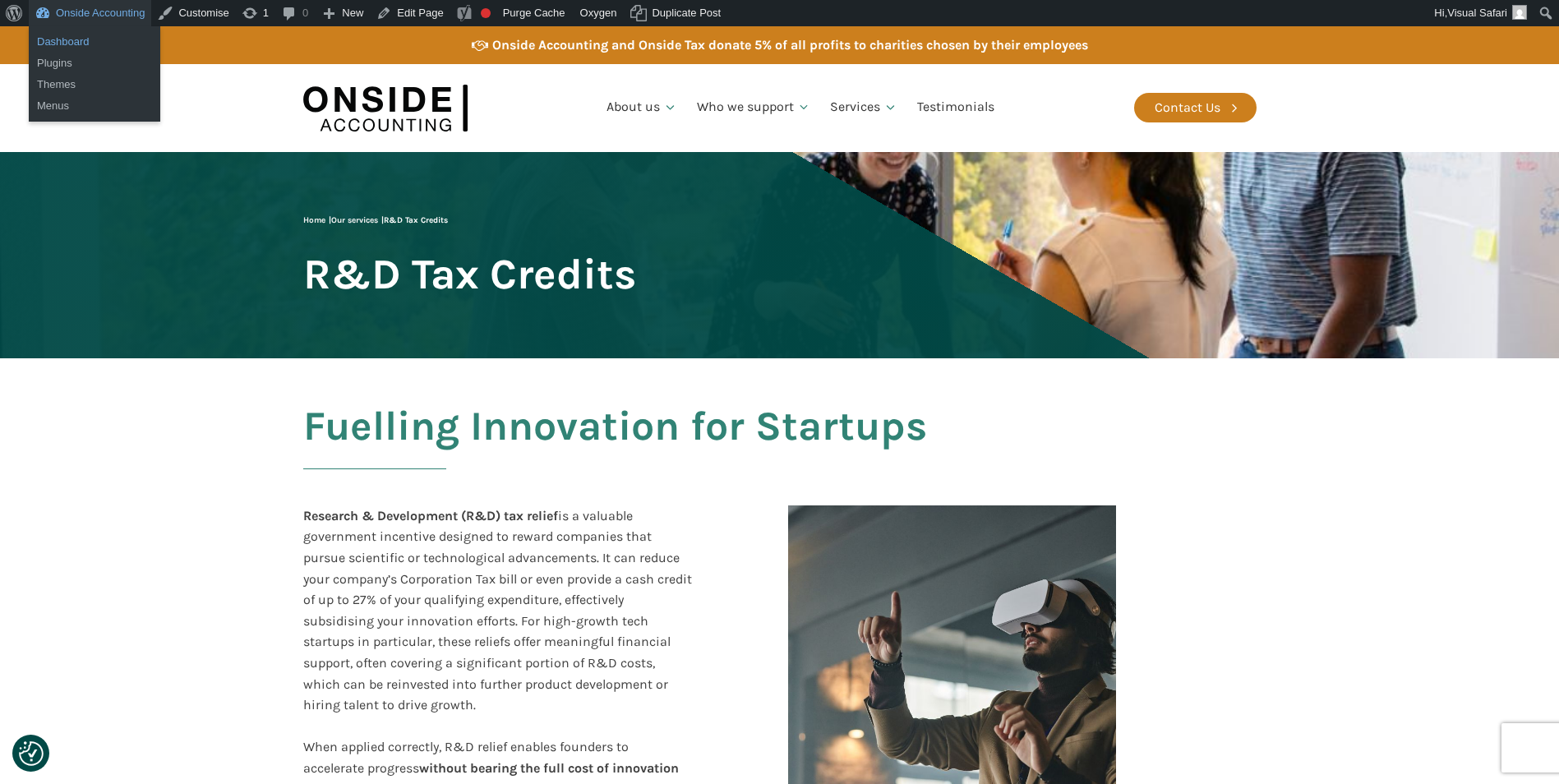
click at [74, 37] on link "Dashboard" at bounding box center [94, 41] width 132 height 21
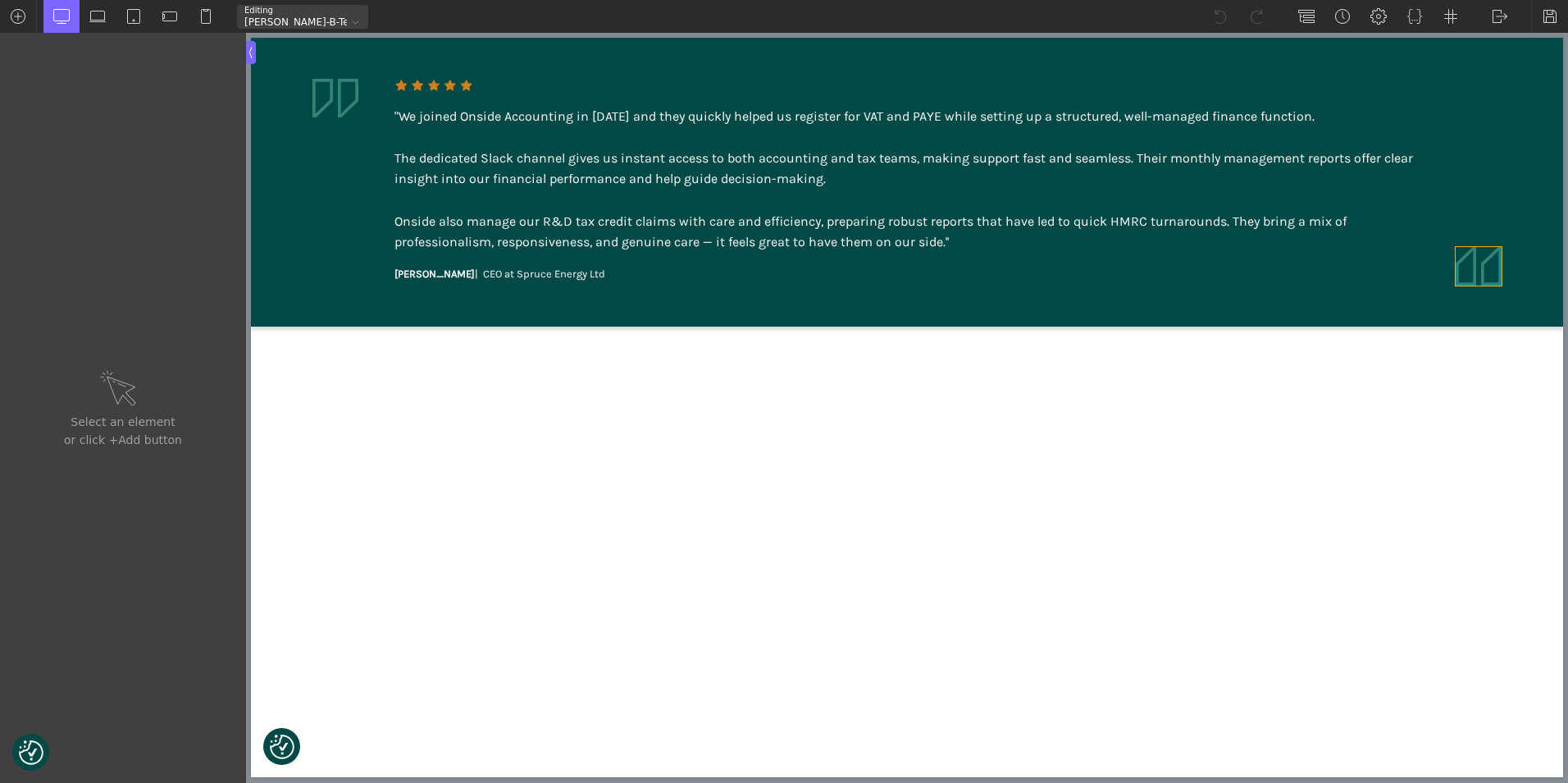
type input "image-162-122"
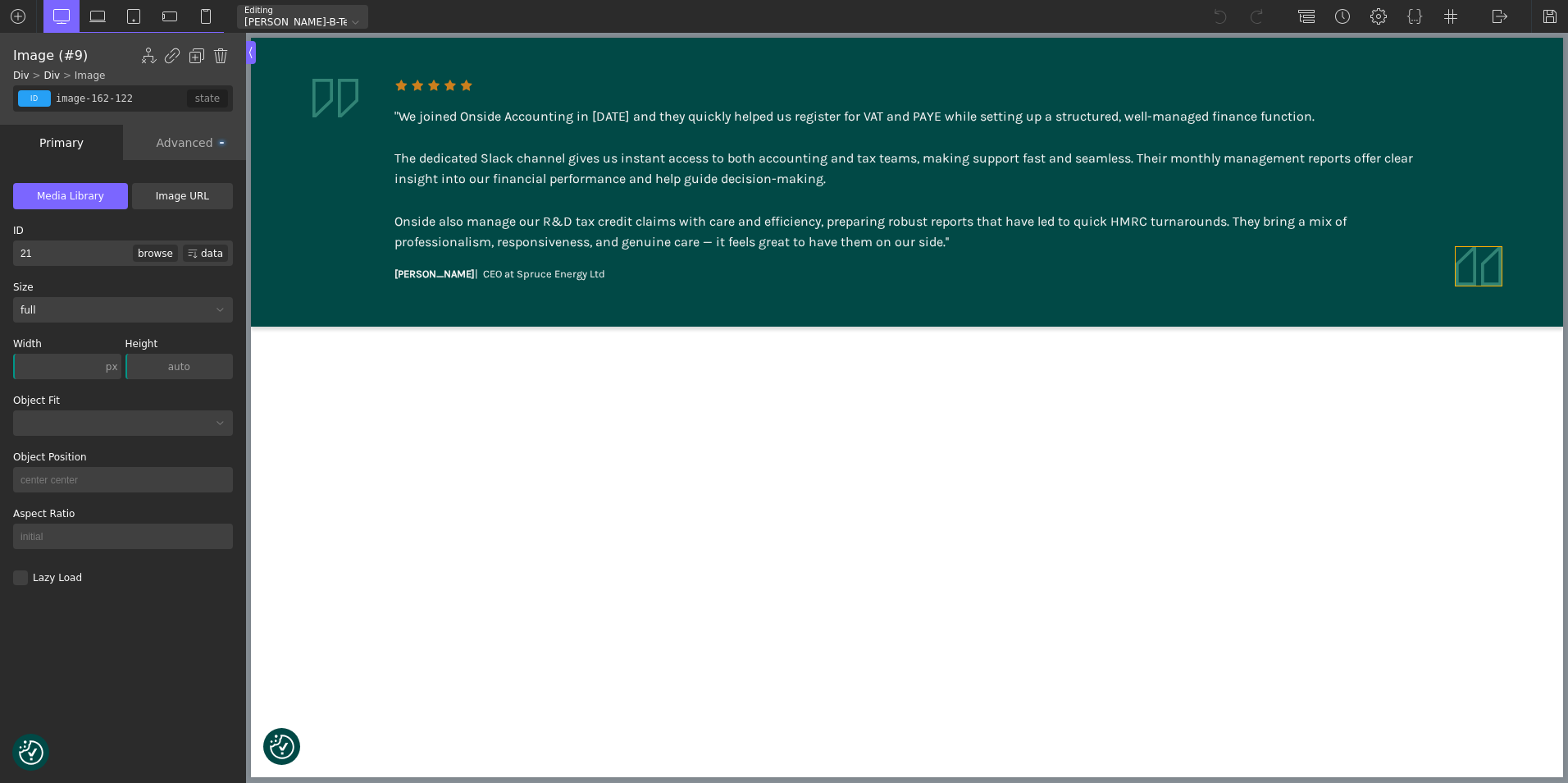
click at [1488, 272] on img at bounding box center [1479, 266] width 46 height 38
click at [184, 144] on div "Advanced" at bounding box center [184, 142] width 123 height 36
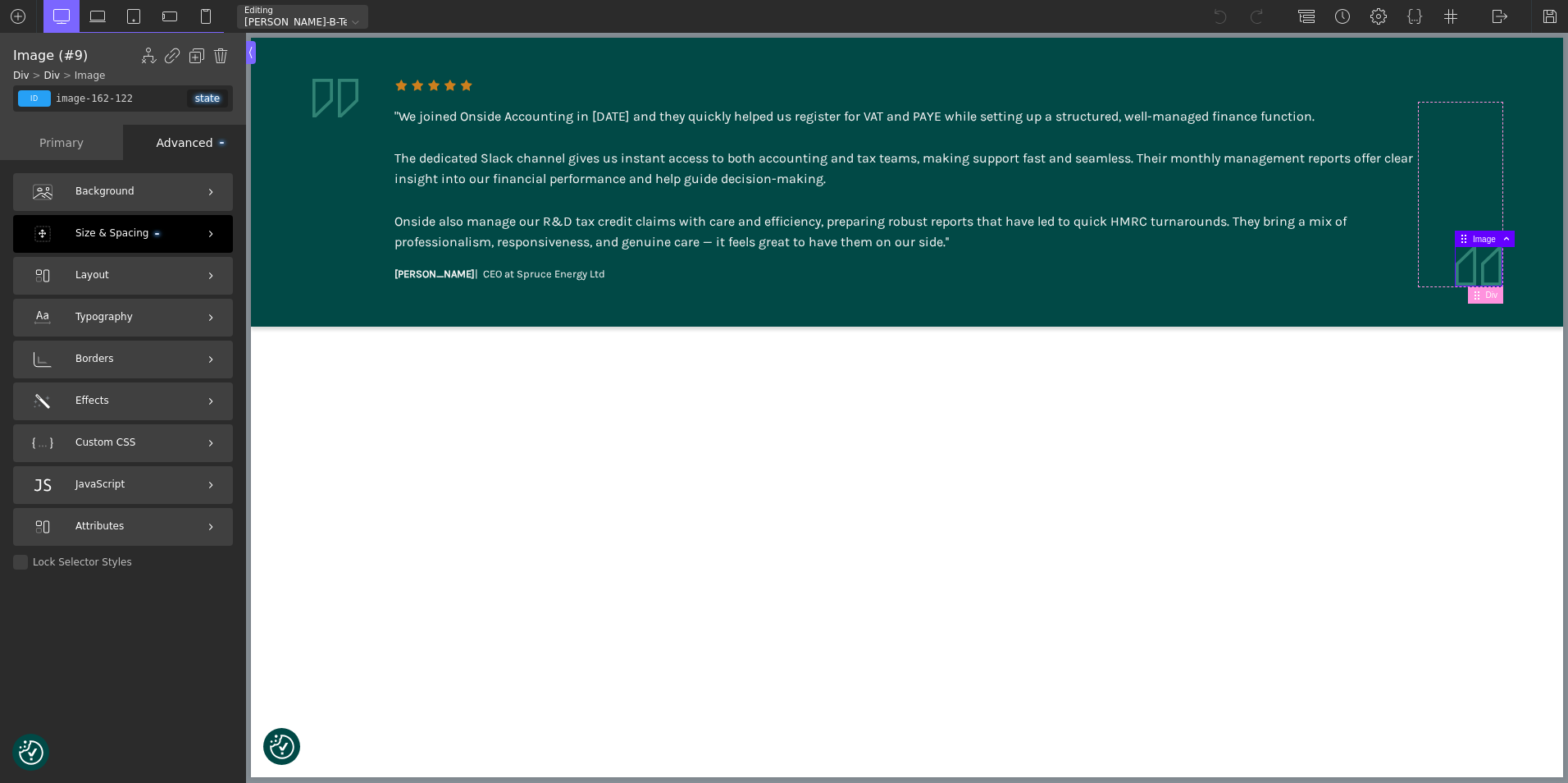
click at [172, 234] on div "Size & Spacing" at bounding box center [123, 233] width 220 height 37
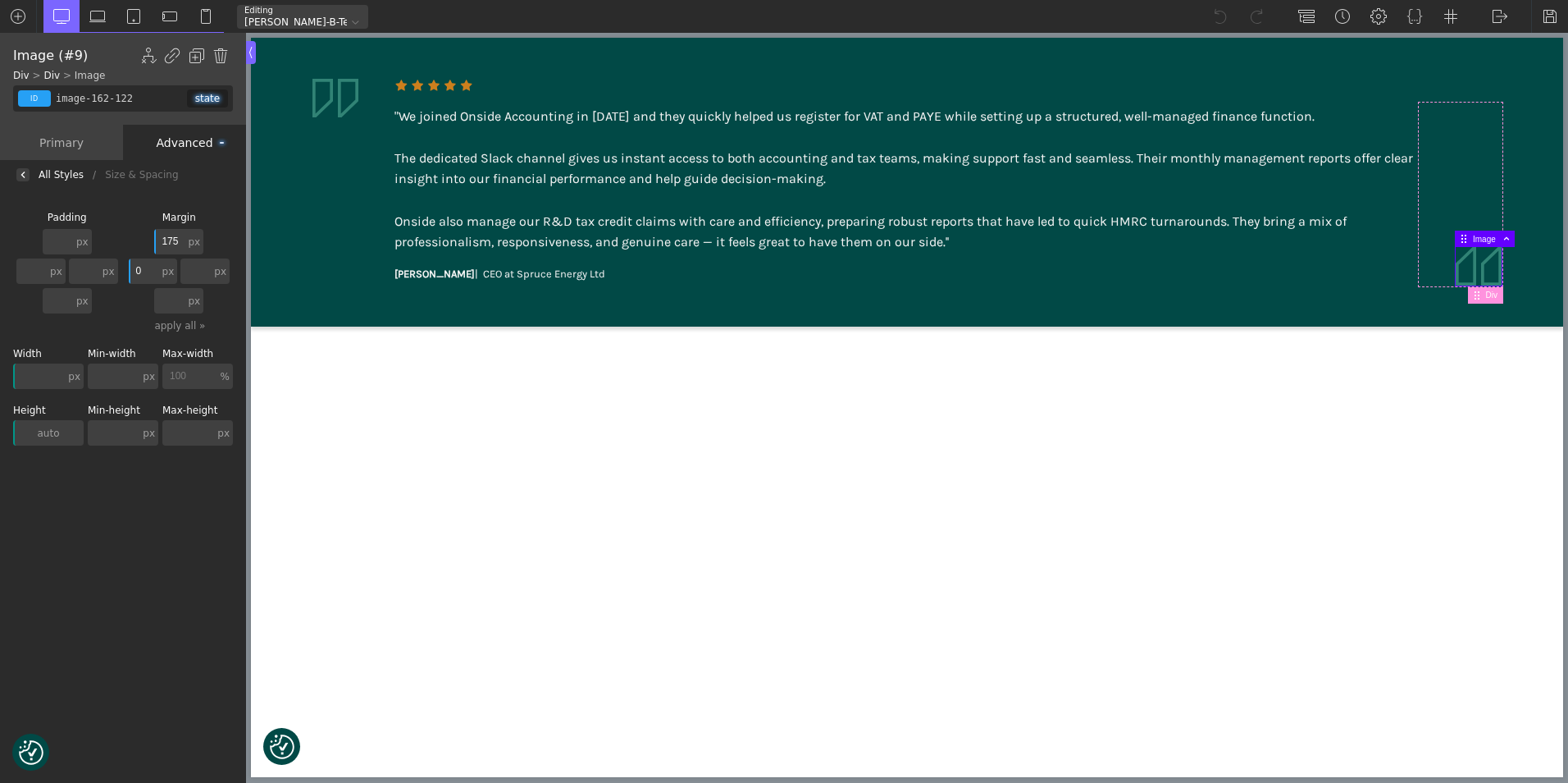
click at [174, 237] on input "175" at bounding box center [170, 241] width 31 height 25
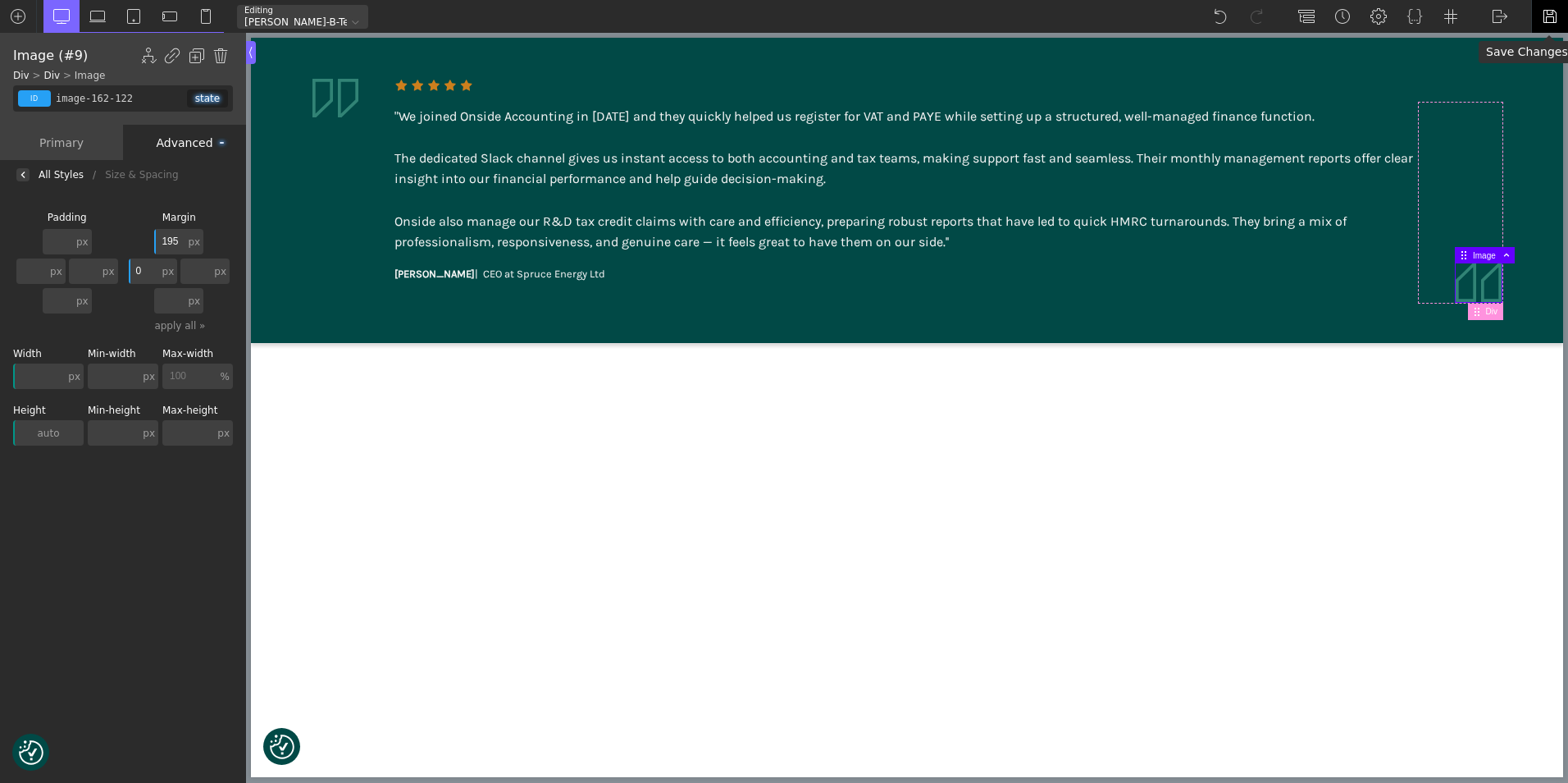
type input "195"
click at [1549, 14] on img at bounding box center [1550, 16] width 16 height 16
click at [1500, 15] on img at bounding box center [1500, 16] width 16 height 16
click at [1503, 42] on link "WP Admin" at bounding box center [1516, 42] width 70 height 26
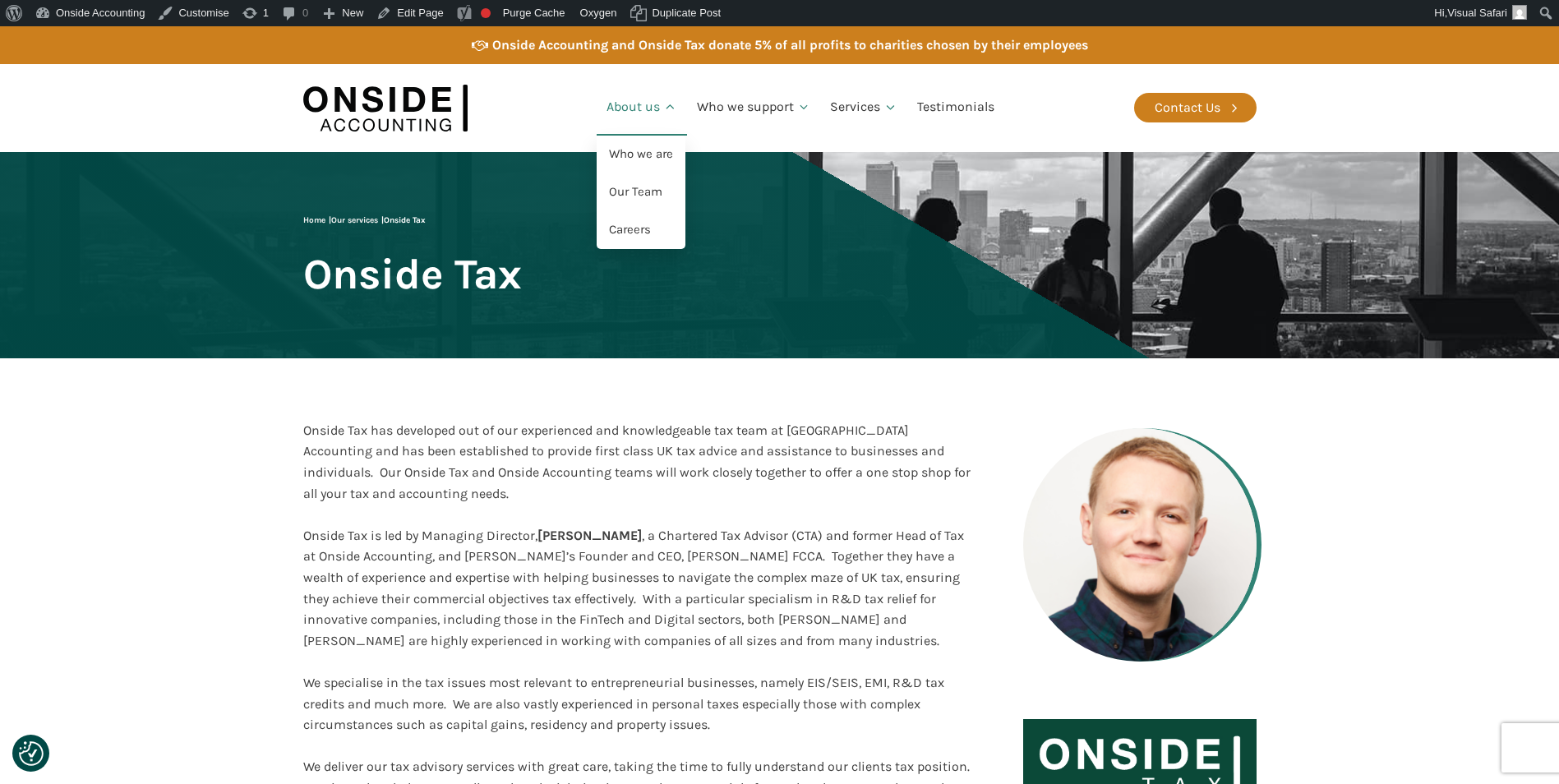
click at [646, 105] on link "About us" at bounding box center [642, 108] width 90 height 56
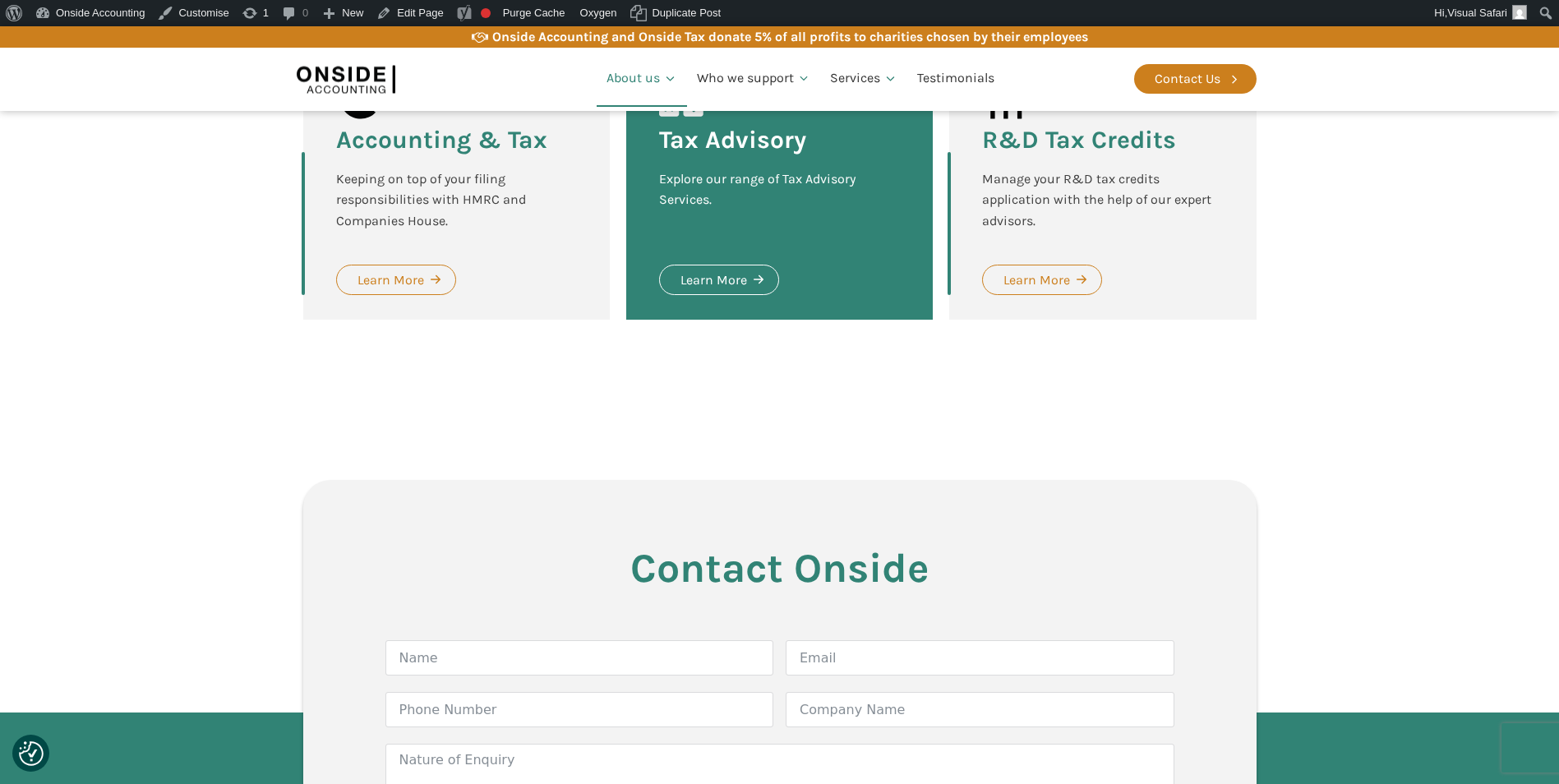
scroll to position [2054, 0]
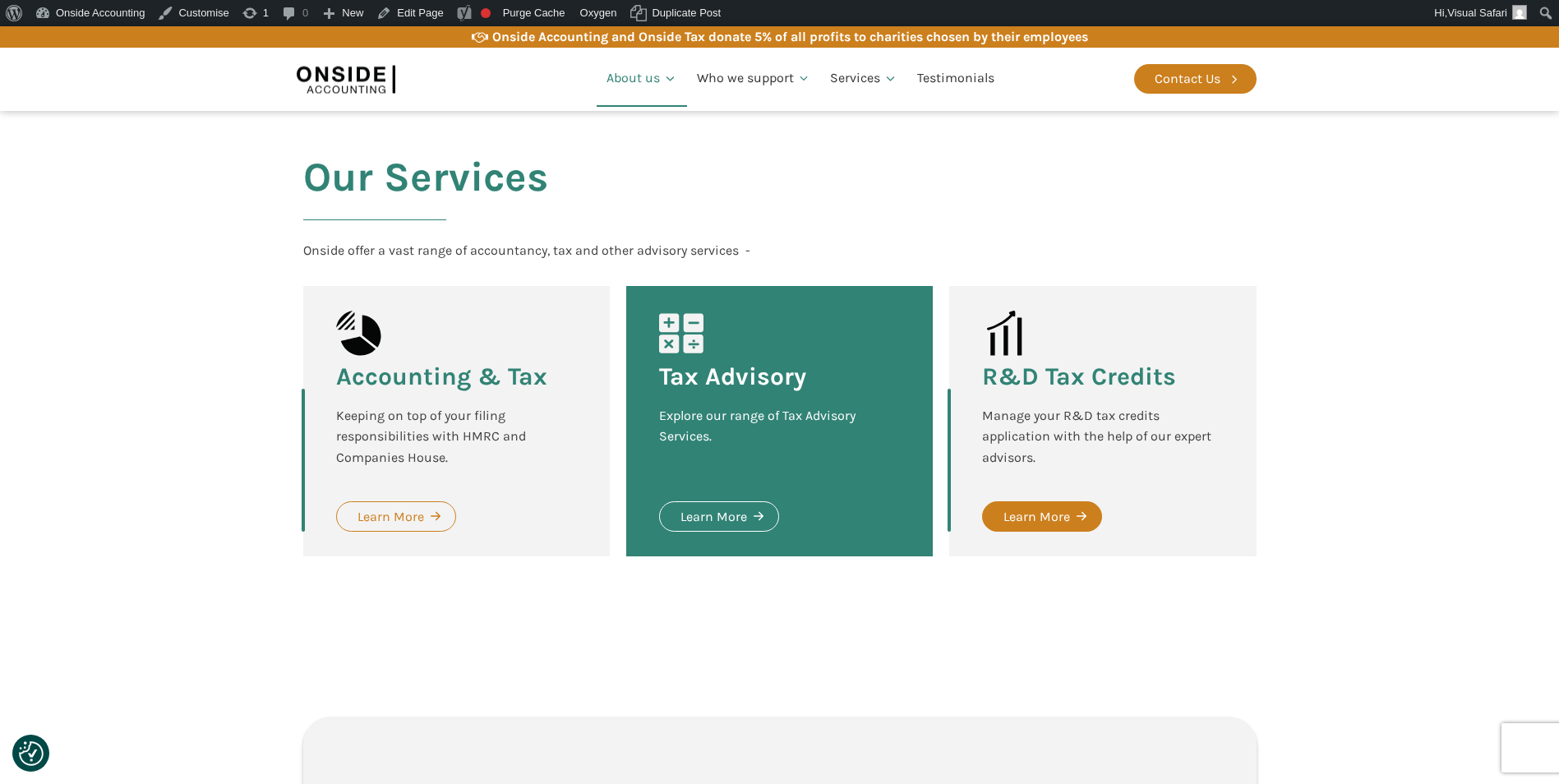
click at [1028, 506] on div "Learn More" at bounding box center [1036, 517] width 66 height 21
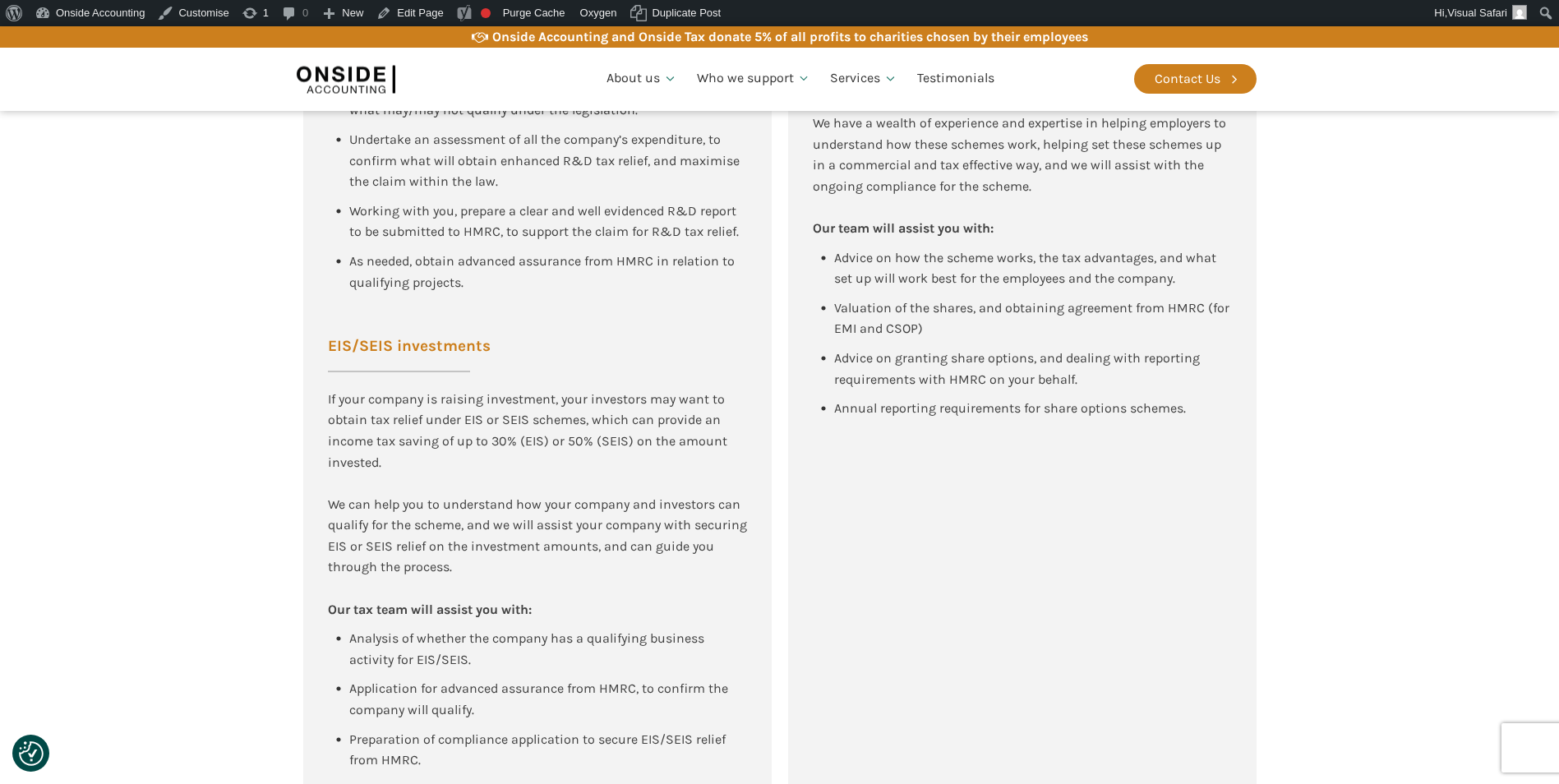
scroll to position [1447, 0]
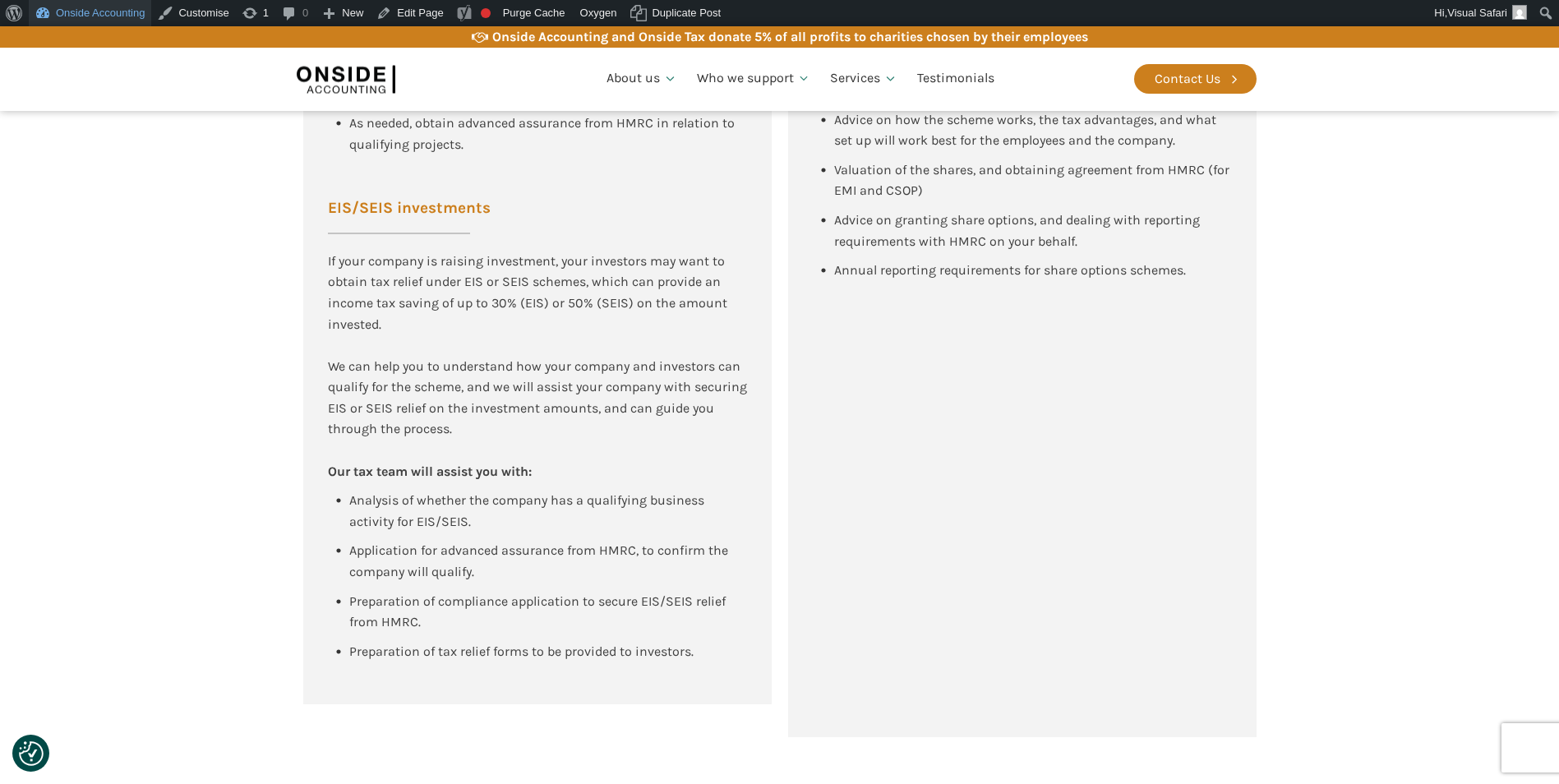
click at [102, 17] on link "Onside Accounting" at bounding box center [89, 13] width 122 height 26
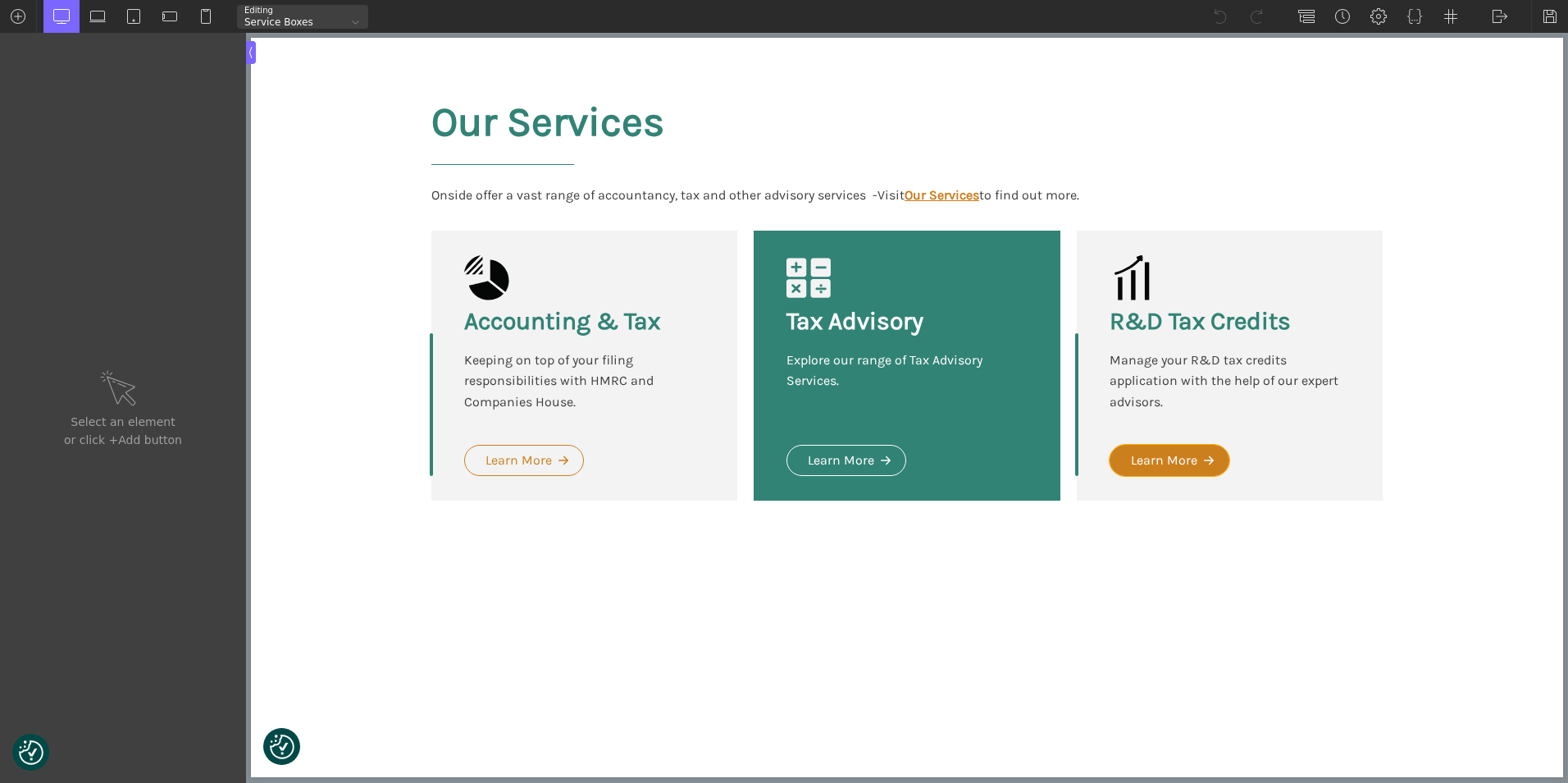
type input "link-143-10"
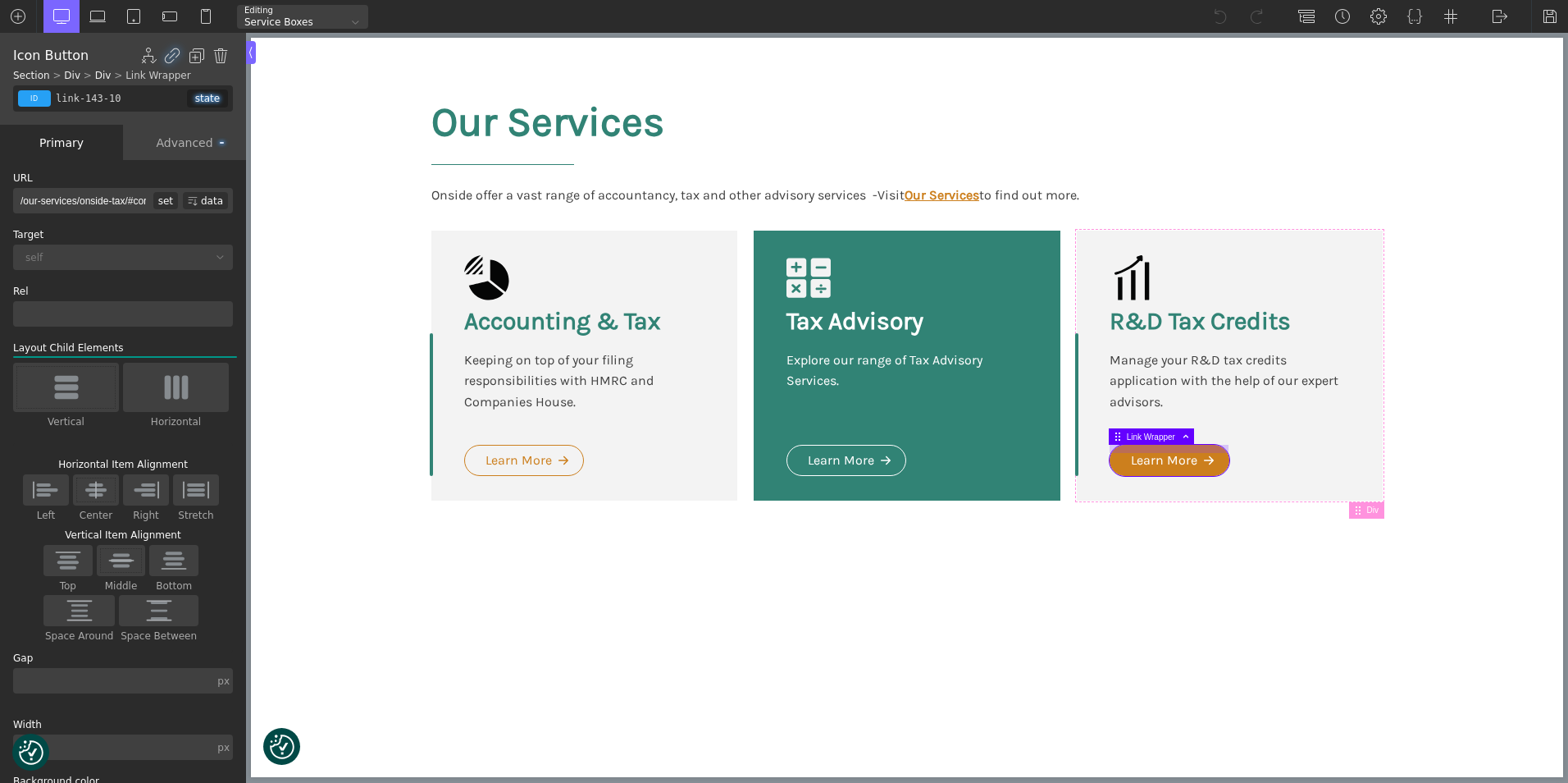
click at [1149, 449] on body "We value your privacy We use cookies to enhance your browsing experience, serve…" at bounding box center [906, 311] width 1312 height 549
click at [154, 198] on div "set" at bounding box center [166, 201] width 25 height 17
type input "/our-services/onside-tax/#core_accounting"
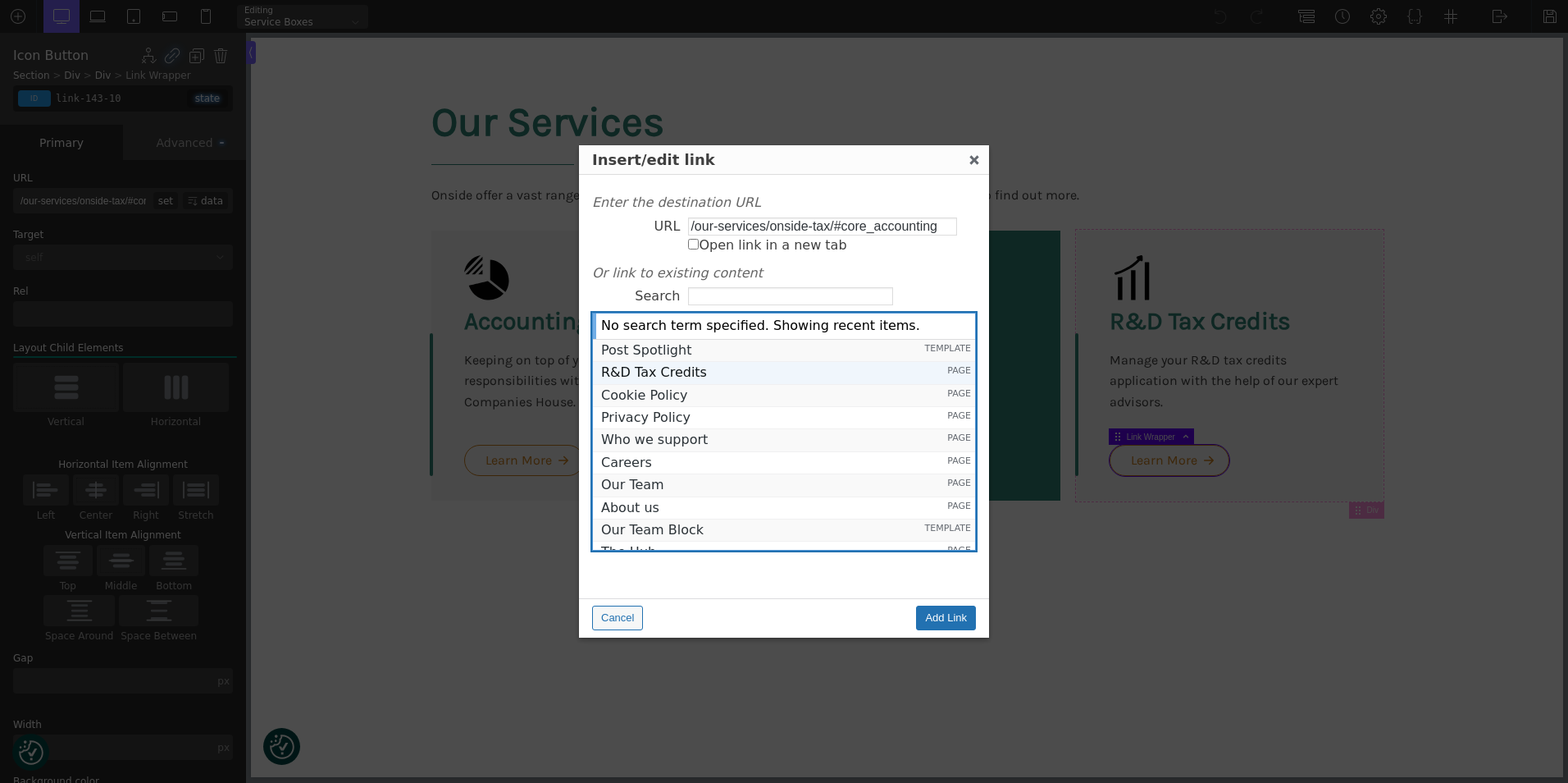
click at [686, 373] on span "R&D Tax Credits" at bounding box center [758, 372] width 313 height 14
type input "https://onsideaccounting.com/our-services/rd-tax-credits/"
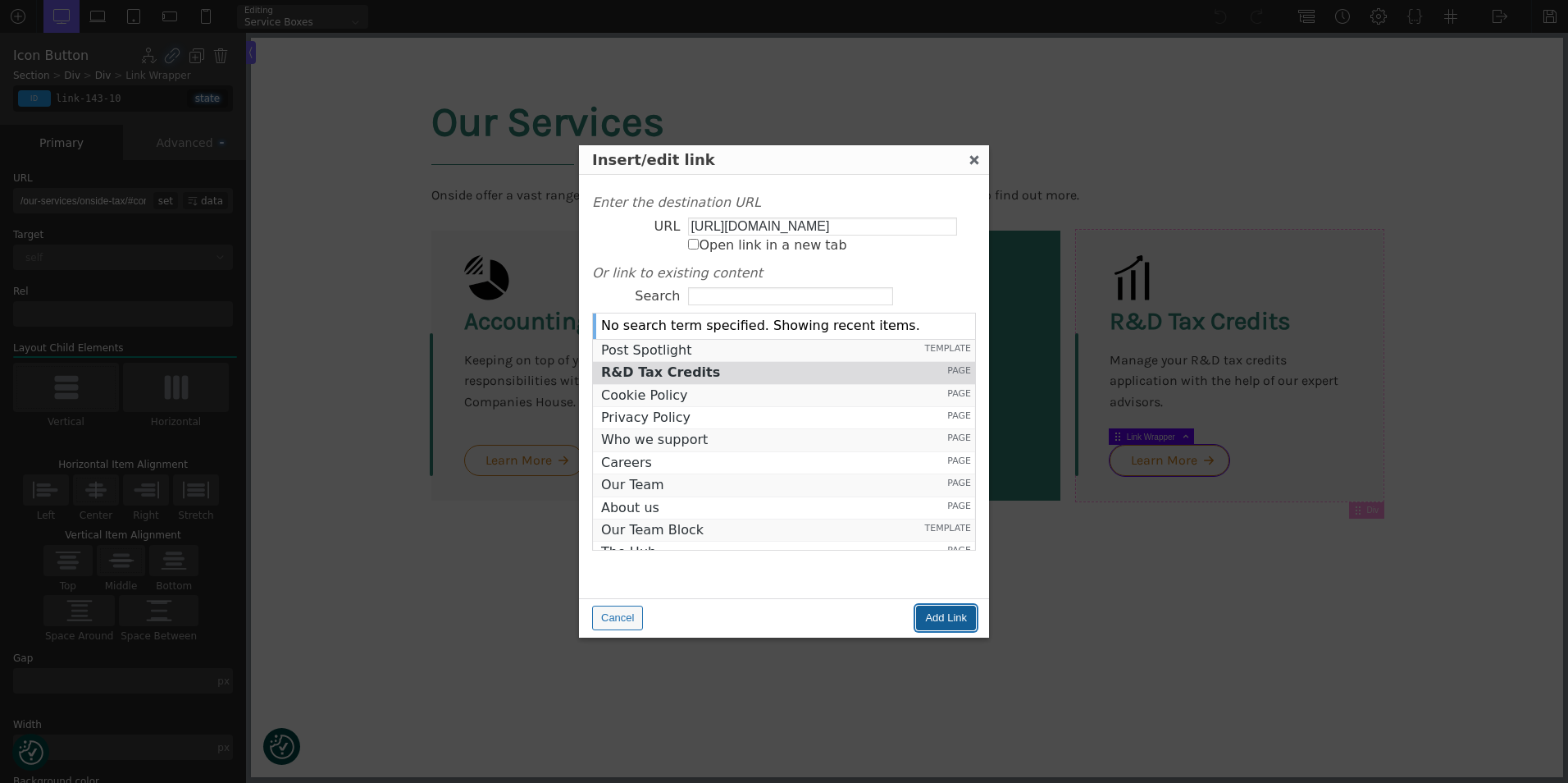
click at [941, 616] on input "Add Link" at bounding box center [946, 618] width 60 height 25
type input "https://onsideaccounting.com/our-services/rd-tax-credits/"
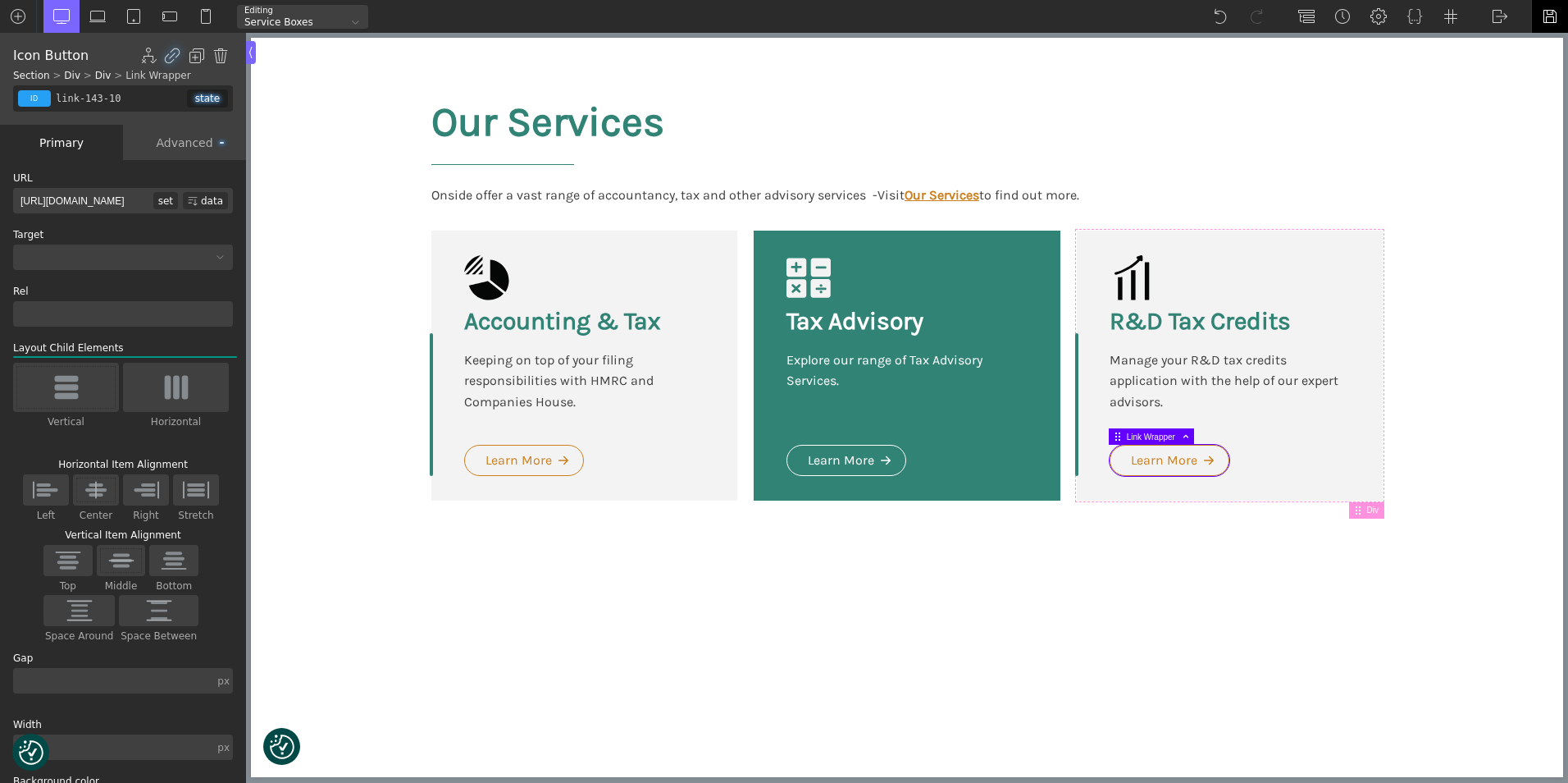
click at [1550, 12] on img at bounding box center [1550, 16] width 16 height 16
click at [1498, 8] on div "WP Admin Frontend Frontend" at bounding box center [1500, 16] width 36 height 33
click at [1494, 38] on link "WP Admin" at bounding box center [1516, 42] width 70 height 26
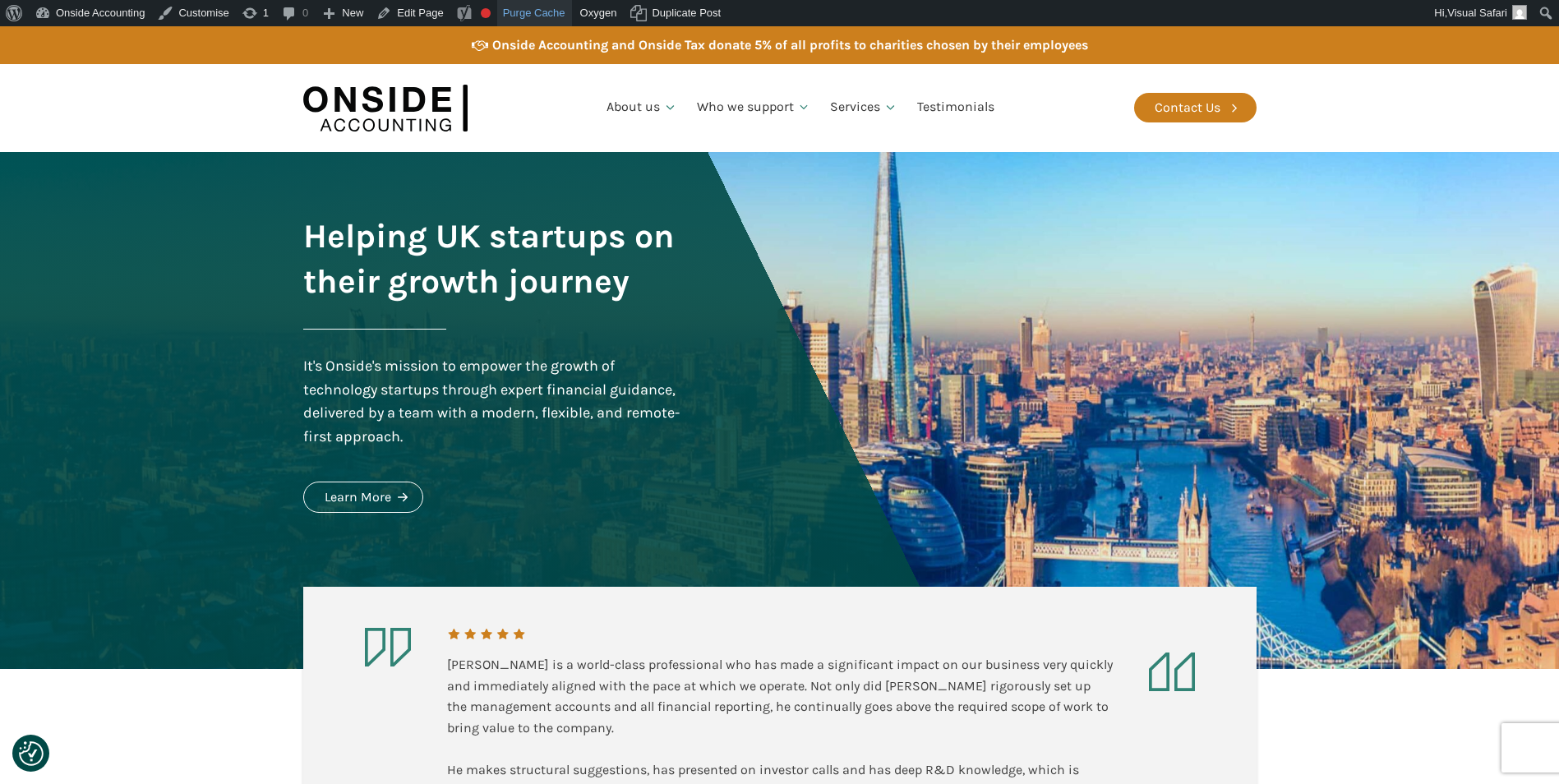
click at [511, 9] on link "Purge Cache" at bounding box center [535, 13] width 75 height 26
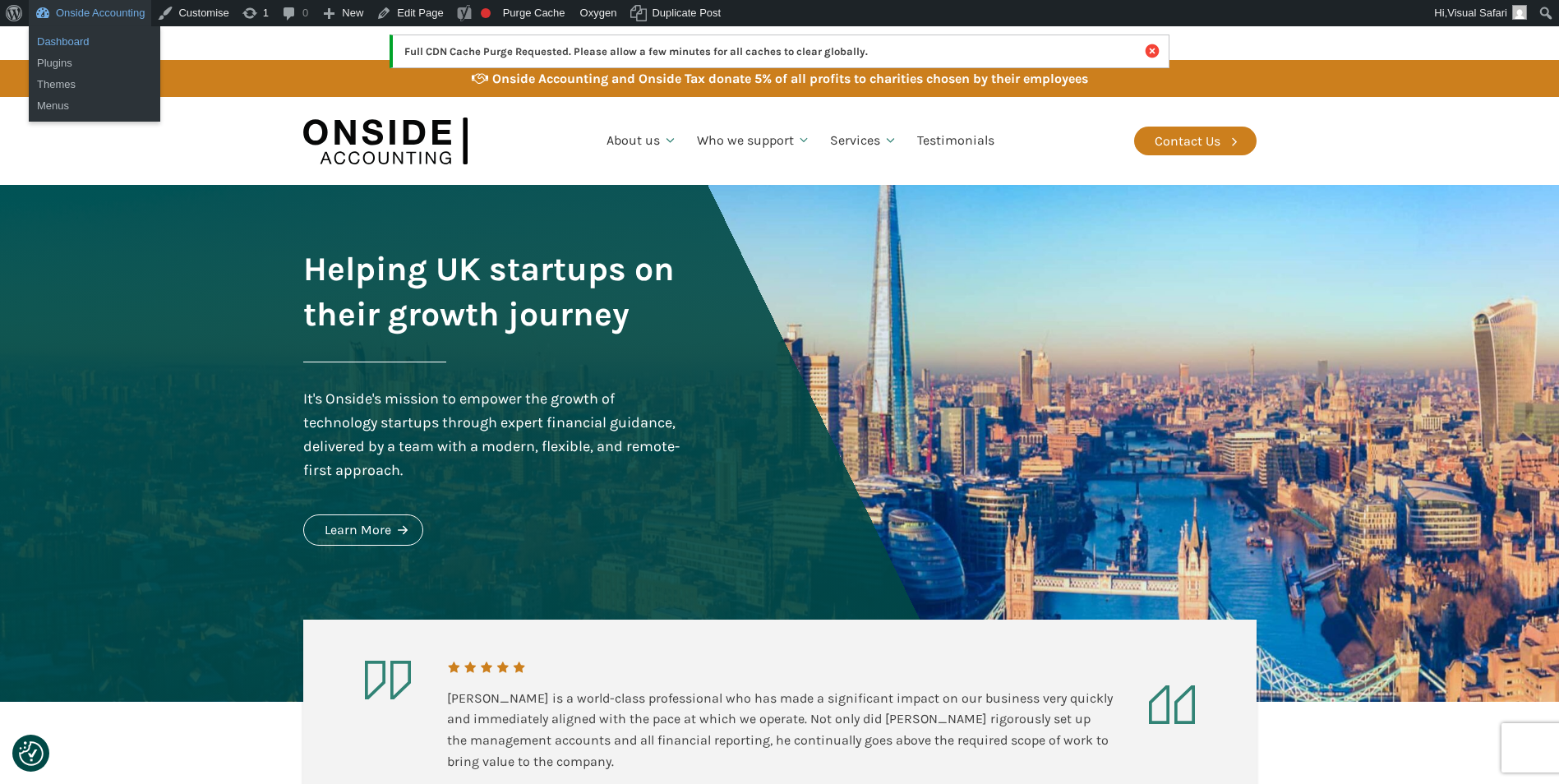
click at [74, 39] on link "Dashboard" at bounding box center [94, 41] width 132 height 21
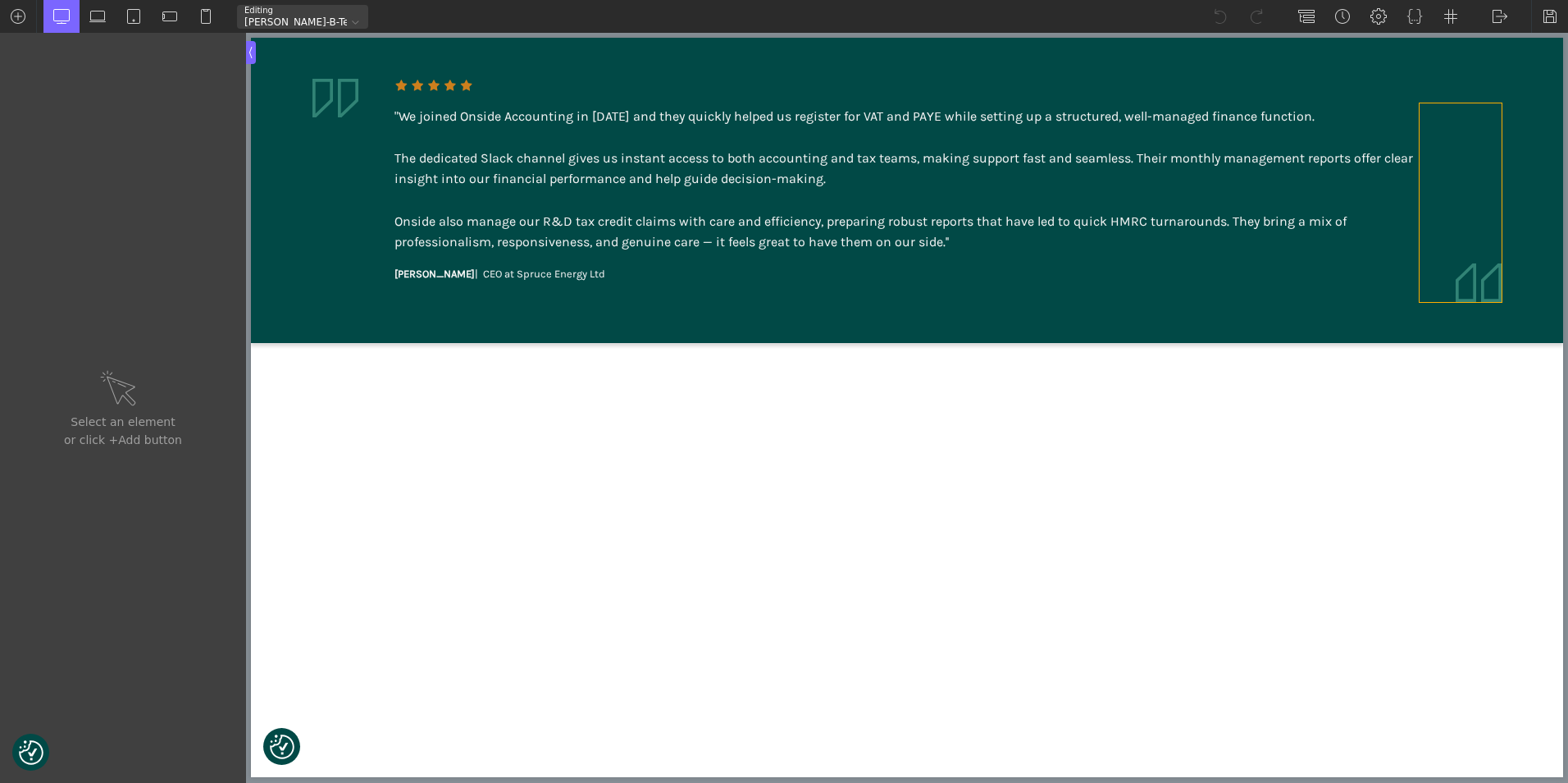
click at [1448, 266] on div at bounding box center [1459, 203] width 82 height 199
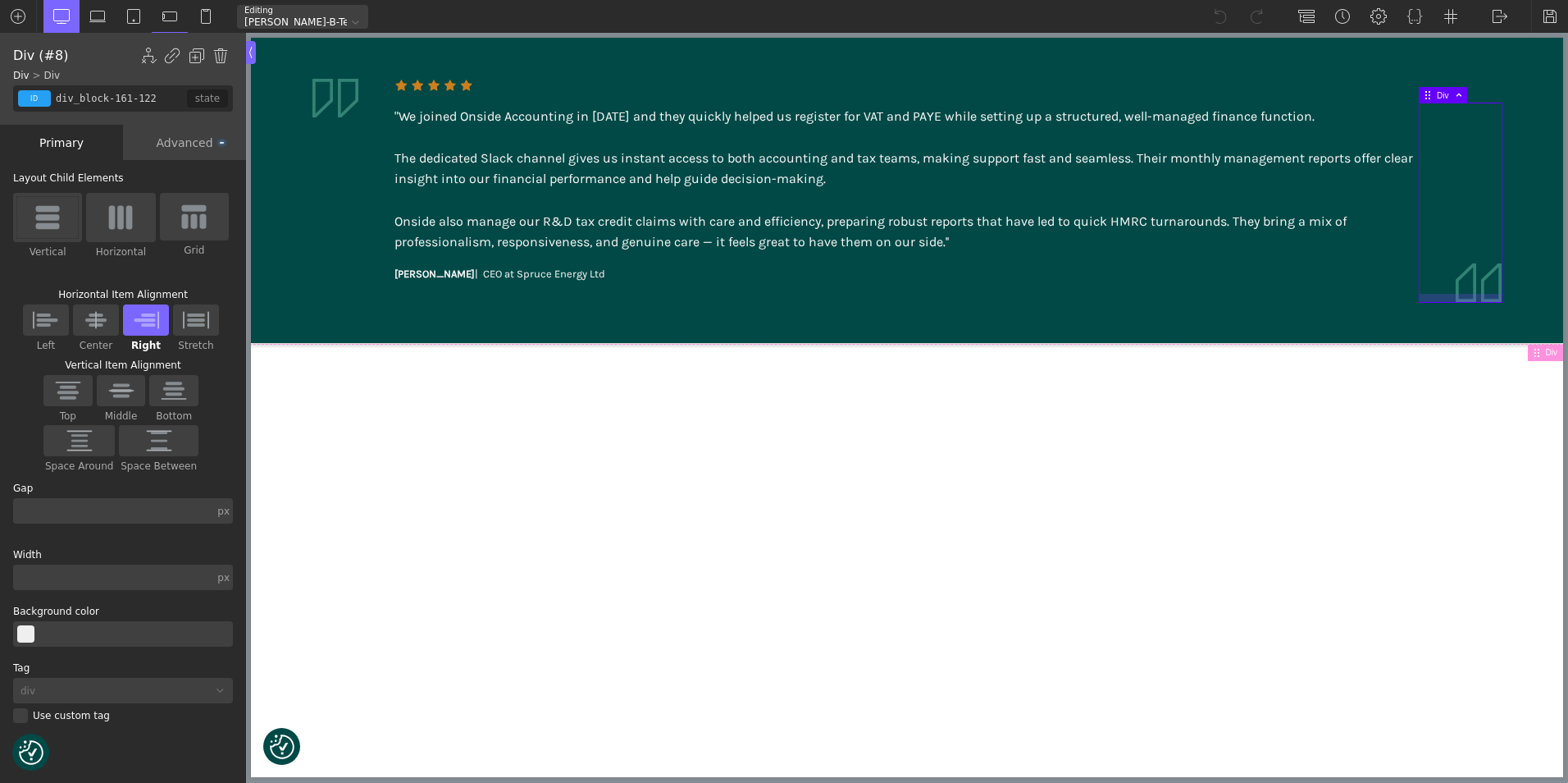
click at [1466, 301] on div at bounding box center [1459, 298] width 82 height 9
click at [196, 142] on div "Advanced" at bounding box center [184, 142] width 123 height 36
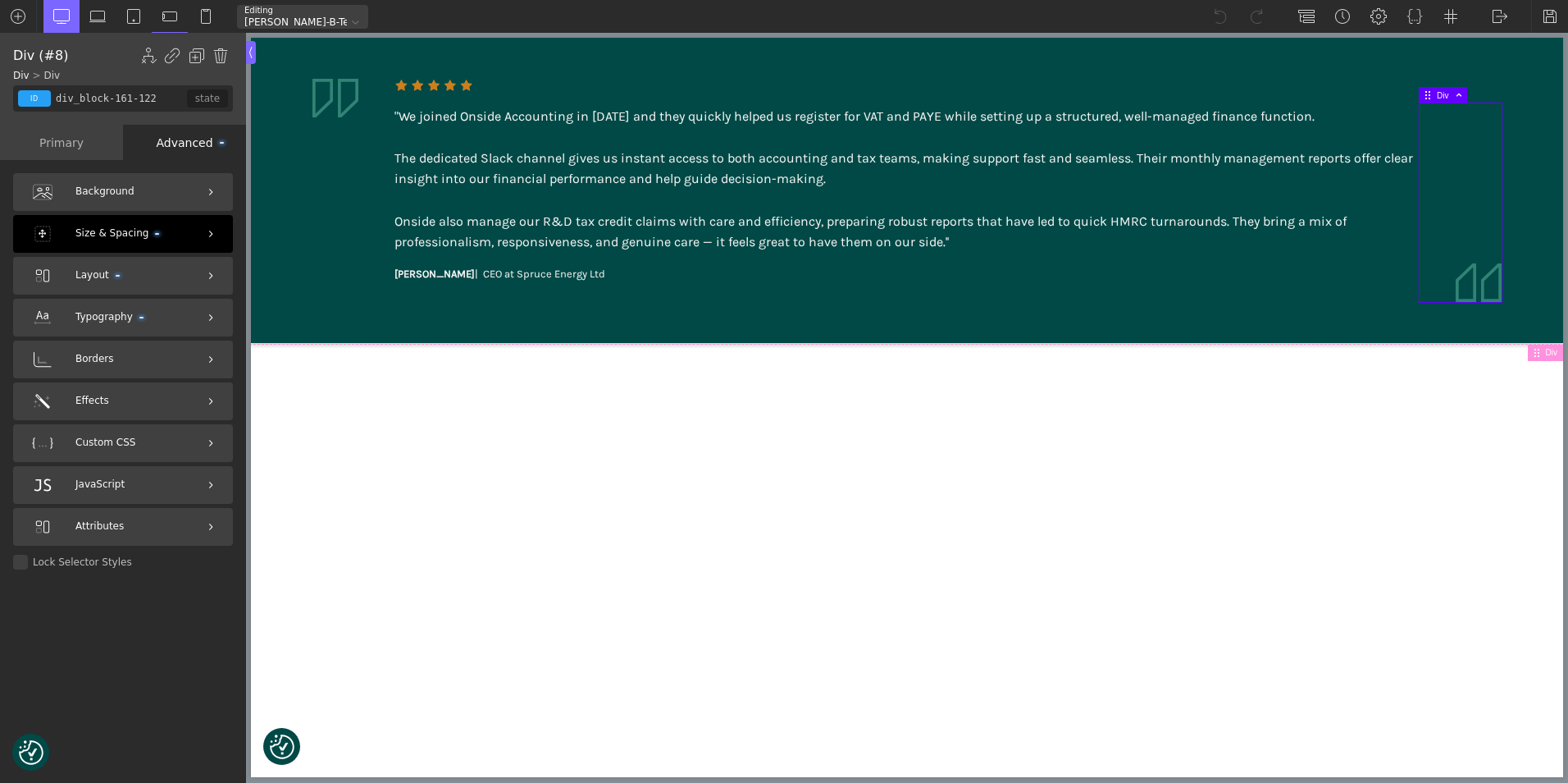
click at [128, 237] on span "Size & Spacing" at bounding box center [117, 233] width 84 height 15
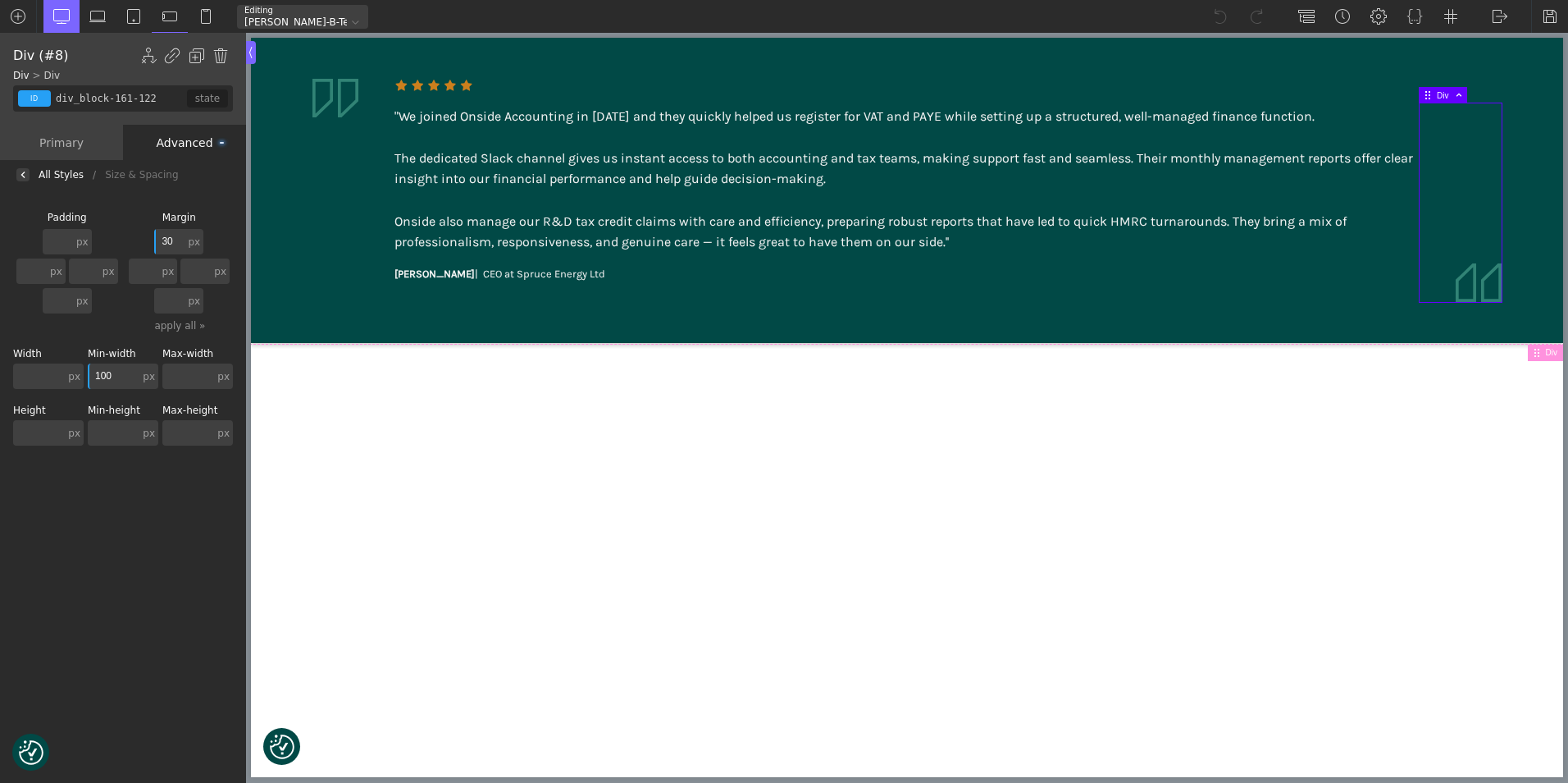
click at [179, 242] on input "30" at bounding box center [170, 241] width 31 height 25
click at [98, 9] on img at bounding box center [97, 16] width 16 height 16
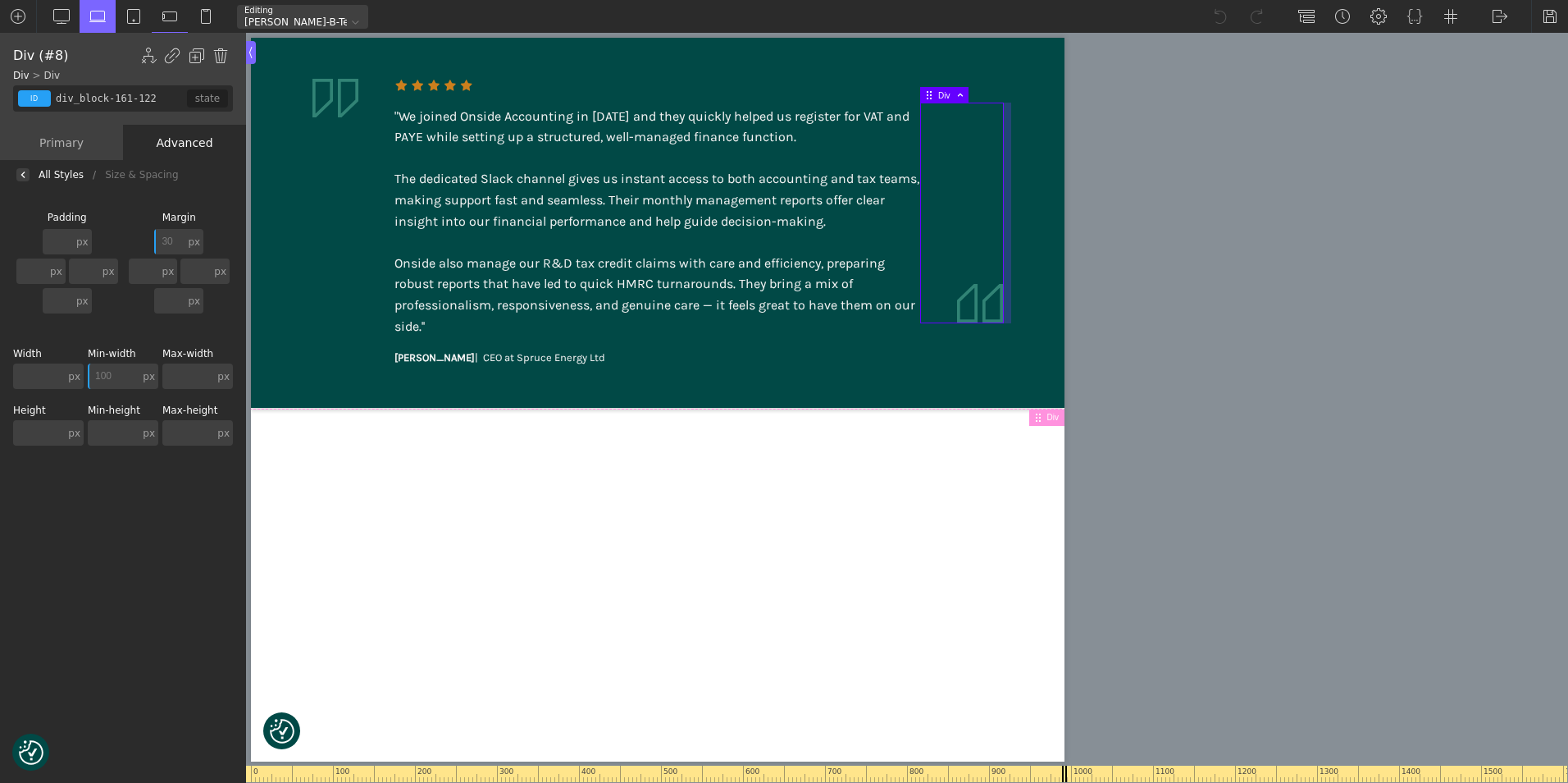
click at [1008, 307] on div at bounding box center [1007, 213] width 9 height 221
click at [989, 314] on div at bounding box center [961, 318] width 82 height 9
click at [952, 328] on div at bounding box center [961, 327] width 83 height 9
click at [938, 307] on div at bounding box center [961, 213] width 82 height 219
click at [941, 318] on div at bounding box center [961, 318] width 82 height 9
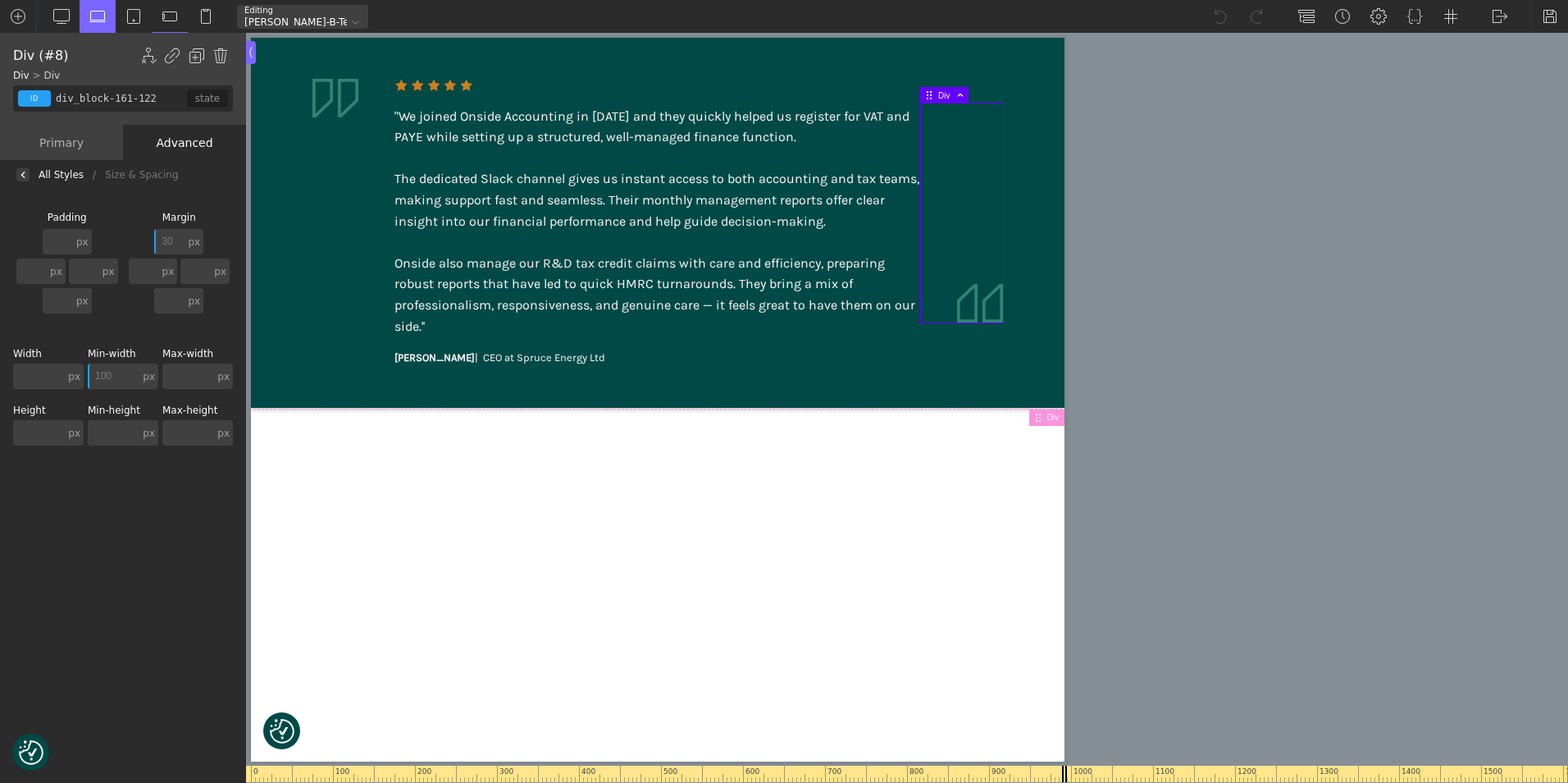
drag, startPoint x: 969, startPoint y: 137, endPoint x: 975, endPoint y: 174, distance: 37.5
click at [969, 139] on div at bounding box center [961, 213] width 82 height 219
type input "image-162-122"
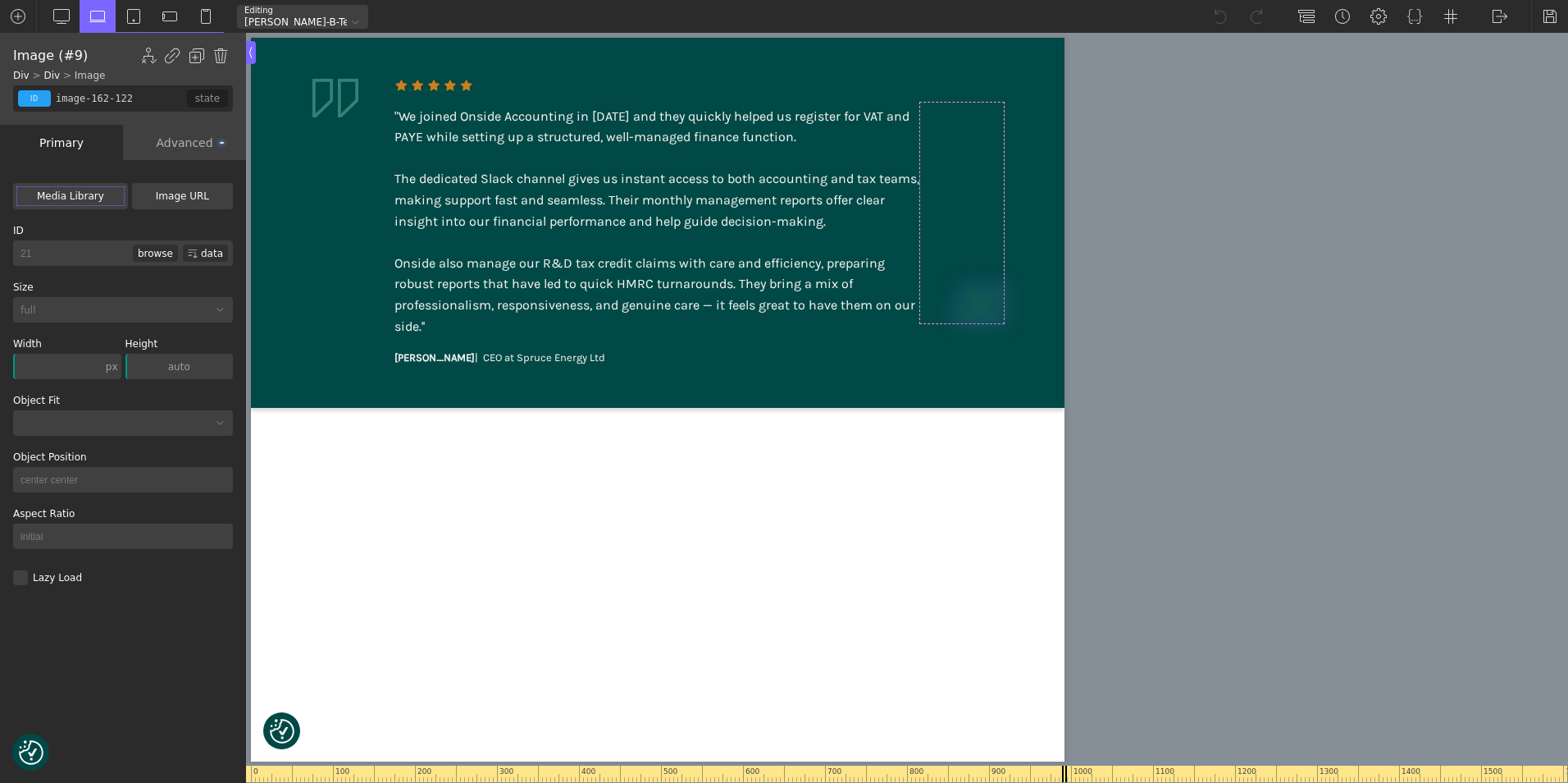
click at [984, 312] on img at bounding box center [980, 304] width 46 height 38
click at [188, 149] on div "Advanced" at bounding box center [184, 142] width 123 height 36
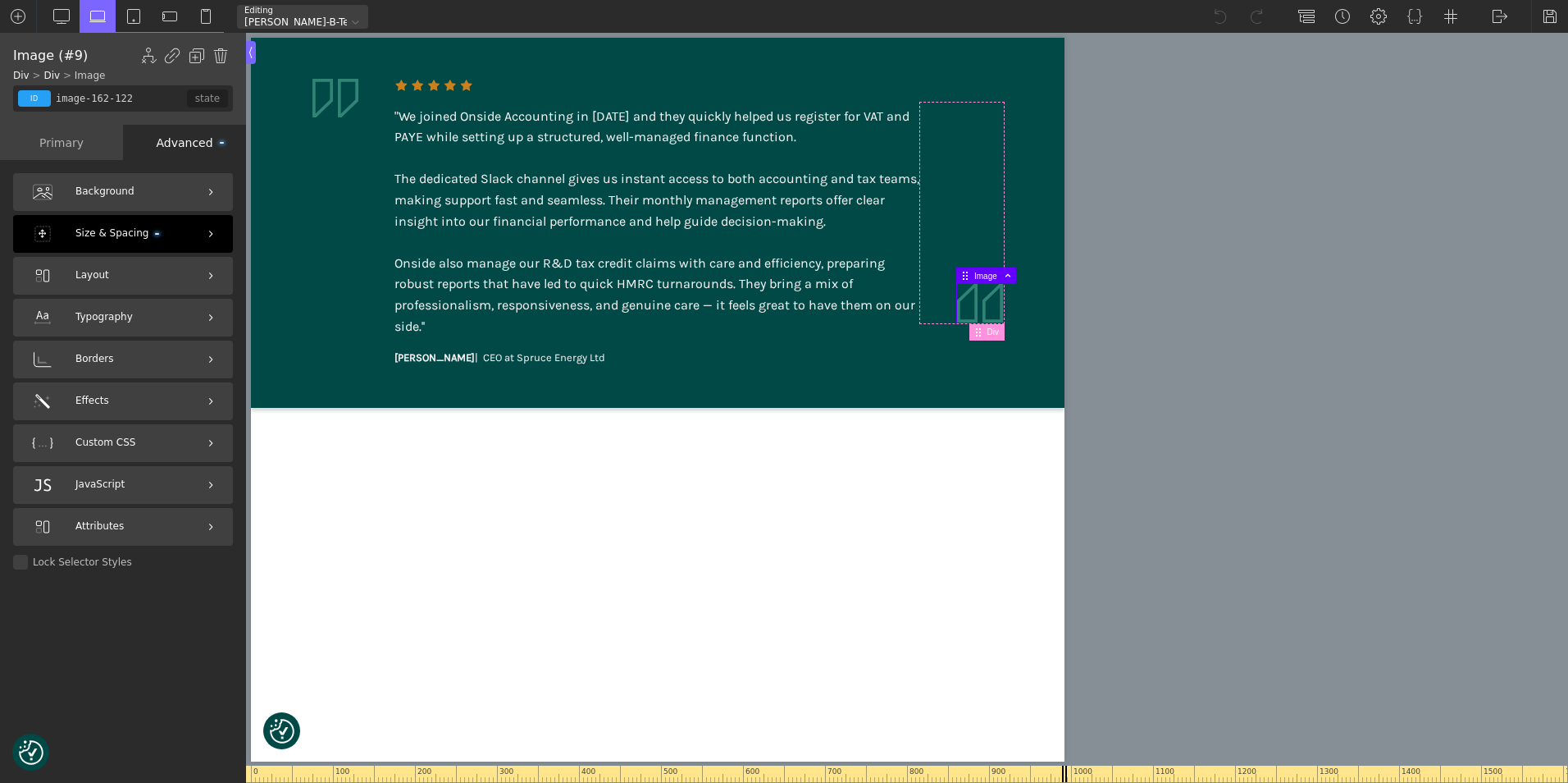
click at [138, 228] on span "Size & Spacing" at bounding box center [117, 233] width 84 height 15
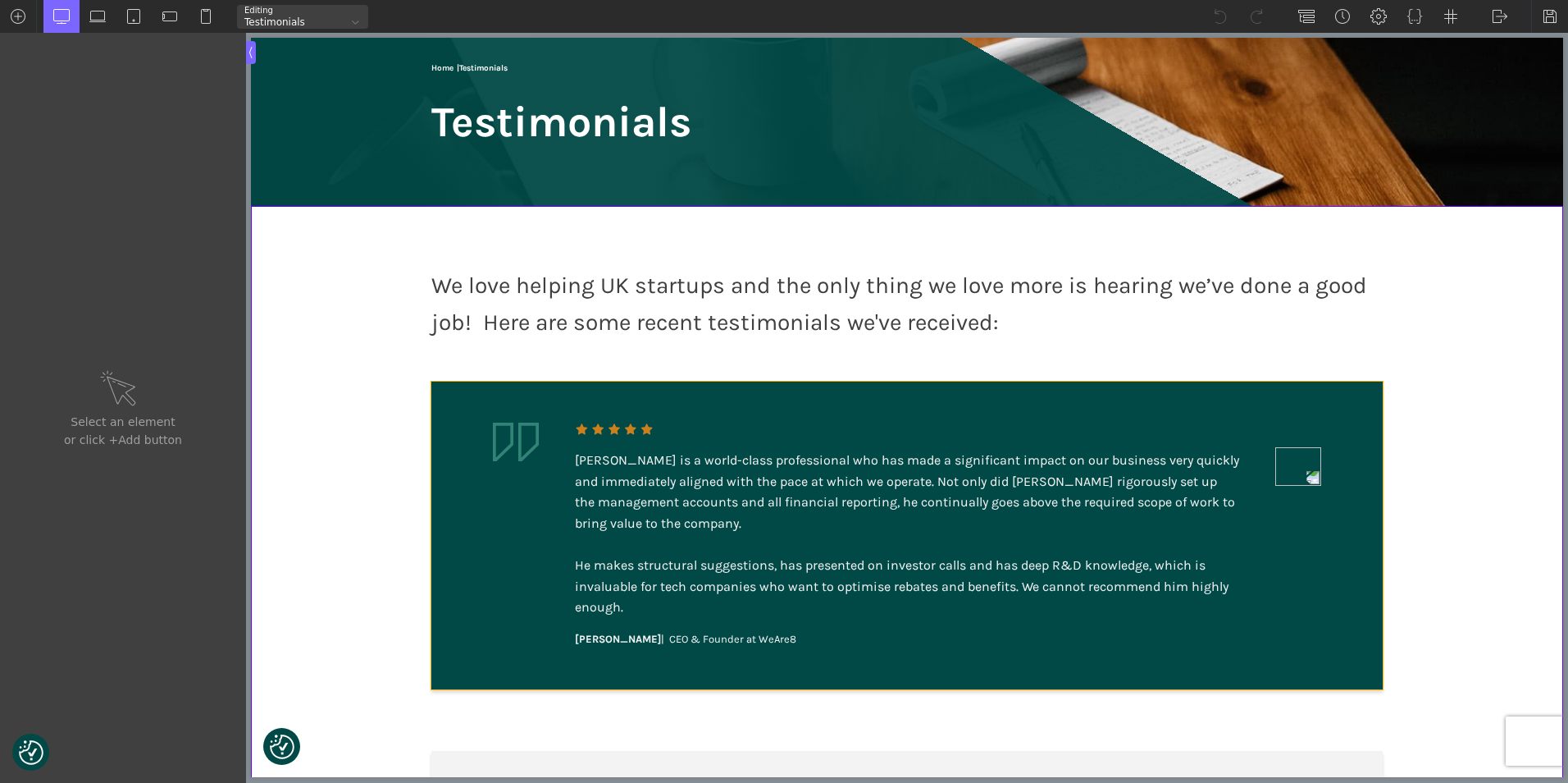
scroll to position [164, 0]
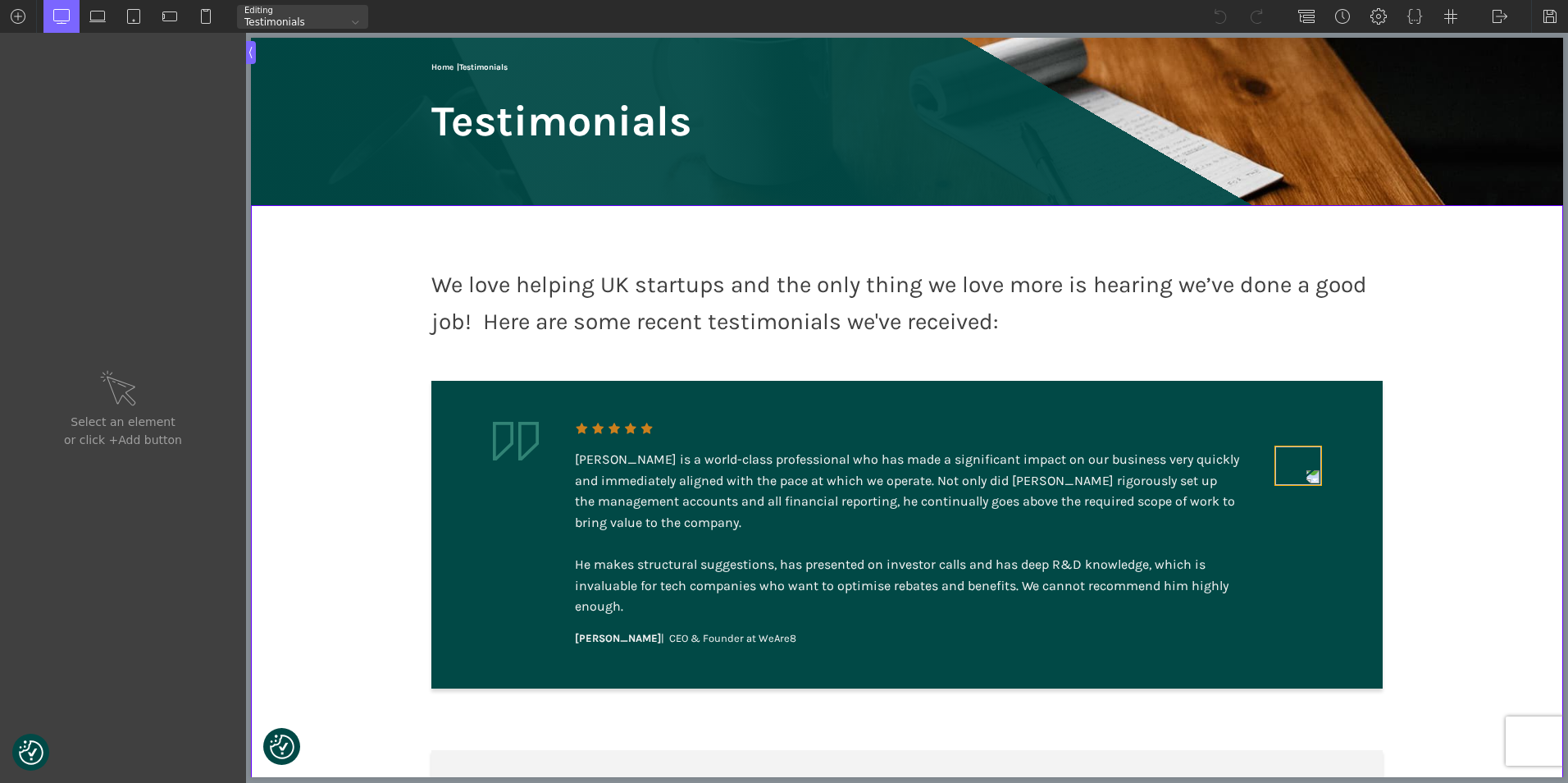
click at [1313, 461] on img at bounding box center [1298, 466] width 46 height 38
type input "image-135-122"
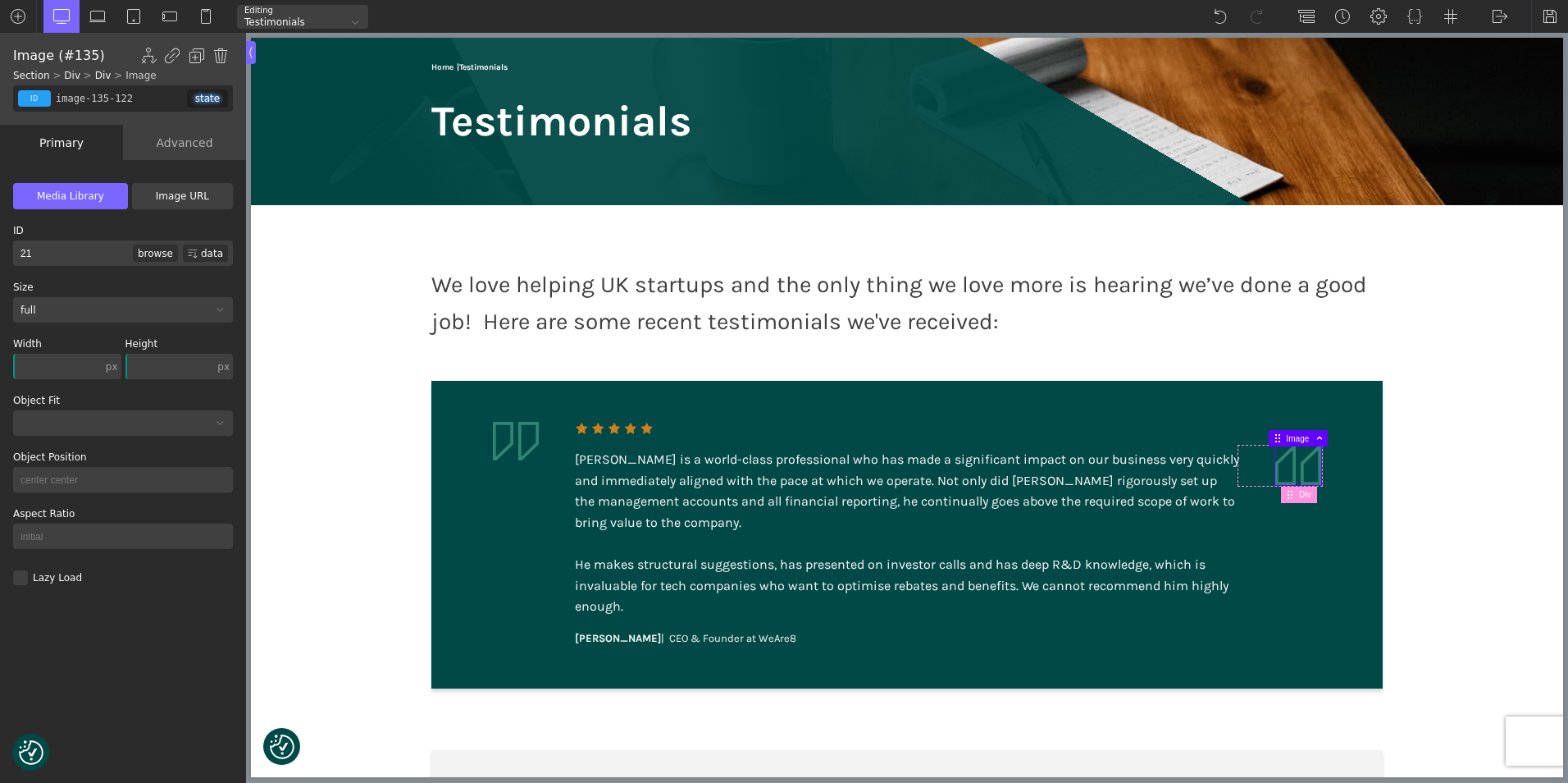
click at [177, 142] on div "Advanced" at bounding box center [184, 142] width 123 height 36
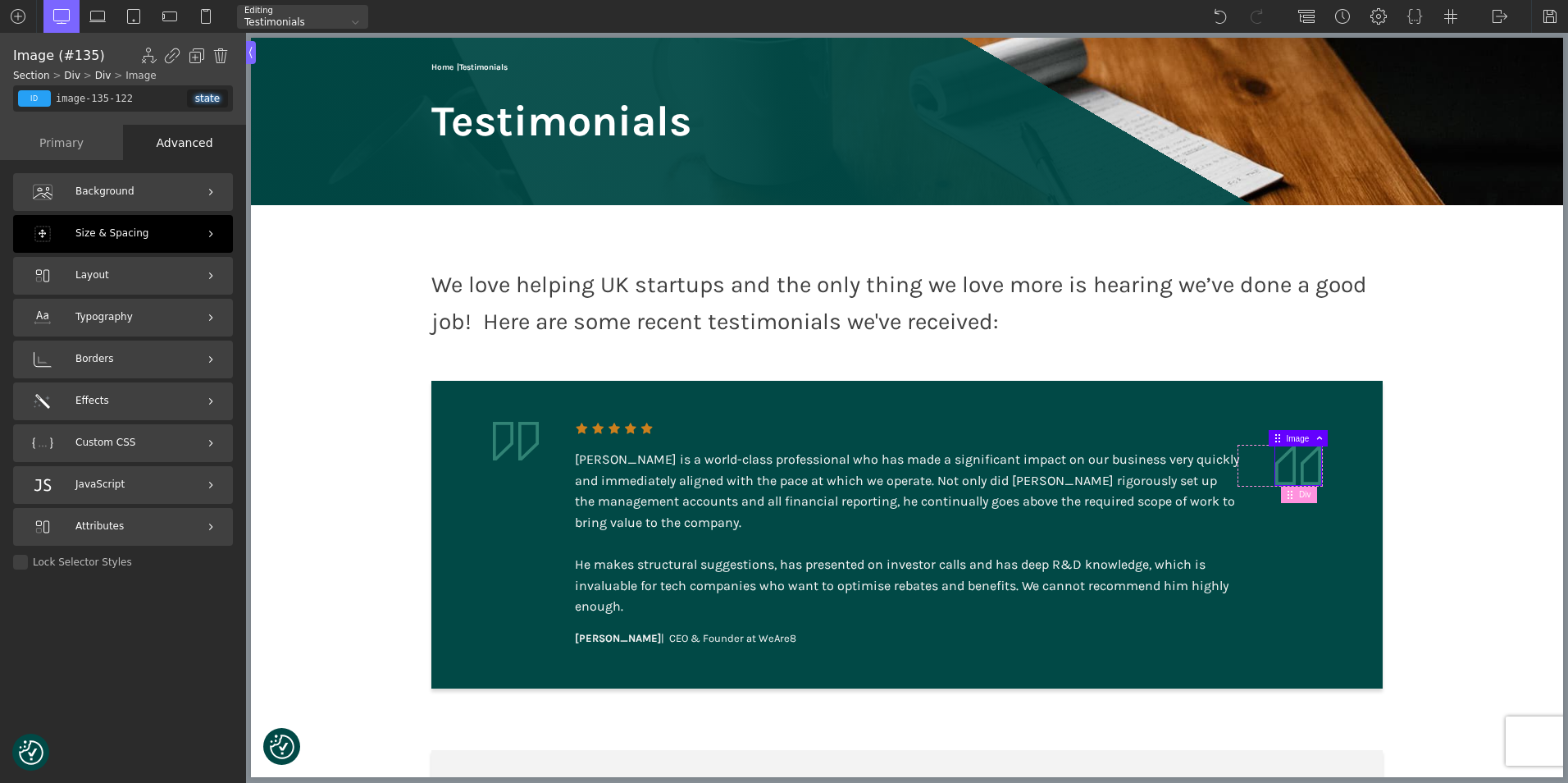
click at [148, 231] on div "Size & Spacing" at bounding box center [123, 233] width 220 height 37
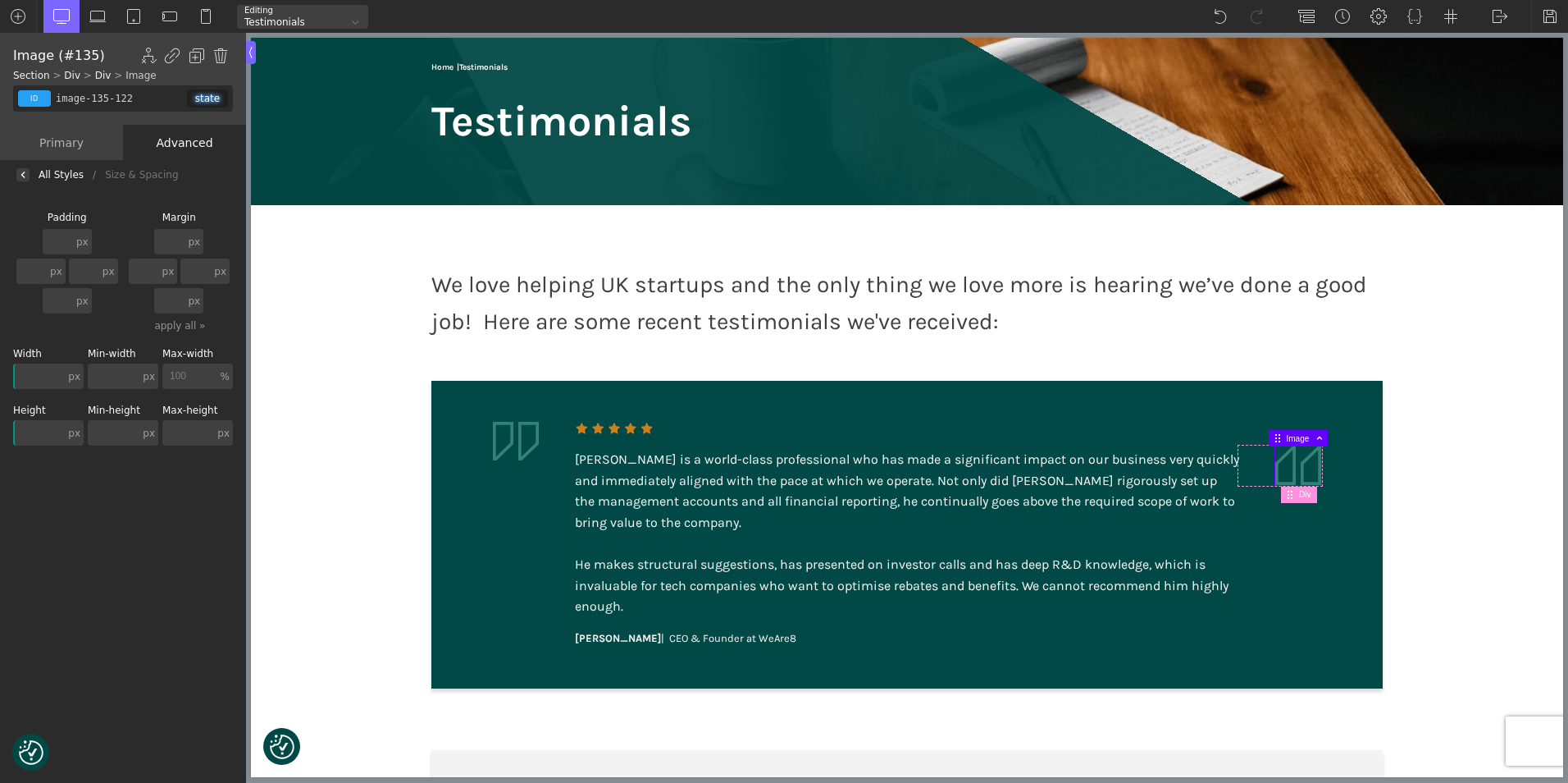
click at [175, 239] on input "text" at bounding box center [170, 241] width 31 height 25
type input "150"
click at [96, 13] on img at bounding box center [97, 16] width 16 height 16
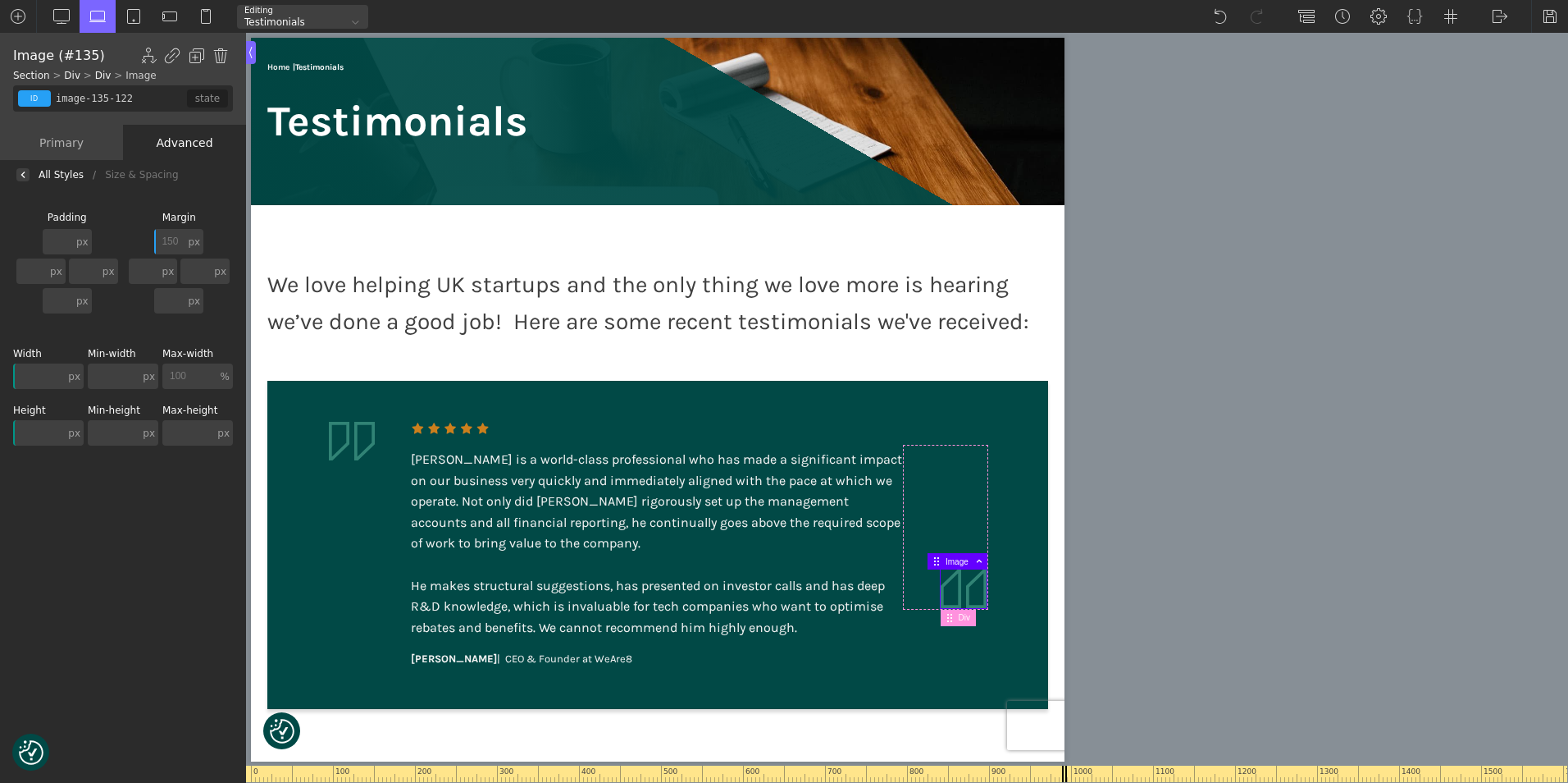
click at [970, 601] on img at bounding box center [964, 589] width 46 height 38
click at [180, 233] on input "150" at bounding box center [170, 241] width 31 height 25
click at [48, 175] on div "All Styles" at bounding box center [60, 175] width 45 height 0
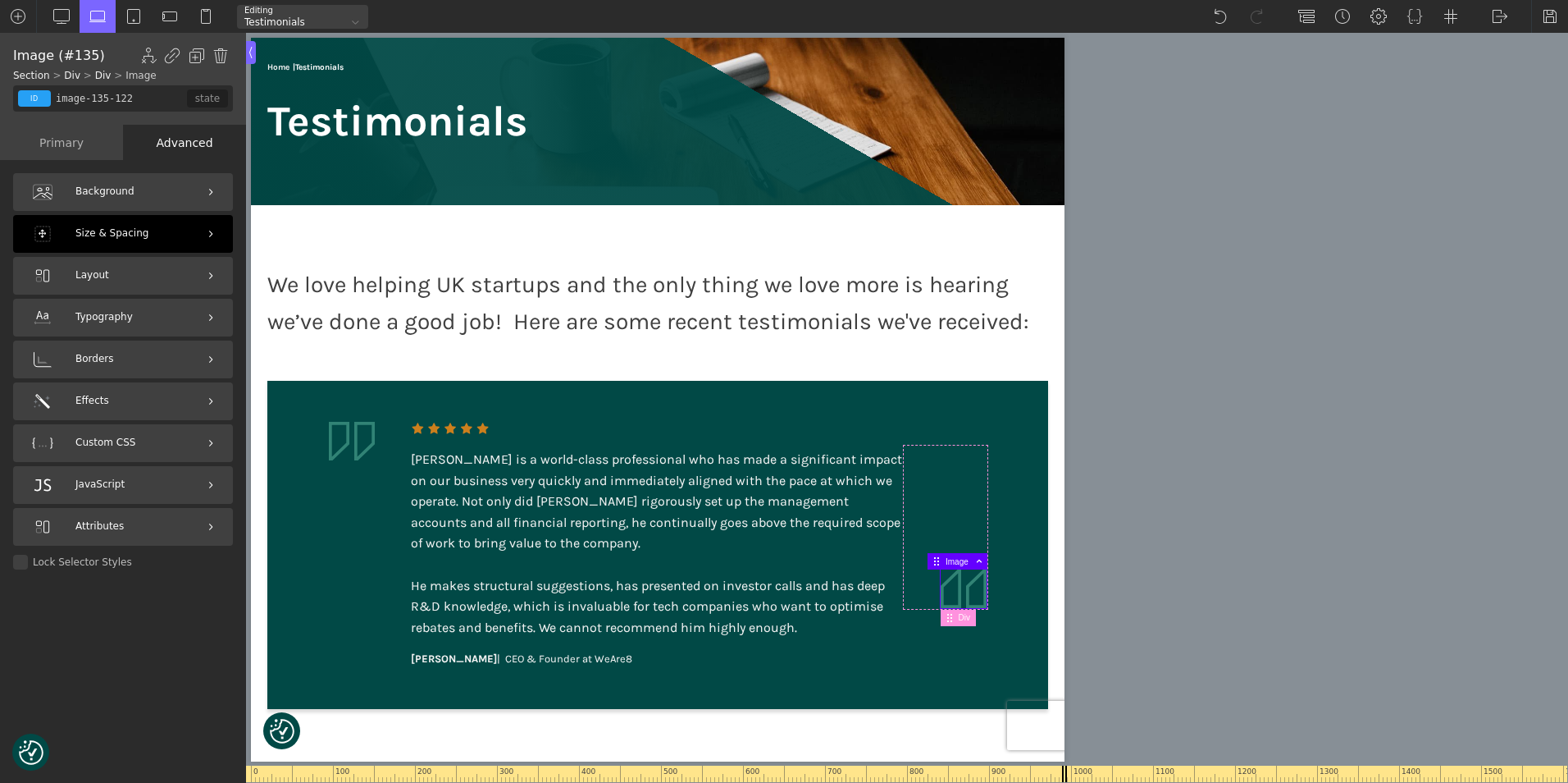
click at [176, 241] on div "Size & Spacing" at bounding box center [123, 233] width 220 height 37
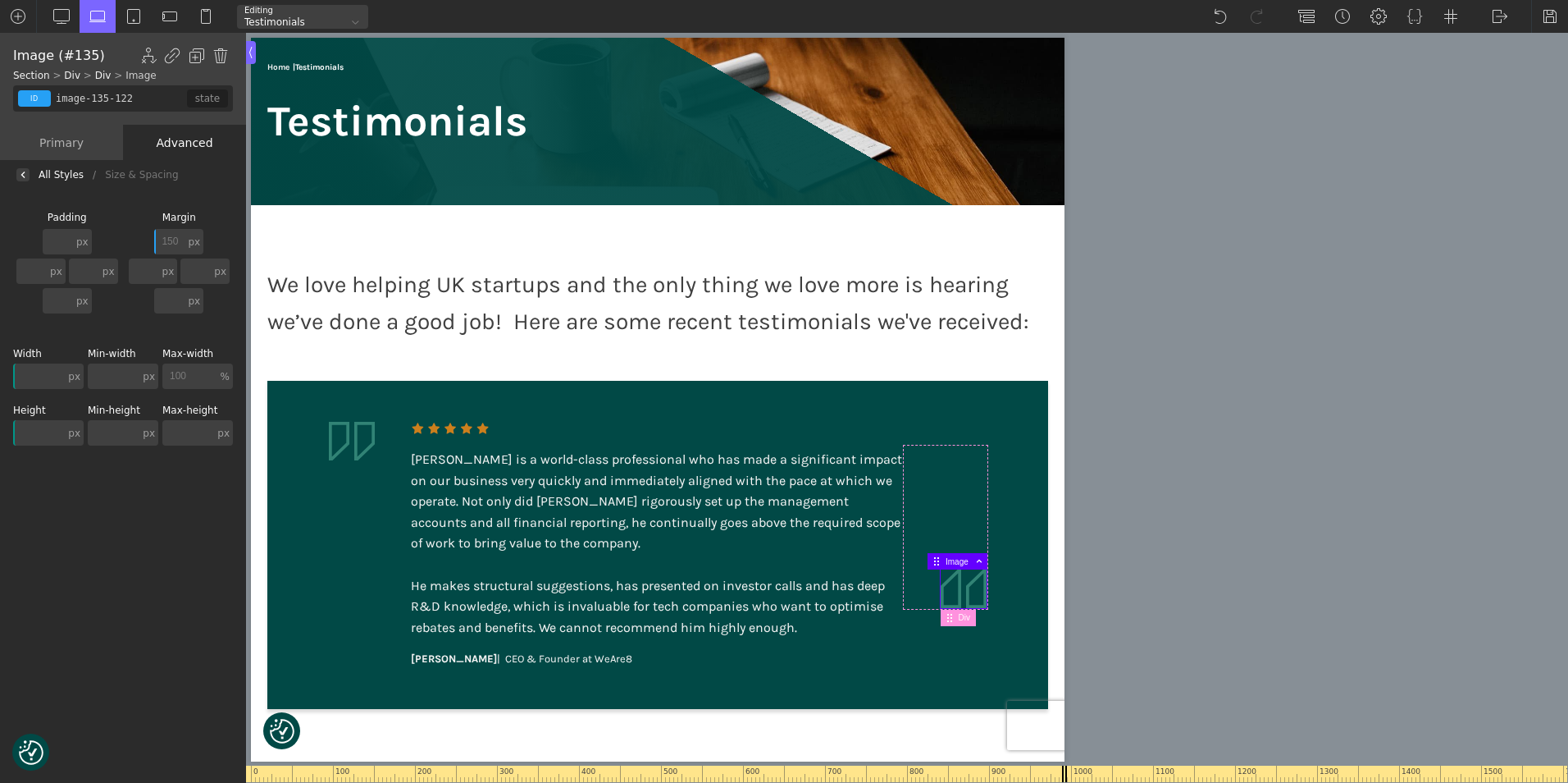
click at [964, 599] on img at bounding box center [964, 589] width 46 height 38
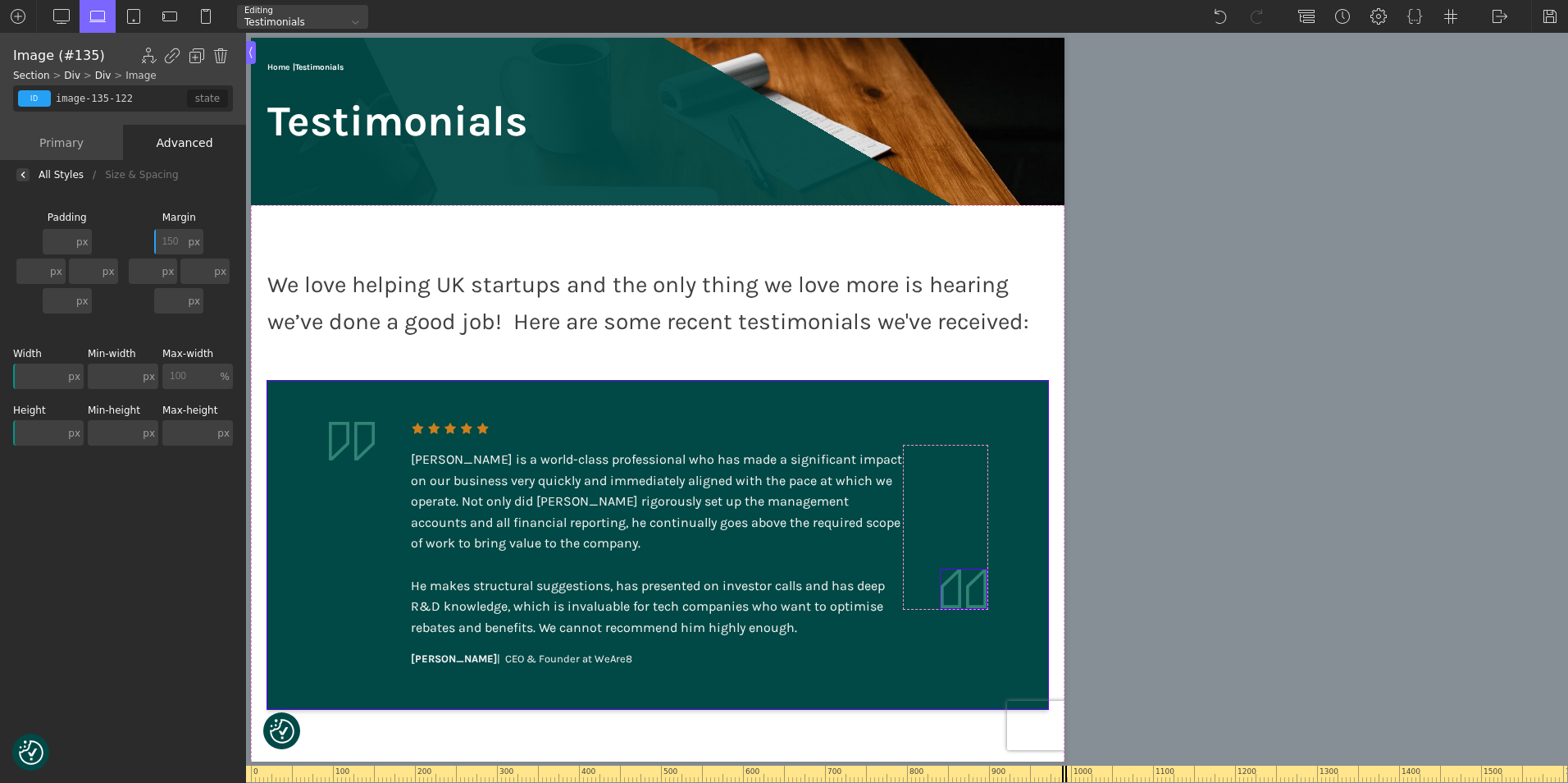
click at [911, 679] on aside "Martin is a world-class professional who has made a significant impact on our b…" at bounding box center [657, 545] width 781 height 329
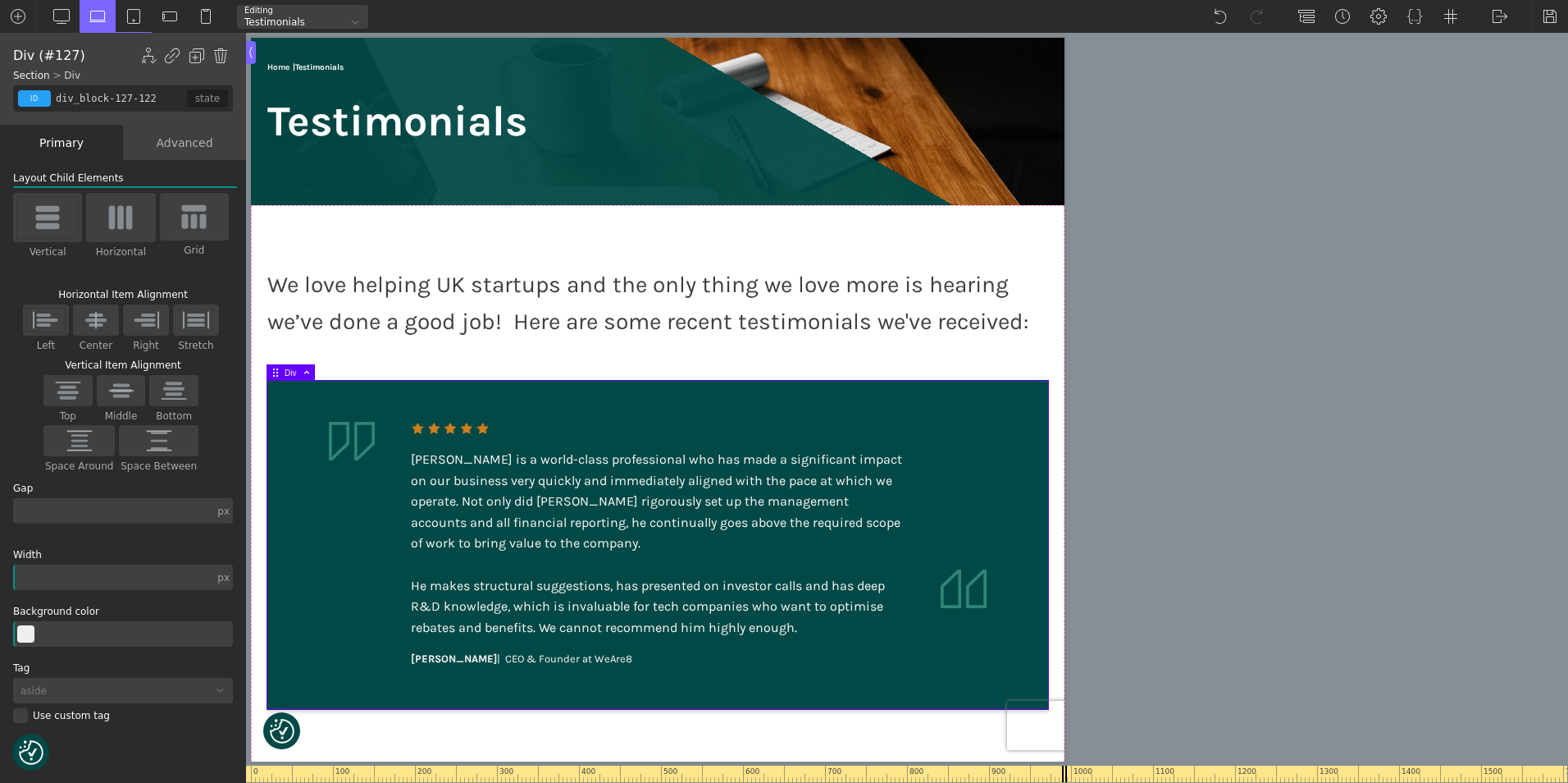
type input "image-135-122"
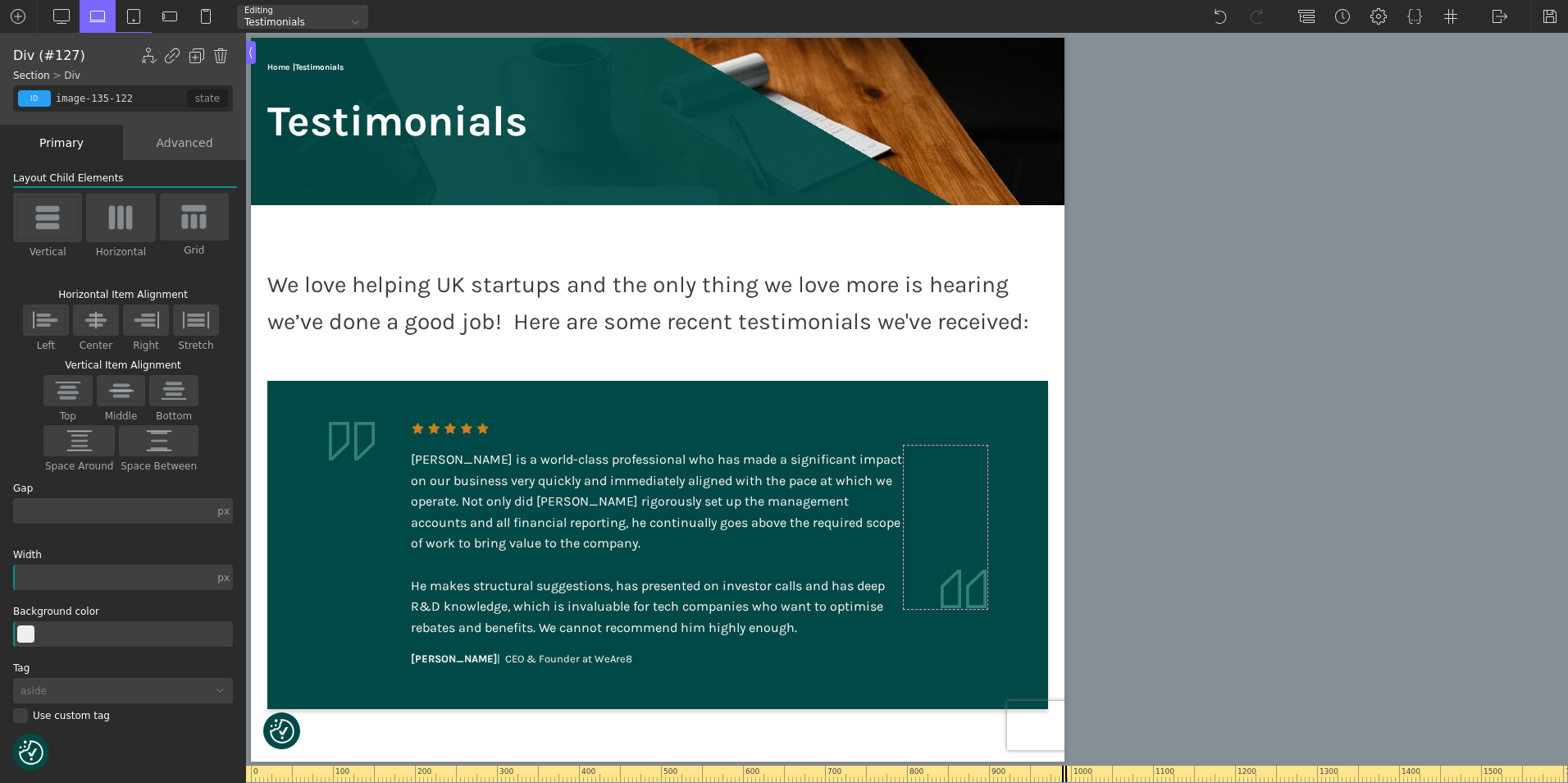
click at [946, 591] on img at bounding box center [964, 589] width 46 height 38
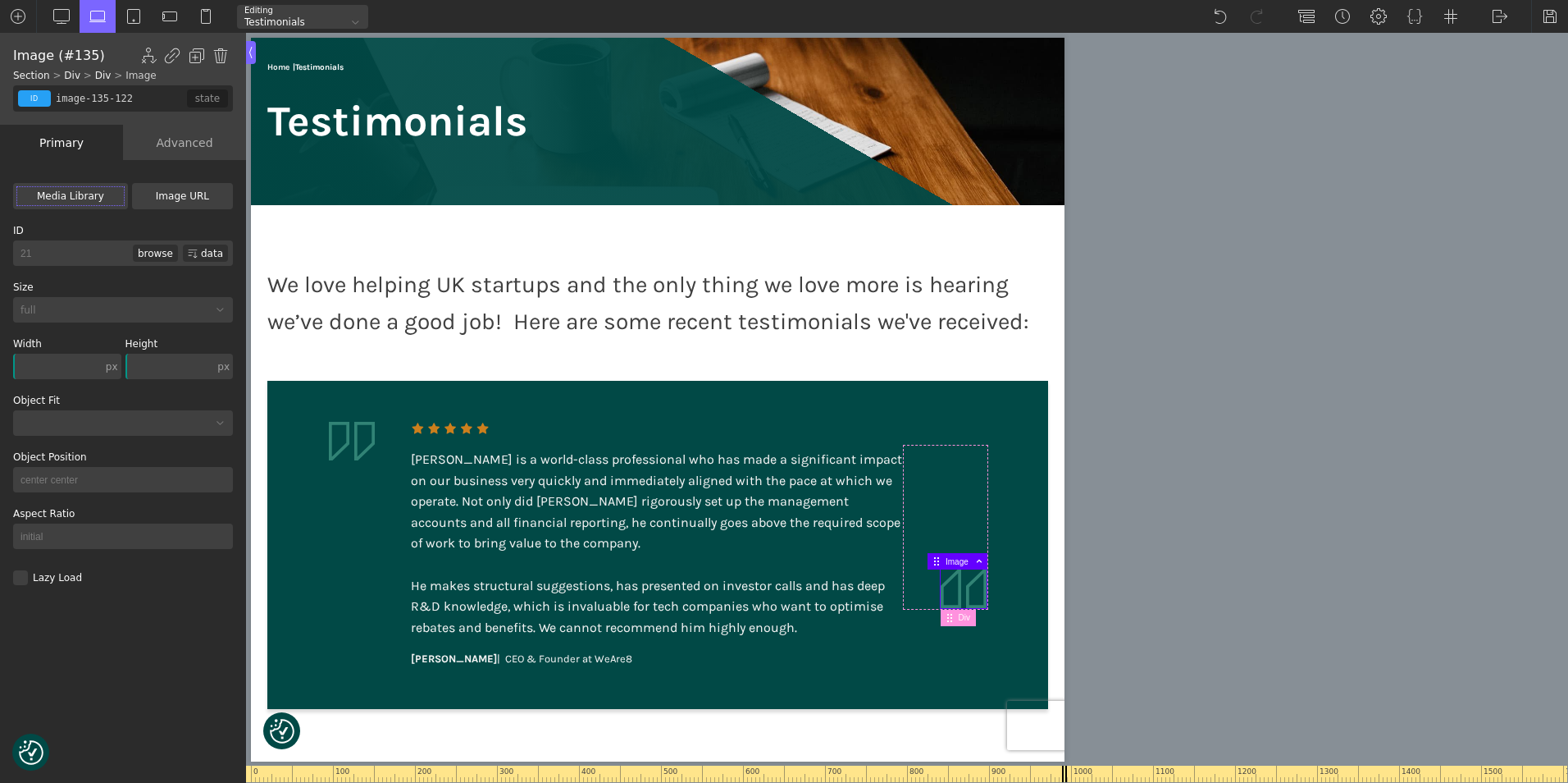
click at [187, 144] on div "Advanced" at bounding box center [184, 142] width 123 height 36
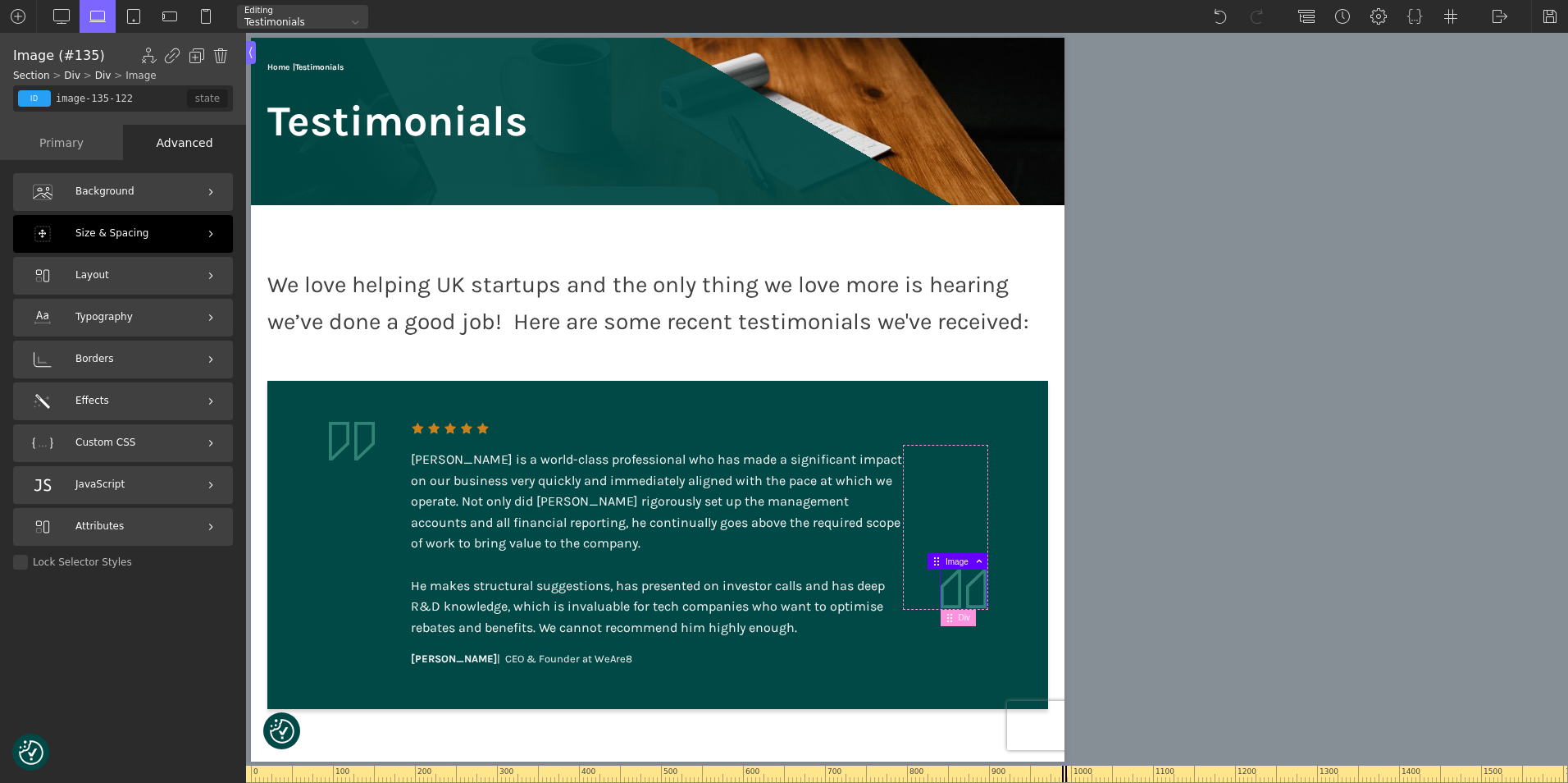
click at [166, 233] on div "Size & Spacing" at bounding box center [123, 233] width 220 height 37
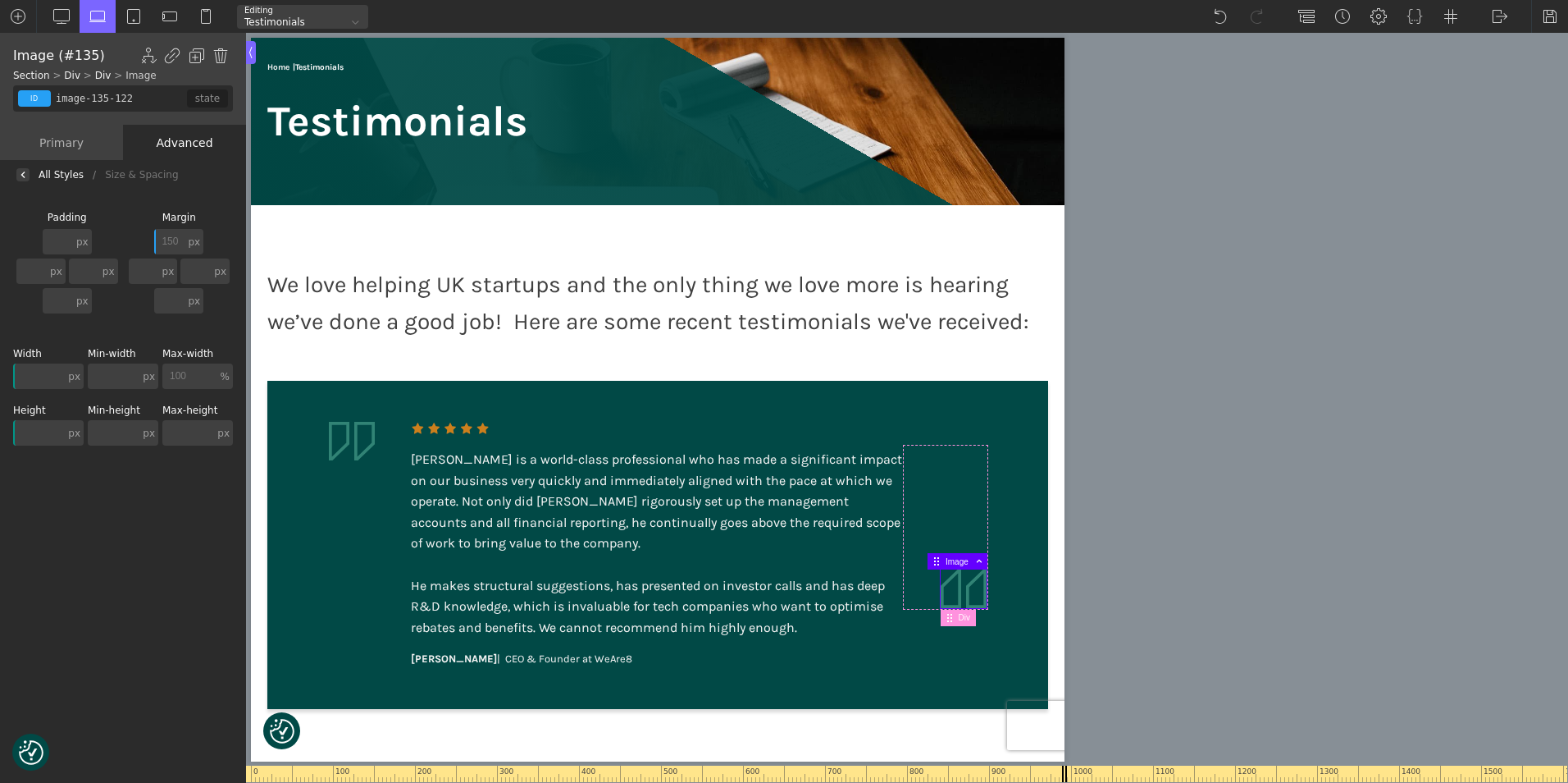
click at [175, 241] on input "150" at bounding box center [170, 241] width 31 height 25
click at [139, 19] on img at bounding box center [133, 16] width 16 height 16
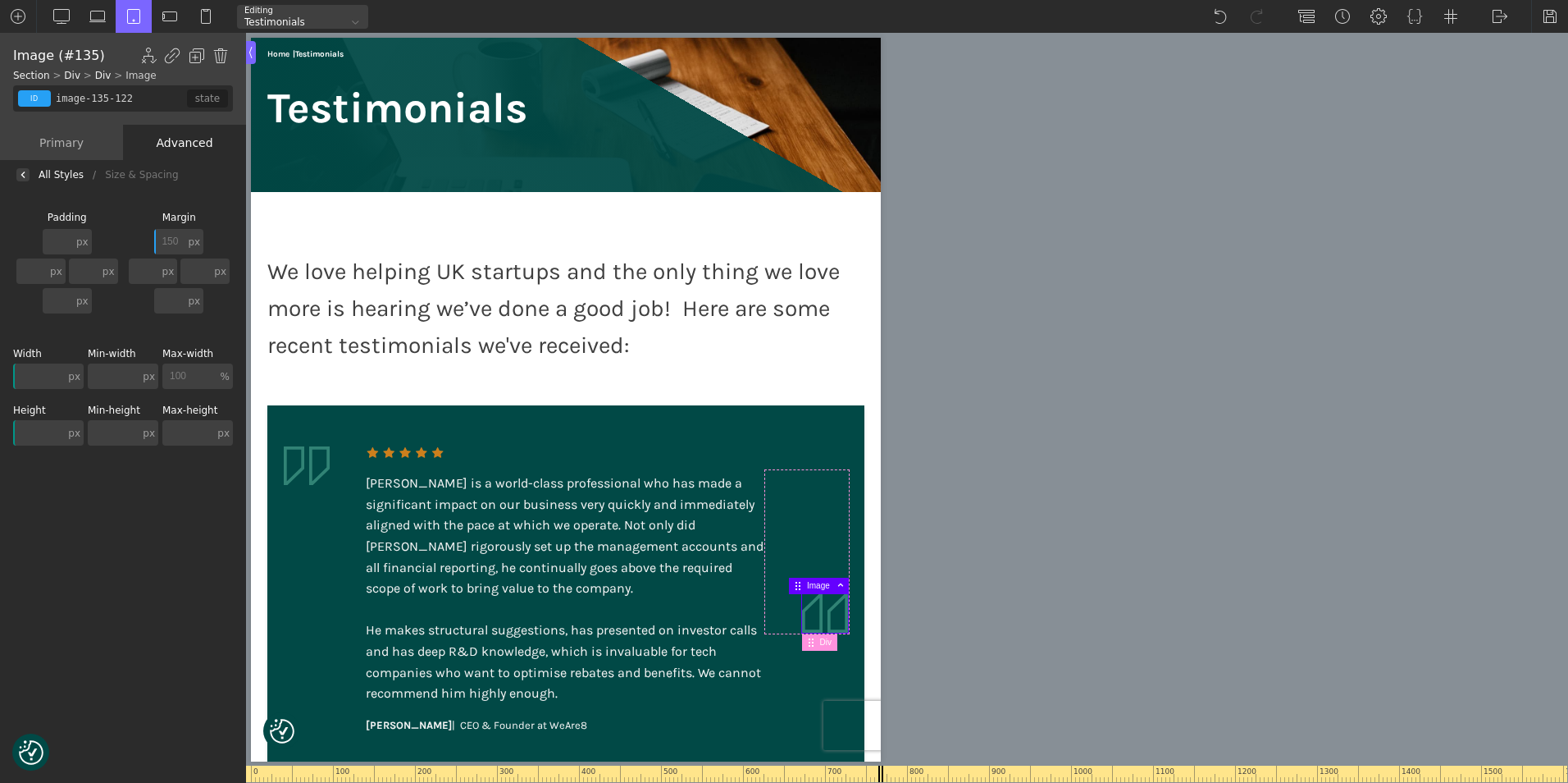
click at [802, 609] on img at bounding box center [825, 613] width 46 height 38
click at [789, 621] on div at bounding box center [785, 613] width 9 height 40
type input "0"
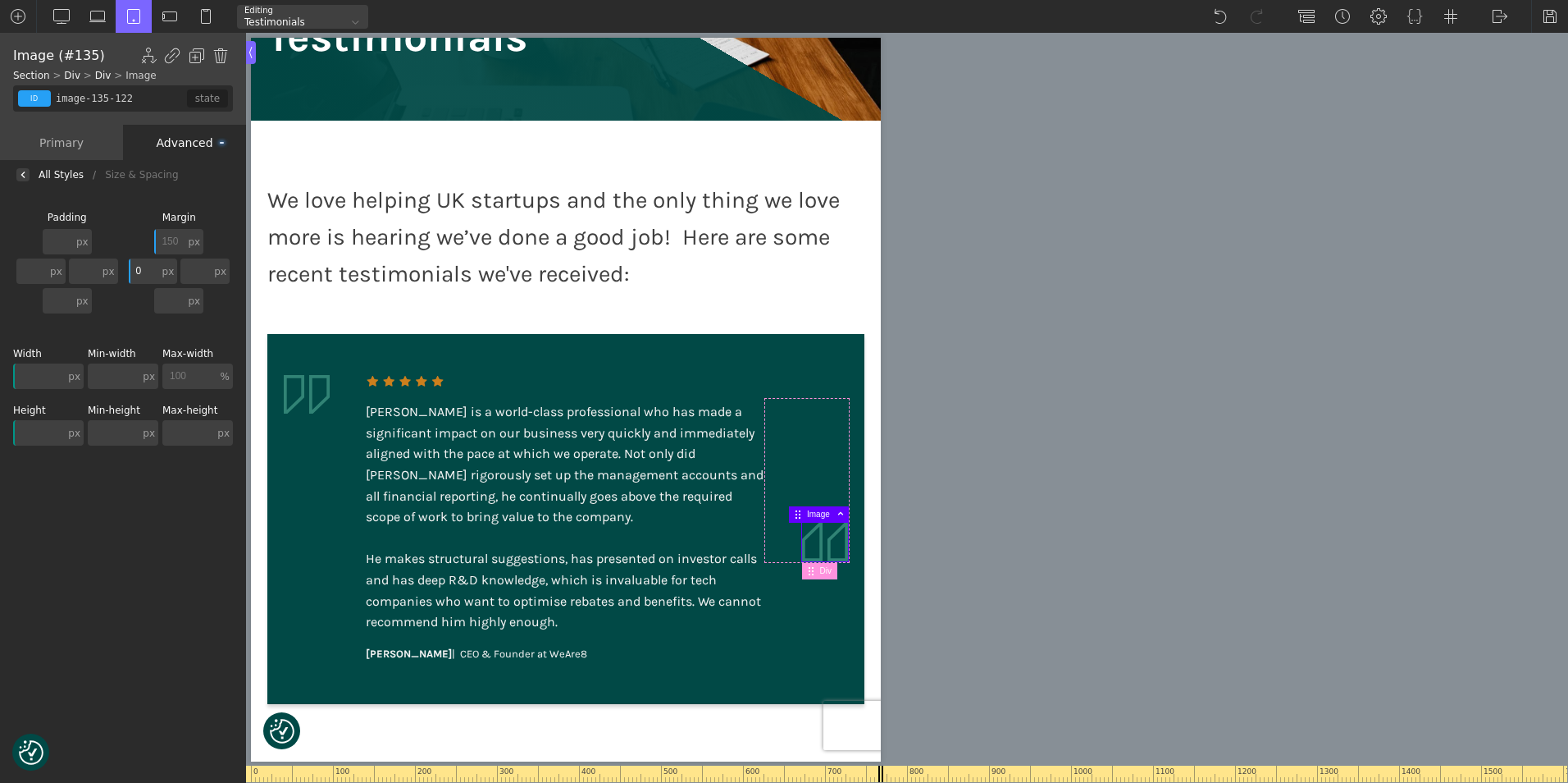
scroll to position [329, 0]
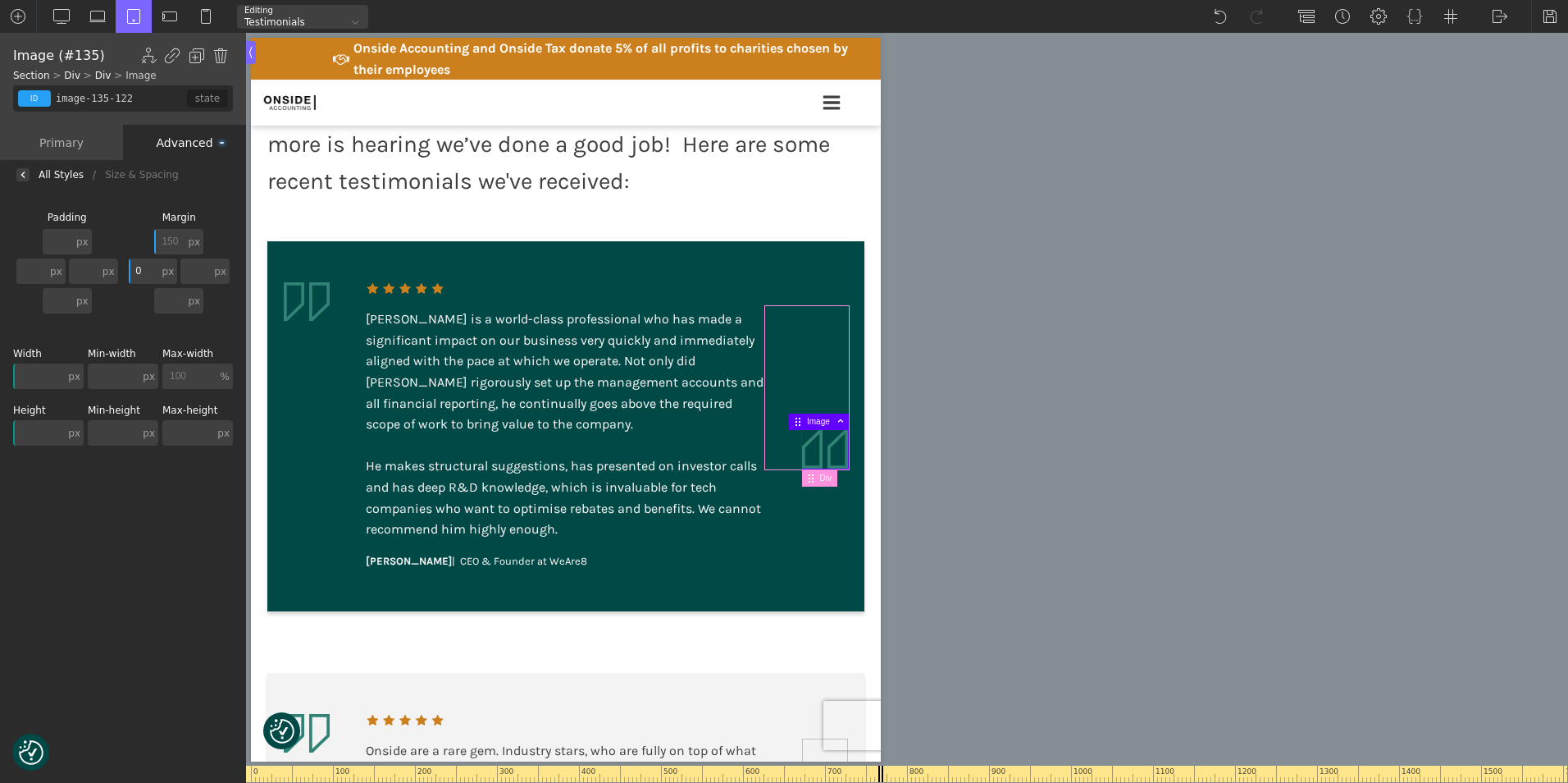
click at [804, 474] on div at bounding box center [810, 478] width 18 height 10
click at [803, 461] on img at bounding box center [825, 450] width 46 height 38
click at [177, 237] on input "150" at bounding box center [170, 241] width 31 height 25
click at [75, 142] on div "Primary" at bounding box center [61, 142] width 123 height 36
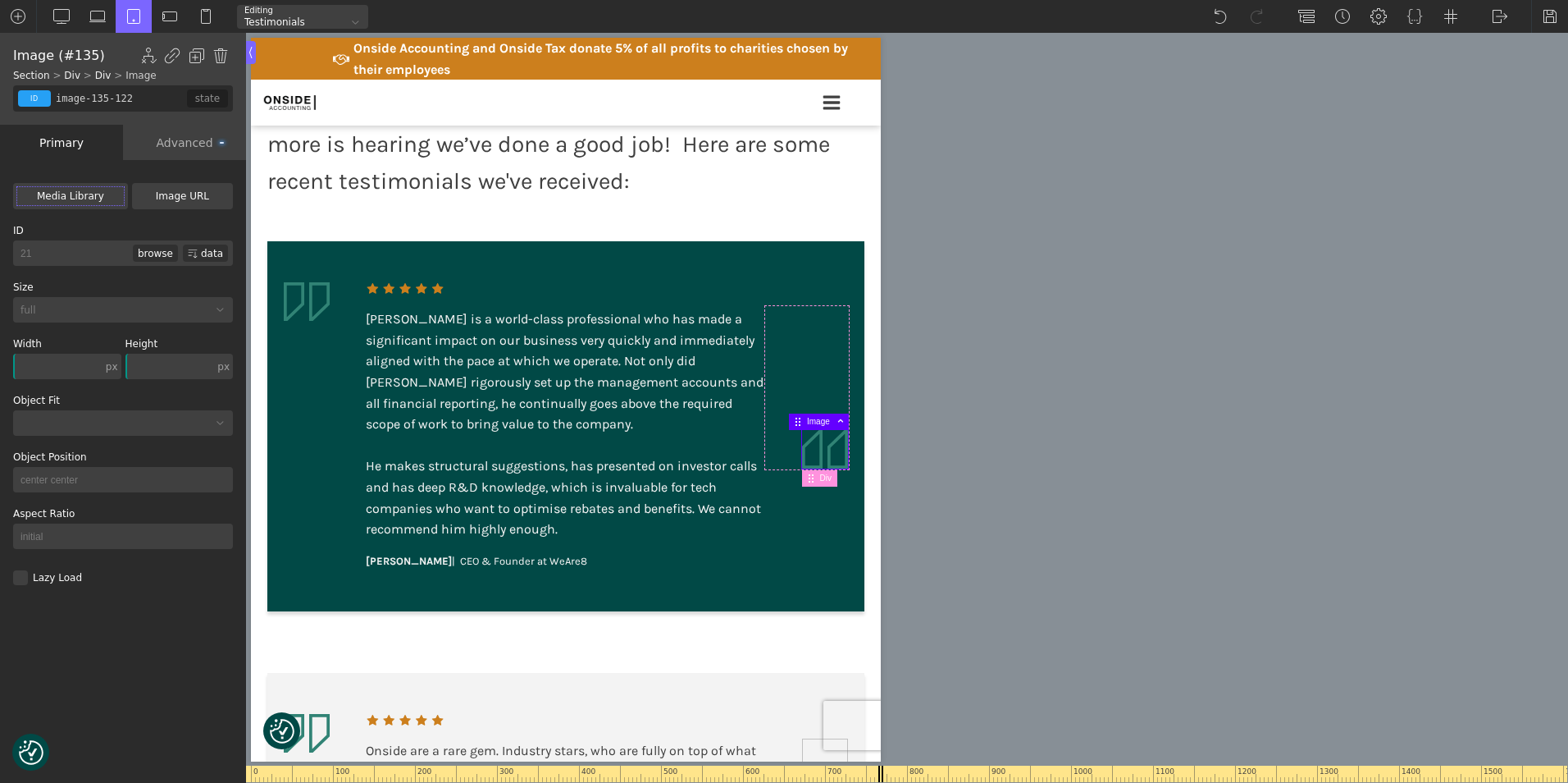
click at [812, 426] on div "Image" at bounding box center [828, 421] width 42 height 14
click at [173, 365] on input "text" at bounding box center [170, 366] width 89 height 25
click at [207, 10] on img at bounding box center [205, 16] width 16 height 16
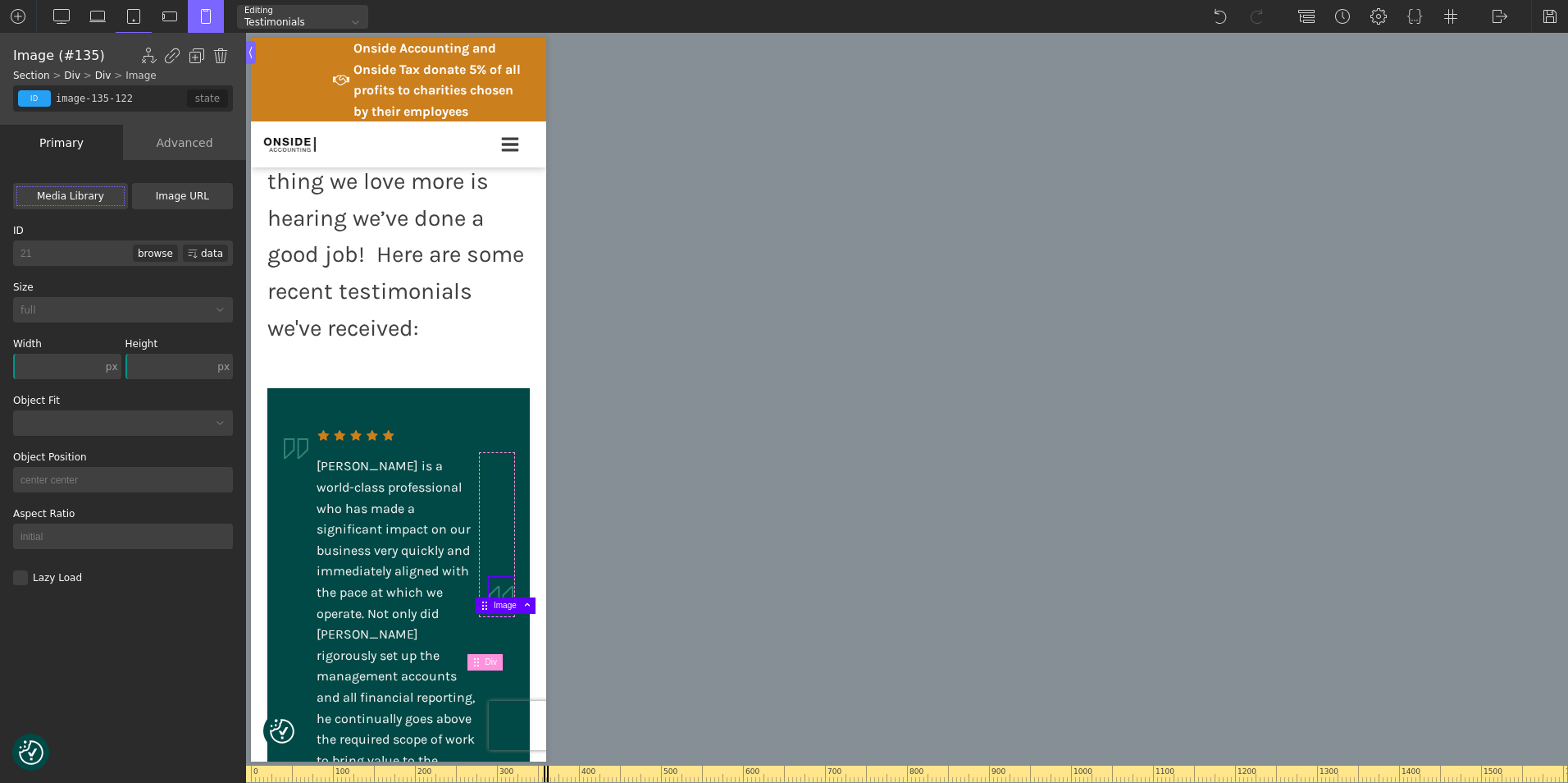
click at [489, 616] on img at bounding box center [501, 596] width 25 height 38
click at [479, 665] on img at bounding box center [476, 662] width 10 height 10
click at [166, 139] on div "Advanced" at bounding box center [184, 142] width 123 height 36
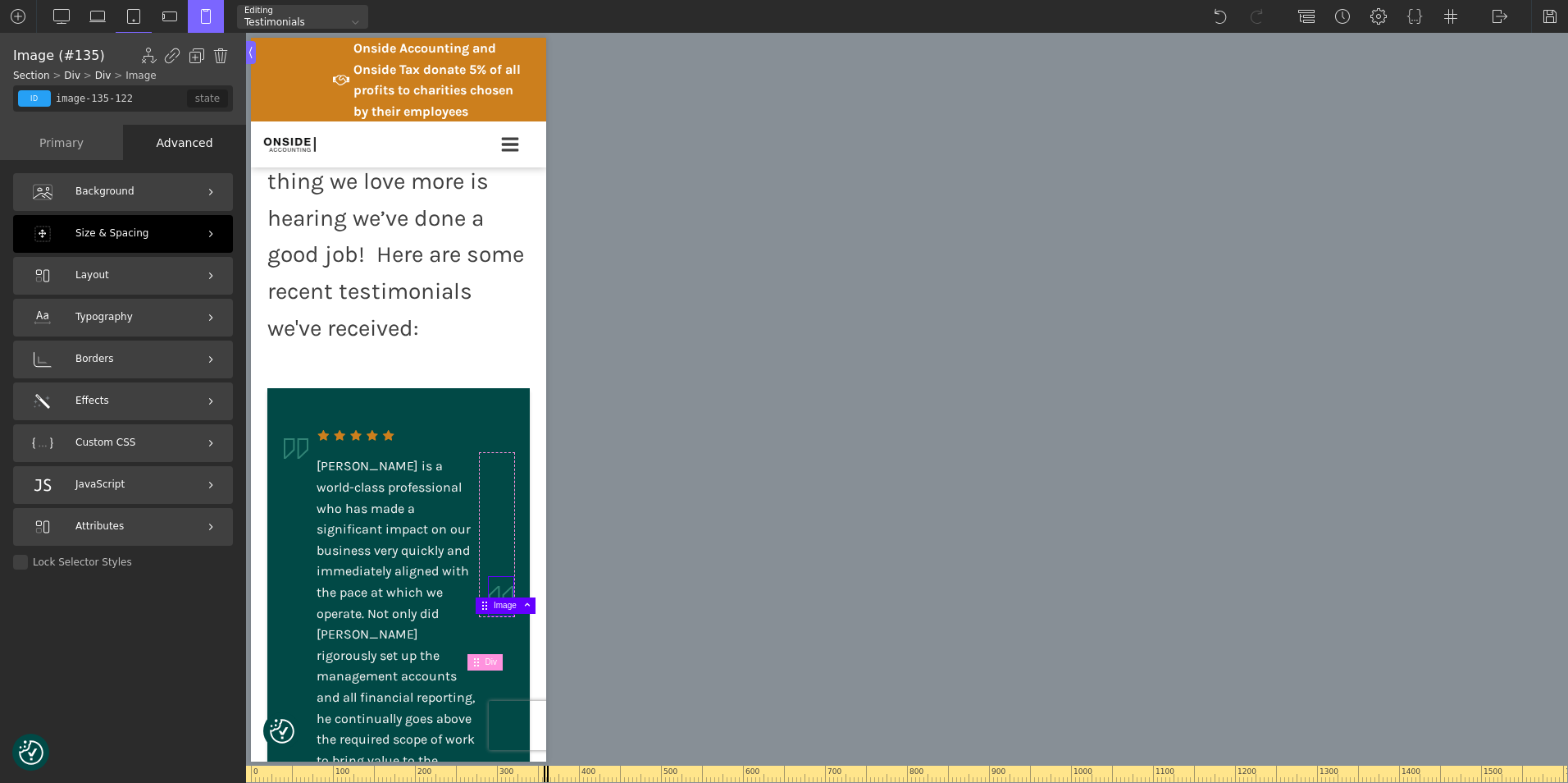
click at [186, 229] on div "Size & Spacing" at bounding box center [123, 233] width 220 height 37
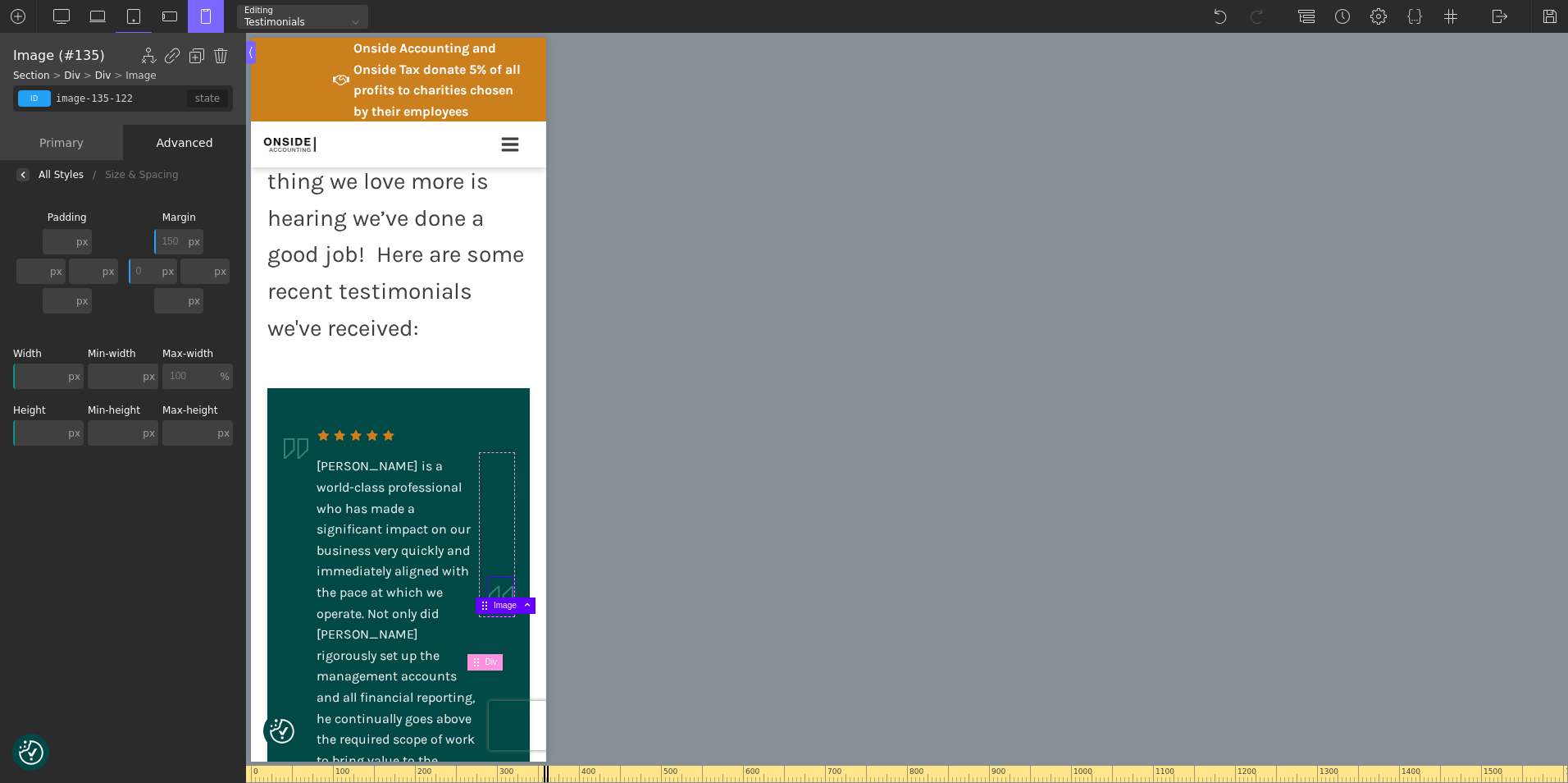
click at [182, 241] on input "150" at bounding box center [170, 241] width 31 height 25
click at [490, 616] on img at bounding box center [501, 596] width 25 height 38
click at [579, 650] on div "0 100 200 300 400 500 600 700 800 900 1000 1100 1200 1300 1400 1500 1600 1700 1…" at bounding box center [906, 407] width 1322 height 750
click at [492, 616] on img at bounding box center [501, 596] width 25 height 38
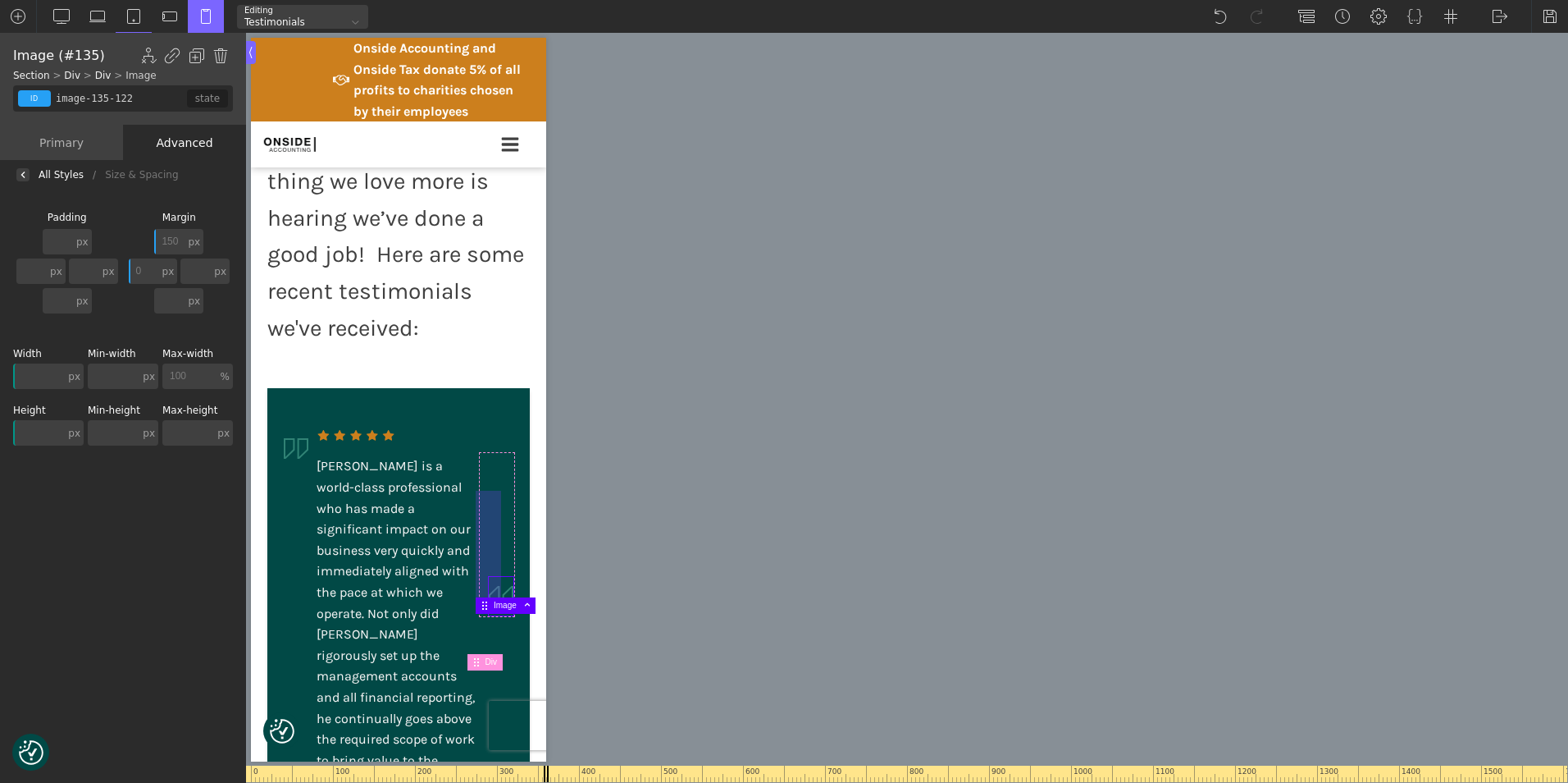
click at [479, 557] on div at bounding box center [488, 552] width 25 height 123
click at [481, 667] on div "Div" at bounding box center [485, 662] width 36 height 16
click at [480, 666] on img at bounding box center [476, 662] width 10 height 10
click at [492, 616] on img at bounding box center [501, 596] width 25 height 38
click at [671, 588] on div "0 100 200 300 400 500 600 700 800 900 1000 1100 1200 1300 1400 1500 1600 1700 1…" at bounding box center [906, 407] width 1322 height 750
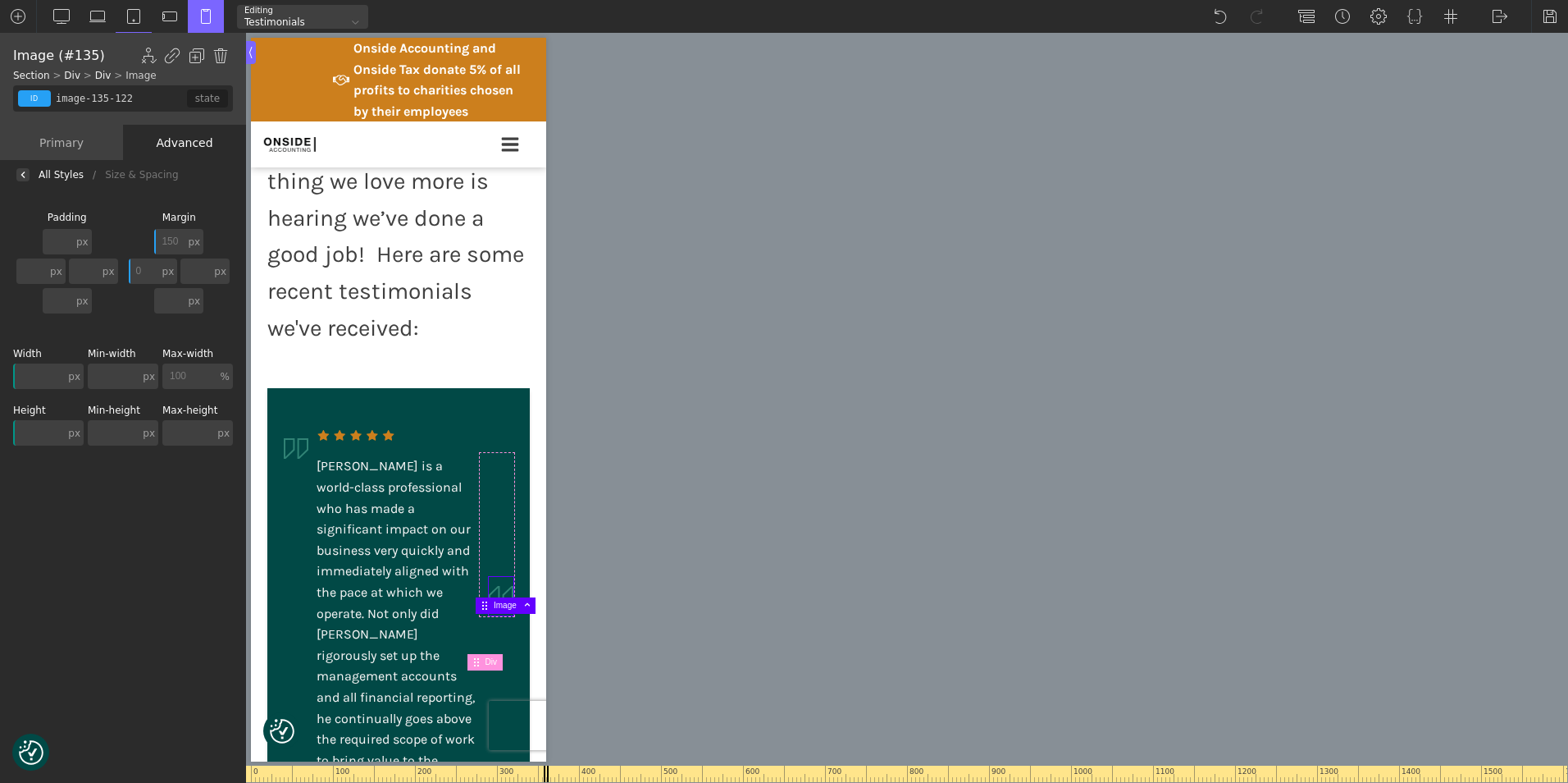
click at [68, 145] on div "Primary" at bounding box center [61, 142] width 123 height 36
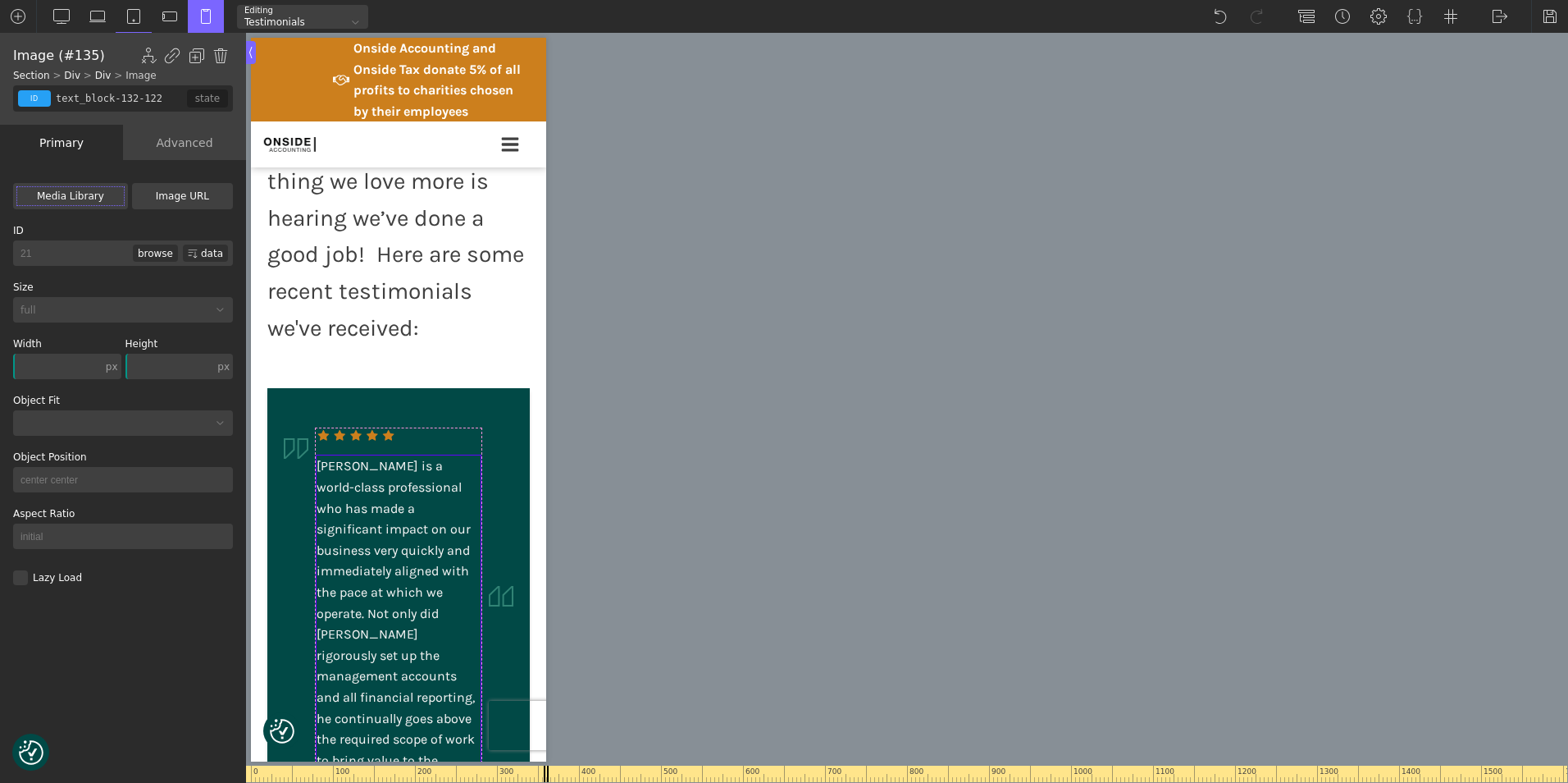
click at [465, 527] on div "Martin is a world-class professional who has made a significant impact on our b…" at bounding box center [398, 739] width 164 height 567
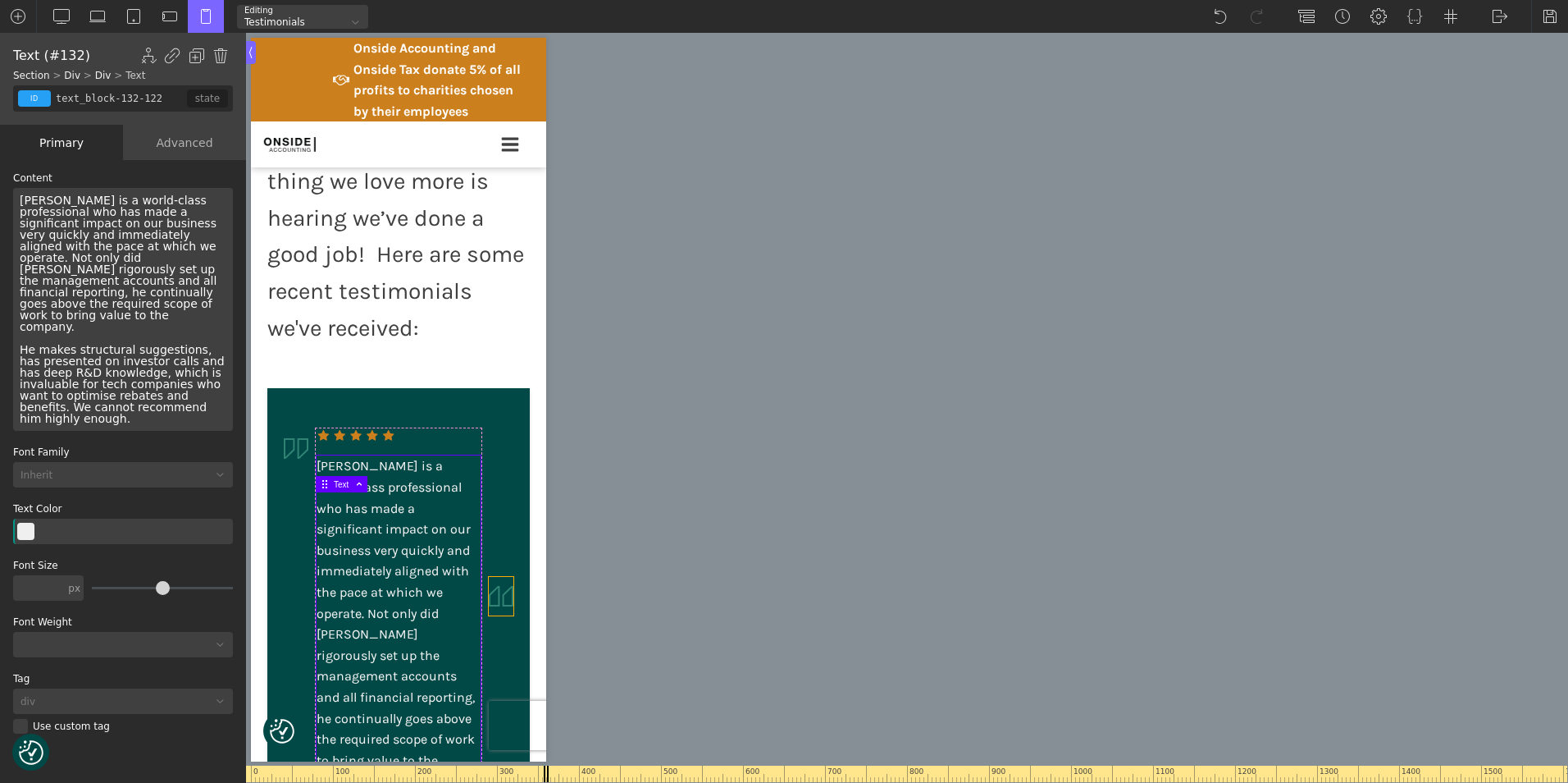
type input "image-135-122"
click at [489, 616] on img at bounding box center [501, 596] width 25 height 38
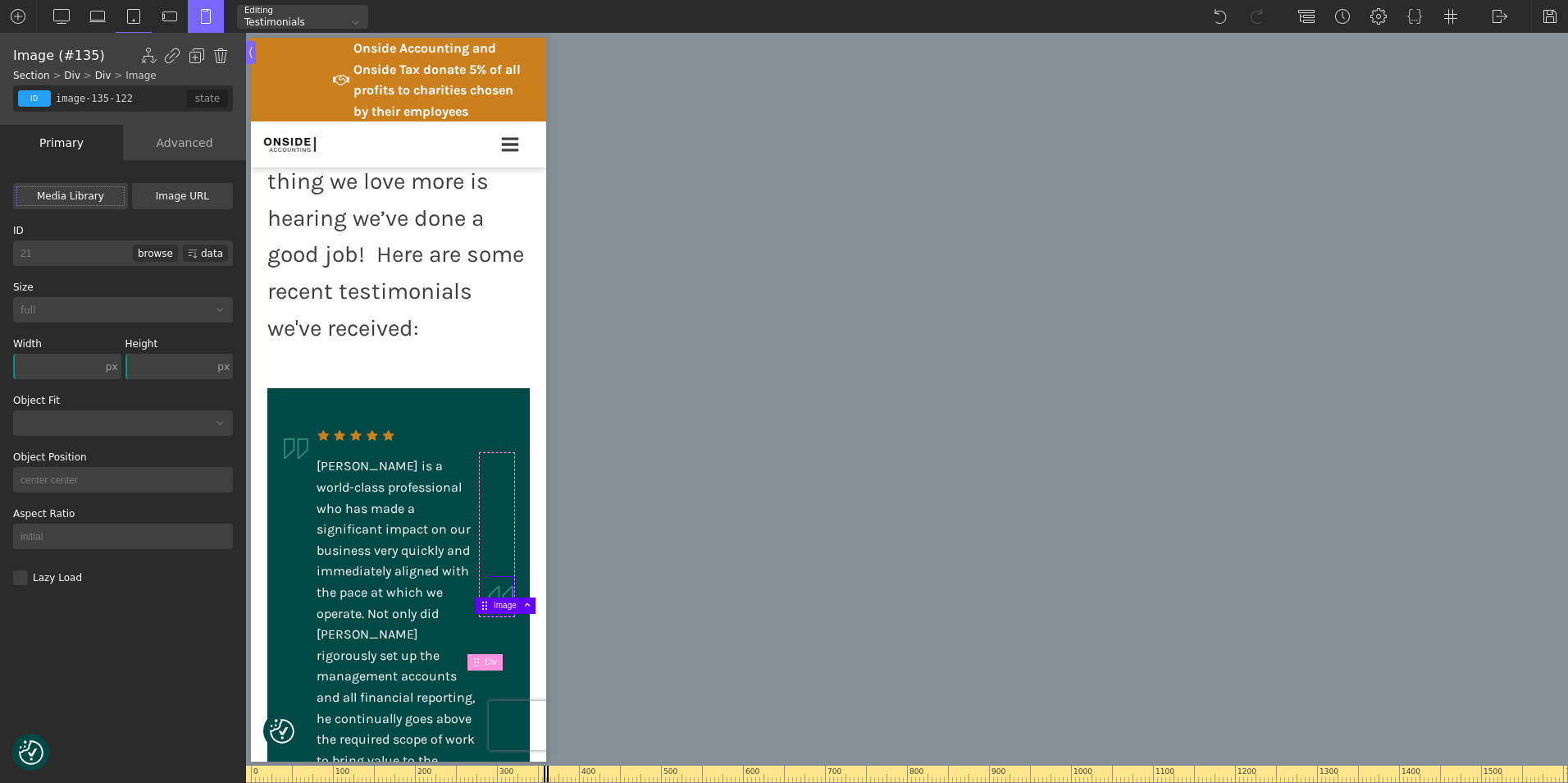
click at [193, 149] on div "Advanced" at bounding box center [184, 142] width 123 height 36
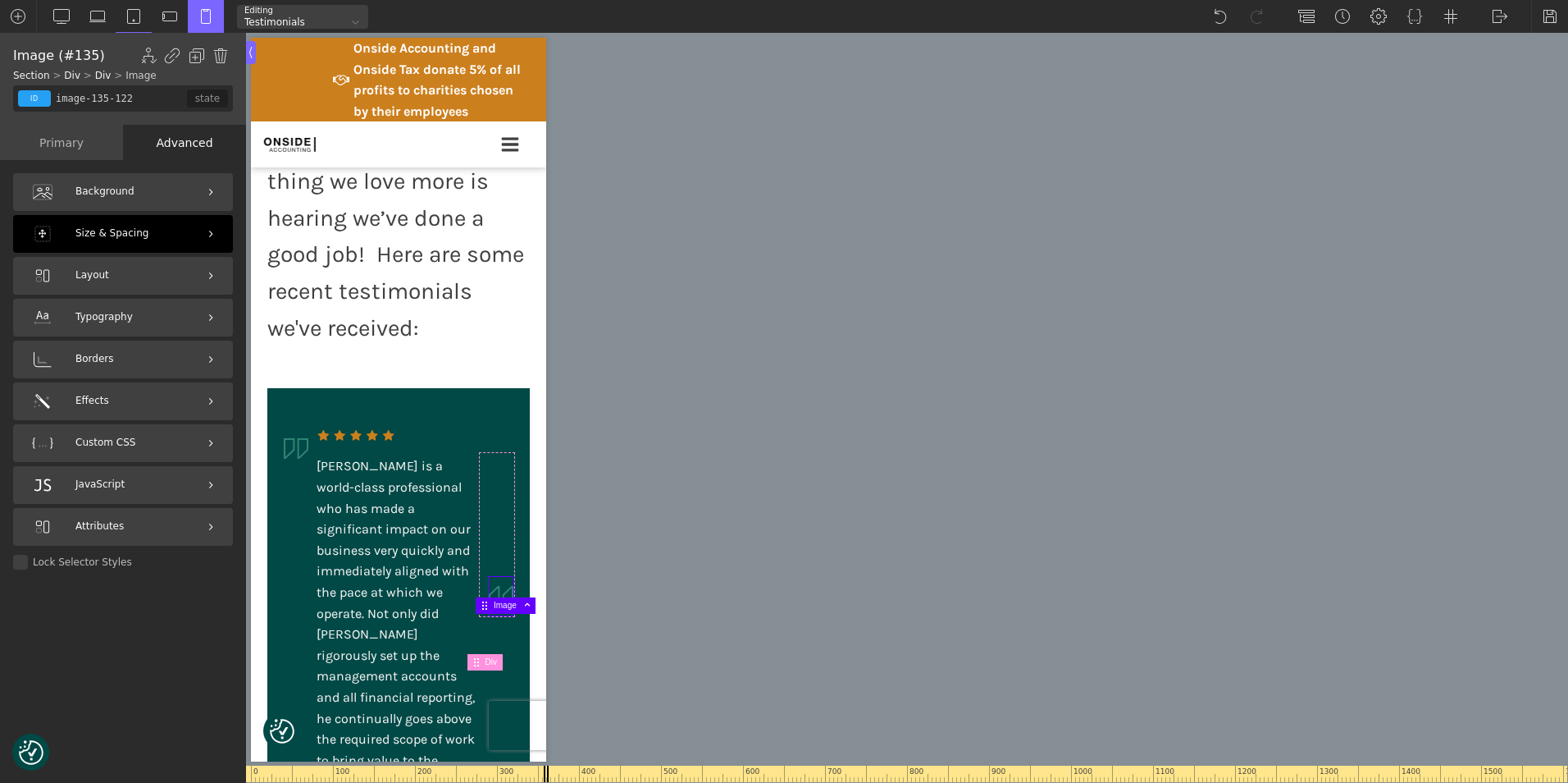
click at [155, 230] on div "Size & Spacing" at bounding box center [123, 233] width 220 height 37
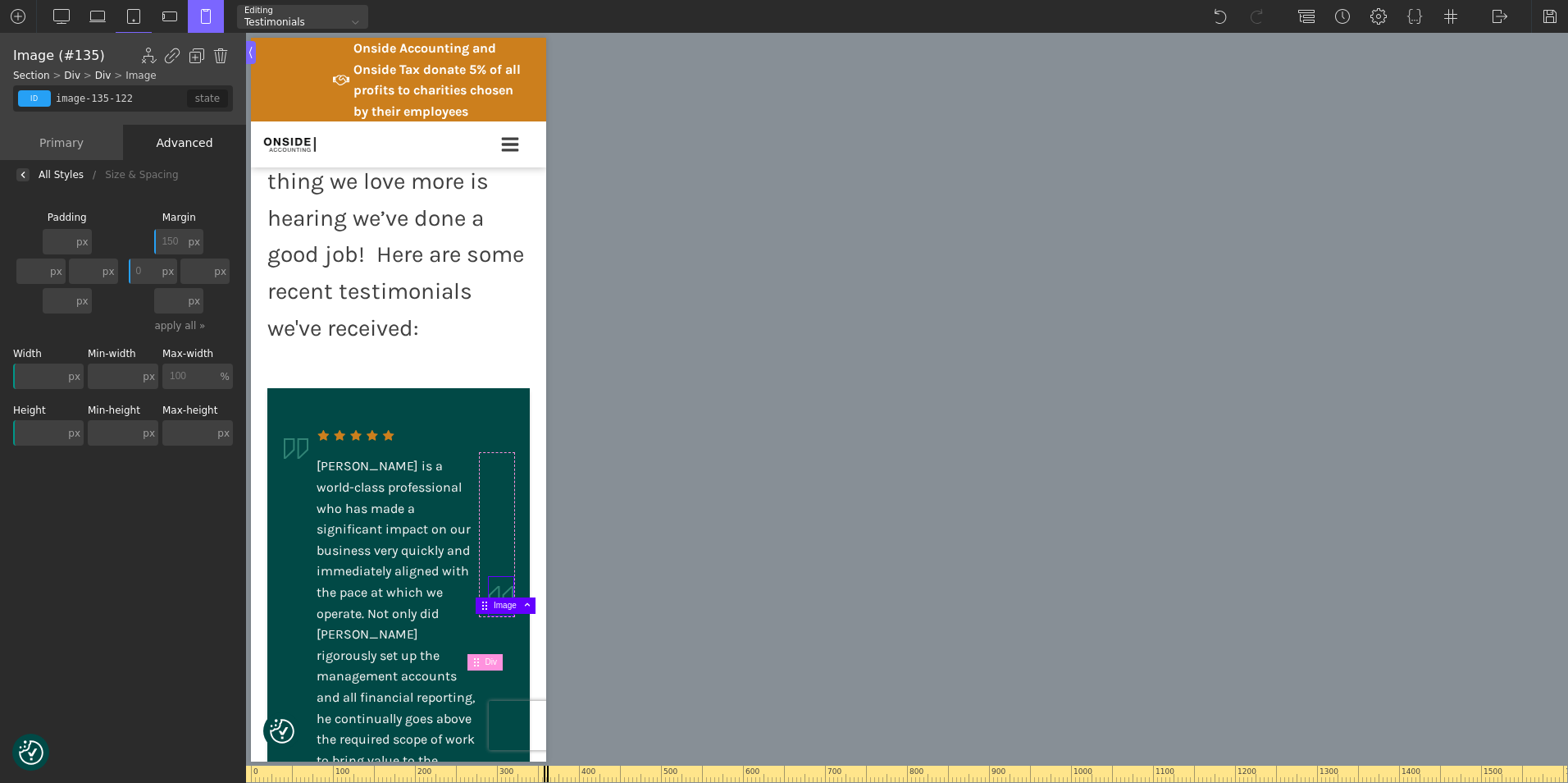
click at [184, 247] on input "150" at bounding box center [170, 241] width 31 height 25
type input "200"
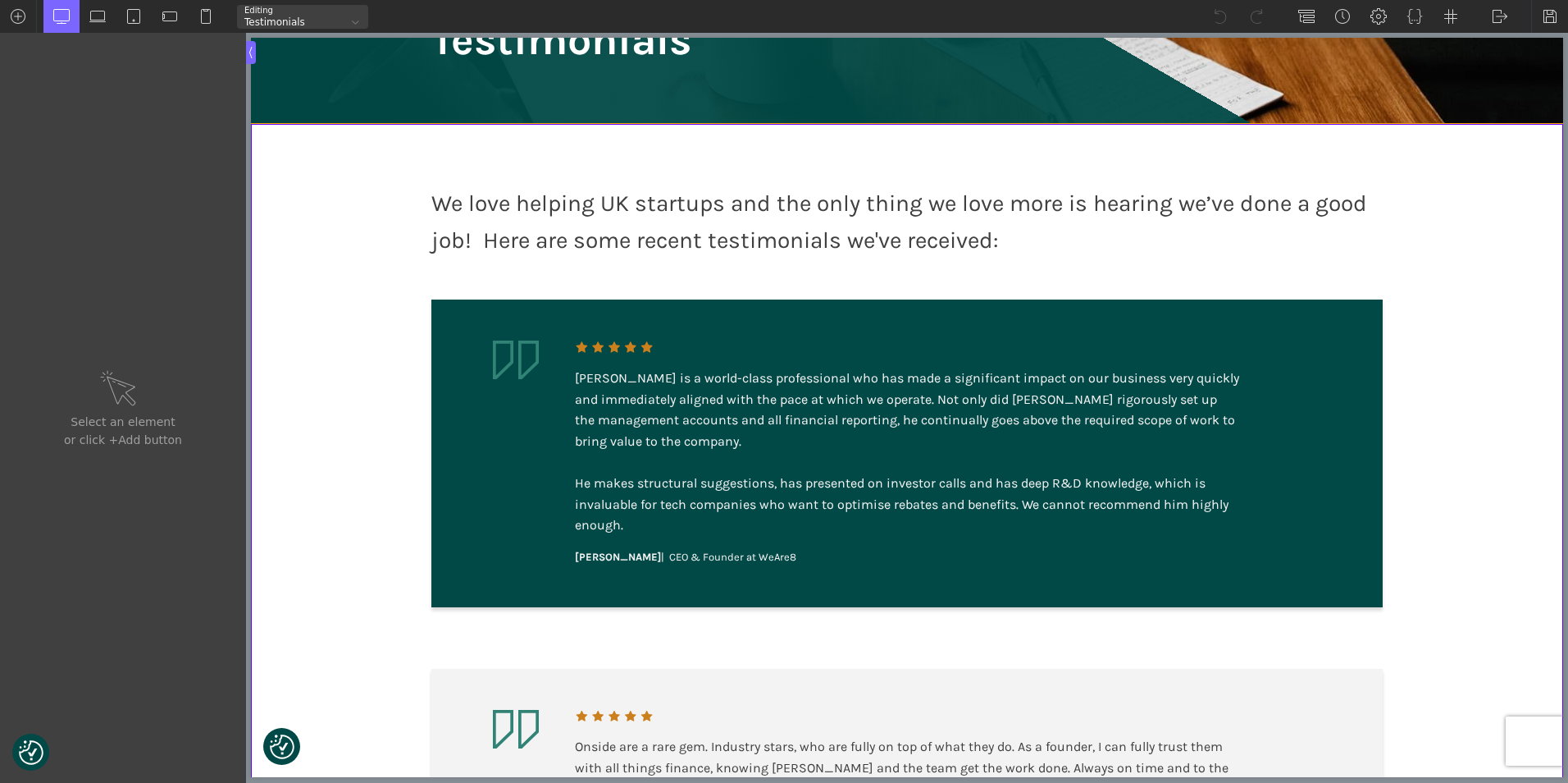
scroll to position [246, 0]
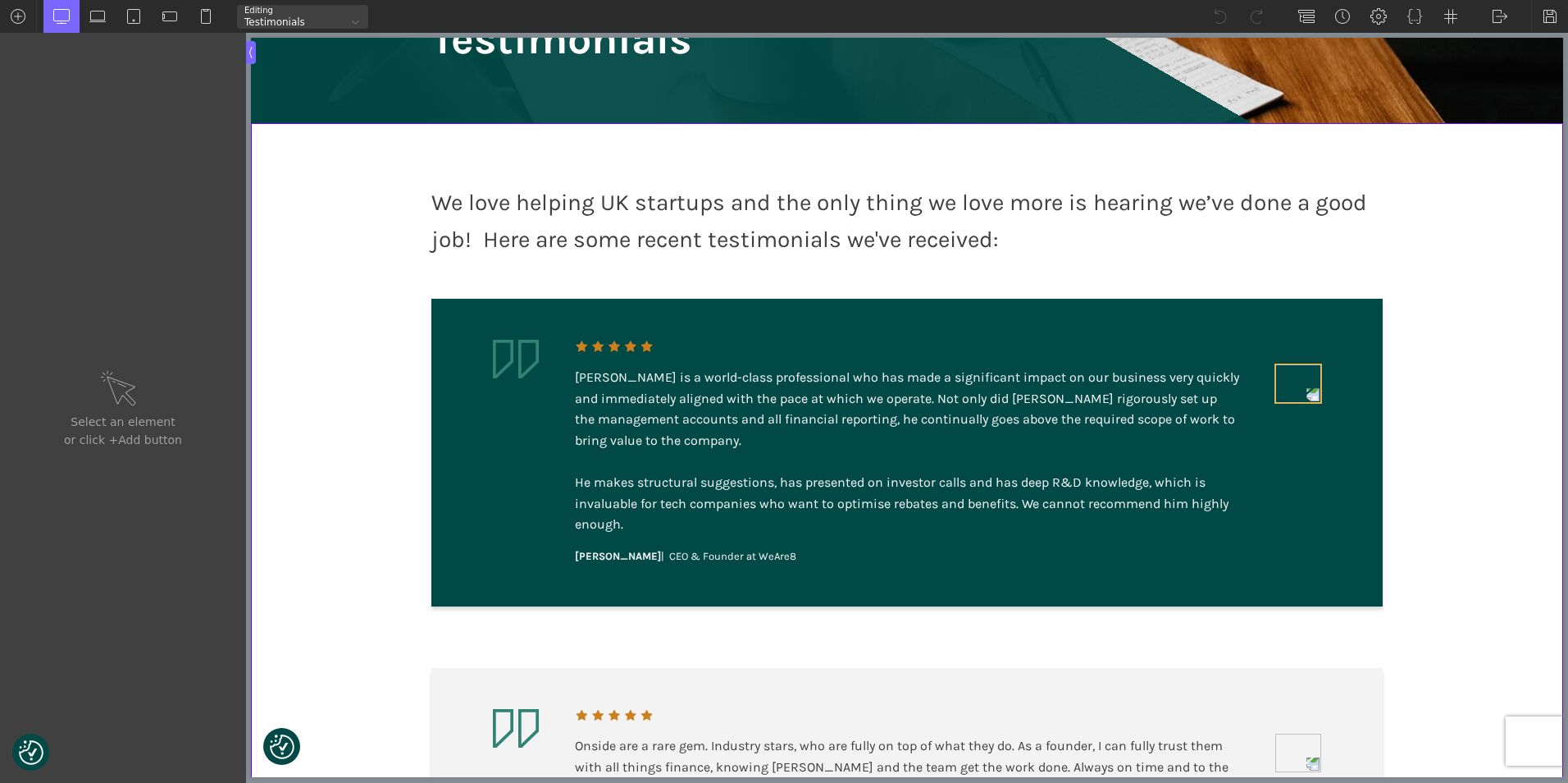
type input "image-135-122"
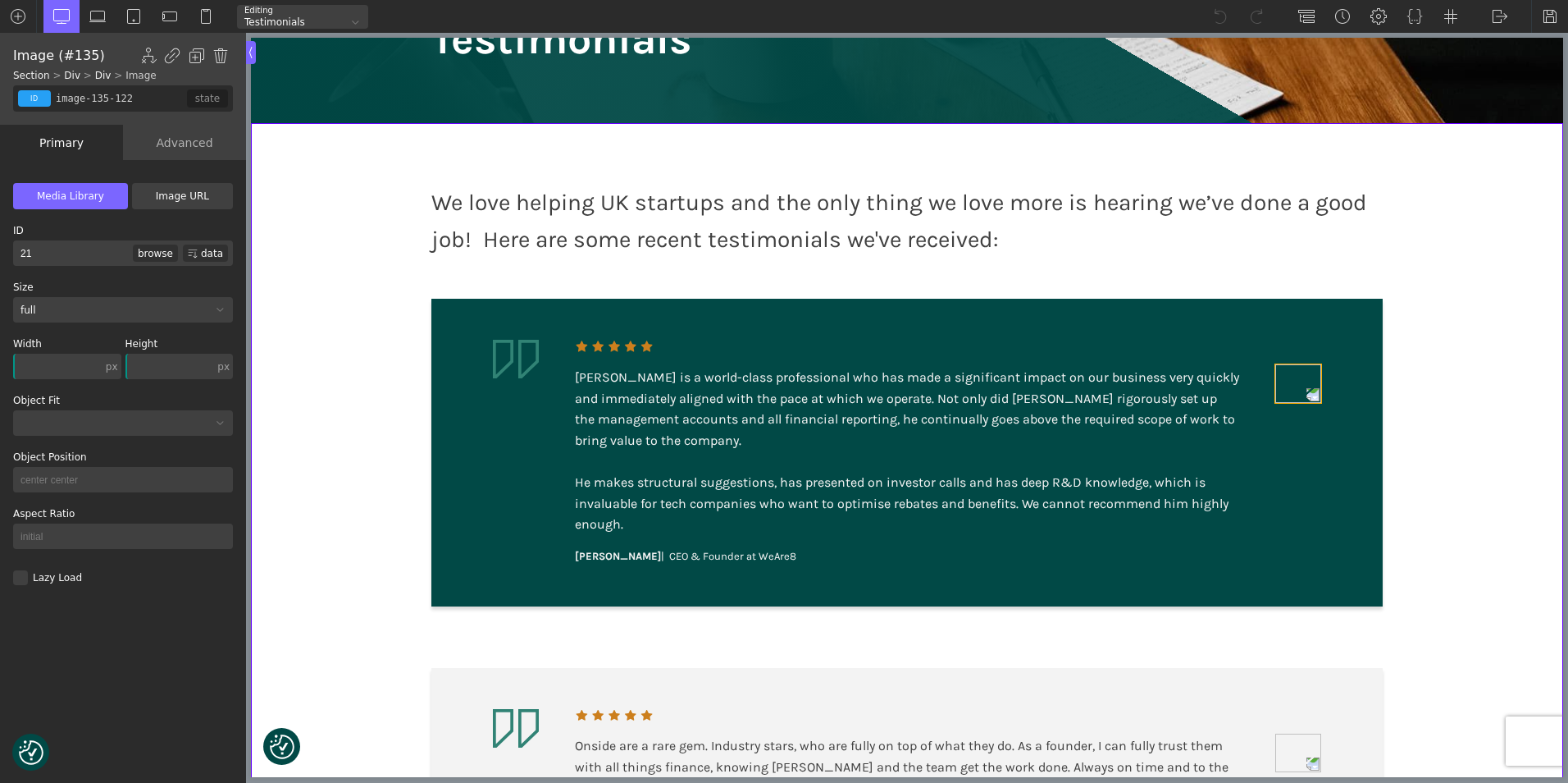
click at [1286, 392] on img at bounding box center [1298, 383] width 46 height 38
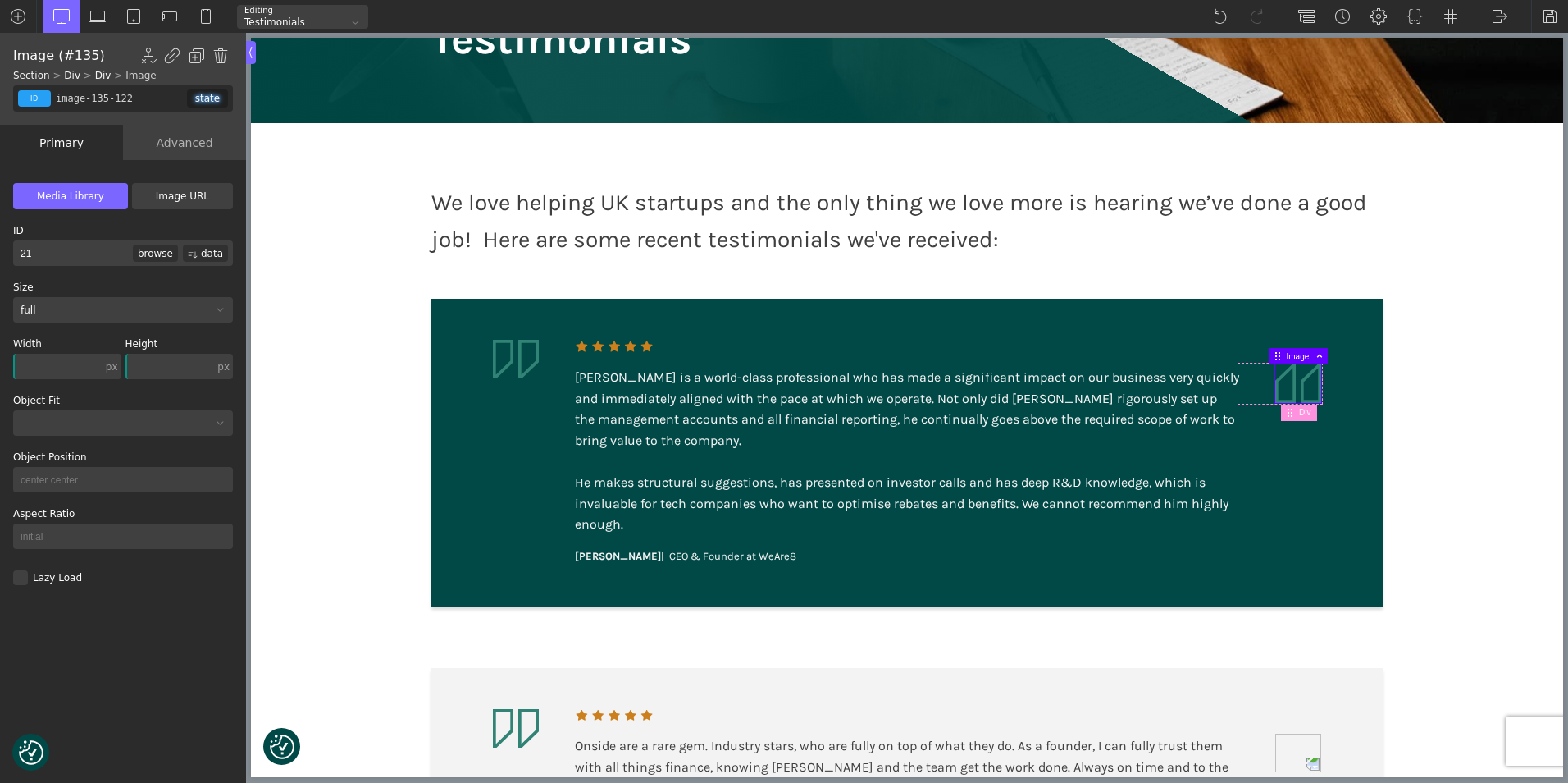
click at [169, 146] on div "Advanced" at bounding box center [184, 142] width 123 height 36
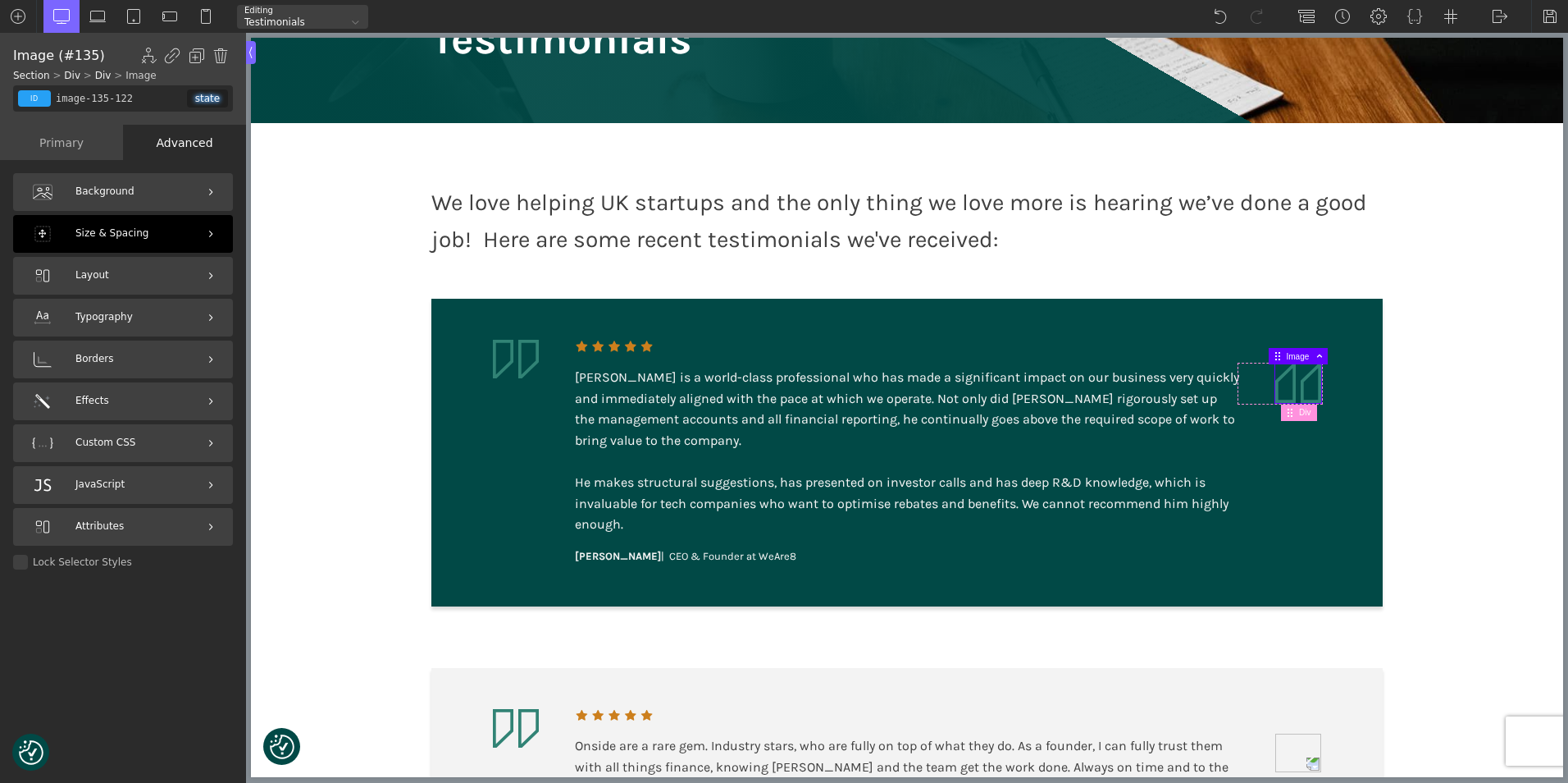
click at [109, 245] on div "Size & Spacing" at bounding box center [123, 233] width 220 height 37
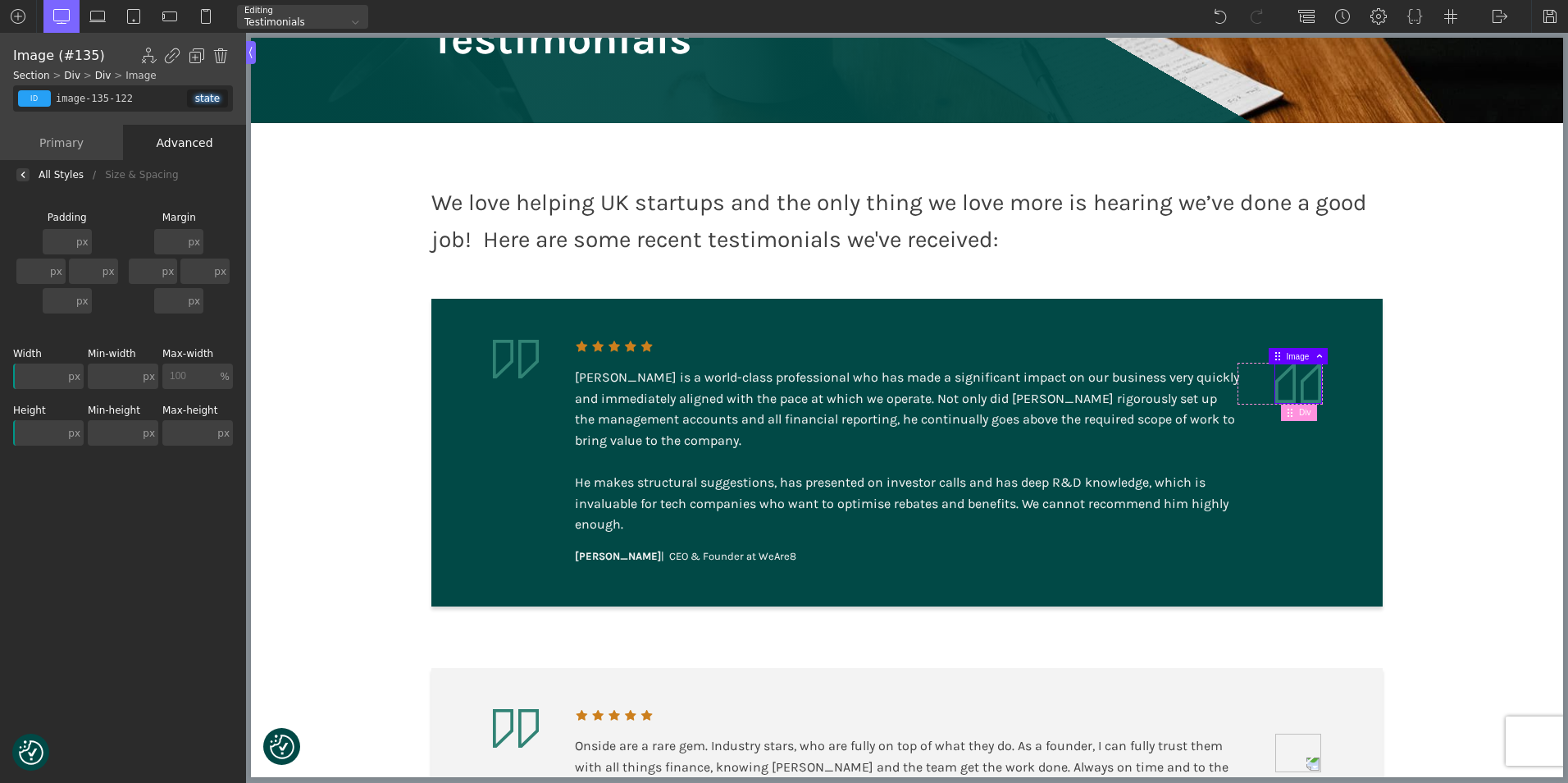
click at [174, 228] on div "px px % em rem auto vw vh none px px % em rem auto vw vh none px px % em rem au…" at bounding box center [180, 280] width 109 height 105
click at [171, 245] on input "text" at bounding box center [170, 241] width 31 height 25
click at [104, 13] on img at bounding box center [97, 16] width 16 height 16
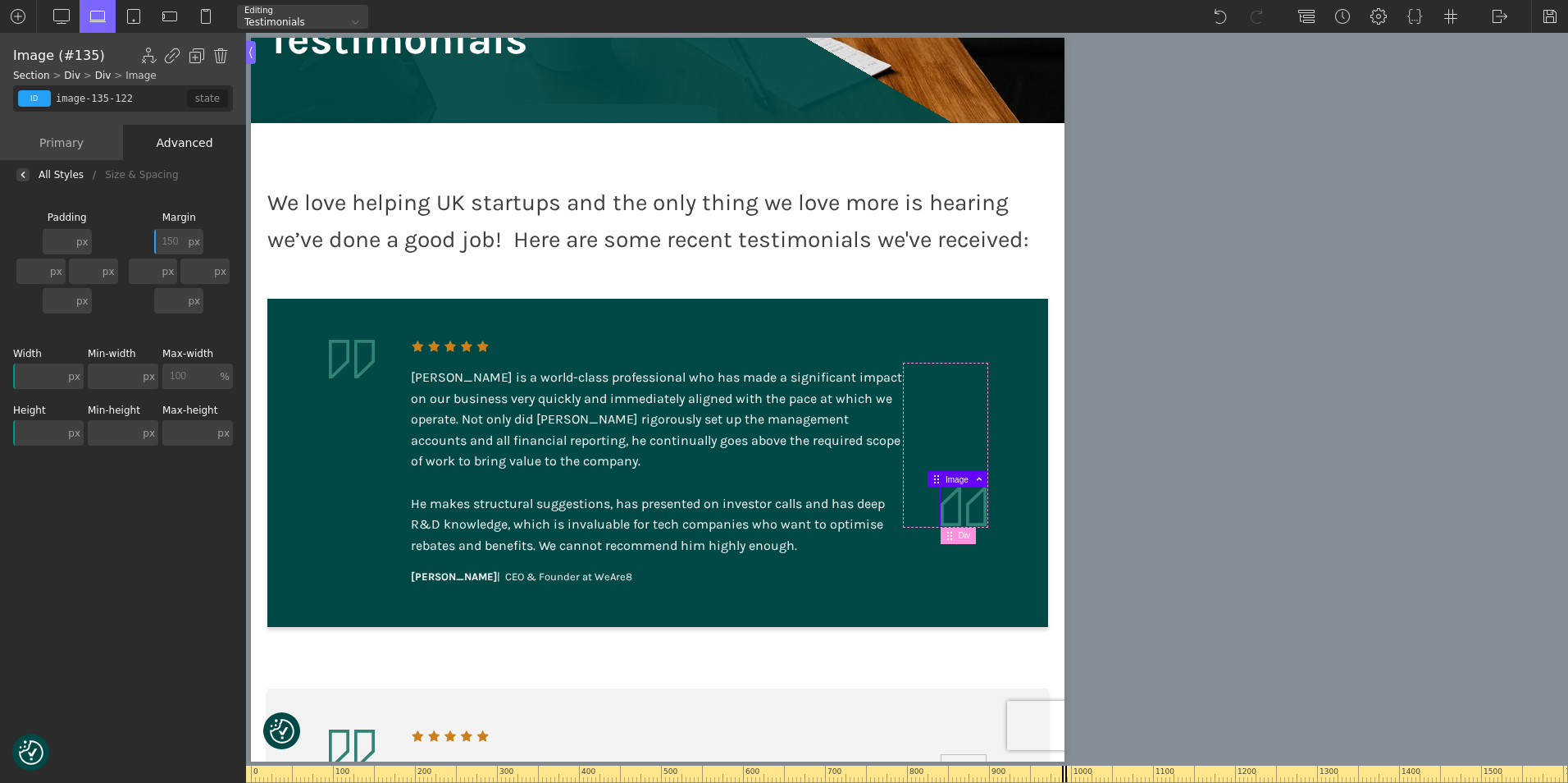
click at [941, 517] on img at bounding box center [964, 506] width 46 height 38
click at [163, 233] on input "150" at bounding box center [170, 241] width 31 height 25
click at [164, 232] on input "150" at bounding box center [170, 241] width 31 height 25
type input "185"
click at [142, 19] on div at bounding box center [133, 16] width 36 height 33
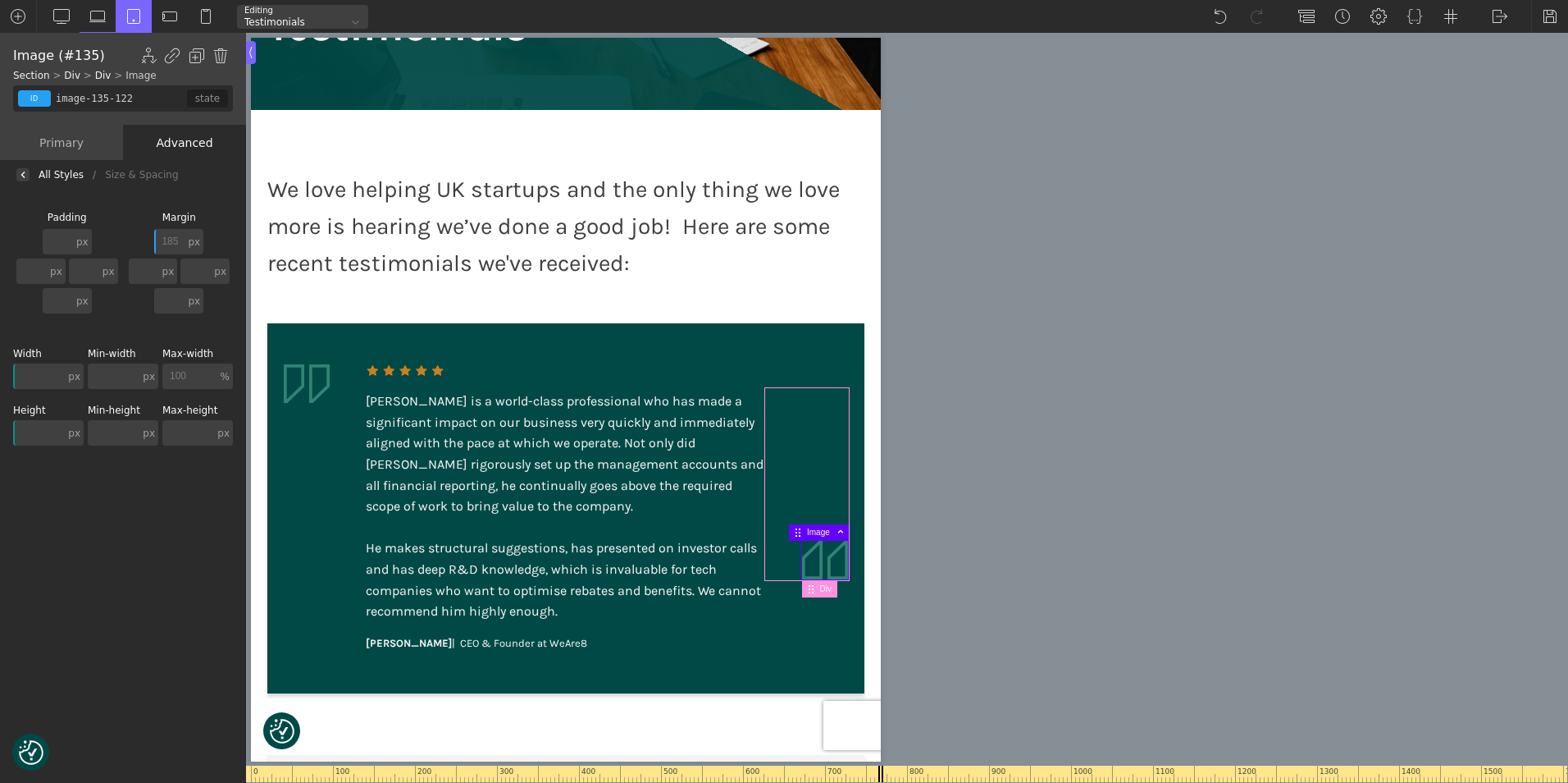
click at [772, 453] on div at bounding box center [807, 484] width 82 height 190
type input "div_block-134-122"
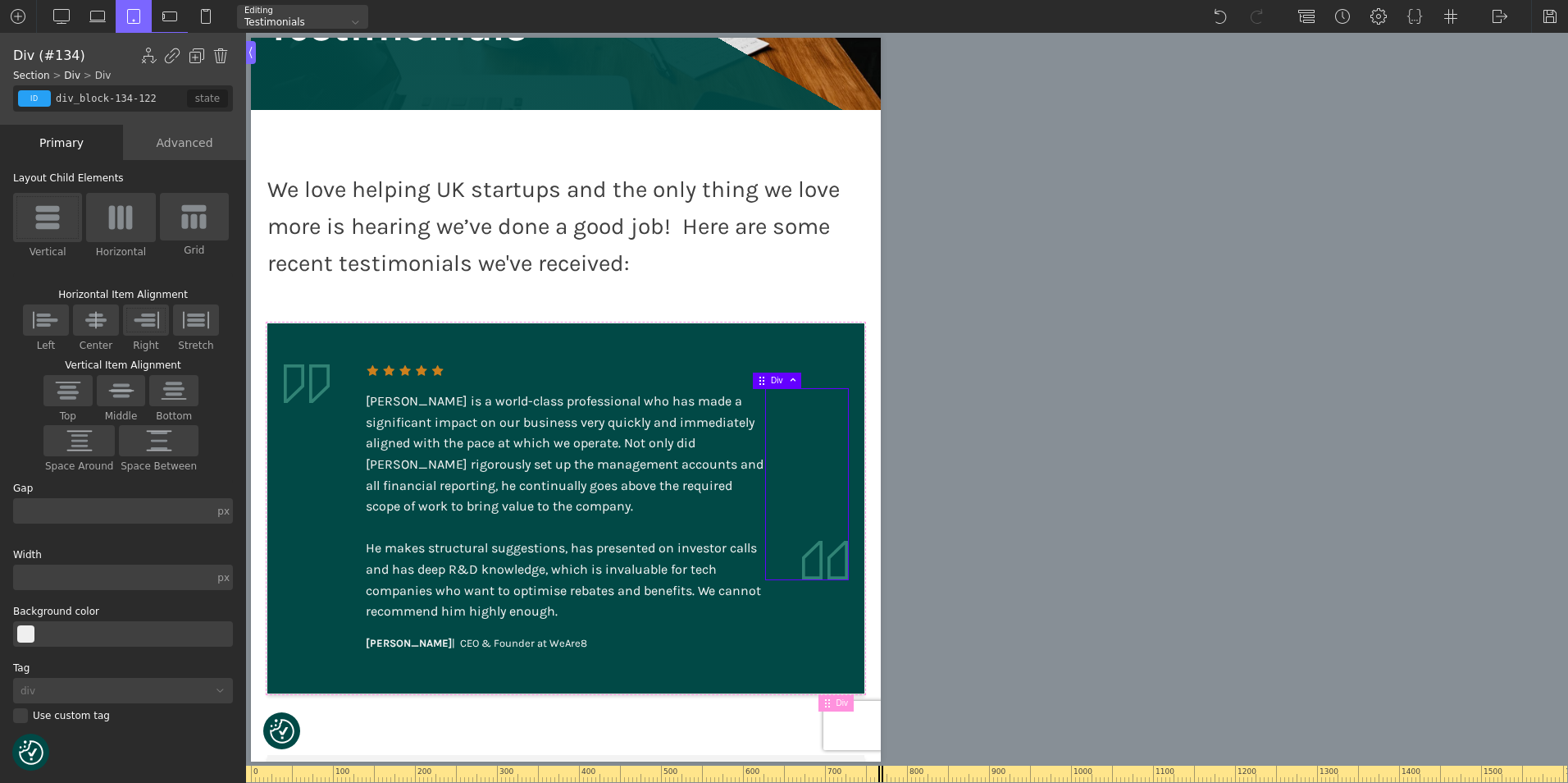
click at [174, 154] on div "Advanced" at bounding box center [184, 142] width 123 height 36
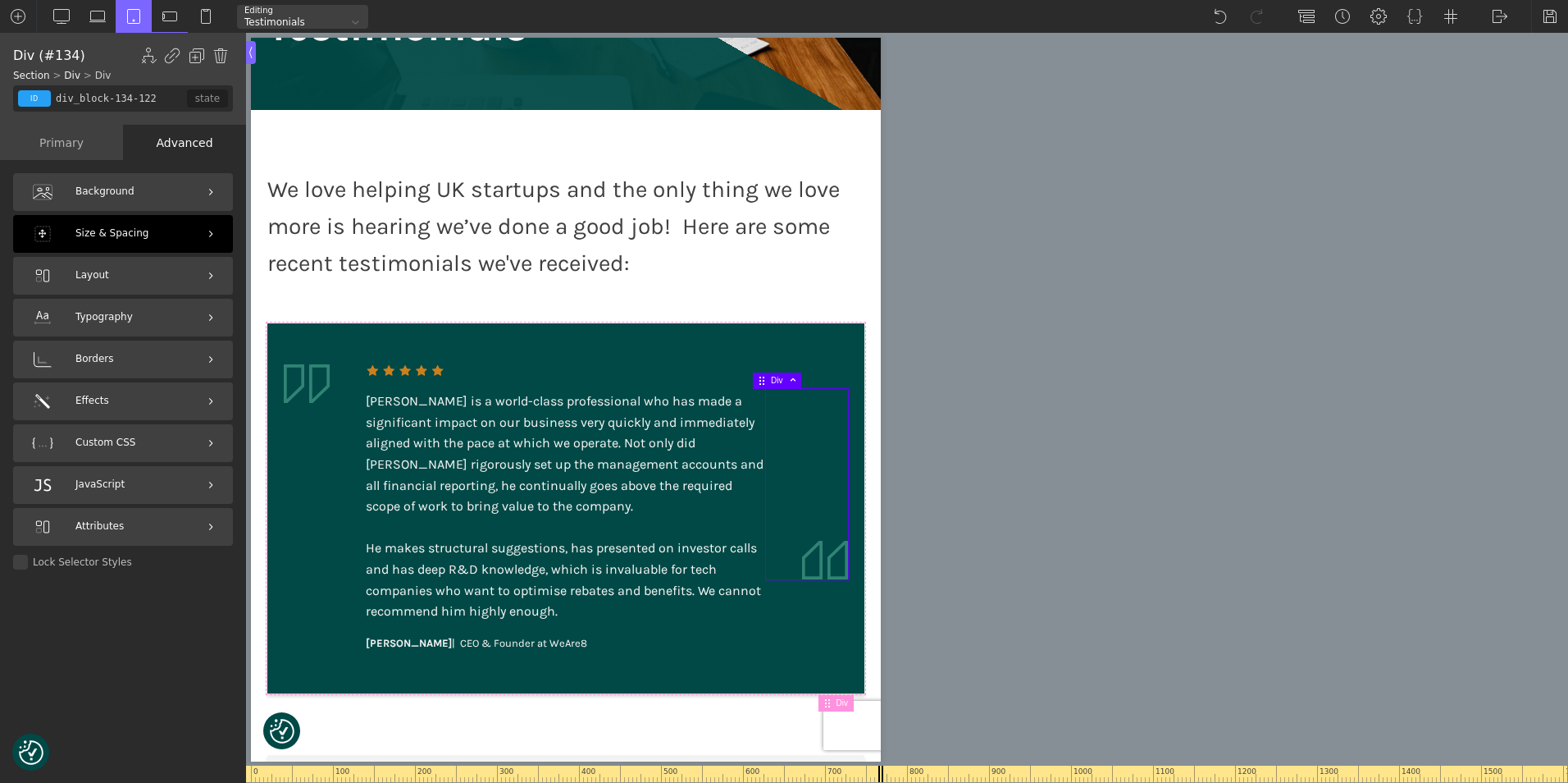
click at [129, 230] on span "Size & Spacing" at bounding box center [112, 233] width 73 height 15
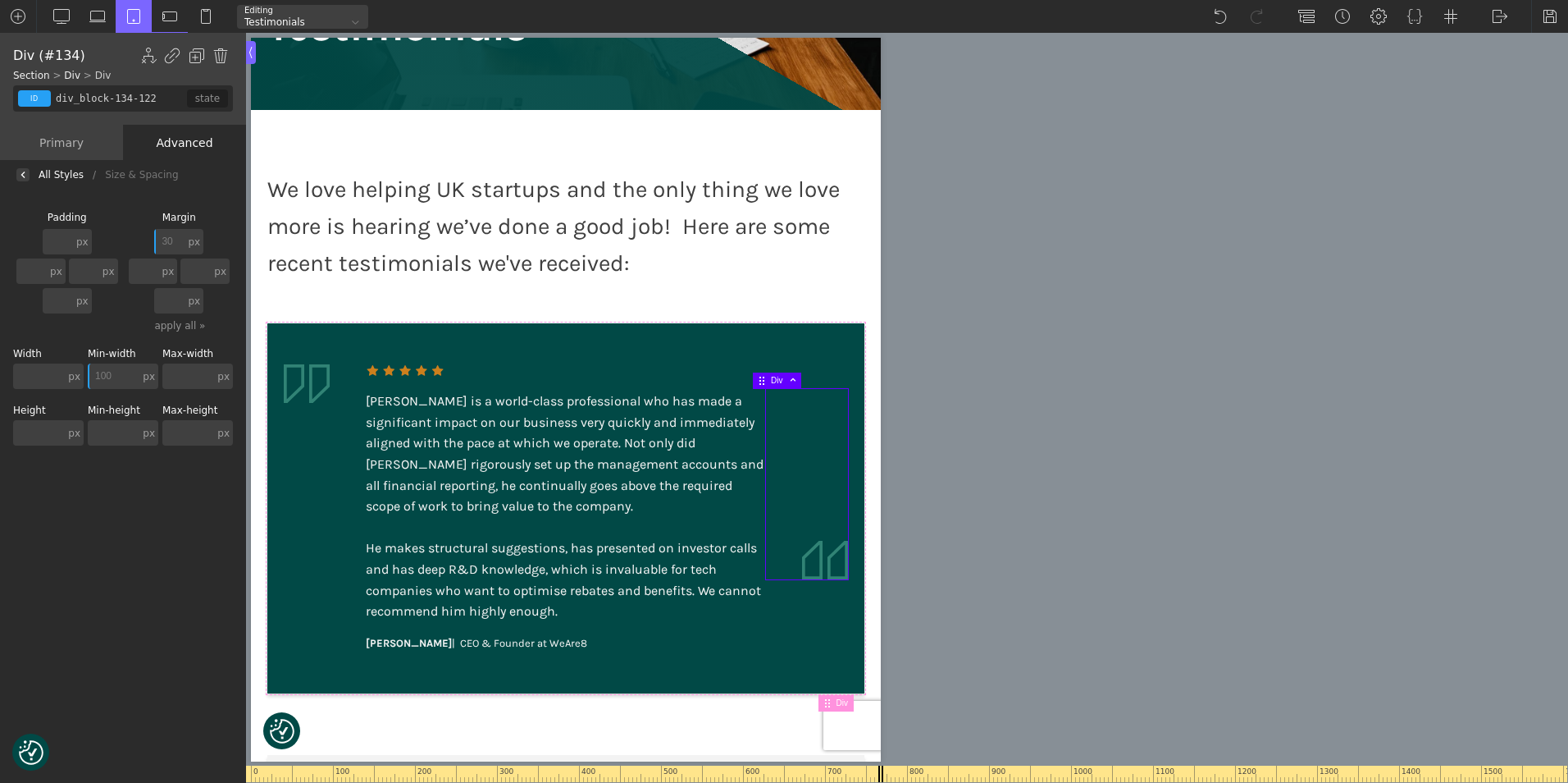
click at [171, 239] on input "30" at bounding box center [170, 241] width 31 height 25
type input "85"
click at [160, 18] on div at bounding box center [170, 15] width 36 height 32
type input "10"
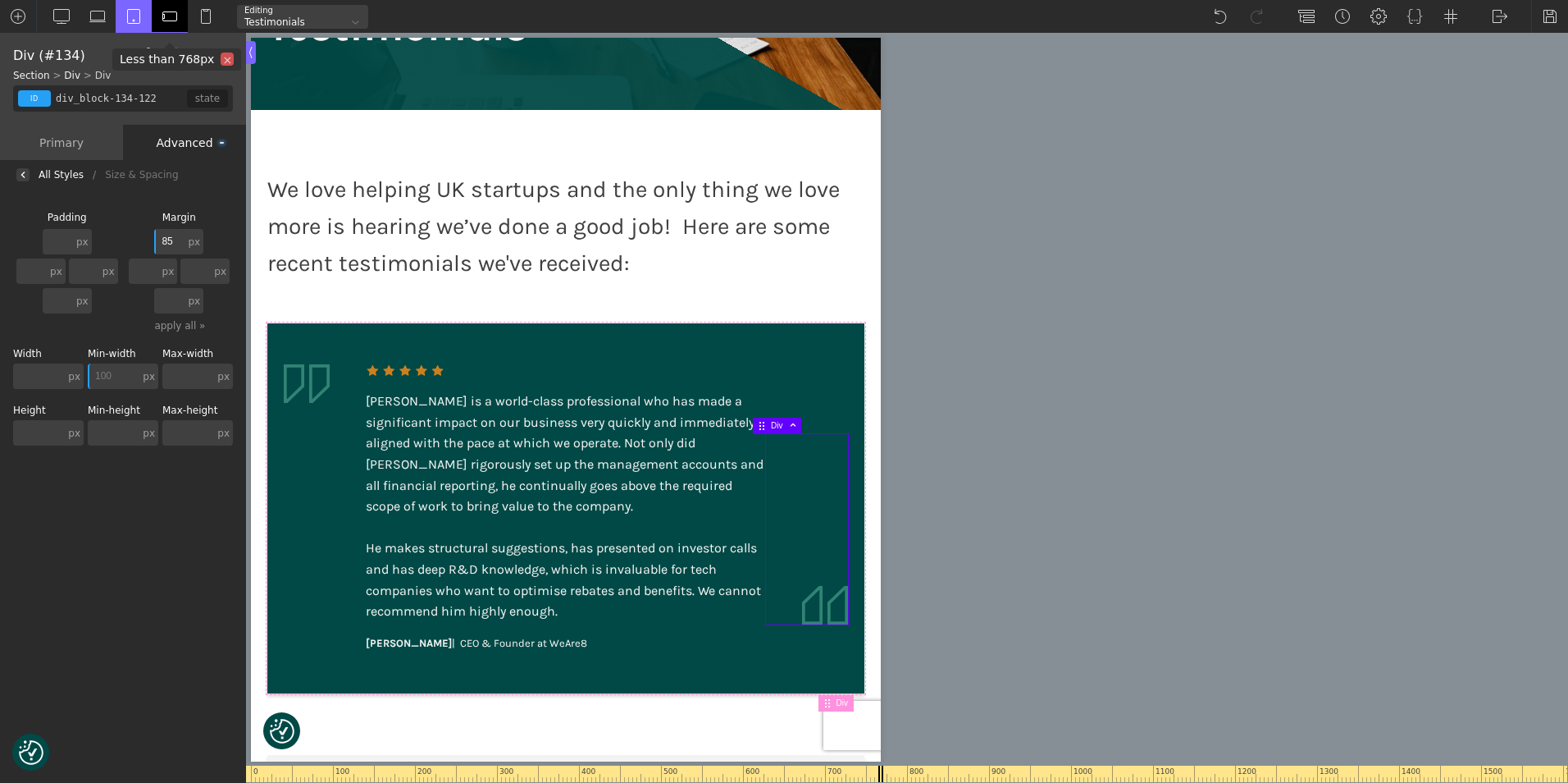
type input "40"
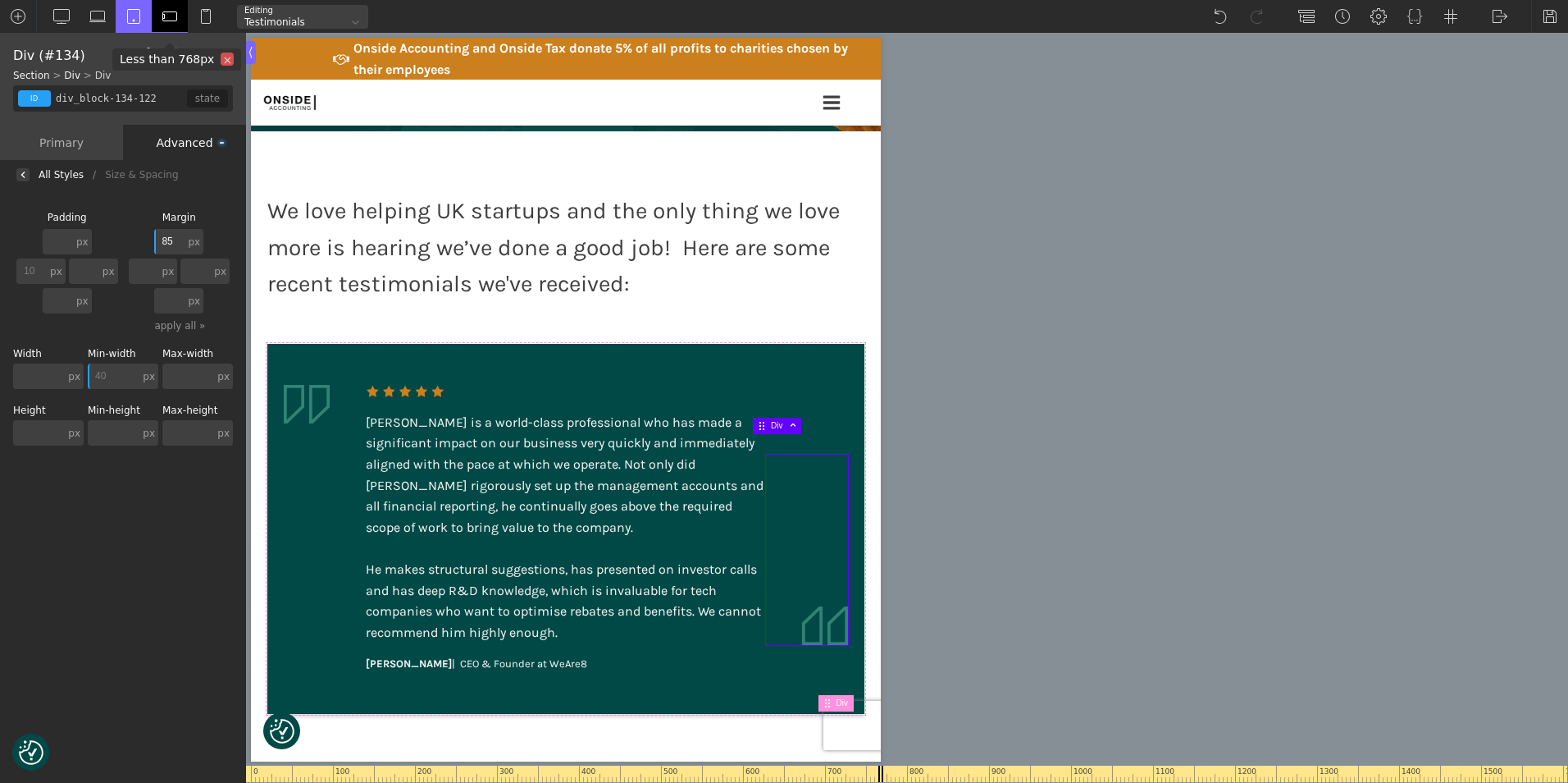
scroll to position [267, 0]
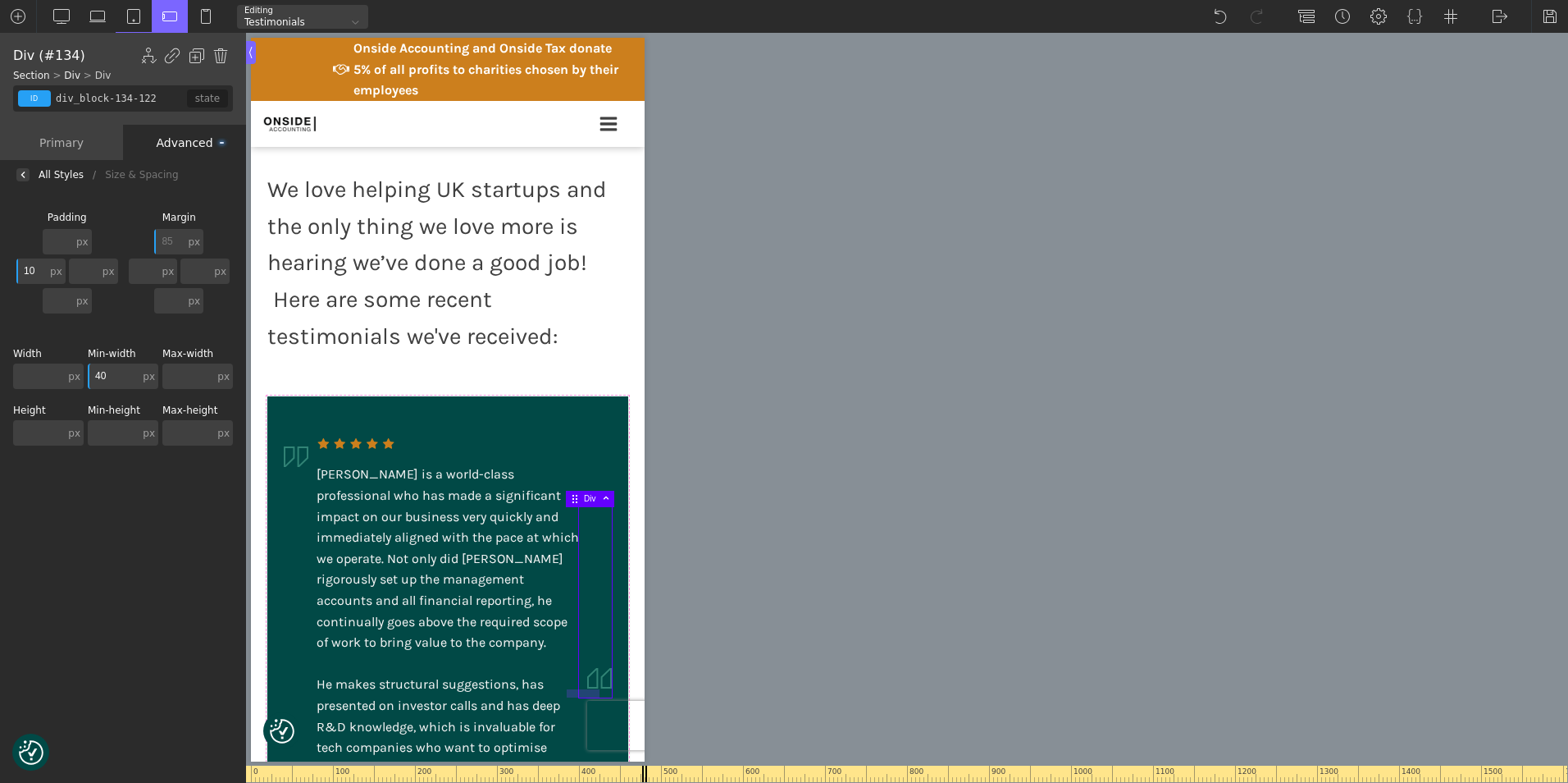
click at [578, 696] on div at bounding box center [583, 693] width 33 height 9
type input "image-135-122"
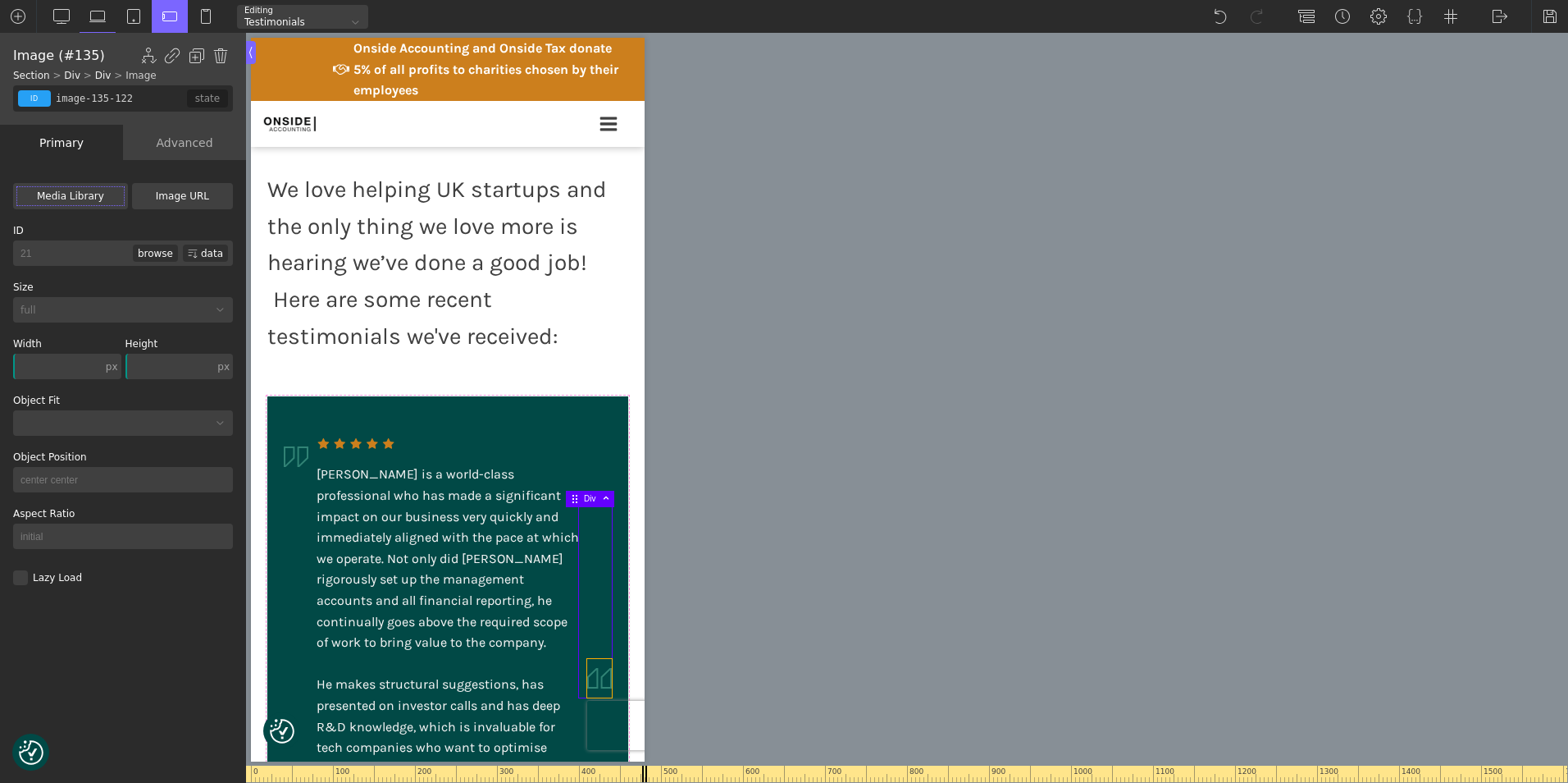
click at [587, 686] on img at bounding box center [599, 678] width 25 height 38
click at [185, 143] on div "Advanced" at bounding box center [184, 142] width 123 height 36
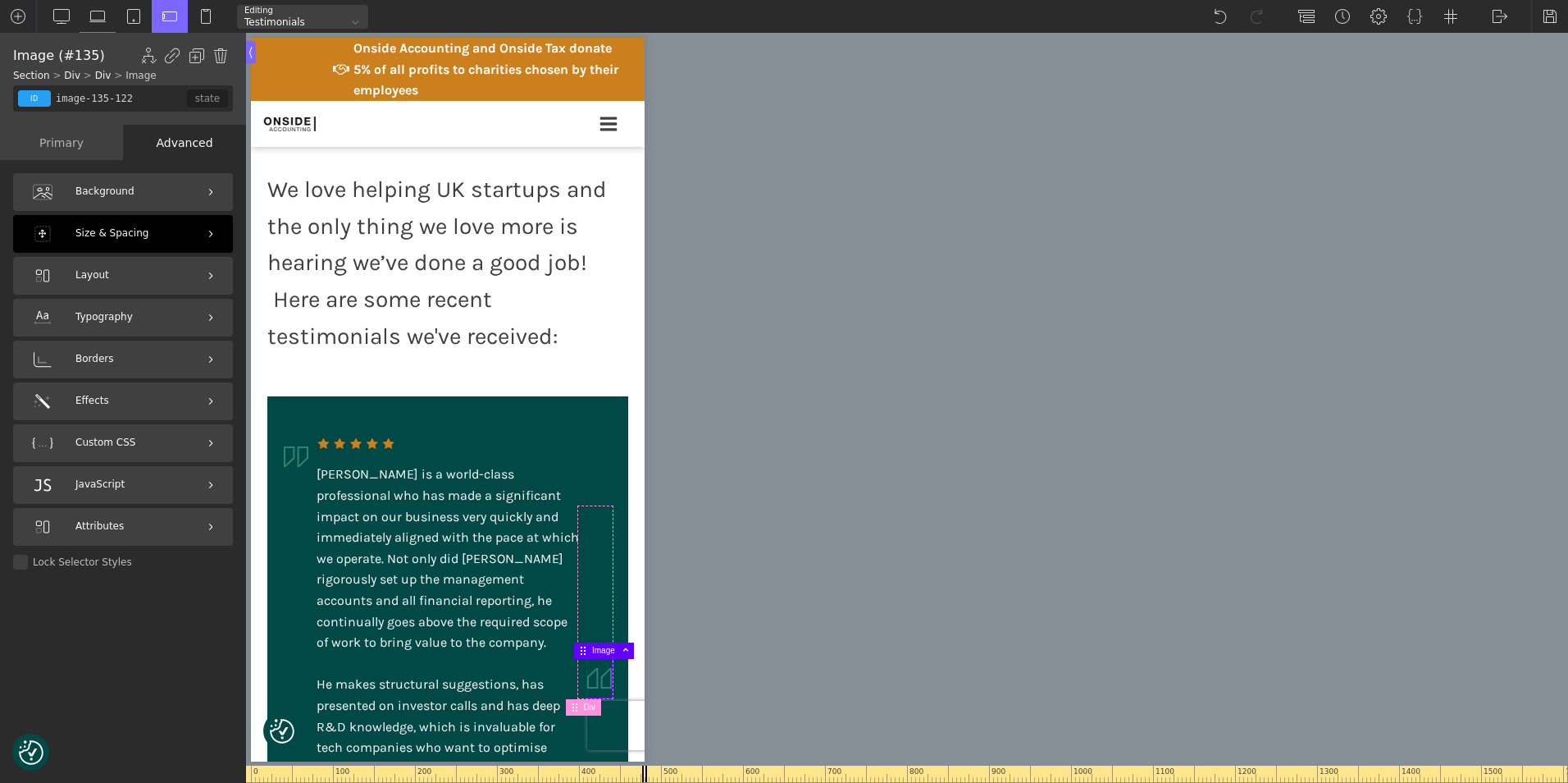
click at [171, 233] on div "Size & Spacing" at bounding box center [123, 233] width 220 height 37
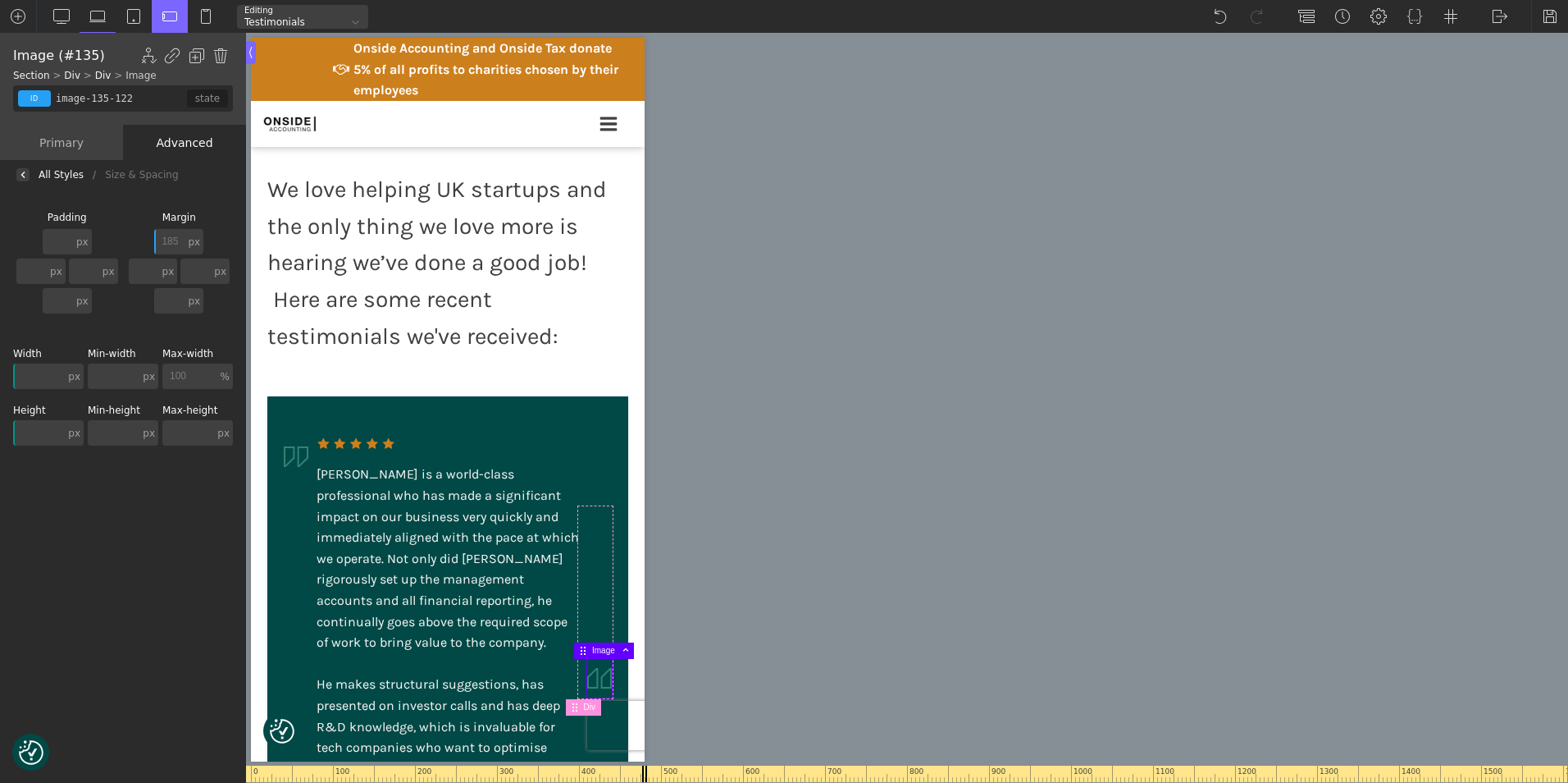
click at [177, 235] on input "185" at bounding box center [170, 241] width 31 height 25
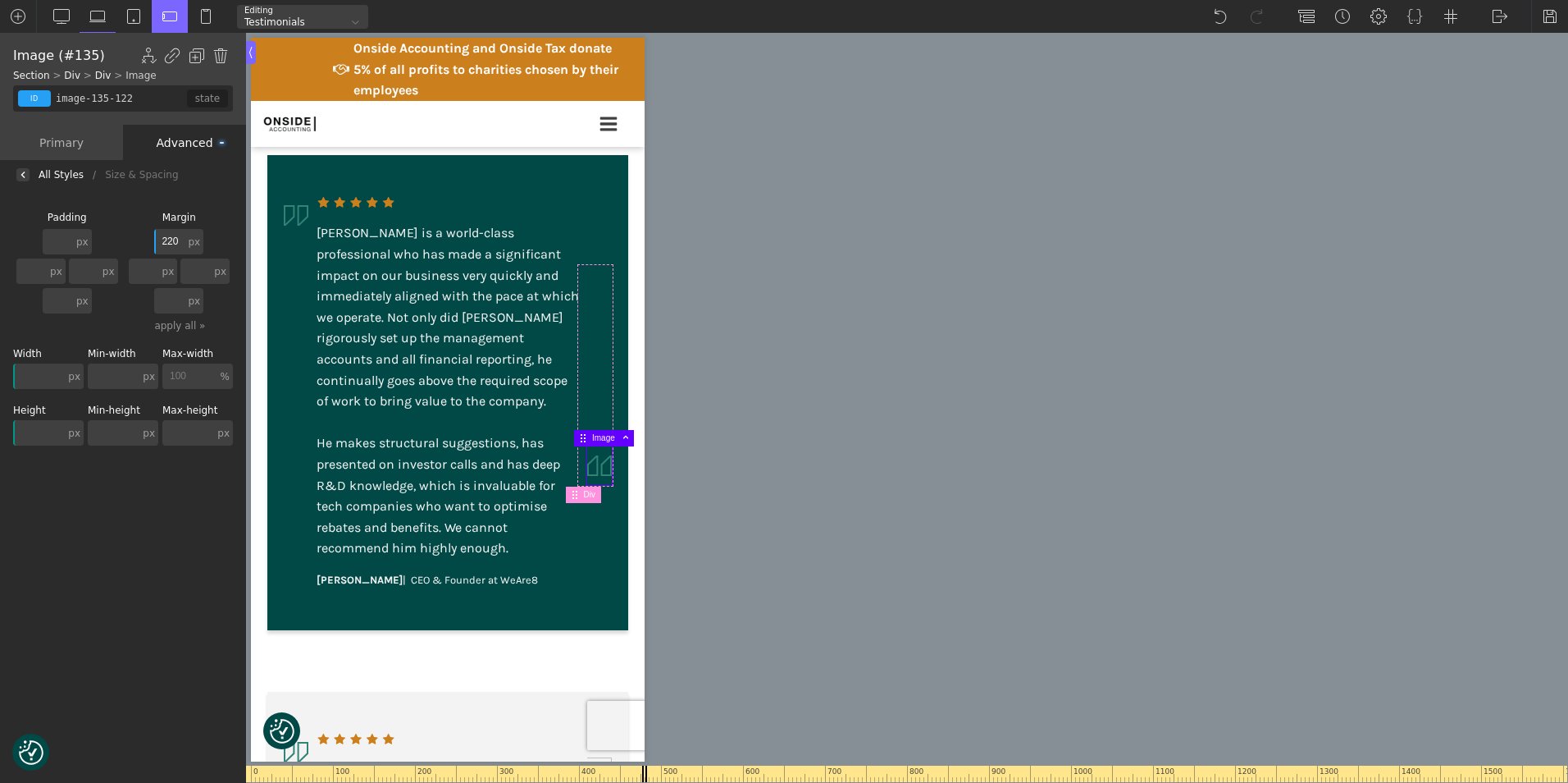
scroll to position [514, 0]
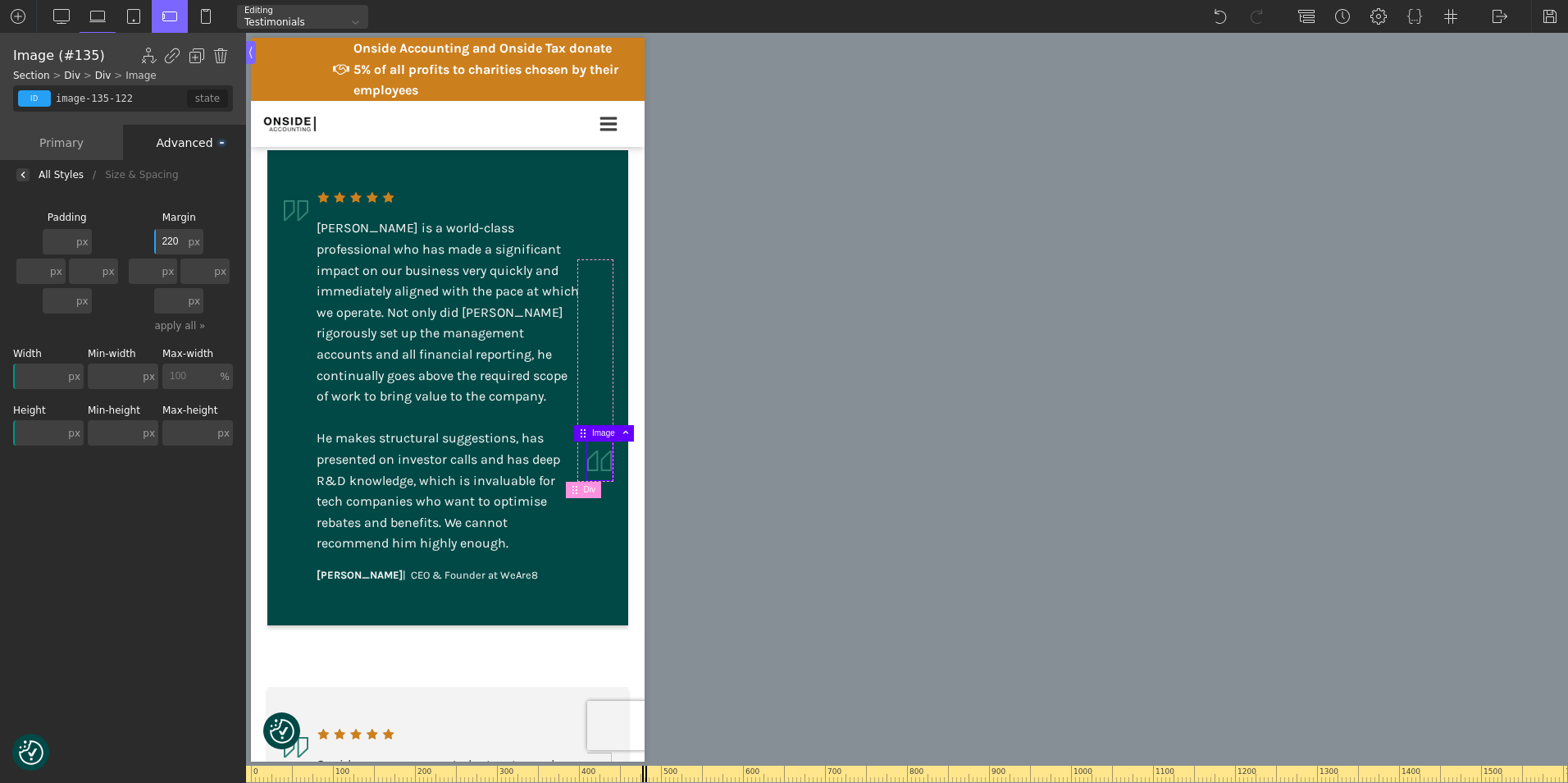
click at [179, 233] on input "220" at bounding box center [170, 241] width 31 height 25
click at [178, 226] on div "Margin 300 px px % em rem auto vw vh none px px % em rem auto vw vh none px px …" at bounding box center [180, 272] width 109 height 120
click at [176, 242] on input "300" at bounding box center [170, 241] width 31 height 25
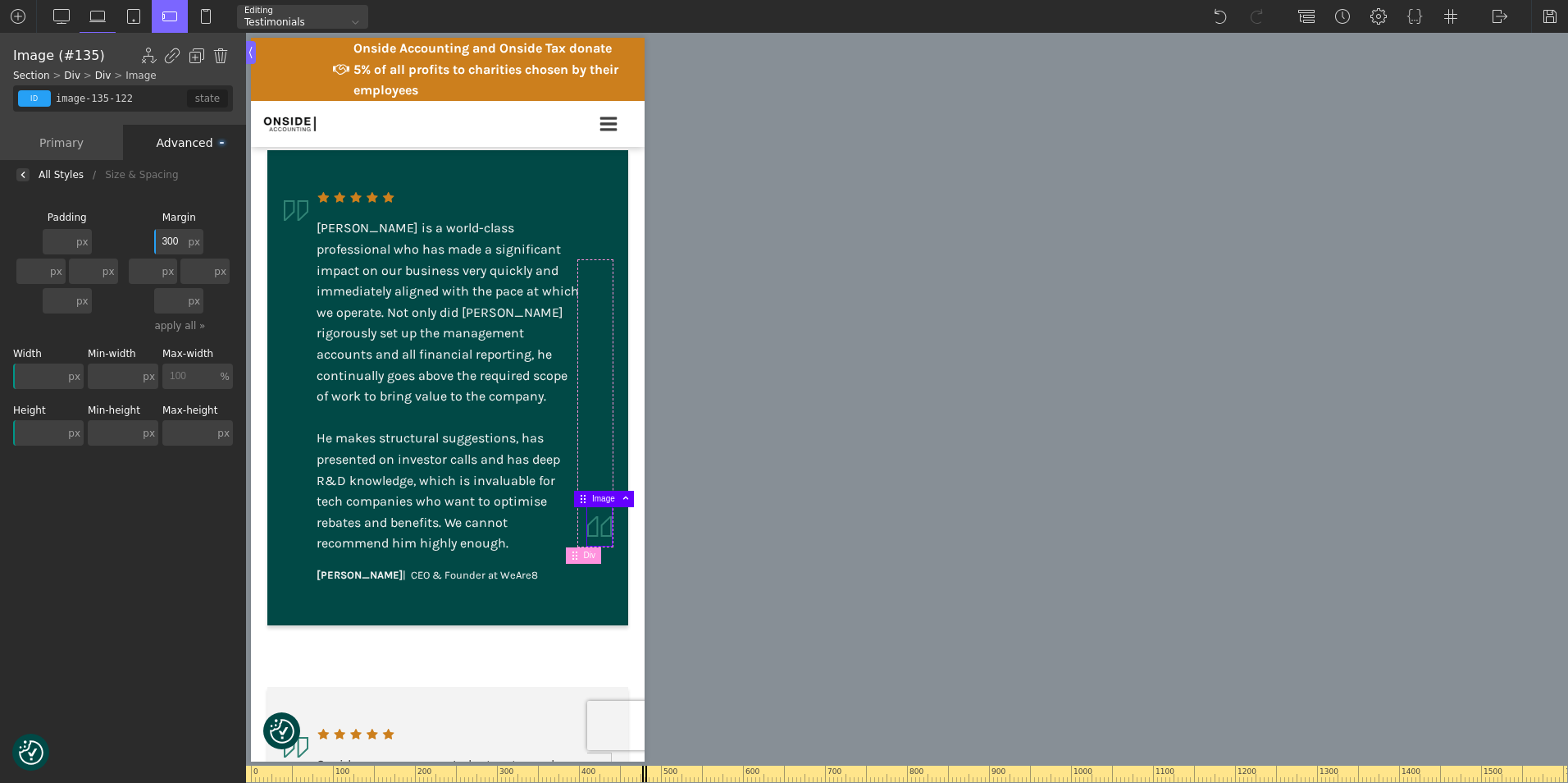
click at [176, 242] on input "300" at bounding box center [170, 241] width 31 height 25
click at [205, 14] on img at bounding box center [205, 16] width 16 height 16
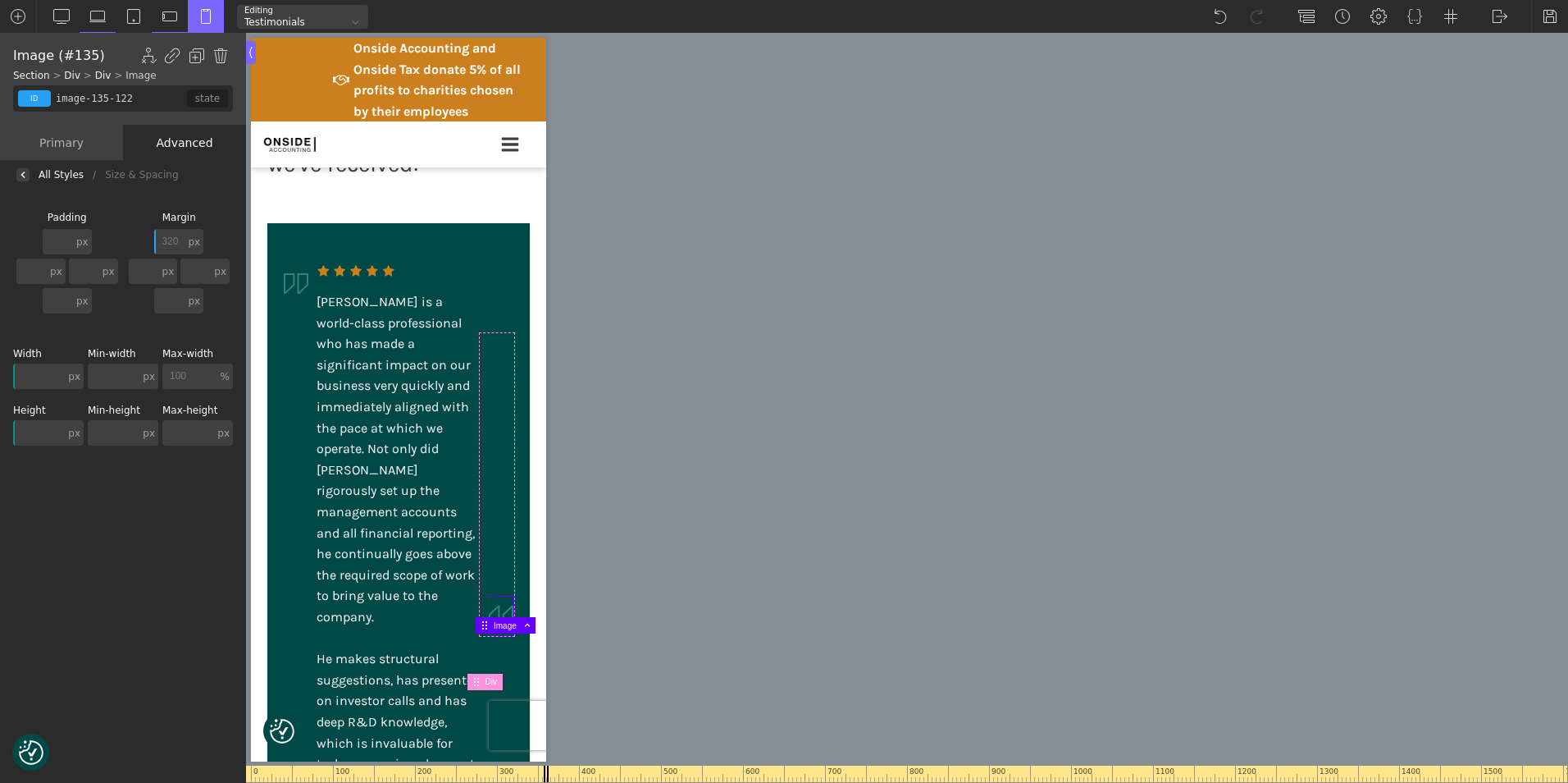
click at [490, 635] on img at bounding box center [501, 616] width 25 height 38
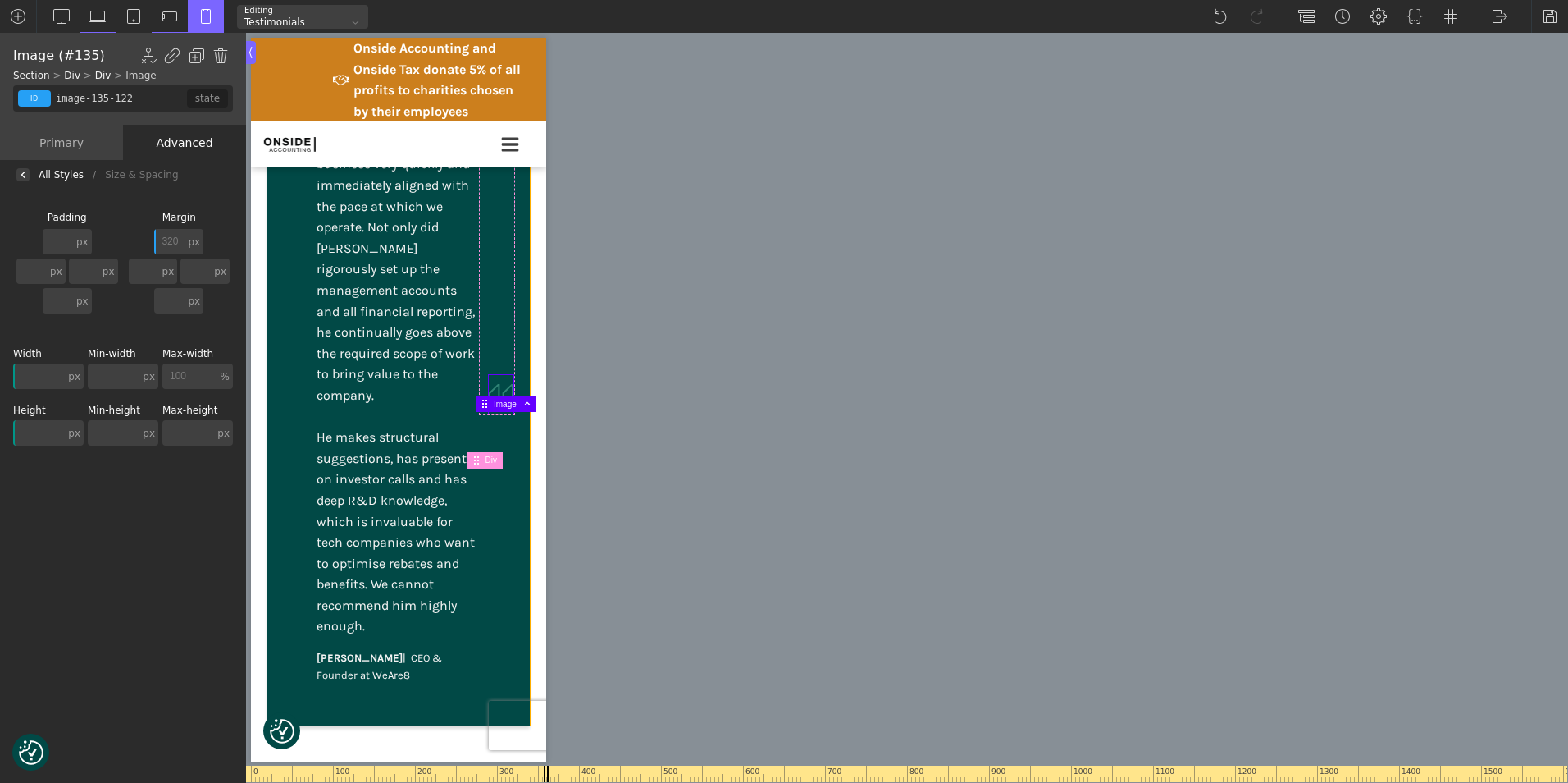
scroll to position [760, 0]
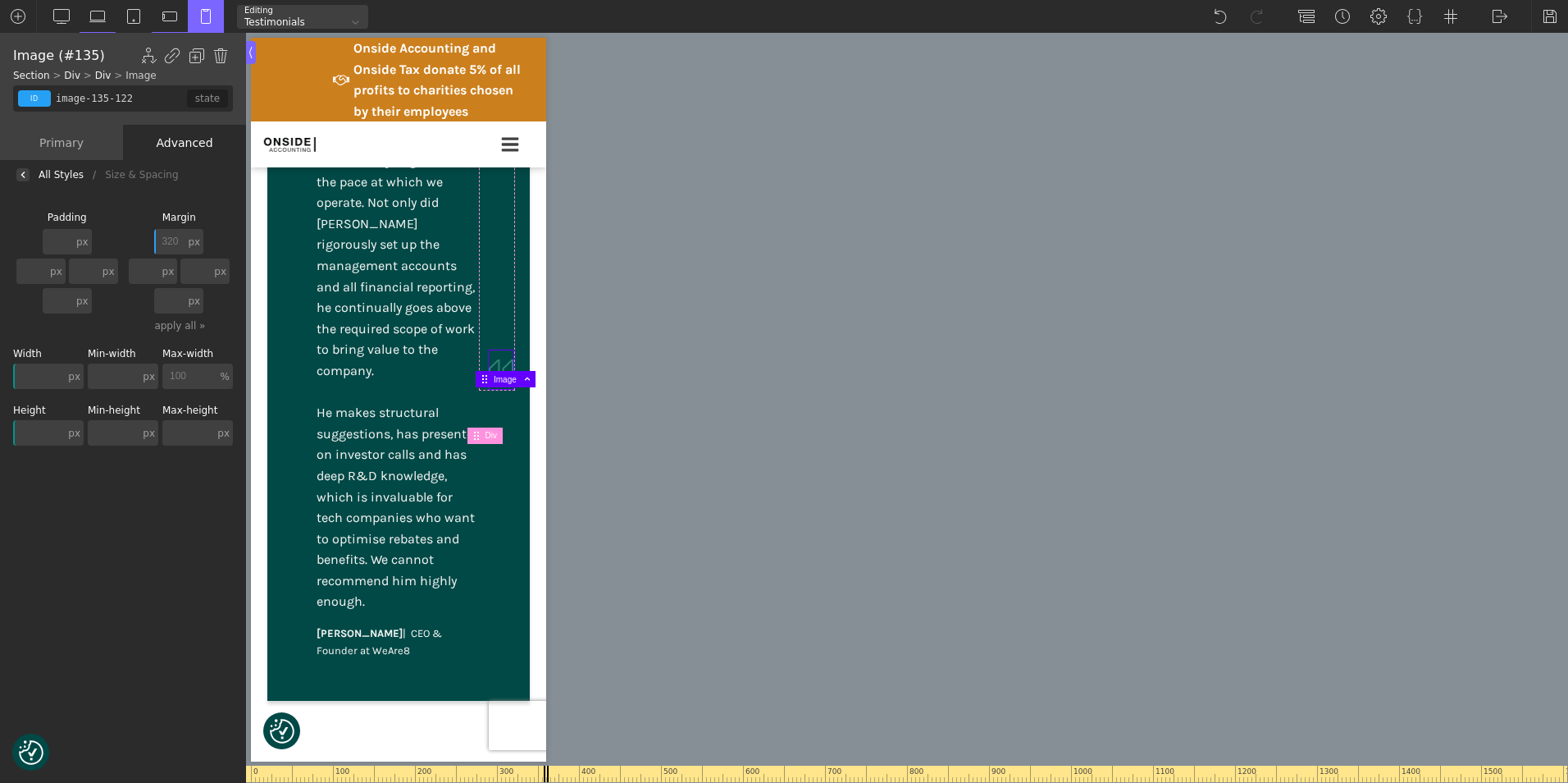
click at [180, 253] on input "320" at bounding box center [170, 241] width 31 height 25
click at [180, 242] on input "320" at bounding box center [170, 241] width 31 height 25
click at [180, 242] on input "420" at bounding box center [170, 241] width 31 height 25
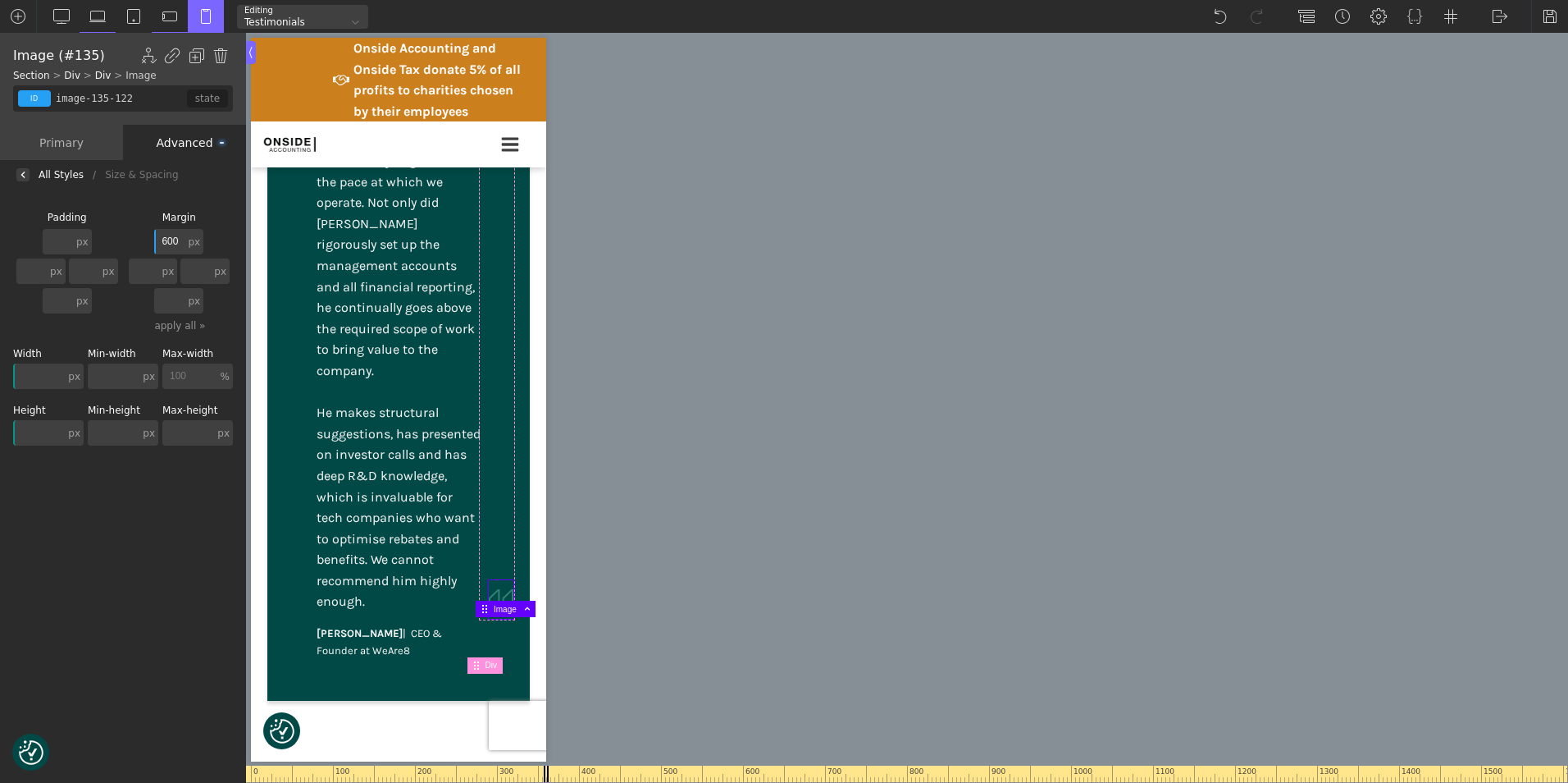
click at [177, 238] on input "600" at bounding box center [170, 241] width 31 height 25
type input "1"
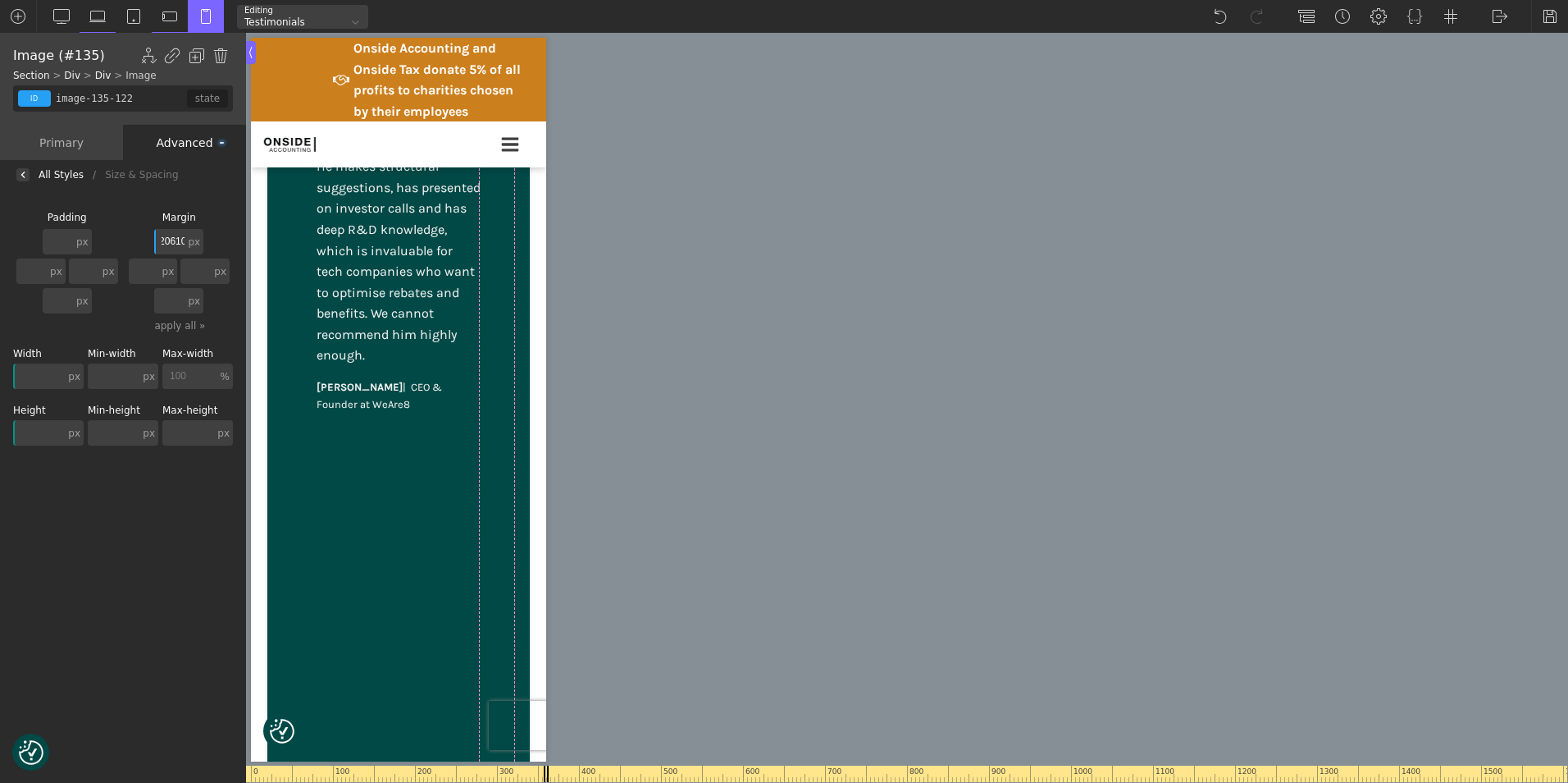
scroll to position [0, 0]
drag, startPoint x: 171, startPoint y: 239, endPoint x: 137, endPoint y: 239, distance: 34.0
click at [137, 239] on div "320610 px px % em rem auto vw vh none px px % em rem auto vw vh none px px % em…" at bounding box center [180, 280] width 109 height 105
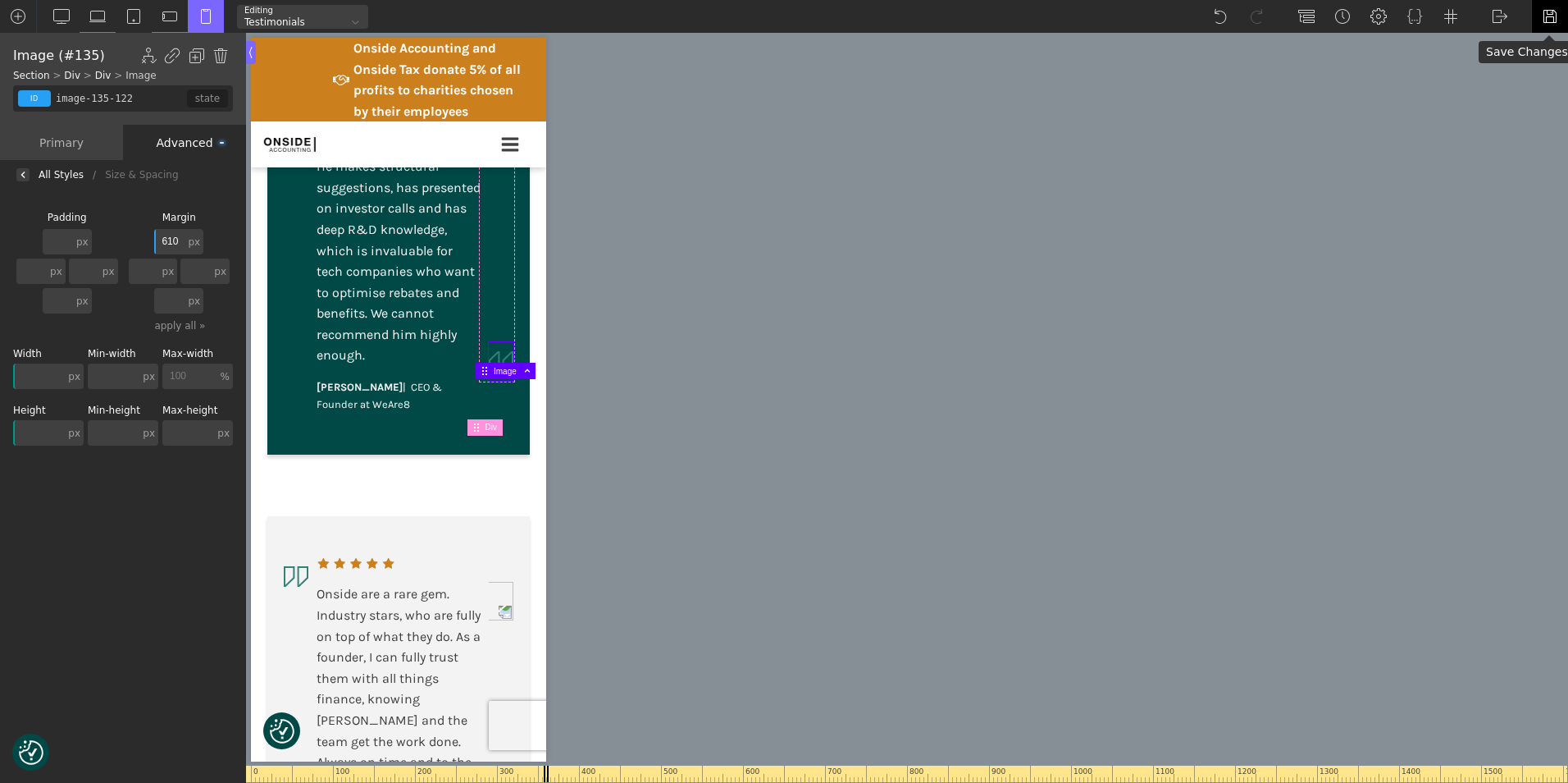
type input "610"
click at [1548, 16] on img at bounding box center [1550, 16] width 16 height 16
click at [1498, 16] on img at bounding box center [1500, 16] width 16 height 16
click at [1497, 39] on link "WP Admin" at bounding box center [1516, 42] width 70 height 26
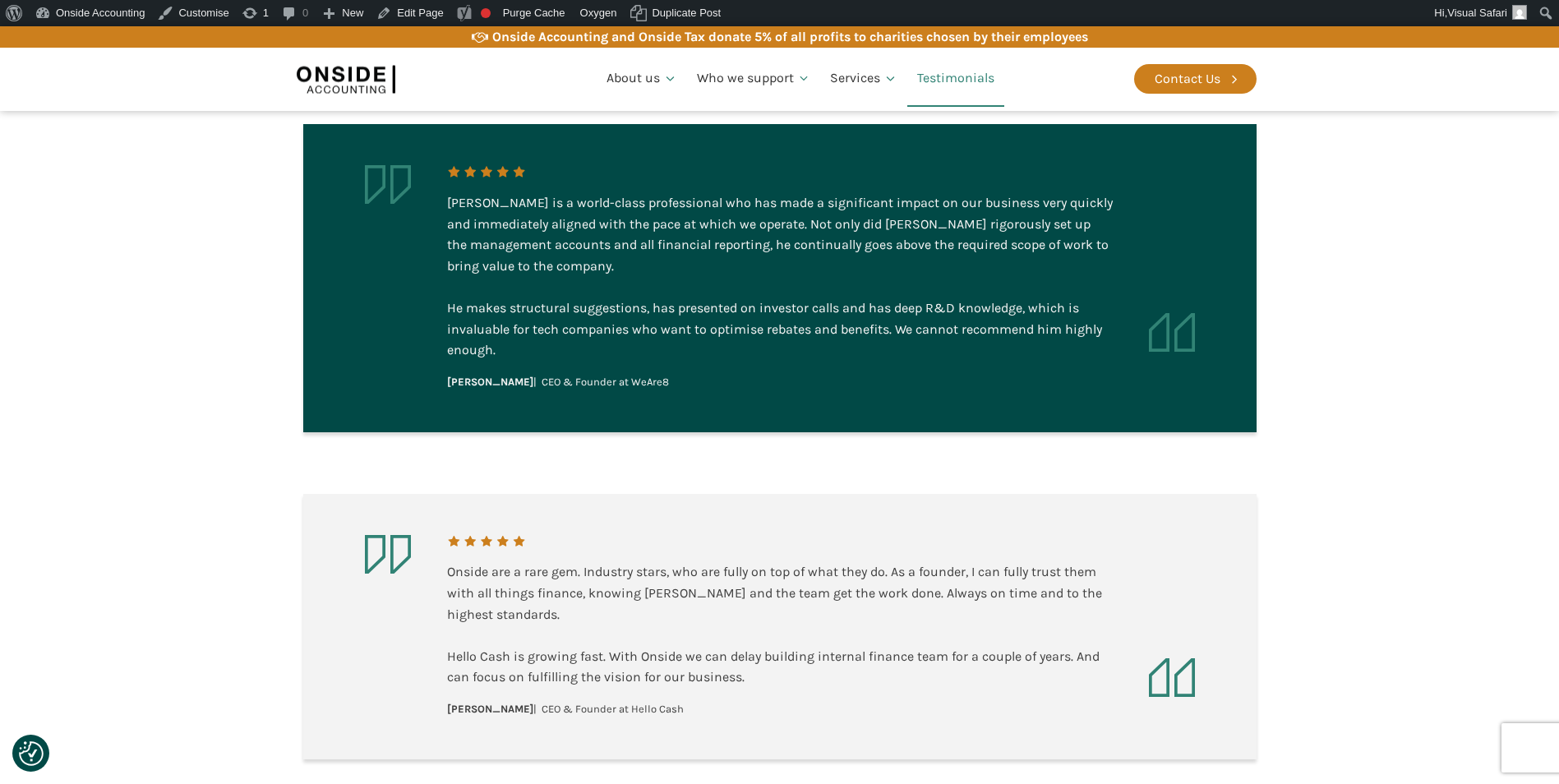
scroll to position [246, 0]
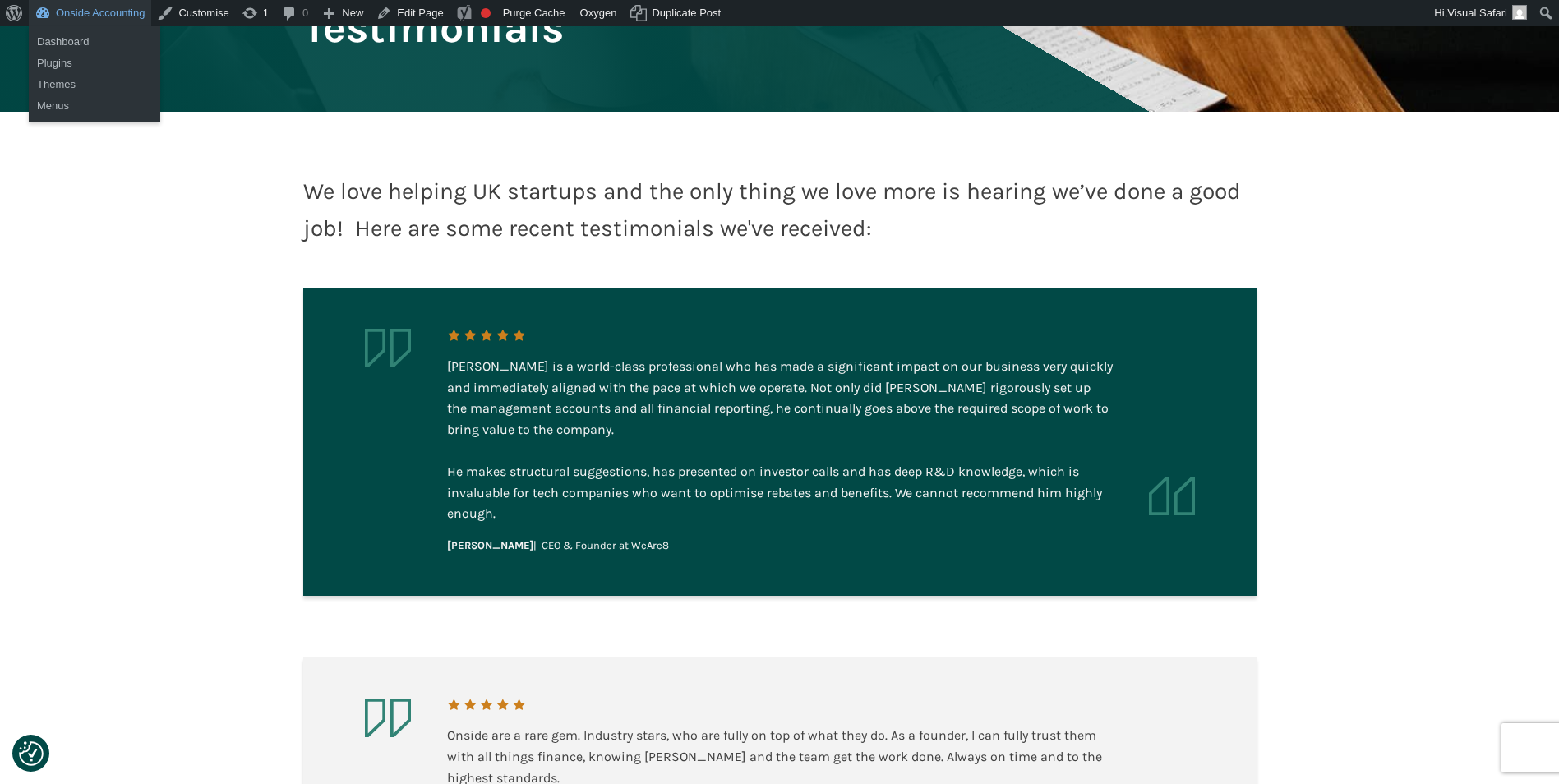
click at [74, 10] on link "Onside Accounting" at bounding box center [89, 13] width 122 height 26
click at [64, 40] on link "Dashboard" at bounding box center [94, 41] width 132 height 21
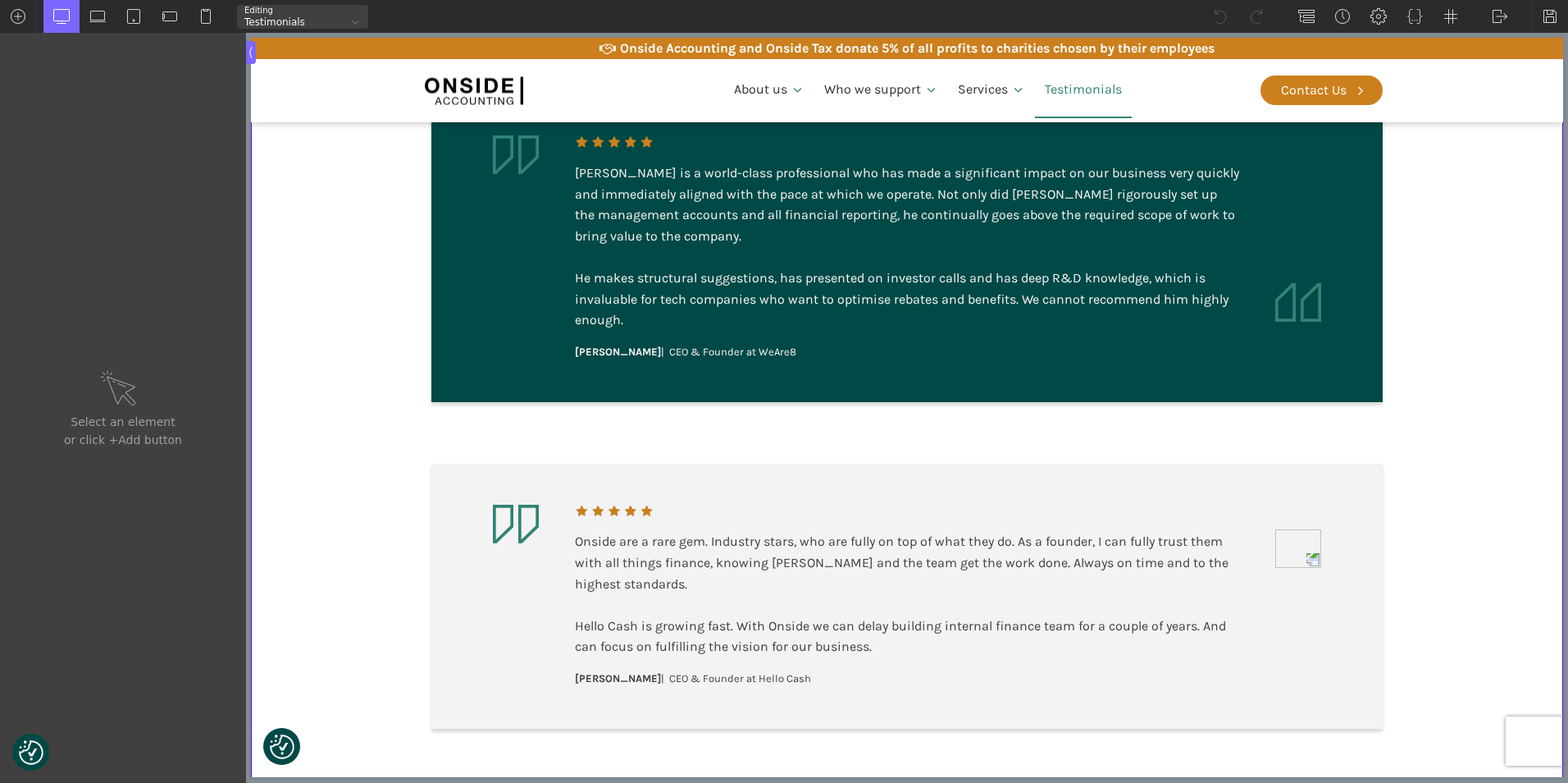
scroll to position [410, 0]
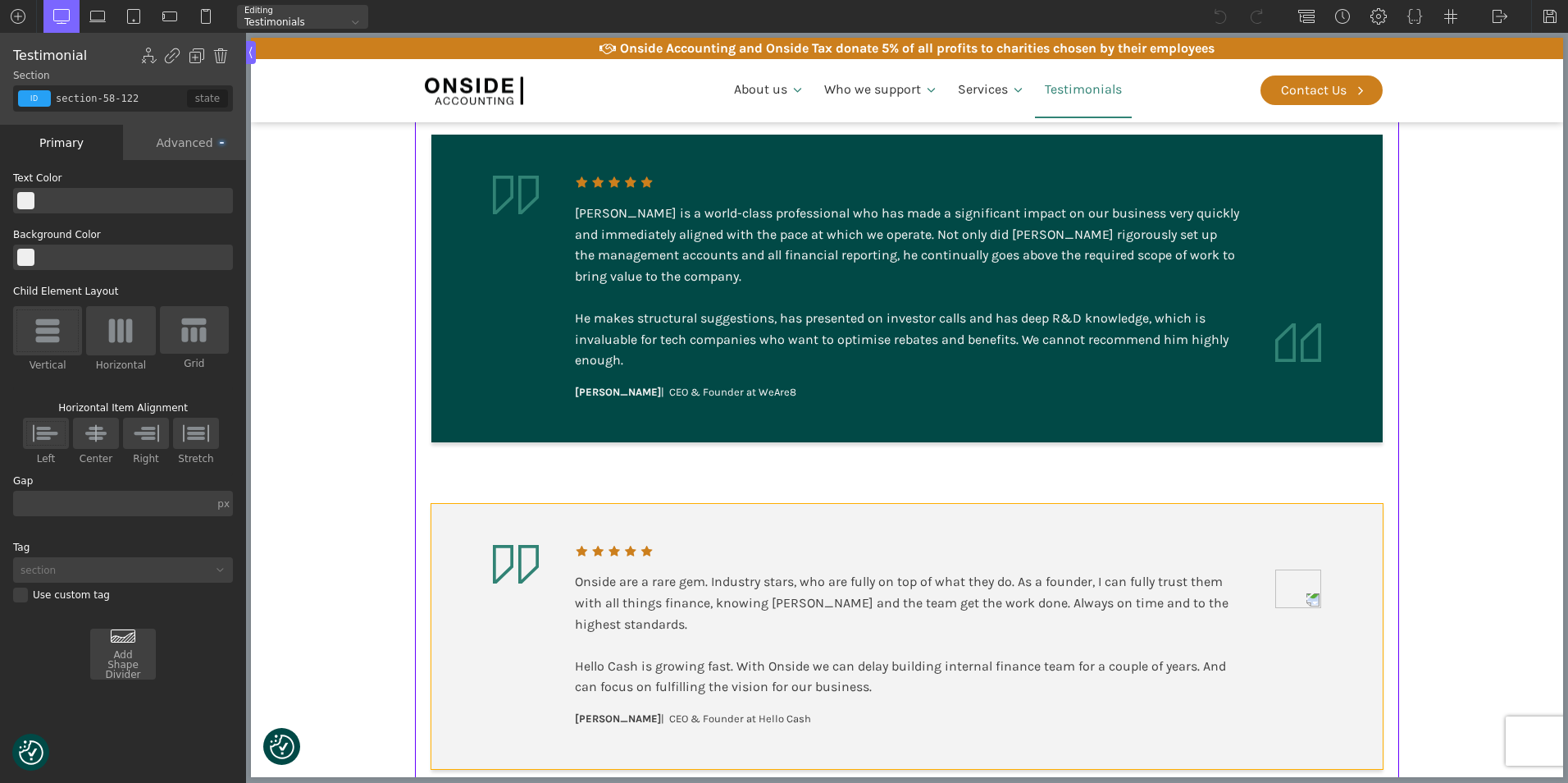
click at [1287, 604] on img at bounding box center [1298, 589] width 46 height 38
type input "image-273-122"
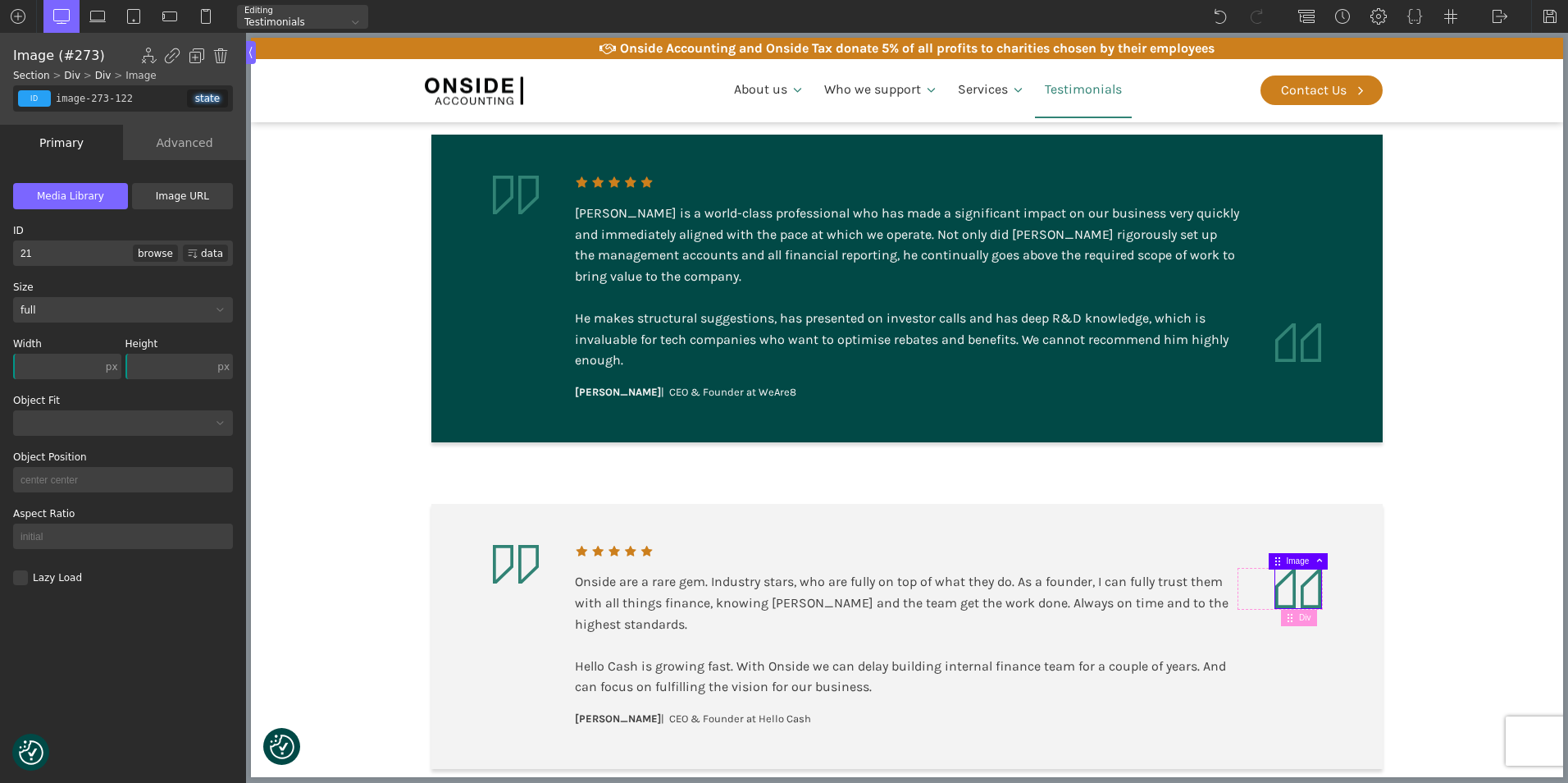
click at [187, 144] on div "Advanced" at bounding box center [184, 142] width 123 height 36
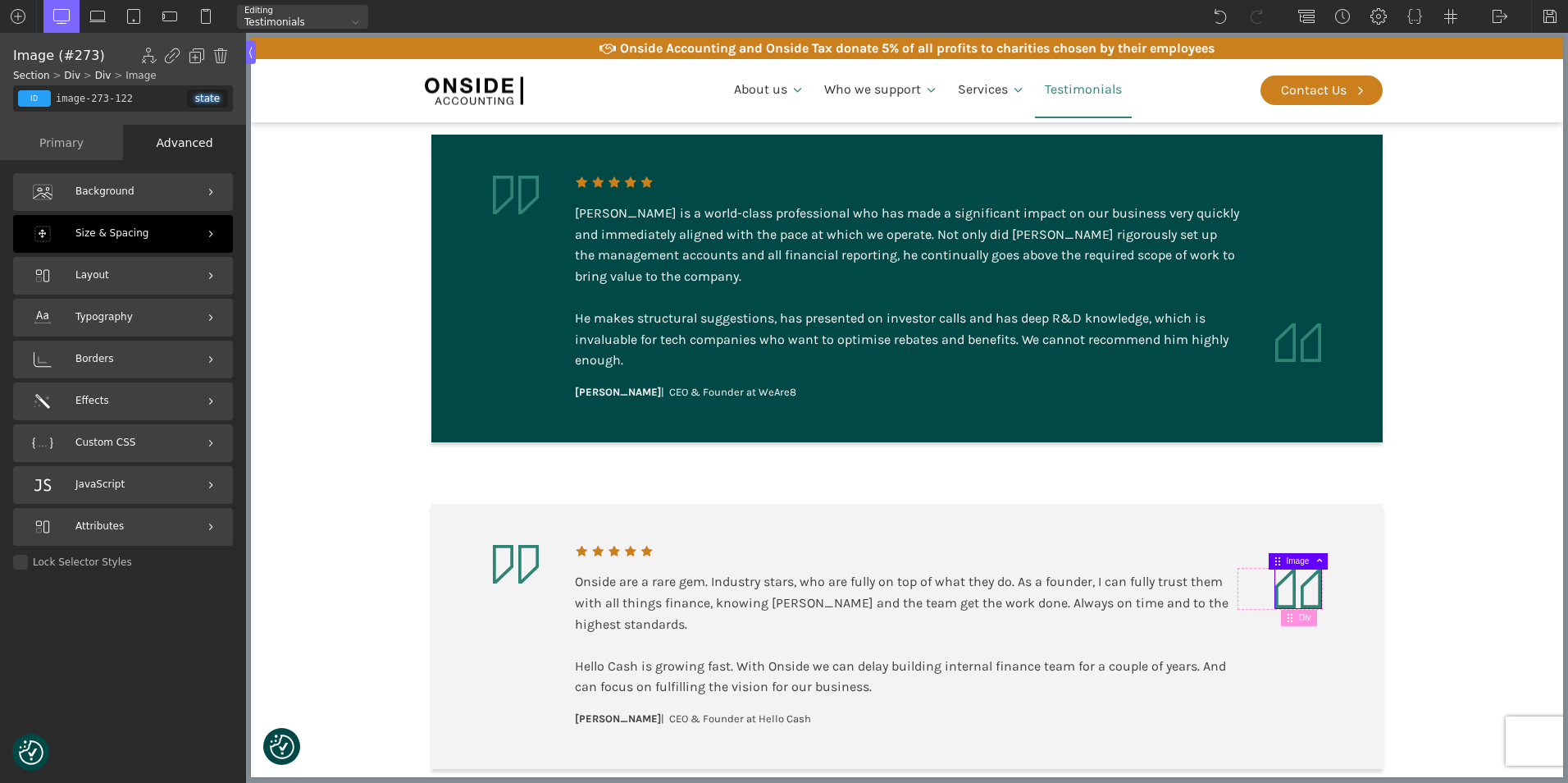
click at [164, 239] on div "Size & Spacing" at bounding box center [123, 233] width 220 height 37
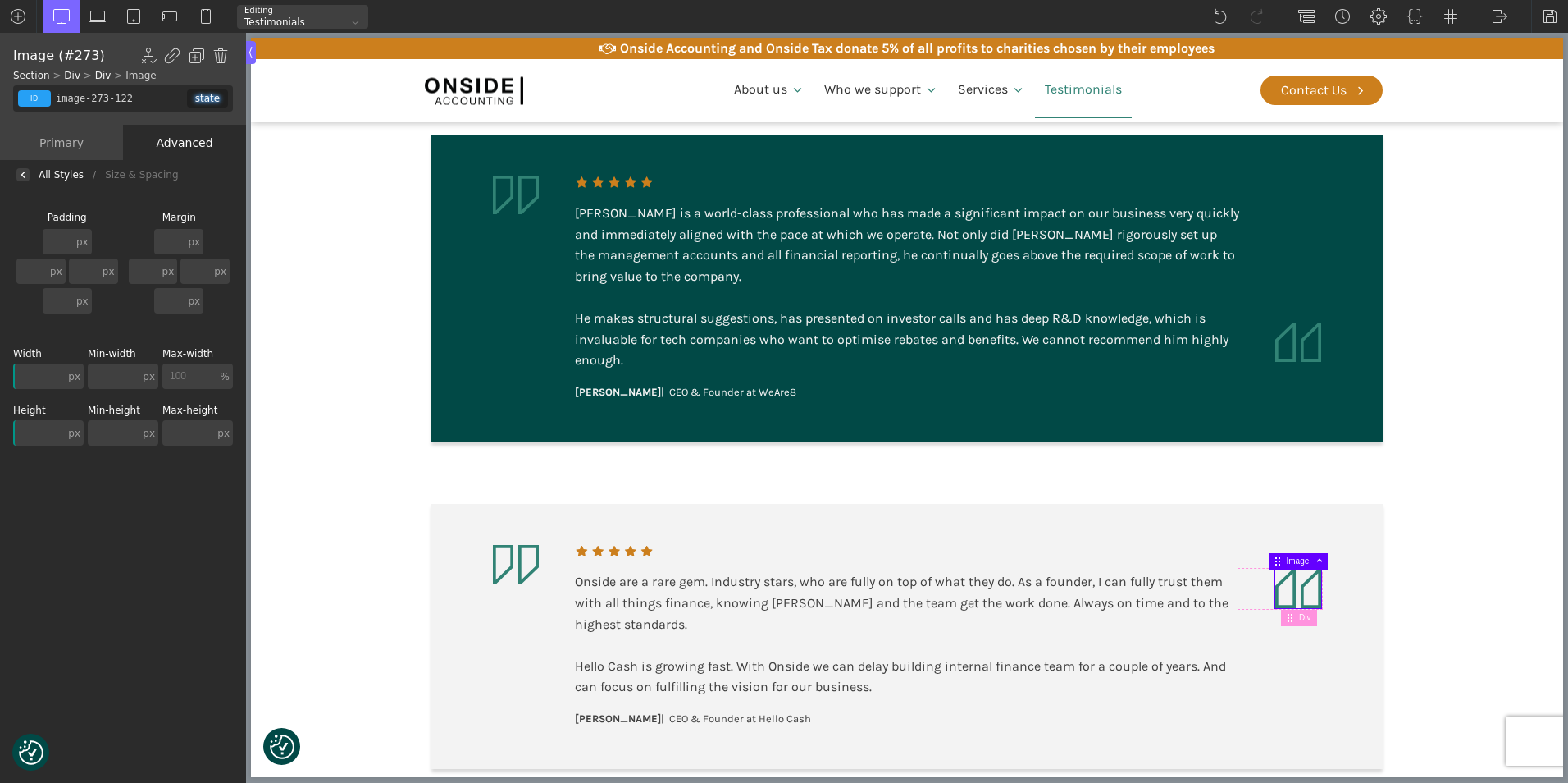
click at [180, 246] on input "text" at bounding box center [170, 241] width 31 height 25
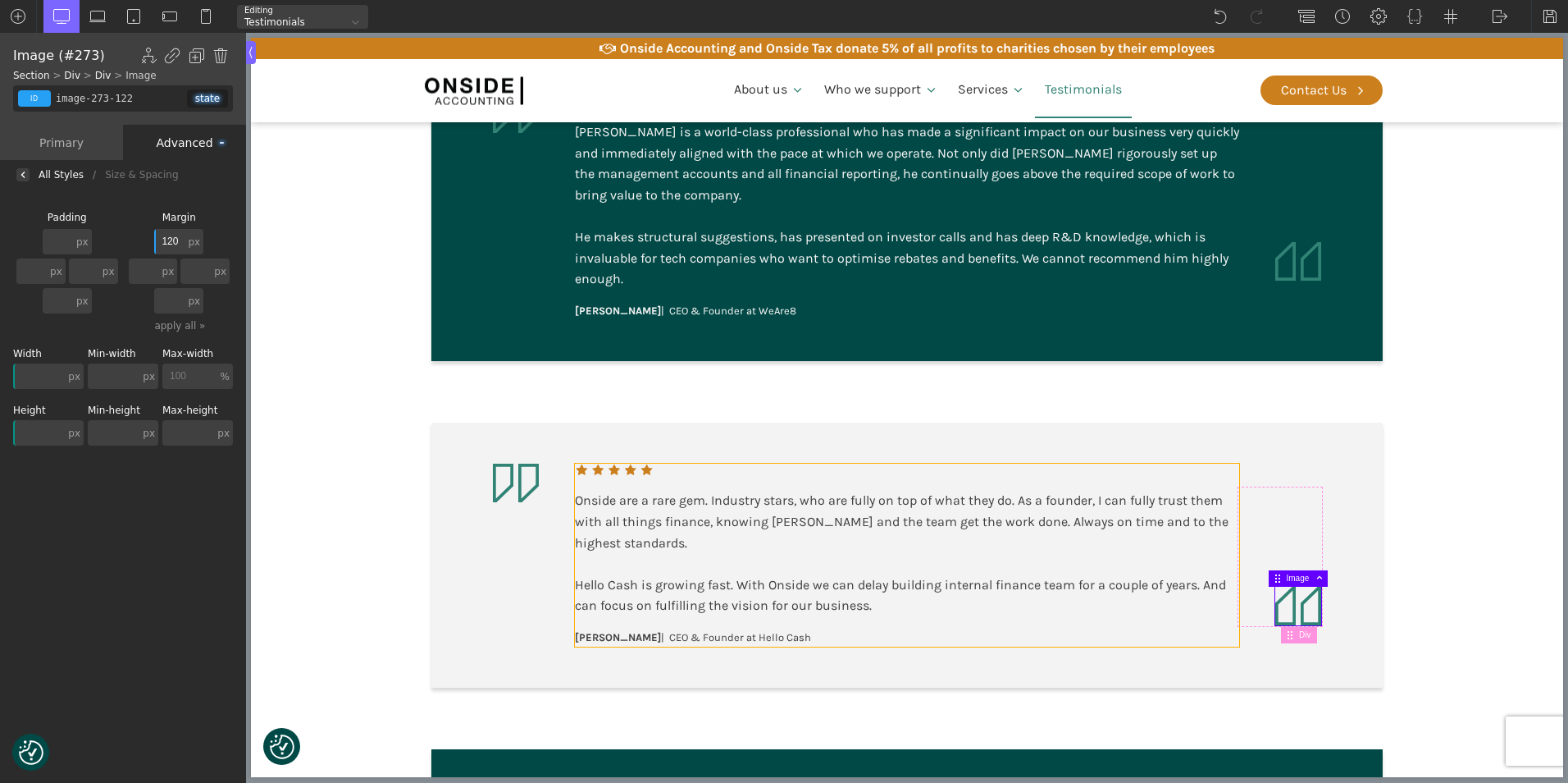
scroll to position [492, 0]
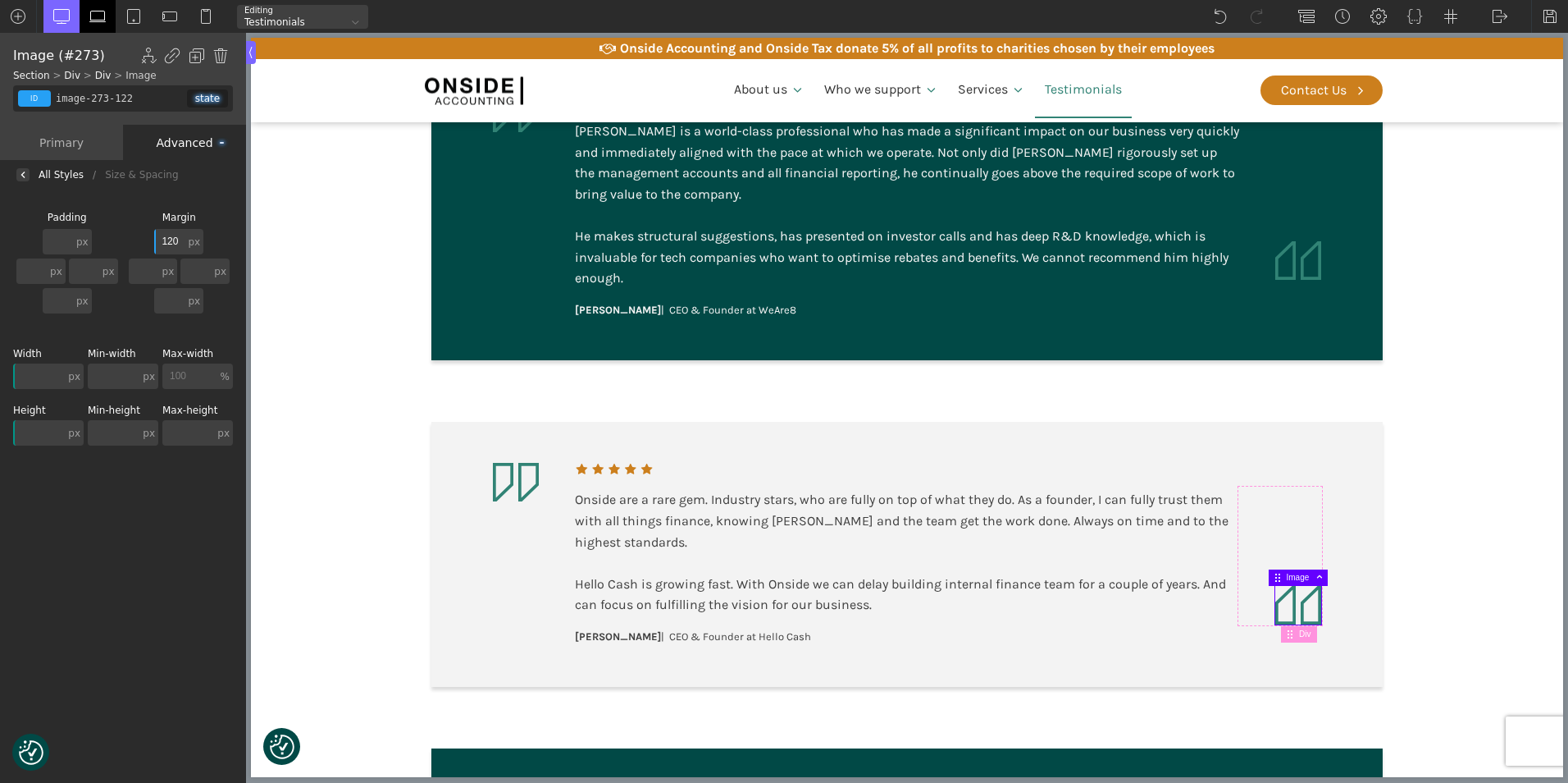
click at [90, 13] on img at bounding box center [97, 16] width 16 height 16
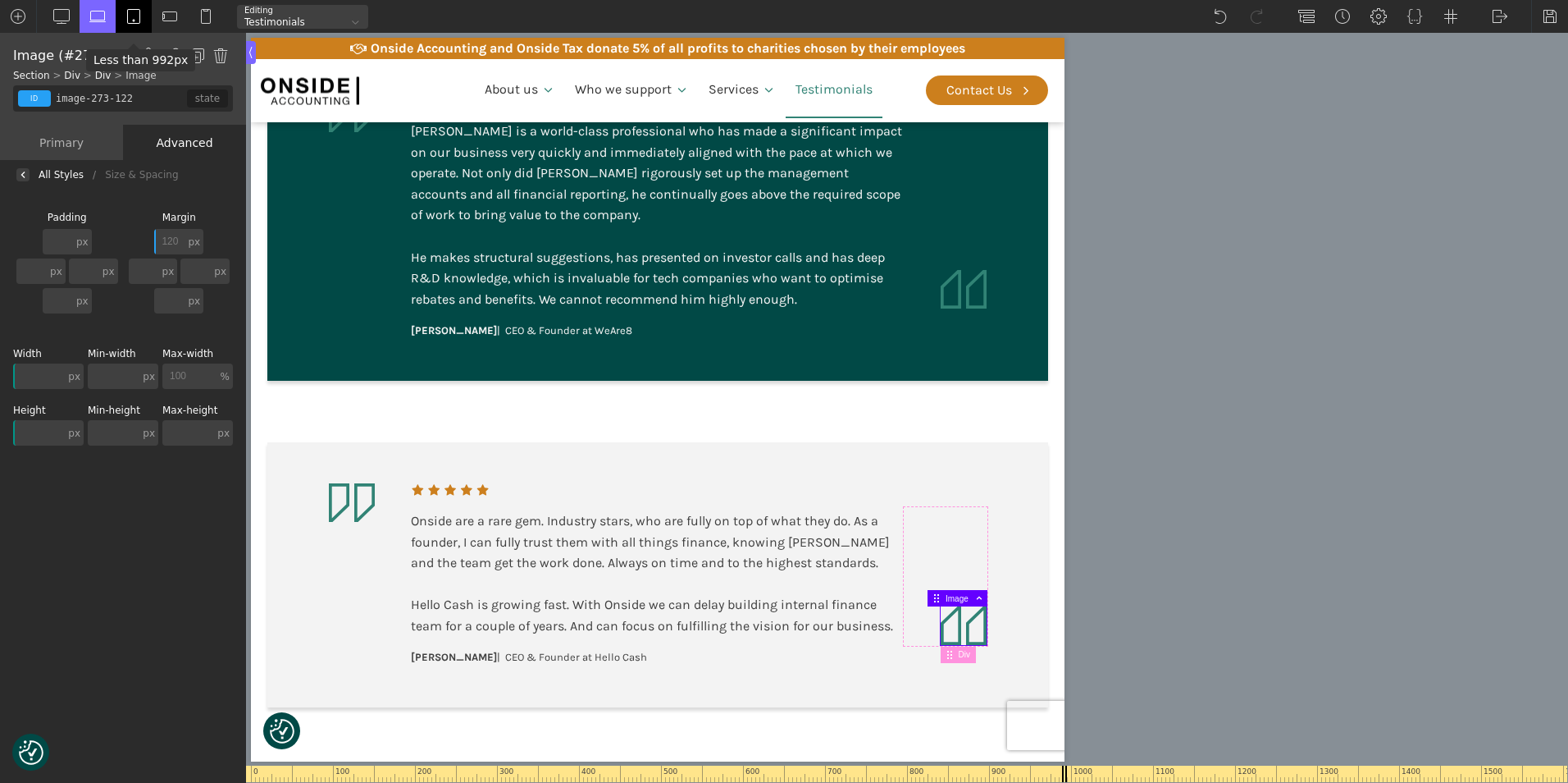
click at [133, 11] on img at bounding box center [133, 16] width 16 height 16
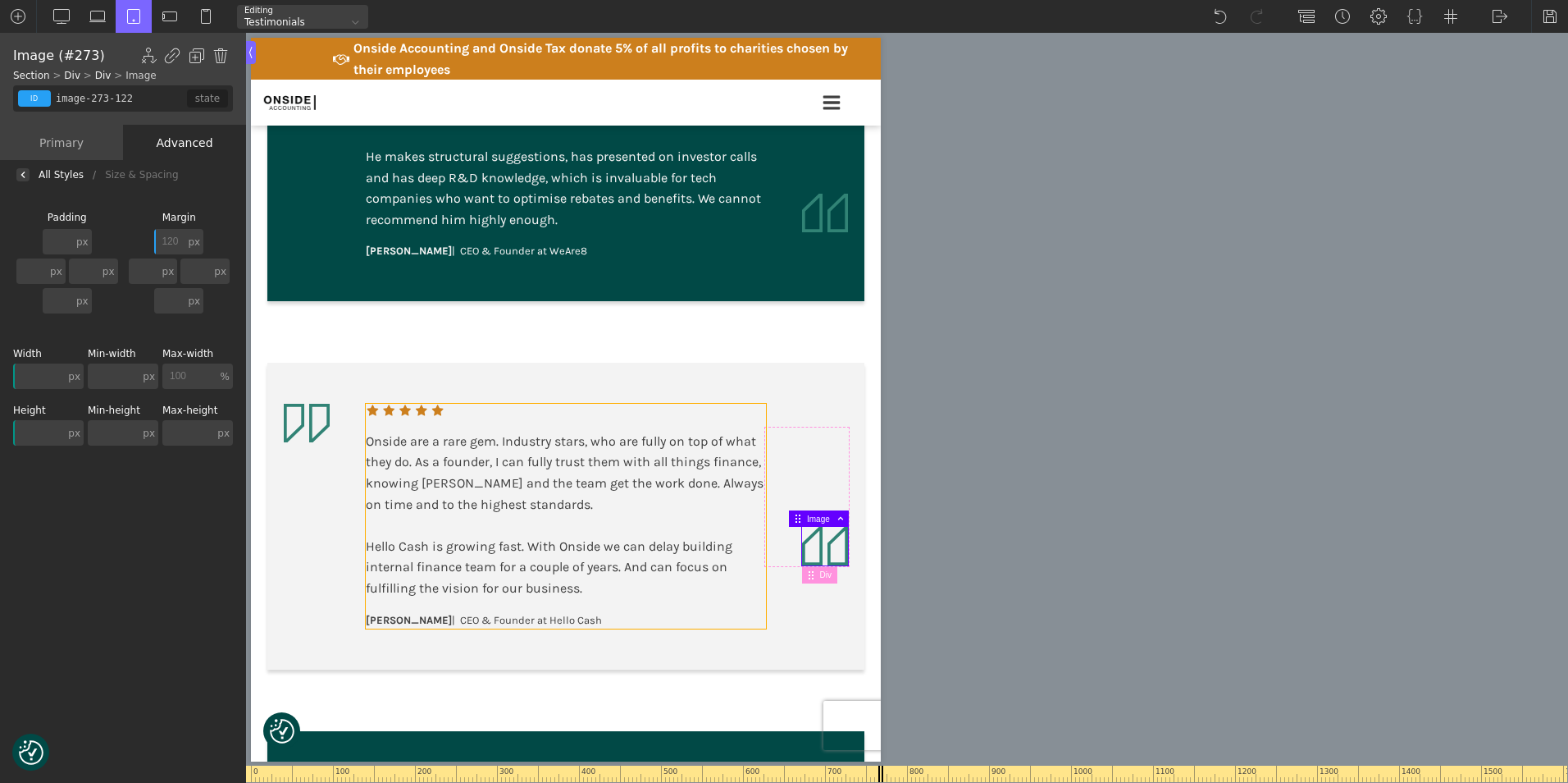
scroll to position [656, 0]
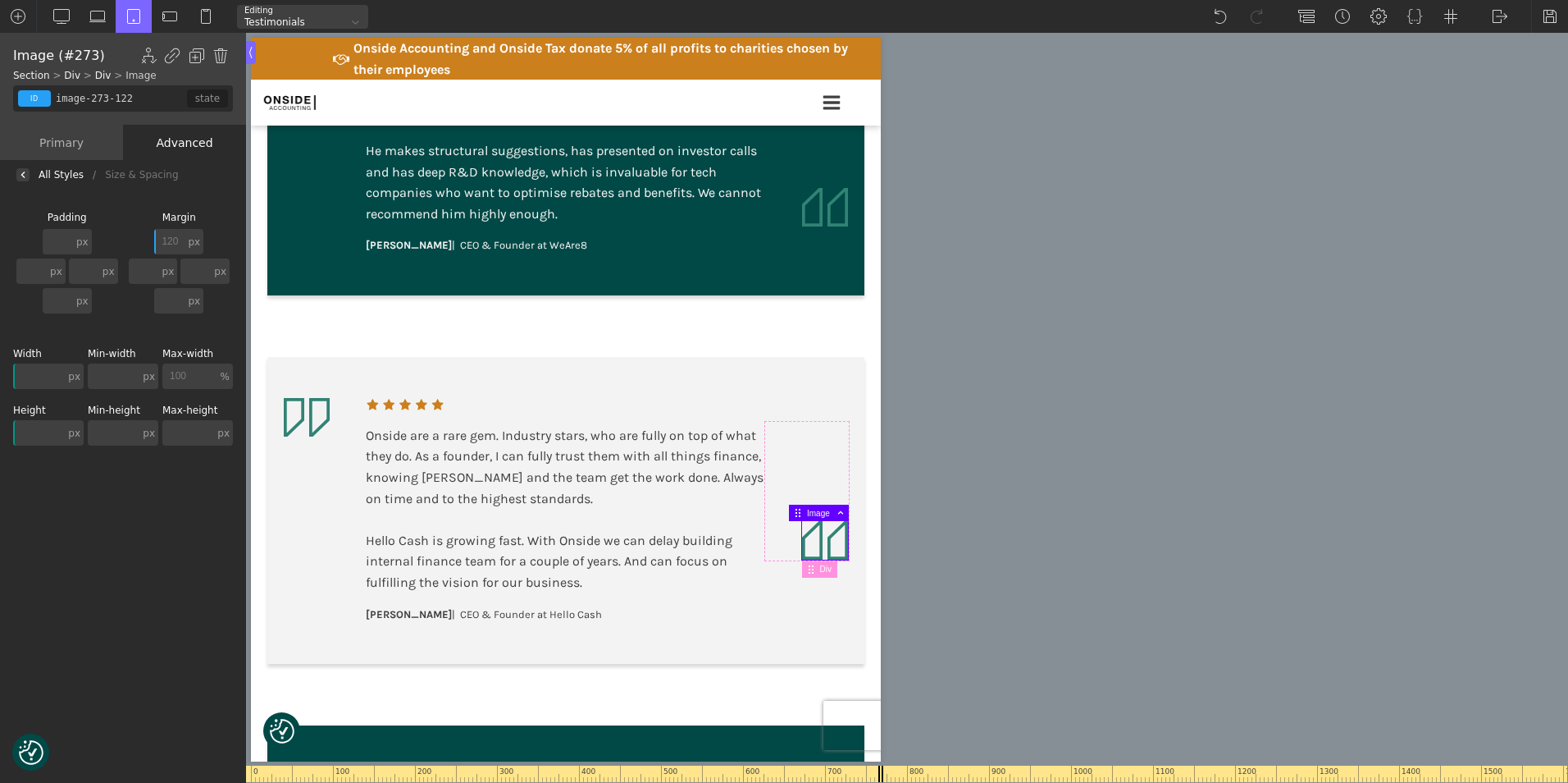
click at [802, 552] on img at bounding box center [825, 540] width 46 height 38
click at [159, 233] on input "120" at bounding box center [170, 241] width 31 height 25
click at [170, 233] on input "120" at bounding box center [170, 241] width 31 height 25
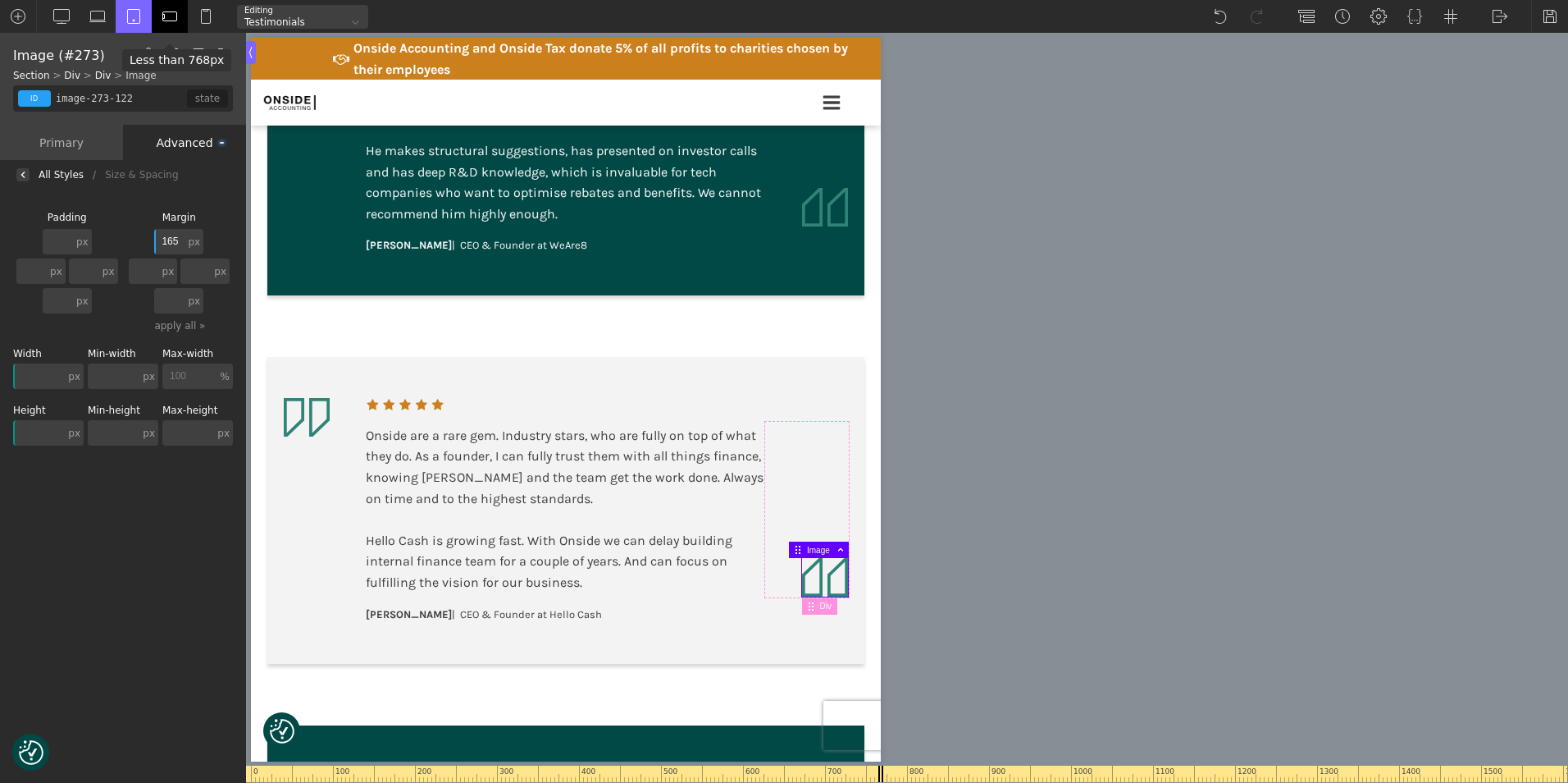
click at [174, 19] on img at bounding box center [169, 16] width 16 height 16
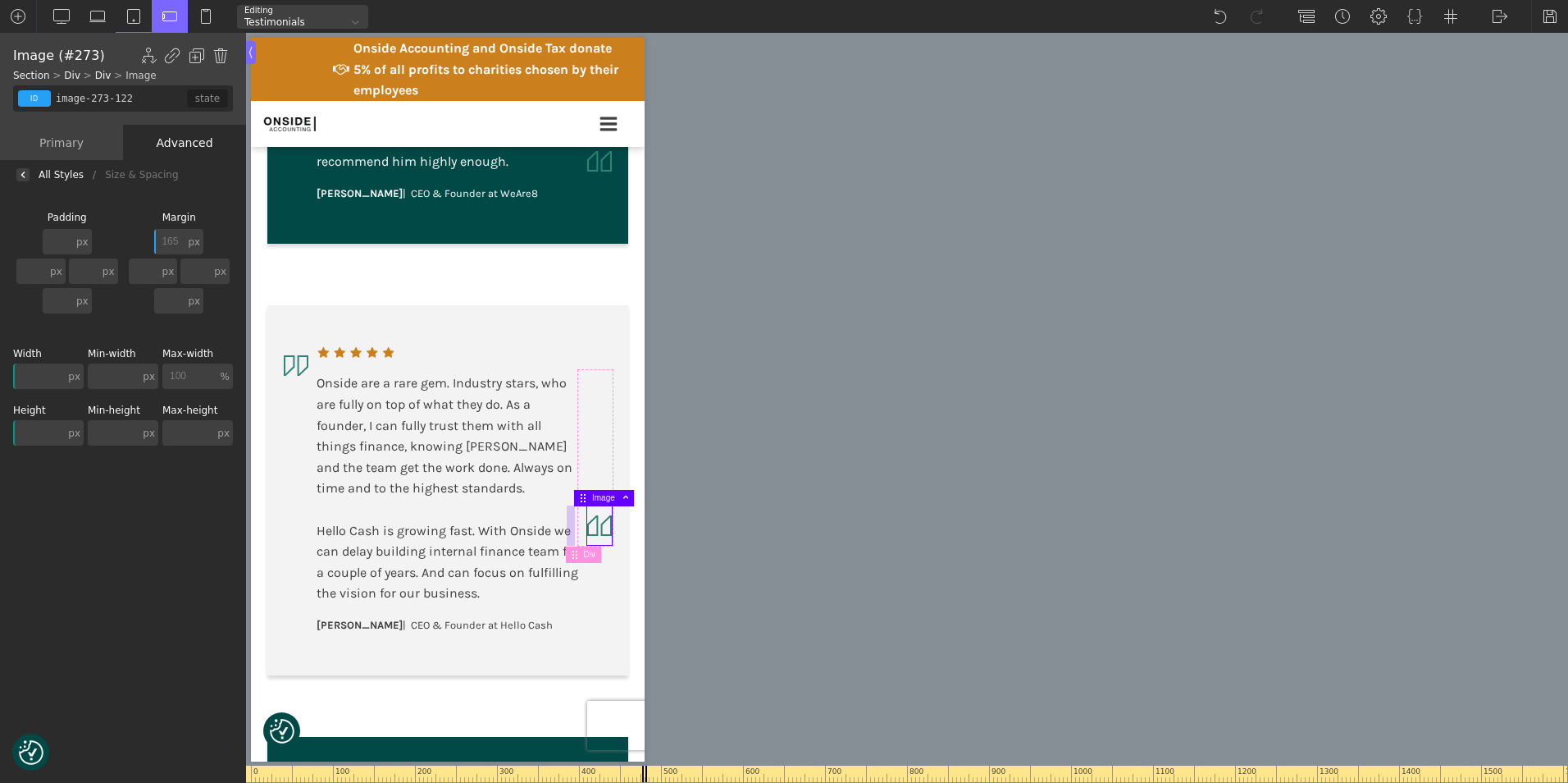
scroll to position [893, 0]
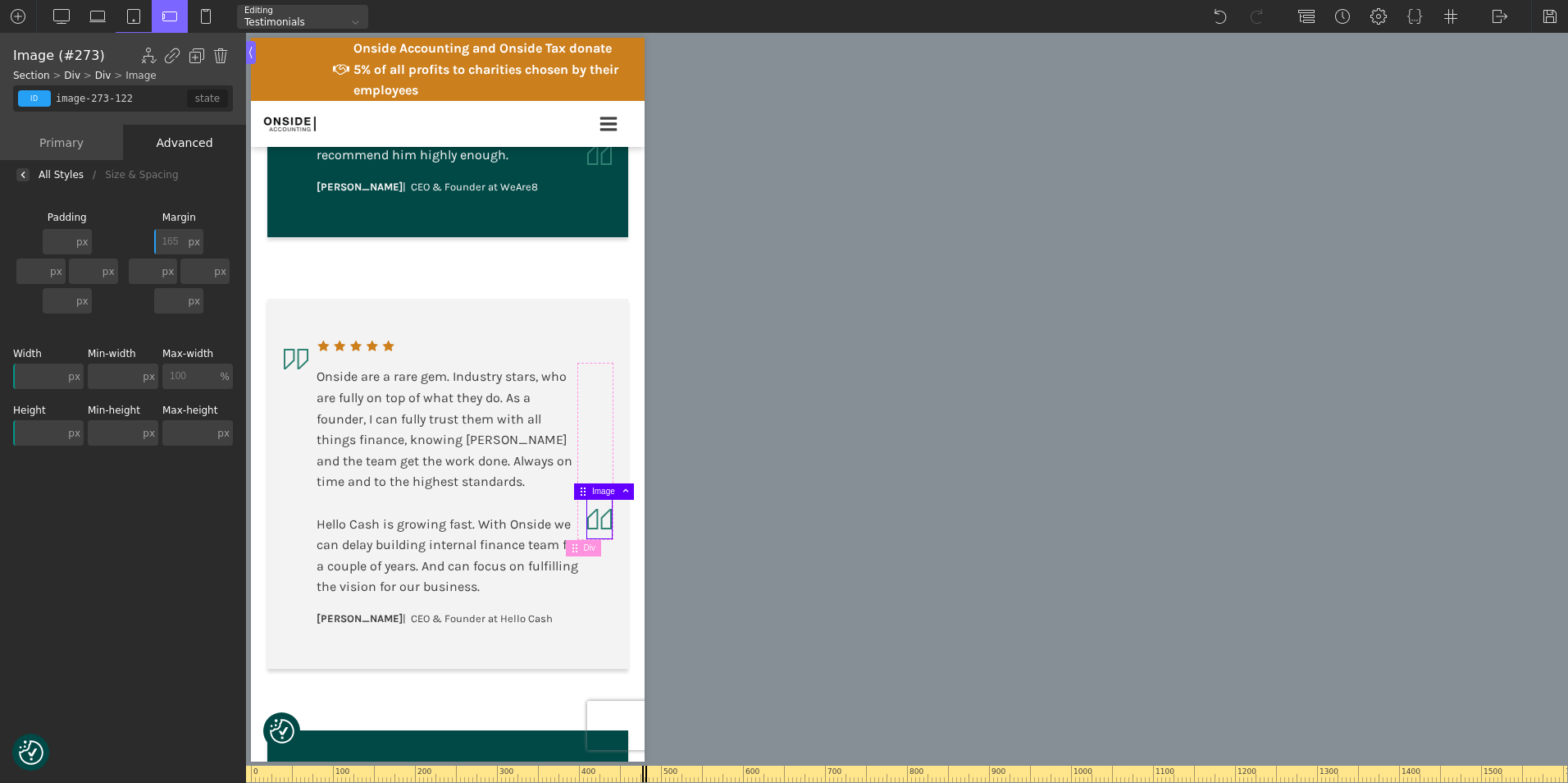
click at [593, 530] on img at bounding box center [599, 519] width 25 height 38
click at [171, 245] on input "165" at bounding box center [170, 241] width 31 height 25
click at [171, 239] on input "165" at bounding box center [170, 241] width 31 height 25
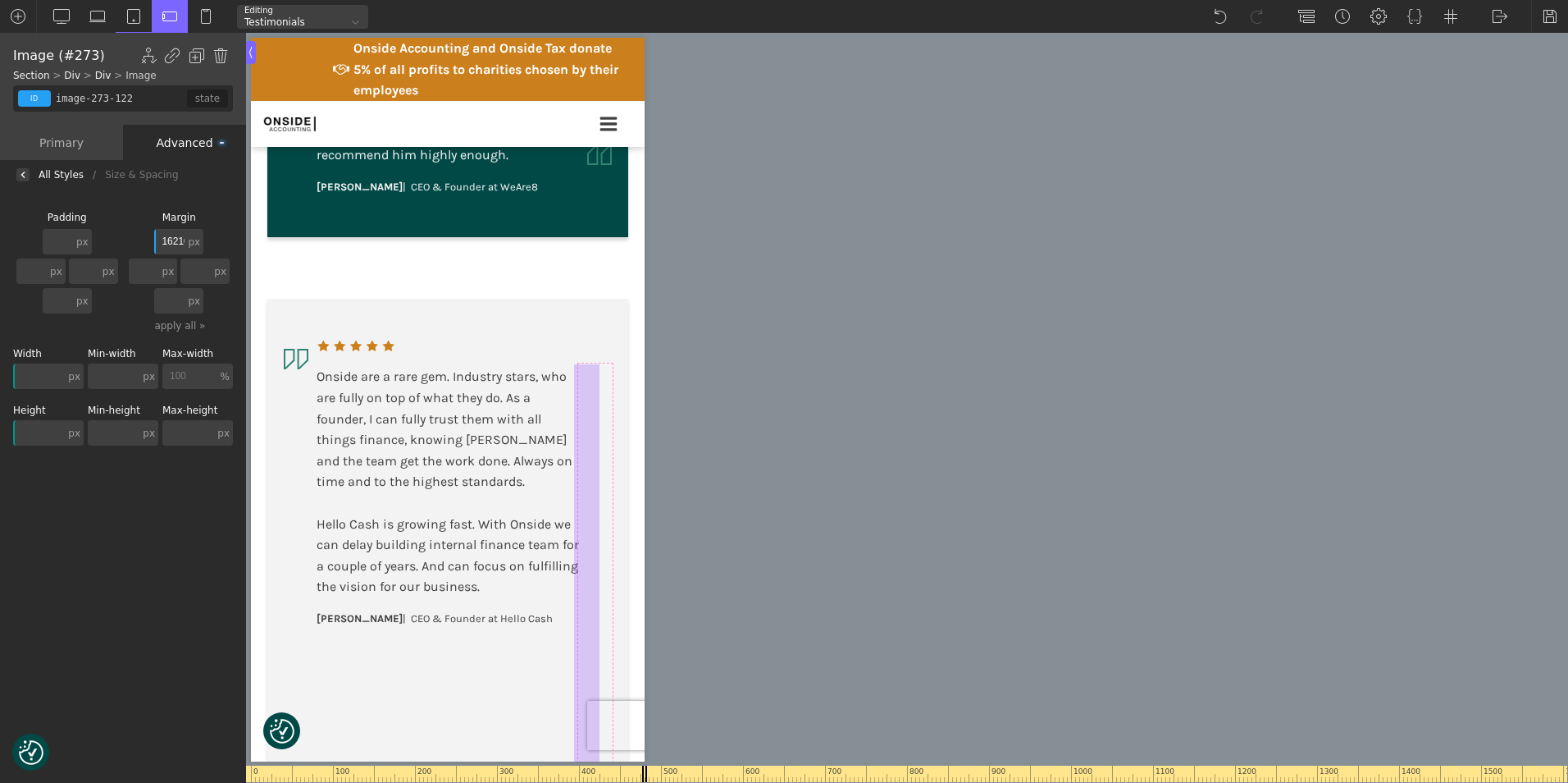
scroll to position [0, 3]
click at [166, 233] on input "162105" at bounding box center [170, 241] width 31 height 25
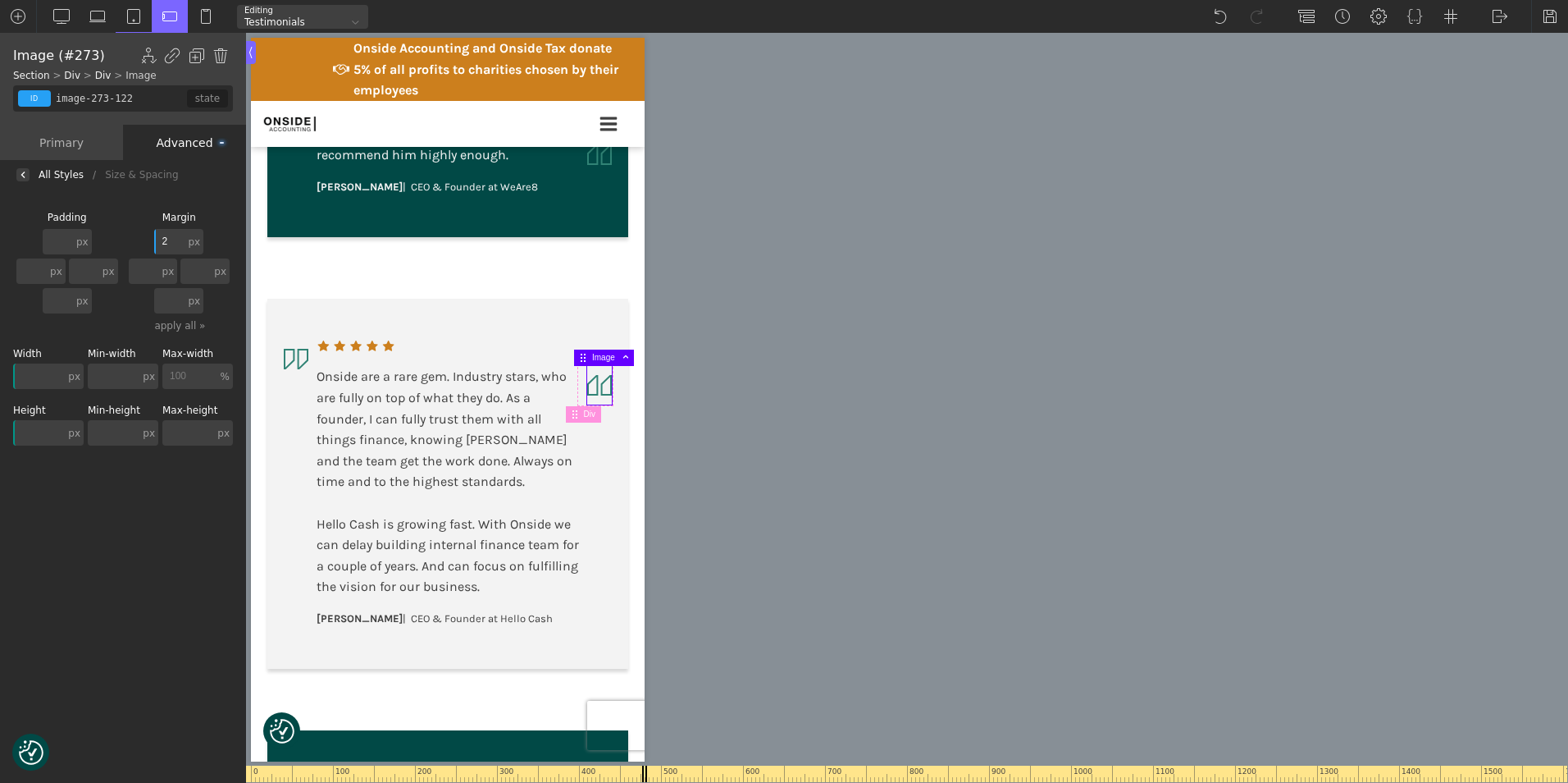
scroll to position [0, 0]
click at [167, 233] on input "210" at bounding box center [170, 241] width 31 height 25
click at [208, 14] on img at bounding box center [205, 16] width 16 height 16
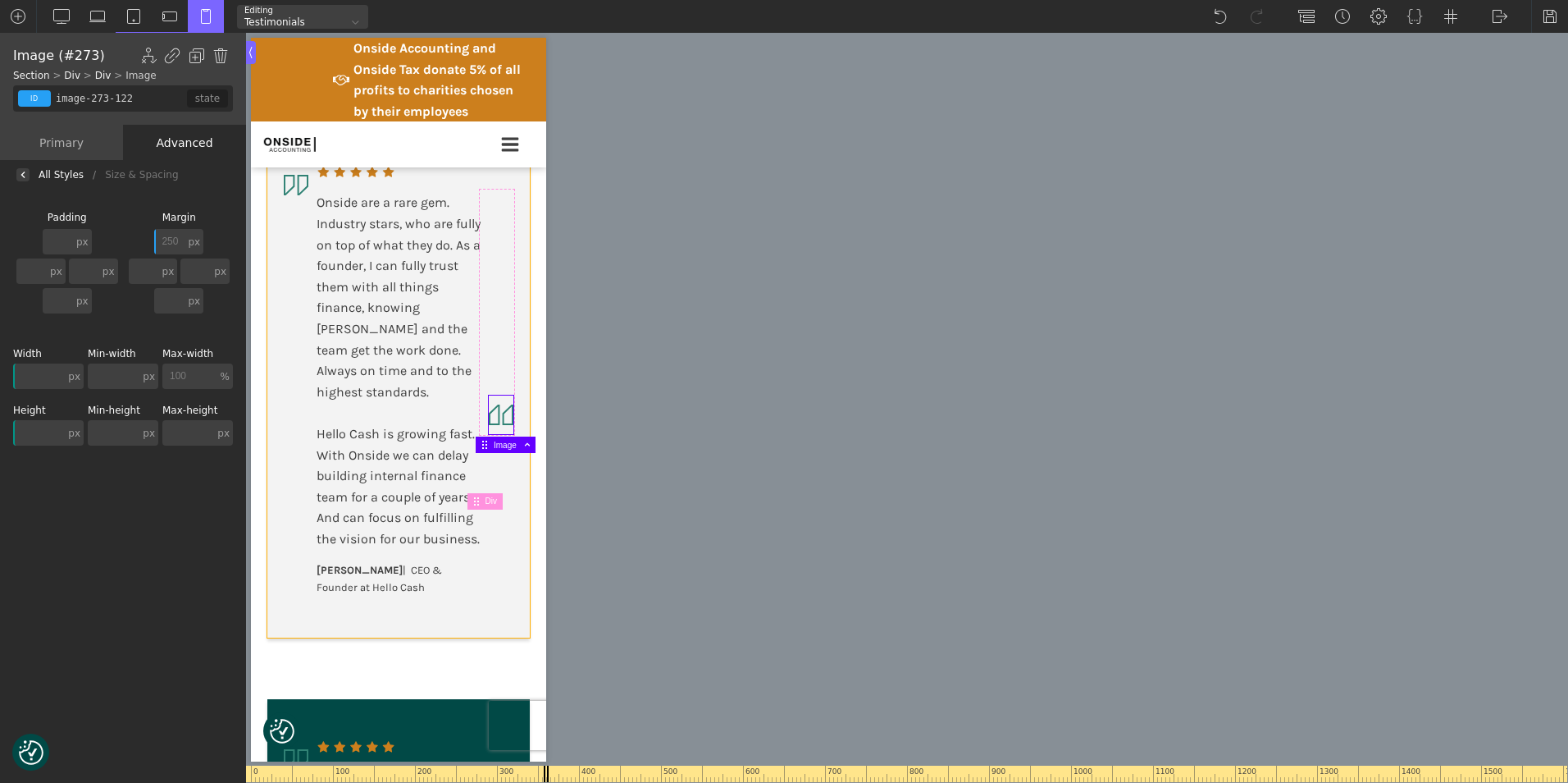
scroll to position [1397, 0]
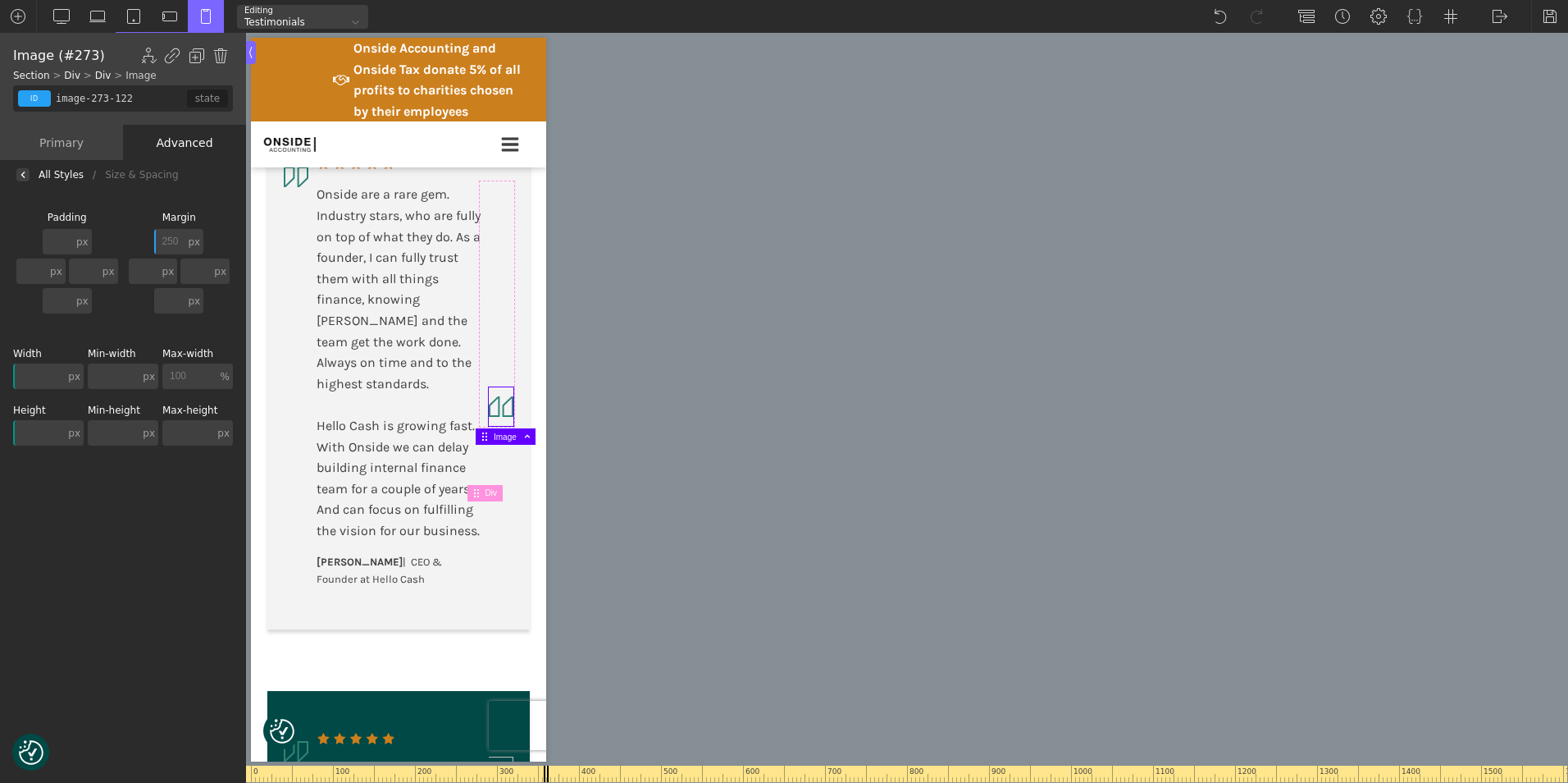
click at [489, 426] on img at bounding box center [501, 406] width 25 height 38
click at [165, 242] on input "250" at bounding box center [170, 241] width 31 height 25
click at [175, 238] on input "250" at bounding box center [170, 241] width 31 height 25
click at [175, 238] on input "300" at bounding box center [170, 241] width 31 height 25
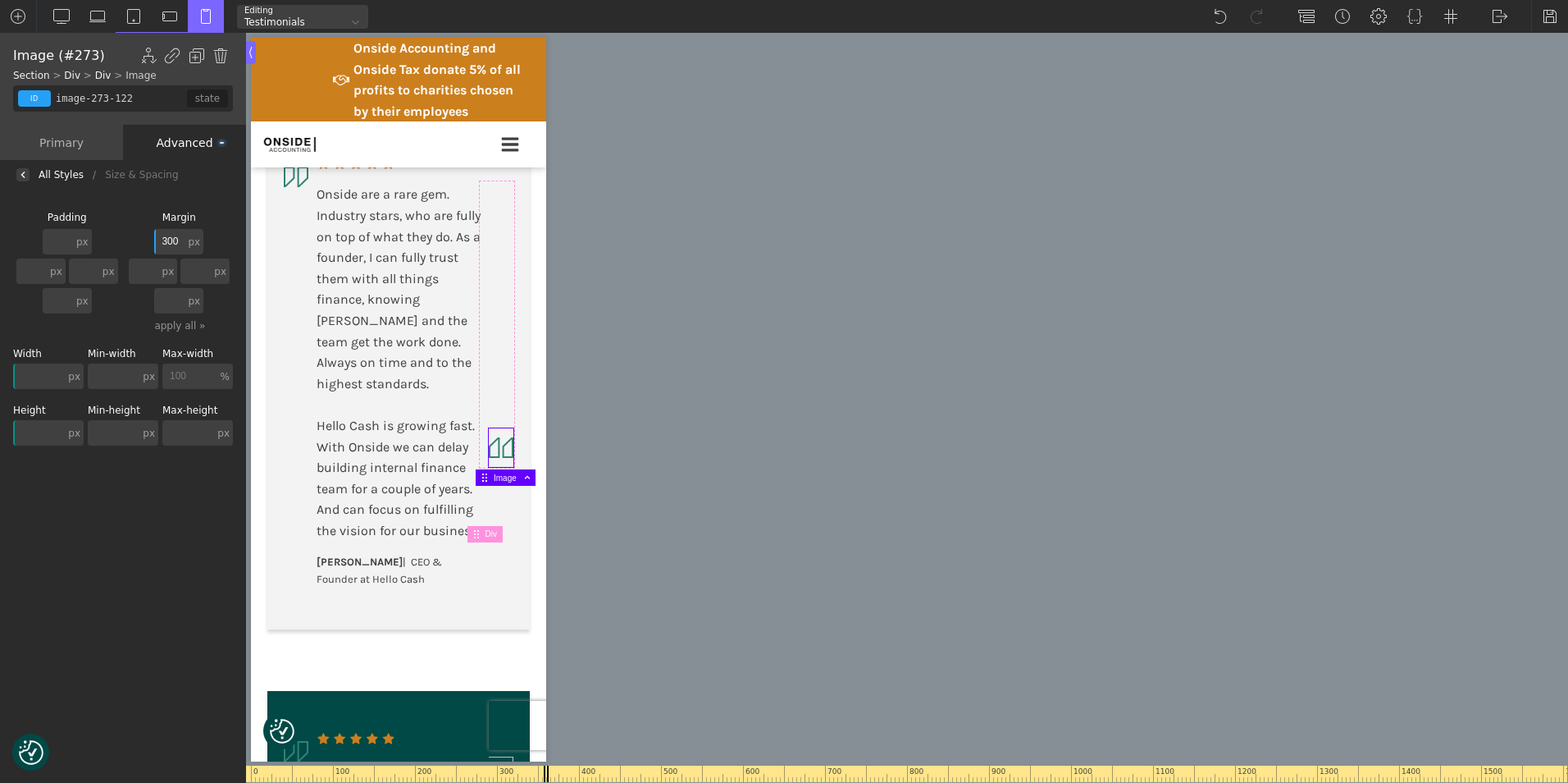
click at [175, 238] on input "300" at bounding box center [170, 241] width 31 height 25
click at [176, 237] on input "450" at bounding box center [170, 241] width 31 height 25
drag, startPoint x: 162, startPoint y: 239, endPoint x: 178, endPoint y: 238, distance: 16.0
click at [178, 238] on input "420" at bounding box center [170, 241] width 31 height 25
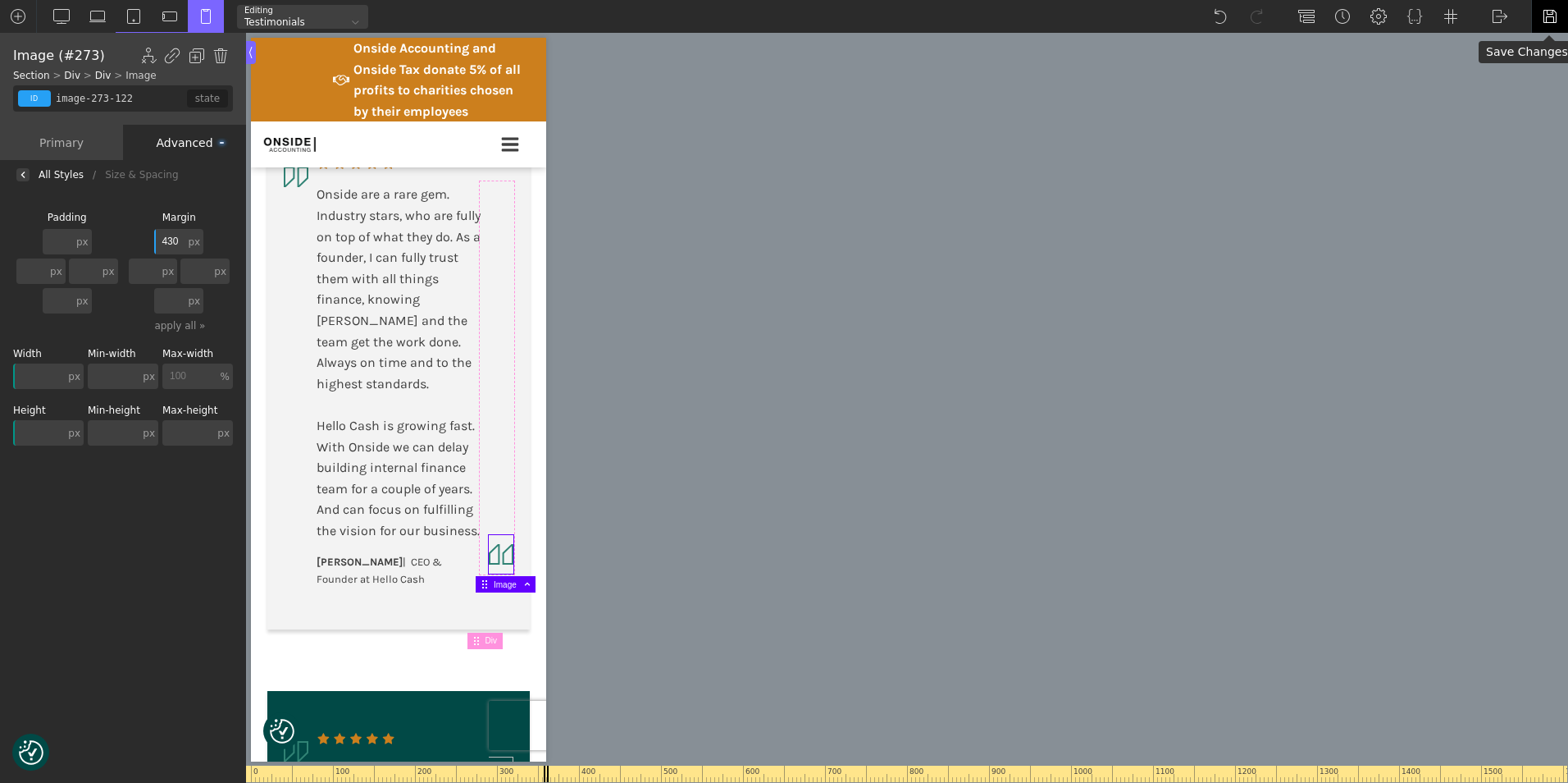
type input "430"
click at [1548, 11] on img at bounding box center [1550, 16] width 16 height 16
click at [1498, 14] on img at bounding box center [1500, 16] width 16 height 16
click at [1507, 61] on link "Frontend" at bounding box center [1516, 68] width 70 height 26
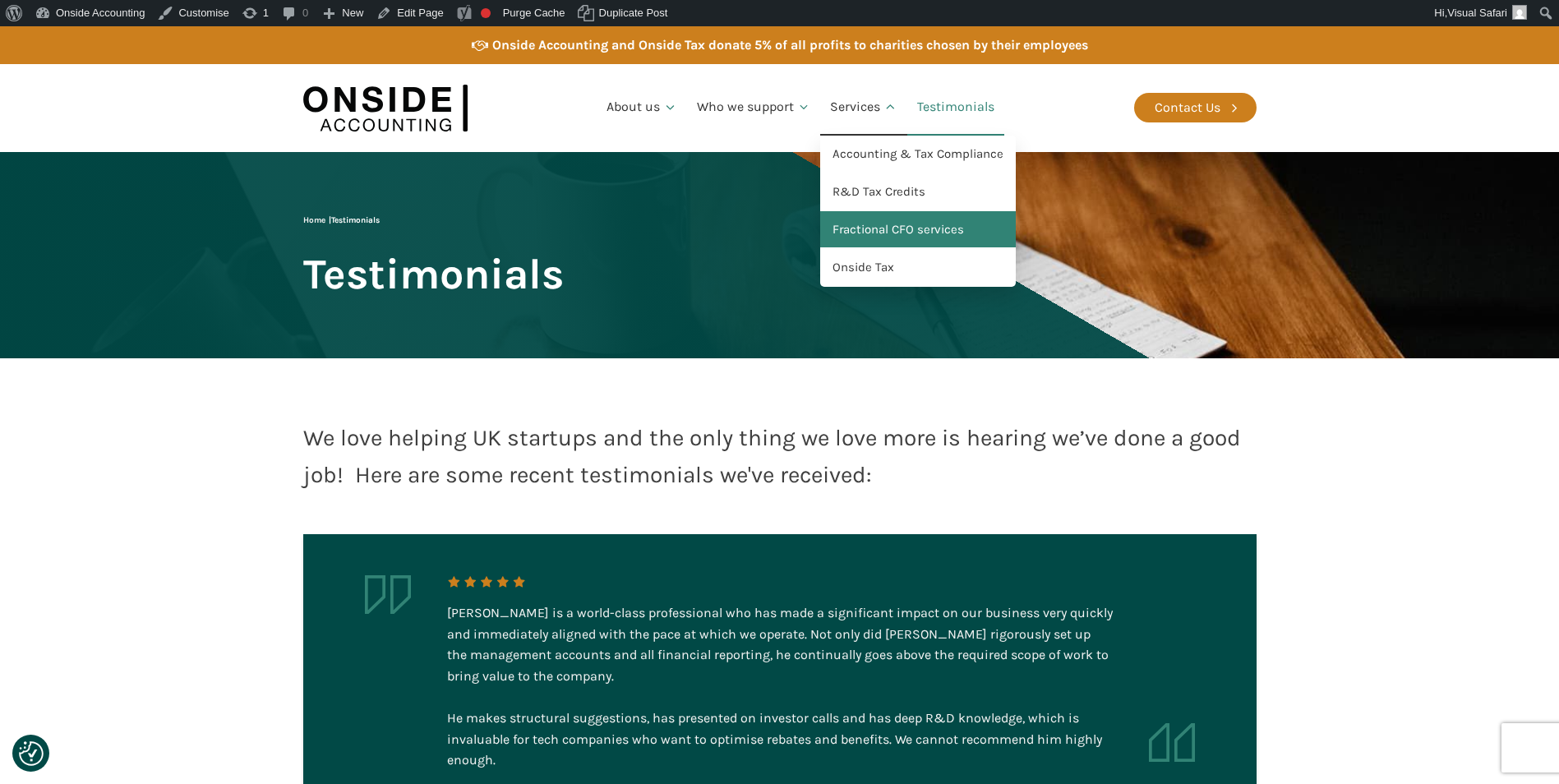
click at [869, 230] on link "Fractional CFO services" at bounding box center [917, 229] width 195 height 38
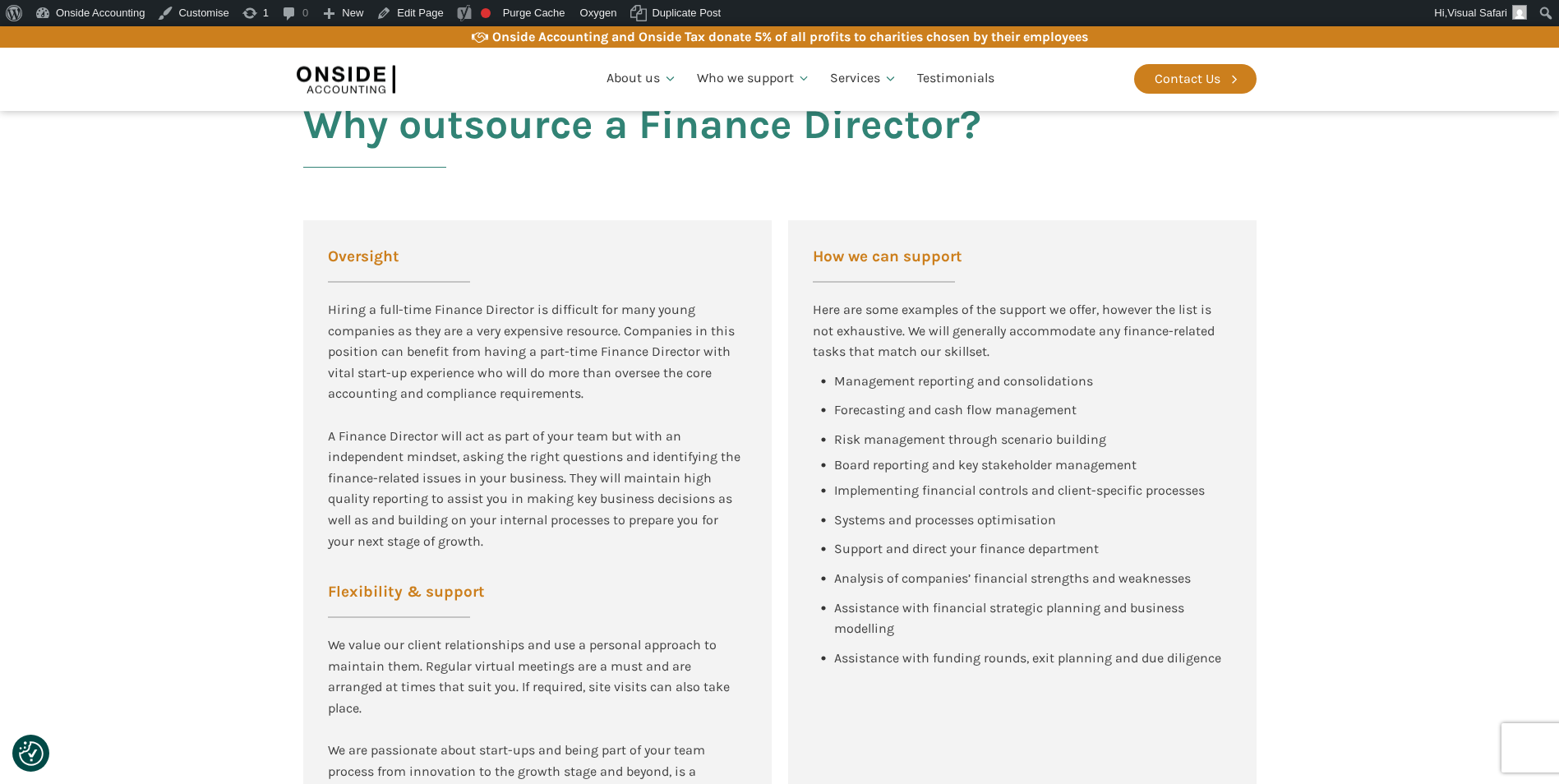
scroll to position [903, 0]
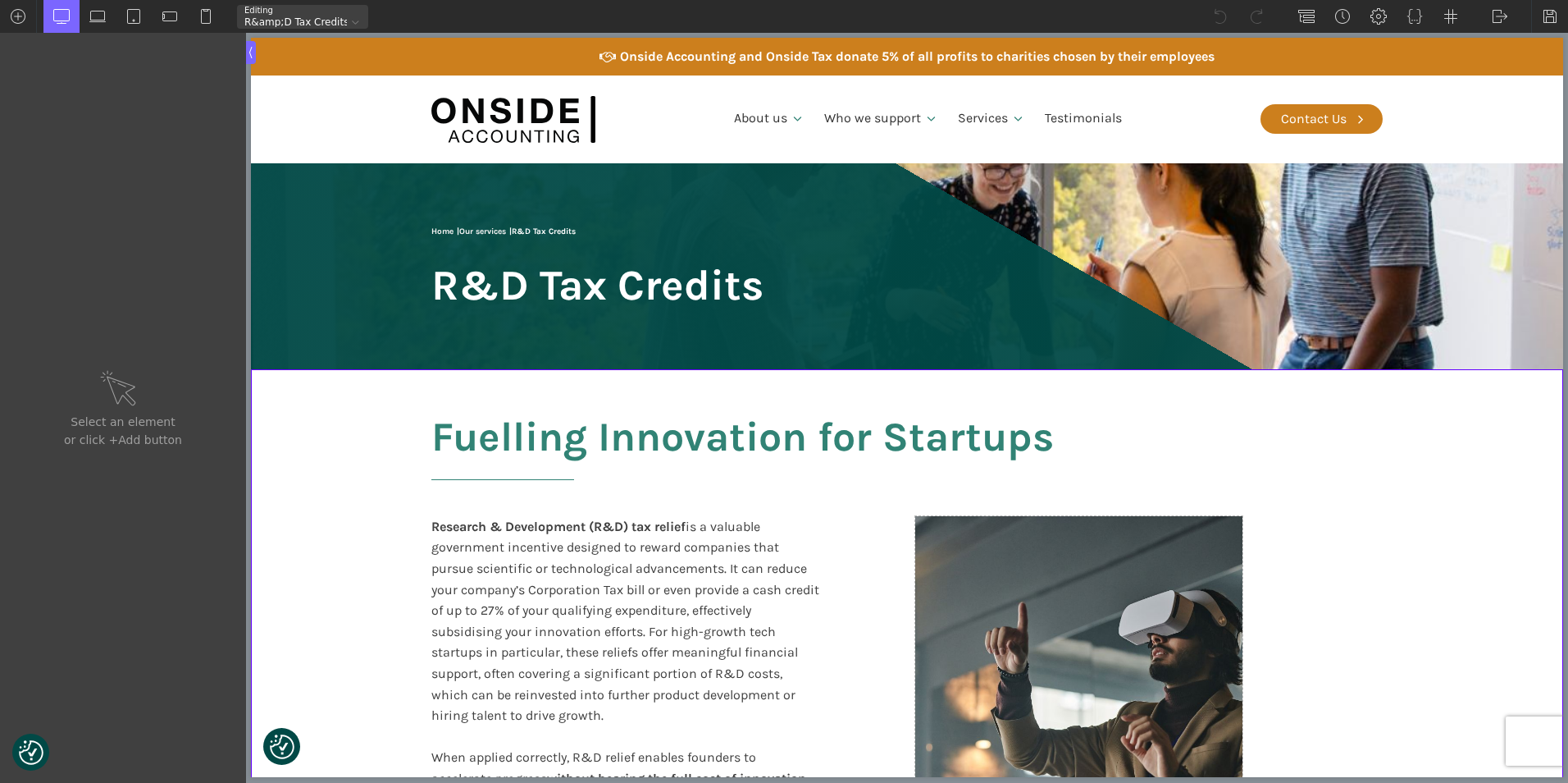
click at [130, 107] on link "Open & Edit Template" at bounding box center [123, 113] width 213 height 37
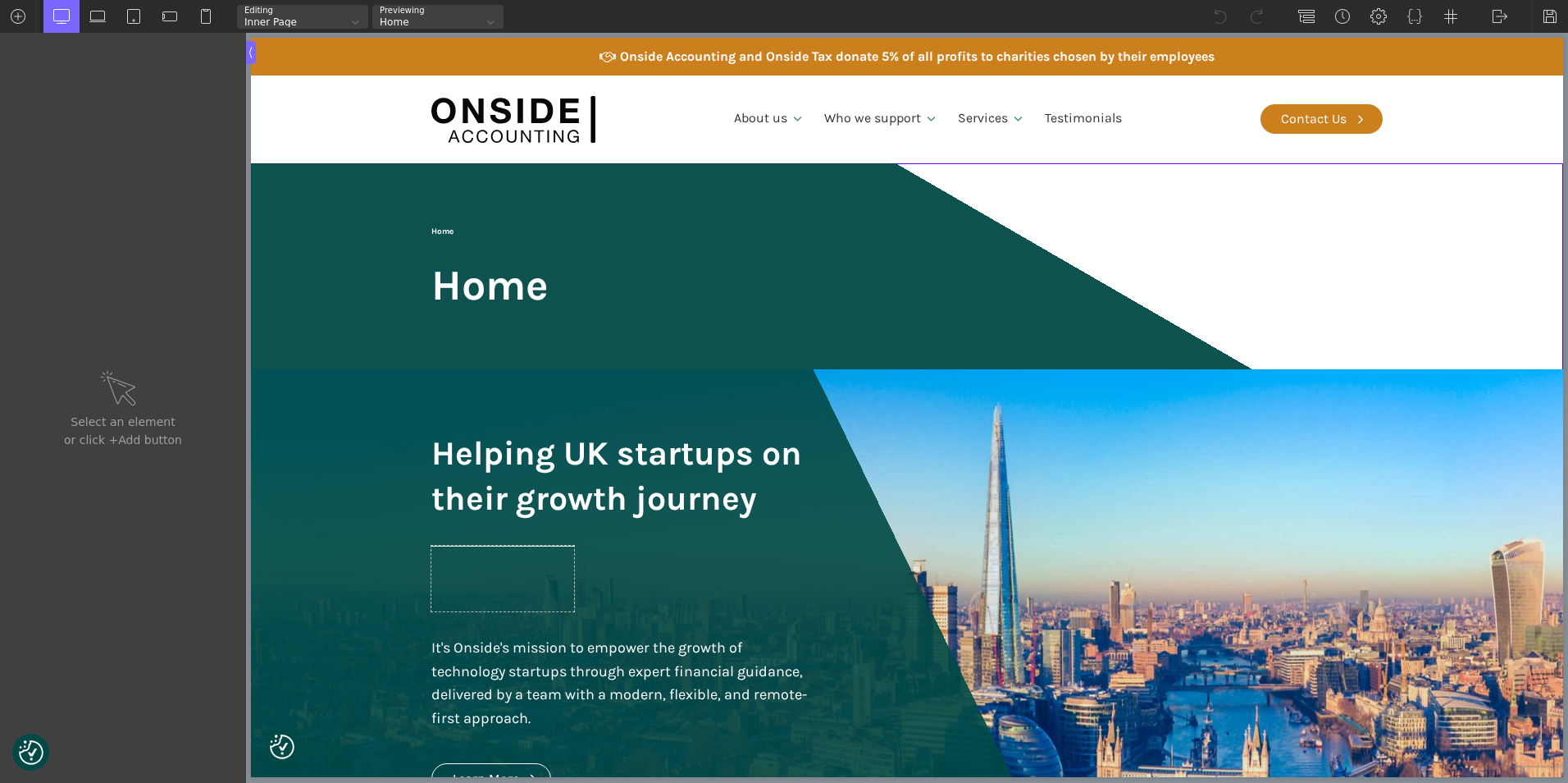
click at [349, 14] on div at bounding box center [355, 23] width 17 height 17
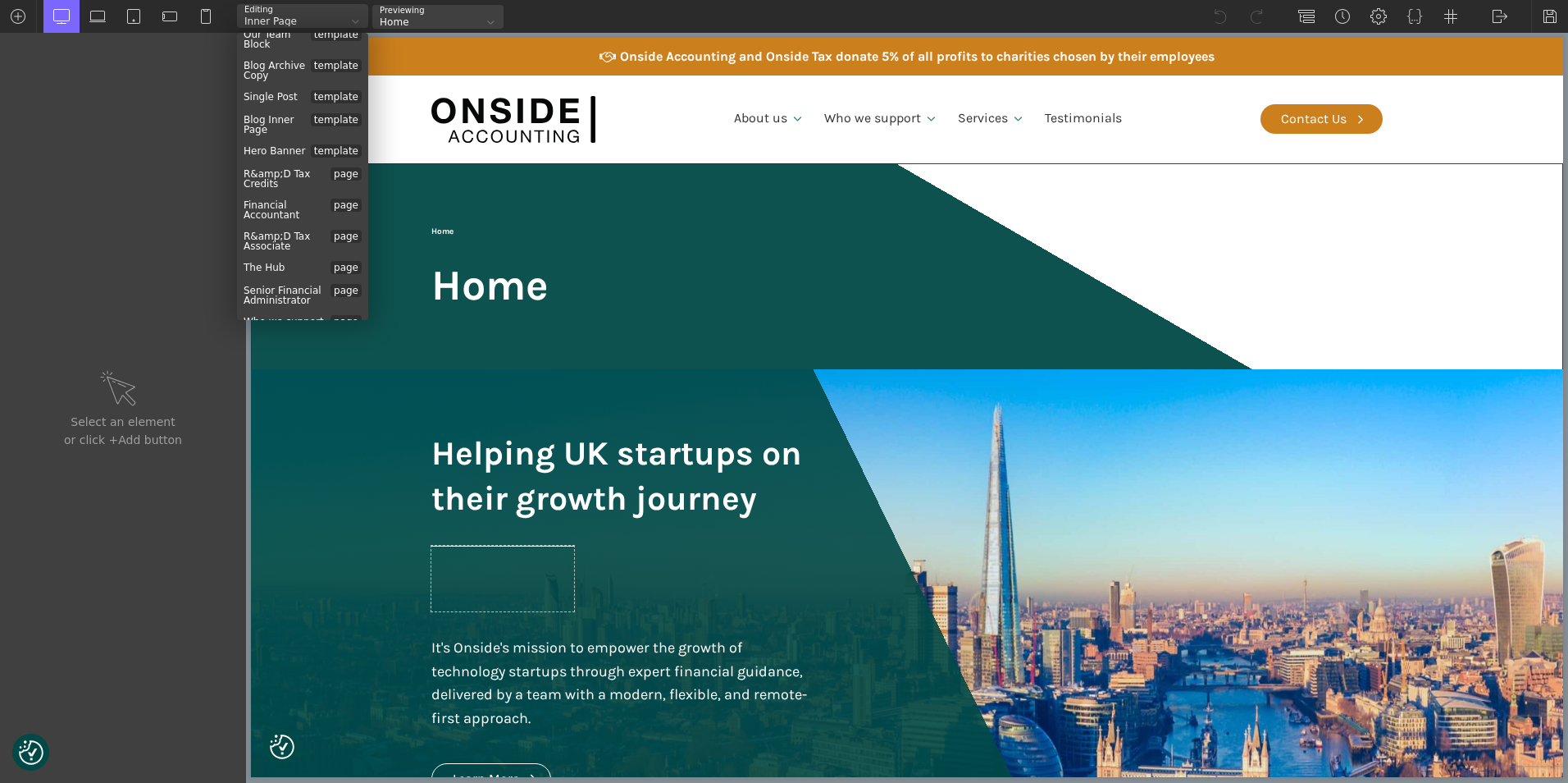
scroll to position [246, 0]
click at [285, 228] on div "R&amp;D Tax Associate page" at bounding box center [302, 239] width 132 height 31
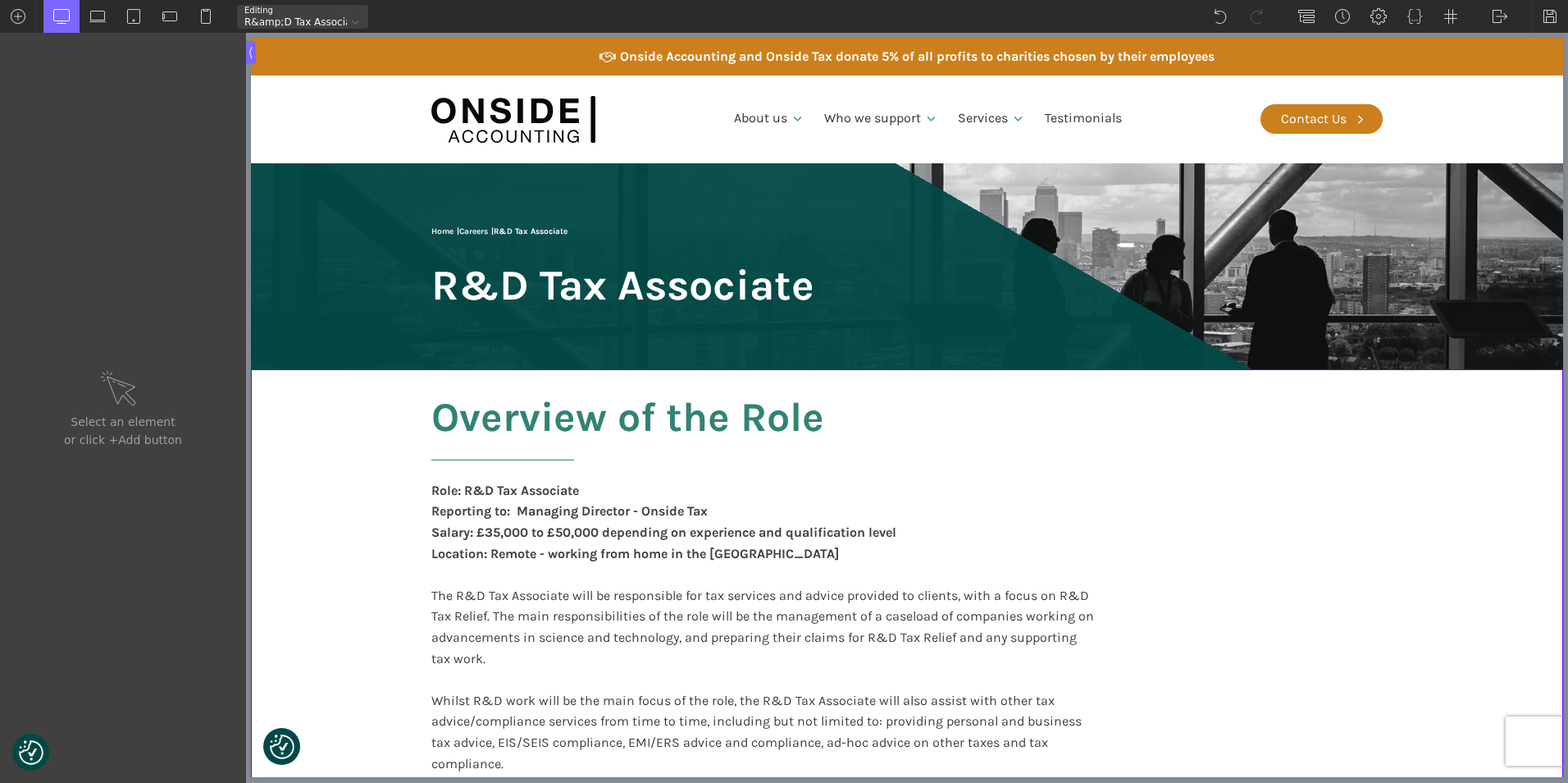
click at [286, 13] on div "R&amp;D Tax Associate" at bounding box center [302, 16] width 132 height 24
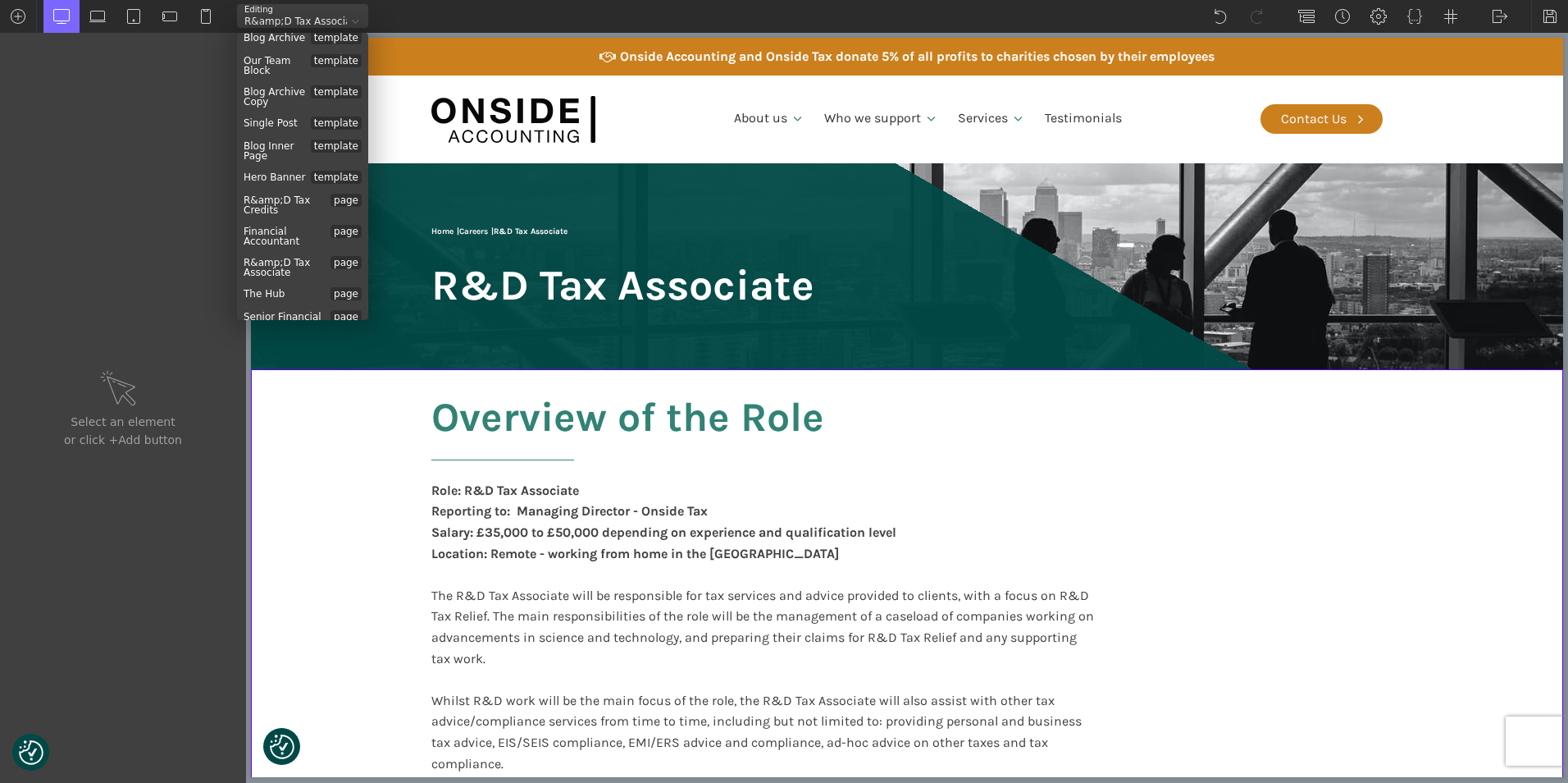
scroll to position [246, 0]
click at [273, 168] on div "R&amp;D Tax Credits page" at bounding box center [302, 177] width 132 height 31
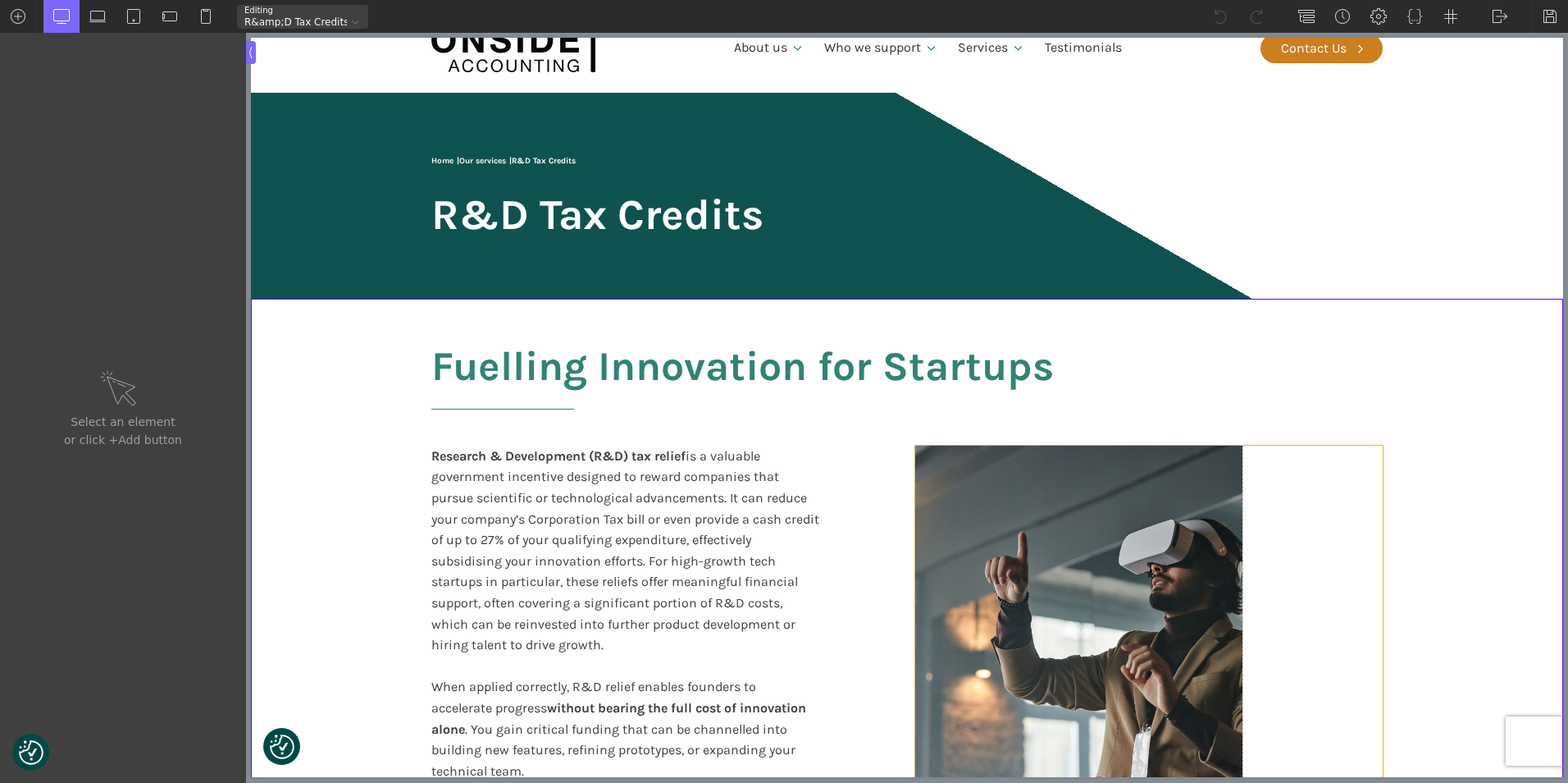
scroll to position [164, 0]
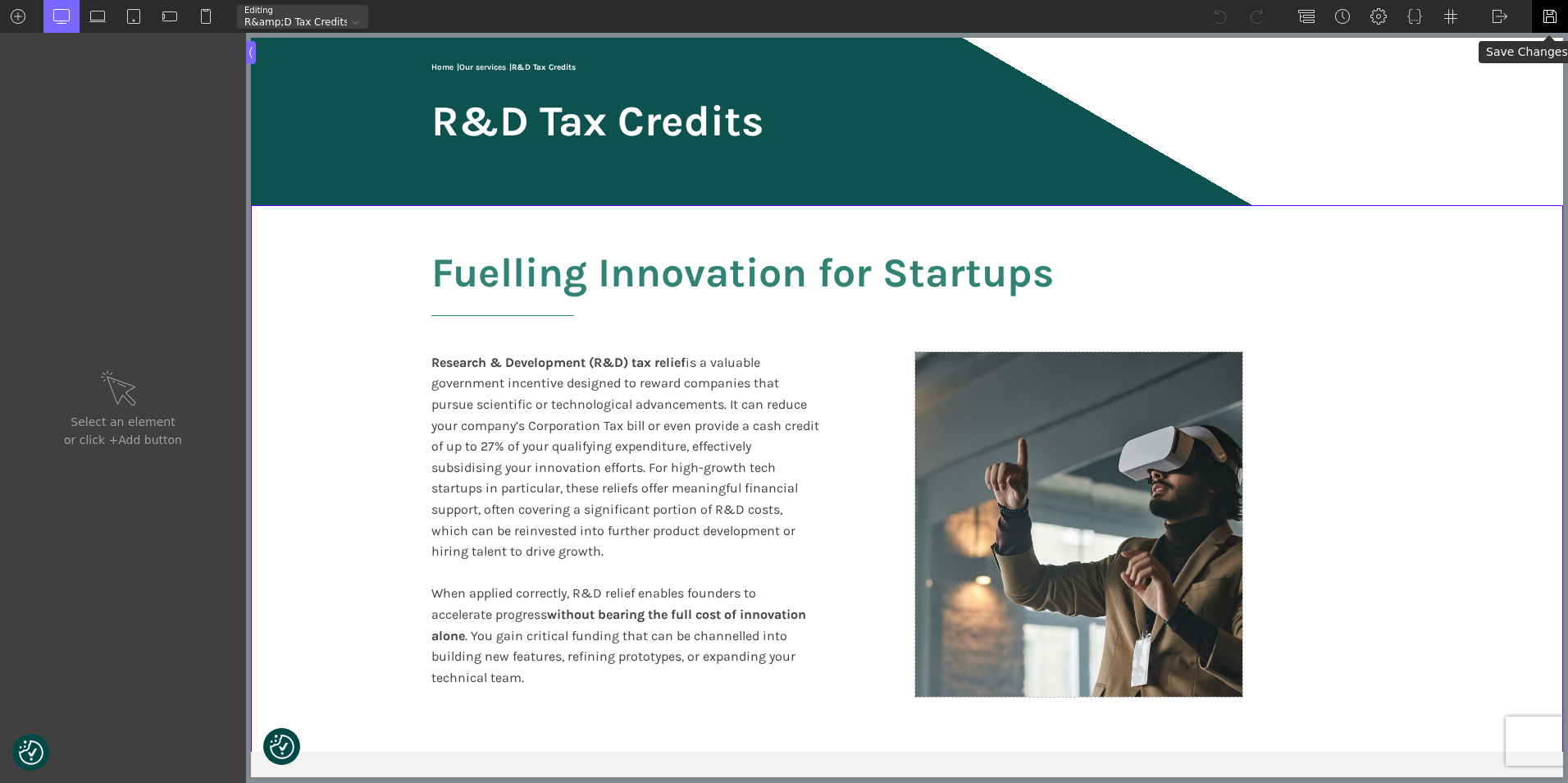
click at [1548, 13] on img at bounding box center [1550, 16] width 16 height 16
click at [1560, 12] on div at bounding box center [1550, 16] width 36 height 33
click at [1497, 12] on img at bounding box center [1500, 16] width 16 height 16
click at [1489, 38] on link "WP Admin" at bounding box center [1516, 42] width 70 height 26
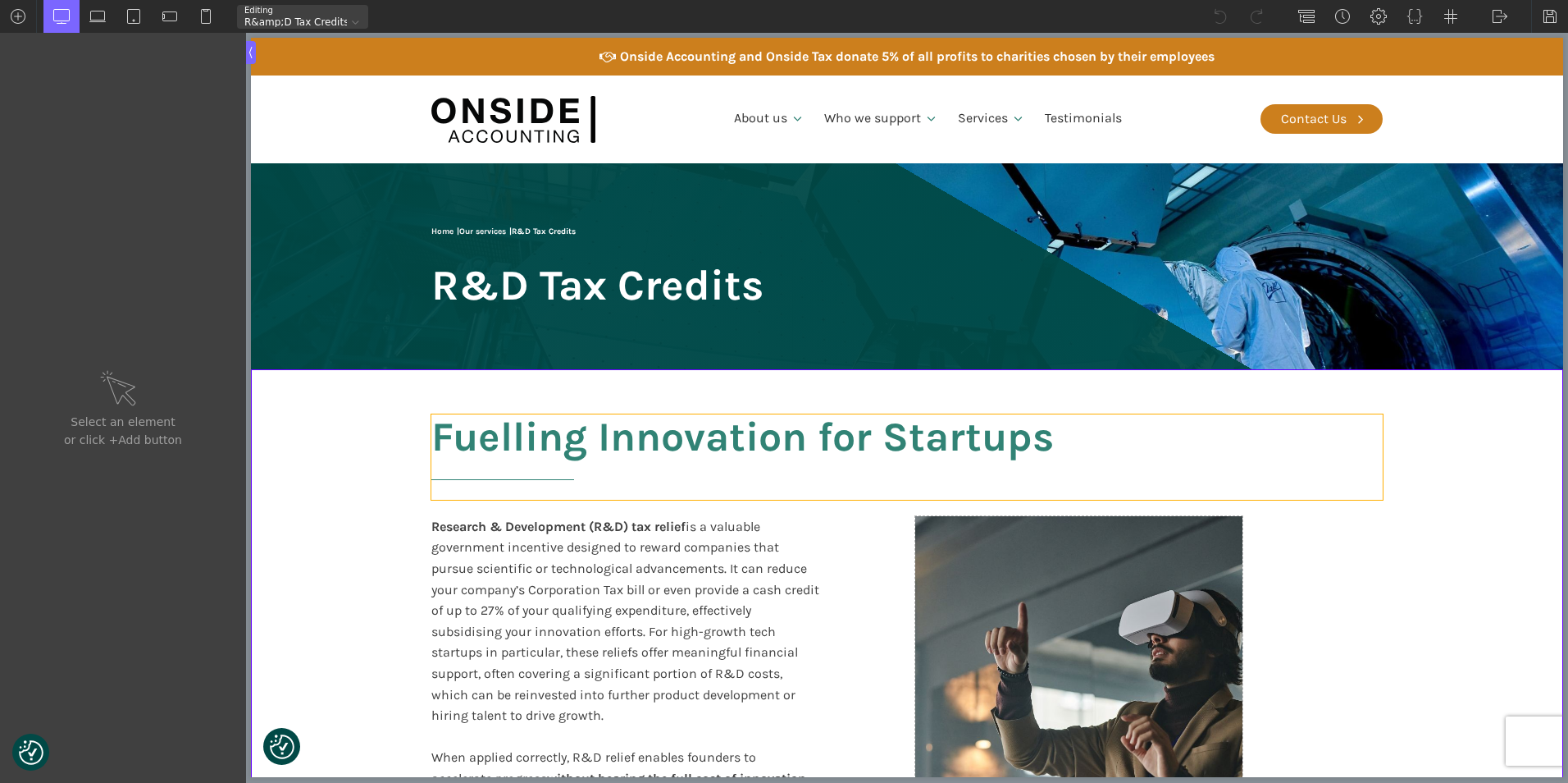
type input "headline-121-66"
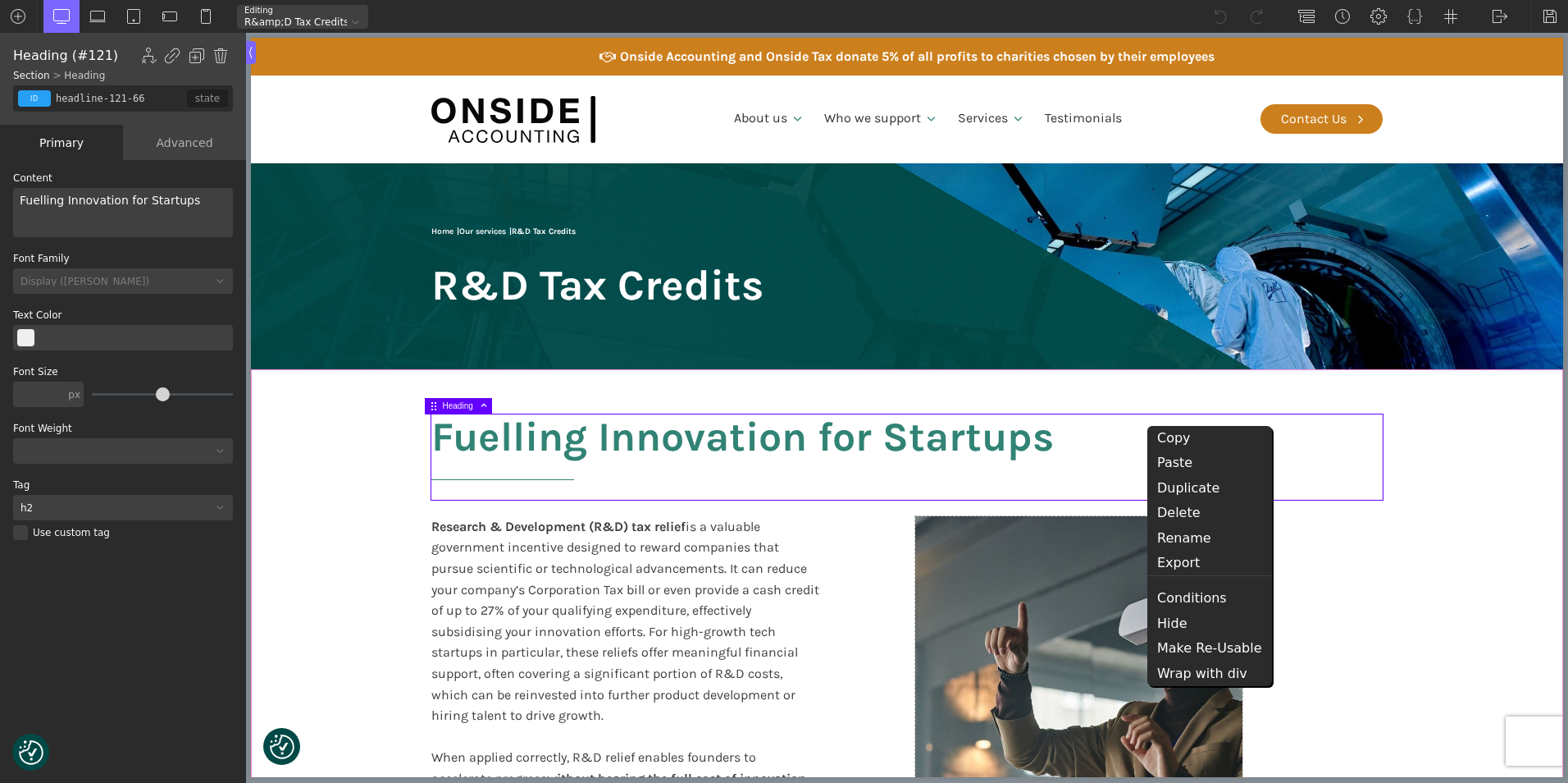
type input "split-content-full-heading"
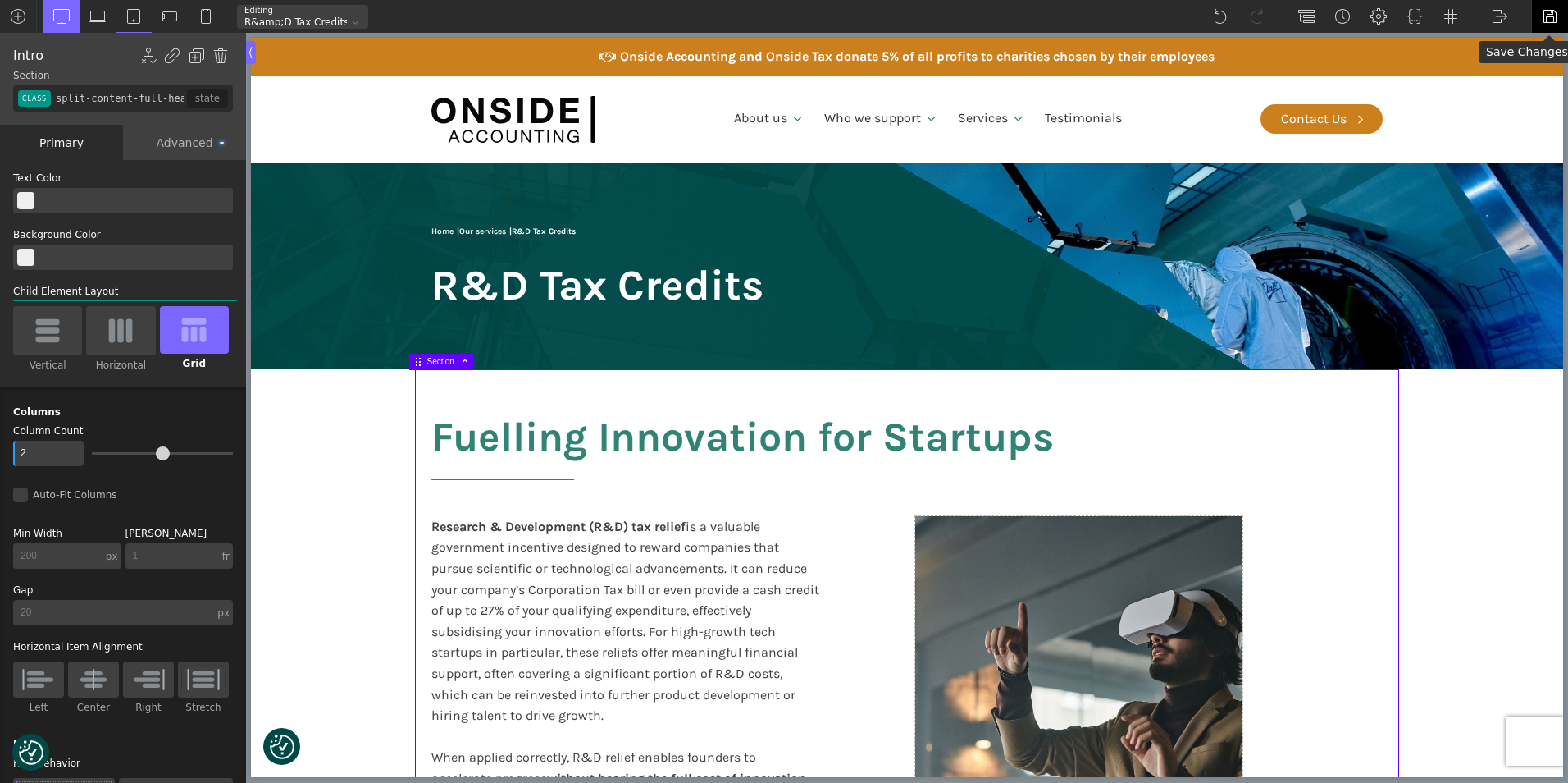
click at [1543, 14] on img at bounding box center [1550, 16] width 16 height 16
click at [1499, 14] on img at bounding box center [1500, 16] width 16 height 16
click at [1497, 47] on link "WP Admin" at bounding box center [1516, 42] width 70 height 26
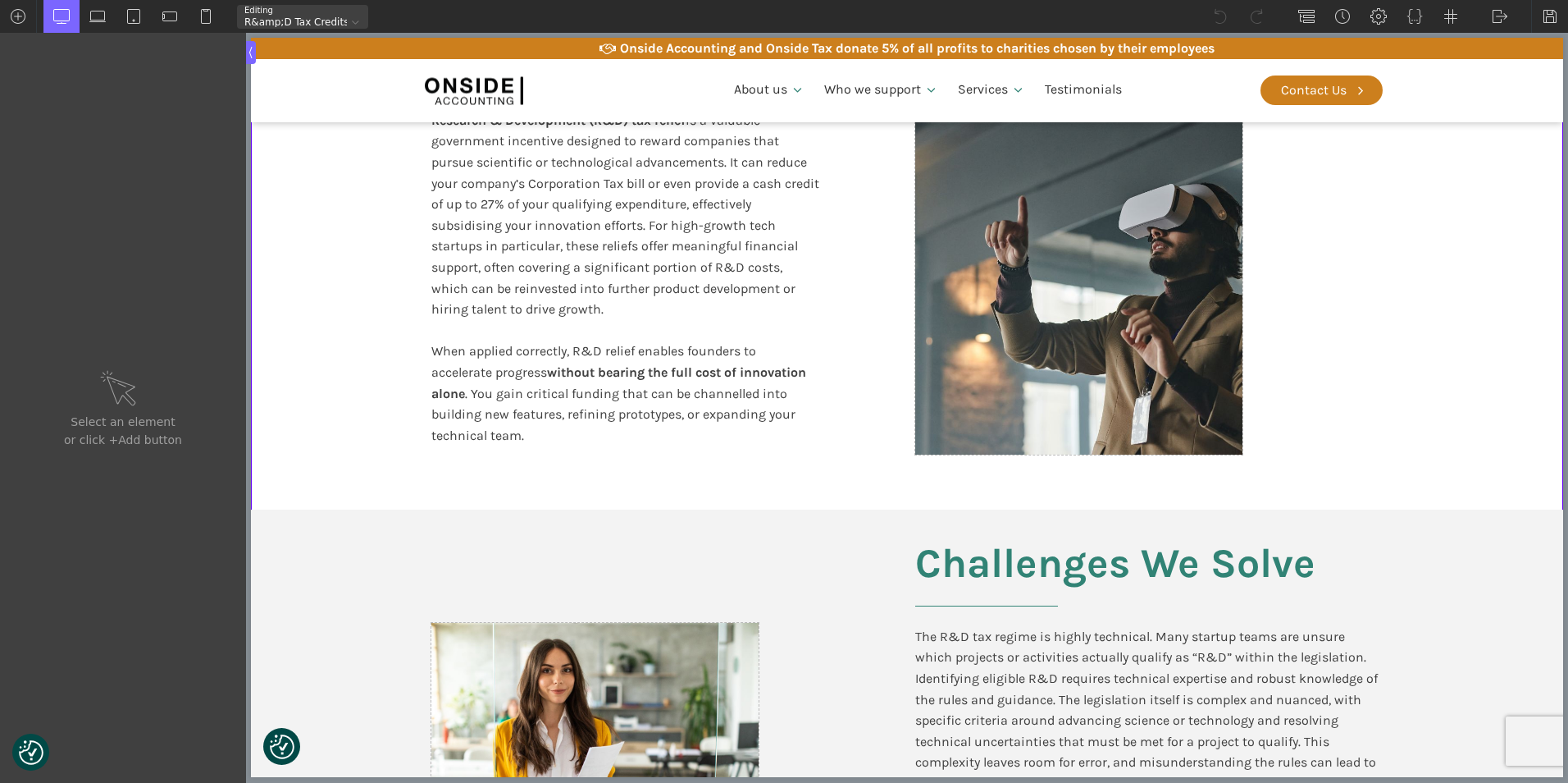
scroll to position [410, 0]
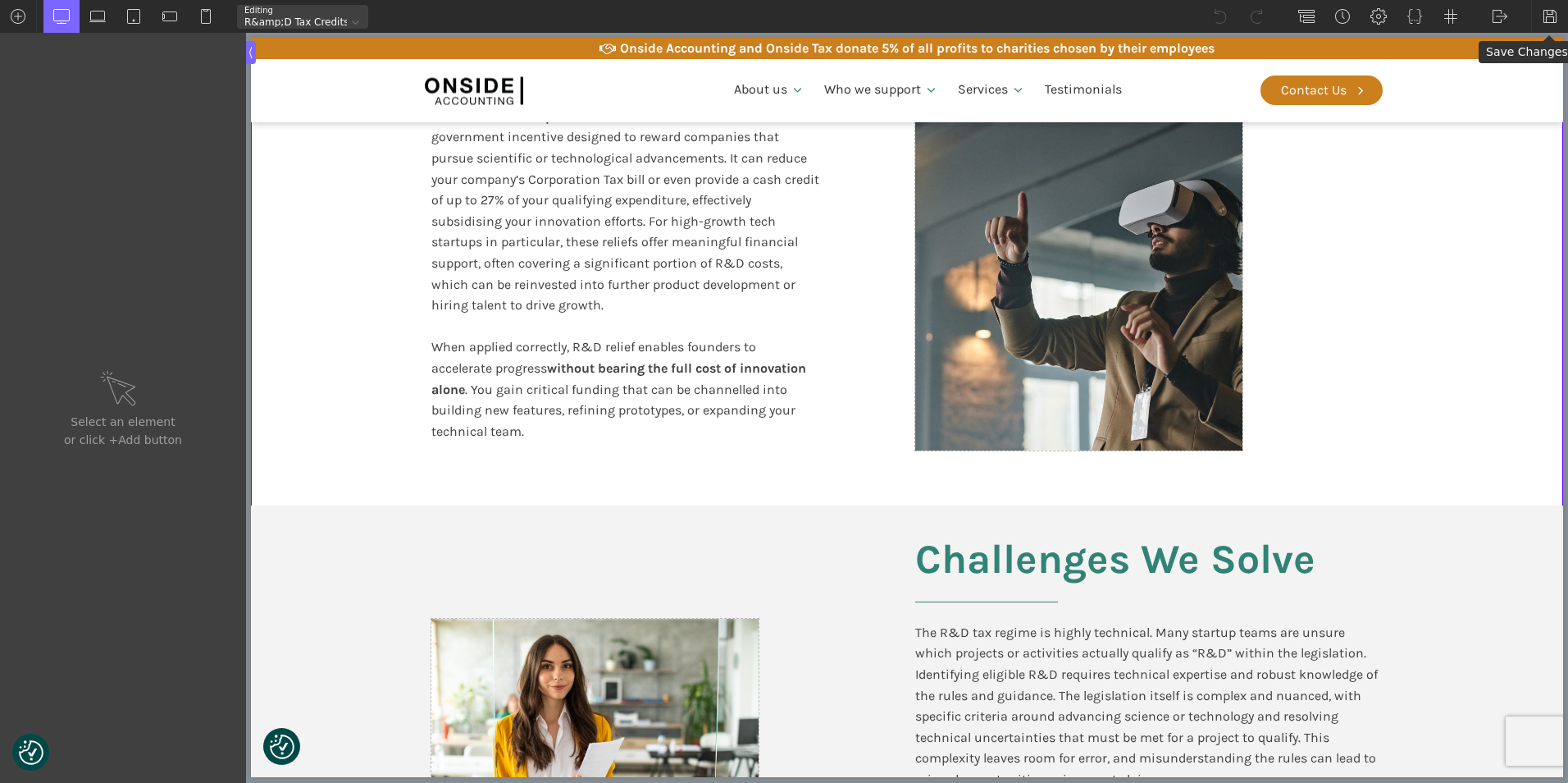
click at [1551, 14] on img at bounding box center [1550, 16] width 16 height 16
click at [1497, 11] on img at bounding box center [1500, 16] width 16 height 16
click at [1500, 37] on link "WP Admin" at bounding box center [1516, 42] width 70 height 26
